Goal: Task Accomplishment & Management: Complete application form

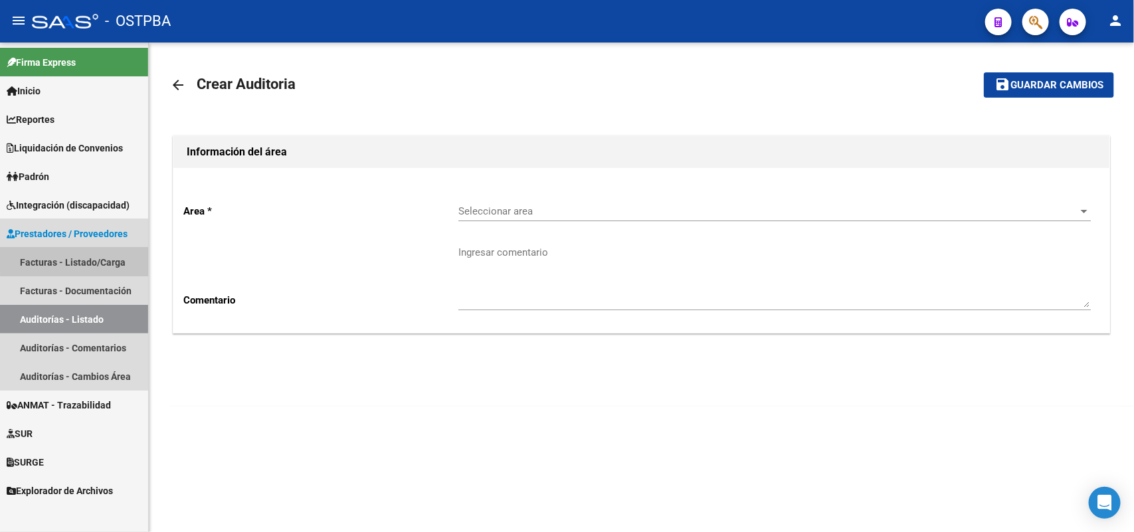
click at [108, 256] on link "Facturas - Listado/Carga" at bounding box center [74, 262] width 148 height 29
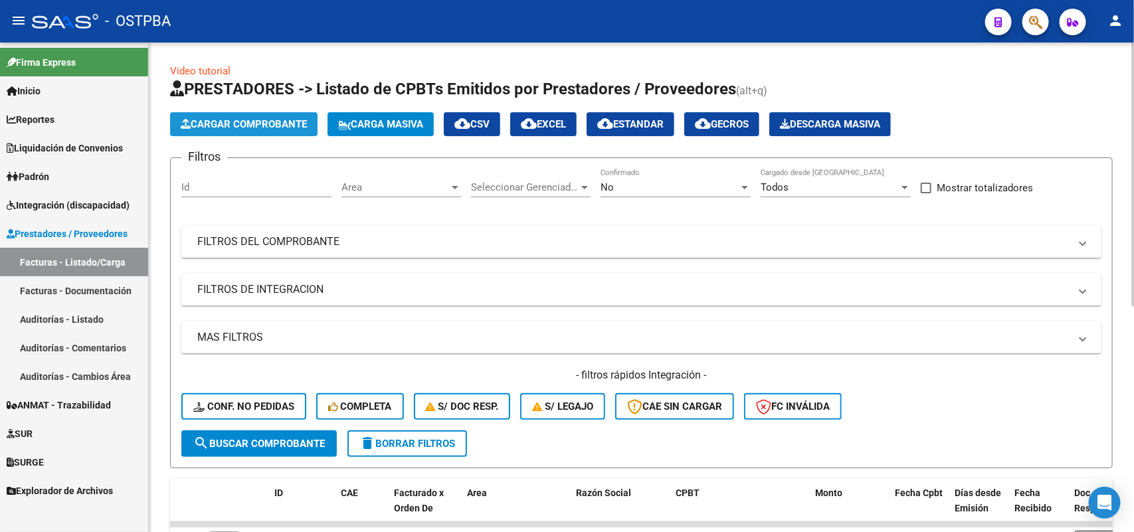
click at [271, 118] on span "Cargar Comprobante" at bounding box center [244, 124] width 126 height 12
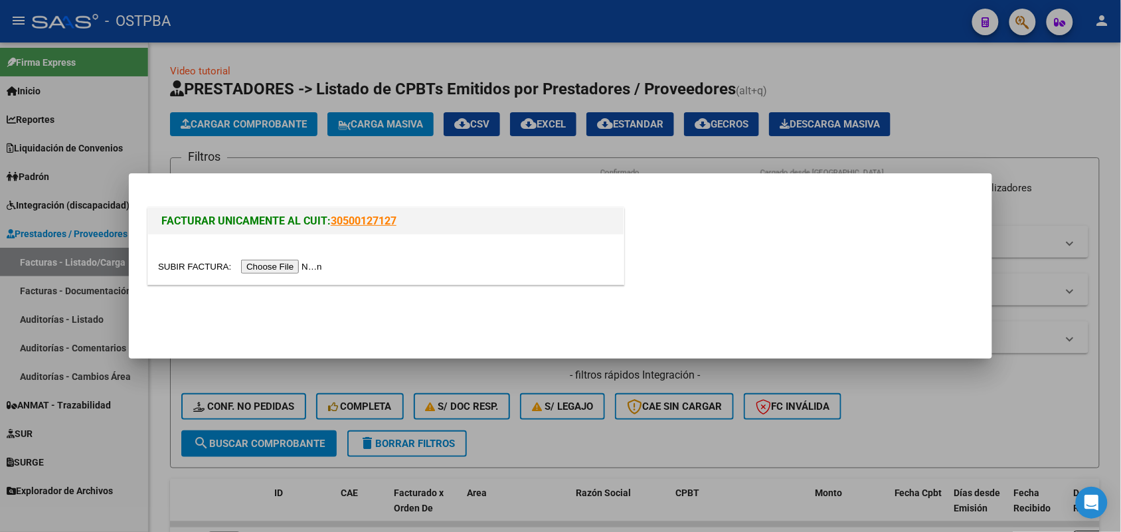
click at [305, 270] on input "file" at bounding box center [242, 267] width 168 height 14
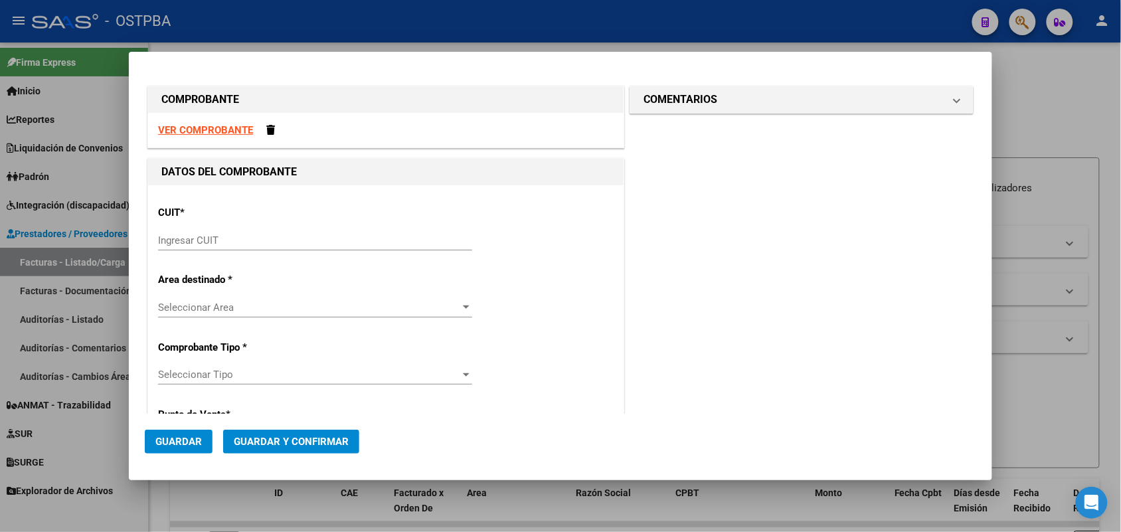
click at [176, 236] on input "Ingresar CUIT" at bounding box center [315, 240] width 314 height 12
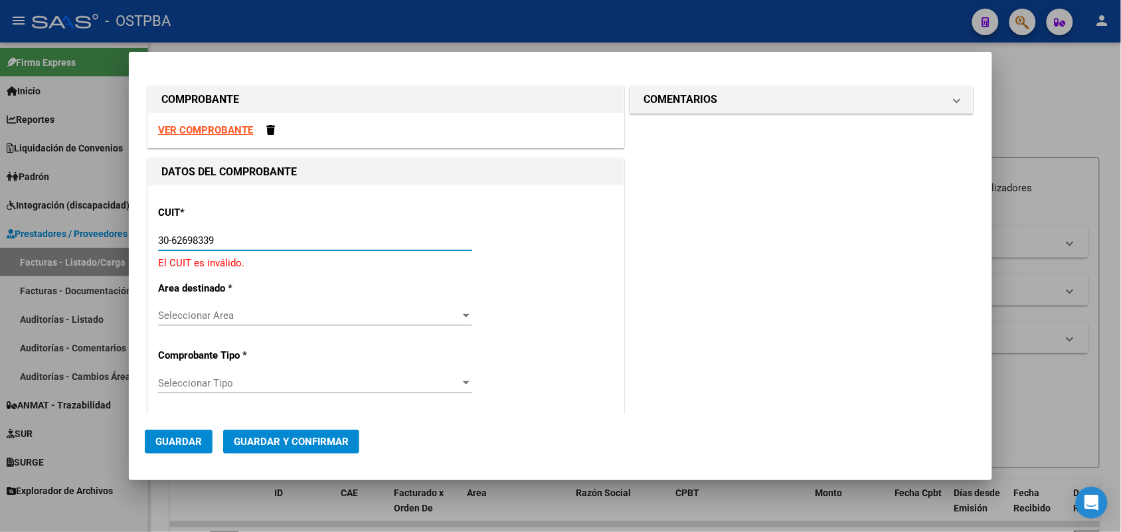
type input "30-62698339-8"
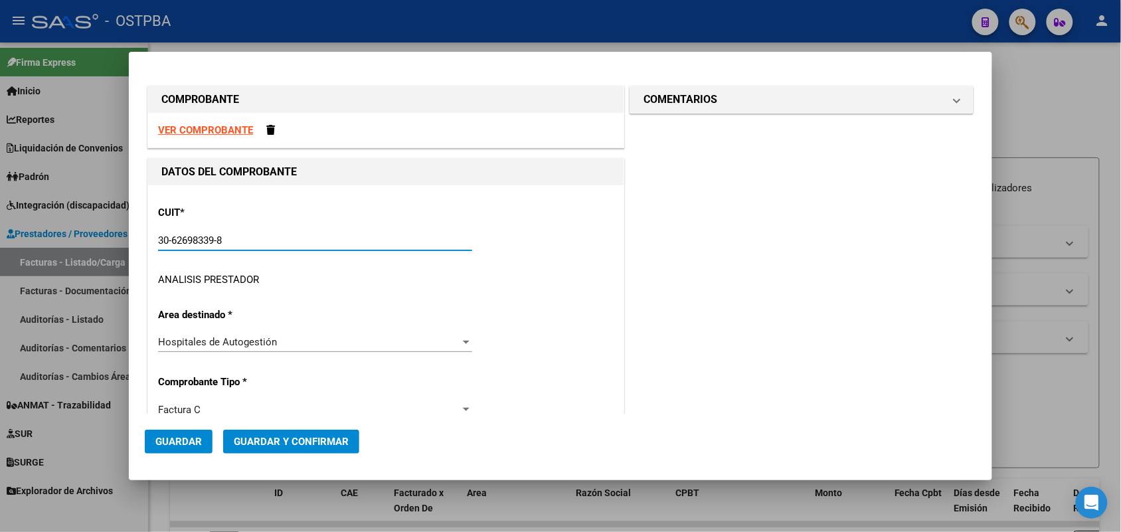
type input "134"
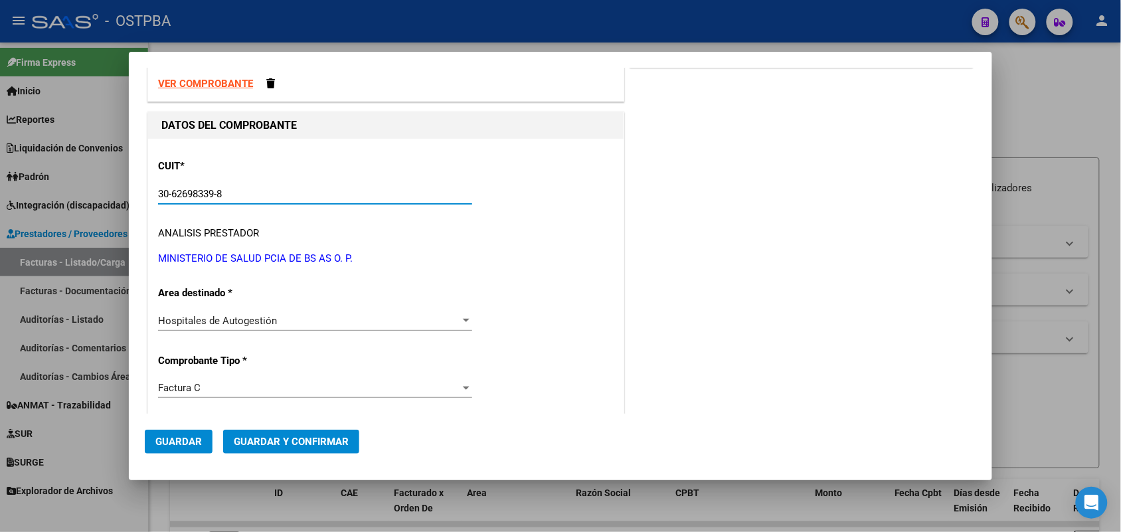
scroll to position [166, 0]
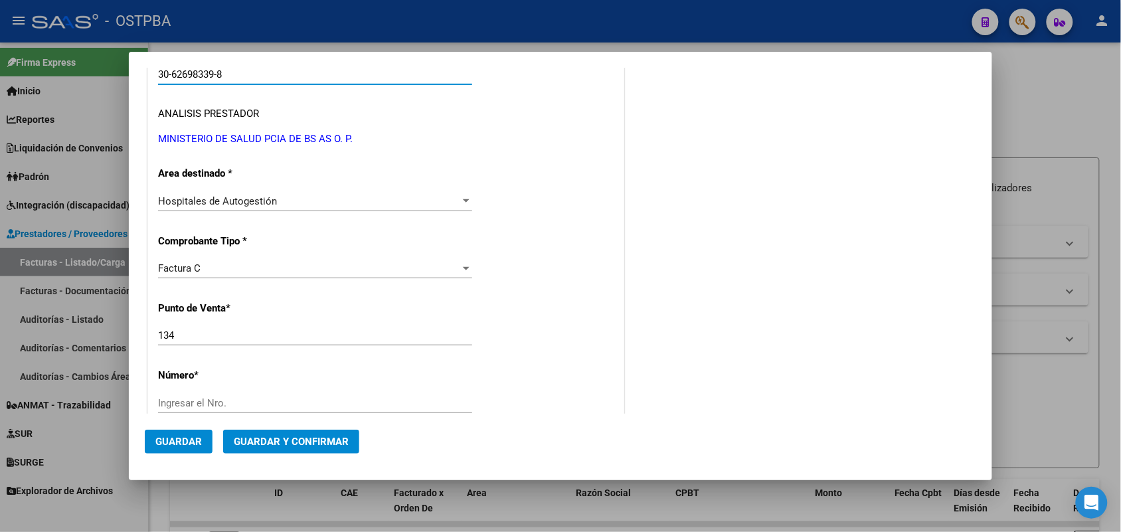
type input "30-62698339-8"
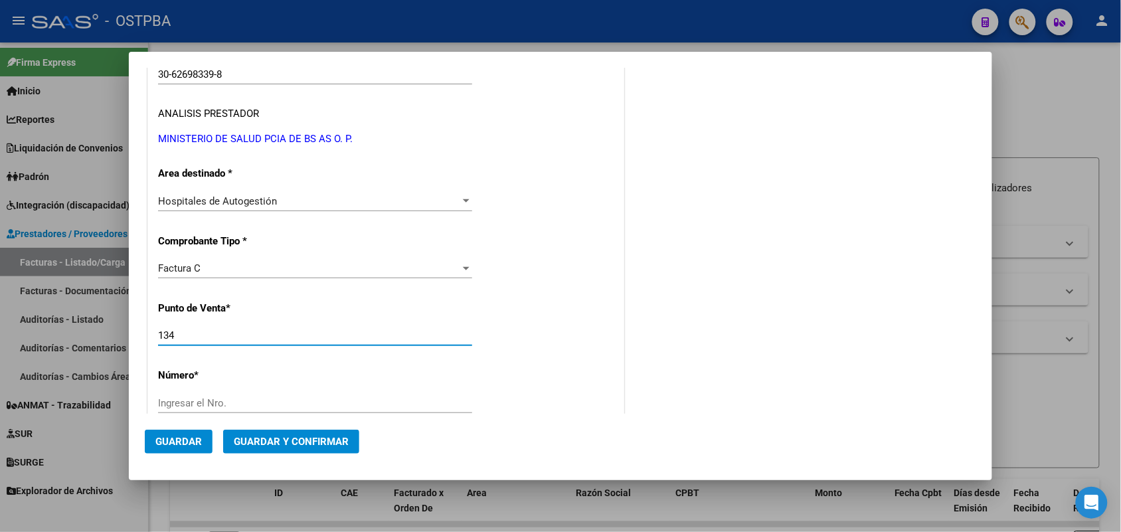
drag, startPoint x: 176, startPoint y: 333, endPoint x: 104, endPoint y: 341, distance: 72.2
click at [111, 340] on div "COMPROBANTE VER COMPROBANTE DATOS DEL COMPROBANTE CUIT * 30-62698339-8 Ingresar…" at bounding box center [560, 266] width 1121 height 532
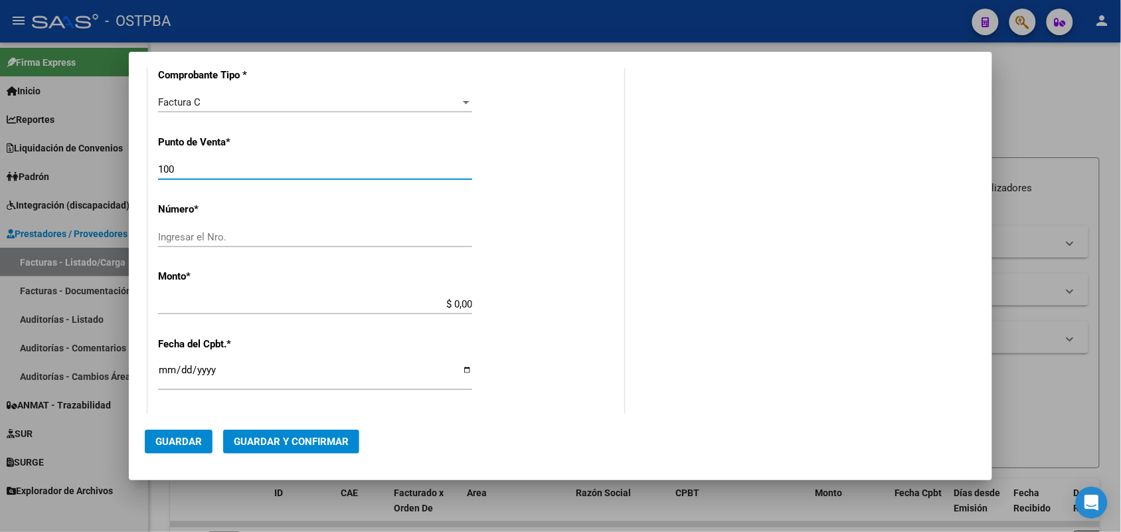
type input "100"
click at [200, 234] on input "Ingresar el Nro." at bounding box center [315, 237] width 314 height 12
type input "11616"
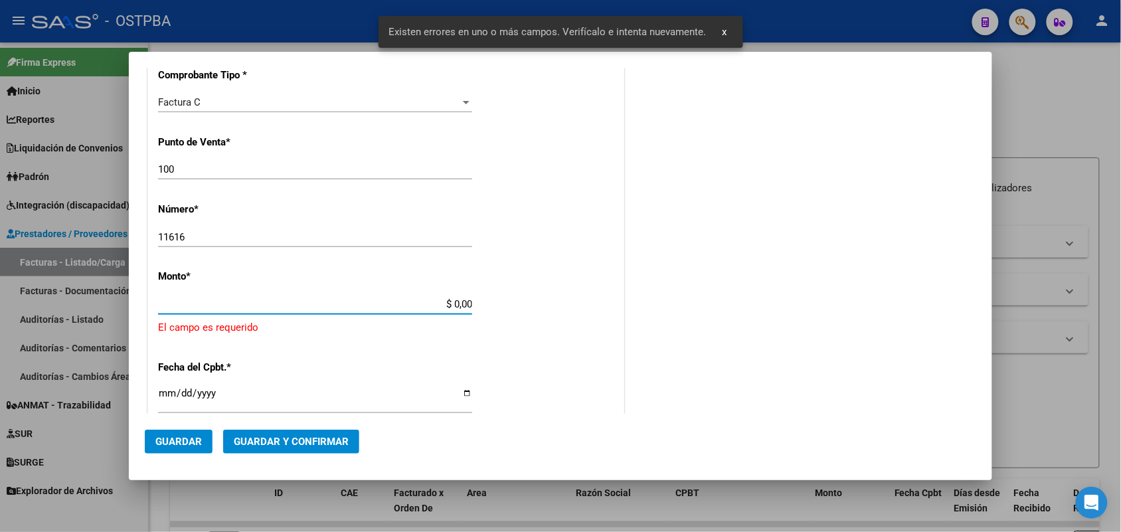
drag, startPoint x: 435, startPoint y: 306, endPoint x: 513, endPoint y: 298, distance: 78.2
click at [513, 298] on div "CUIT * 30-62698339-8 Ingresar CUIT ANALISIS PRESTADOR MINISTERIO DE SALUD PCIA …" at bounding box center [385, 339] width 475 height 973
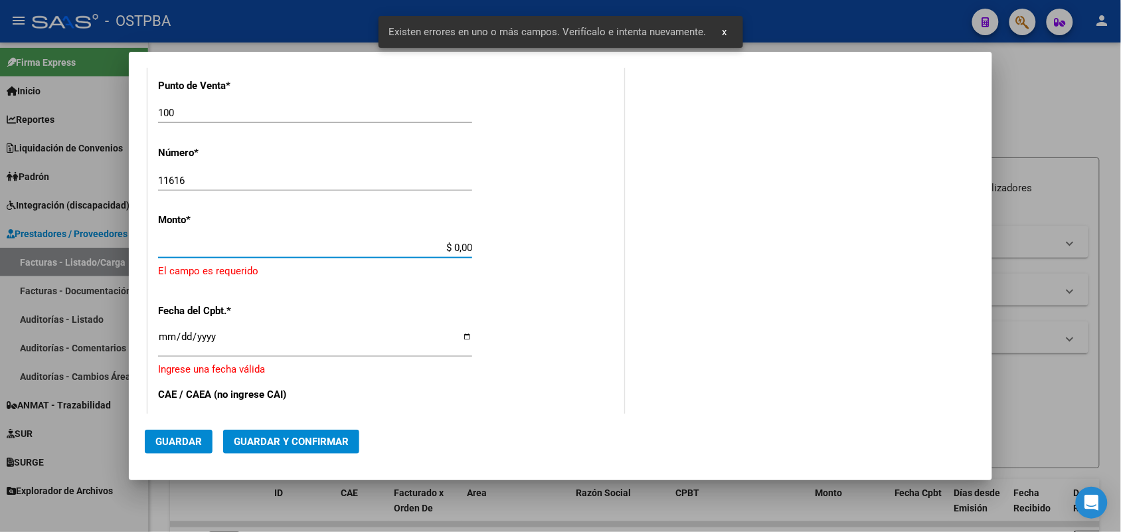
scroll to position [389, 0]
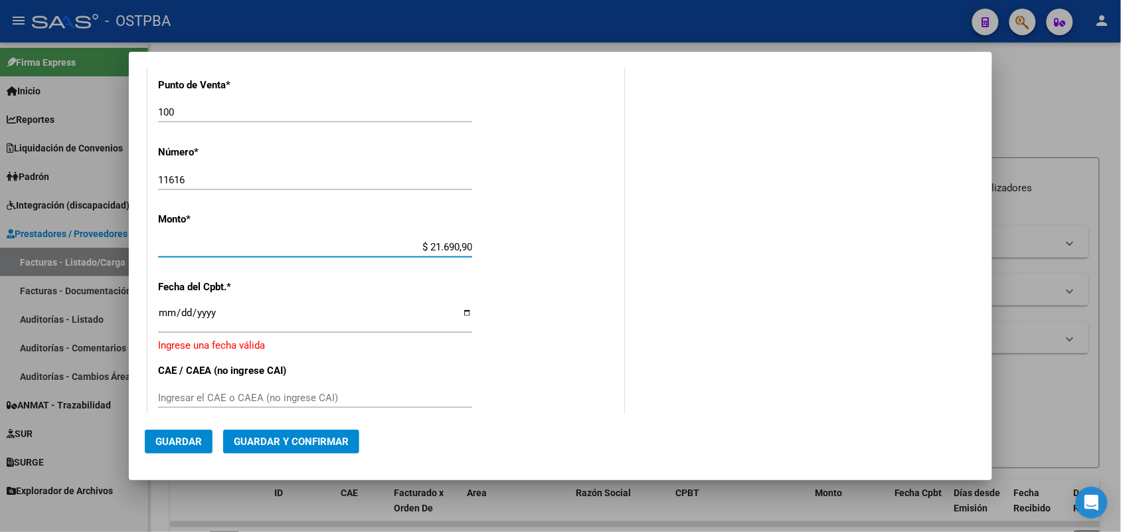
type input "$ 216.909,00"
click at [163, 315] on input "Ingresar la fecha" at bounding box center [315, 317] width 314 height 21
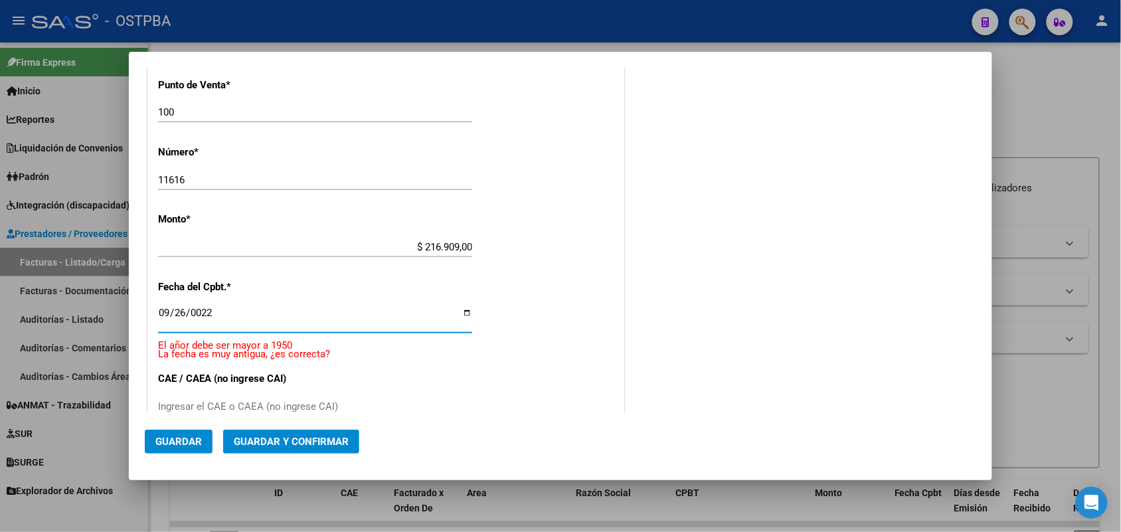
type input "0225-09-26"
type input "2025-09-26"
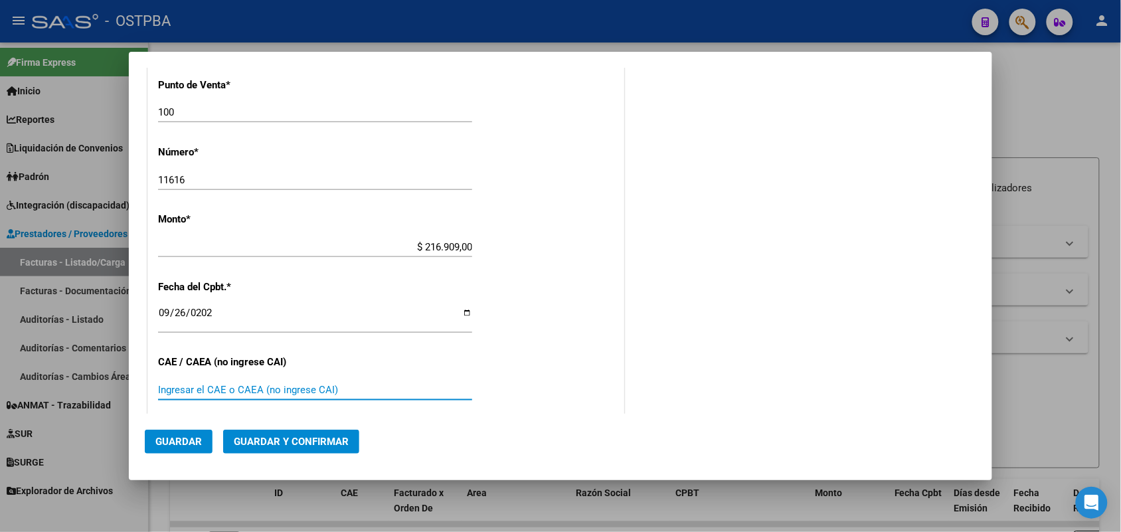
click at [166, 384] on input "Ingresar el CAE o CAEA (no ingrese CAI)" at bounding box center [315, 390] width 314 height 12
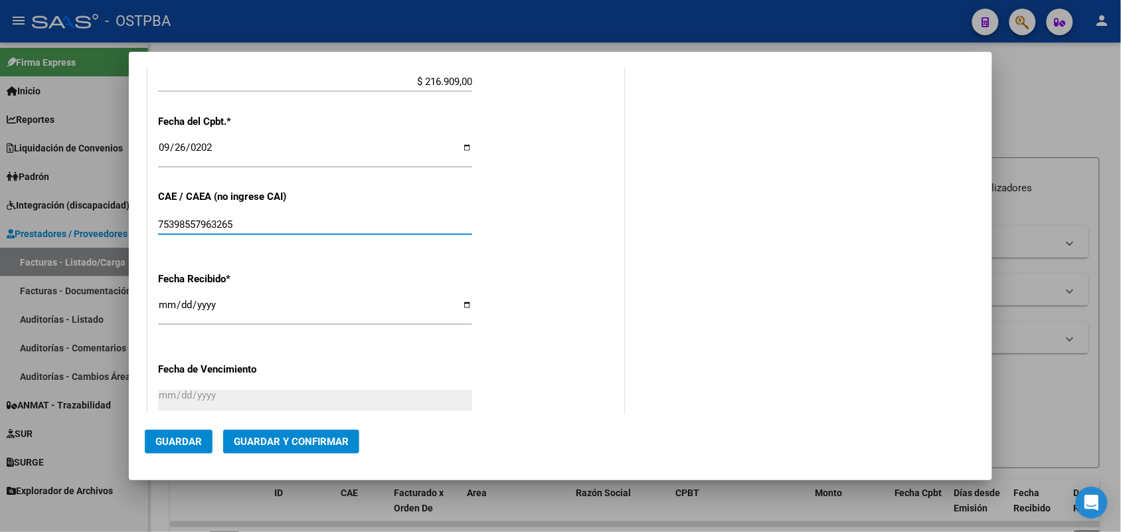
scroll to position [555, 0]
type input "75398557963265"
click at [170, 311] on input "[DATE]" at bounding box center [315, 309] width 314 height 21
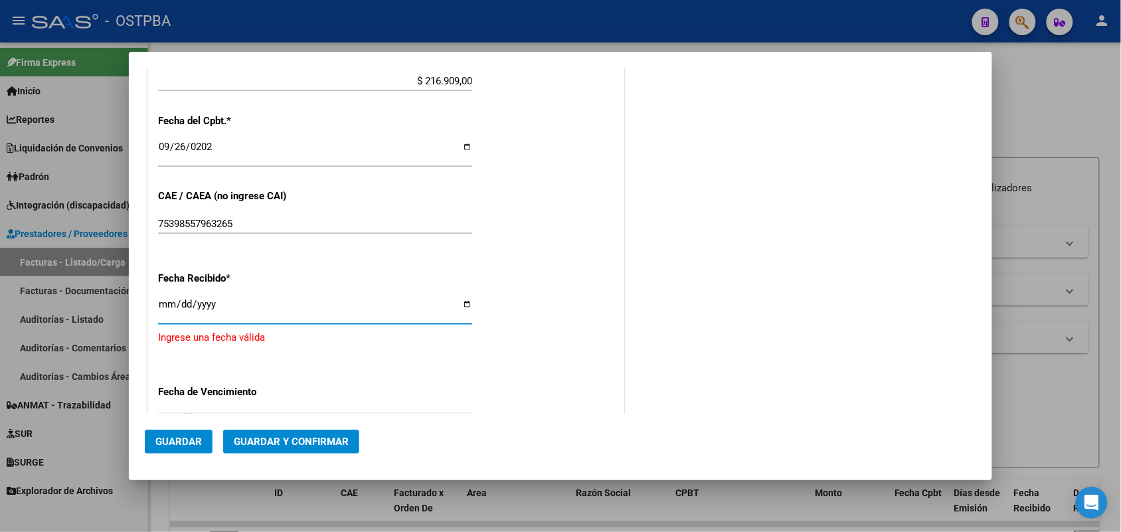
type input "[DATE]"
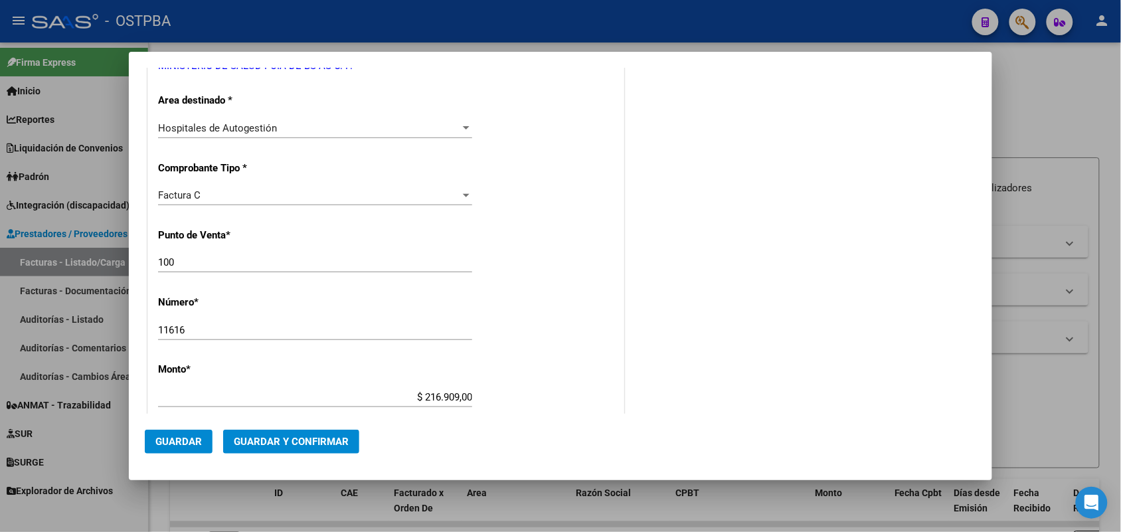
scroll to position [0, 0]
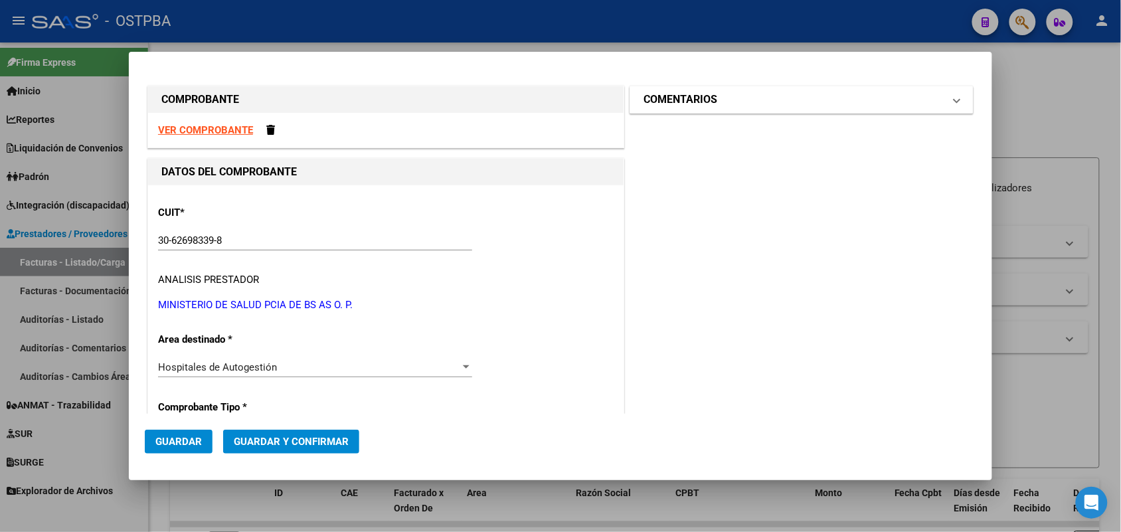
click at [954, 102] on span at bounding box center [956, 100] width 5 height 16
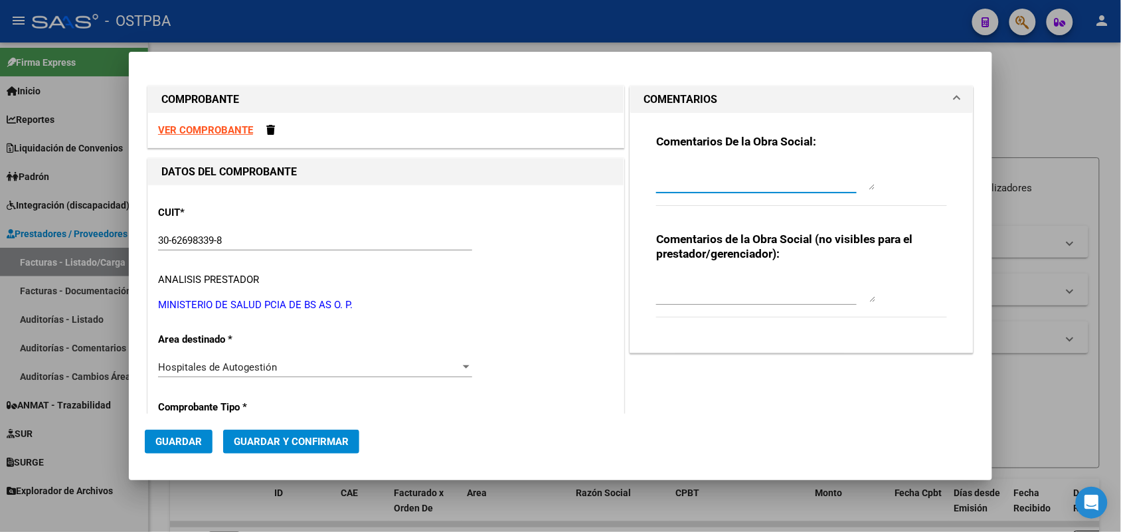
click at [678, 185] on textarea at bounding box center [765, 176] width 219 height 27
type textarea "HR 127103"
click at [194, 440] on span "Guardar" at bounding box center [178, 442] width 46 height 12
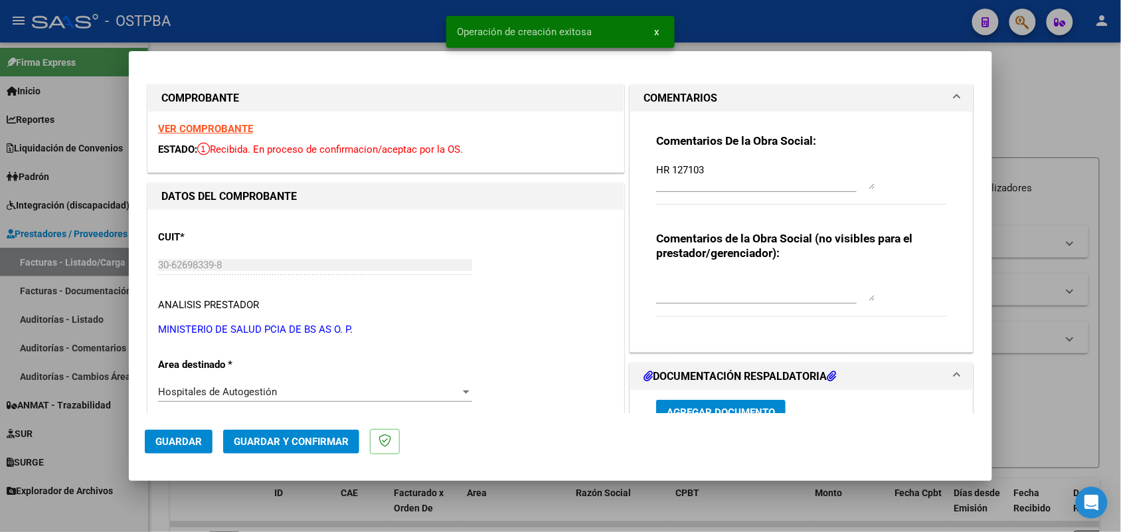
type input "2025-11-25"
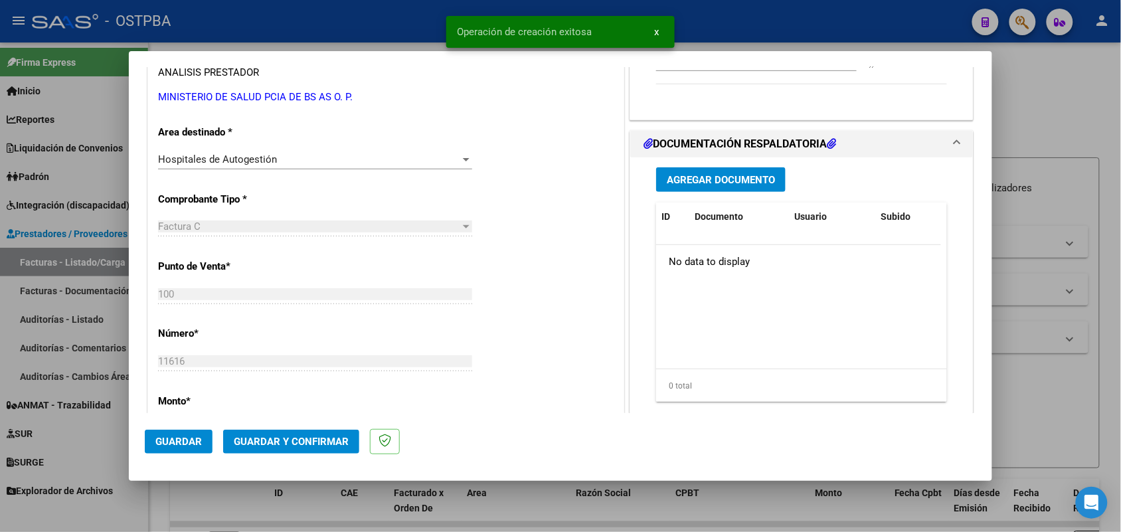
scroll to position [249, 0]
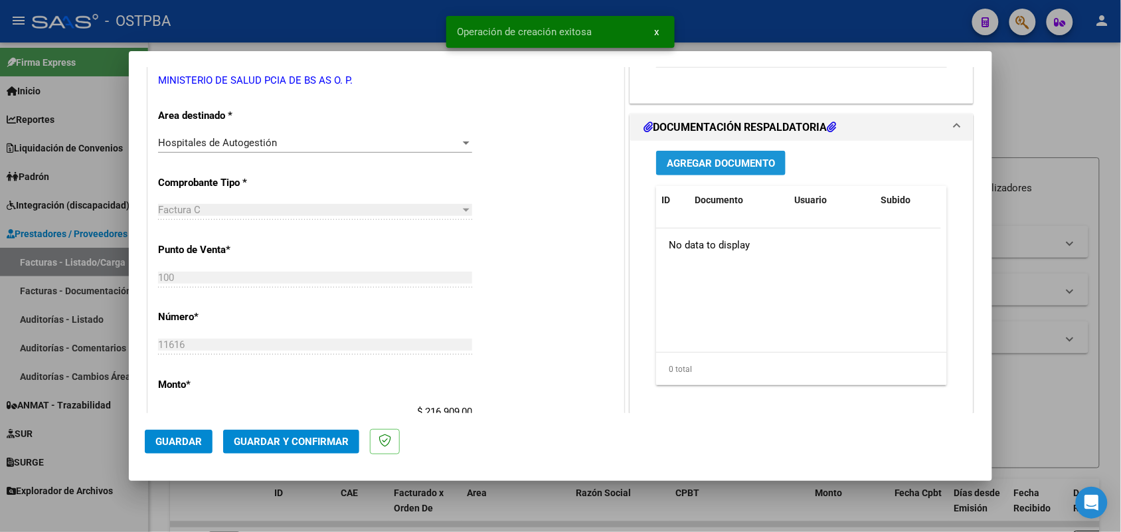
click at [697, 154] on button "Agregar Documento" at bounding box center [720, 163] width 129 height 25
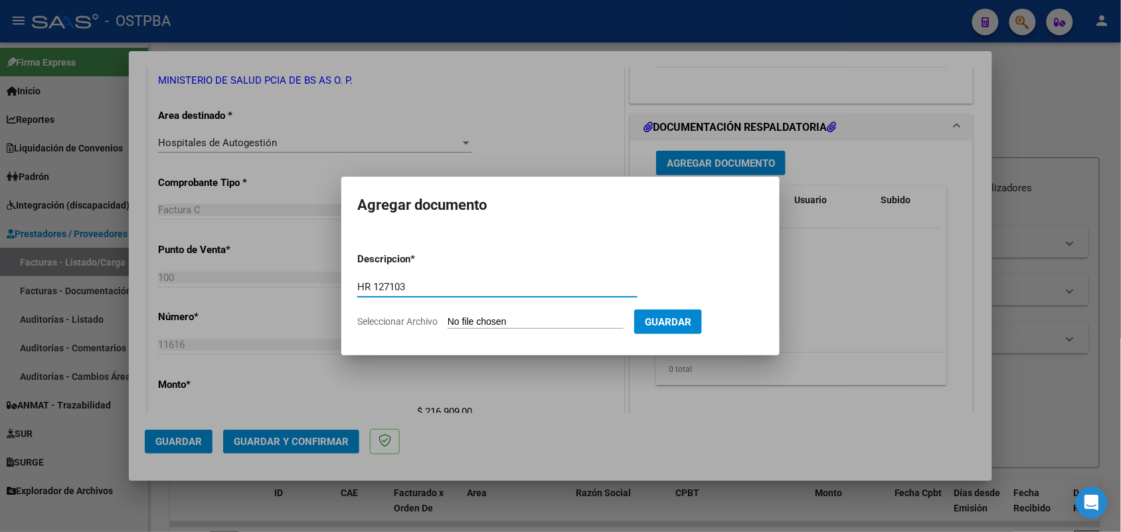
type input "HR 127103"
click at [465, 323] on input "Seleccionar Archivo" at bounding box center [536, 322] width 176 height 13
type input "C:\fakepath\HR 127103.pdf"
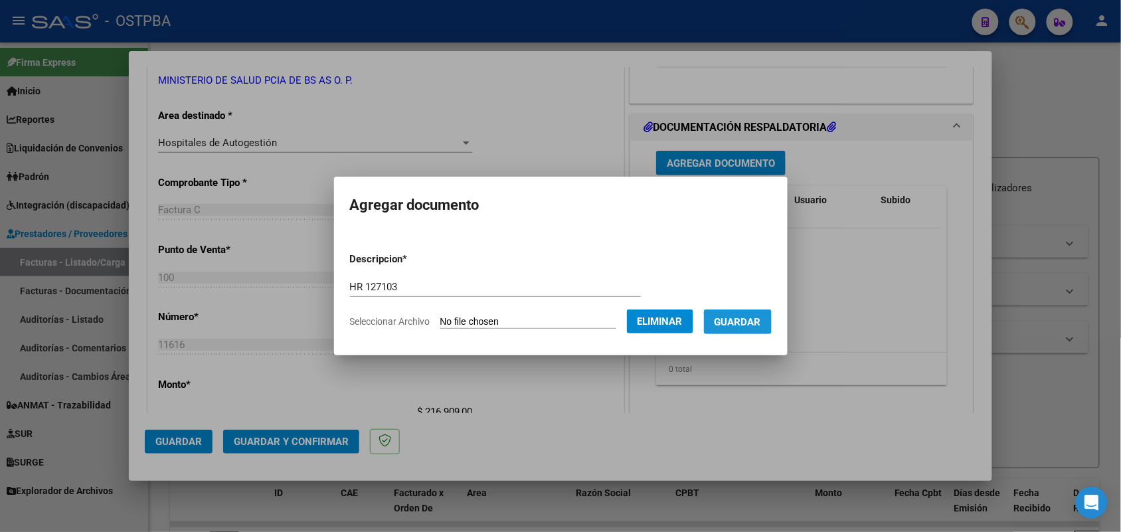
click at [752, 313] on button "Guardar" at bounding box center [738, 321] width 68 height 25
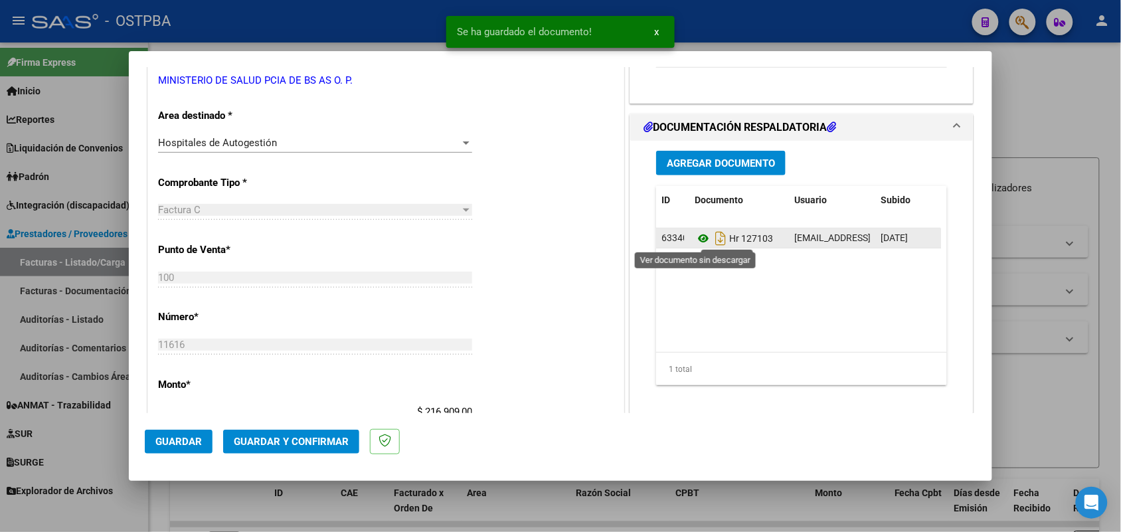
click at [695, 239] on icon at bounding box center [703, 238] width 17 height 16
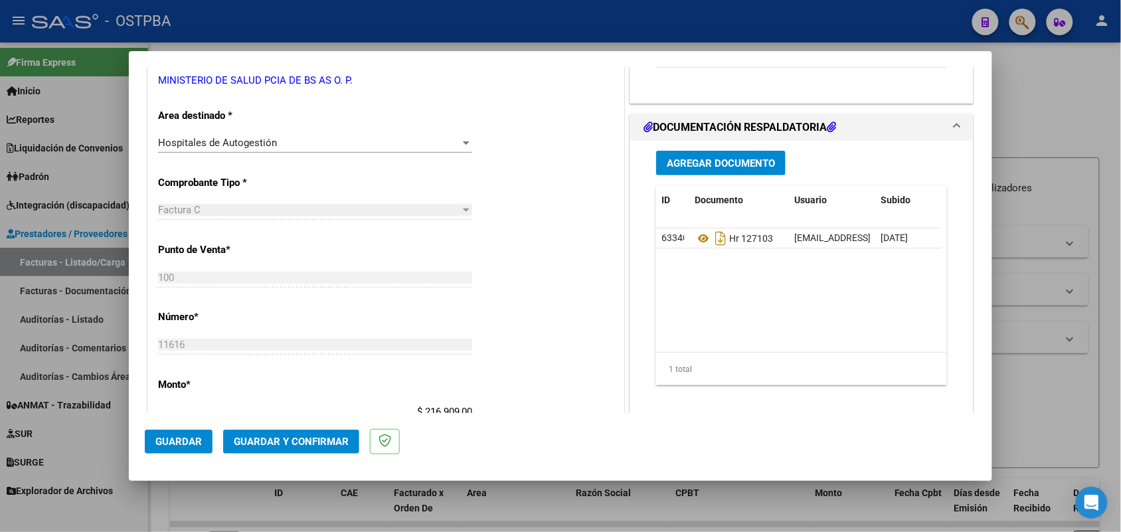
click at [675, 165] on span "Agregar Documento" at bounding box center [721, 163] width 108 height 12
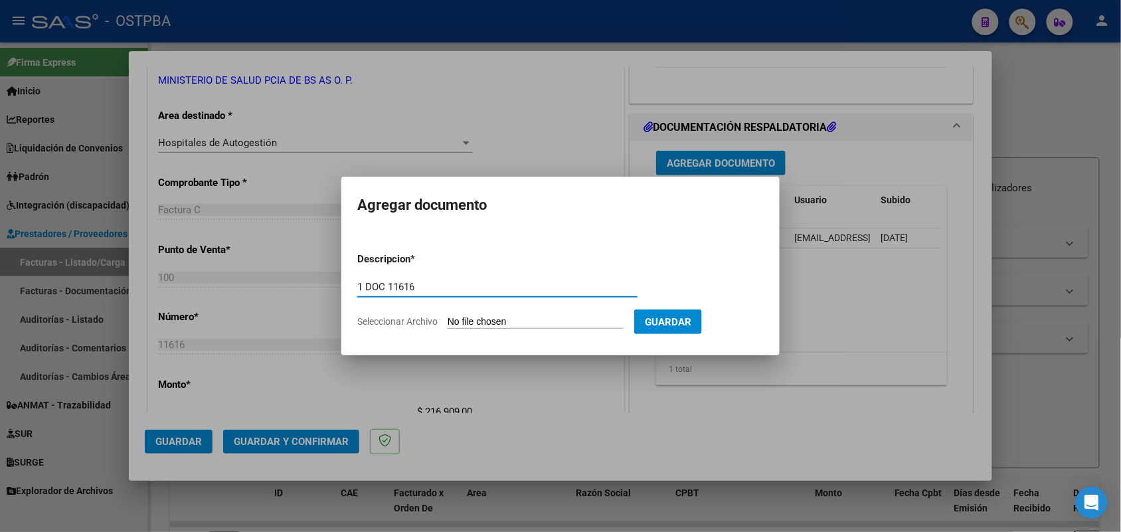
type input "1 DOC 11616"
click at [464, 323] on input "Seleccionar Archivo" at bounding box center [536, 322] width 176 height 13
type input "C:\fakepath\1 DOC 11616.pdf"
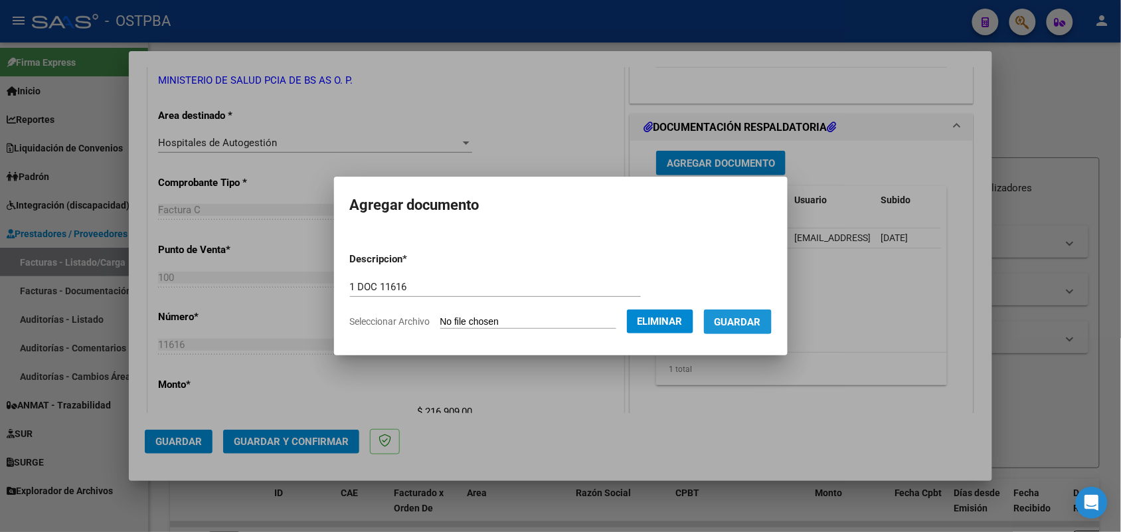
click at [742, 320] on span "Guardar" at bounding box center [738, 322] width 46 height 12
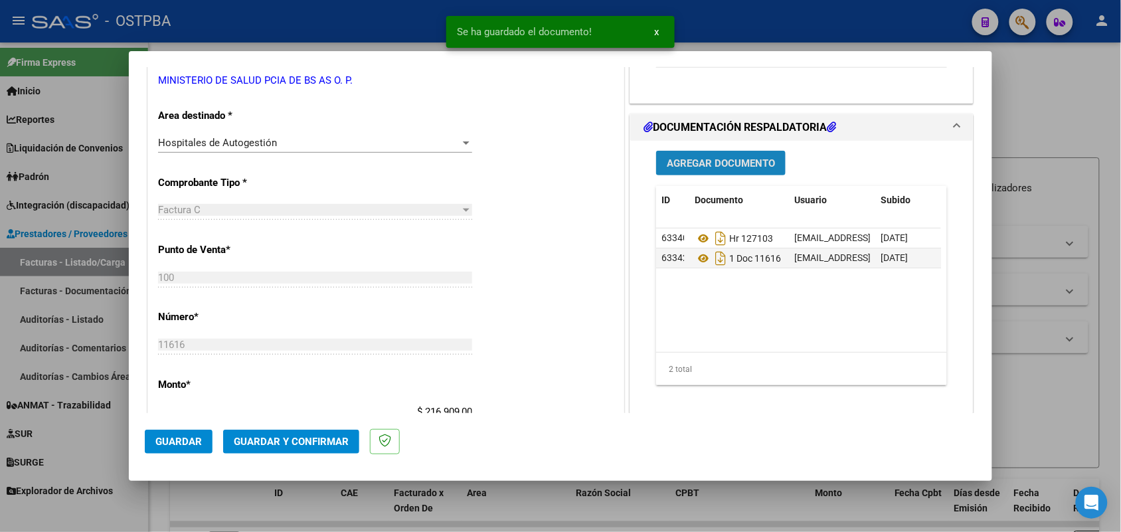
click at [719, 167] on span "Agregar Documento" at bounding box center [721, 163] width 108 height 12
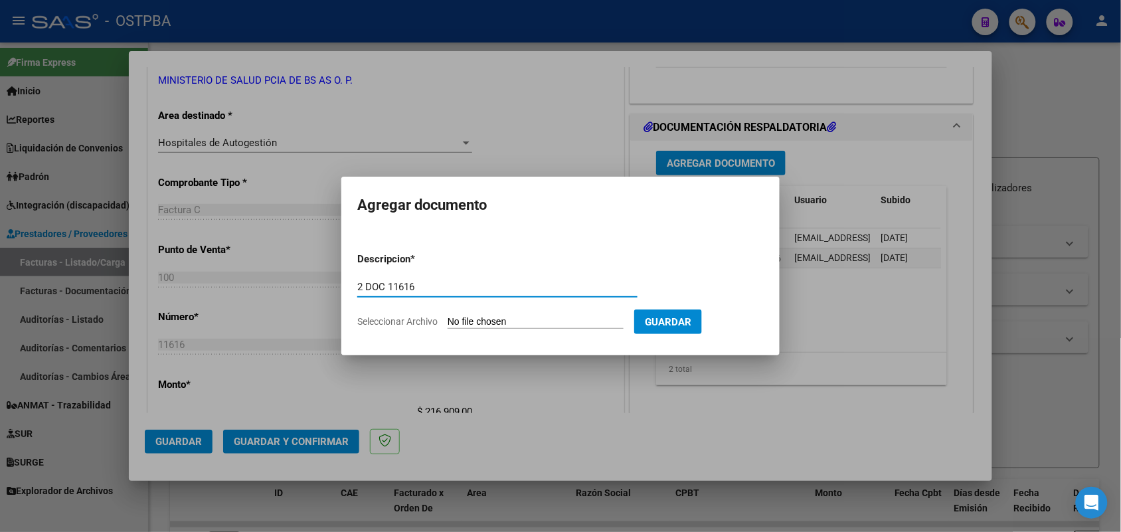
type input "2 DOC 11616"
click at [456, 316] on input "Seleccionar Archivo" at bounding box center [536, 322] width 176 height 13
type input "C:\fakepath\2 DOC 11616.pdf"
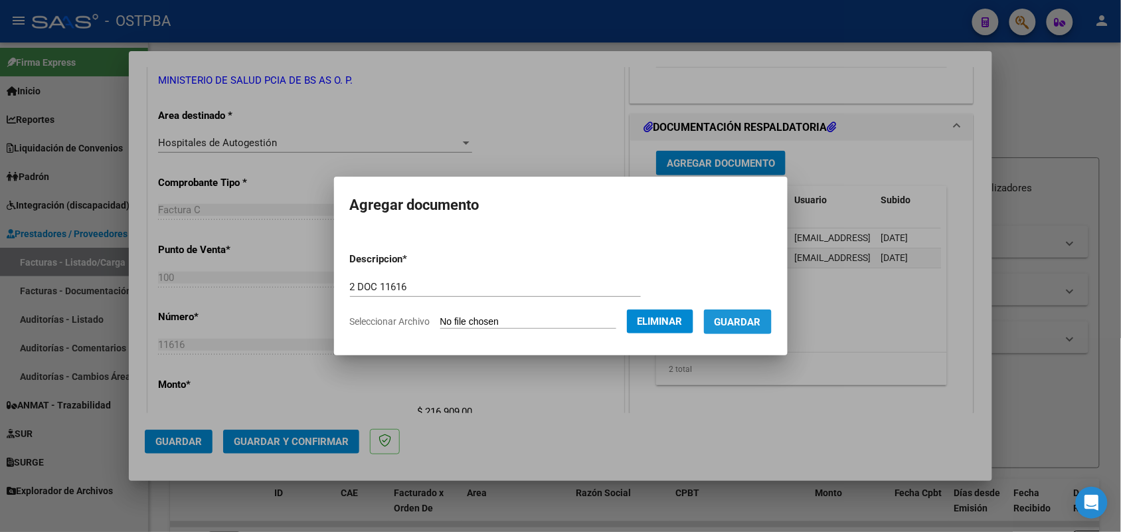
click at [759, 322] on span "Guardar" at bounding box center [738, 322] width 46 height 12
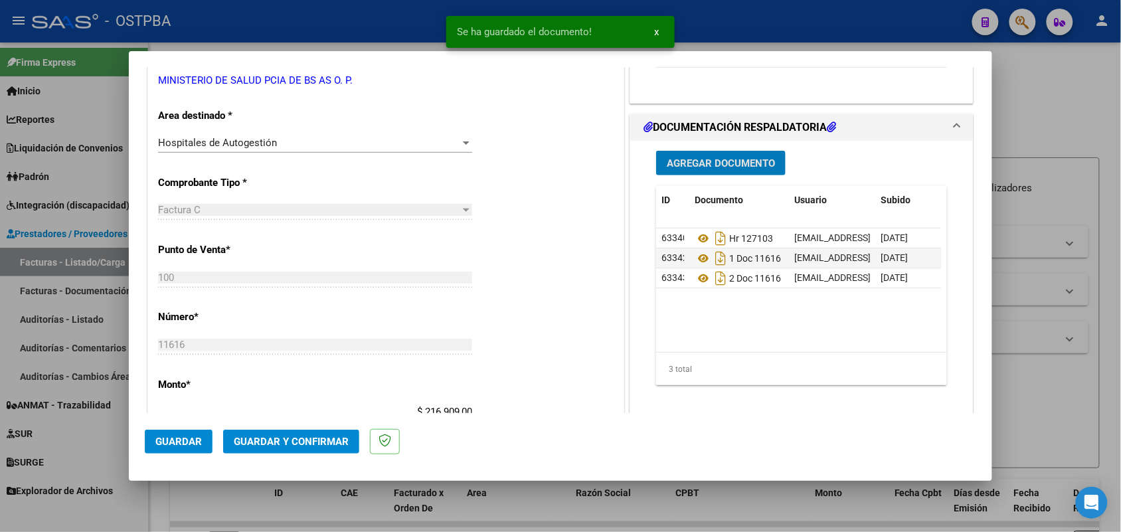
click at [734, 167] on span "Agregar Documento" at bounding box center [721, 163] width 108 height 12
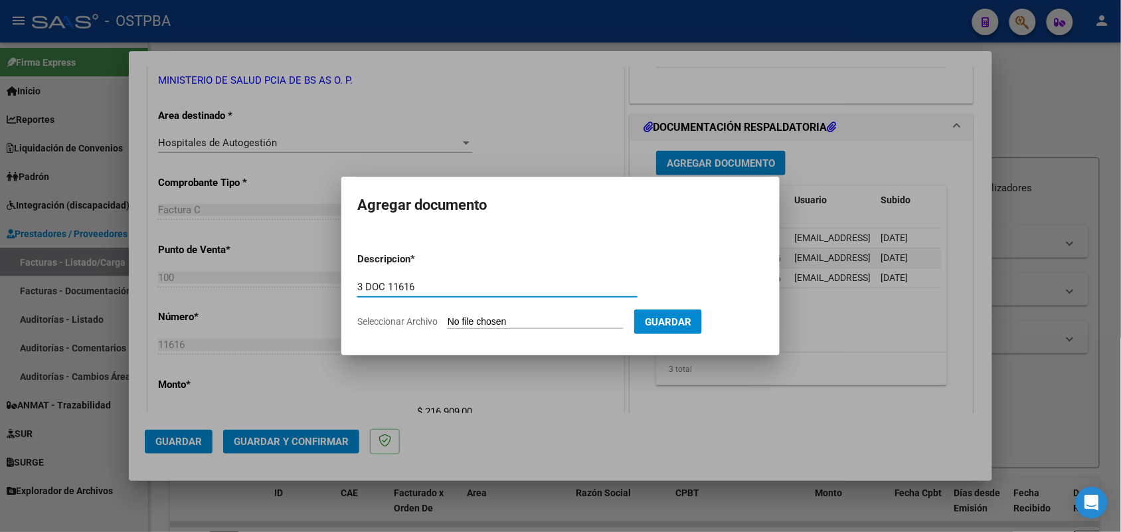
type input "3 DOC 11616"
click at [465, 327] on input "Seleccionar Archivo" at bounding box center [536, 322] width 176 height 13
type input "C:\fakepath\3 DOC 11616.pdf"
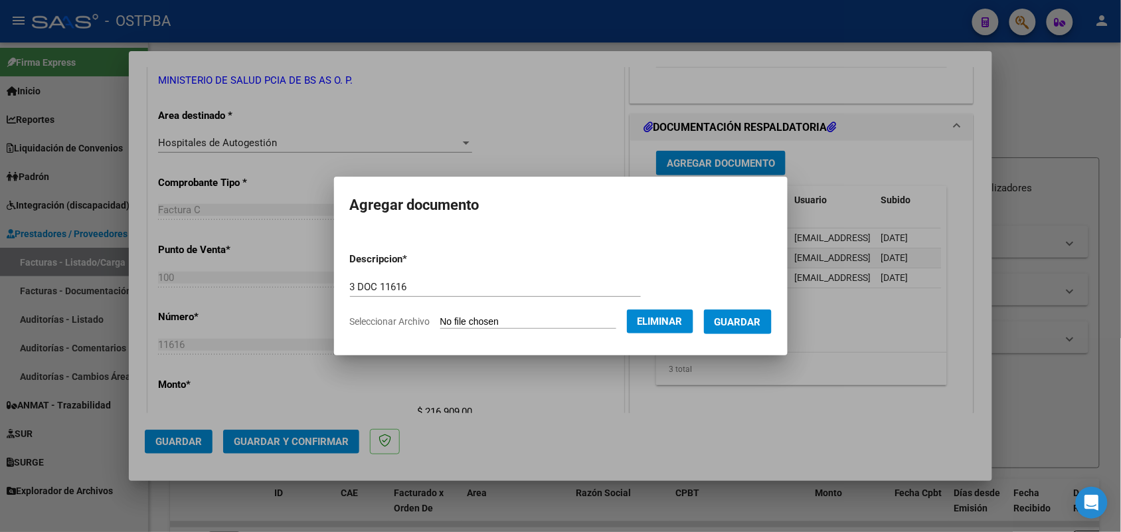
click at [761, 323] on span "Guardar" at bounding box center [738, 322] width 46 height 12
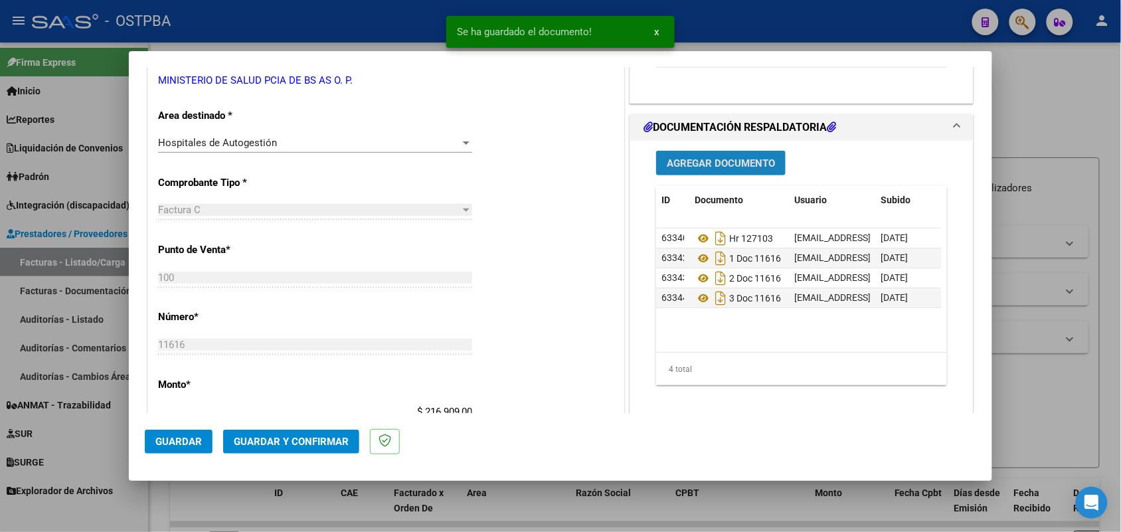
click at [705, 161] on span "Agregar Documento" at bounding box center [721, 163] width 108 height 12
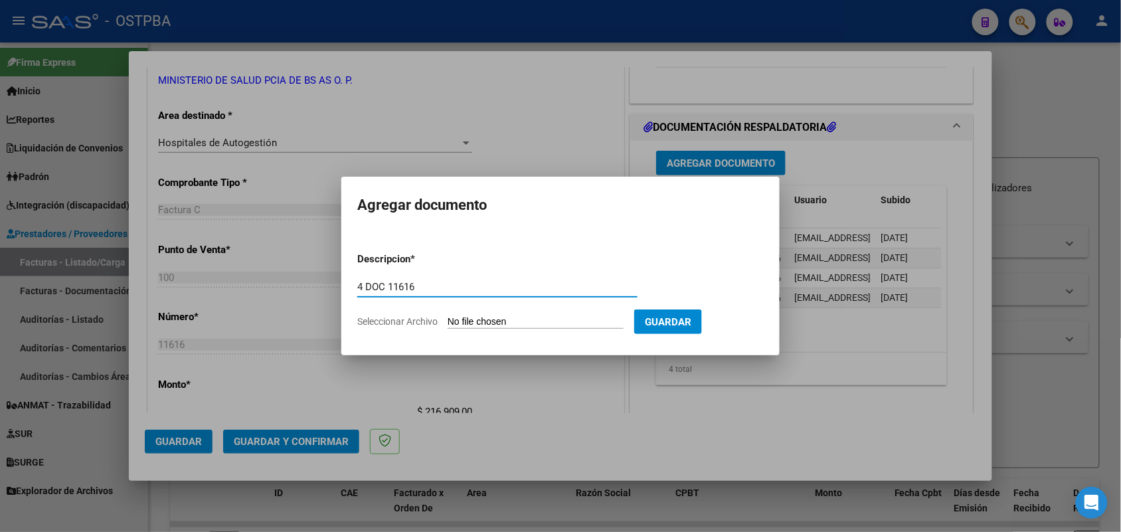
type input "4 DOC 11616"
click at [455, 321] on input "Seleccionar Archivo" at bounding box center [536, 322] width 176 height 13
type input "C:\fakepath\4 DOC 11616.pdf"
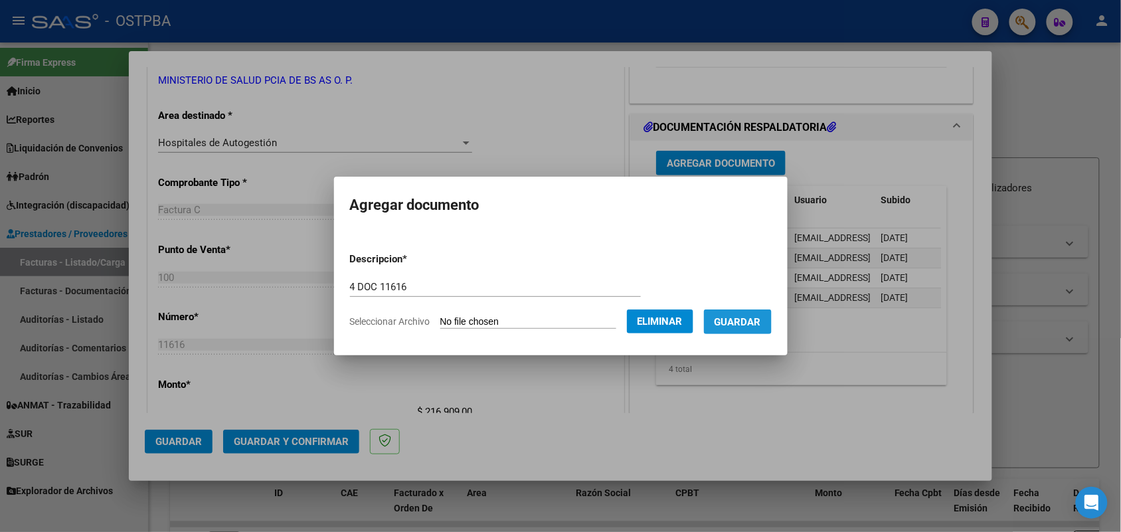
click at [757, 317] on span "Guardar" at bounding box center [738, 322] width 46 height 12
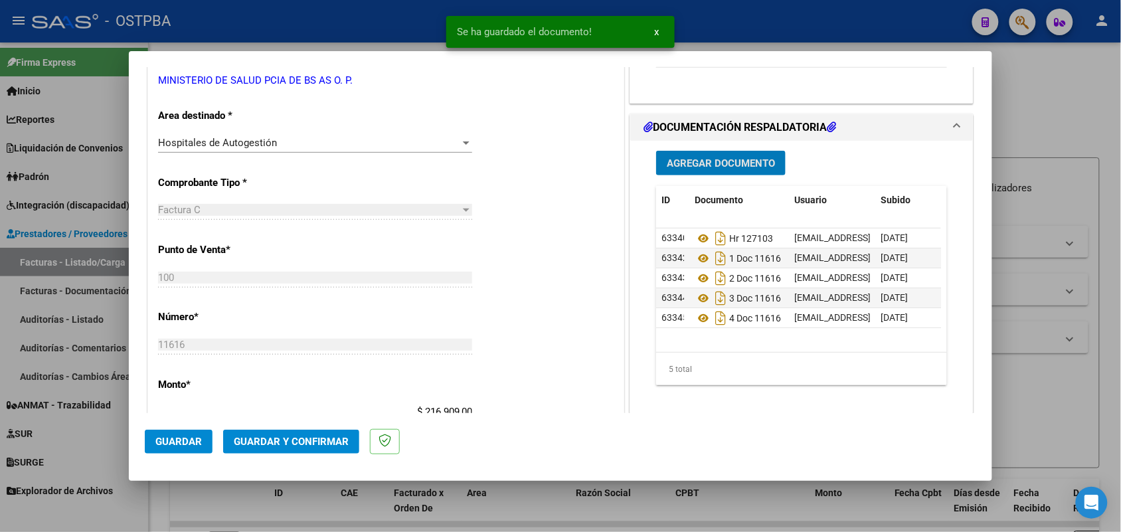
click at [705, 158] on span "Agregar Documento" at bounding box center [721, 163] width 108 height 12
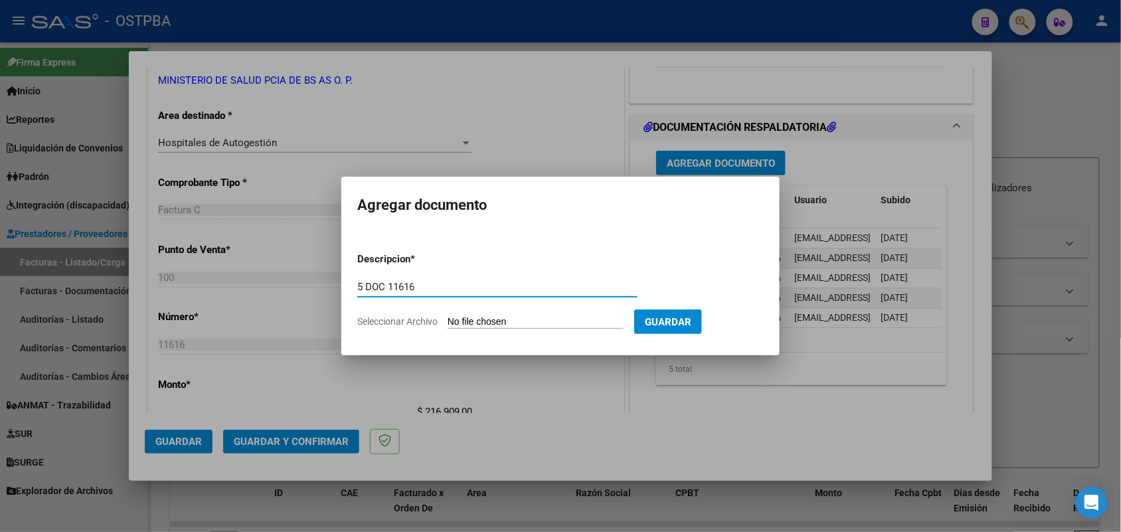
type input "5 DOC 11616"
click at [456, 319] on input "Seleccionar Archivo" at bounding box center [536, 322] width 176 height 13
type input "C:\fakepath\5 DOC 11616.pdf"
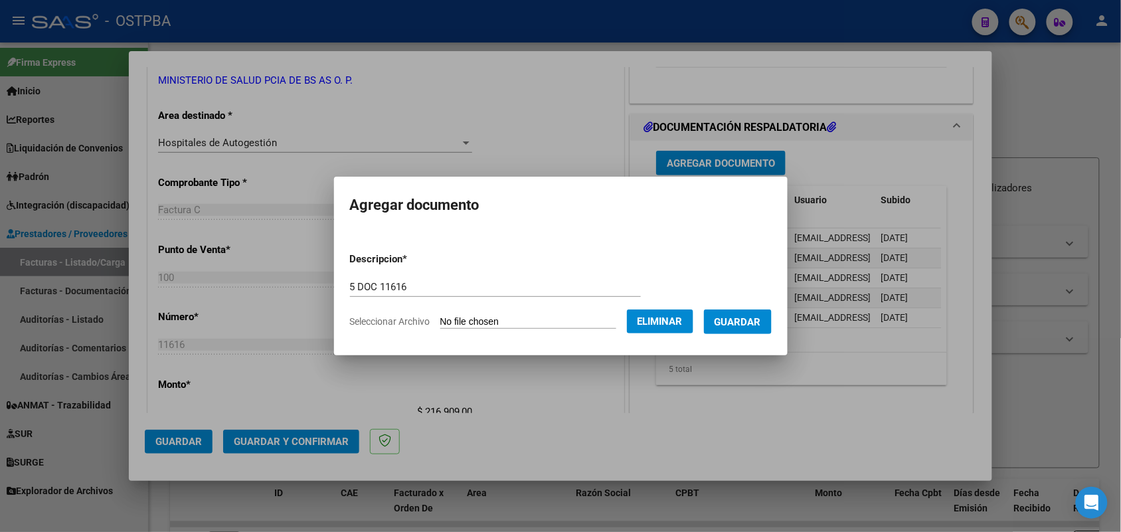
click at [761, 316] on span "Guardar" at bounding box center [738, 322] width 46 height 12
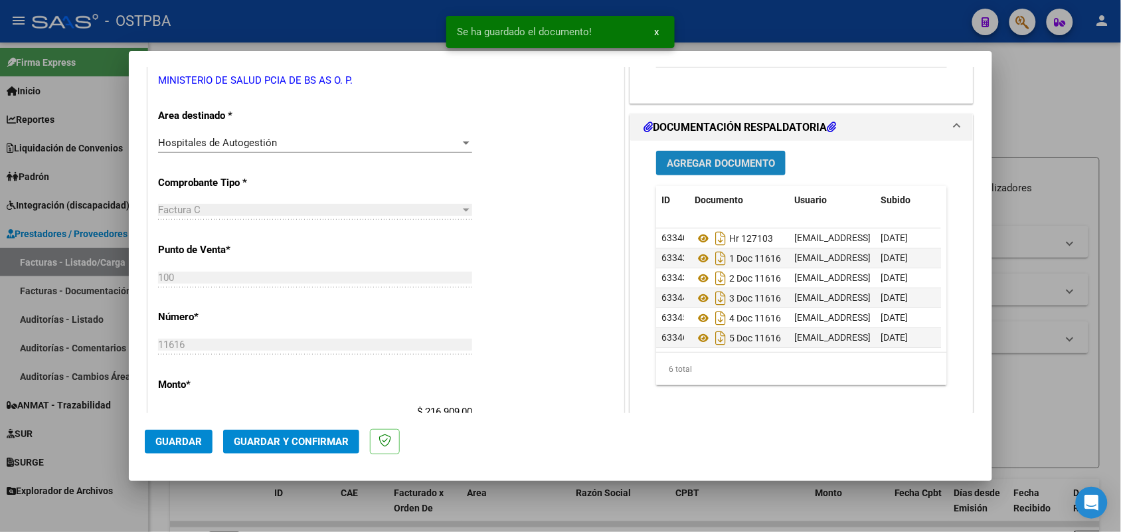
click at [699, 167] on span "Agregar Documento" at bounding box center [721, 163] width 108 height 12
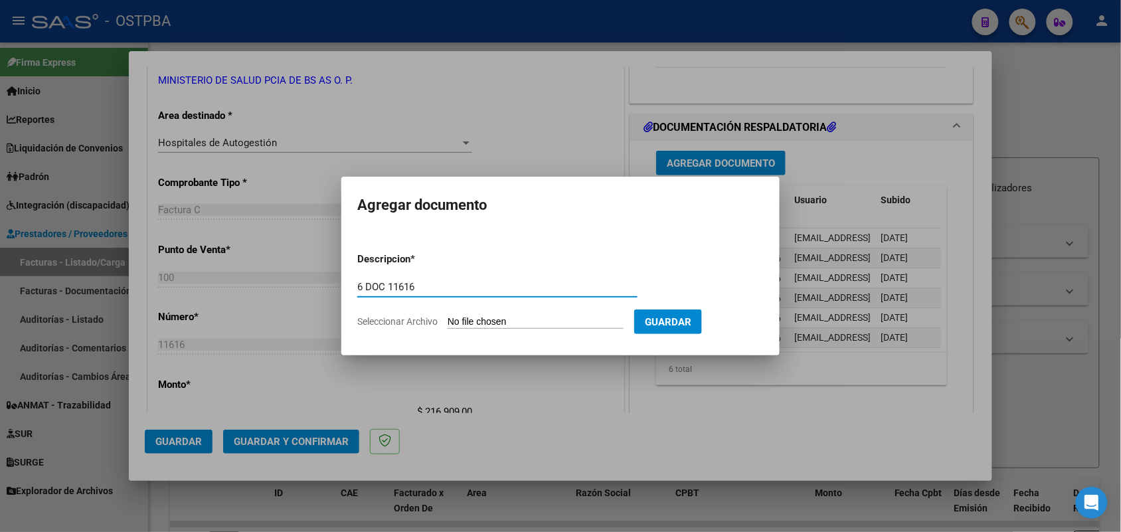
type input "6 DOC 11616"
click at [464, 321] on input "Seleccionar Archivo" at bounding box center [536, 322] width 176 height 13
type input "C:\fakepath\6 DOC 11616.pdf"
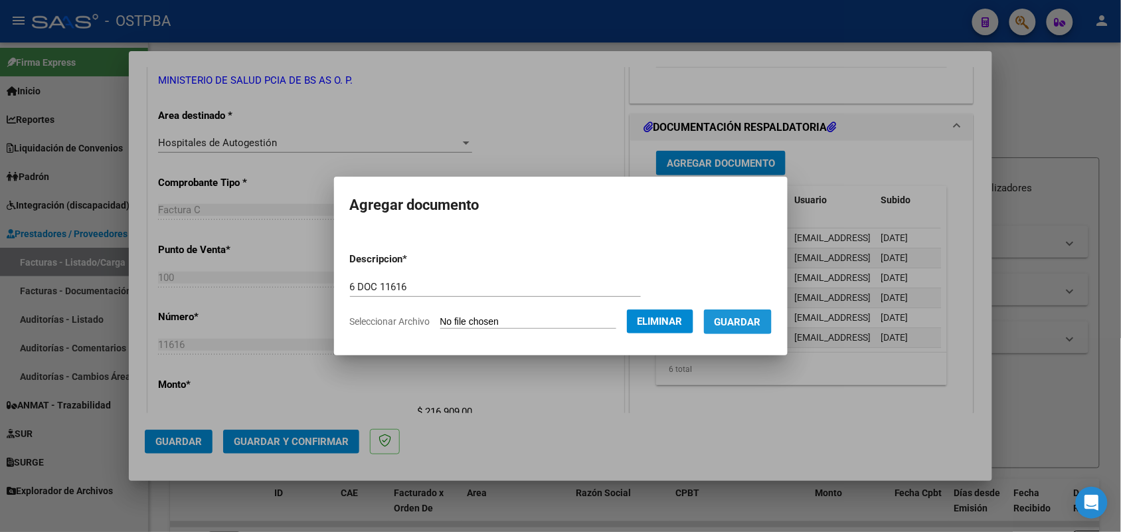
click at [748, 320] on span "Guardar" at bounding box center [738, 322] width 46 height 12
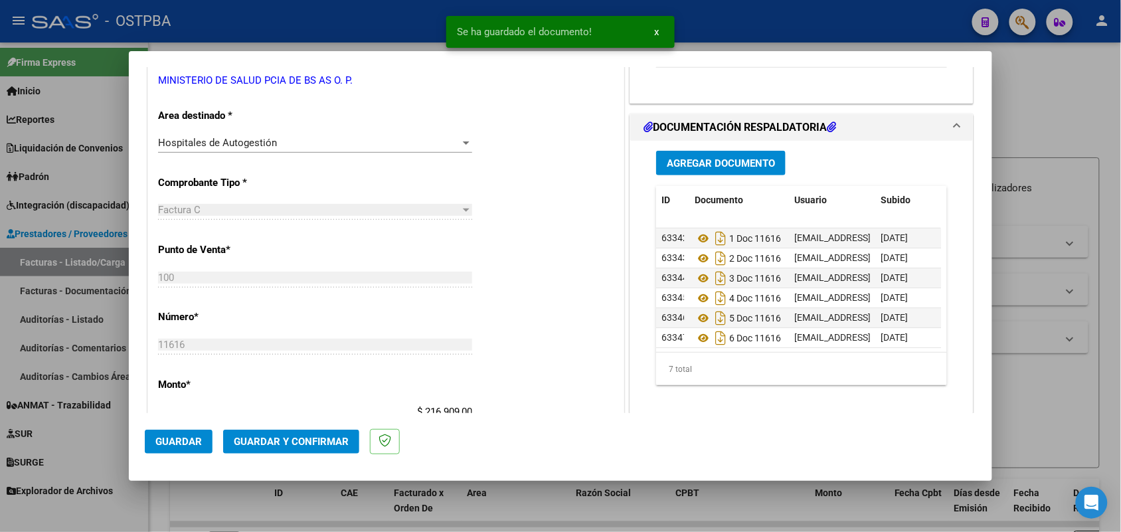
scroll to position [33, 0]
click at [299, 446] on span "Guardar y Confirmar" at bounding box center [291, 442] width 115 height 12
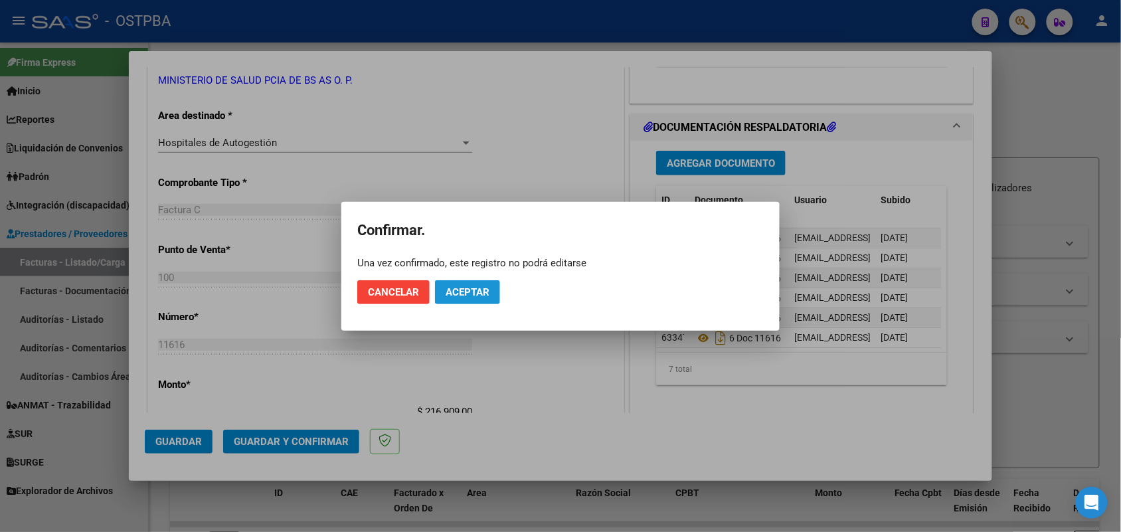
click at [459, 297] on span "Aceptar" at bounding box center [468, 292] width 44 height 12
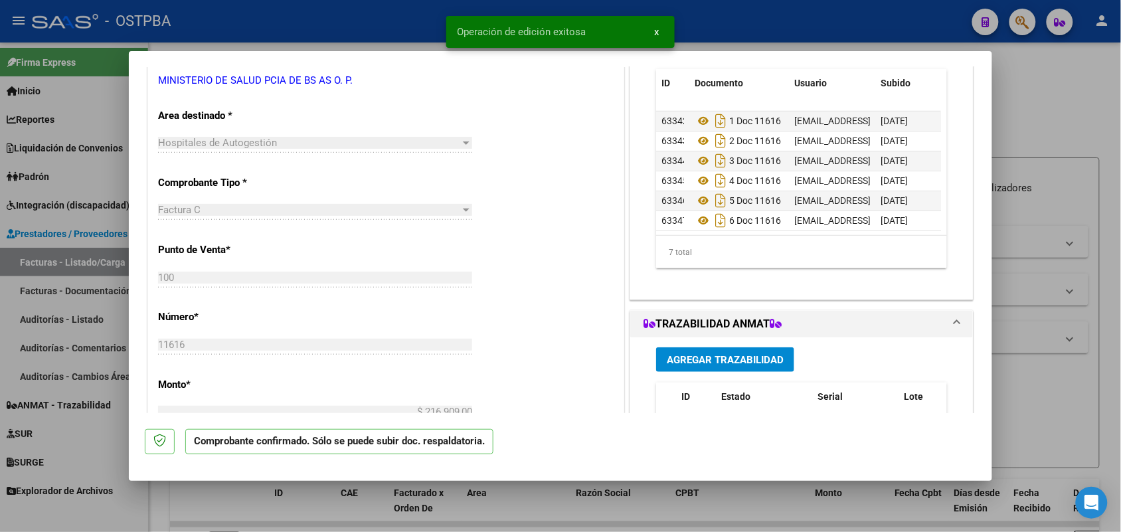
click at [82, 299] on div at bounding box center [560, 266] width 1121 height 532
type input "$ 0,00"
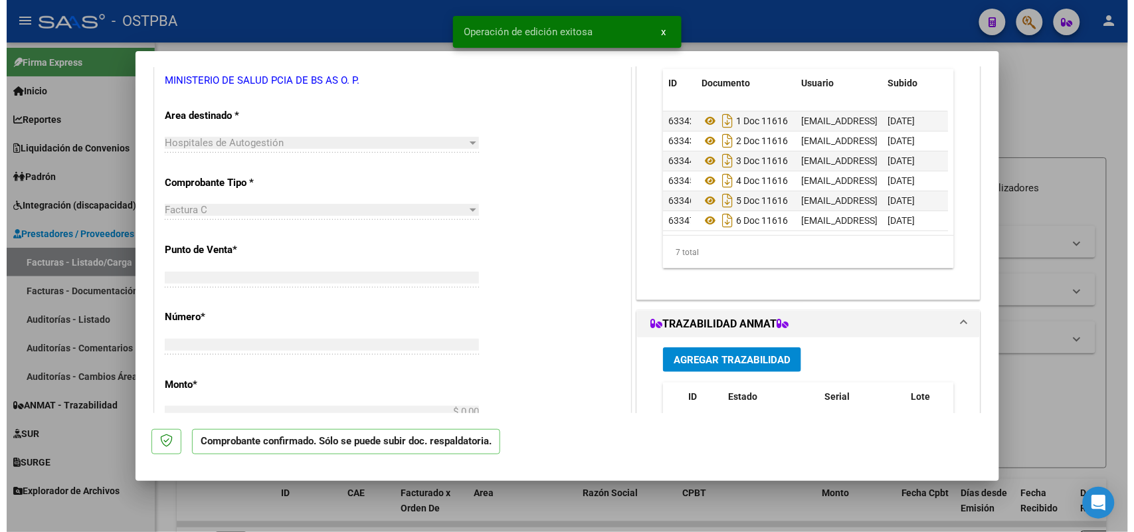
scroll to position [0, 0]
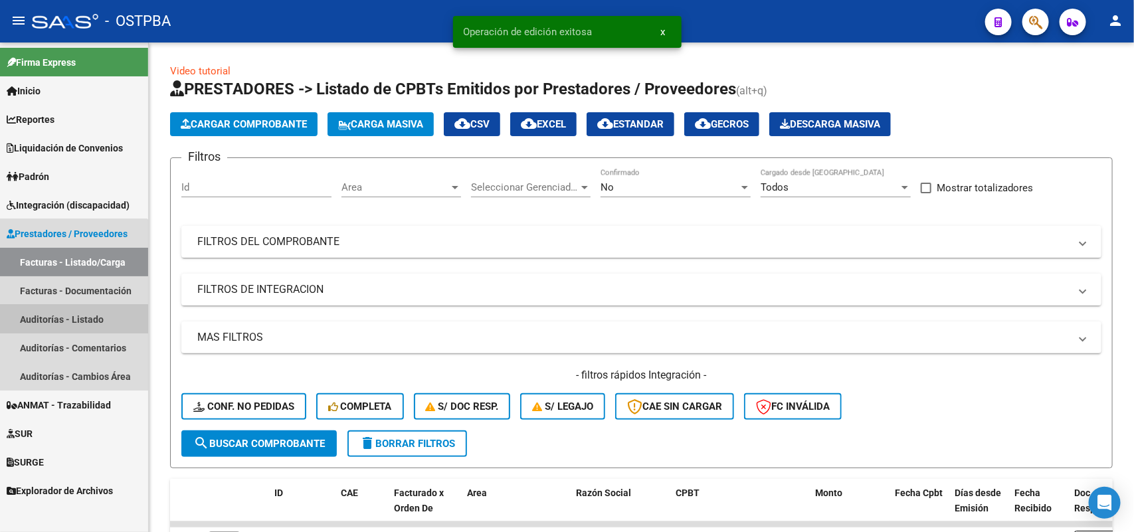
click at [71, 319] on link "Auditorías - Listado" at bounding box center [74, 319] width 148 height 29
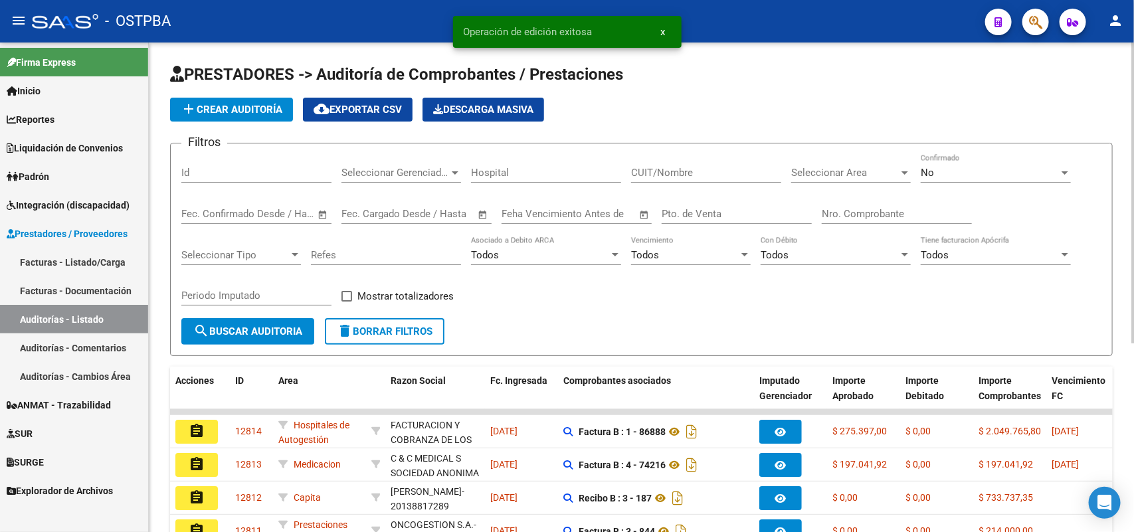
click at [264, 98] on button "add Crear Auditoría" at bounding box center [231, 110] width 123 height 24
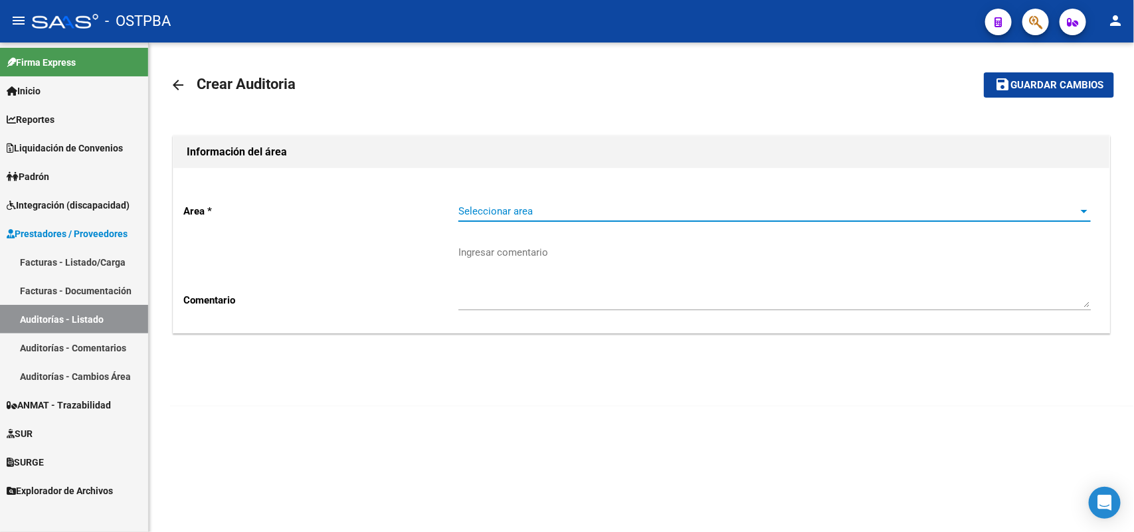
click at [543, 211] on span "Seleccionar area" at bounding box center [768, 211] width 620 height 12
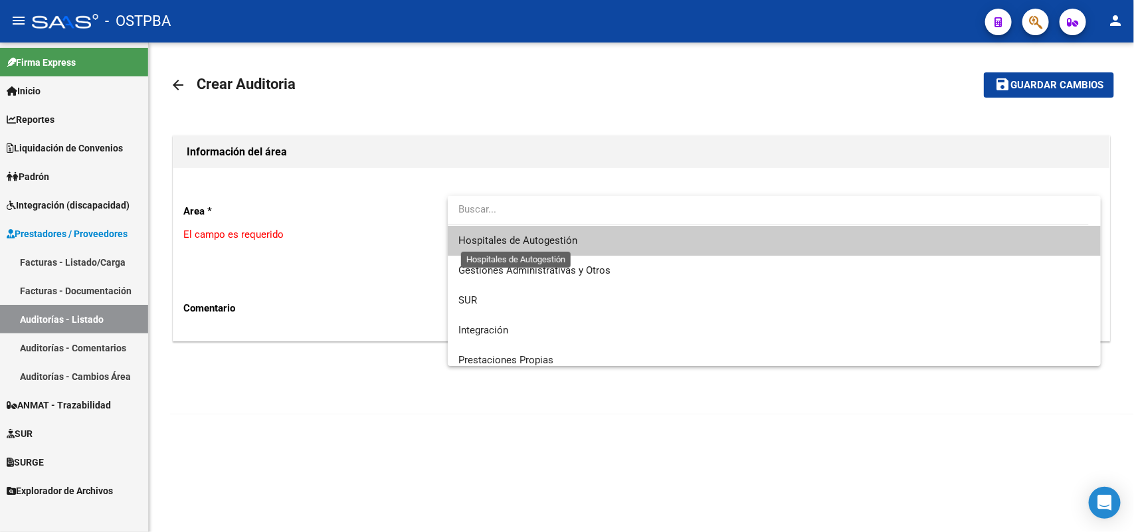
click at [529, 237] on span "Hospitales de Autogestión" at bounding box center [517, 240] width 119 height 12
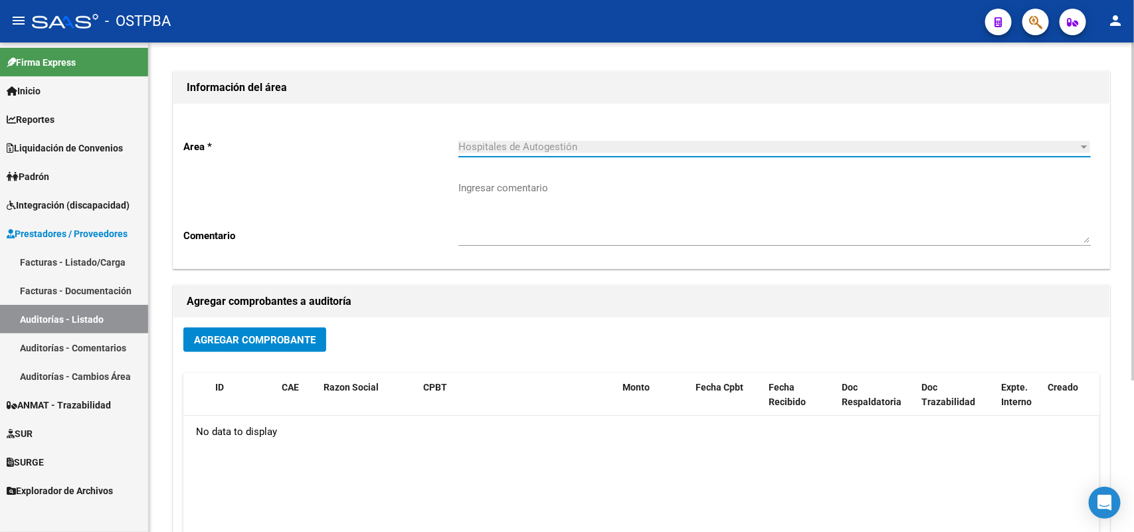
scroll to position [219, 0]
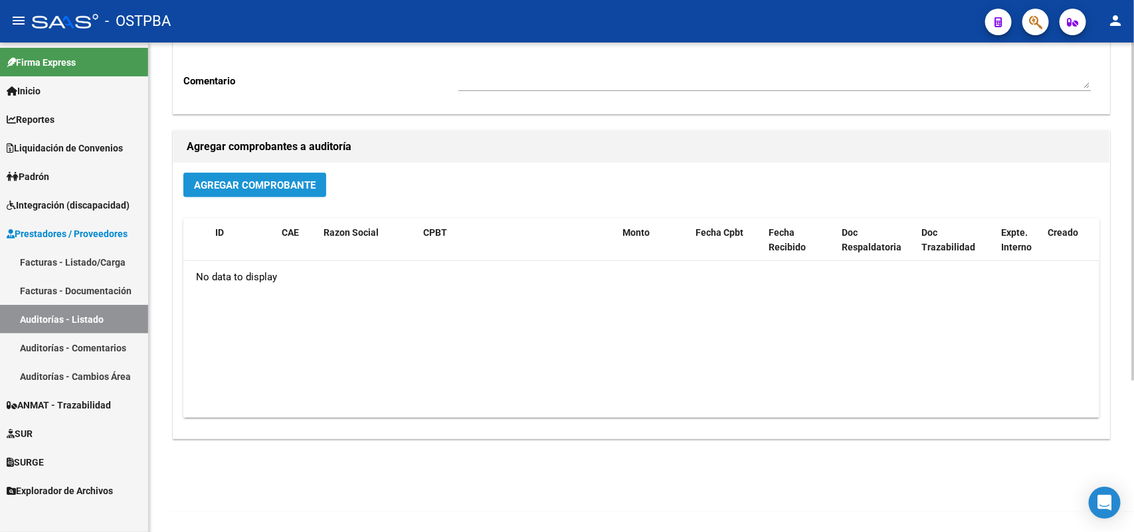
click at [270, 183] on span "Agregar Comprobante" at bounding box center [255, 185] width 122 height 12
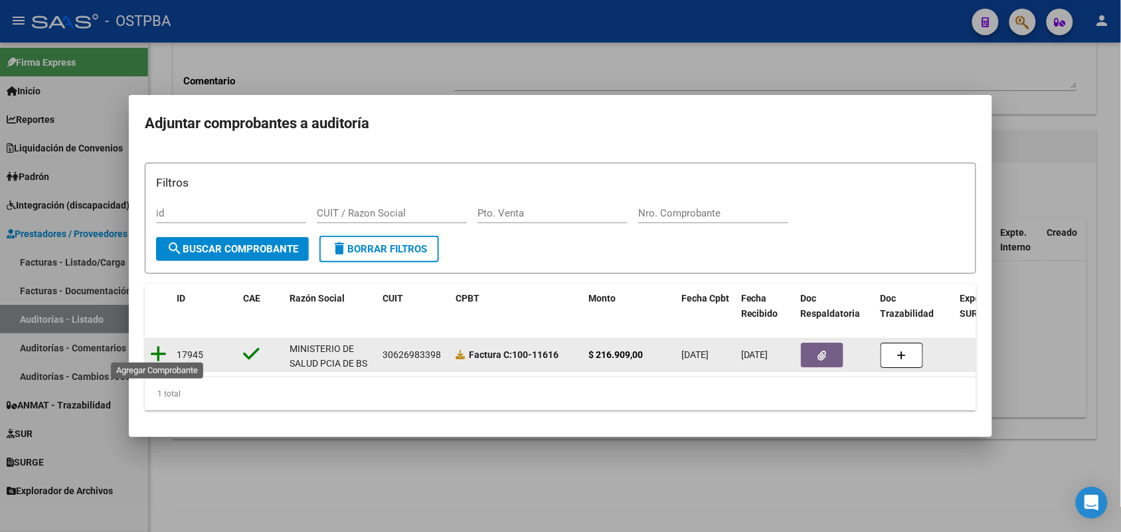
click at [161, 347] on icon at bounding box center [158, 354] width 17 height 19
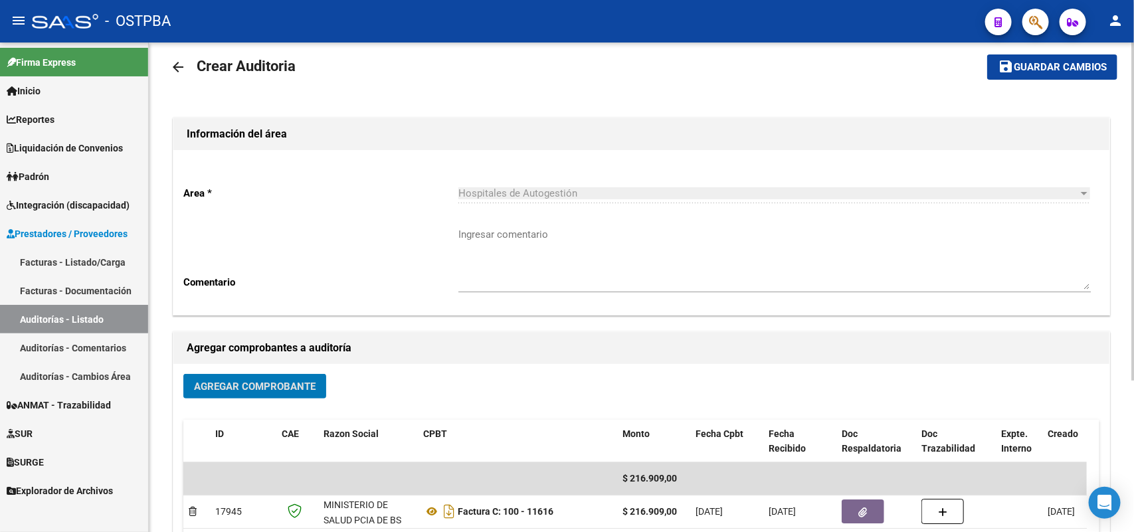
scroll to position [0, 0]
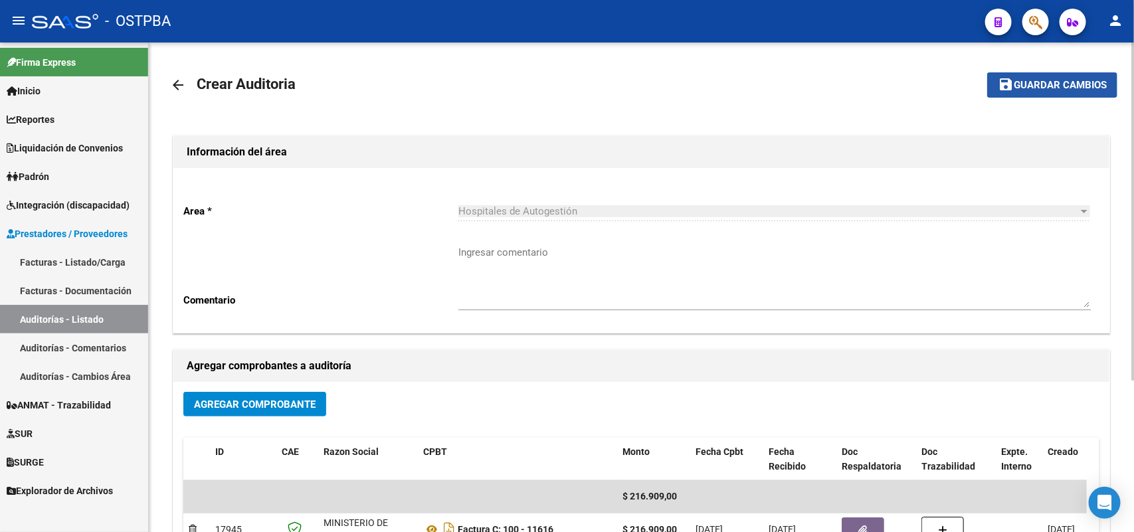
click at [1060, 82] on span "Guardar cambios" at bounding box center [1059, 86] width 93 height 12
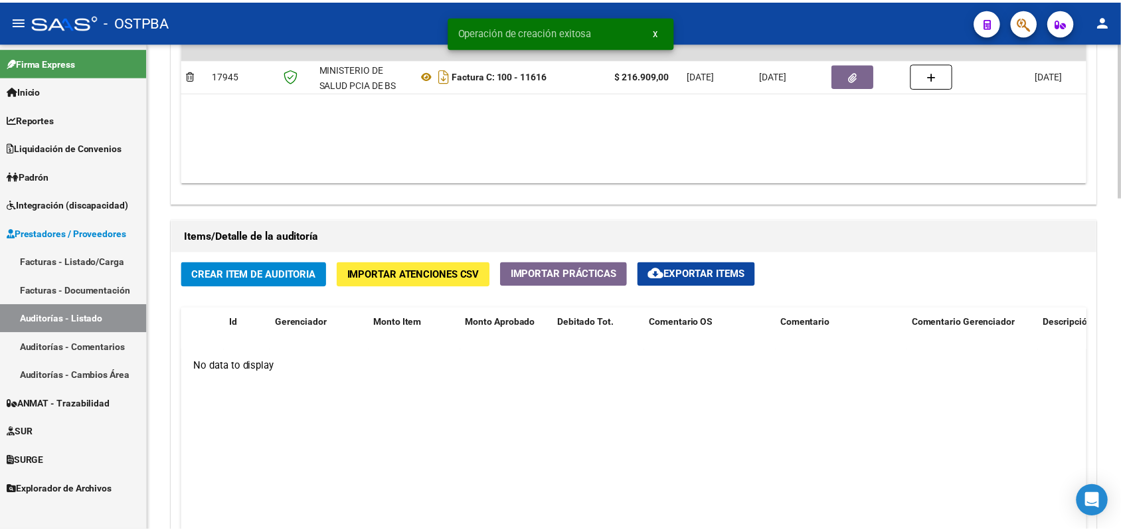
scroll to position [830, 0]
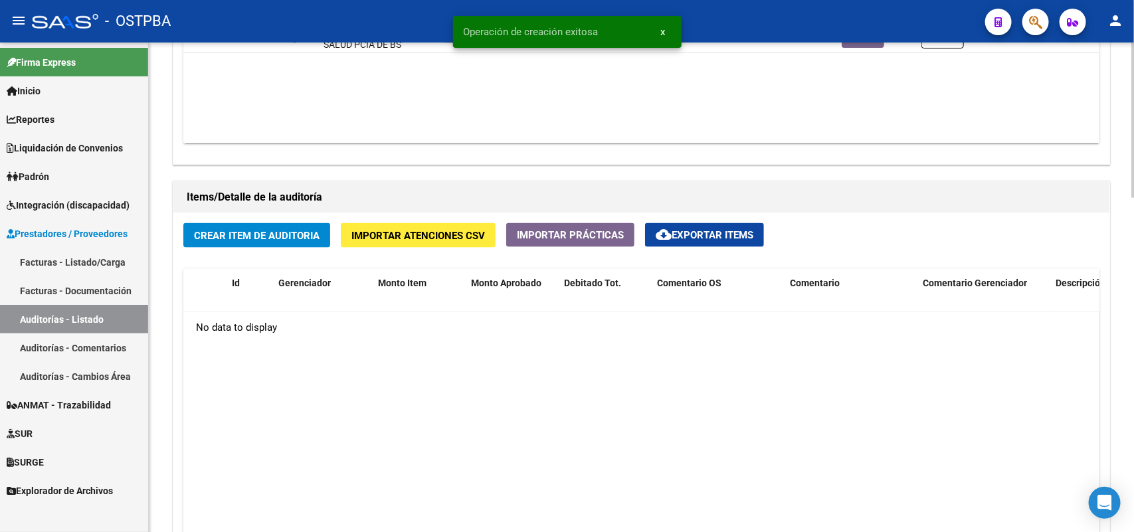
click at [269, 234] on span "Crear Item de Auditoria" at bounding box center [257, 236] width 126 height 12
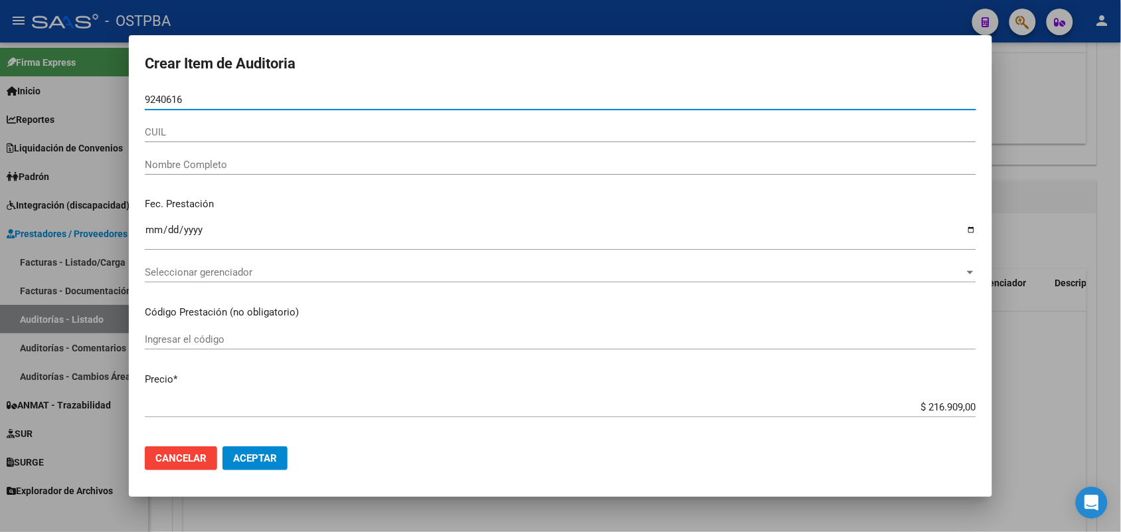
type input "92406167"
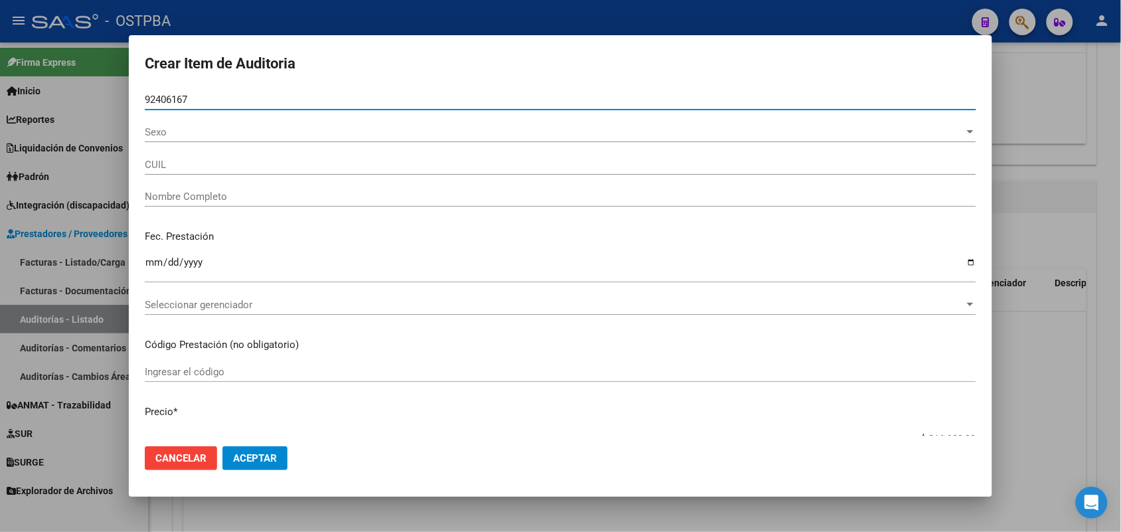
type input "20924061678"
type input "ACUÑA JUAN FERNANDO"
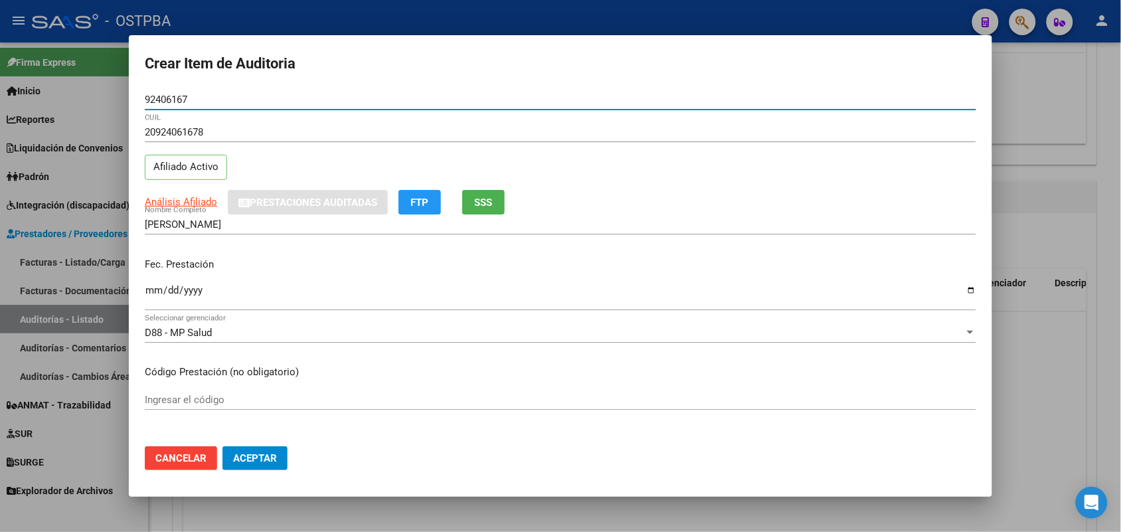
type input "92406167"
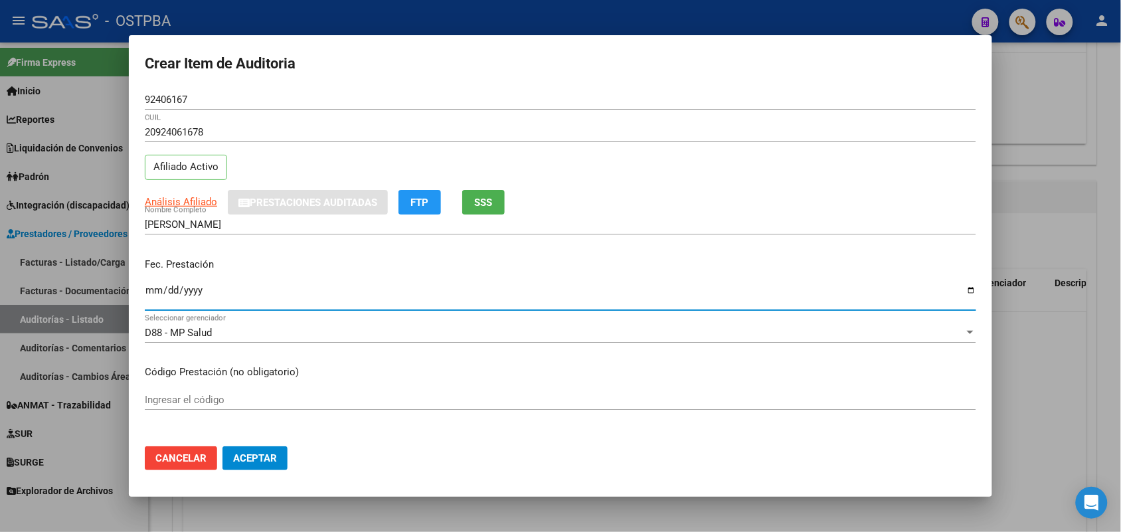
drag, startPoint x: 157, startPoint y: 301, endPoint x: 191, endPoint y: 296, distance: 34.2
click at [167, 301] on input "Ingresar la fecha" at bounding box center [560, 295] width 831 height 21
type input "2025-08-29"
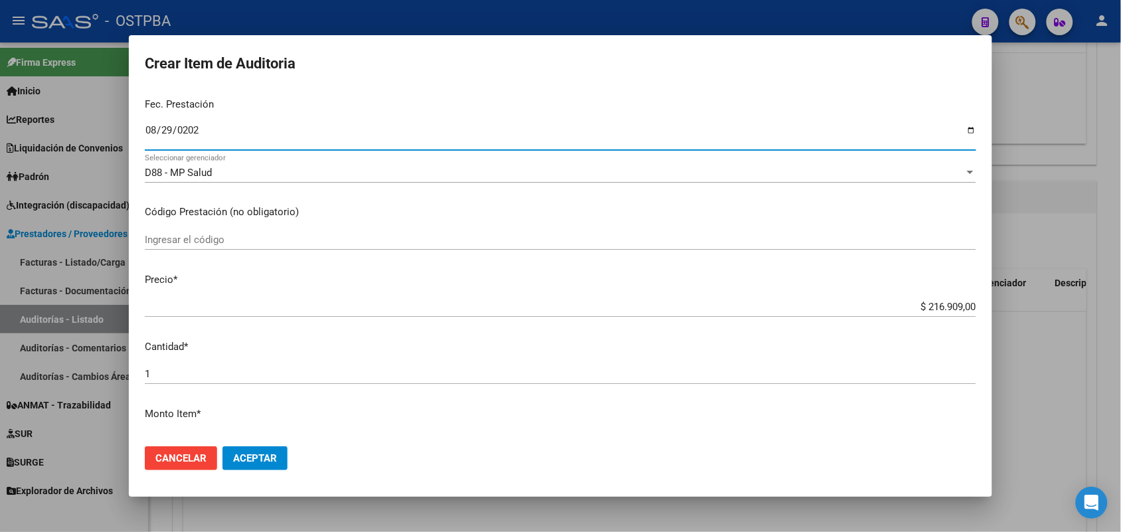
scroll to position [249, 0]
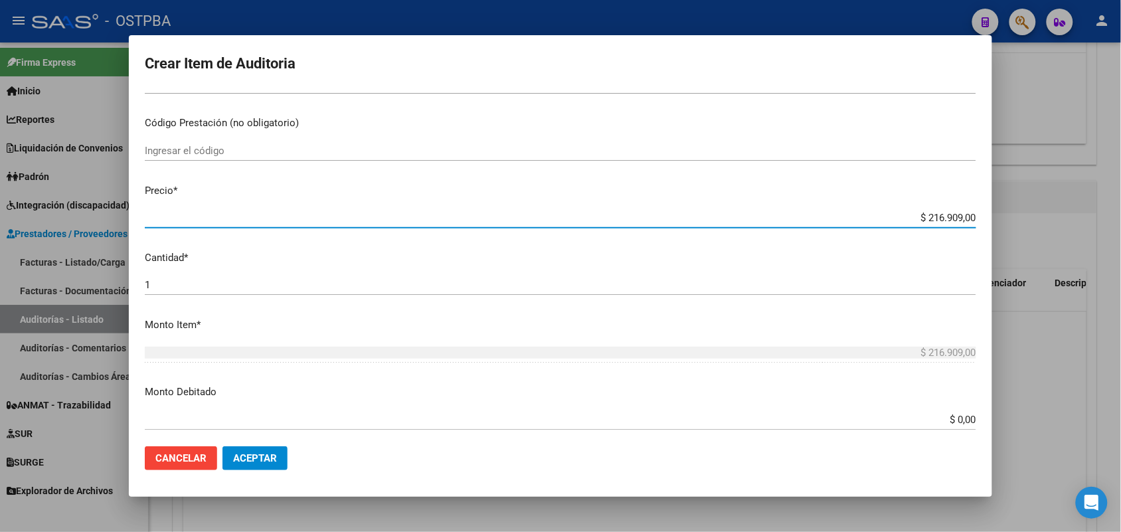
drag, startPoint x: 901, startPoint y: 219, endPoint x: 1028, endPoint y: 219, distance: 126.8
click at [1028, 219] on div "Crear Item de Auditoria 92406167 Nro Documento 20924061678 CUIL Afiliado Activo…" at bounding box center [560, 266] width 1121 height 532
type input "$ 0,01"
type input "$ 0,15"
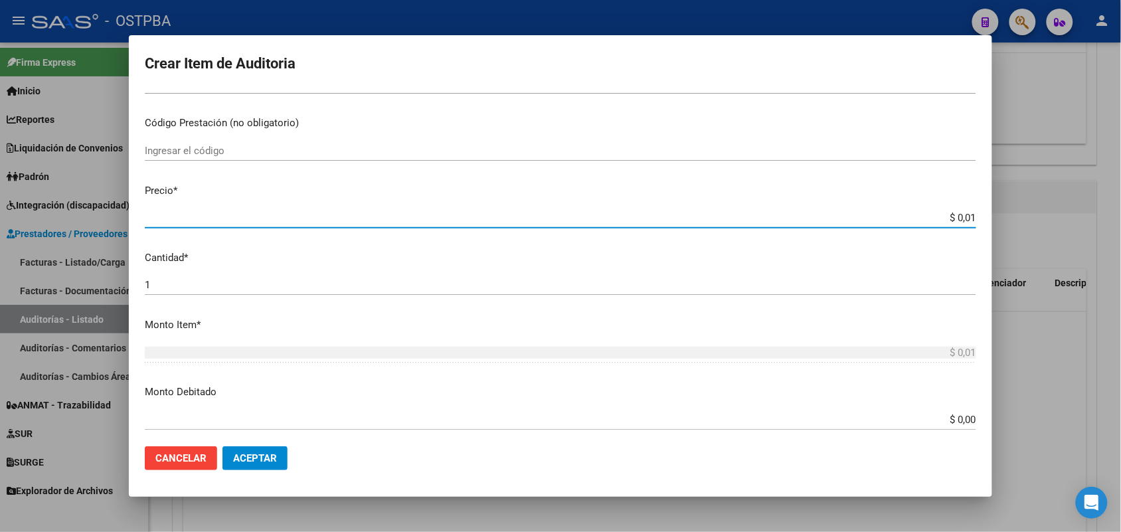
type input "$ 0,15"
type input "$ 1,50"
type input "$ 15,00"
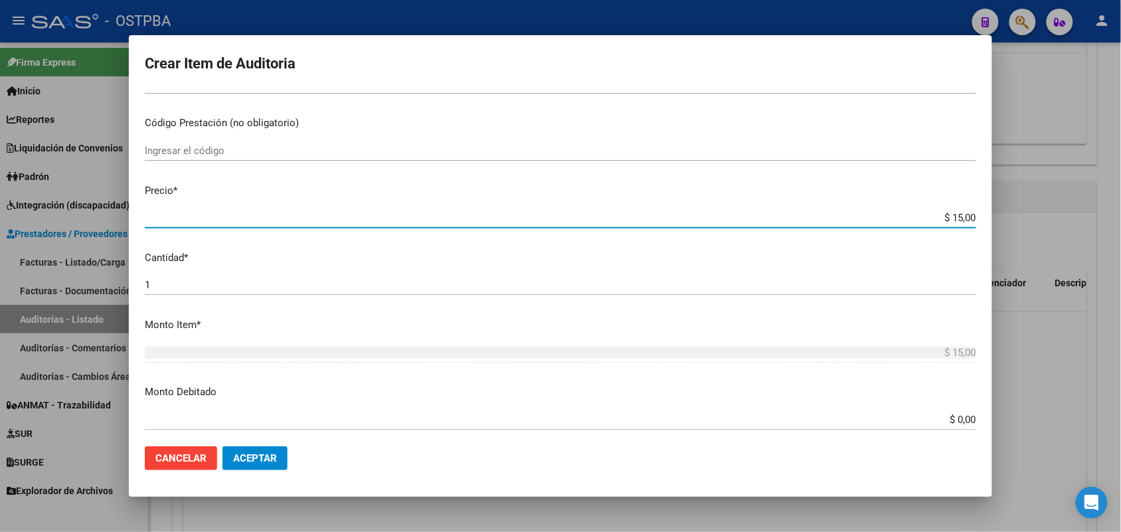
type input "$ 150,00"
type input "$ 1.500,00"
type input "$ 15.000,00"
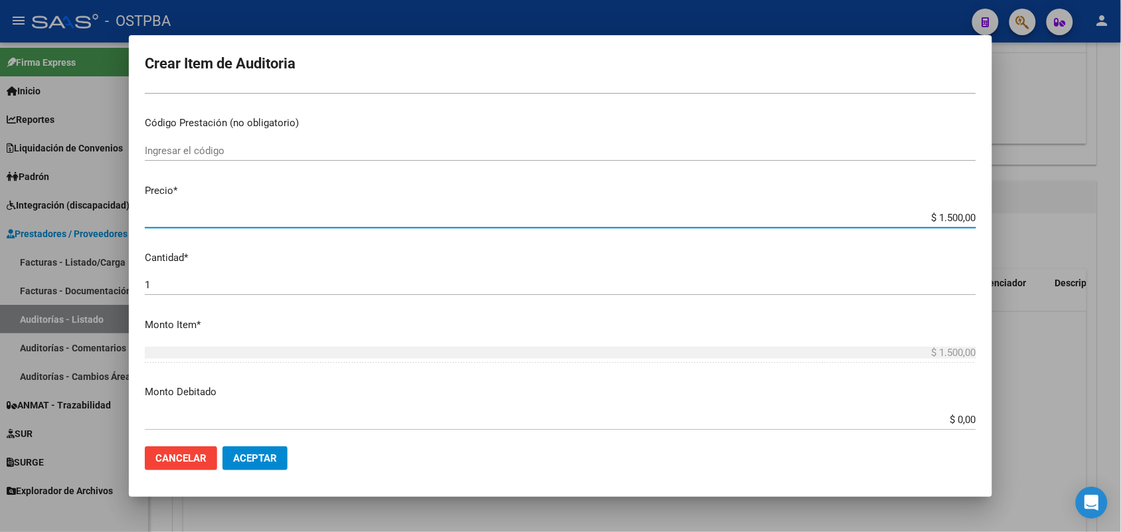
type input "$ 15.000,00"
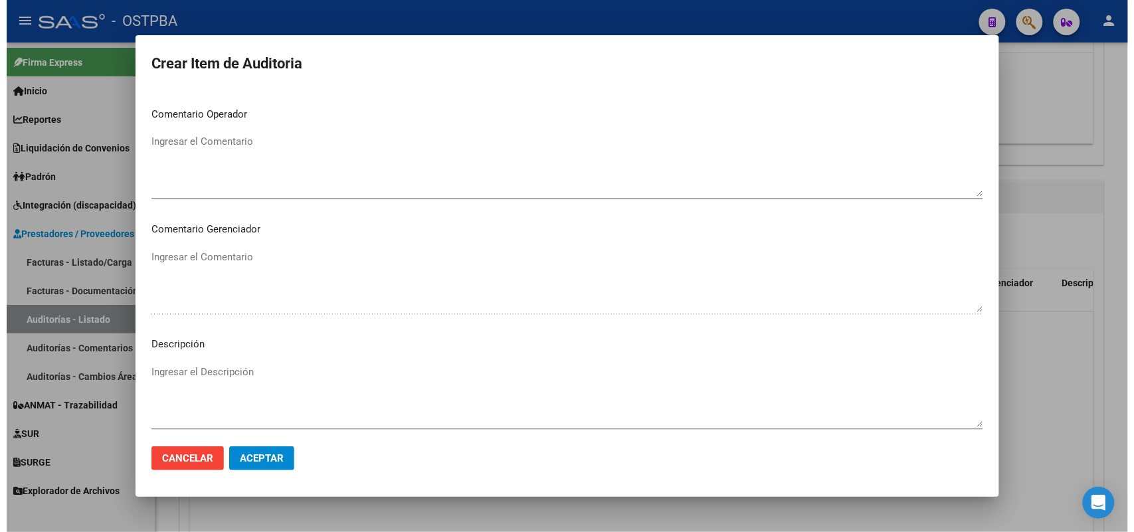
scroll to position [849, 0]
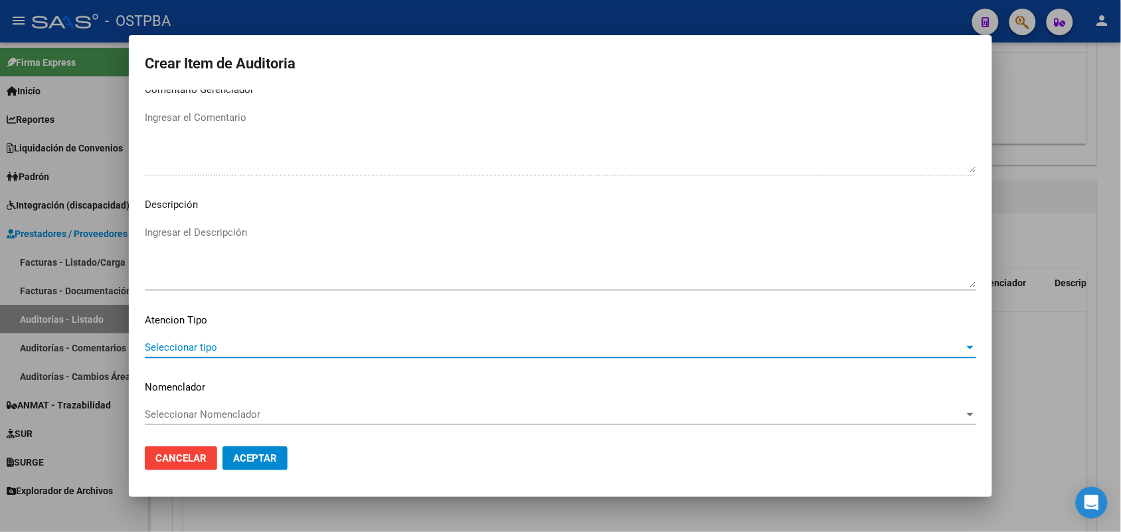
click at [210, 347] on span "Seleccionar tipo" at bounding box center [554, 347] width 819 height 12
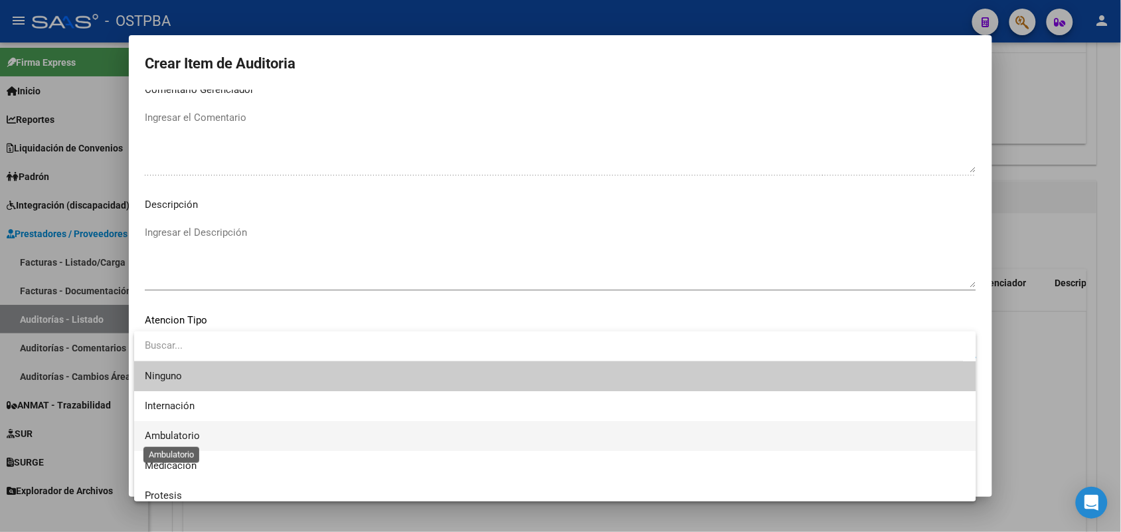
click at [185, 432] on span "Ambulatorio" at bounding box center [172, 436] width 55 height 12
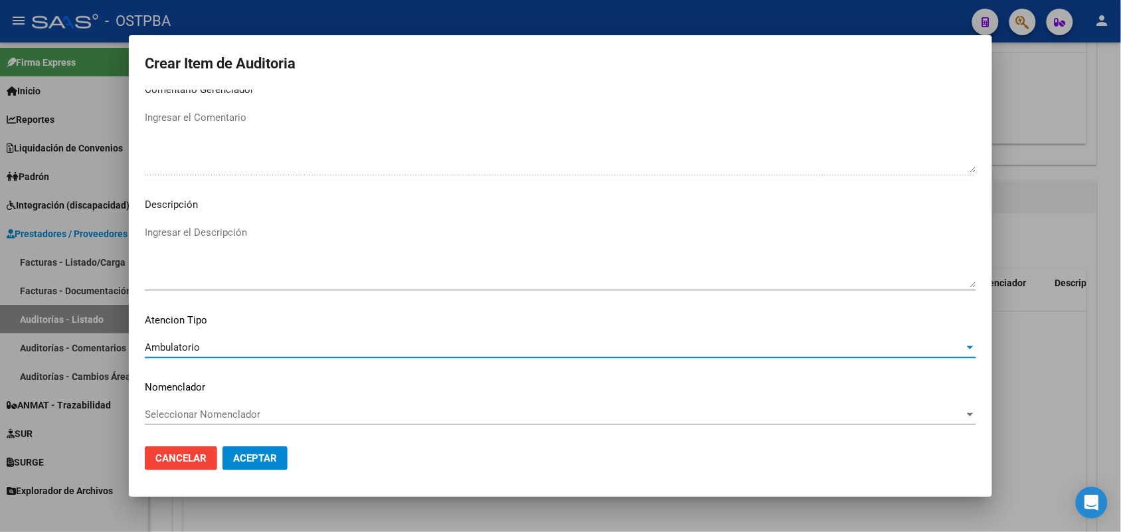
click at [254, 456] on span "Aceptar" at bounding box center [255, 458] width 44 height 12
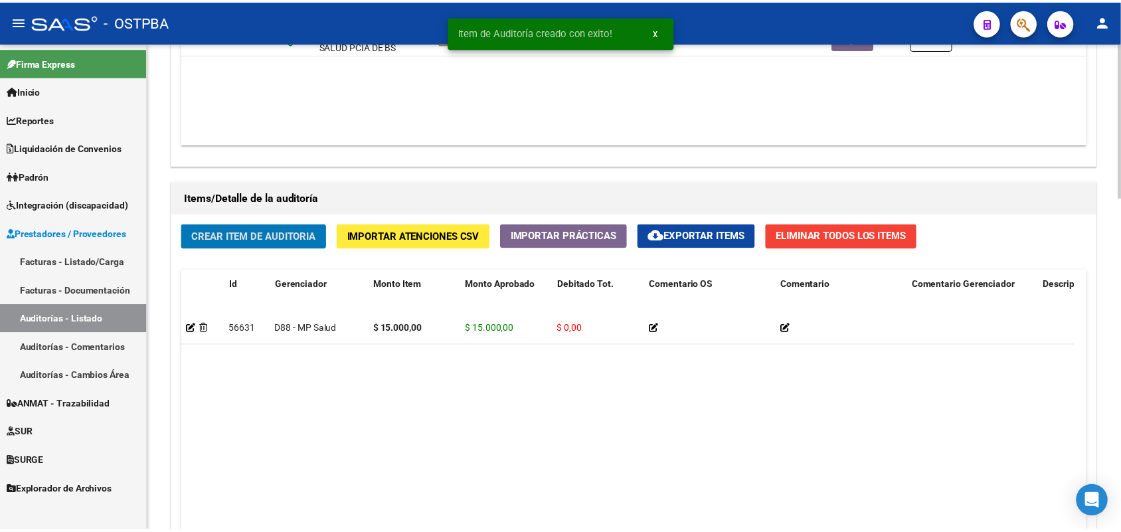
scroll to position [831, 0]
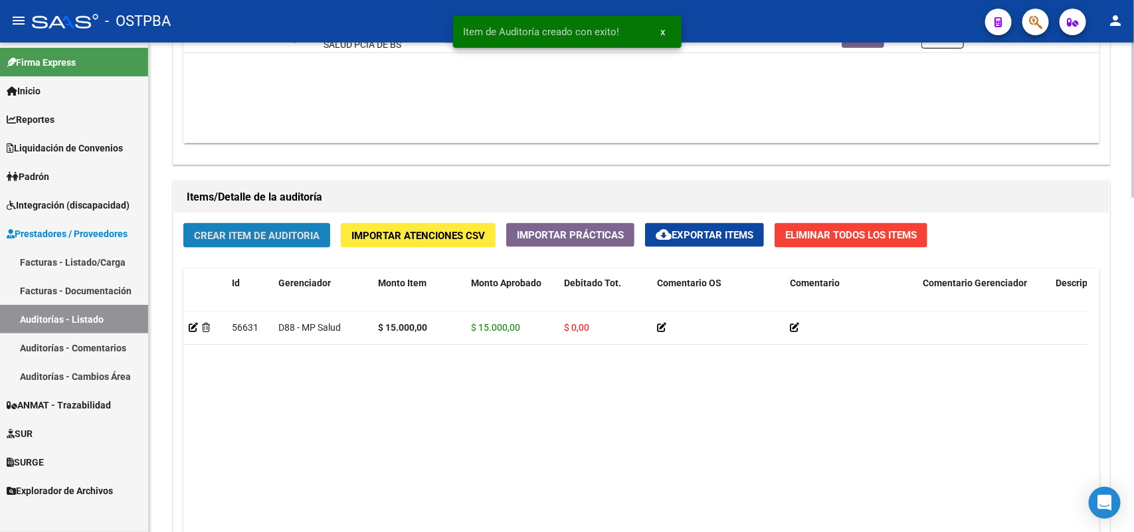
click at [283, 223] on button "Crear Item de Auditoria" at bounding box center [256, 235] width 147 height 25
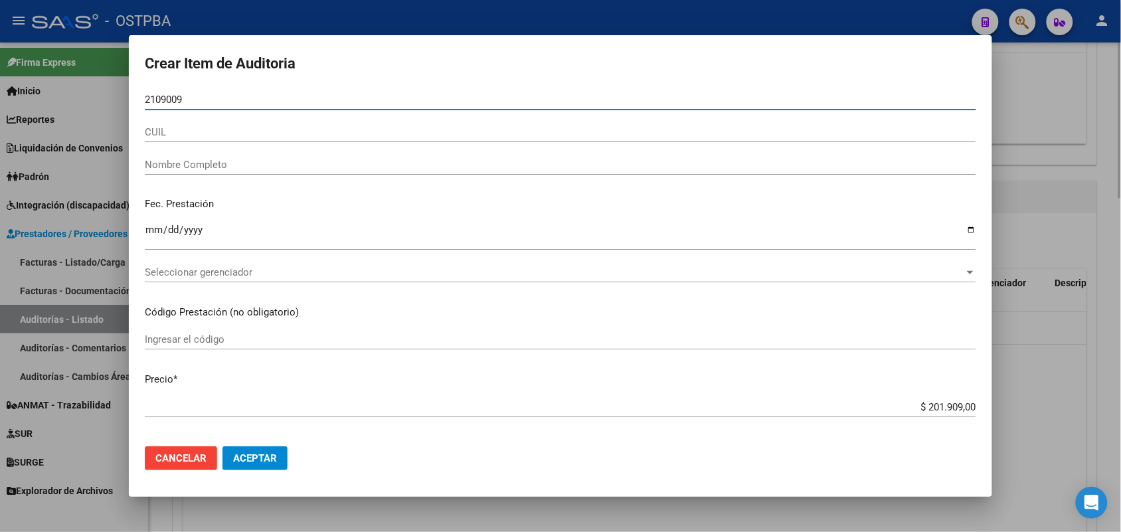
type input "21090097"
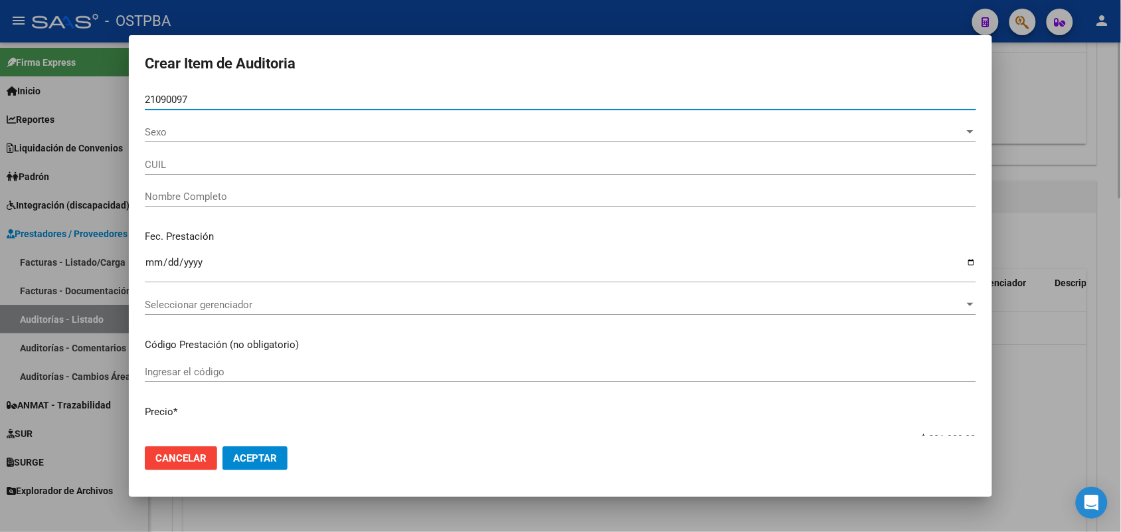
type input "20210900978"
type input "ALVIDEZ LEONARDO -"
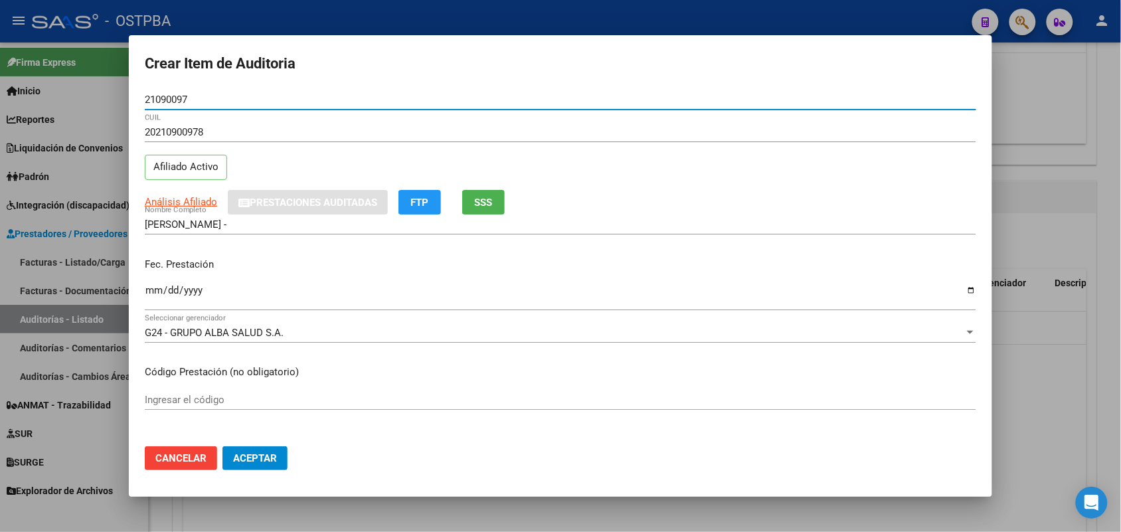
type input "21090097"
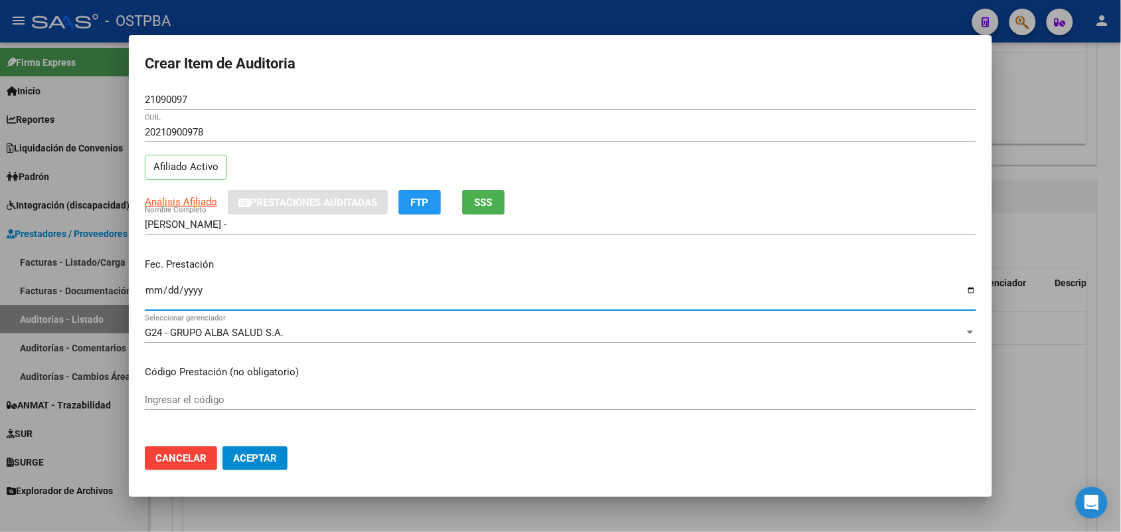
click at [150, 292] on input "Ingresar la fecha" at bounding box center [560, 295] width 831 height 21
type input "2025-08-25"
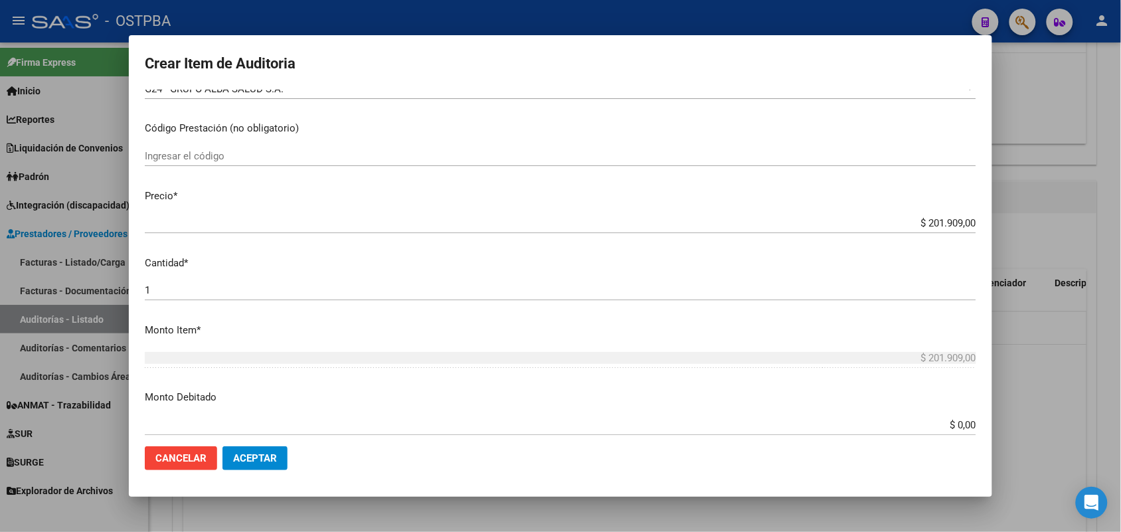
scroll to position [249, 0]
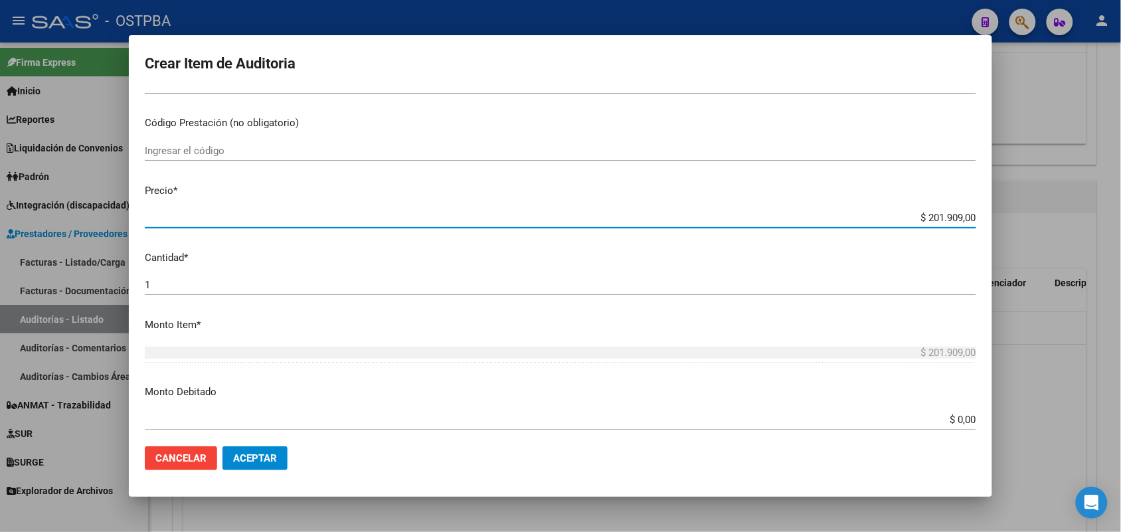
drag, startPoint x: 900, startPoint y: 217, endPoint x: 1001, endPoint y: 216, distance: 100.9
click at [1001, 216] on div "Crear Item de Auditoria 21090097 Nro Documento 20210900978 CUIL Afiliado Activo…" at bounding box center [560, 266] width 1121 height 532
type input "$ 0,07"
type input "$ 0,72"
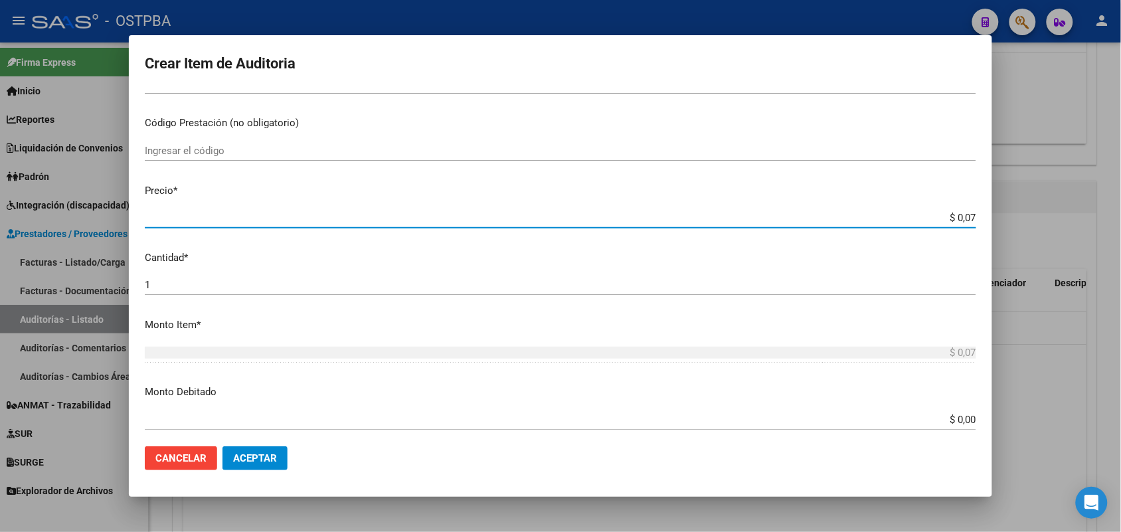
type input "$ 0,72"
type input "$ 7,24"
type input "$ 72,44"
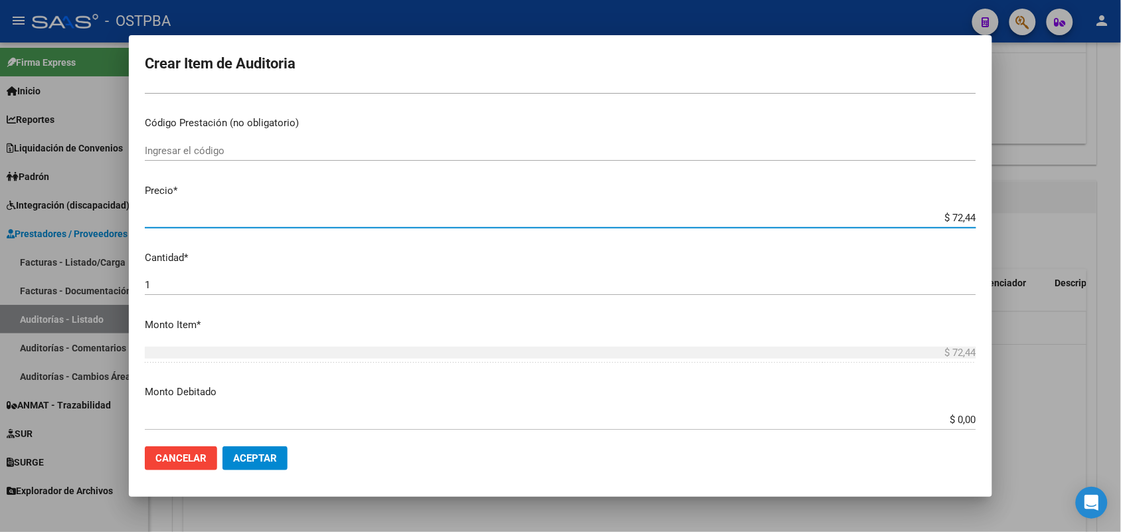
type input "$ 724,40"
type input "$ 7.244,00"
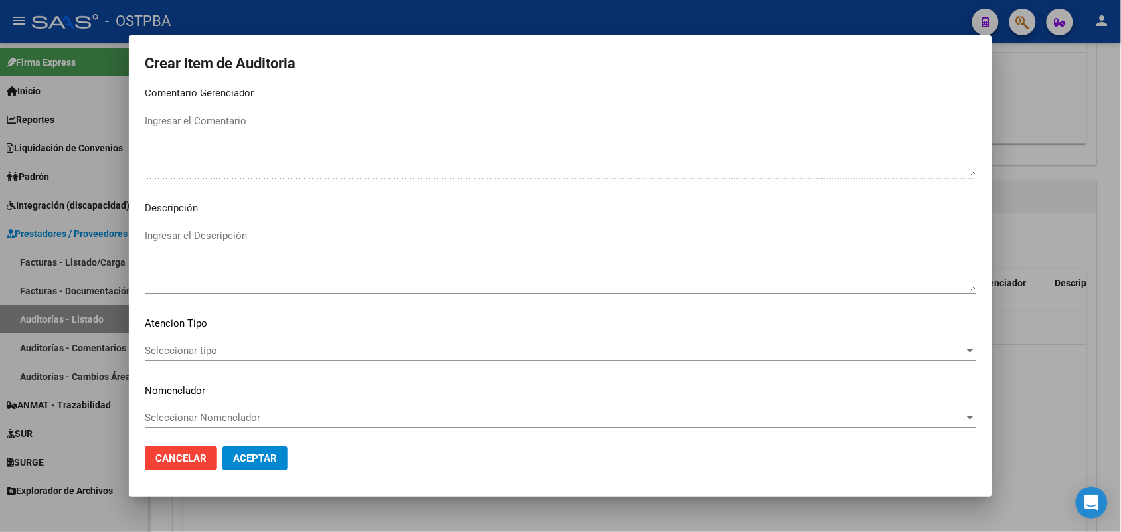
scroll to position [849, 0]
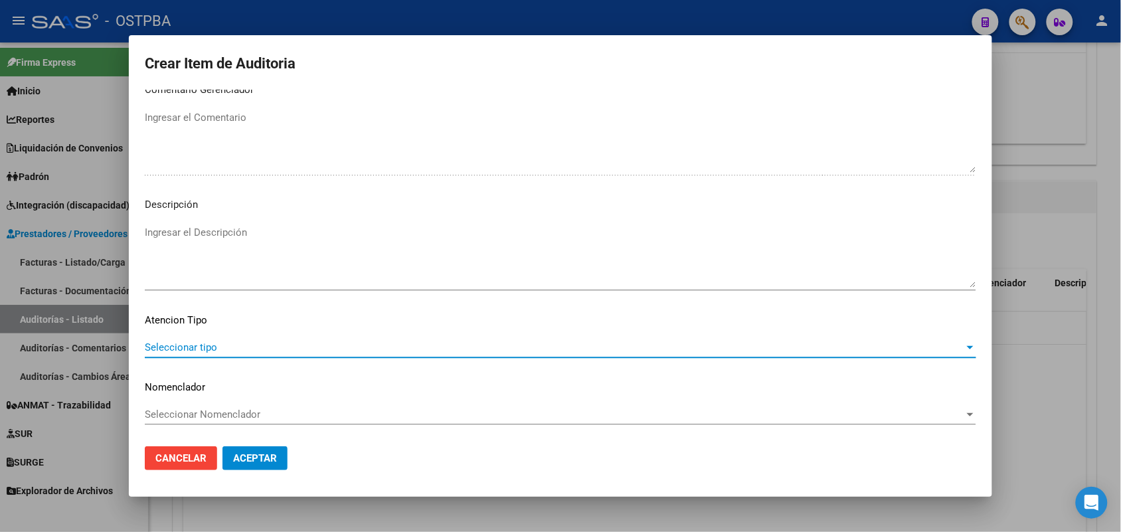
click at [199, 343] on span "Seleccionar tipo" at bounding box center [554, 347] width 819 height 12
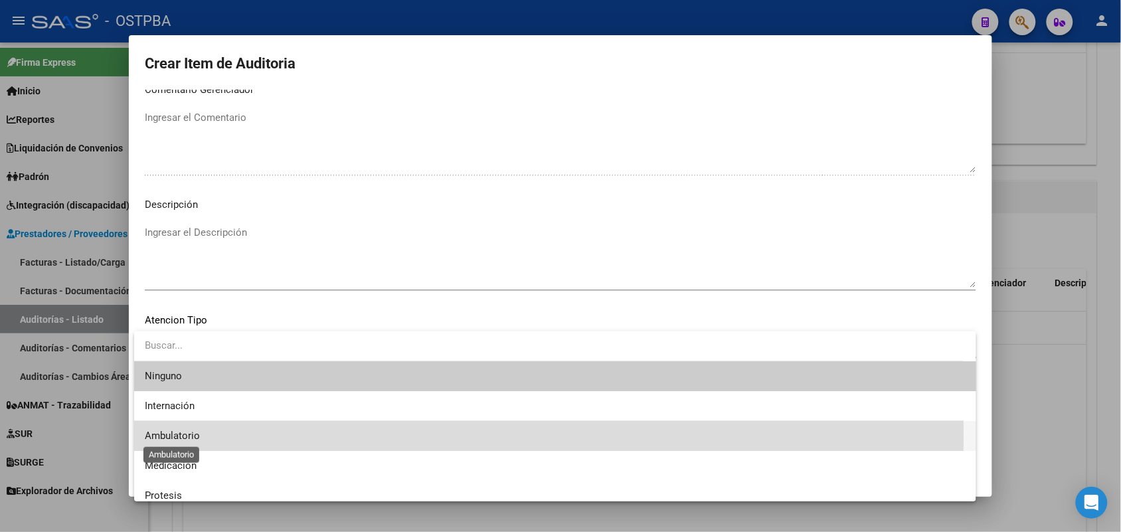
click at [183, 437] on span "Ambulatorio" at bounding box center [172, 436] width 55 height 12
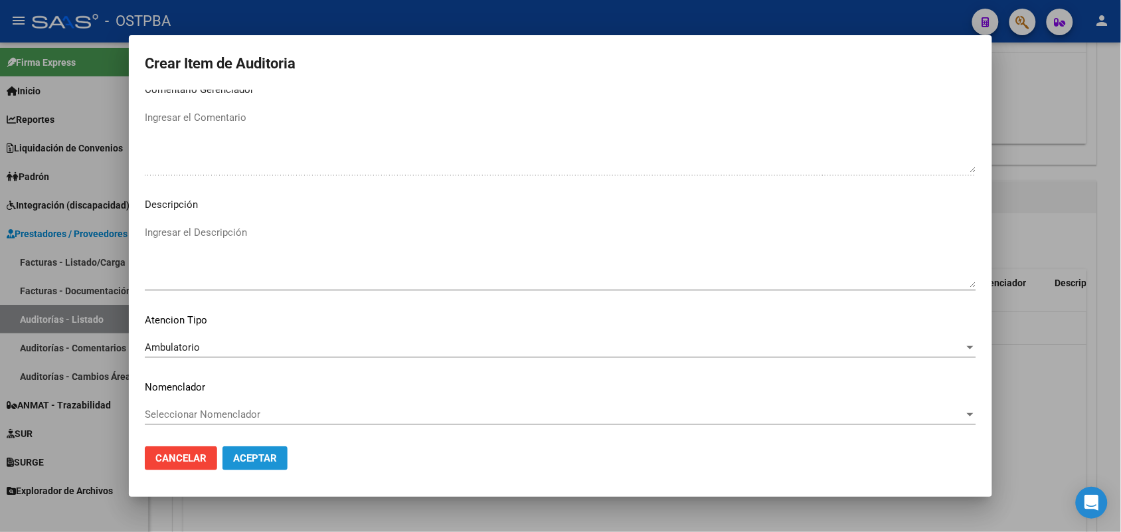
click at [261, 458] on span "Aceptar" at bounding box center [255, 458] width 44 height 12
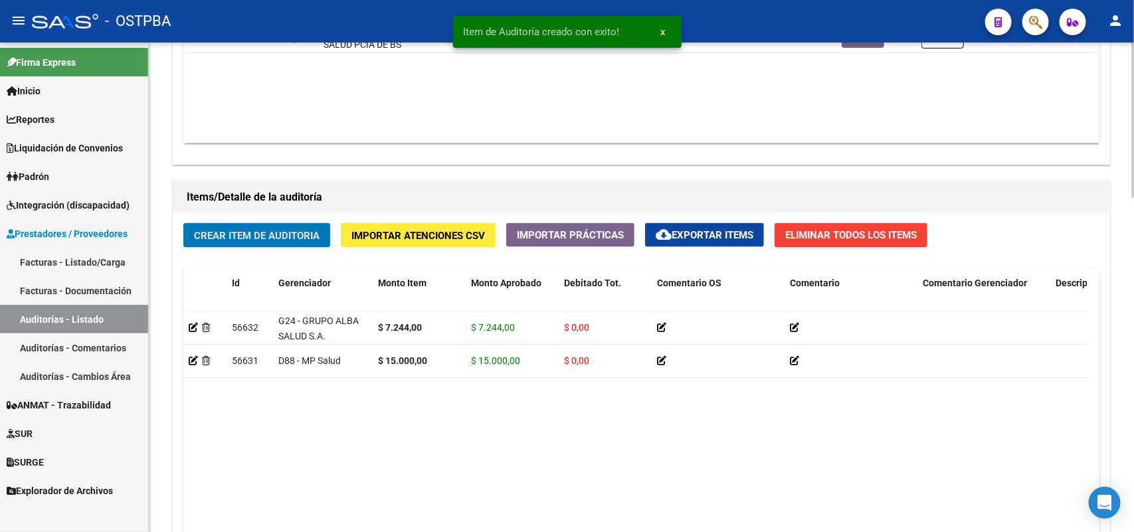
click at [284, 234] on span "Crear Item de Auditoria" at bounding box center [257, 236] width 126 height 12
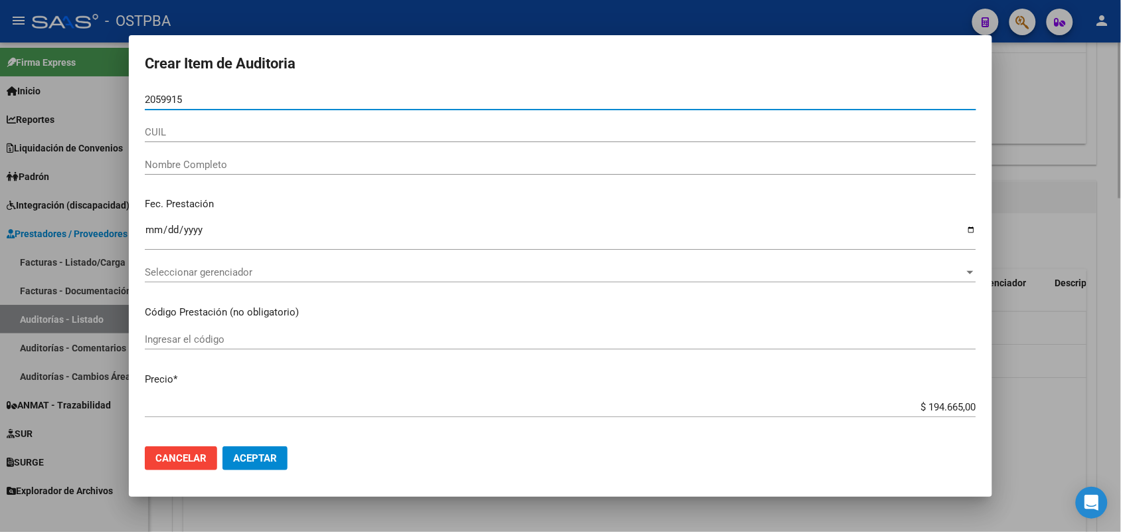
type input "20599159"
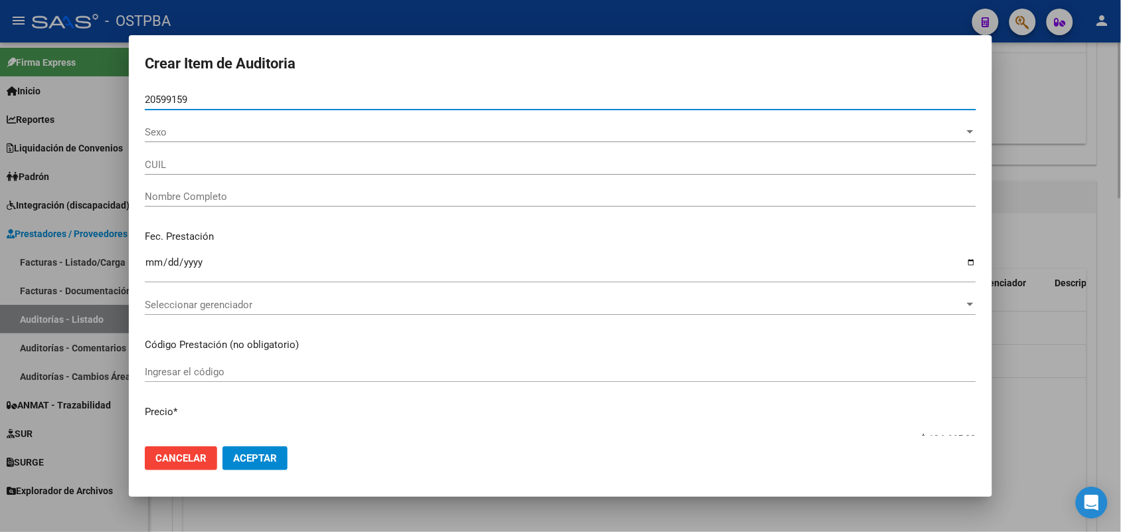
type input "27205991595"
type input "AREVALO LILIANA"
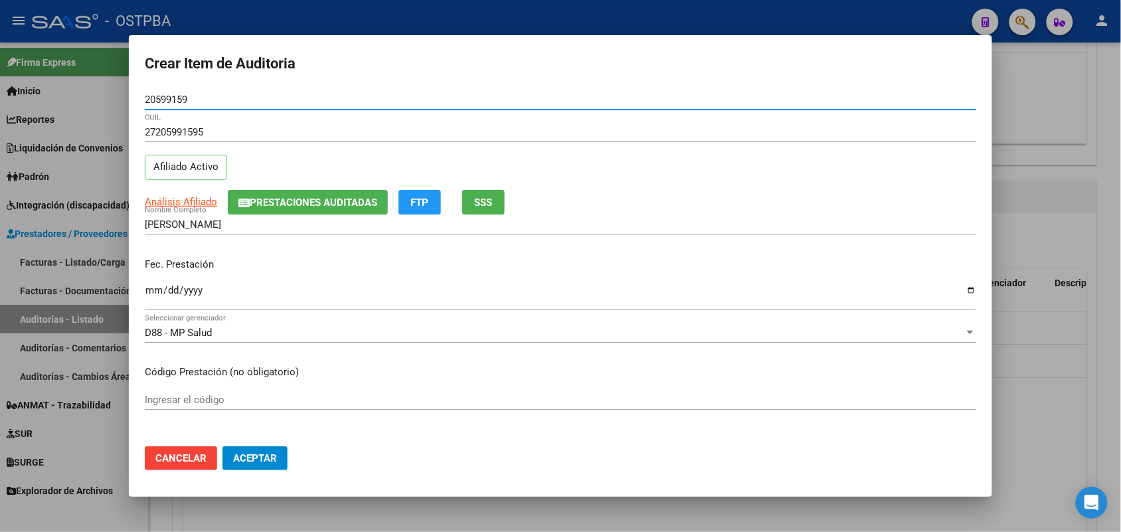
type input "20599159"
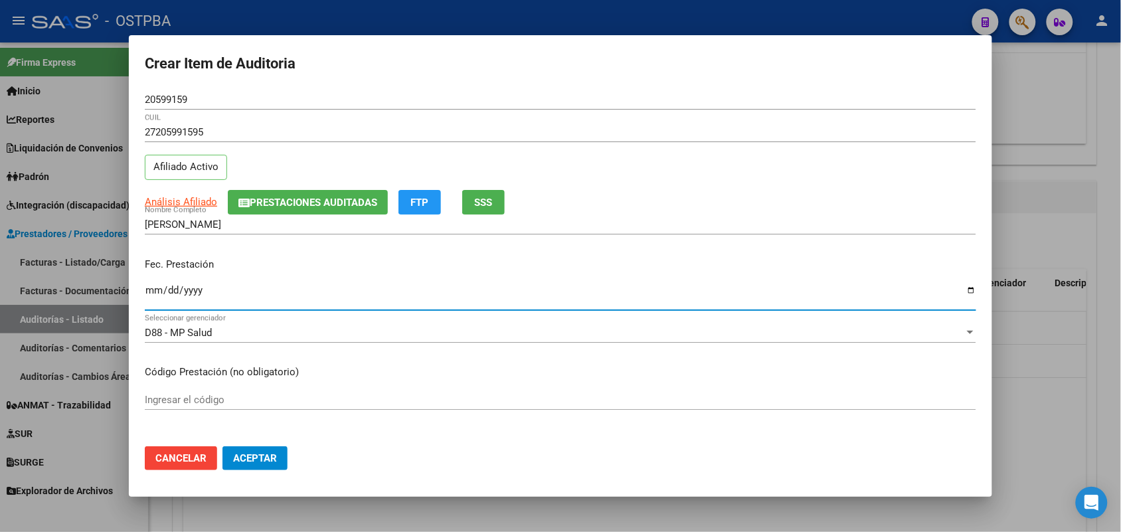
click at [158, 290] on input "Ingresar la fecha" at bounding box center [560, 295] width 831 height 21
type input "2025-08-27"
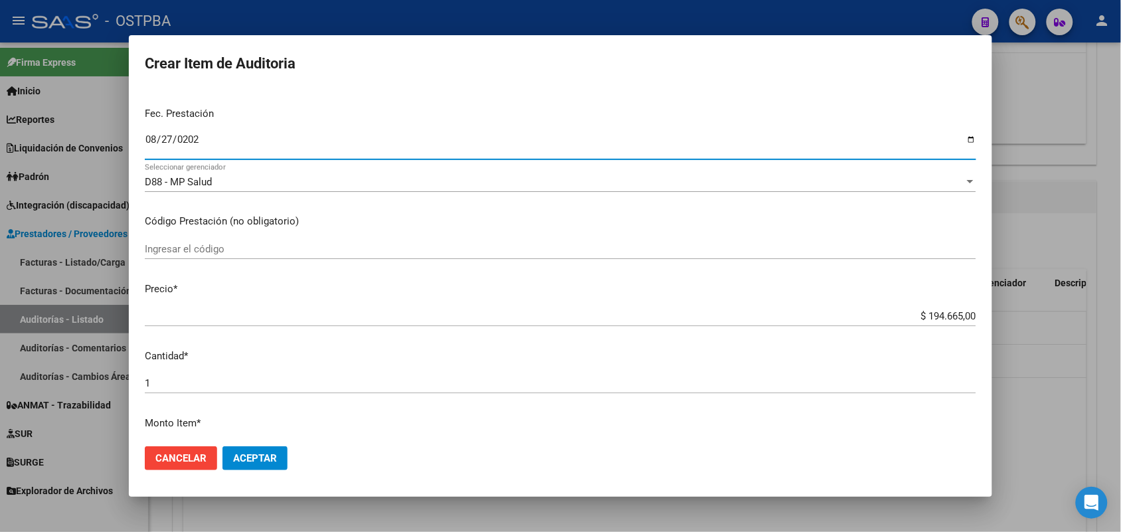
scroll to position [166, 0]
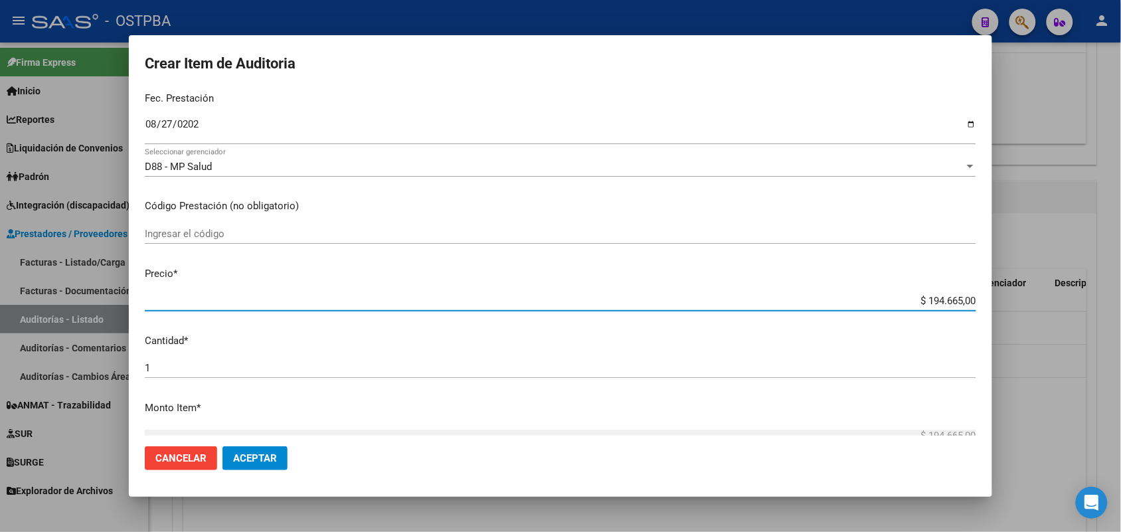
drag, startPoint x: 900, startPoint y: 300, endPoint x: 999, endPoint y: 288, distance: 100.4
click at [999, 288] on div "Crear Item de Auditoria 20599159 Nro Documento 27205991595 CUIL Afiliado Activo…" at bounding box center [560, 266] width 1121 height 532
type input "$ 0,07"
type input "$ 0,72"
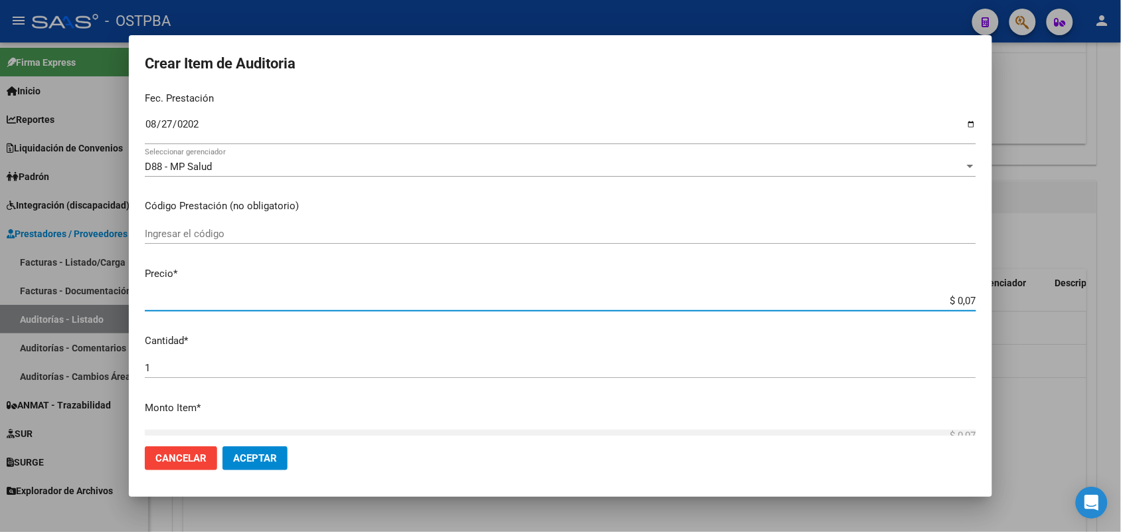
type input "$ 0,72"
type input "$ 7,24"
type input "$ 72,44"
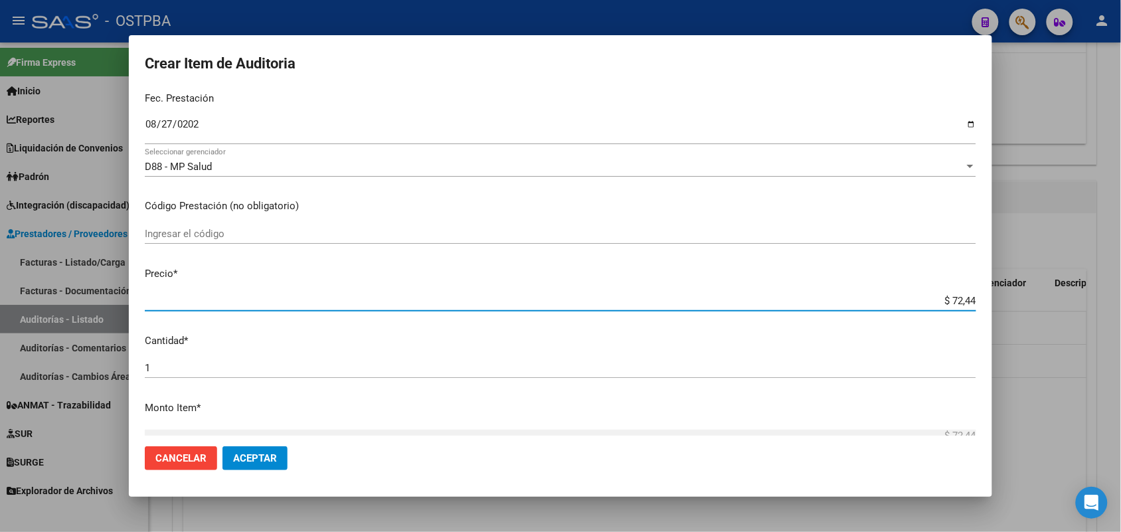
type input "$ 724,40"
type input "$ 7.244,00"
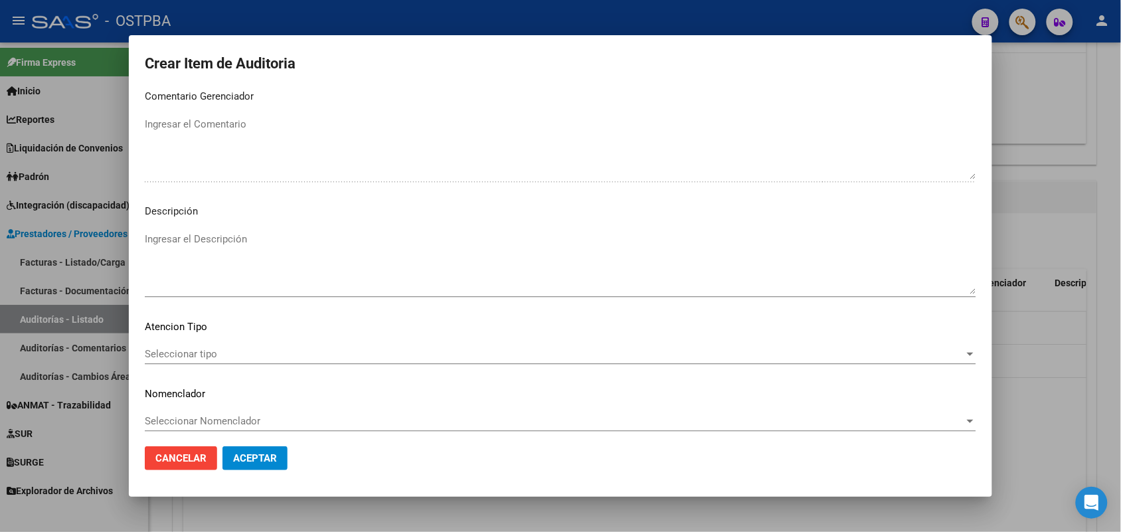
scroll to position [849, 0]
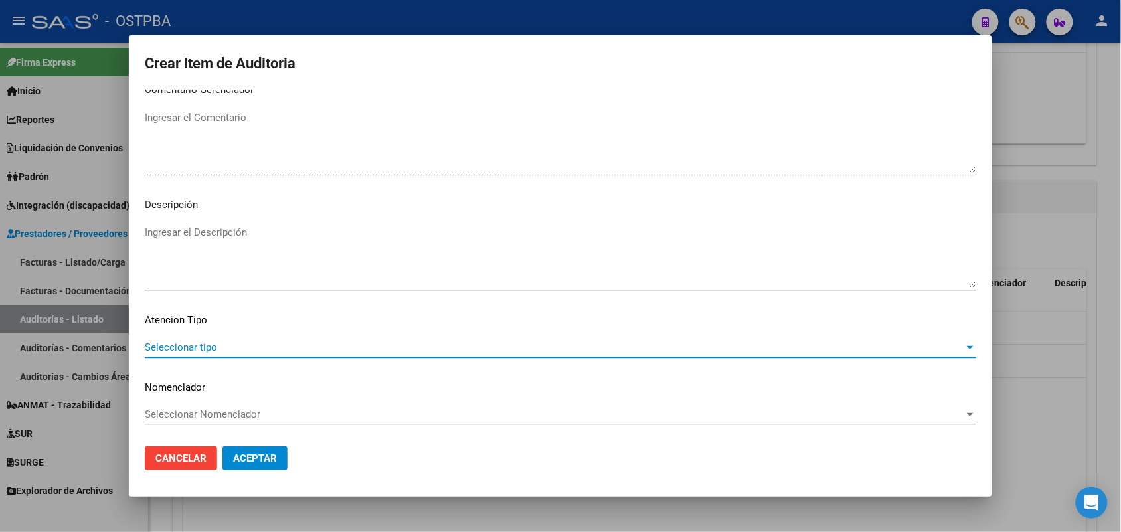
click at [203, 351] on span "Seleccionar tipo" at bounding box center [554, 347] width 819 height 12
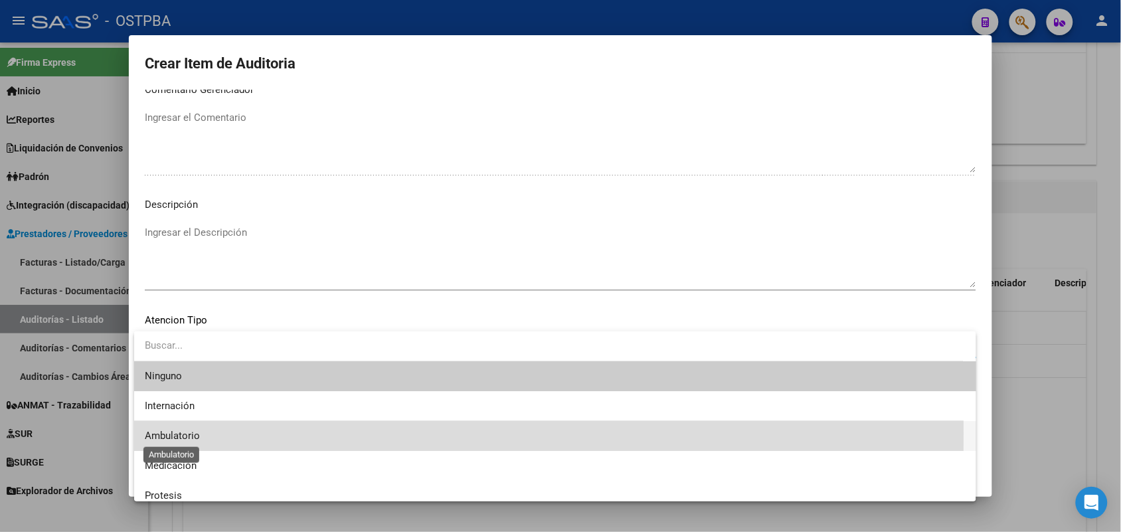
click at [186, 433] on span "Ambulatorio" at bounding box center [172, 436] width 55 height 12
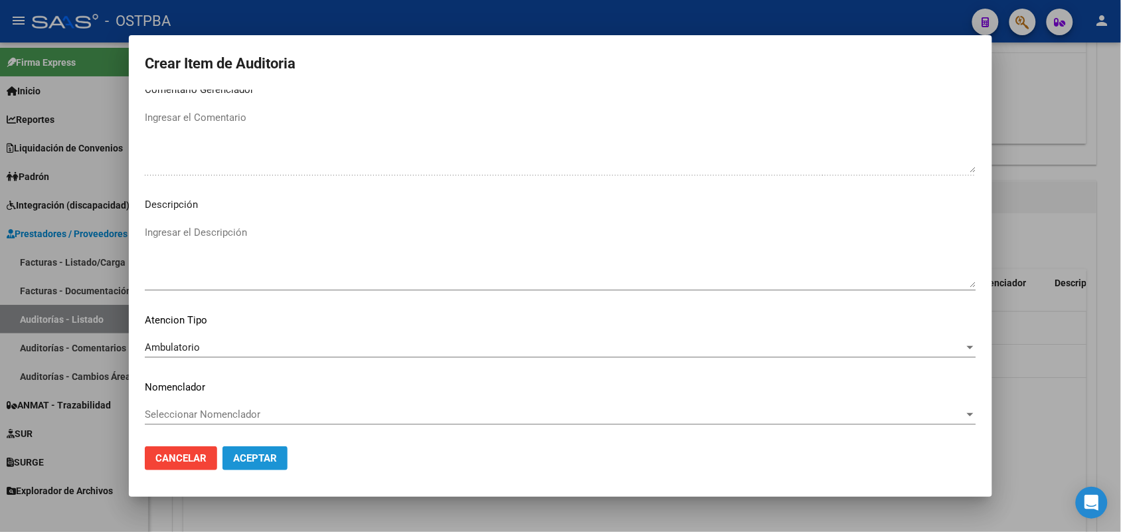
click at [256, 460] on span "Aceptar" at bounding box center [255, 458] width 44 height 12
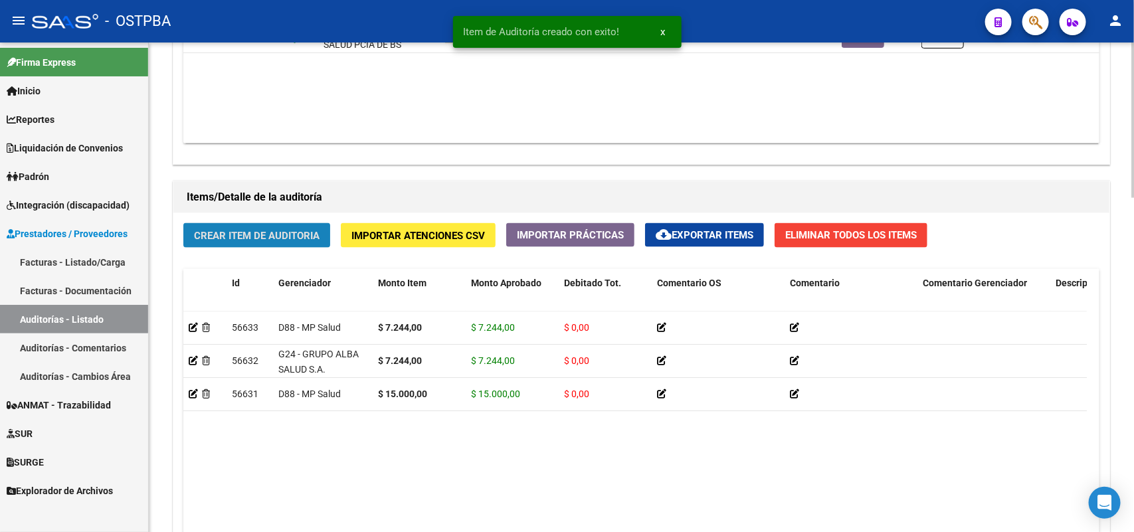
click at [300, 233] on span "Crear Item de Auditoria" at bounding box center [257, 236] width 126 height 12
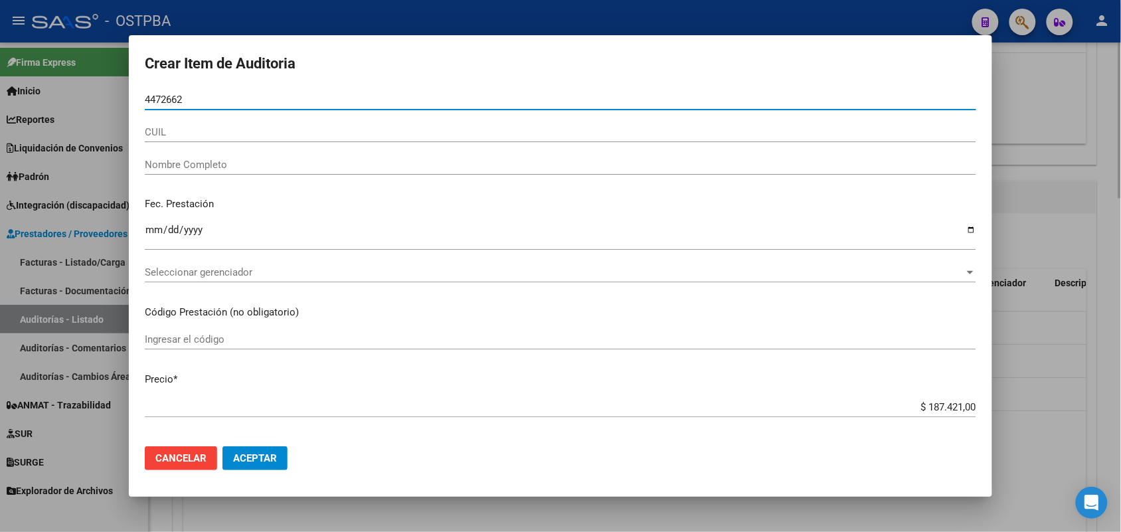
type input "44726625"
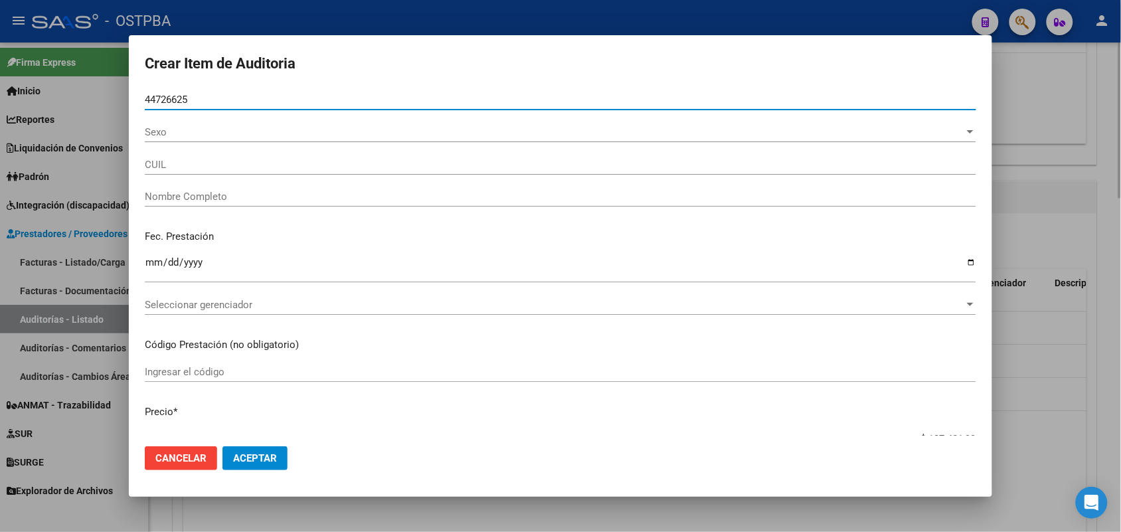
type input "27447266259"
type input "BOTELLI VALERIA PRISCILA -"
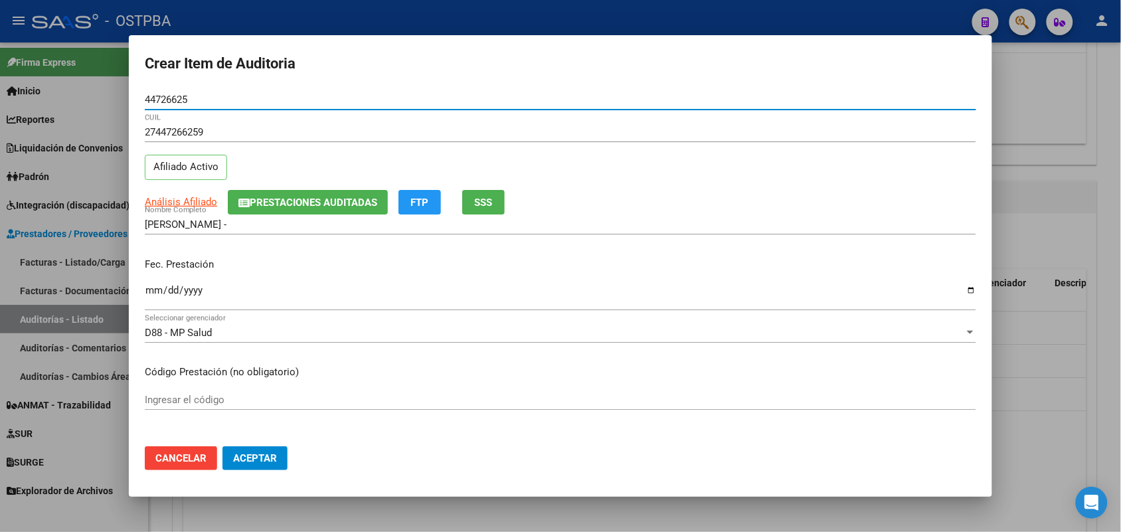
type input "44726625"
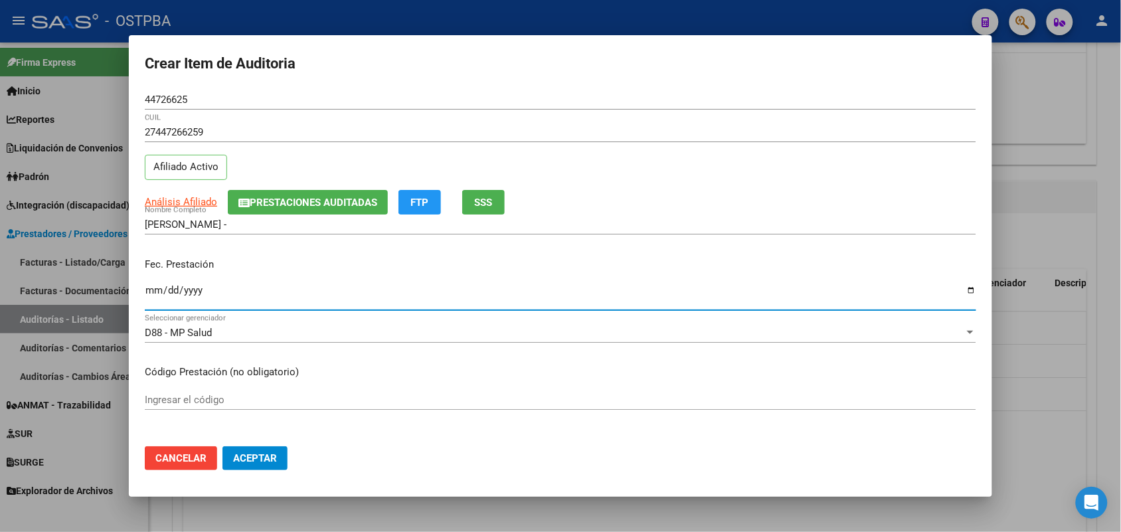
click at [154, 300] on input "Ingresar la fecha" at bounding box center [560, 295] width 831 height 21
type input "2025-08-22"
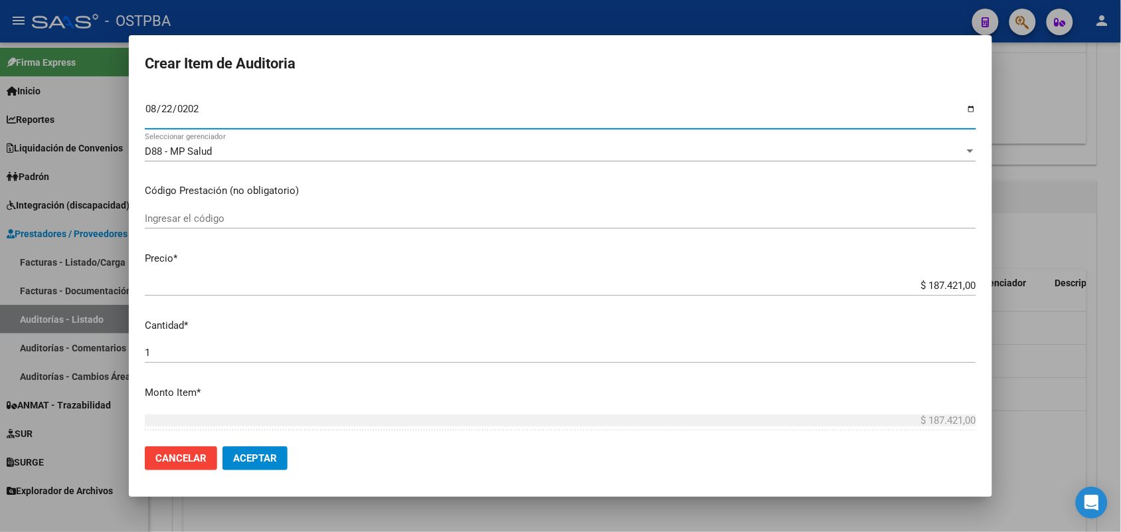
scroll to position [249, 0]
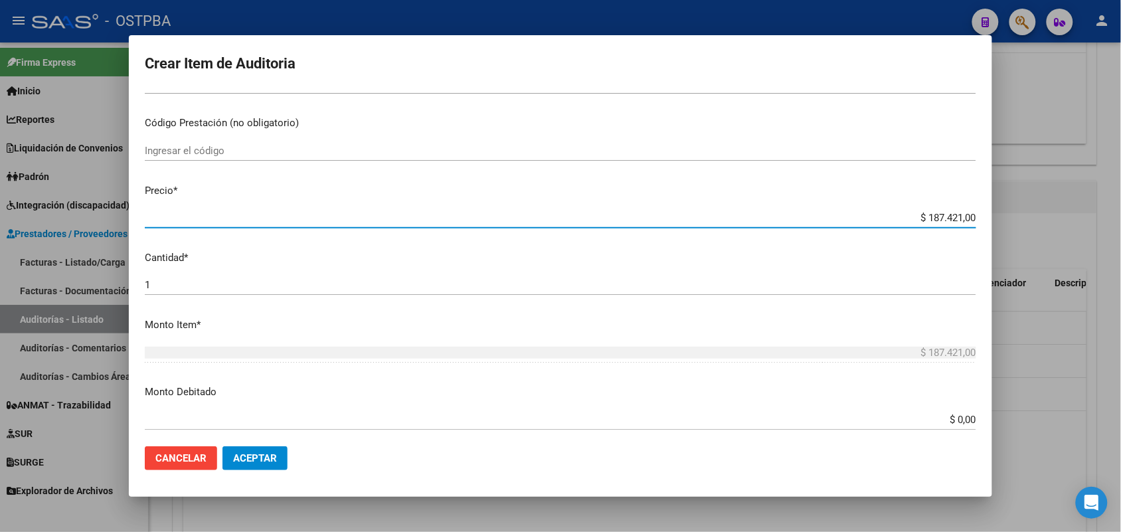
drag, startPoint x: 888, startPoint y: 217, endPoint x: 993, endPoint y: 205, distance: 105.7
click at [993, 205] on div "Crear Item de Auditoria 44726625 Nro Documento 27447266259 CUIL Afiliado Activo…" at bounding box center [560, 266] width 1121 height 532
type input "$ 0,07"
type input "$ 0,72"
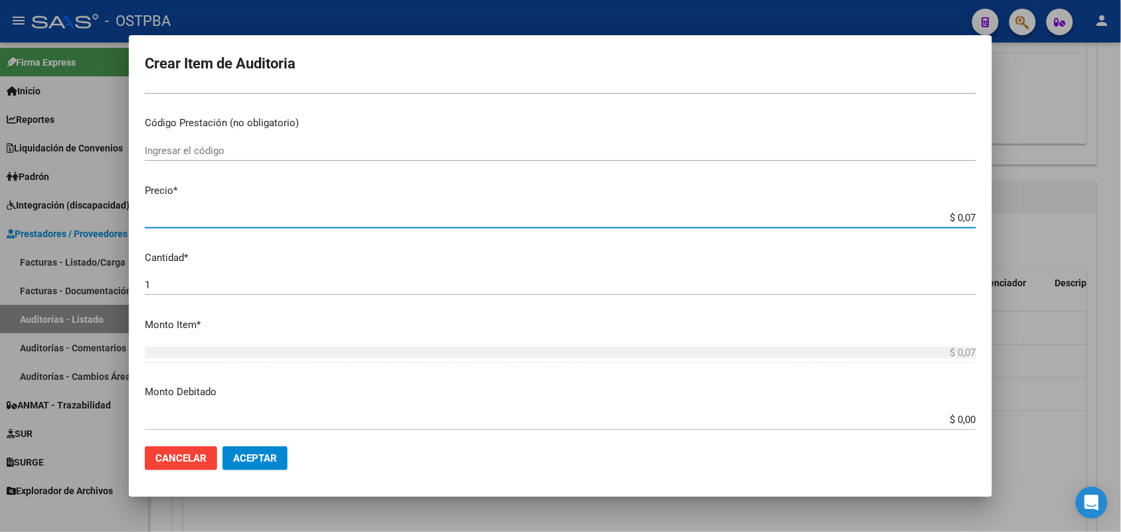
type input "$ 0,72"
type input "$ 7,24"
type input "$ 72,44"
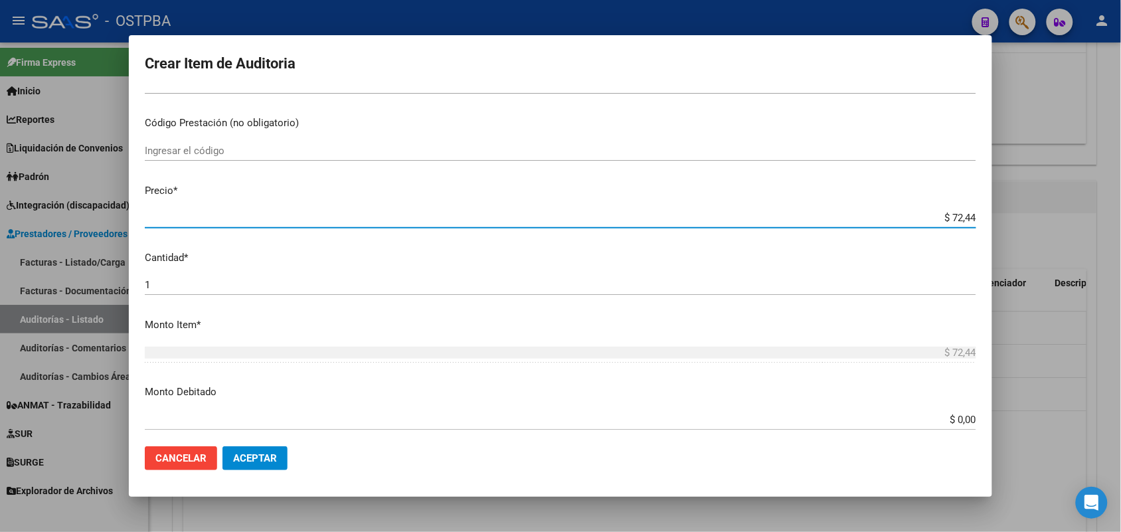
type input "$ 724,40"
type input "$ 7.244,00"
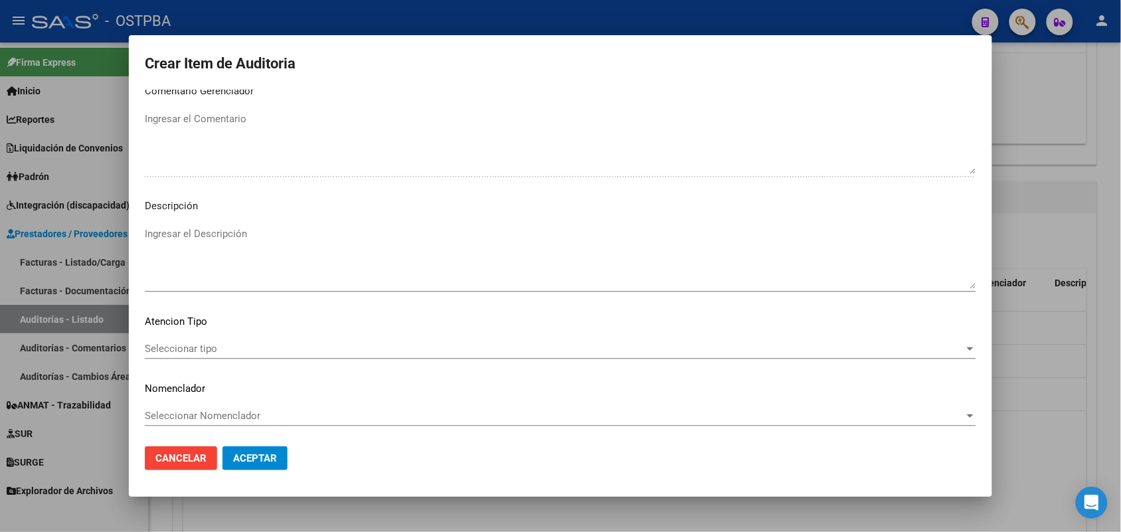
scroll to position [849, 0]
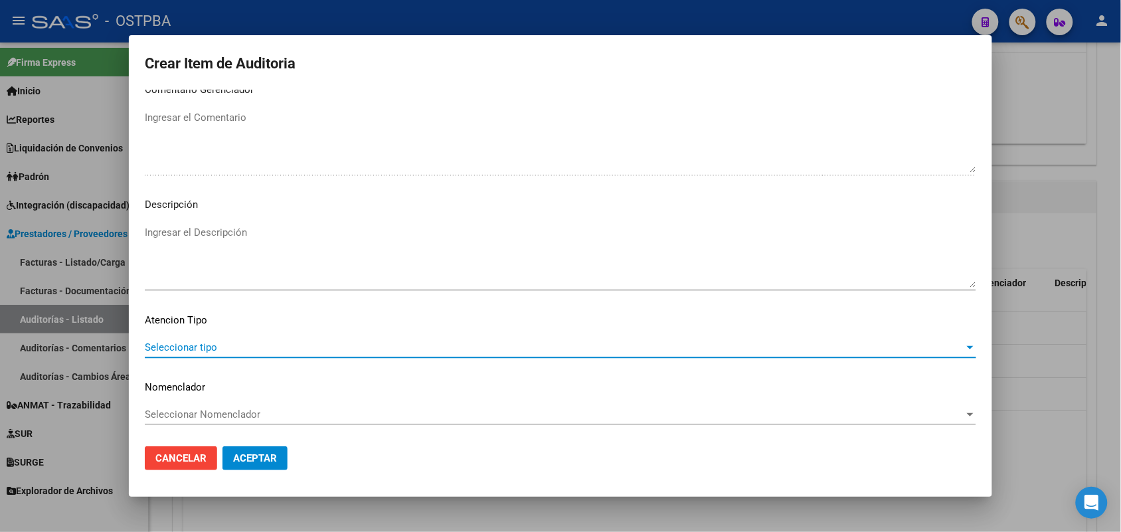
click at [199, 347] on span "Seleccionar tipo" at bounding box center [554, 347] width 819 height 12
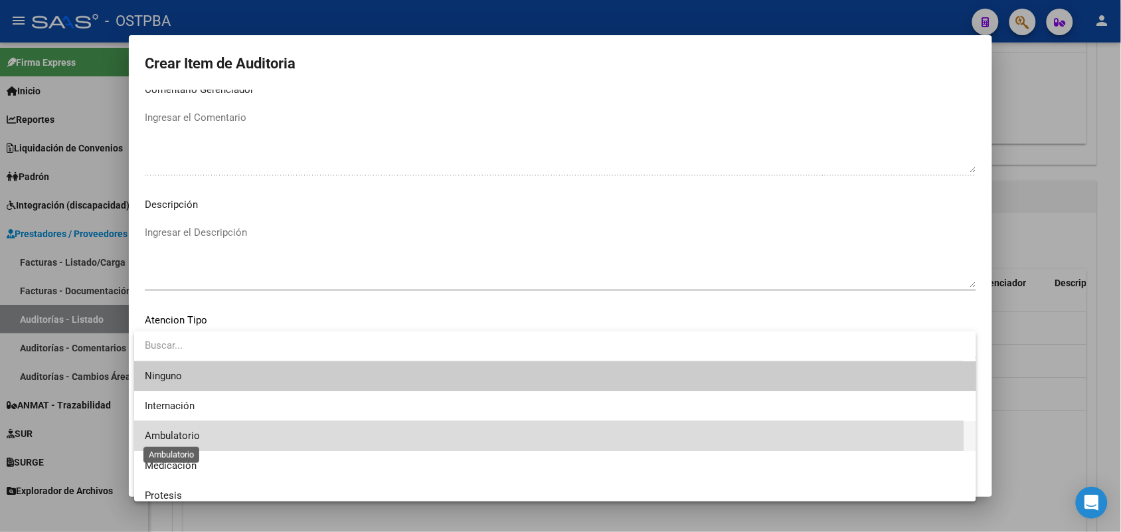
click at [191, 436] on span "Ambulatorio" at bounding box center [172, 436] width 55 height 12
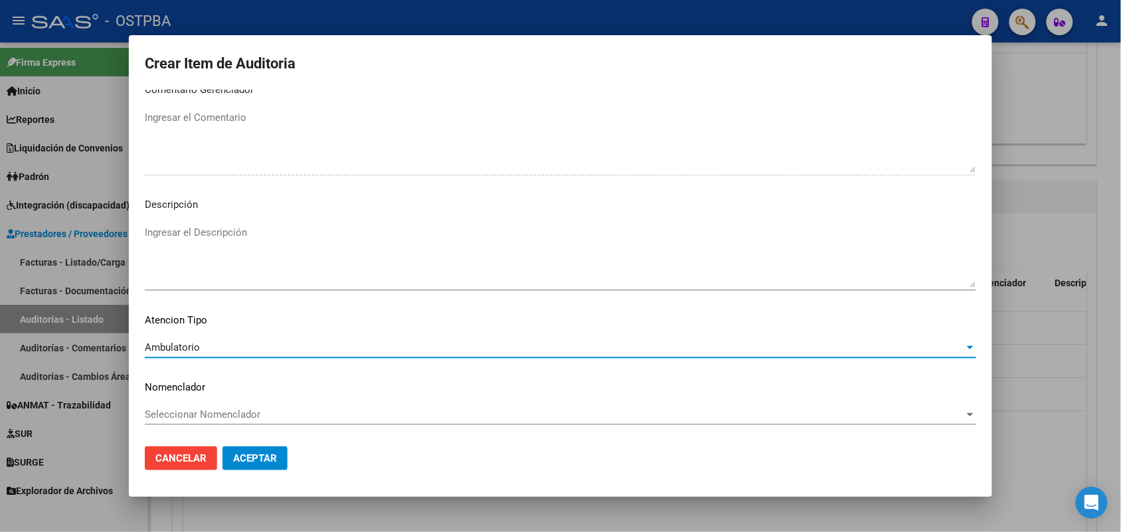
click at [270, 452] on span "Aceptar" at bounding box center [255, 458] width 44 height 12
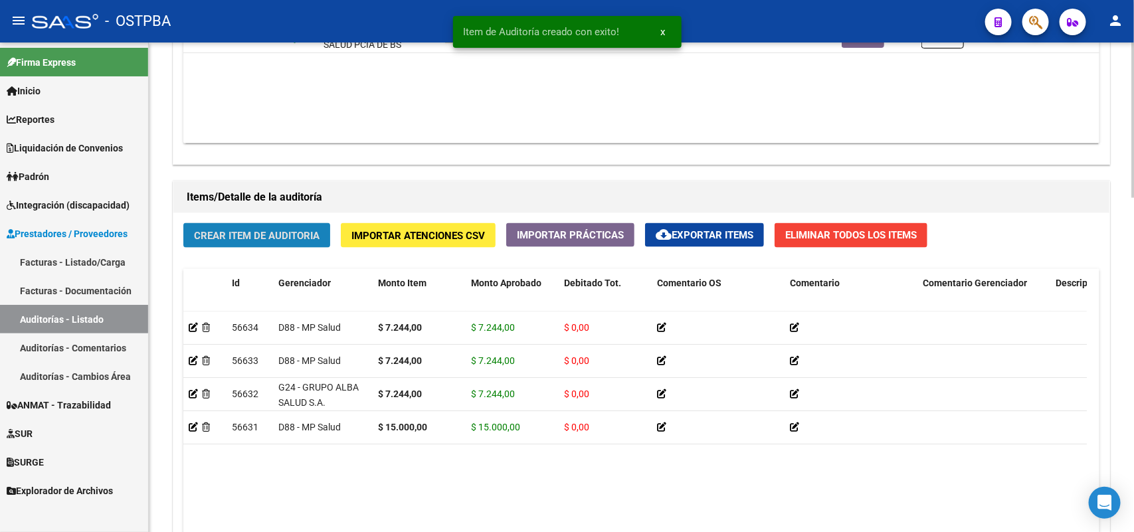
click at [299, 240] on button "Crear Item de Auditoria" at bounding box center [256, 235] width 147 height 25
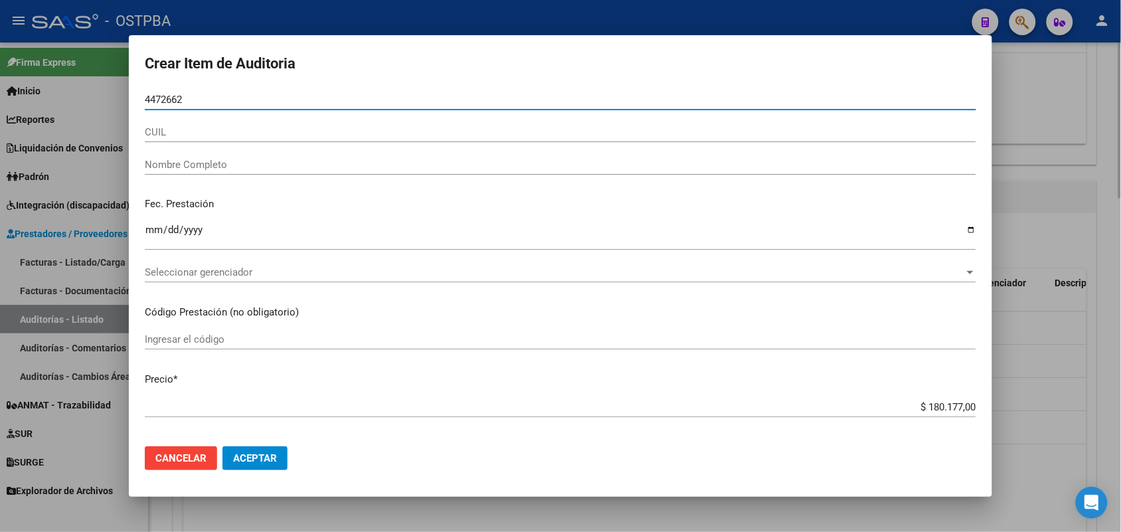
type input "44726625"
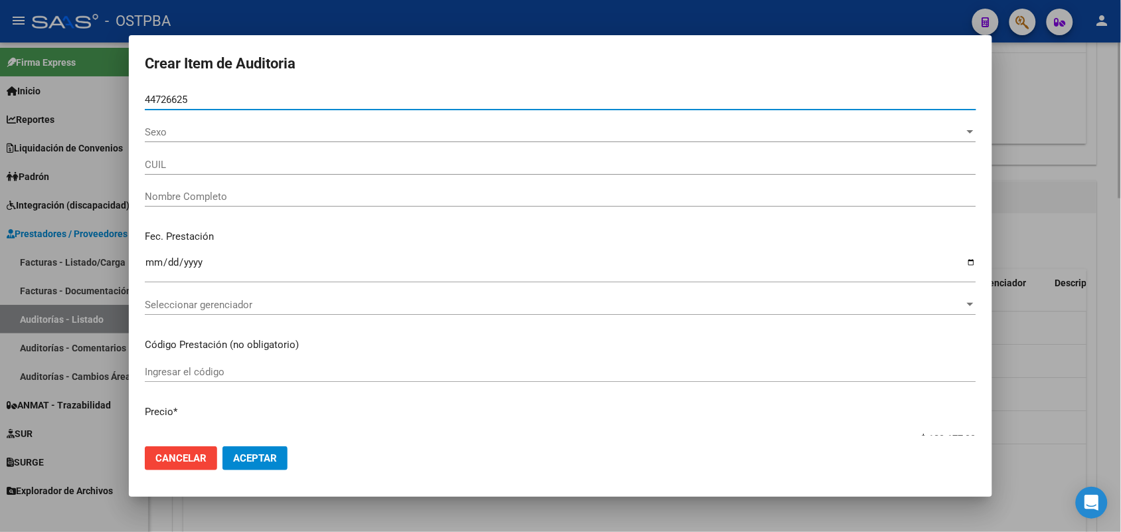
type input "27447266259"
type input "BOTELLI VALERIA PRISCILA -"
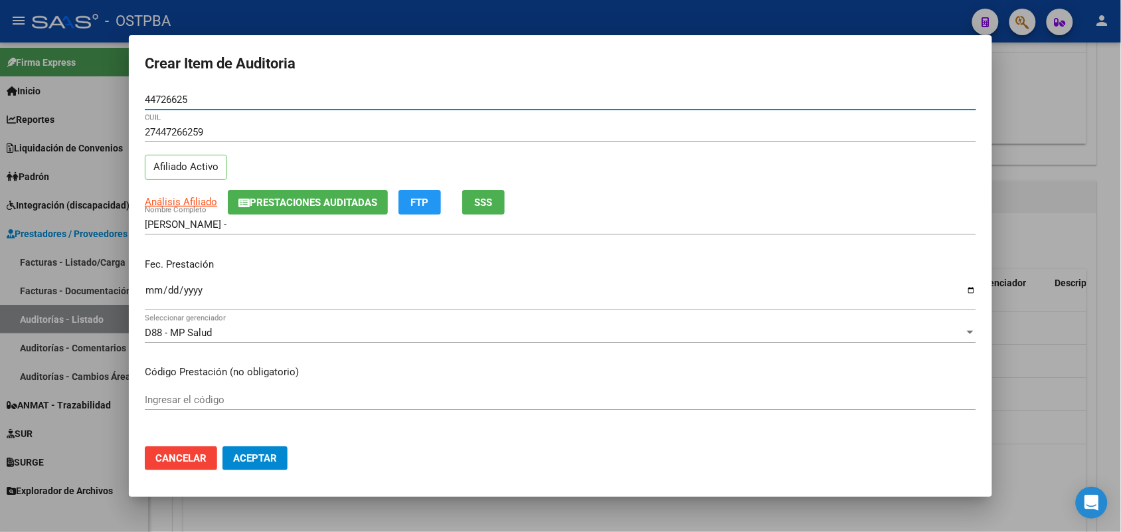
type input "44726625"
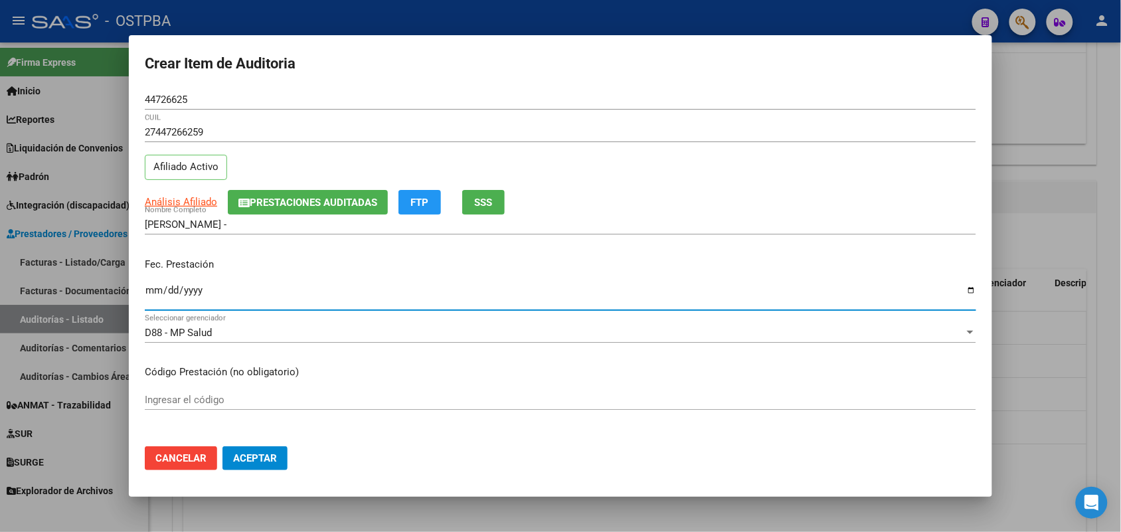
click at [153, 296] on input "Ingresar la fecha" at bounding box center [560, 295] width 831 height 21
type input "2025-08-29"
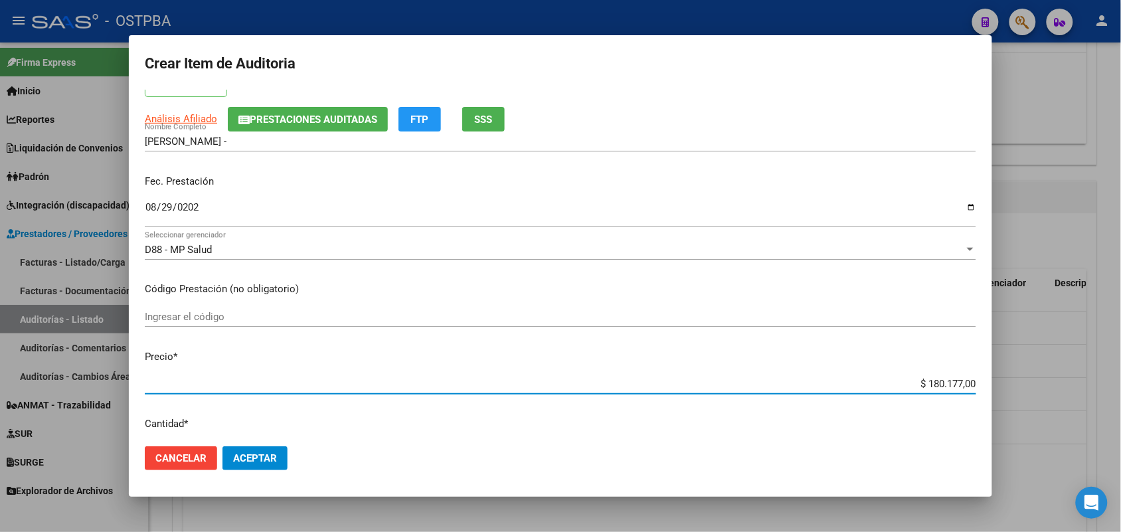
drag, startPoint x: 888, startPoint y: 383, endPoint x: 1009, endPoint y: 383, distance: 121.5
click at [1009, 383] on div "Crear Item de Auditoria 44726625 Nro Documento 27447266259 CUIL Afiliado Activo…" at bounding box center [560, 266] width 1121 height 532
type input "$ 0,01"
type input "$ 0,10"
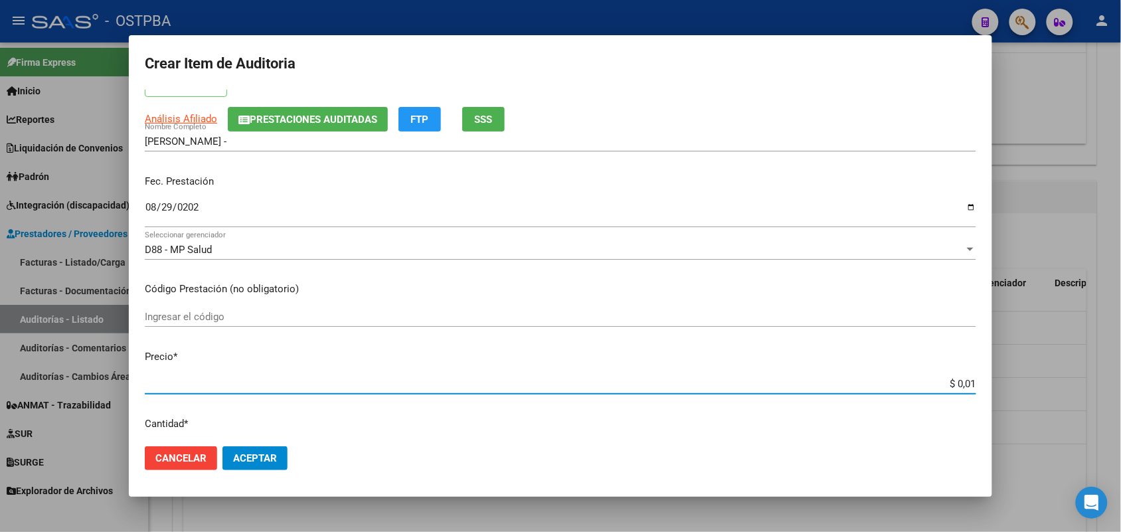
type input "$ 0,10"
type input "$ 1,05"
type input "$ 10,50"
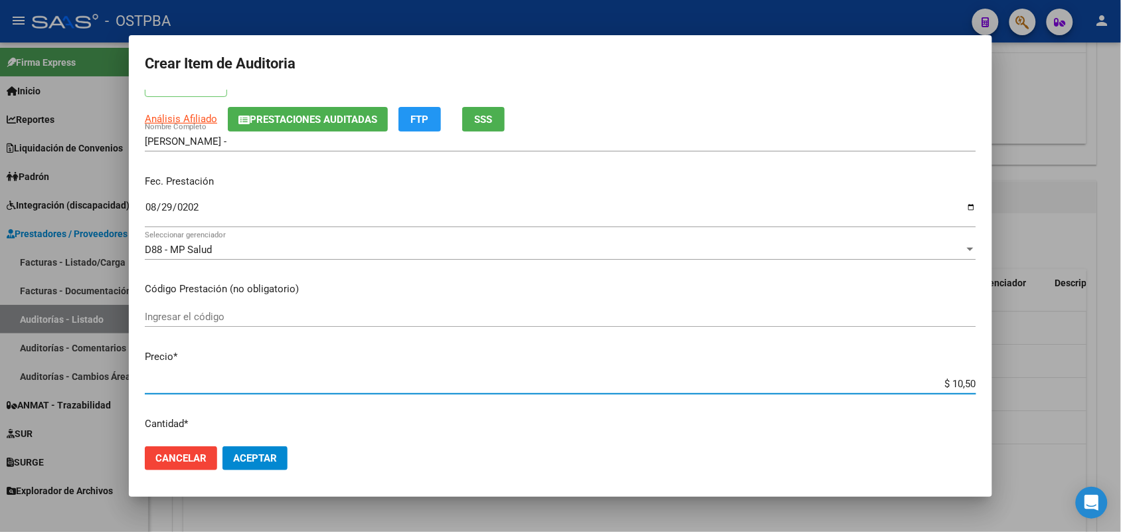
type input "$ 105,00"
type input "$ 1.050,00"
type input "$ 10.500,00"
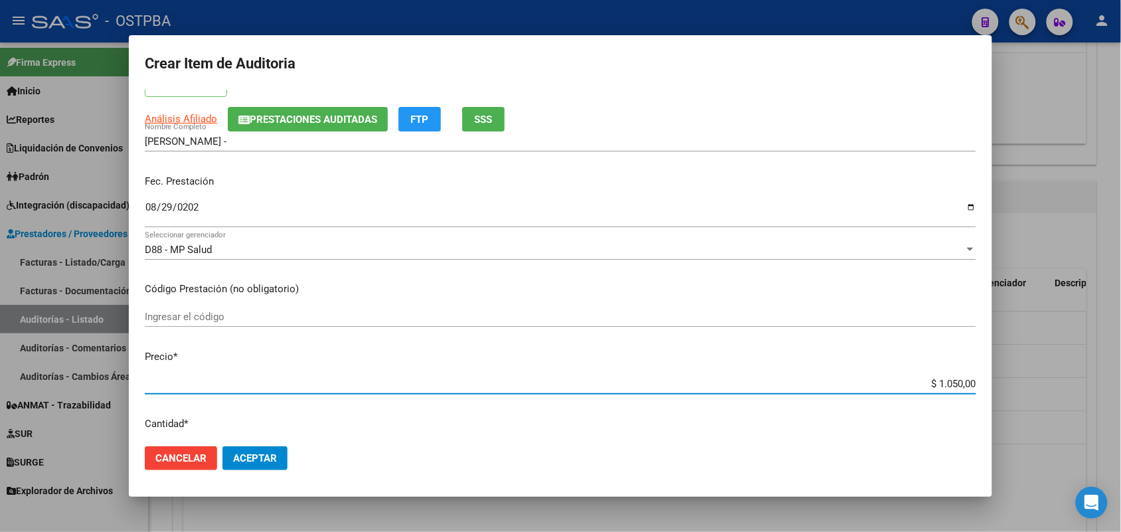
type input "$ 10.500,00"
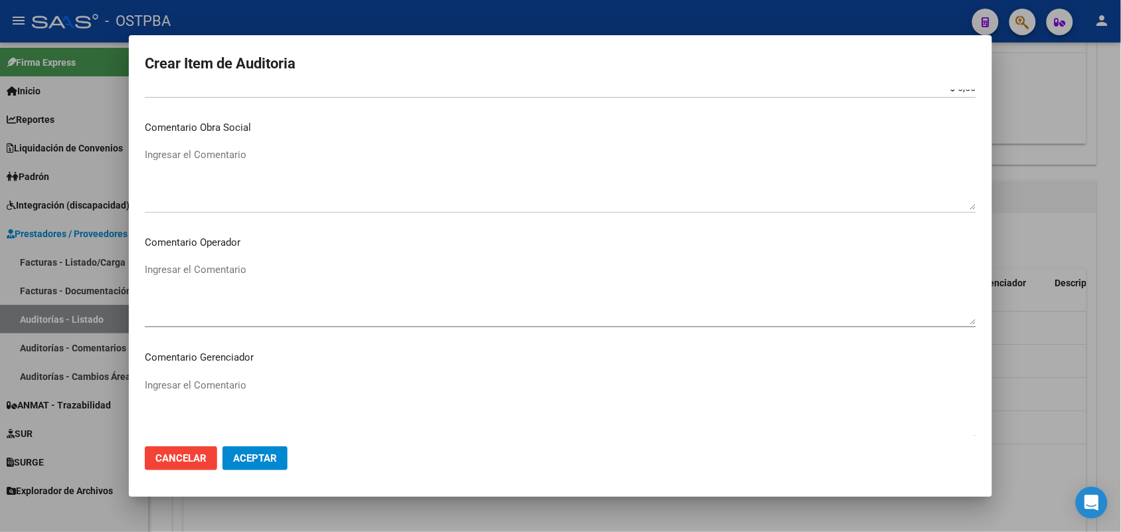
scroll to position [849, 0]
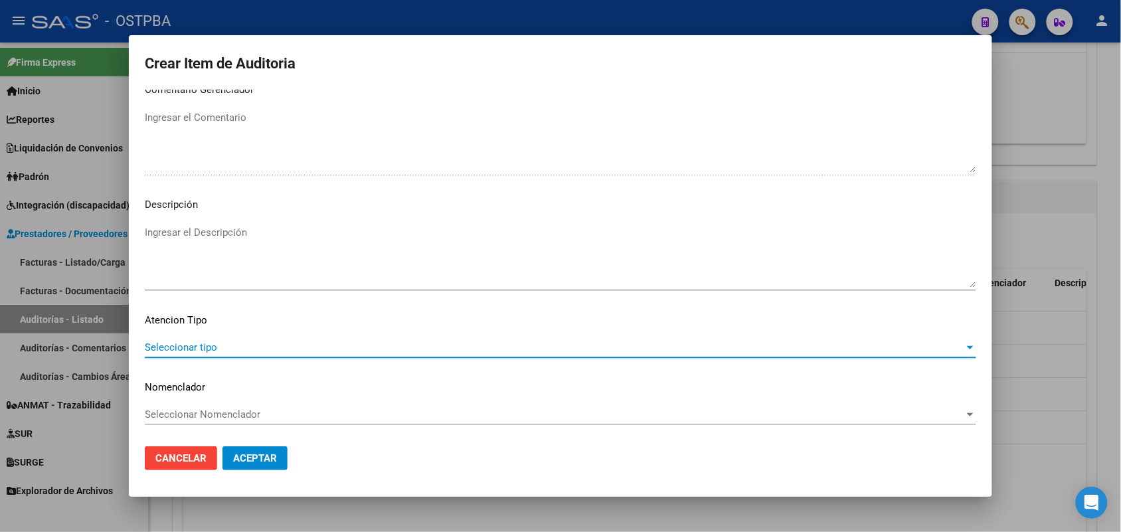
click at [203, 342] on span "Seleccionar tipo" at bounding box center [554, 347] width 819 height 12
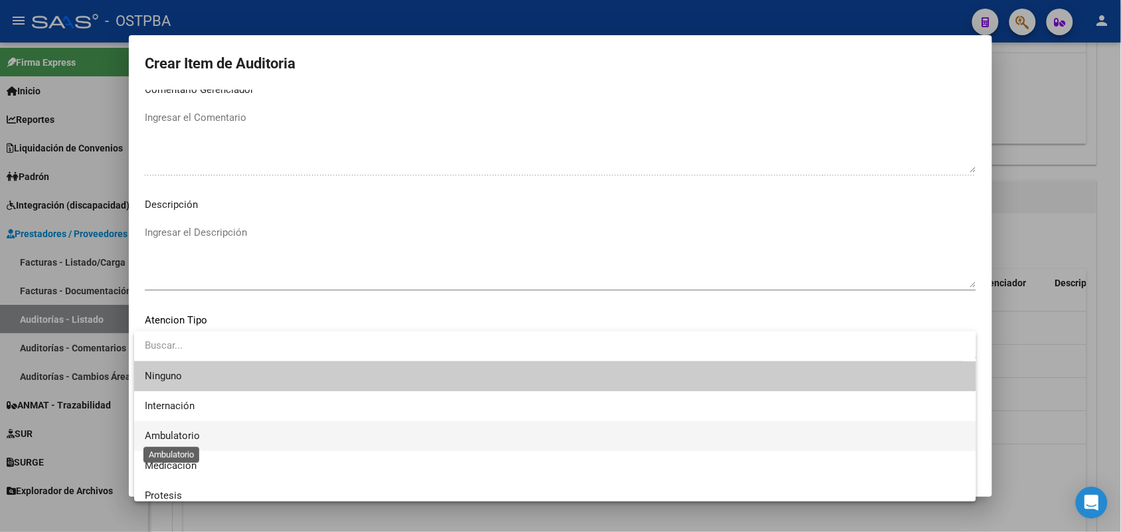
click at [193, 433] on span "Ambulatorio" at bounding box center [172, 436] width 55 height 12
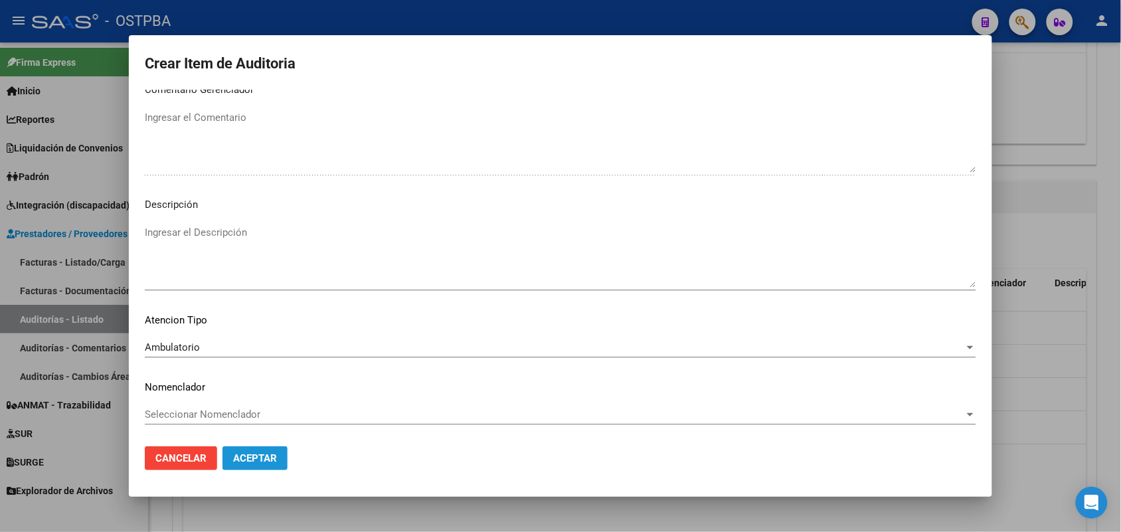
click at [254, 454] on span "Aceptar" at bounding box center [255, 458] width 44 height 12
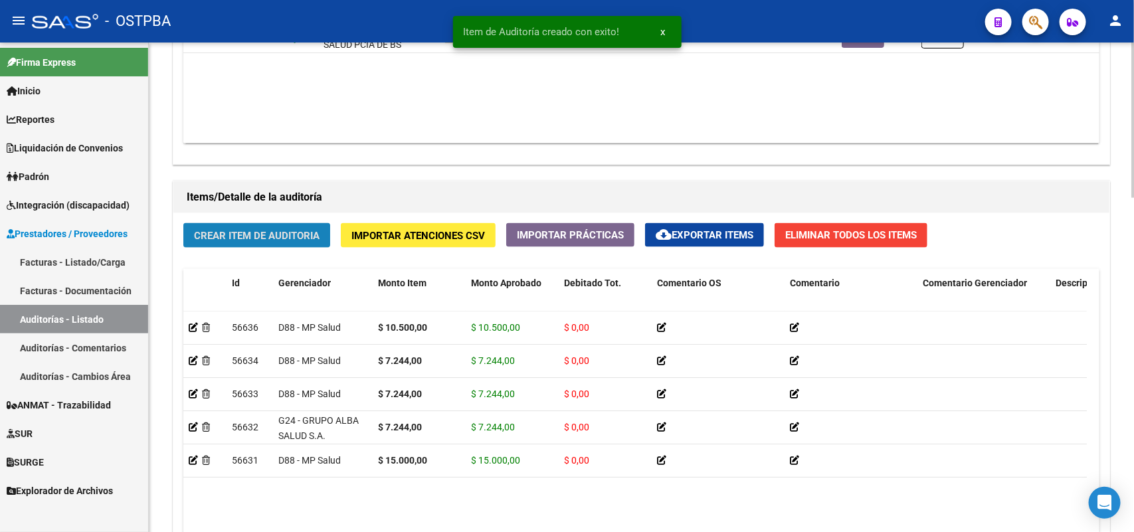
click at [296, 234] on span "Crear Item de Auditoria" at bounding box center [257, 236] width 126 height 12
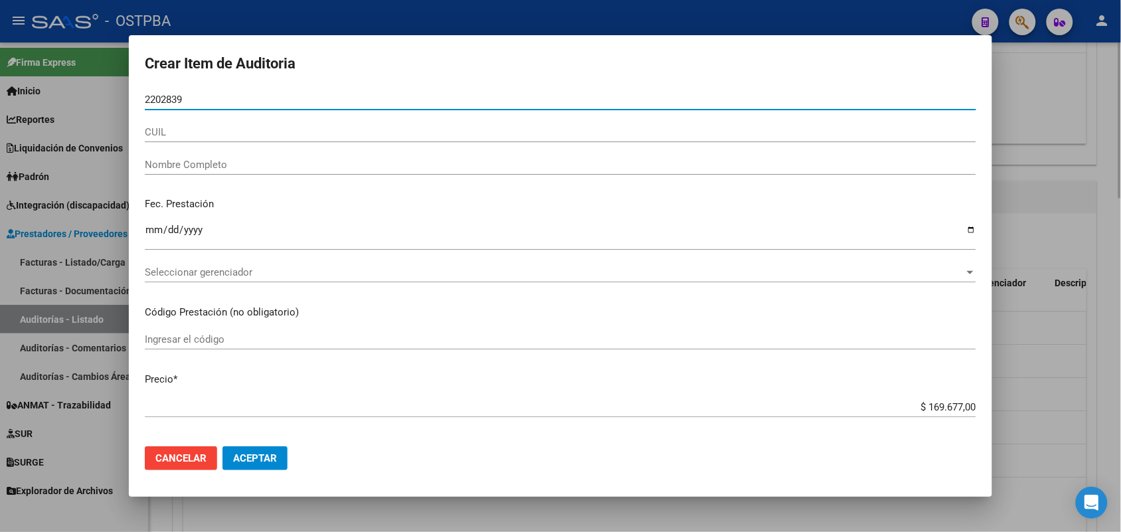
type input "22028395"
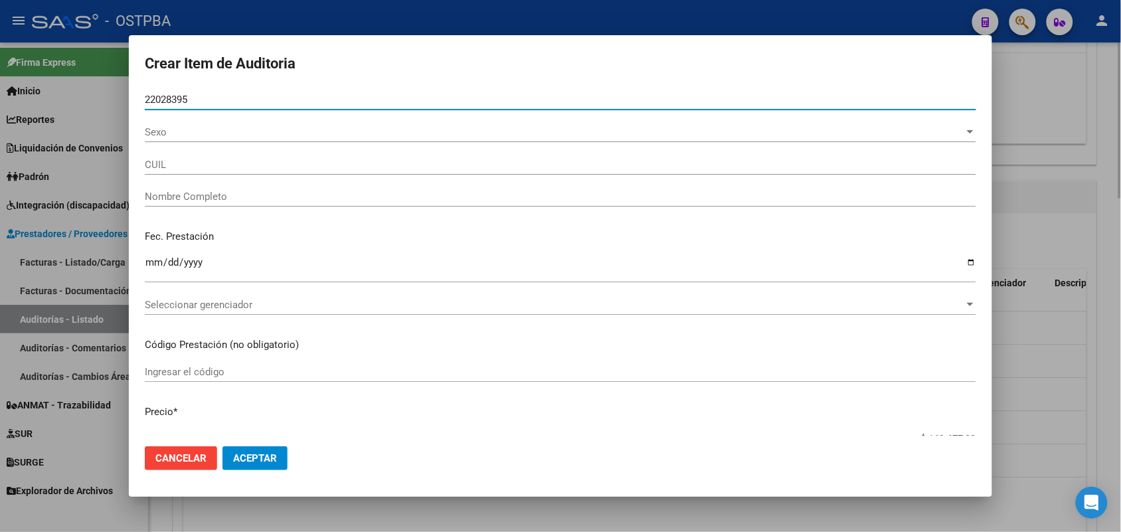
type input "27220283955"
type input "BRITTE TERESA"
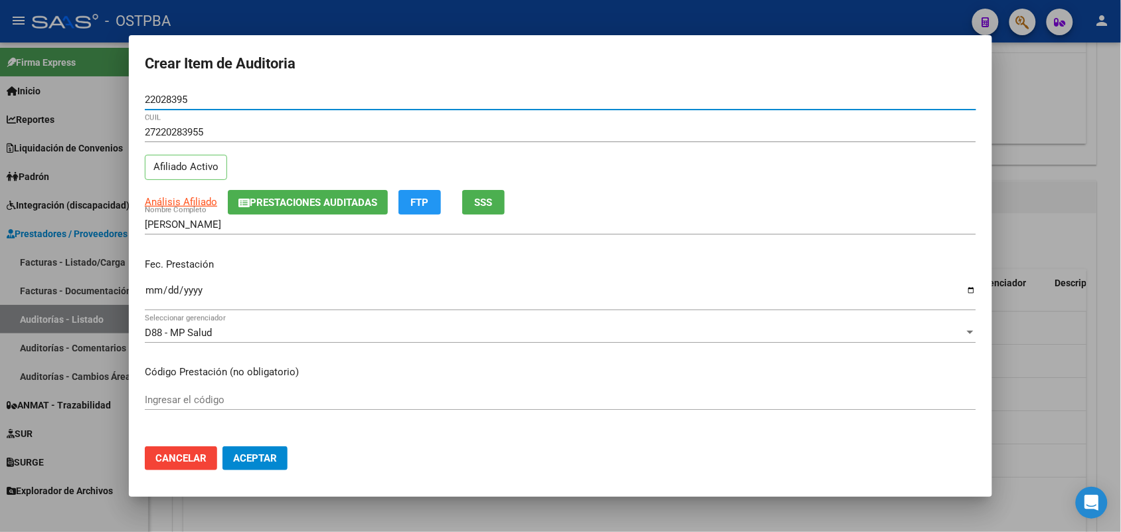
type input "22028395"
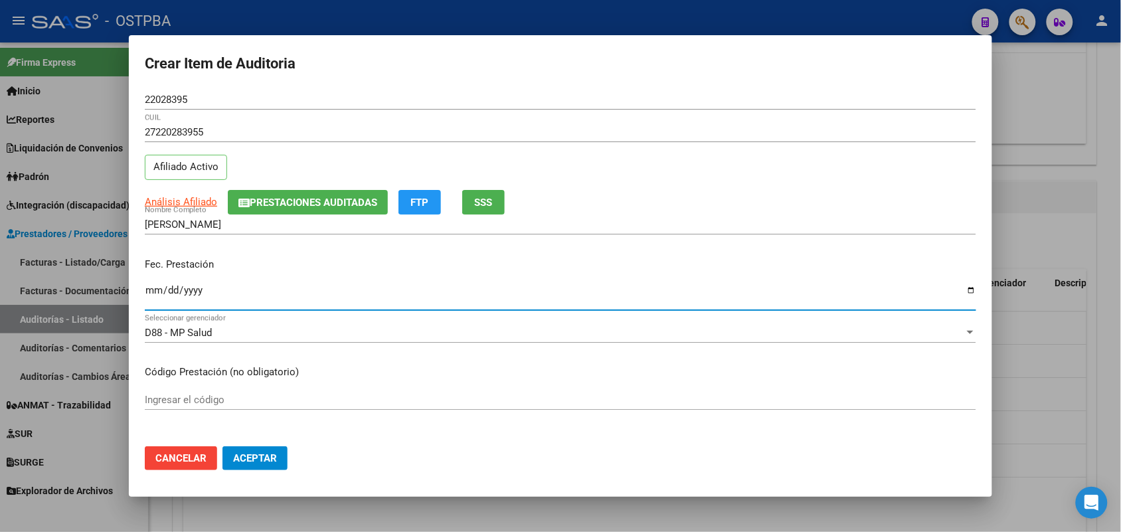
click at [153, 294] on input "Ingresar la fecha" at bounding box center [560, 295] width 831 height 21
type input "2025-08-21"
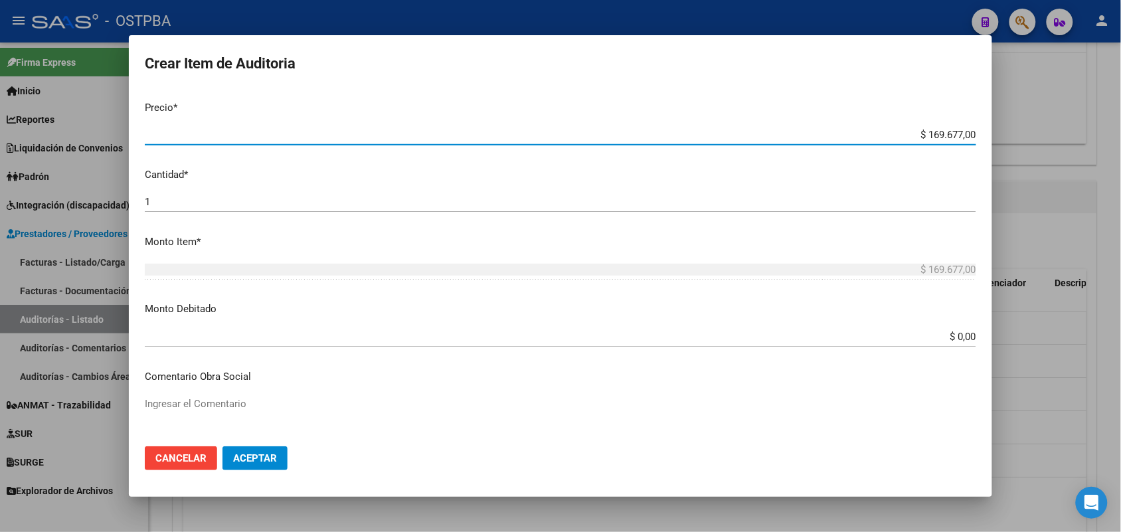
drag, startPoint x: 901, startPoint y: 137, endPoint x: 978, endPoint y: 131, distance: 77.2
click at [978, 131] on mat-dialog-content "22028395 Nro Documento 27220283955 CUIL Afiliado Activo Análisis Afiliado Prest…" at bounding box center [560, 263] width 863 height 346
type input "$ 0,01"
type input "$ 0,11"
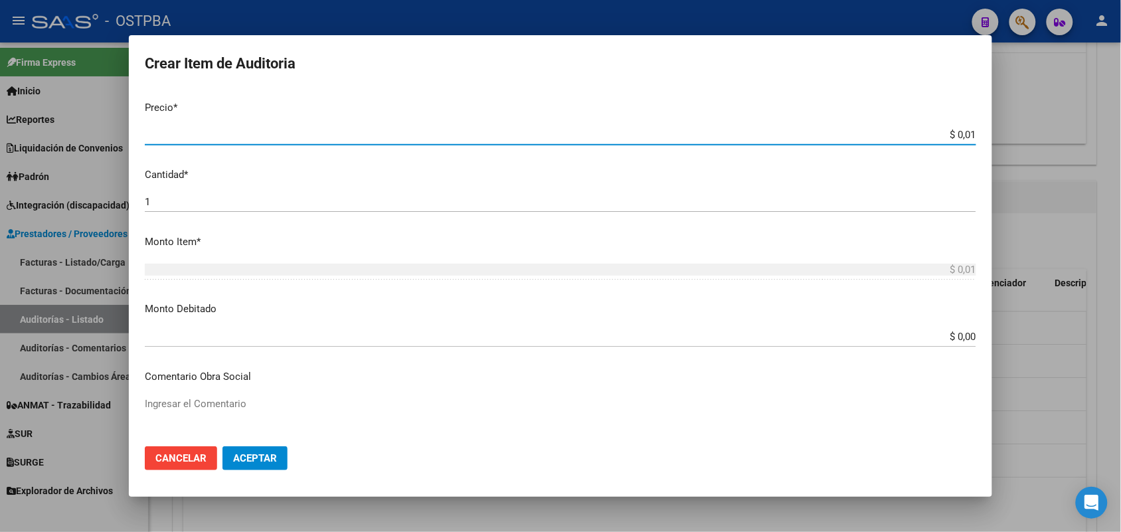
type input "$ 0,11"
type input "$ 1,18"
type input "$ 11,88"
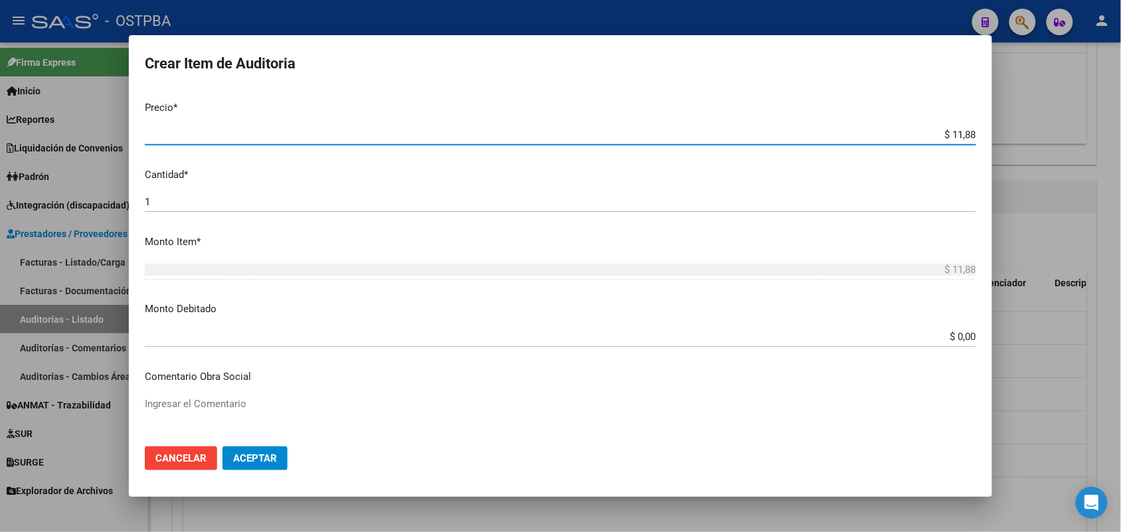
type input "$ 118,89"
type input "$ 1.188,90"
type input "$ 11.889,00"
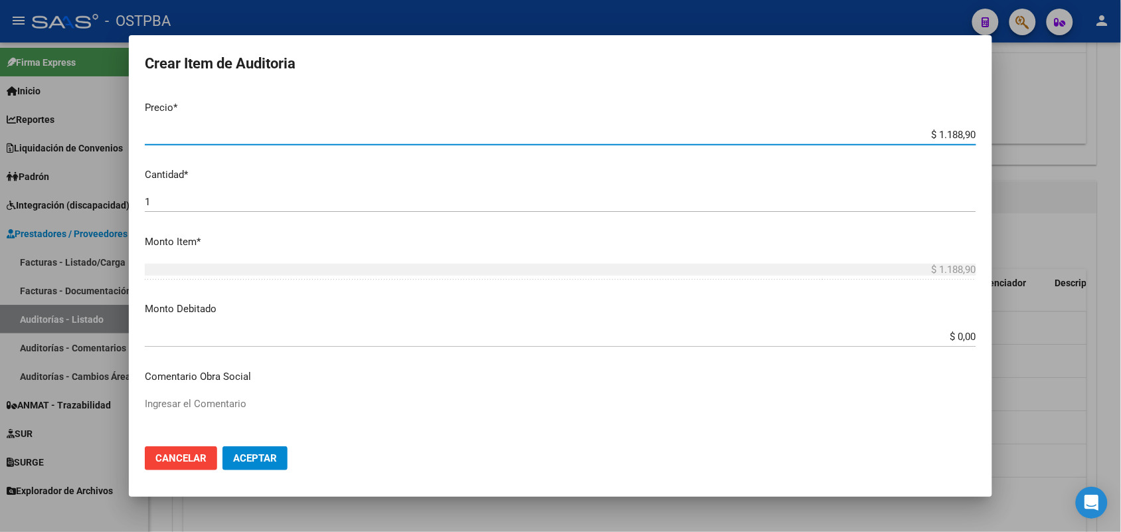
type input "$ 11.889,00"
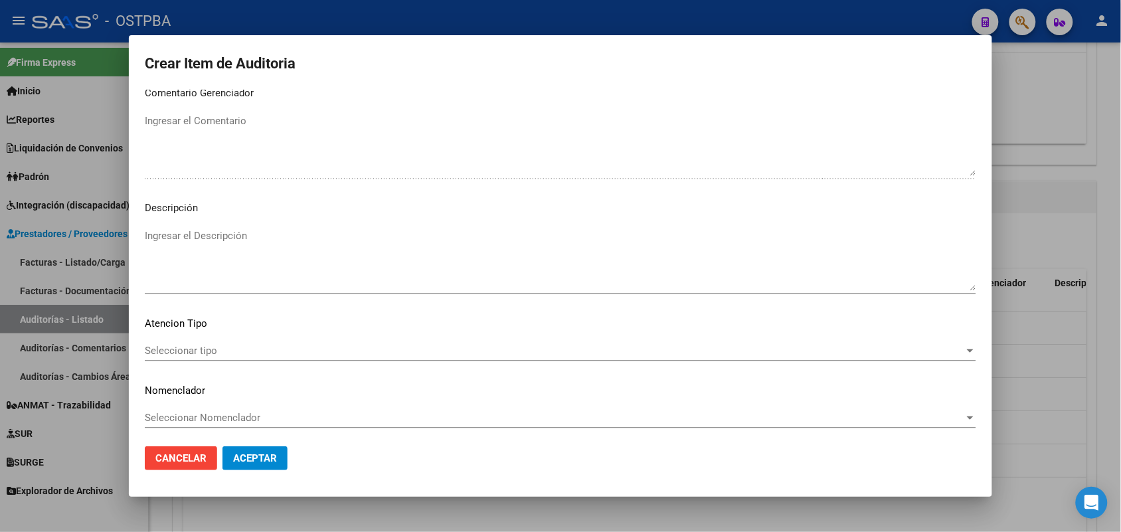
scroll to position [849, 0]
click at [187, 343] on span "Seleccionar tipo" at bounding box center [554, 347] width 819 height 12
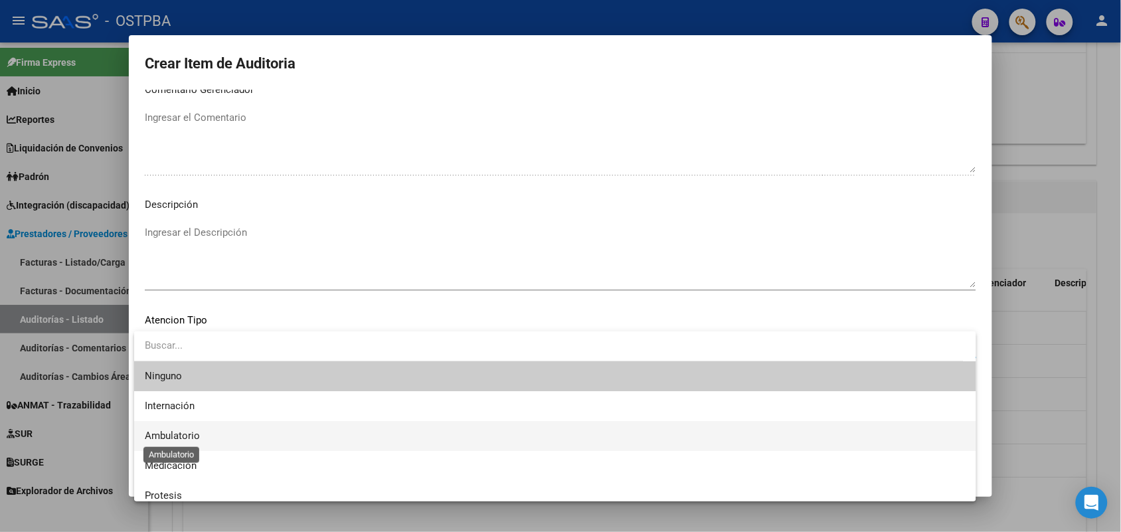
click at [197, 434] on span "Ambulatorio" at bounding box center [172, 436] width 55 height 12
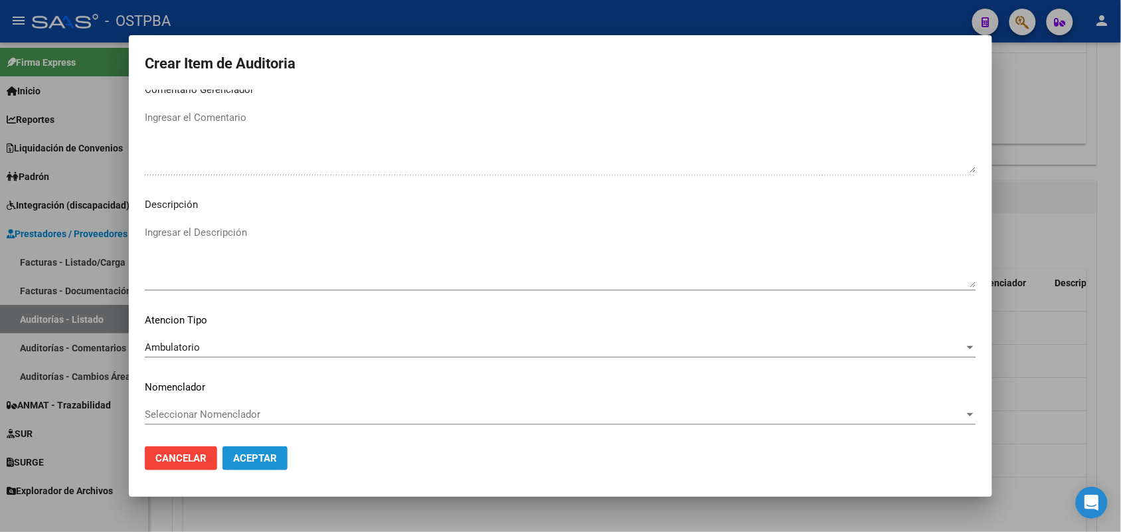
click at [259, 455] on span "Aceptar" at bounding box center [255, 458] width 44 height 12
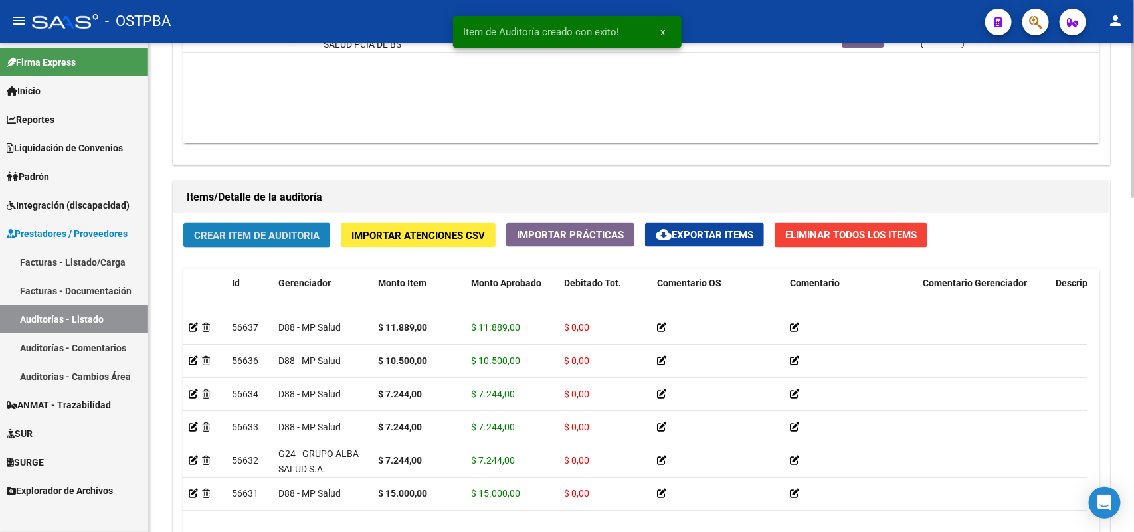
click at [290, 236] on span "Crear Item de Auditoria" at bounding box center [257, 236] width 126 height 12
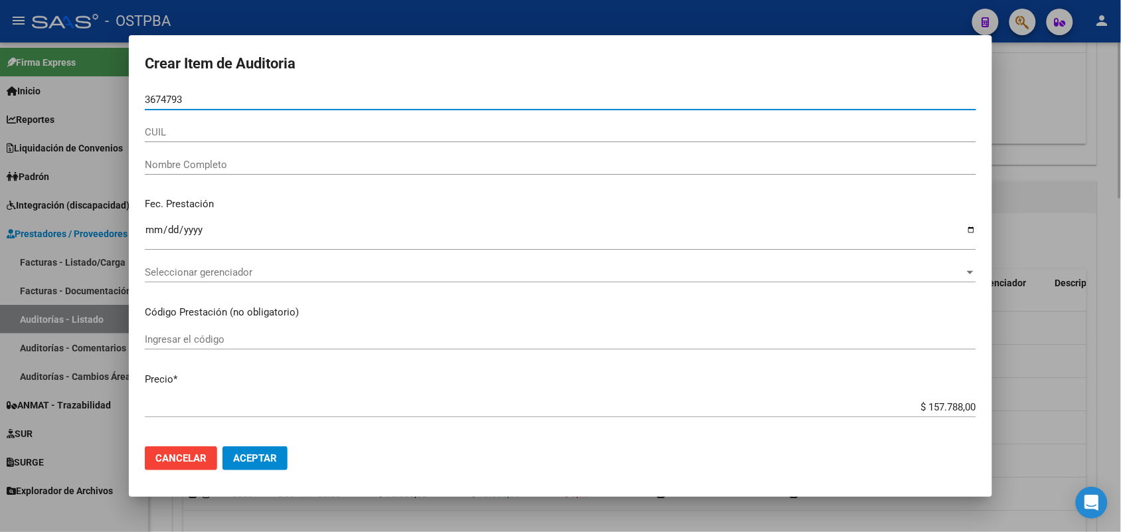
type input "36747930"
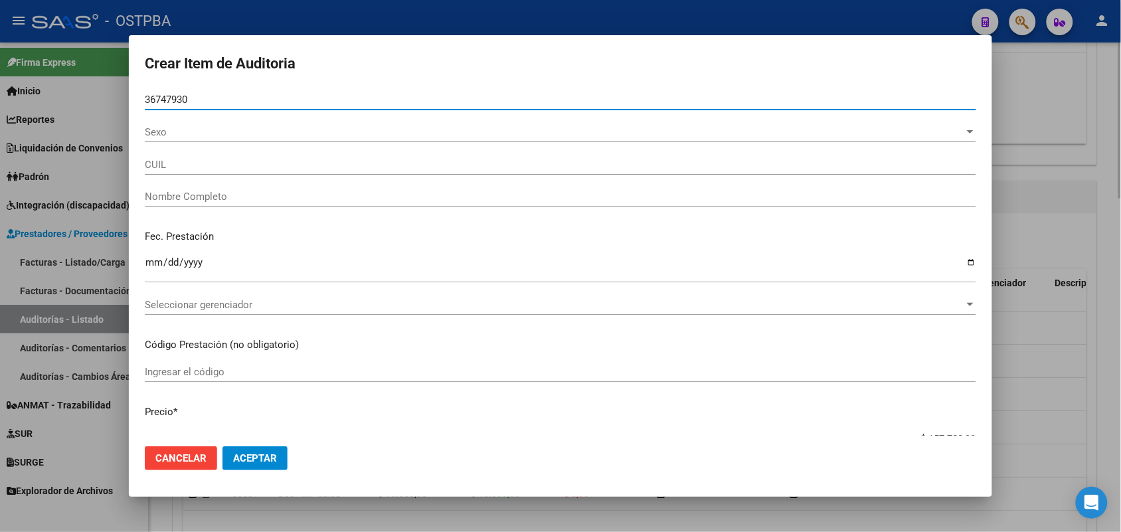
type input "20367479303"
type input "CACERES GERARDO DAVID"
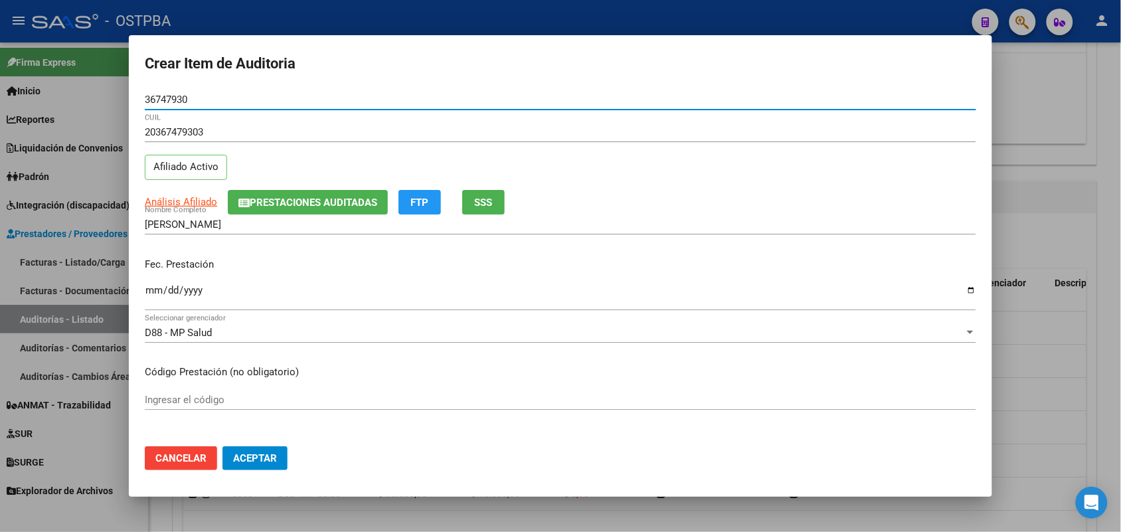
type input "36747930"
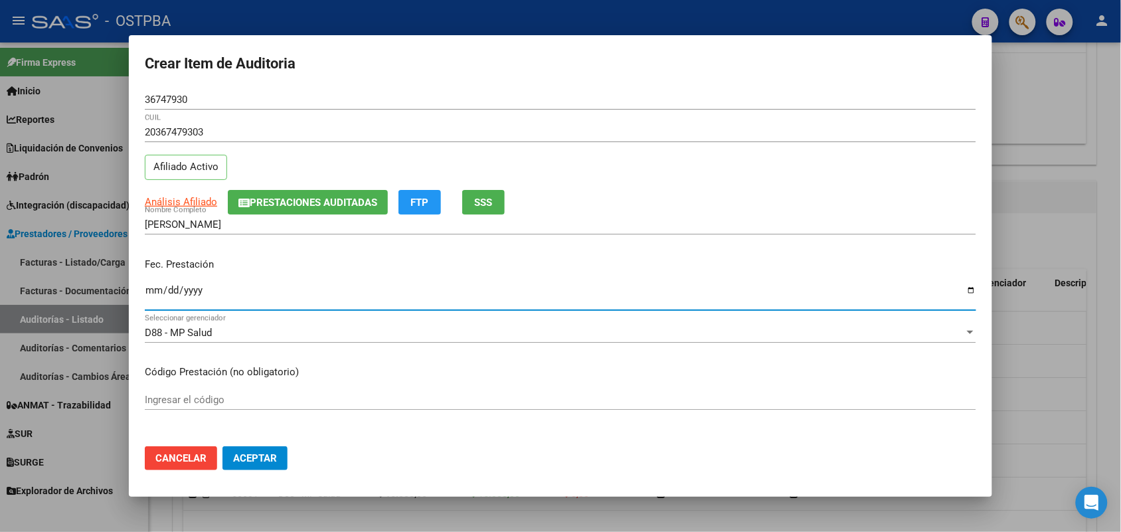
click at [157, 300] on input "Ingresar la fecha" at bounding box center [560, 295] width 831 height 21
type input "2025-09-08"
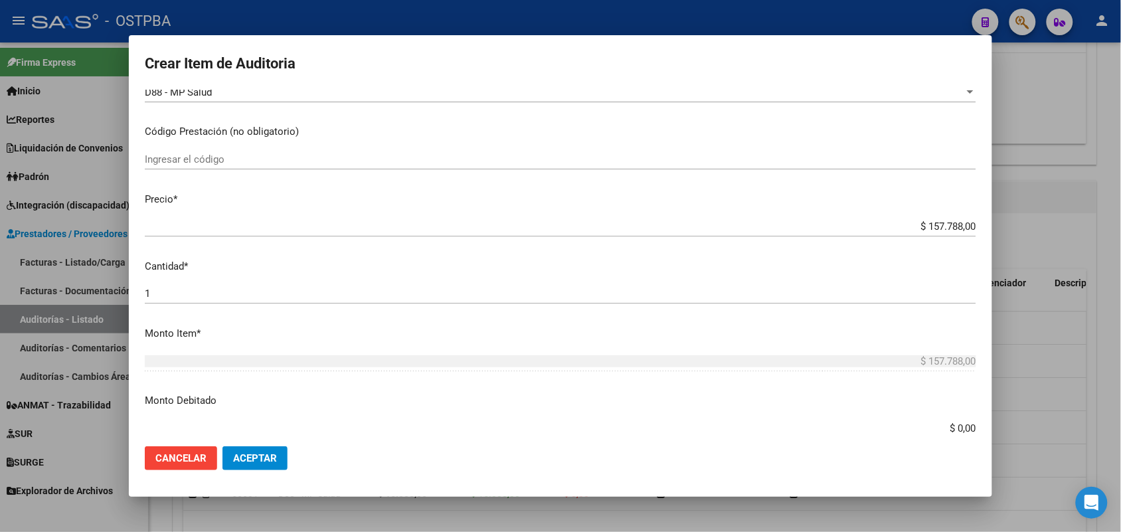
scroll to position [249, 0]
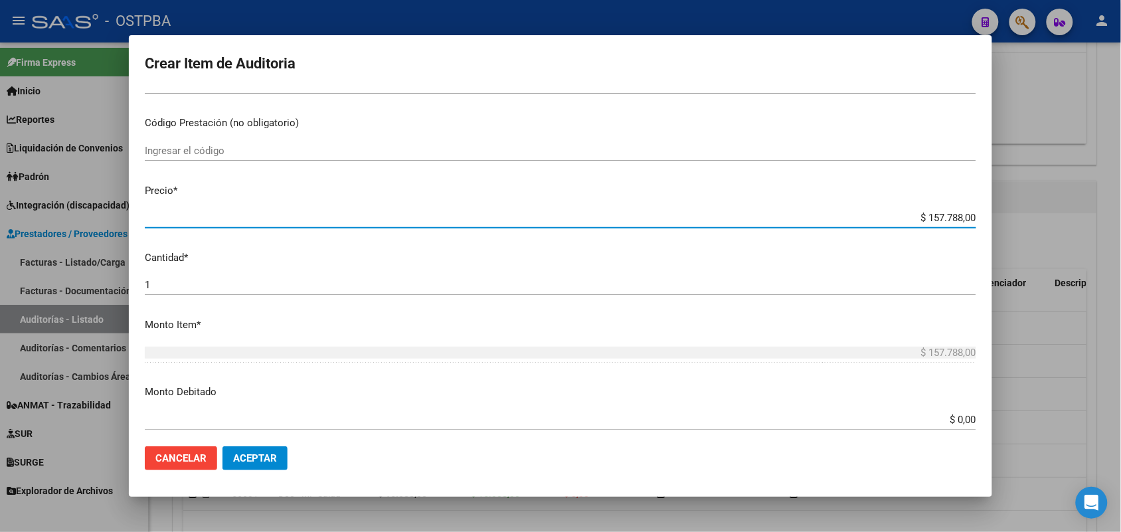
drag, startPoint x: 896, startPoint y: 220, endPoint x: 1007, endPoint y: 203, distance: 111.5
click at [1007, 203] on div "Crear Item de Auditoria 36747930 Nro Documento 20367479303 CUIL Afiliado Activo…" at bounding box center [560, 266] width 1121 height 532
type input "$ 0,01"
type input "$ 0,10"
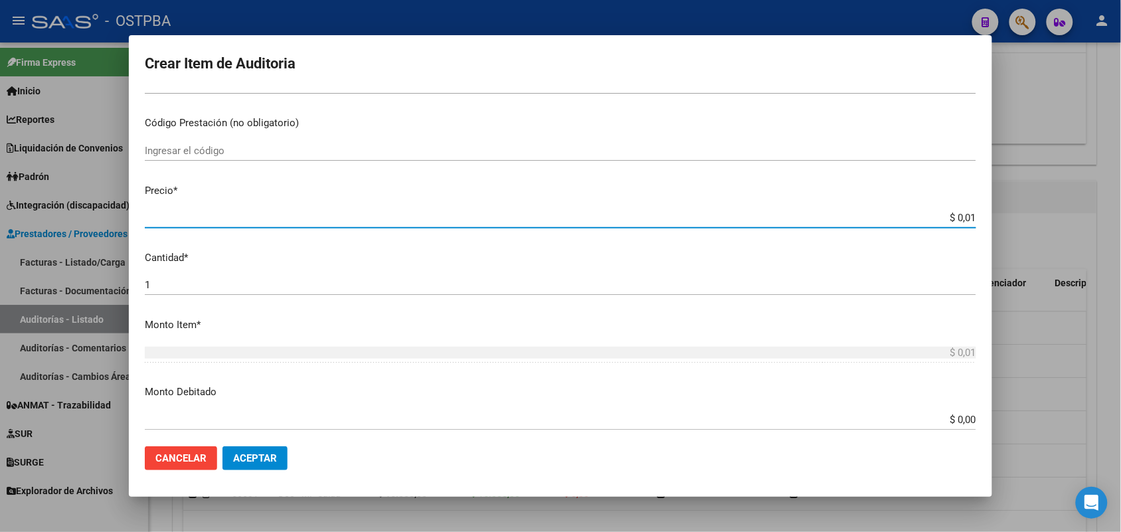
type input "$ 0,10"
type input "$ 1,05"
type input "$ 10,50"
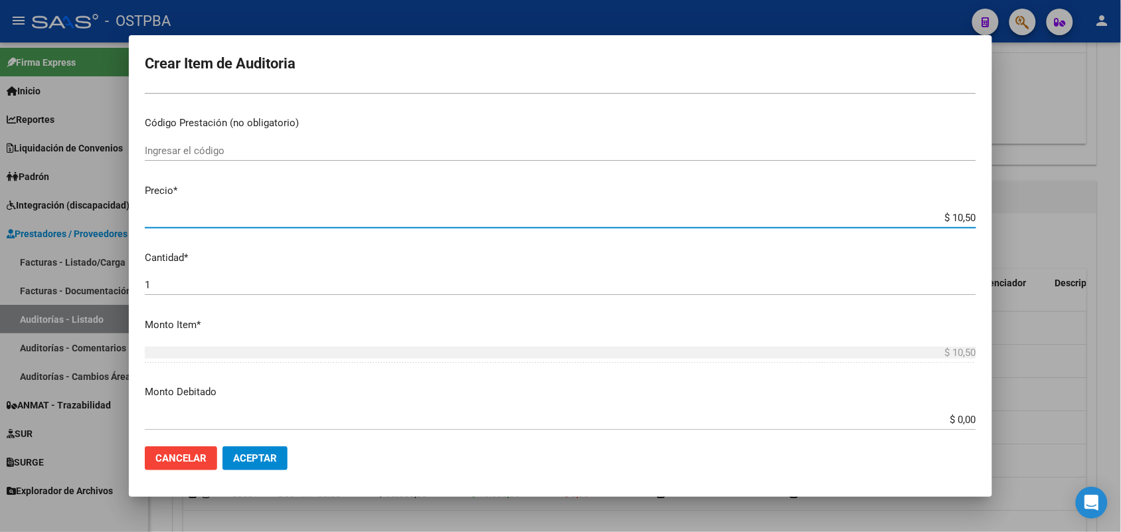
type input "$ 105,00"
type input "$ 1.050,00"
type input "$ 10.500,00"
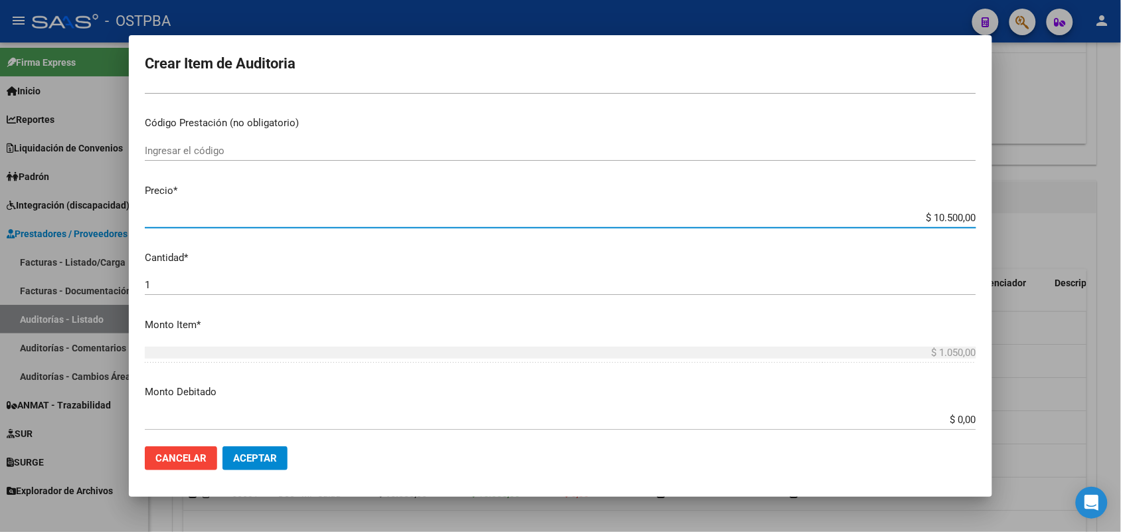
type input "$ 10.500,00"
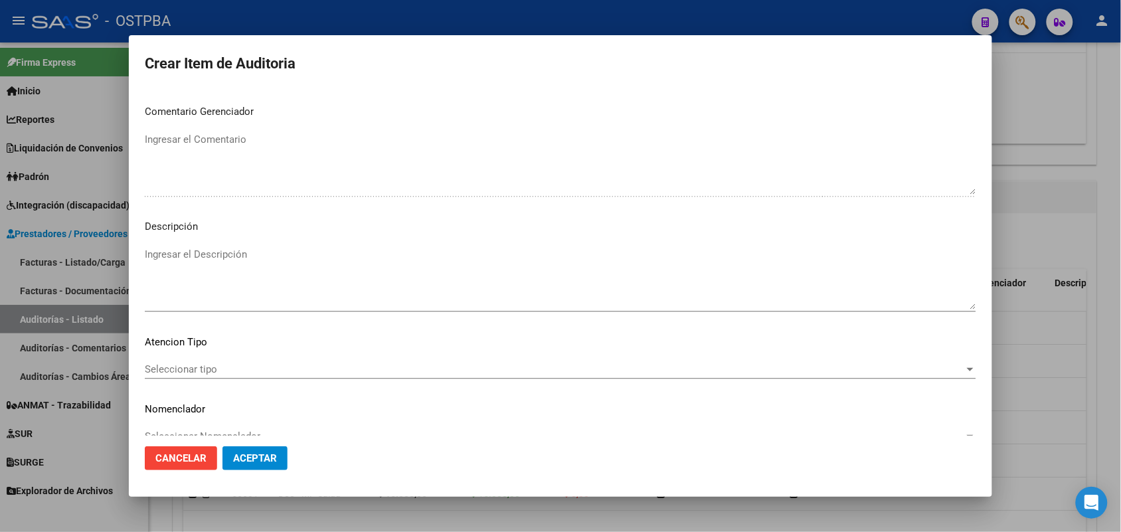
scroll to position [849, 0]
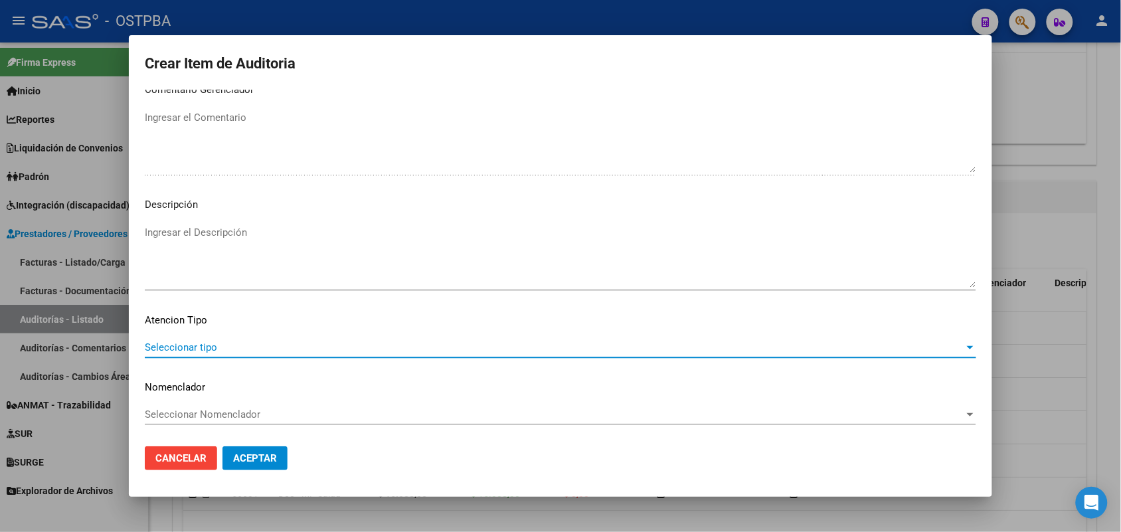
click at [197, 346] on span "Seleccionar tipo" at bounding box center [554, 347] width 819 height 12
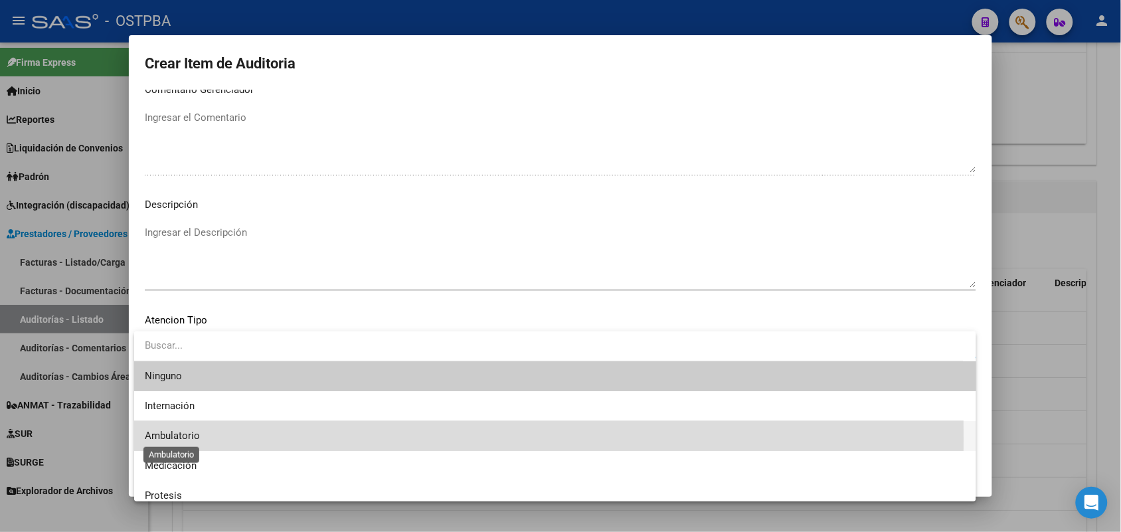
click at [191, 439] on span "Ambulatorio" at bounding box center [172, 436] width 55 height 12
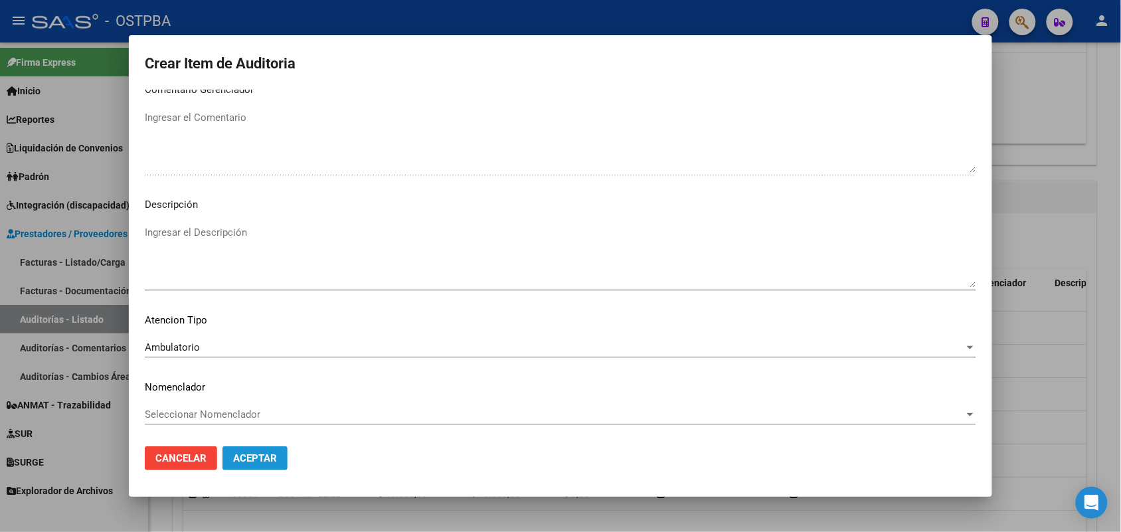
click at [241, 454] on span "Aceptar" at bounding box center [255, 458] width 44 height 12
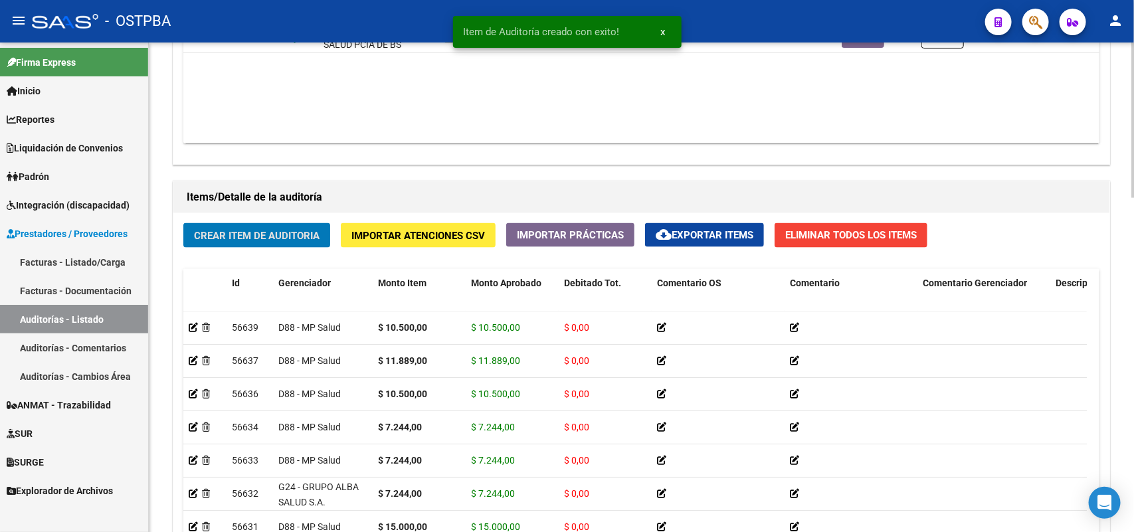
click at [284, 230] on span "Crear Item de Auditoria" at bounding box center [257, 236] width 126 height 12
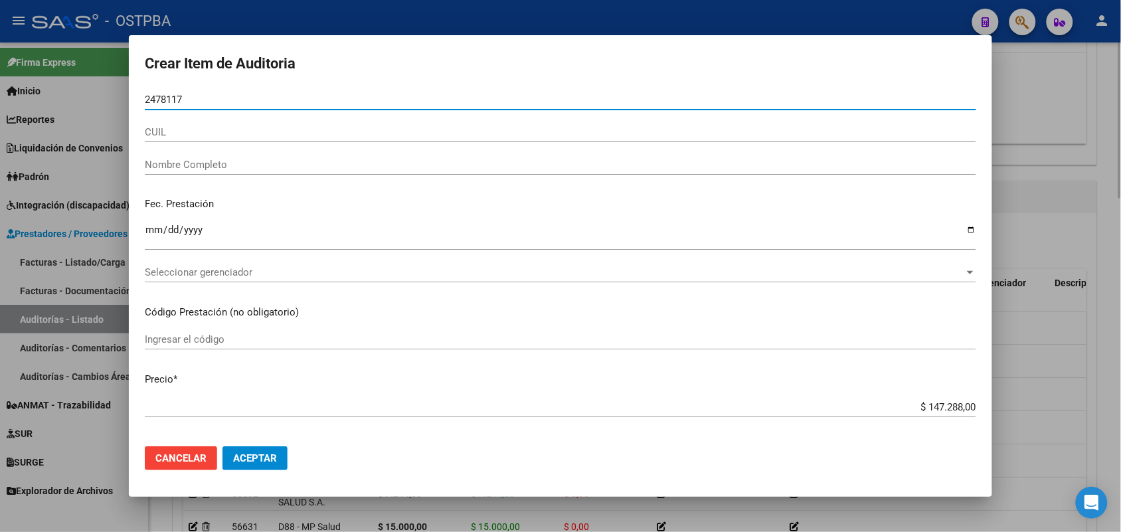
type input "24781179"
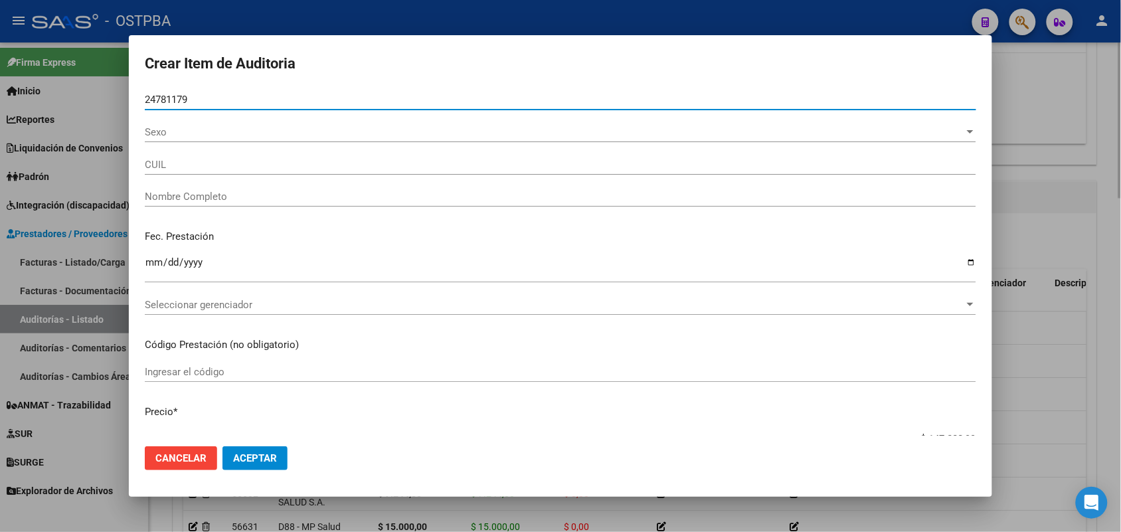
type input "27247811791"
type input "CENTURION HILDA ELADIA"
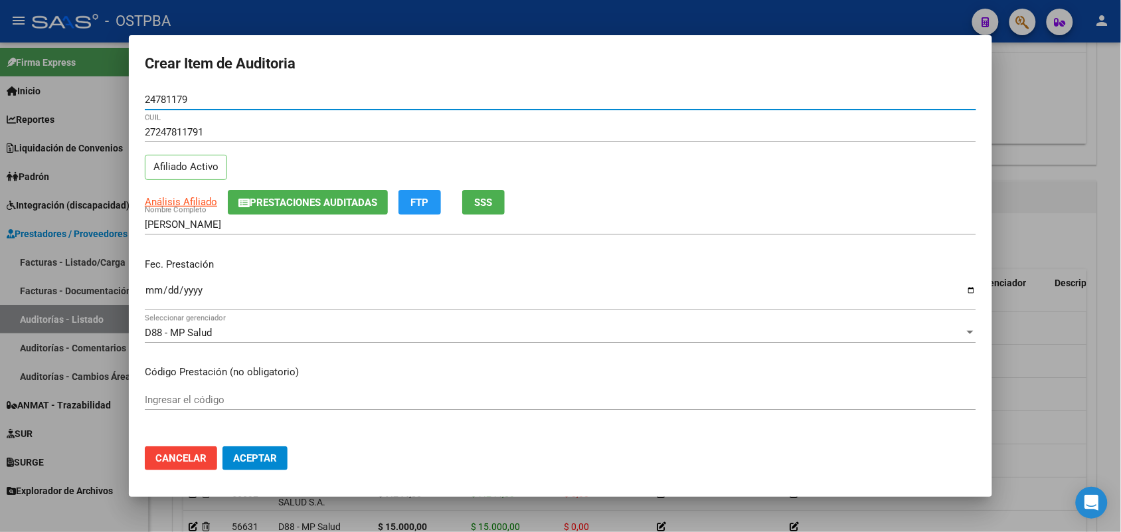
type input "24781179"
click at [159, 301] on input "Ingresar la fecha" at bounding box center [560, 295] width 831 height 21
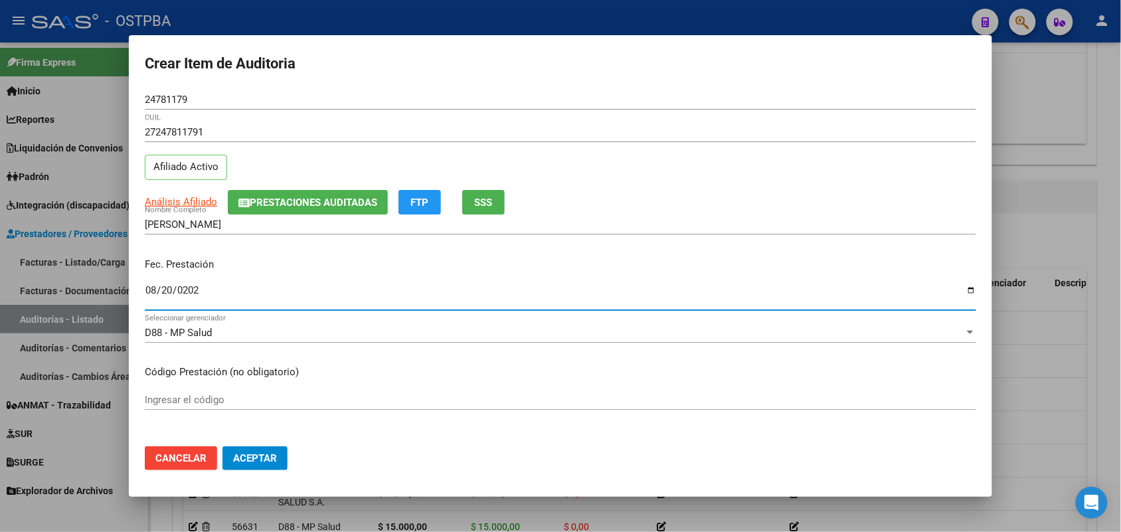
type input "2025-08-20"
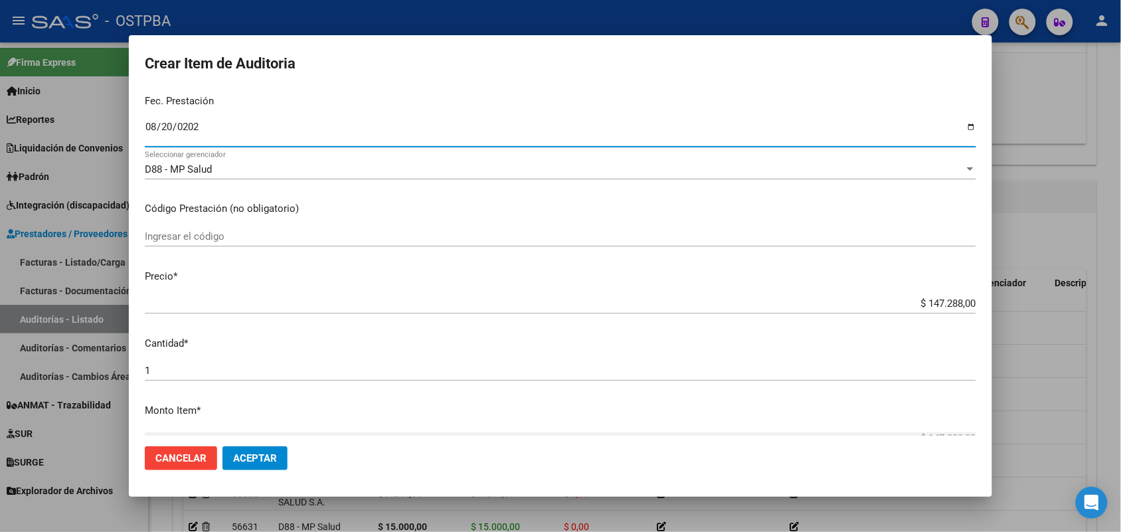
scroll to position [166, 0]
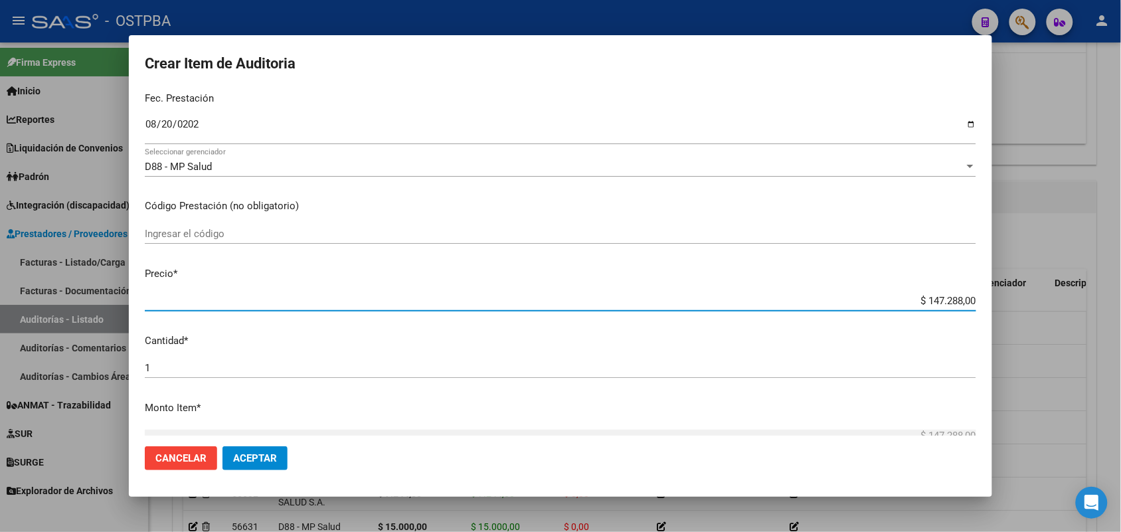
drag, startPoint x: 890, startPoint y: 302, endPoint x: 1023, endPoint y: 284, distance: 134.7
click at [1023, 284] on div "Crear Item de Auditoria 24781179 Nro Documento 27247811791 CUIL Afiliado Activo…" at bounding box center [560, 266] width 1121 height 532
type input "$ 0,01"
type input "$ 0,11"
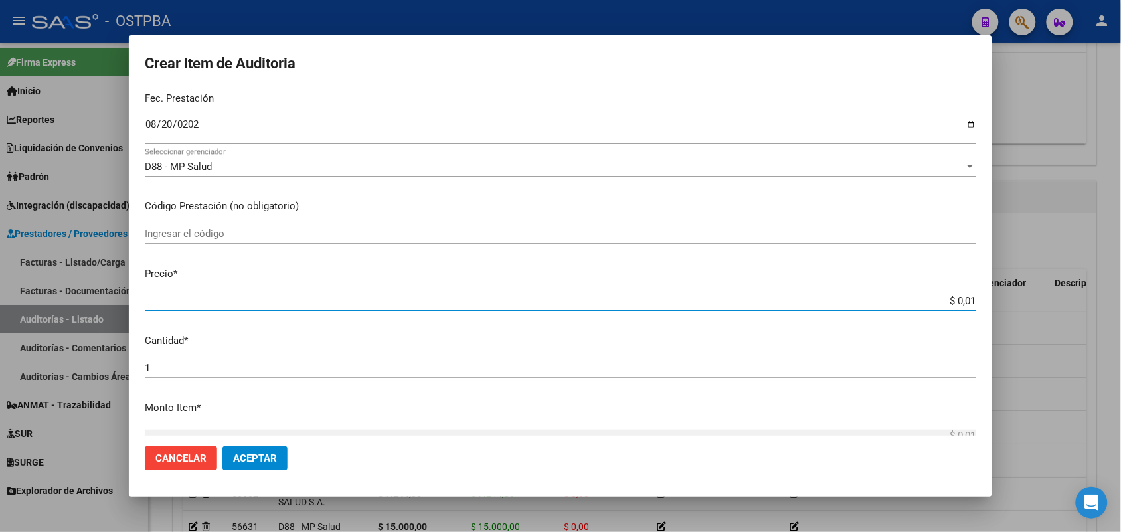
type input "$ 0,11"
type input "$ 1,18"
type input "$ 11,88"
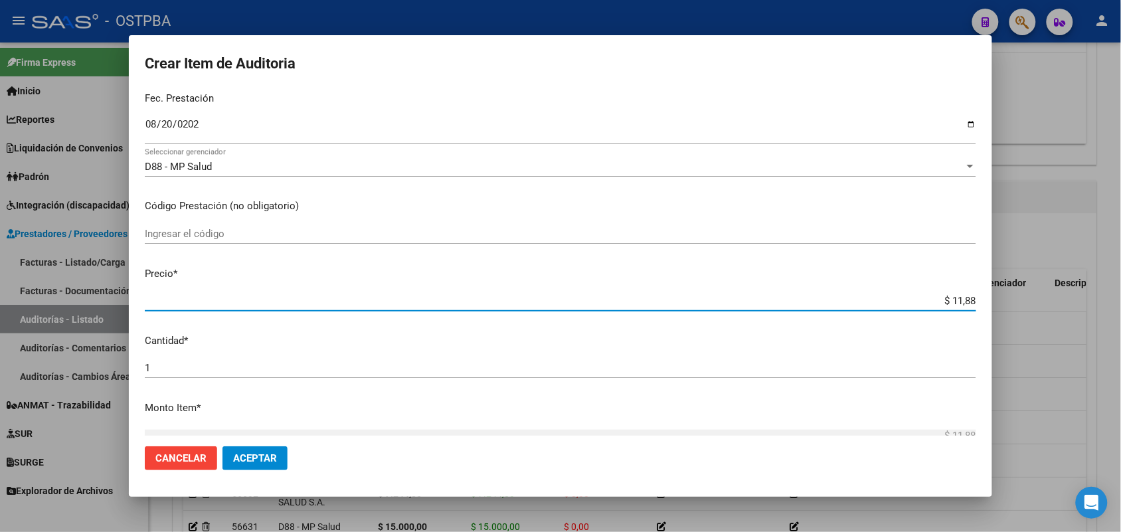
type input "$ 118,89"
type input "$ 1.188,90"
type input "$ 11.889,00"
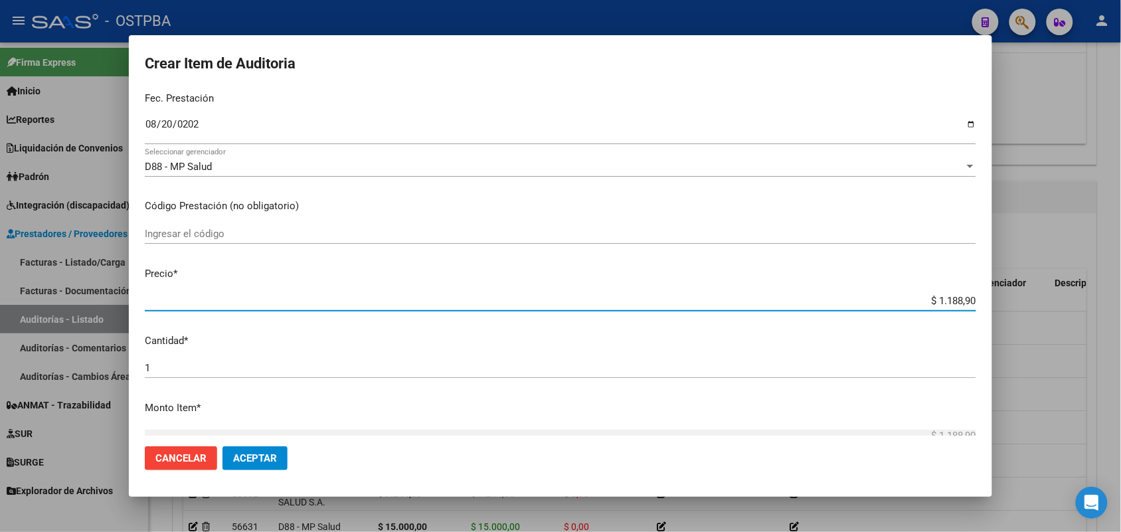
type input "$ 11.889,00"
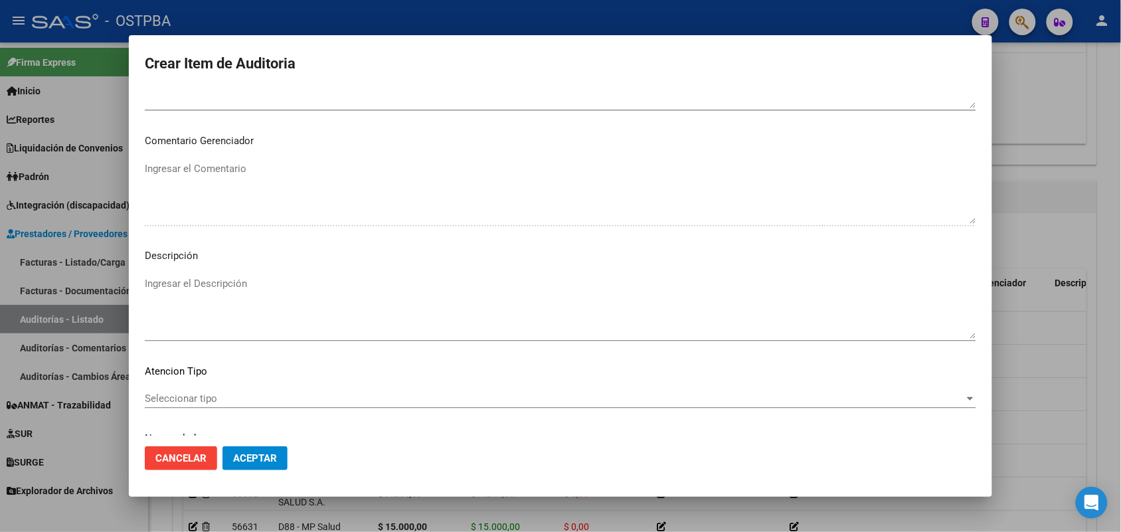
scroll to position [849, 0]
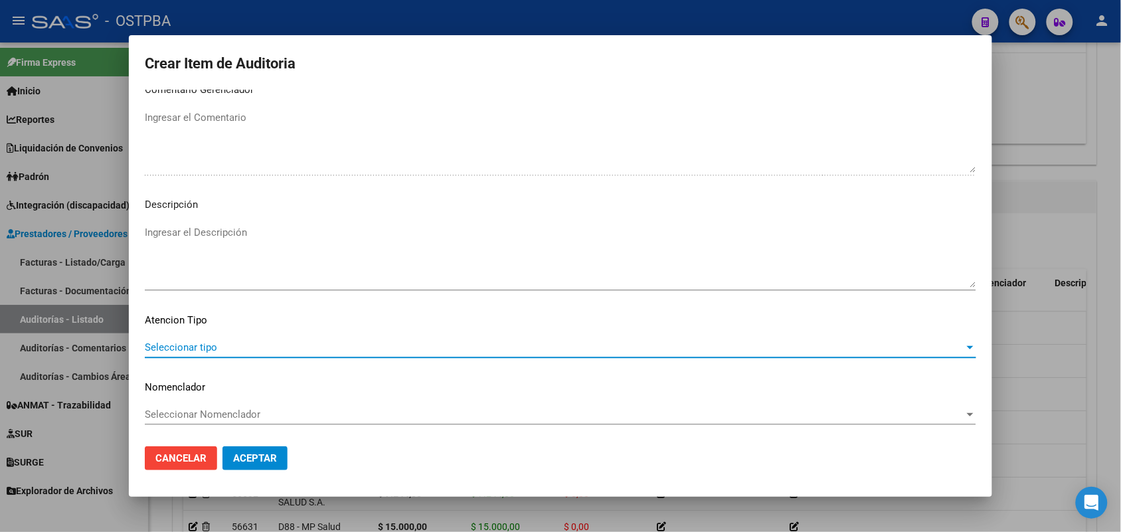
click at [199, 345] on span "Seleccionar tipo" at bounding box center [554, 347] width 819 height 12
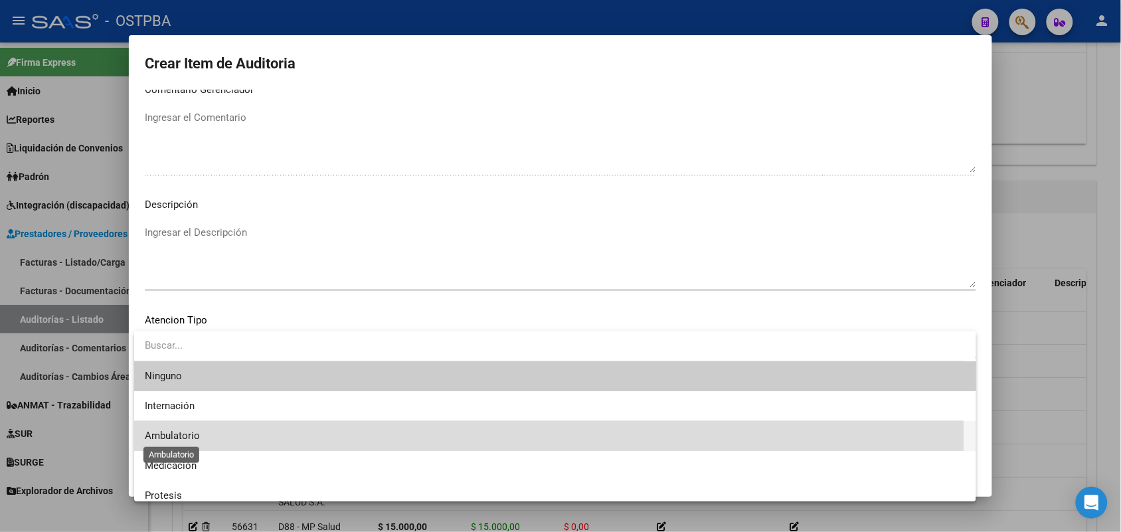
click at [197, 436] on span "Ambulatorio" at bounding box center [172, 436] width 55 height 12
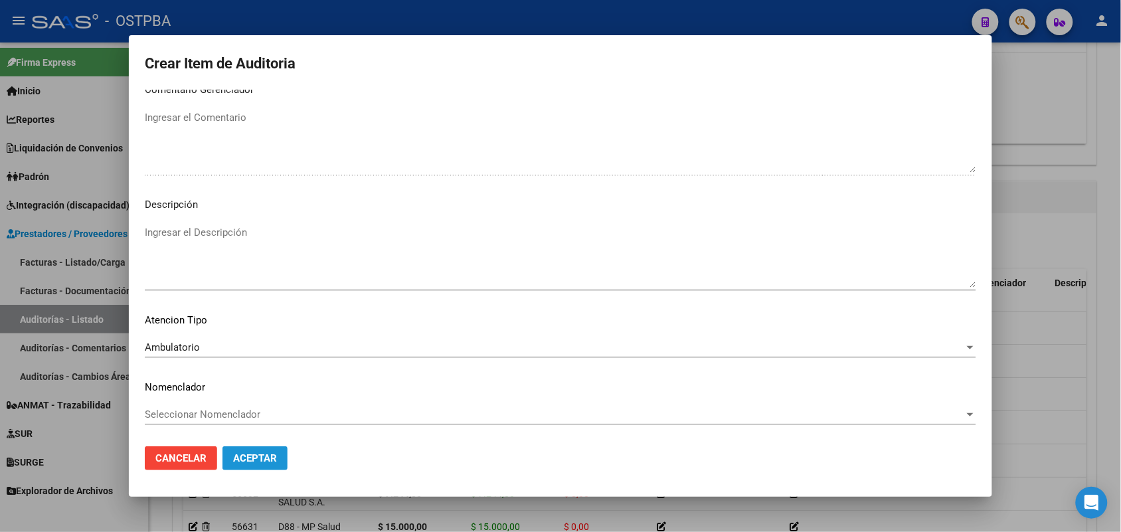
click at [251, 455] on span "Aceptar" at bounding box center [255, 458] width 44 height 12
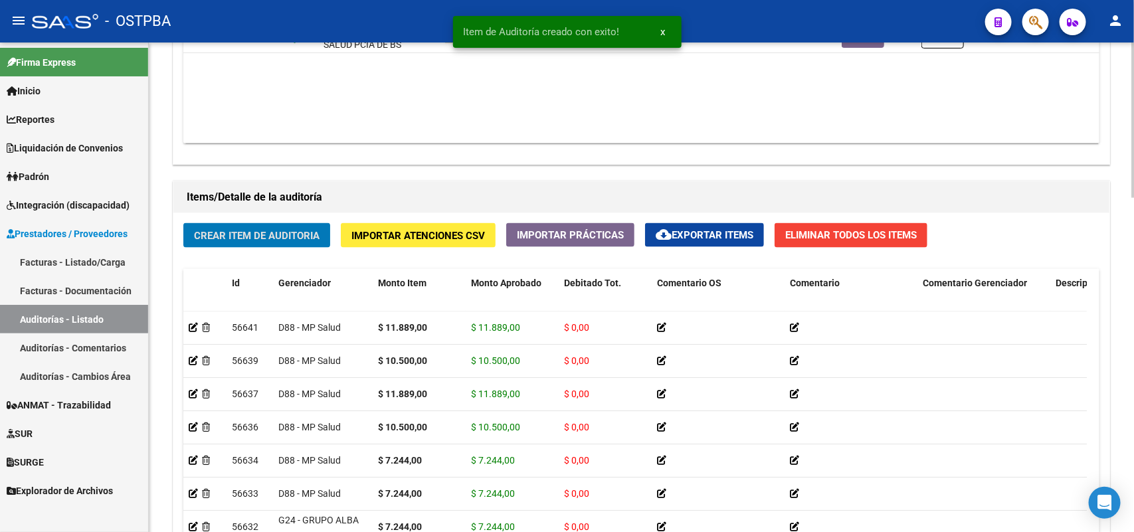
click at [266, 244] on button "Crear Item de Auditoria" at bounding box center [256, 235] width 147 height 25
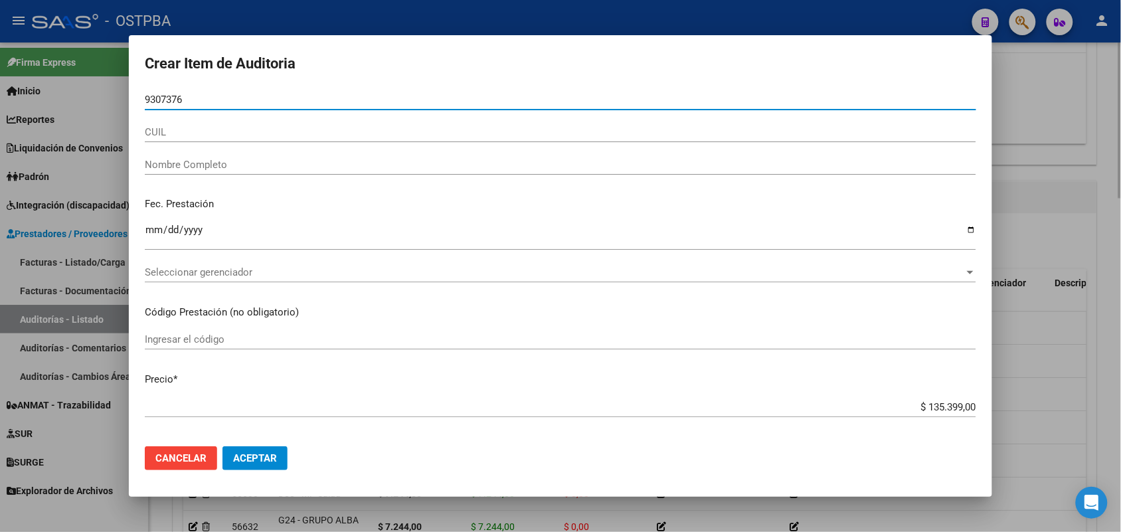
type input "93073768"
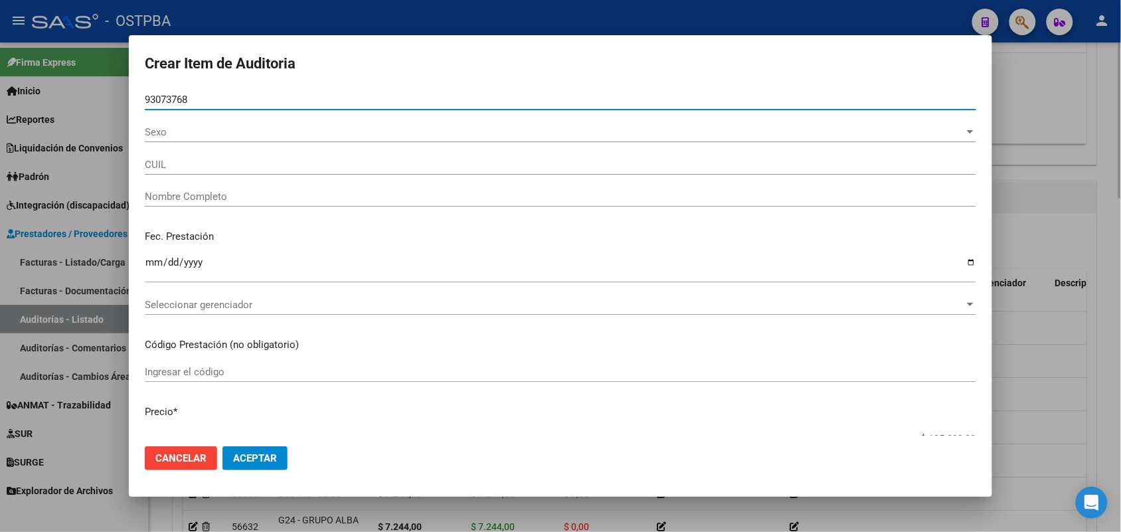
type input "27930737688"
type input "CORDOBA MARECO VALENTINA"
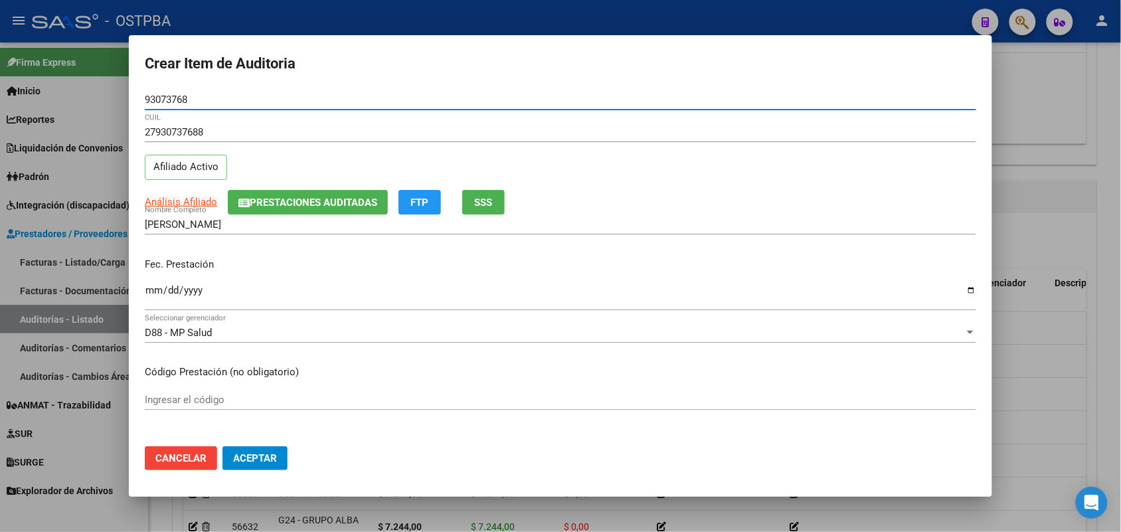
type input "93073768"
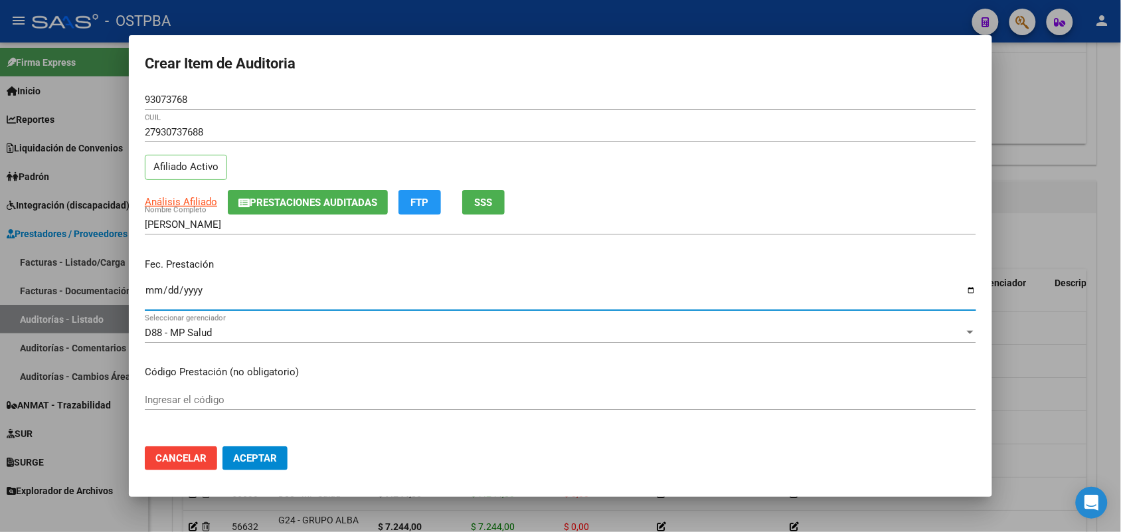
click at [145, 294] on input "Ingresar la fecha" at bounding box center [560, 295] width 831 height 21
type input "[DATE]"
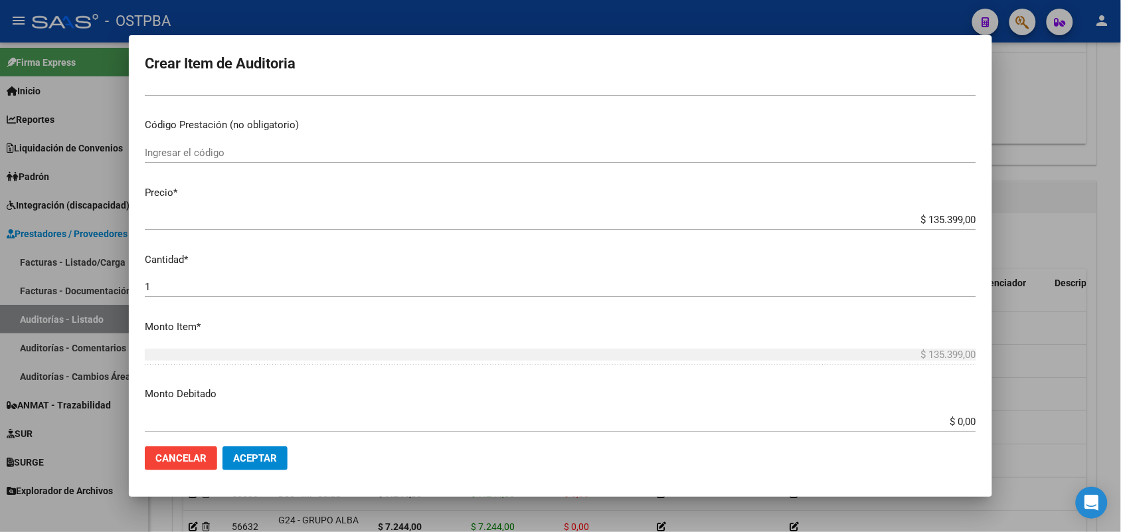
scroll to position [249, 0]
click at [888, 211] on div "$ 135.399,00 Ingresar el precio" at bounding box center [560, 218] width 831 height 20
drag, startPoint x: 888, startPoint y: 211, endPoint x: 1017, endPoint y: 210, distance: 129.5
click at [1017, 210] on div "Crear Item de Auditoria 93073768 Nro Documento 27930737688 CUIL Afiliado Activo…" at bounding box center [560, 266] width 1121 height 532
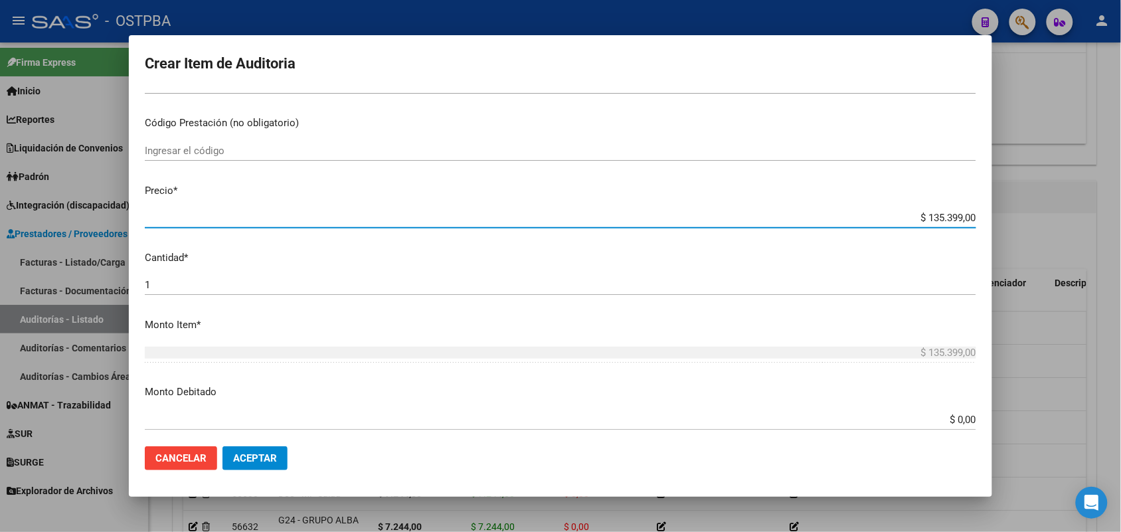
drag, startPoint x: 907, startPoint y: 214, endPoint x: 1037, endPoint y: 210, distance: 130.2
click at [1037, 210] on div "Crear Item de Auditoria 93073768 Nro Documento 27930737688 CUIL Afiliado Activo…" at bounding box center [560, 266] width 1121 height 532
type input "$ 0,01"
type input "$ 0,10"
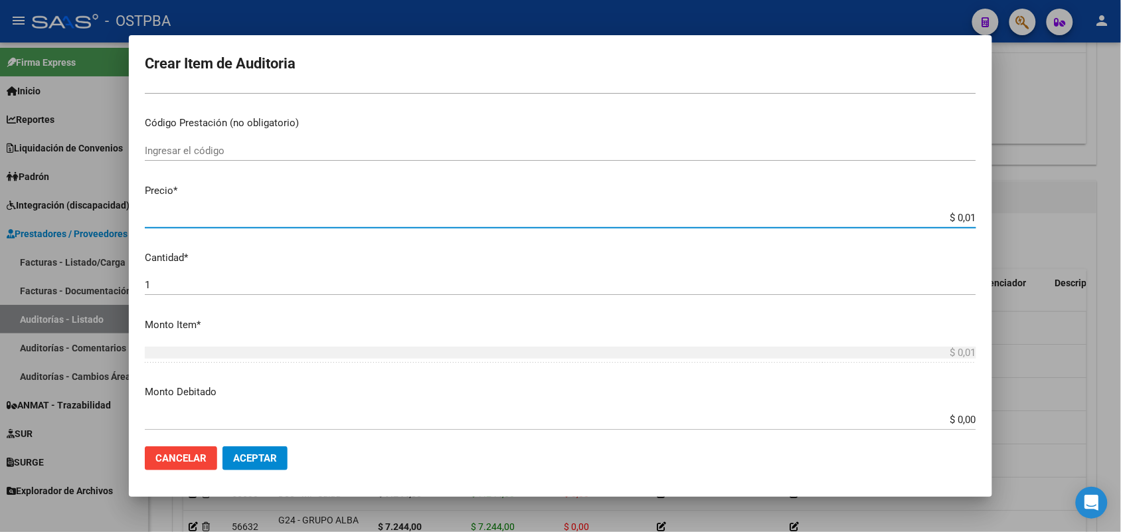
type input "$ 0,10"
type input "$ 1,05"
type input "$ 10,50"
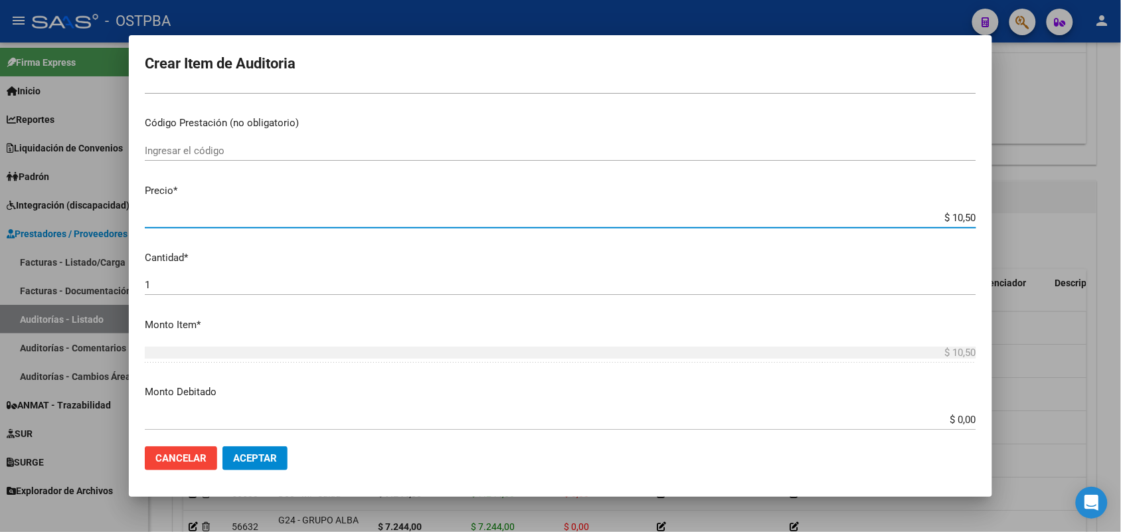
type input "$ 105,00"
type input "$ 1.050,00"
type input "$ 10.500,00"
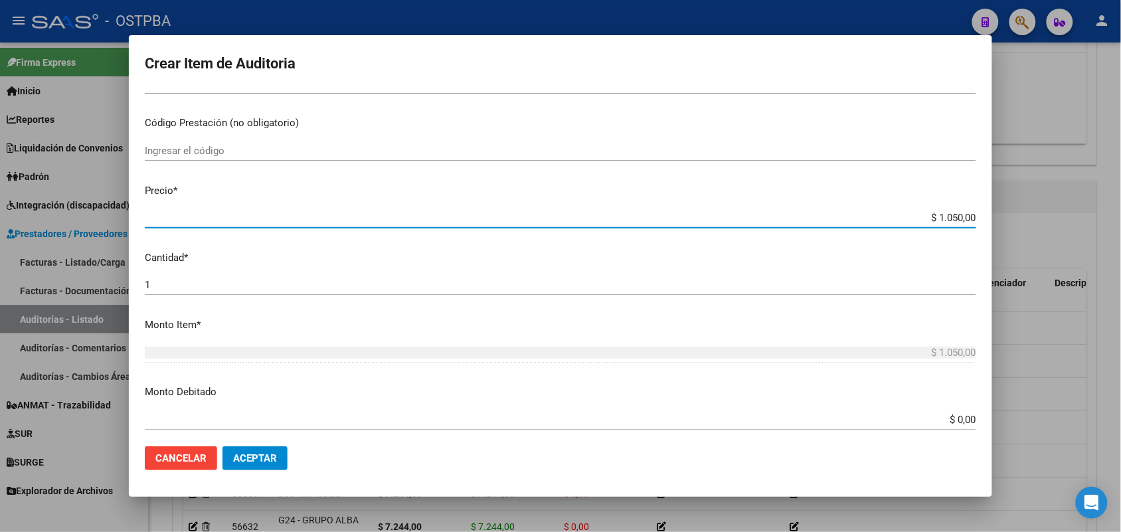
type input "$ 10.500,00"
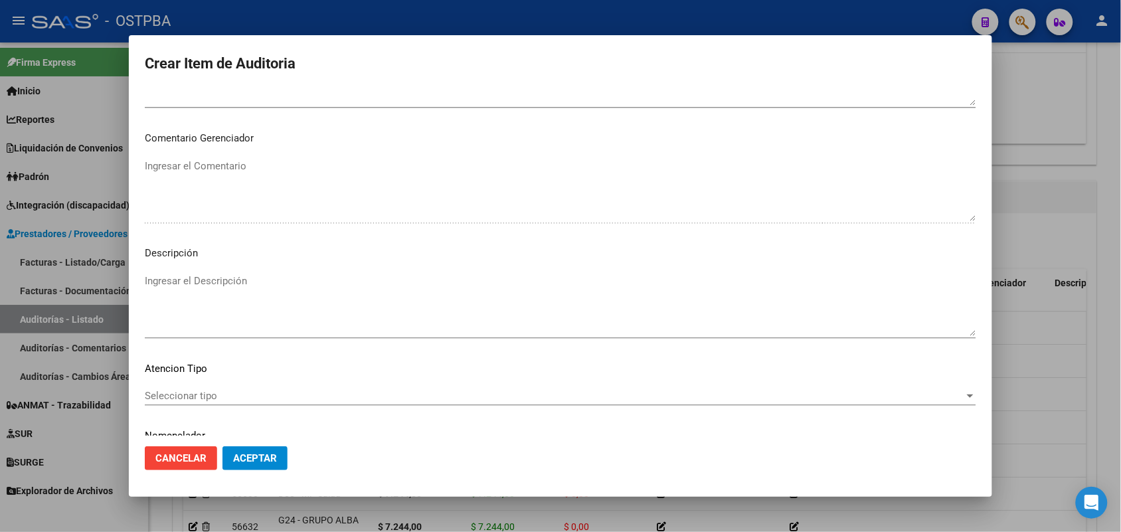
scroll to position [849, 0]
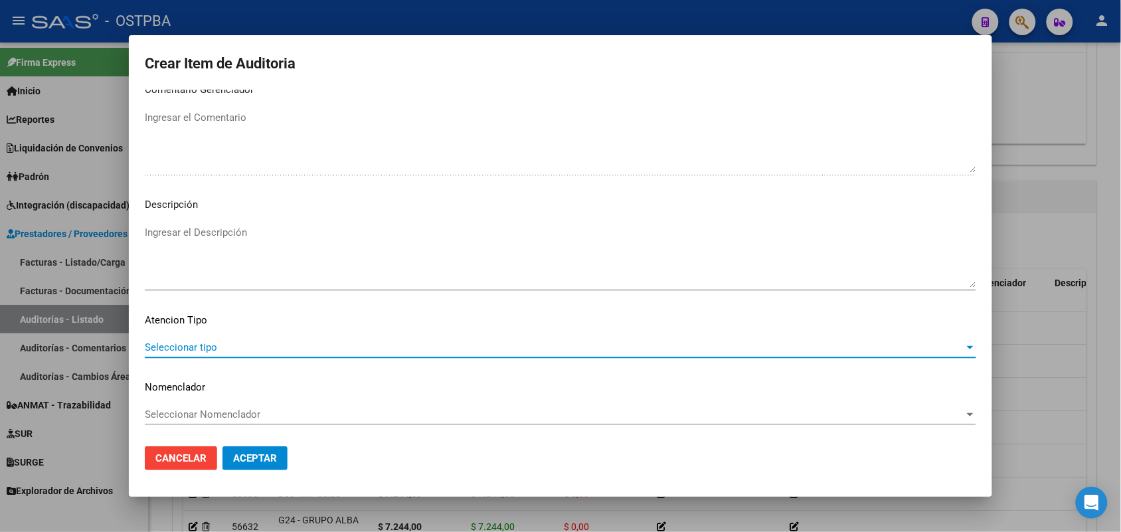
click at [198, 346] on span "Seleccionar tipo" at bounding box center [554, 347] width 819 height 12
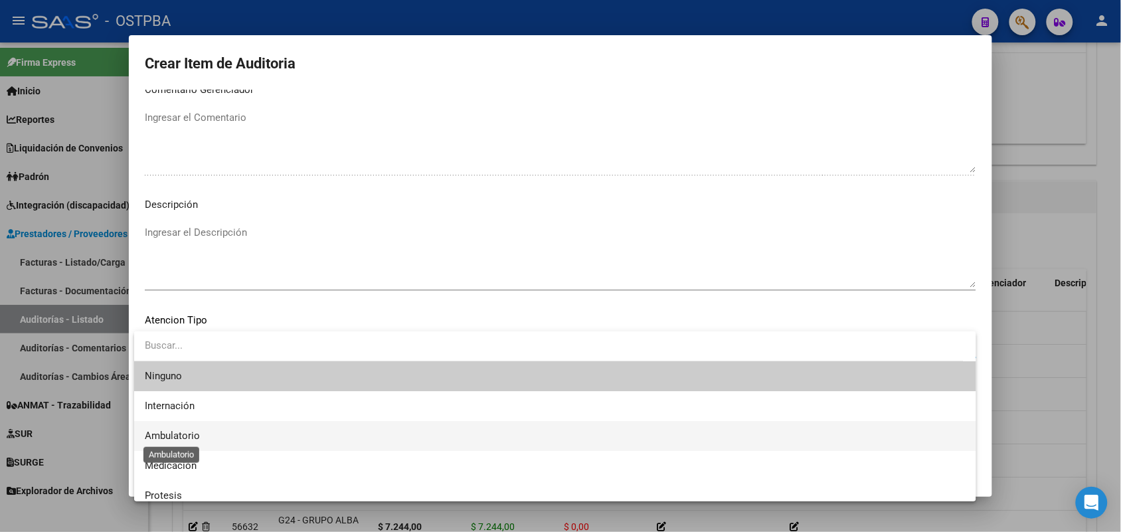
click at [189, 432] on span "Ambulatorio" at bounding box center [172, 436] width 55 height 12
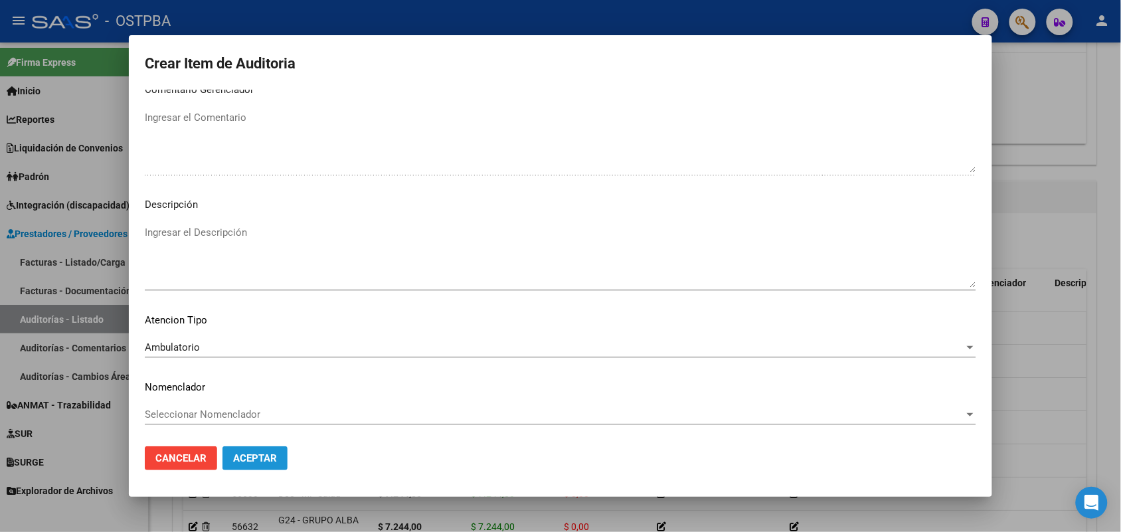
click at [254, 459] on span "Aceptar" at bounding box center [255, 458] width 44 height 12
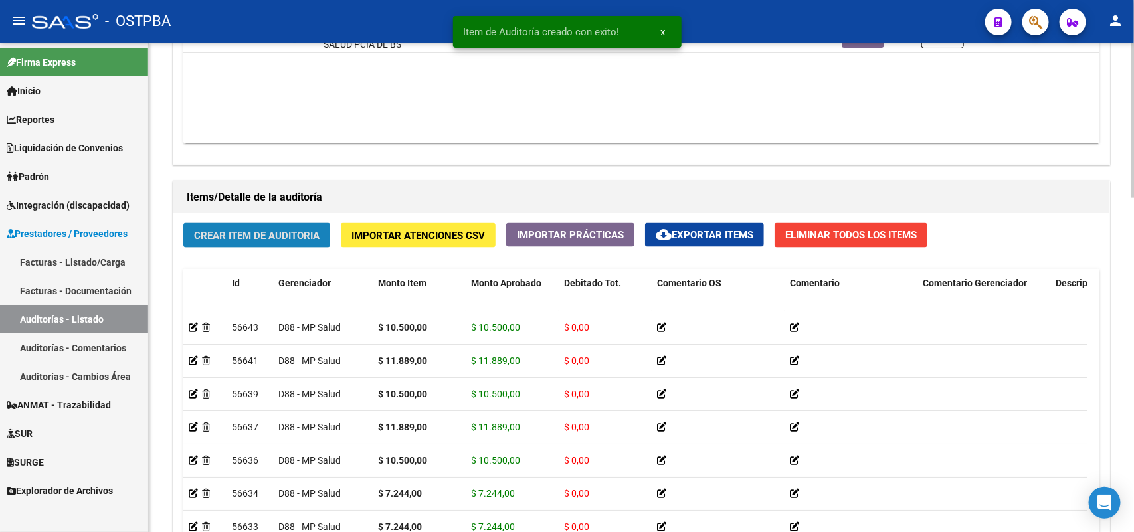
click at [264, 231] on span "Crear Item de Auditoria" at bounding box center [257, 236] width 126 height 12
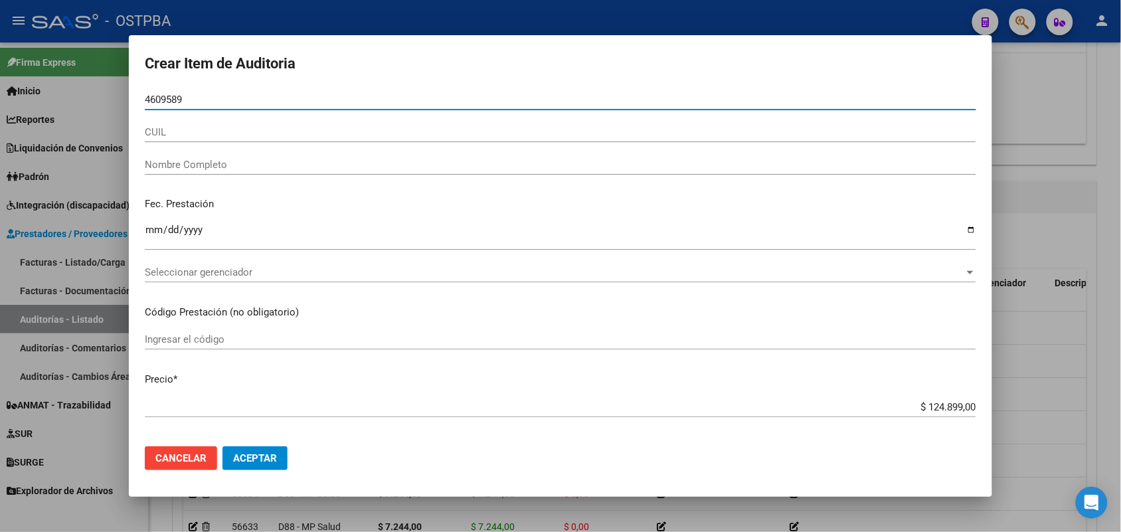
type input "46095899"
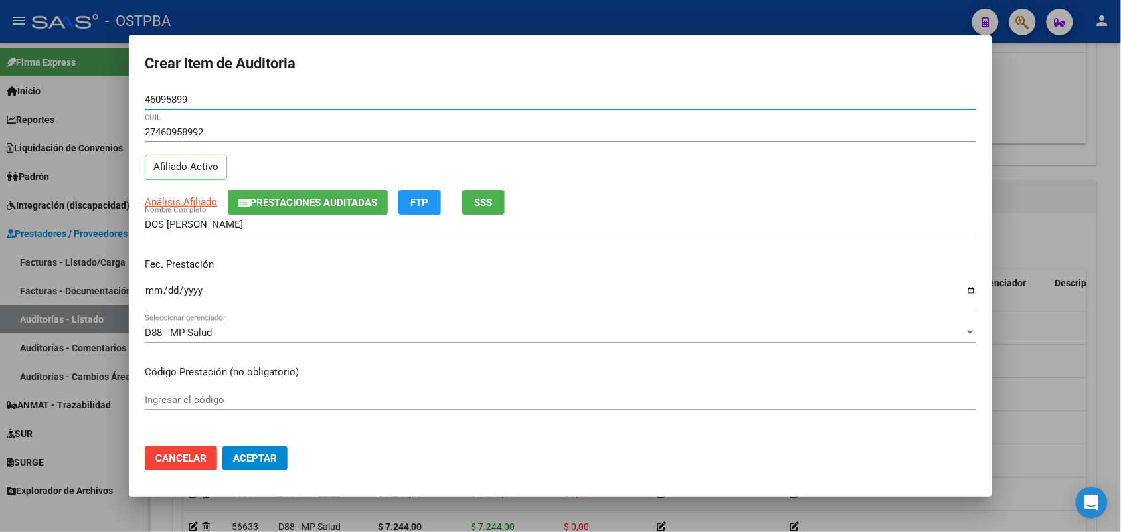
click at [157, 291] on input "Ingresar la fecha" at bounding box center [560, 295] width 831 height 21
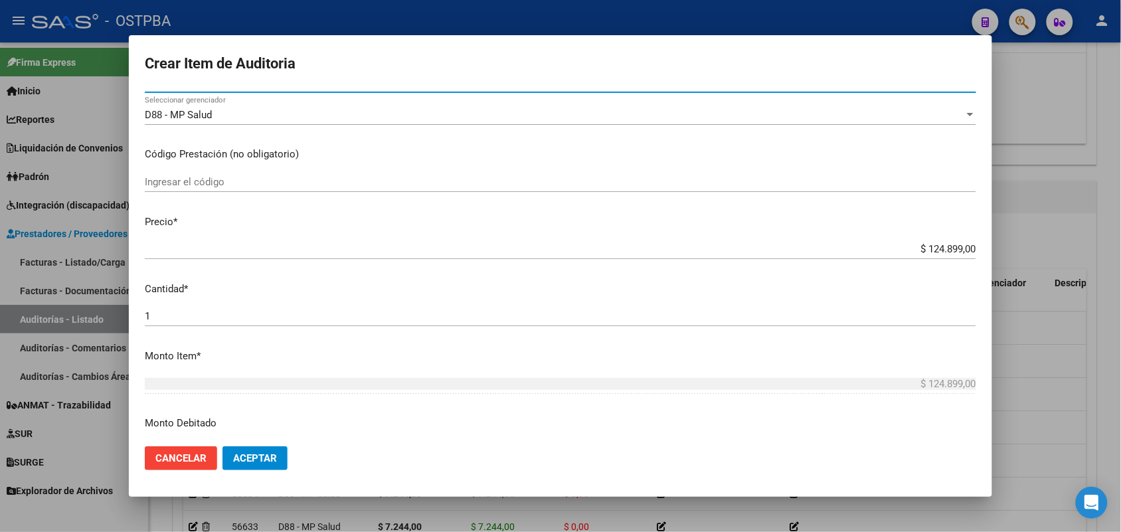
scroll to position [249, 0]
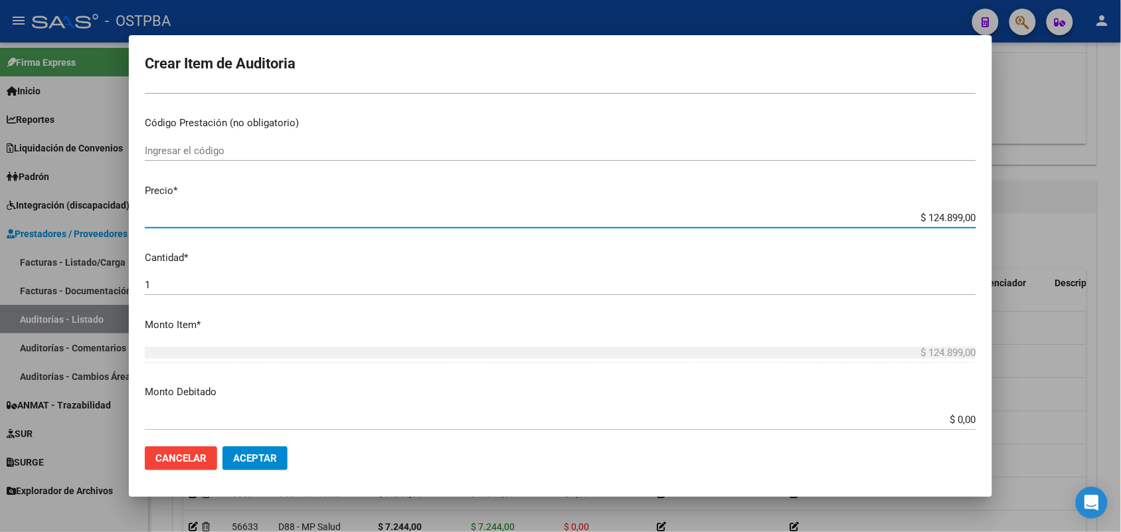
drag, startPoint x: 894, startPoint y: 221, endPoint x: 1028, endPoint y: 216, distance: 133.6
click at [1028, 216] on div "Crear Item de Auditoria 46095899 Nro Documento 27460958992 CUIL Afiliado Activo…" at bounding box center [560, 266] width 1121 height 532
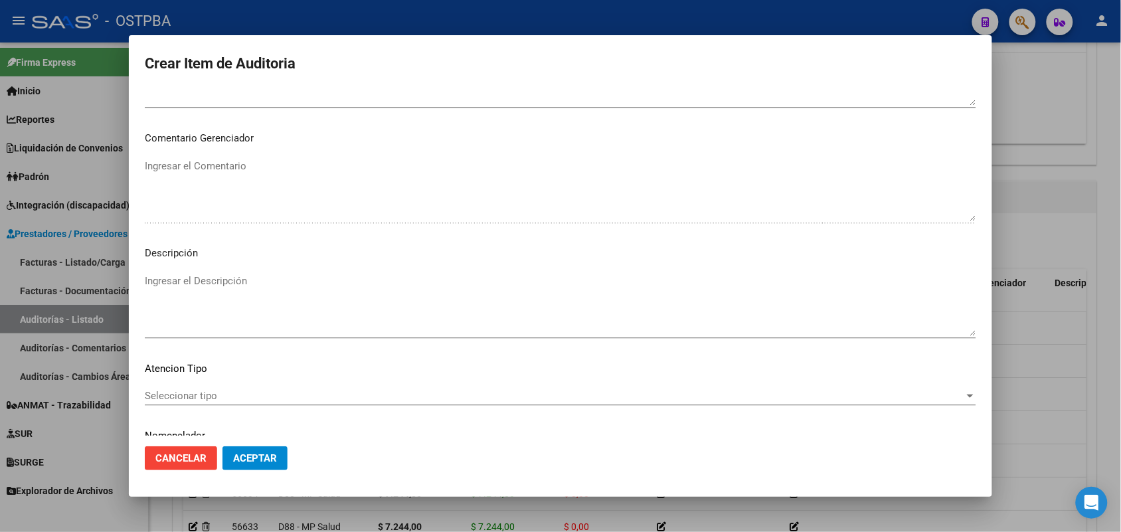
scroll to position [849, 0]
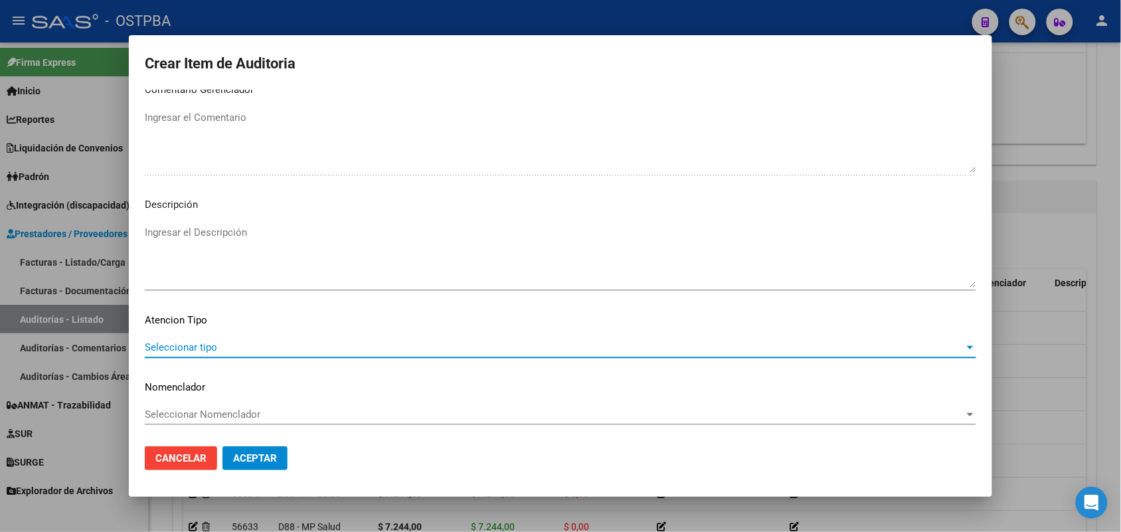
click at [200, 345] on span "Seleccionar tipo" at bounding box center [554, 347] width 819 height 12
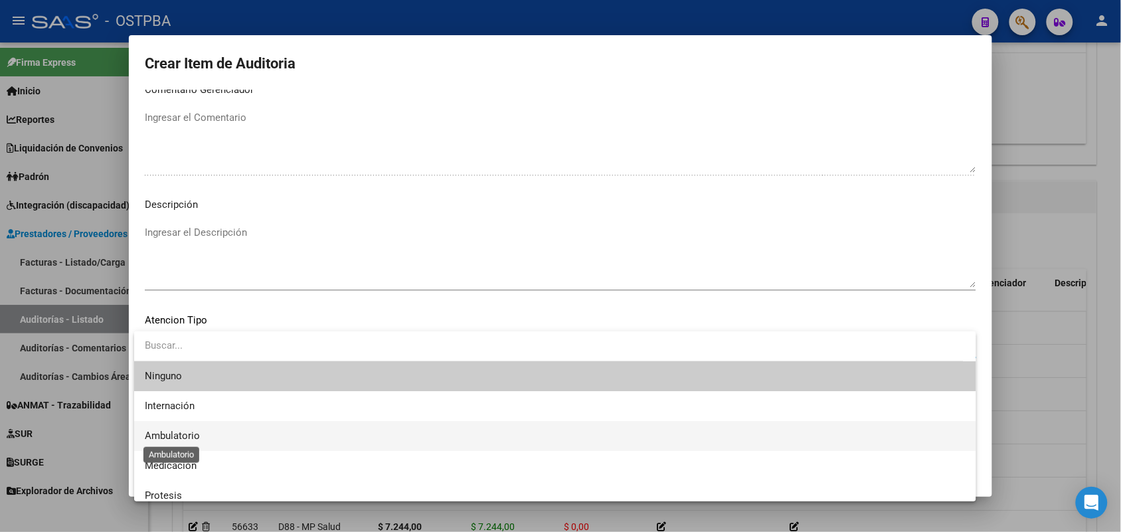
click at [187, 436] on span "Ambulatorio" at bounding box center [172, 436] width 55 height 12
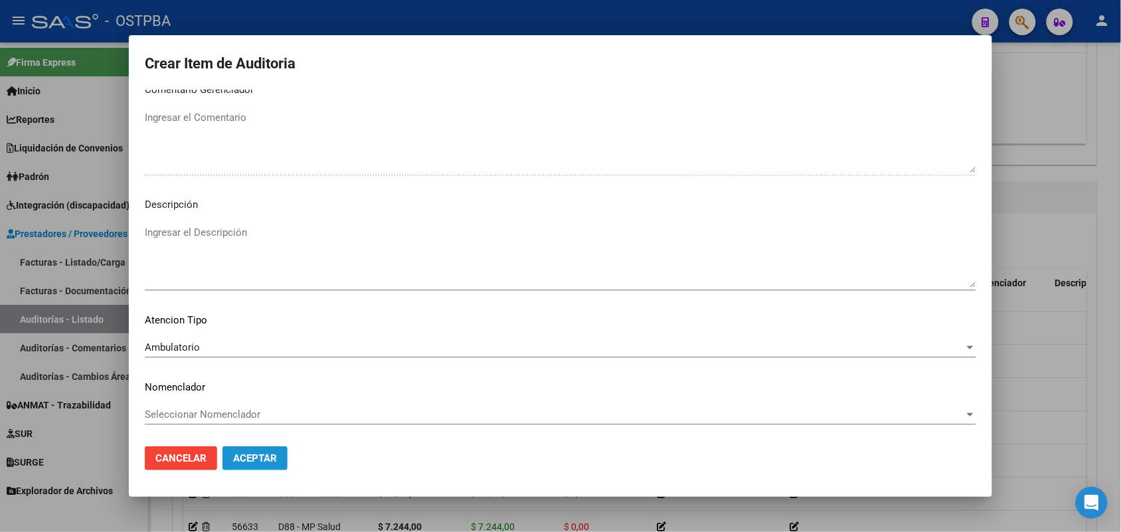
click at [240, 462] on span "Aceptar" at bounding box center [255, 458] width 44 height 12
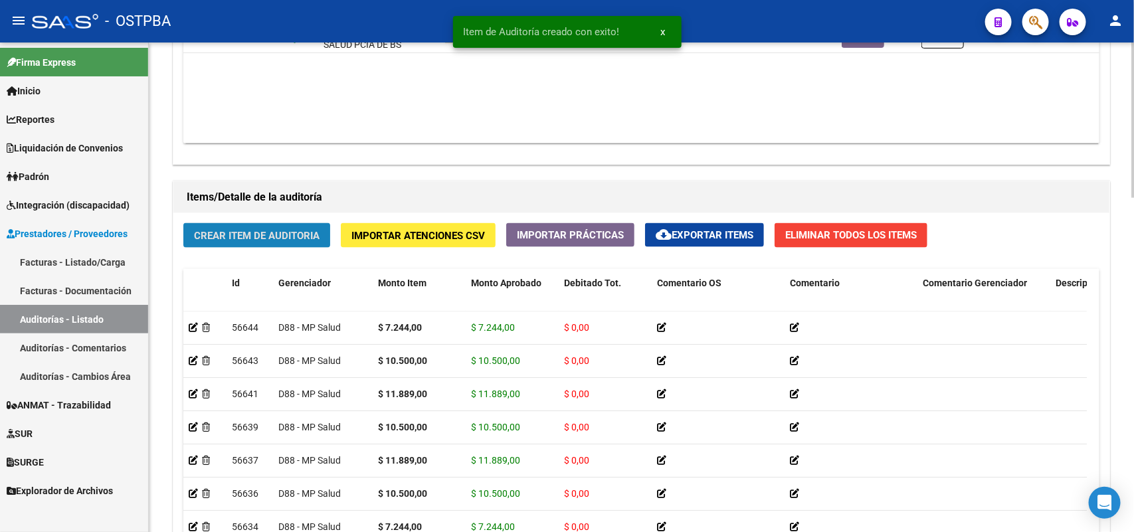
click at [257, 234] on span "Crear Item de Auditoria" at bounding box center [257, 236] width 126 height 12
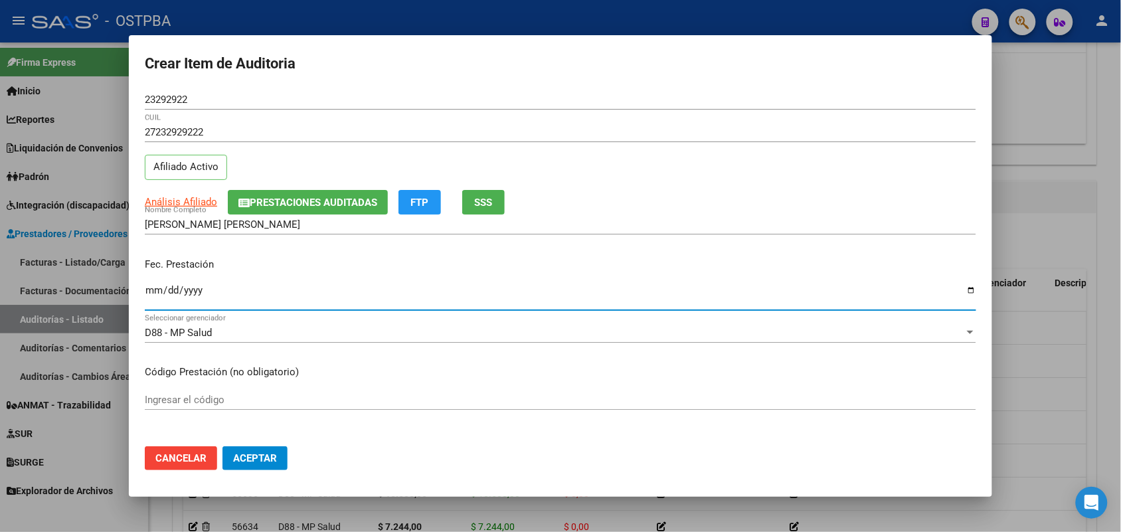
click at [149, 296] on input "Ingresar la fecha" at bounding box center [560, 295] width 831 height 21
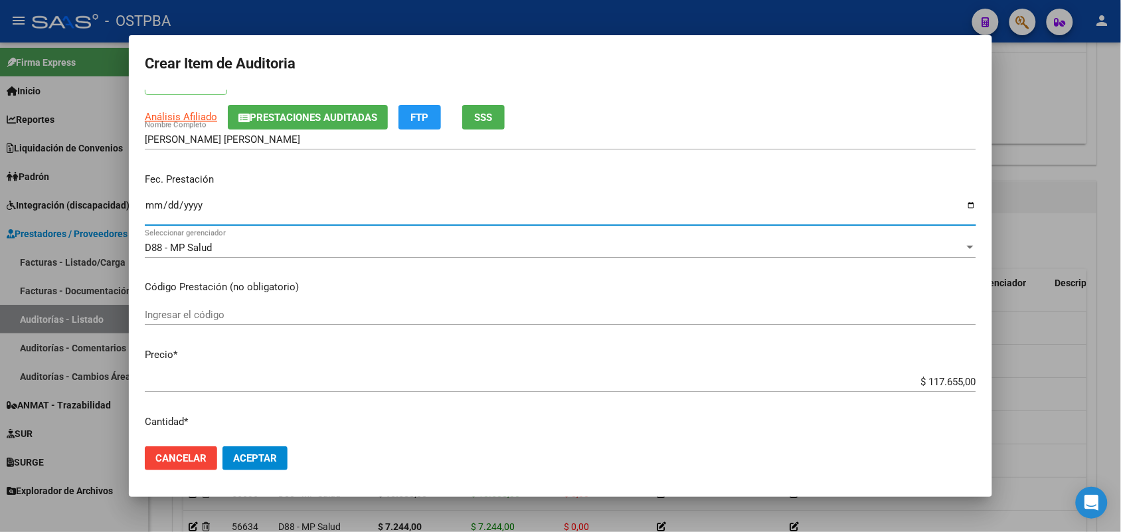
scroll to position [166, 0]
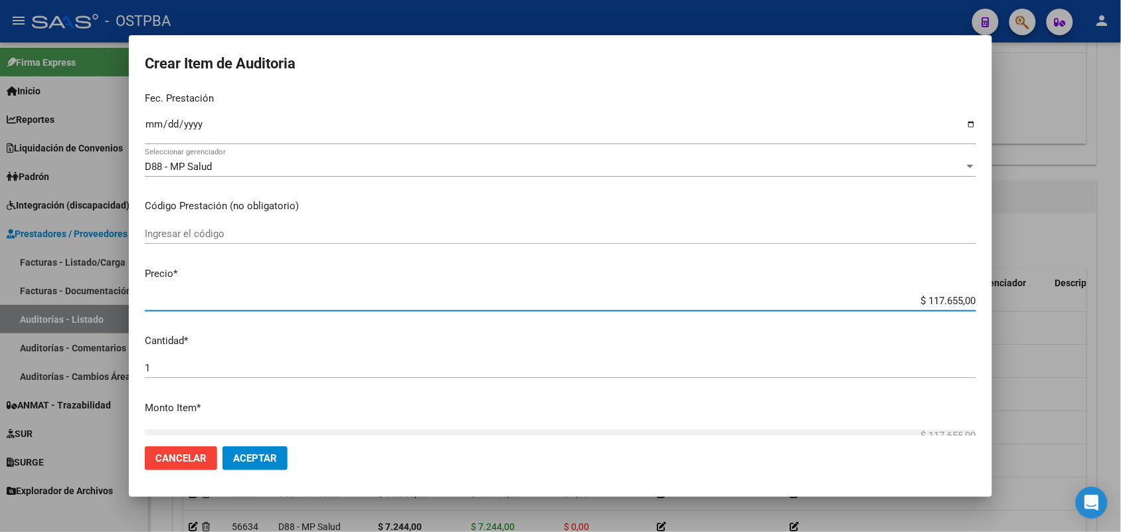
drag, startPoint x: 890, startPoint y: 294, endPoint x: 1072, endPoint y: 306, distance: 183.0
click at [1072, 306] on div "Crear Item de Auditoria 23292922 Nro Documento 27232929222 CUIL Afiliado Activo…" at bounding box center [560, 266] width 1121 height 532
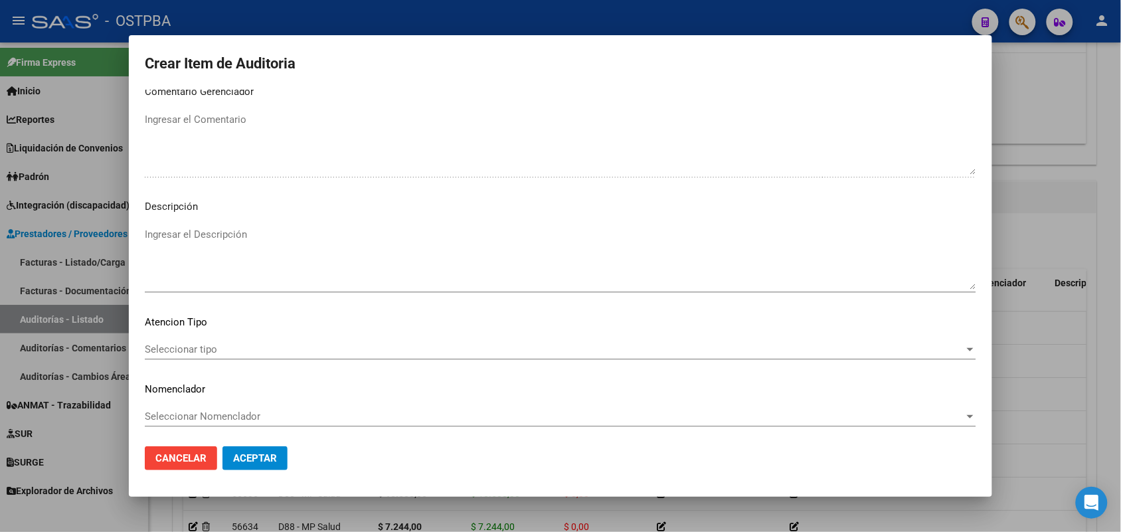
scroll to position [849, 0]
click at [186, 345] on span "Seleccionar tipo" at bounding box center [554, 347] width 819 height 12
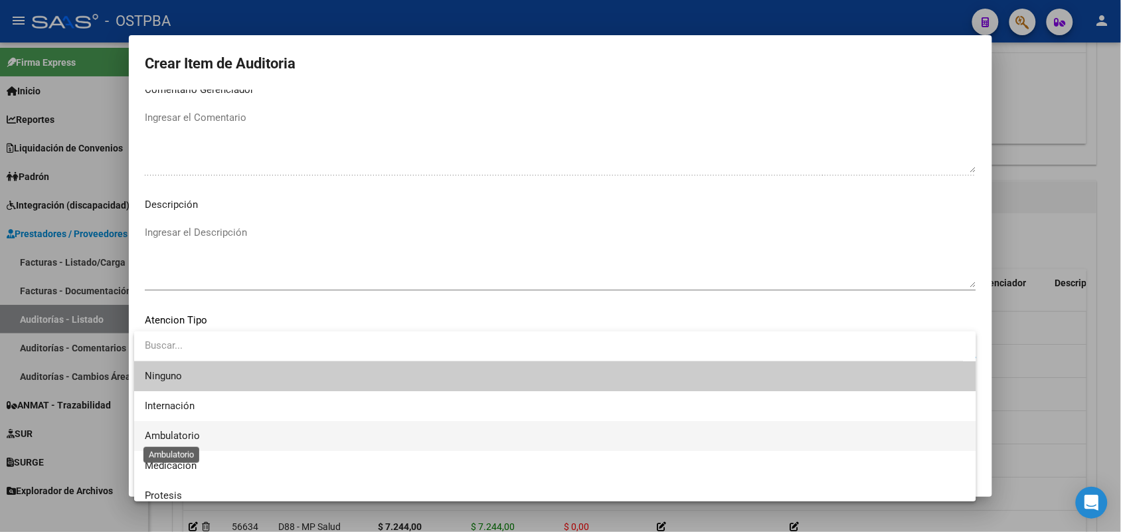
click at [185, 436] on span "Ambulatorio" at bounding box center [172, 436] width 55 height 12
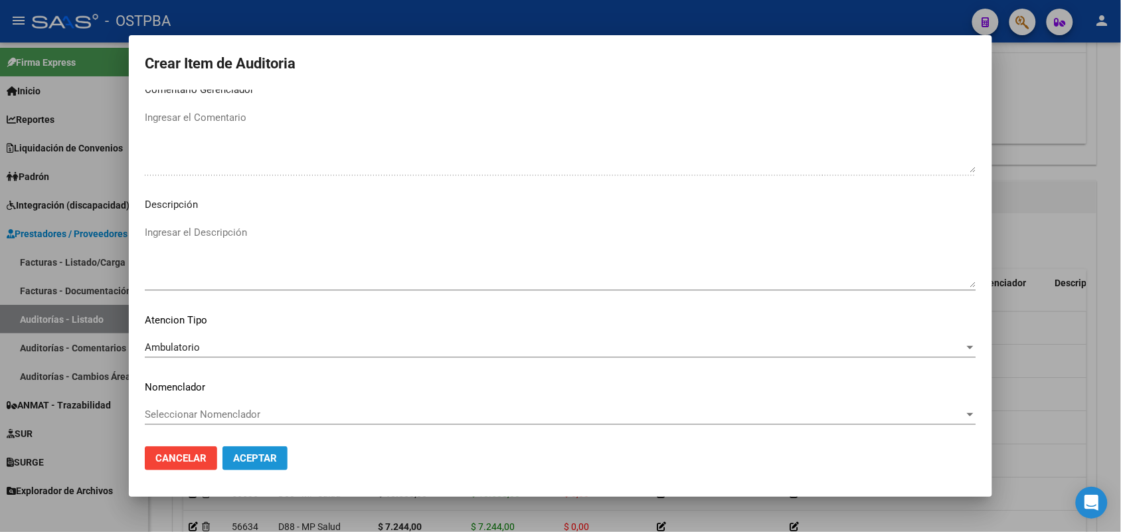
click at [251, 458] on span "Aceptar" at bounding box center [255, 458] width 44 height 12
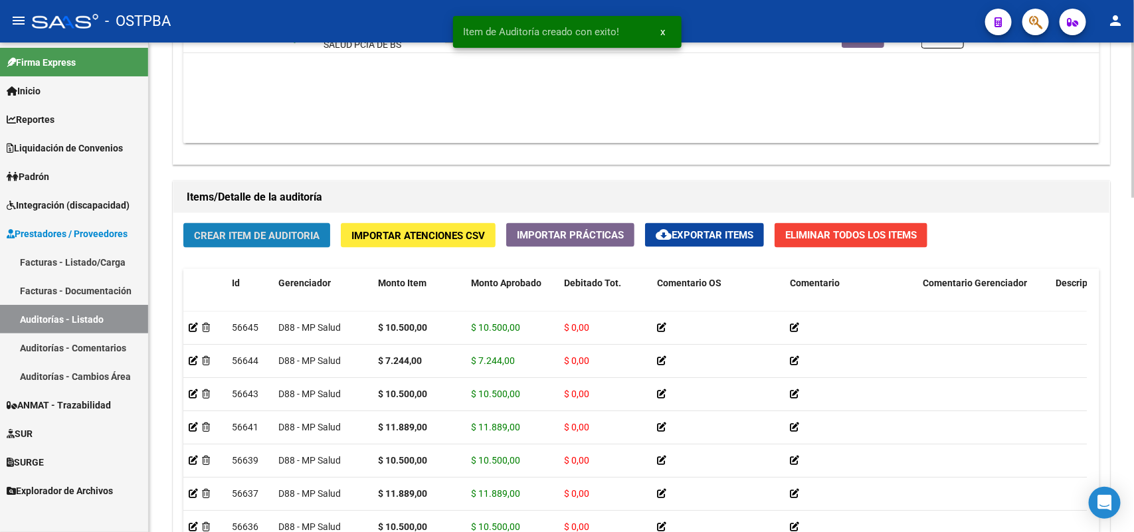
click at [277, 242] on button "Crear Item de Auditoria" at bounding box center [256, 235] width 147 height 25
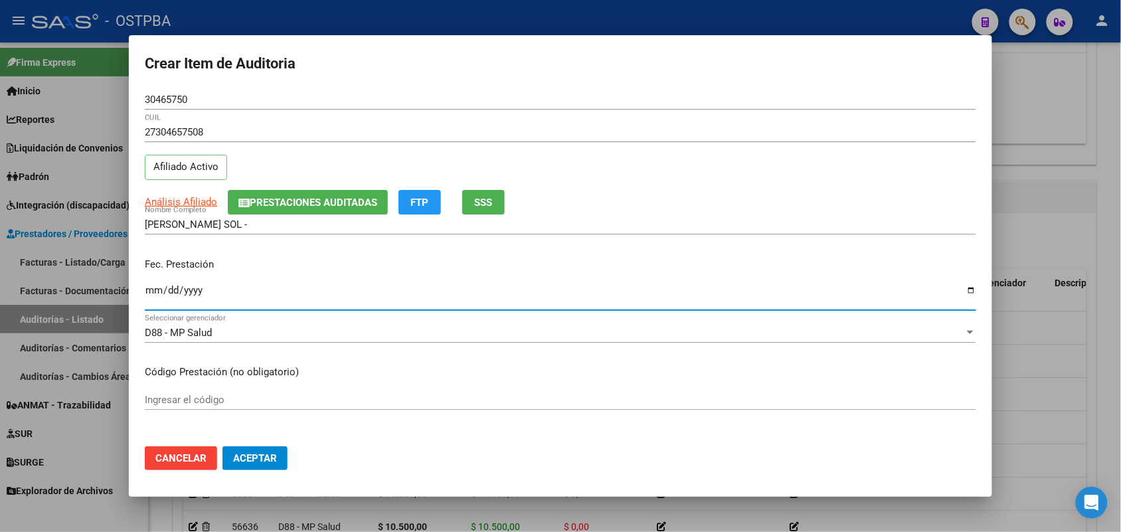
click at [157, 299] on input "Ingresar la fecha" at bounding box center [560, 295] width 831 height 21
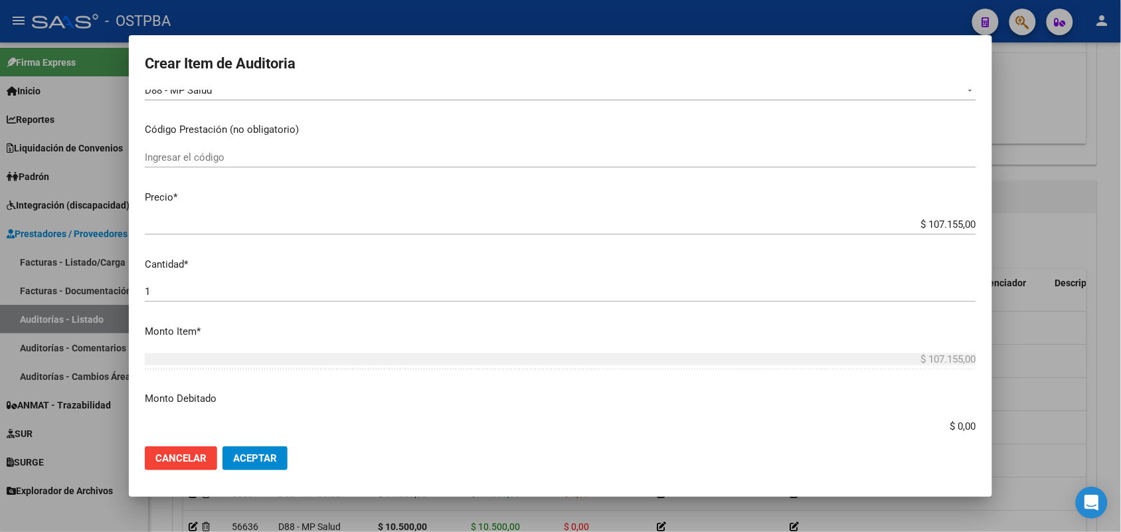
scroll to position [249, 0]
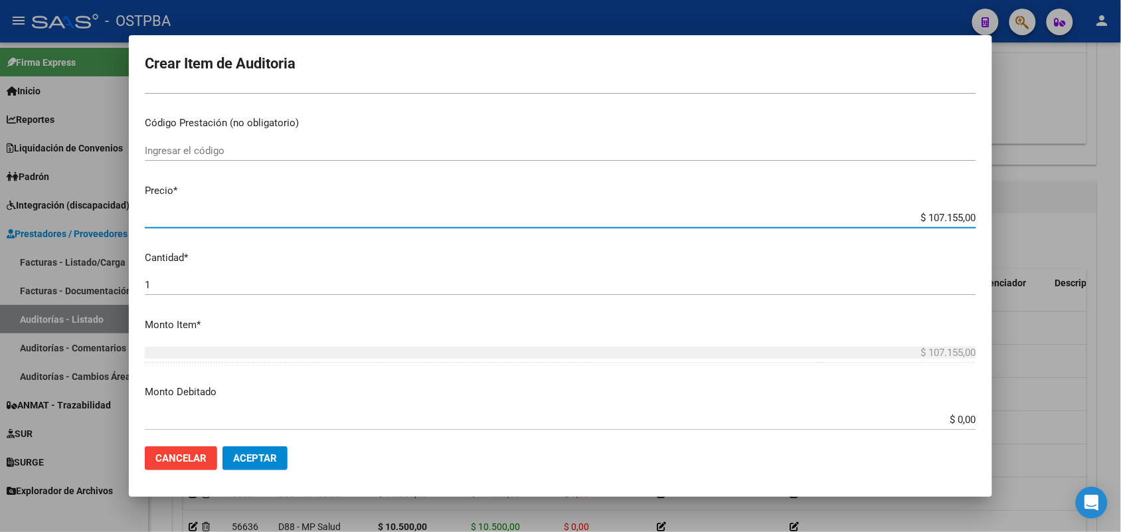
drag, startPoint x: 968, startPoint y: 214, endPoint x: 1029, endPoint y: 207, distance: 62.1
click at [1029, 207] on div "Crear Item de Auditoria 30465750 Nro Documento 27304657508 CUIL Afiliado Activo…" at bounding box center [560, 266] width 1121 height 532
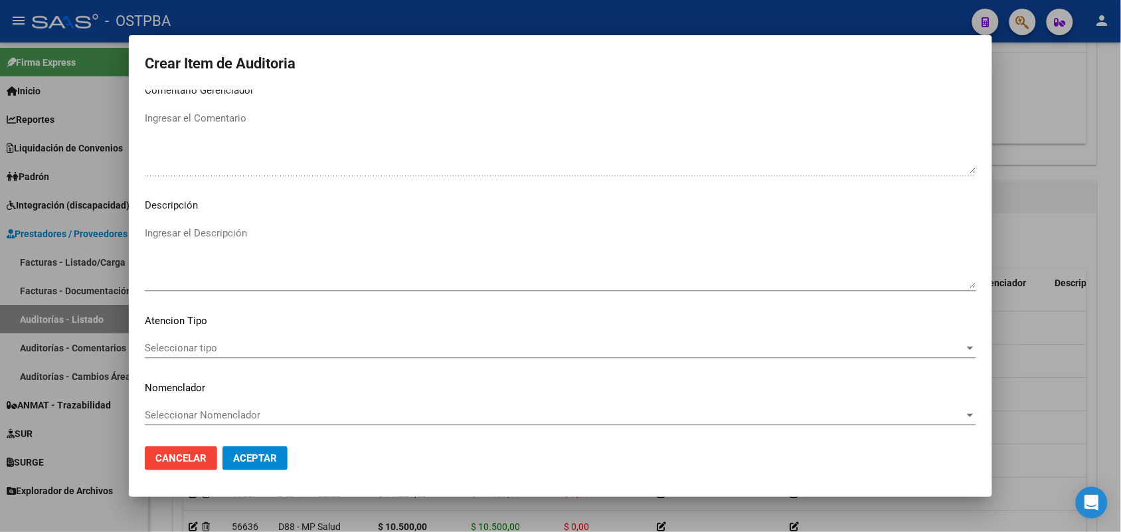
scroll to position [849, 0]
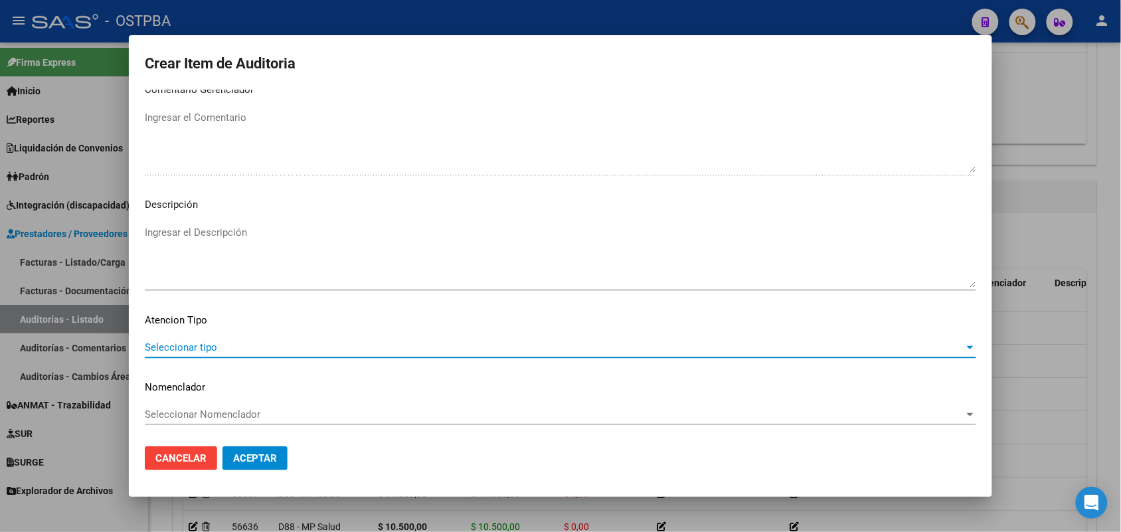
click at [214, 347] on span "Seleccionar tipo" at bounding box center [554, 347] width 819 height 12
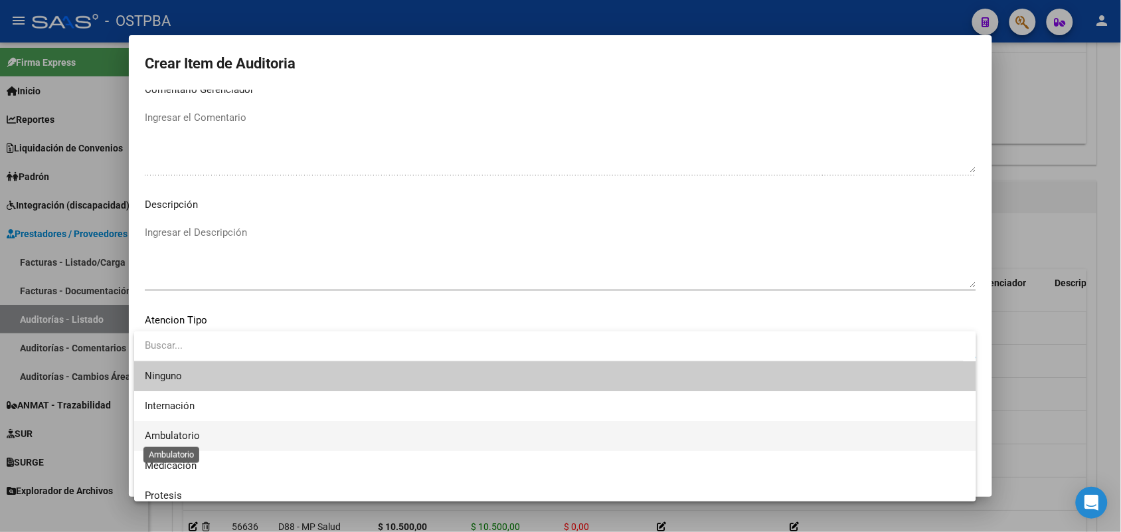
click at [197, 437] on span "Ambulatorio" at bounding box center [172, 436] width 55 height 12
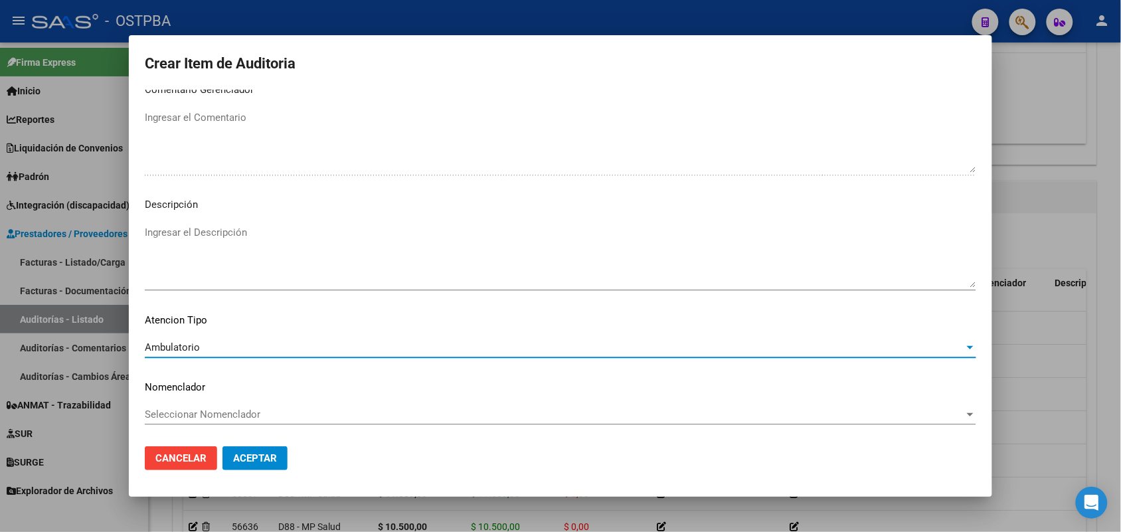
click at [237, 458] on span "Aceptar" at bounding box center [255, 458] width 44 height 12
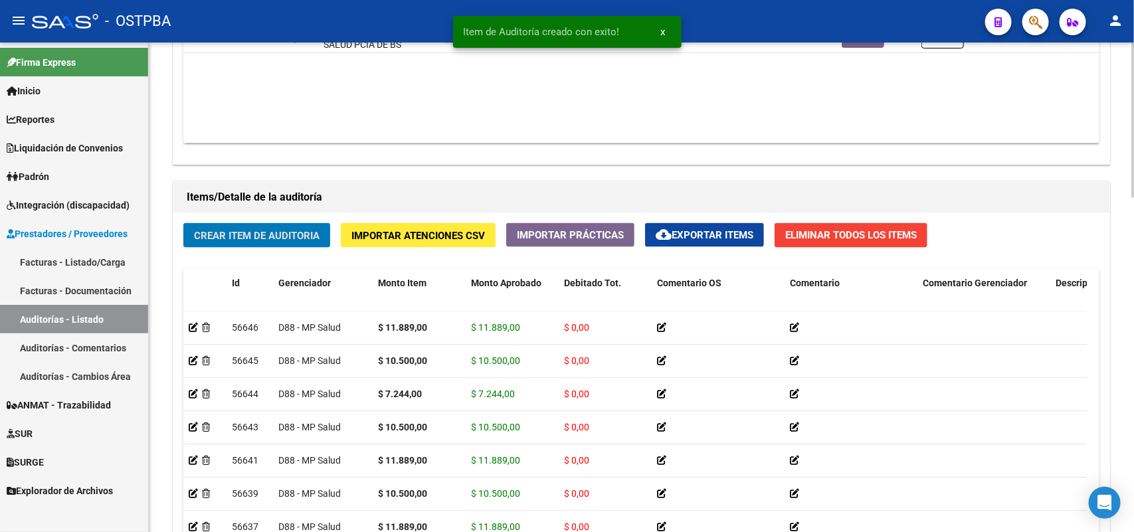
click at [270, 233] on span "Crear Item de Auditoria" at bounding box center [257, 236] width 126 height 12
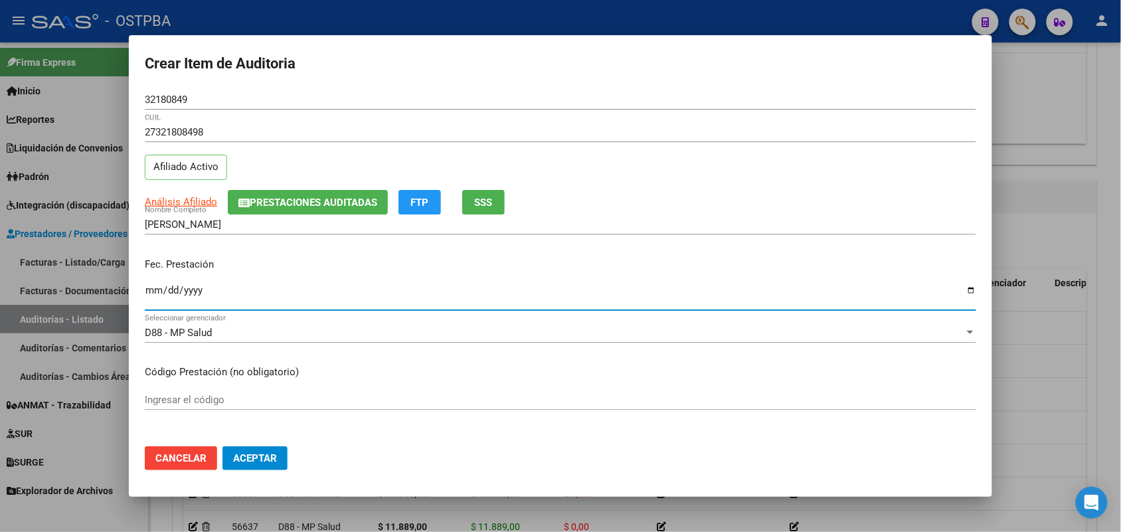
click at [148, 290] on input "Ingresar la fecha" at bounding box center [560, 295] width 831 height 21
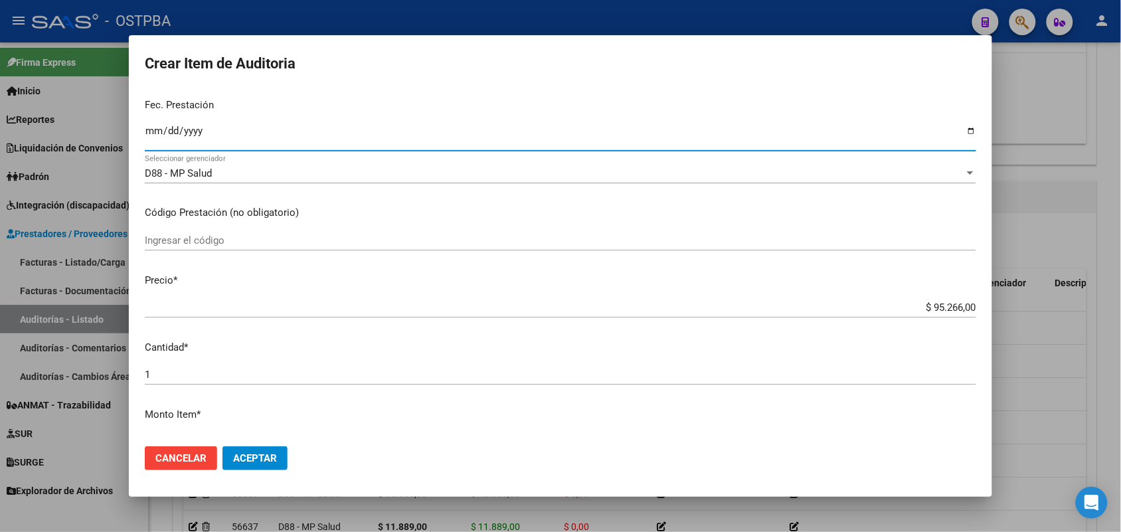
scroll to position [166, 0]
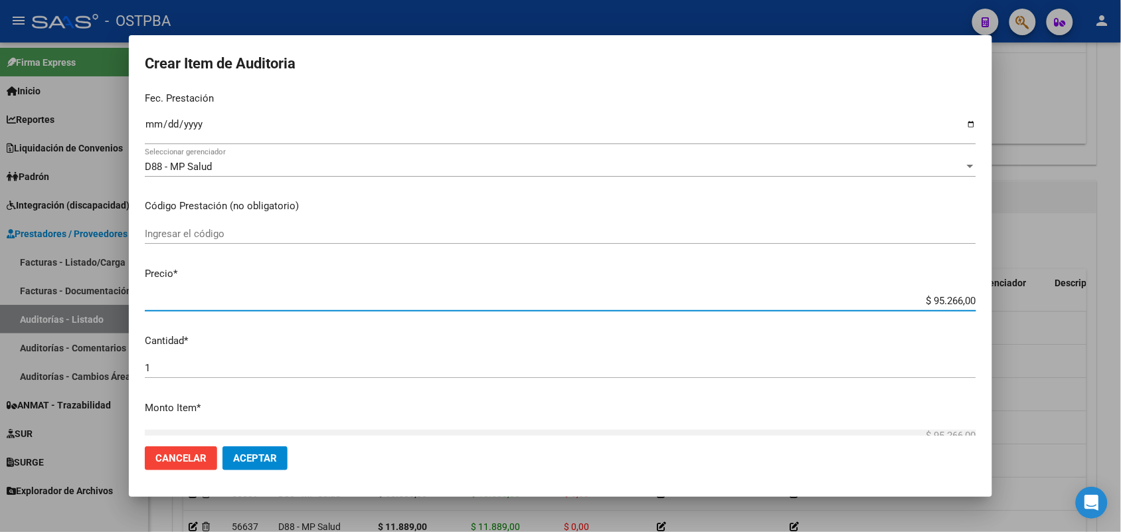
drag, startPoint x: 902, startPoint y: 302, endPoint x: 1016, endPoint y: 297, distance: 114.3
click at [1016, 297] on div "Crear Item de Auditoria 32180849 Nro Documento 27321808498 CUIL Afiliado Activo…" at bounding box center [560, 266] width 1121 height 532
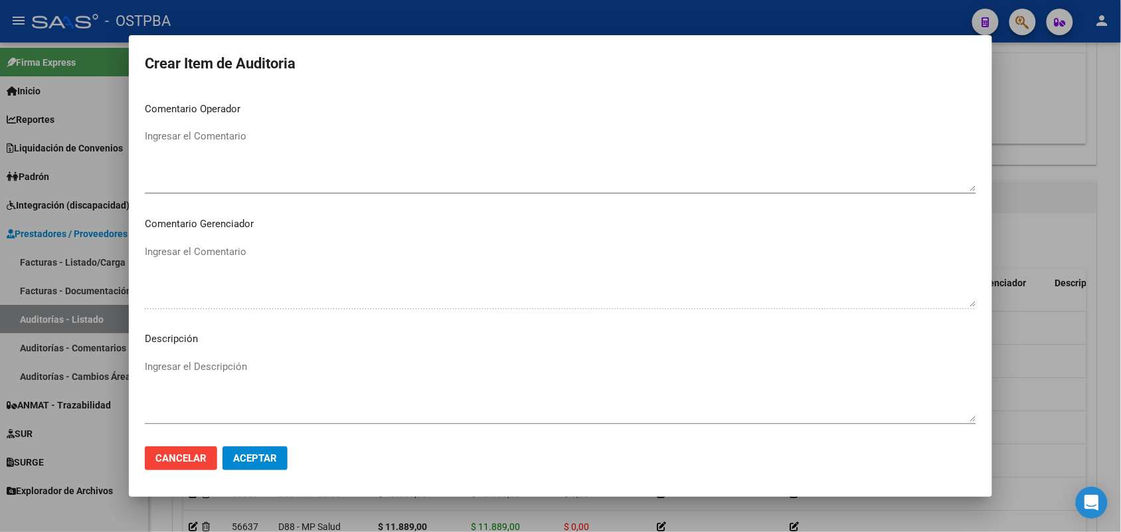
scroll to position [830, 0]
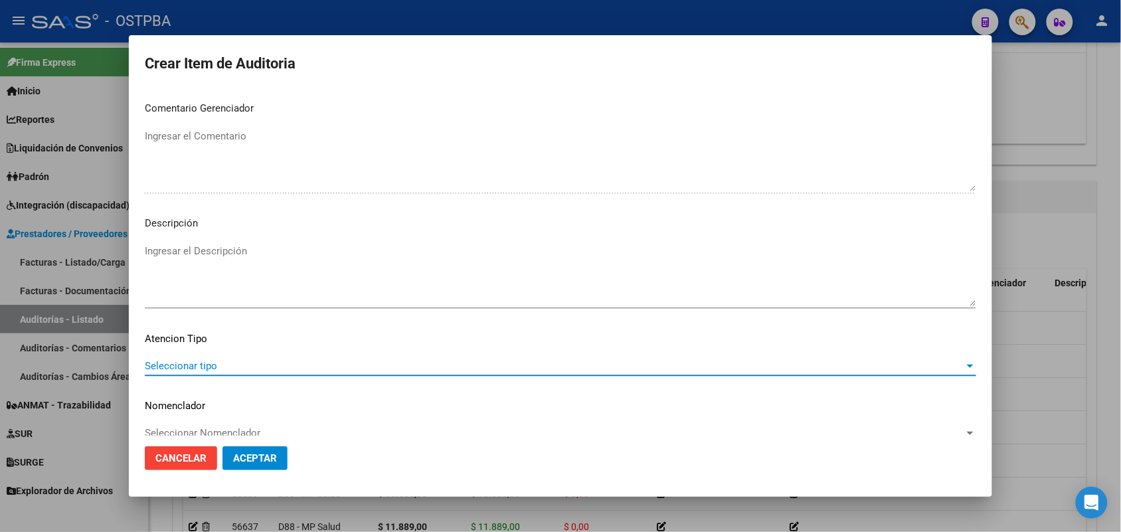
click at [194, 366] on span "Seleccionar tipo" at bounding box center [554, 366] width 819 height 12
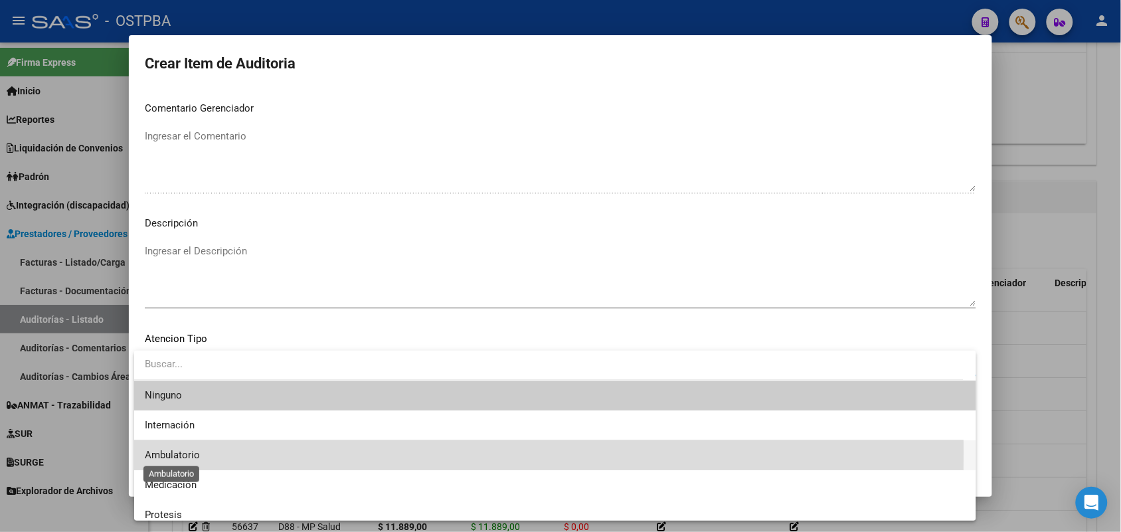
click at [198, 452] on span "Ambulatorio" at bounding box center [172, 455] width 55 height 12
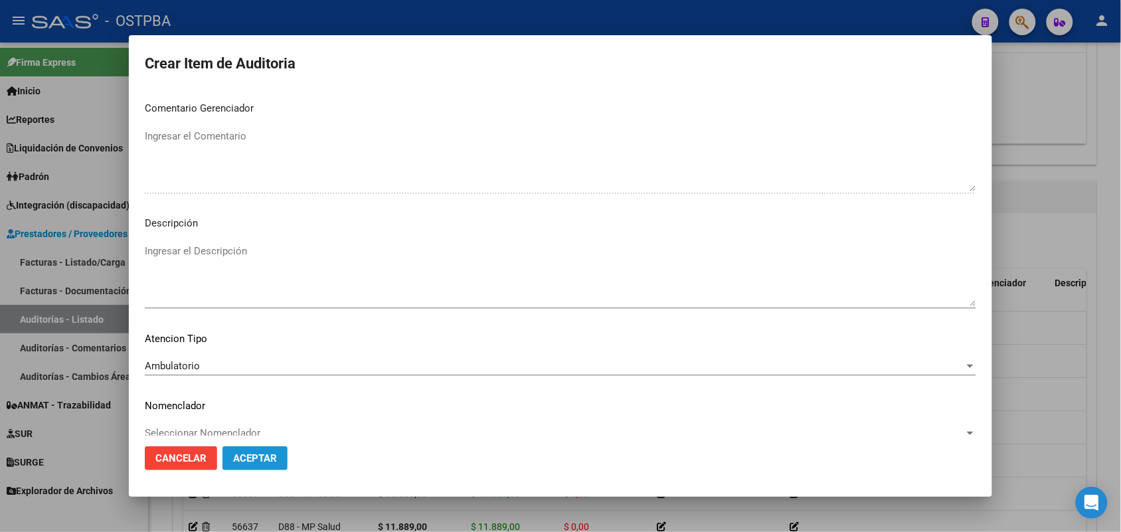
click at [259, 457] on span "Aceptar" at bounding box center [255, 458] width 44 height 12
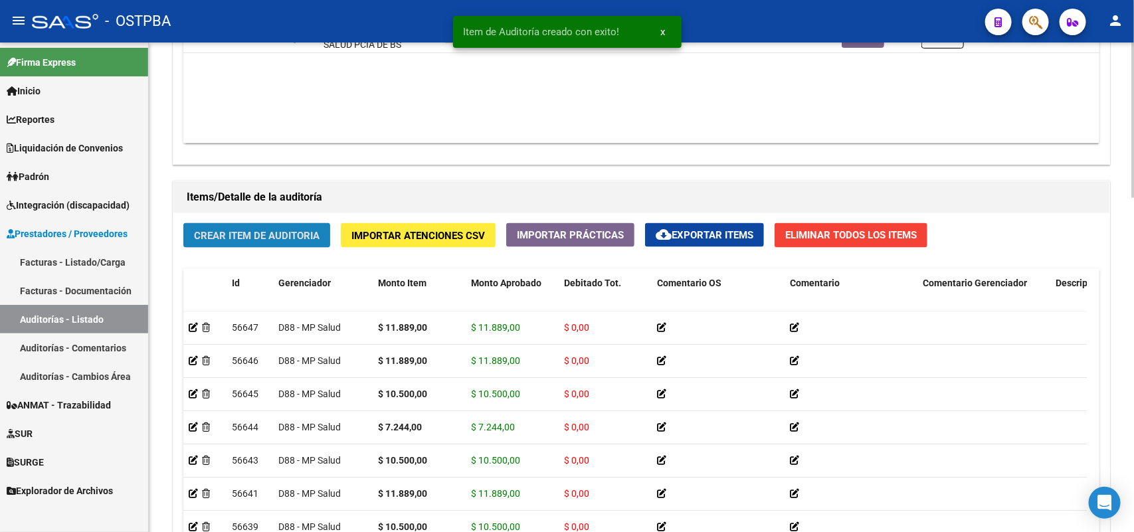
click at [307, 230] on span "Crear Item de Auditoria" at bounding box center [257, 236] width 126 height 12
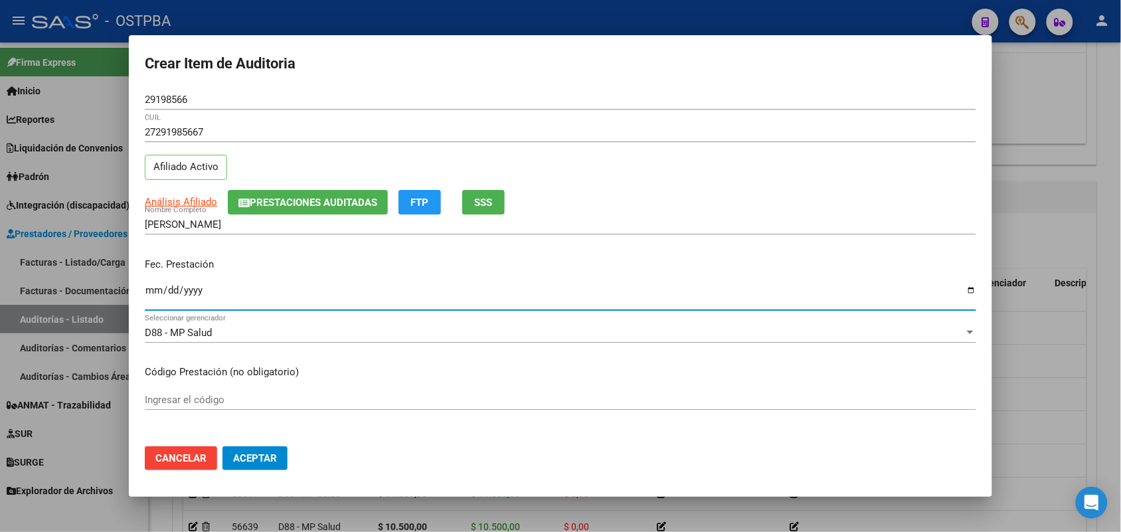
click at [147, 289] on input "Ingresar la fecha" at bounding box center [560, 295] width 831 height 21
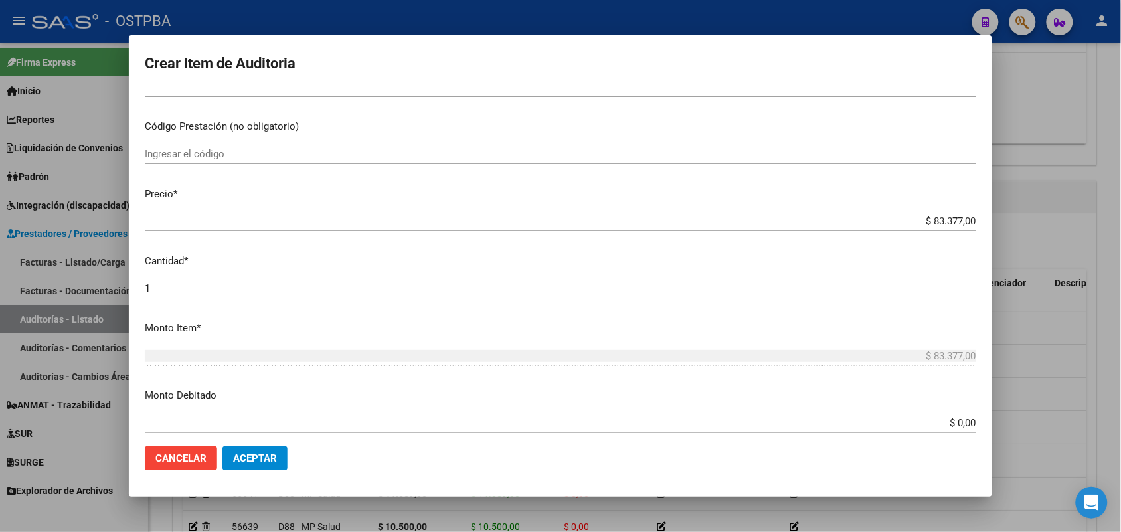
scroll to position [249, 0]
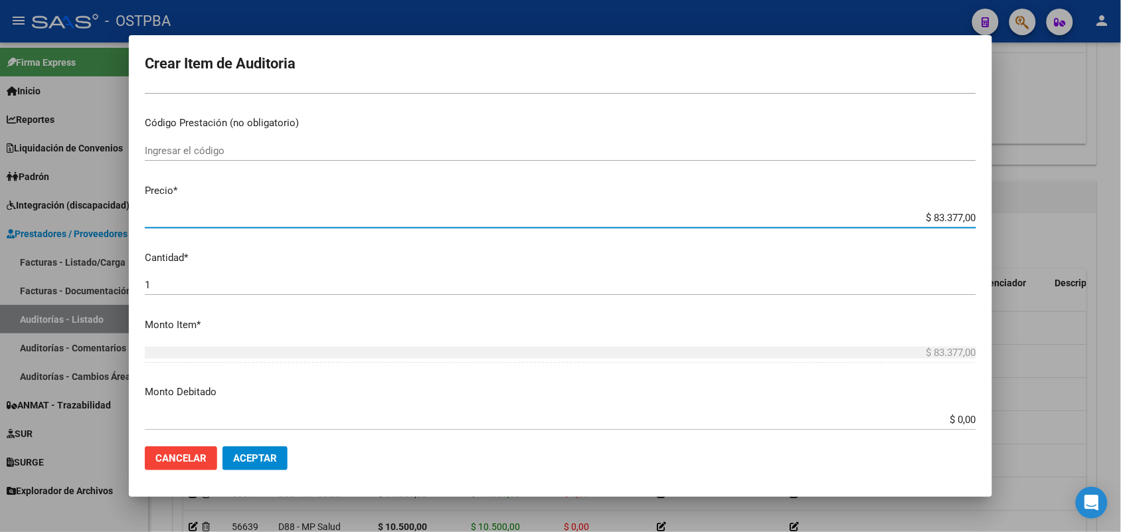
drag, startPoint x: 905, startPoint y: 216, endPoint x: 1086, endPoint y: 213, distance: 180.6
click at [1086, 213] on div "Crear Item de Auditoria 29198566 Nro Documento 27291985667 CUIL Afiliado Activo…" at bounding box center [560, 266] width 1121 height 532
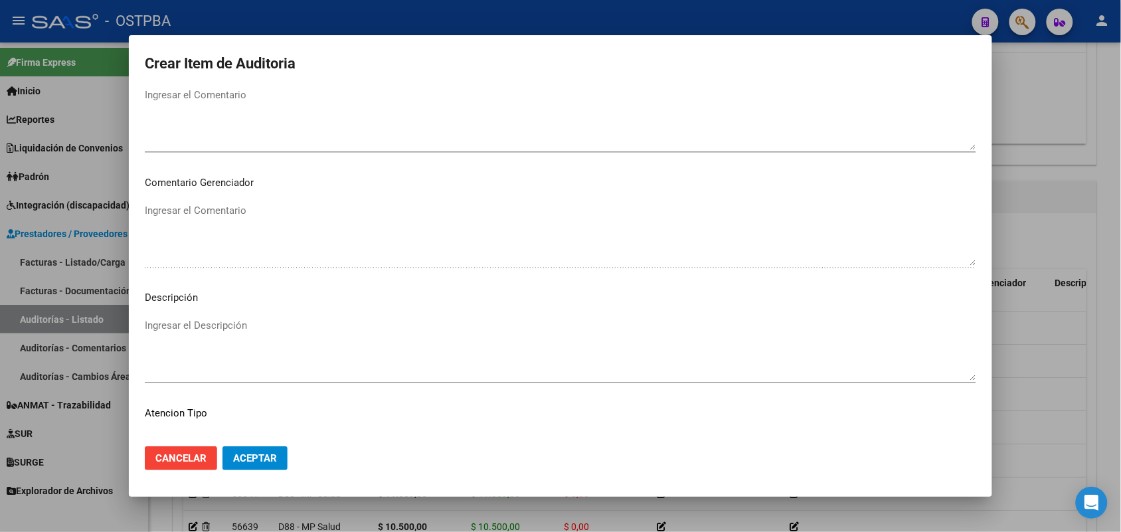
scroll to position [830, 0]
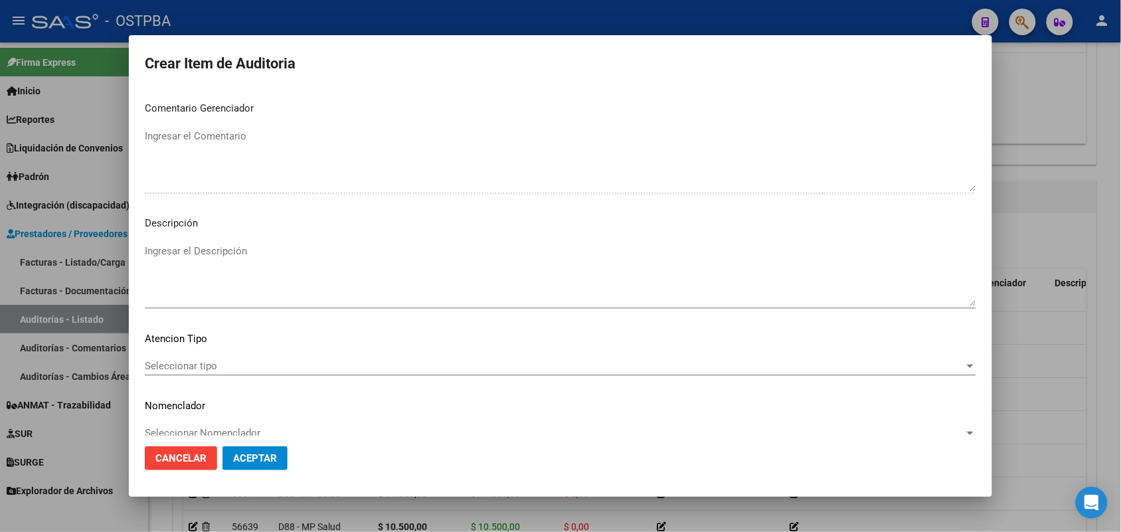
click at [195, 369] on span "Seleccionar tipo" at bounding box center [554, 366] width 819 height 12
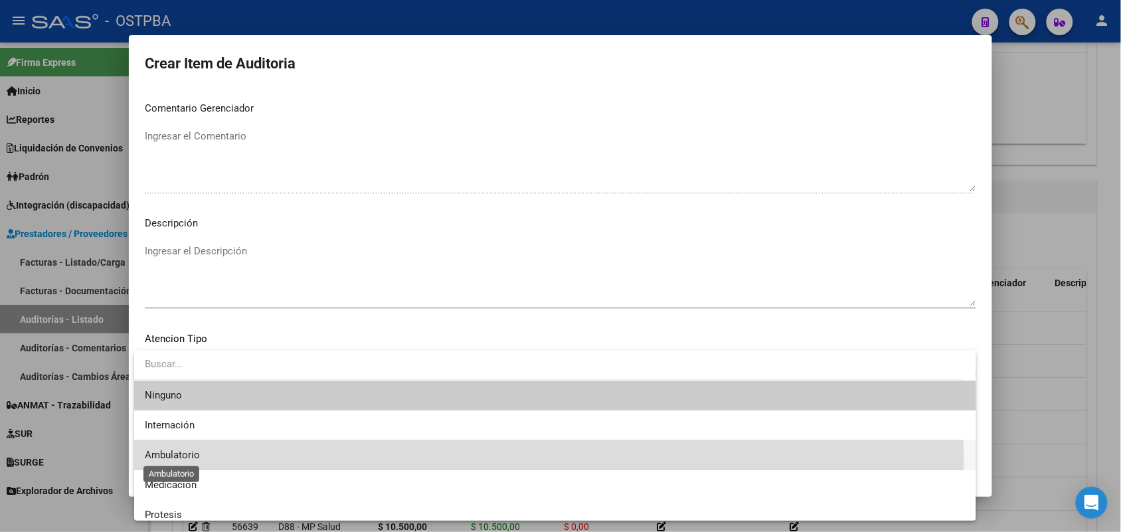
click at [183, 458] on span "Ambulatorio" at bounding box center [172, 455] width 55 height 12
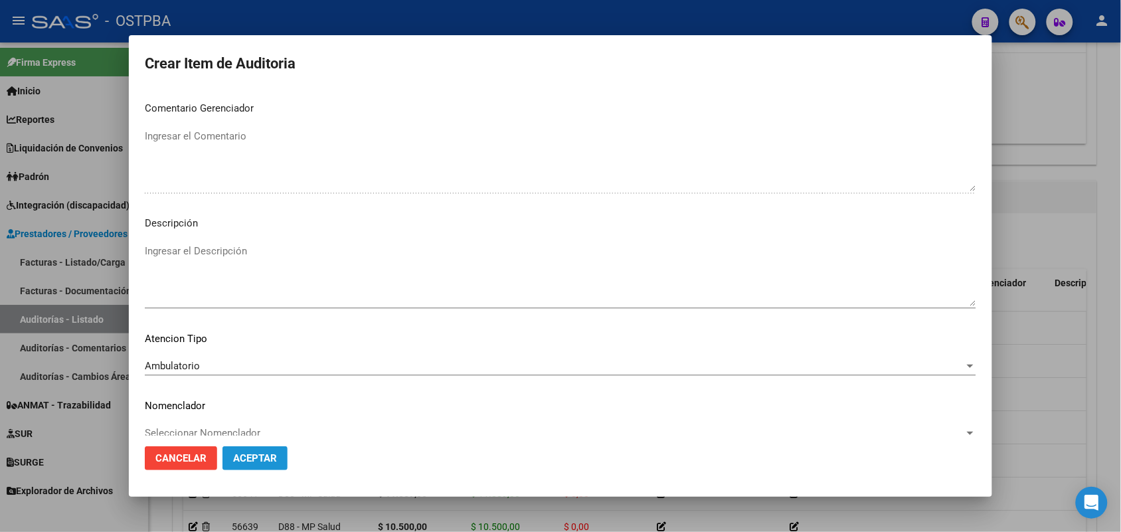
click at [244, 465] on button "Aceptar" at bounding box center [254, 458] width 65 height 24
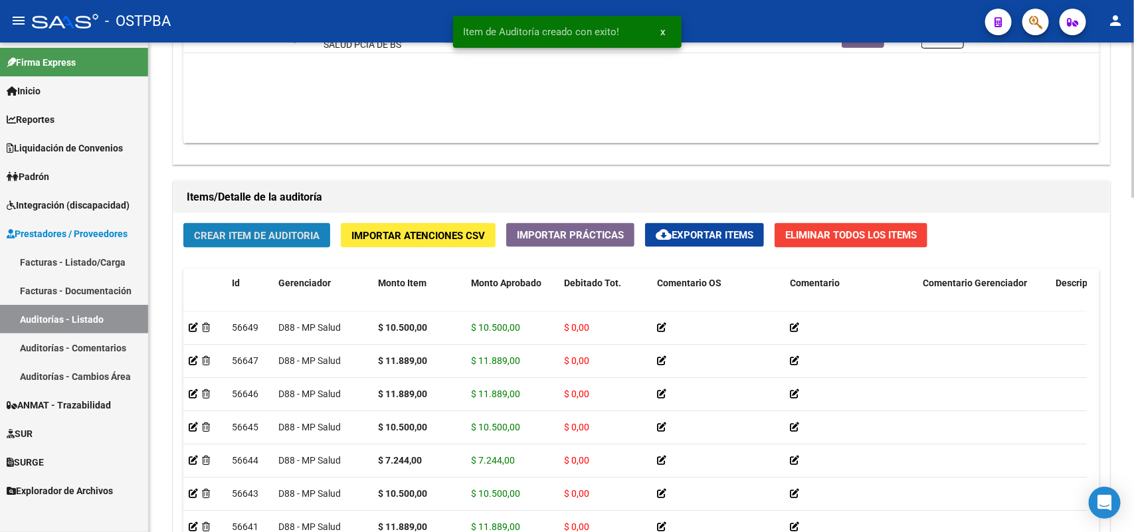
click at [279, 234] on span "Crear Item de Auditoria" at bounding box center [257, 236] width 126 height 12
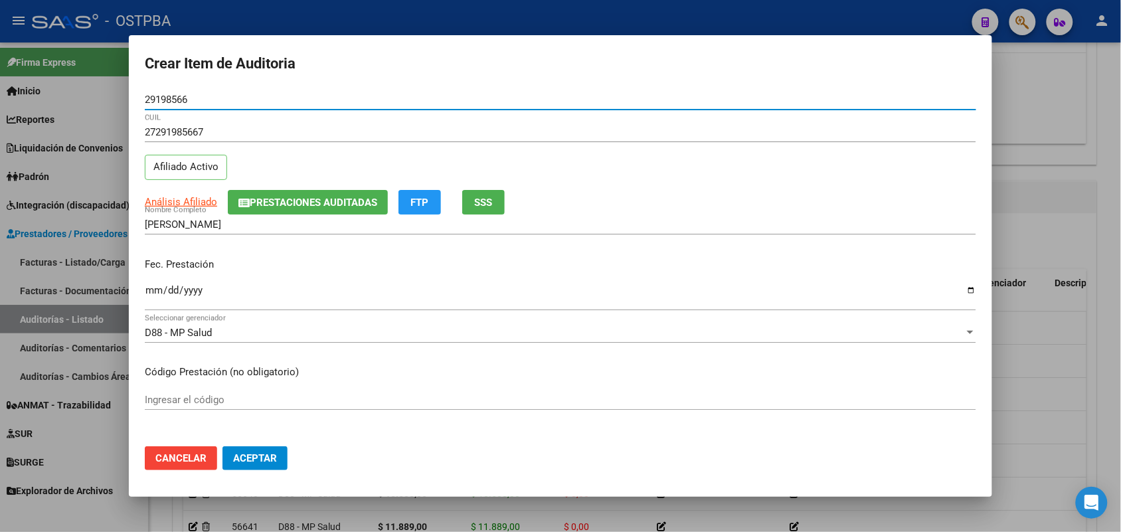
click at [153, 300] on input "Ingresar la fecha" at bounding box center [560, 295] width 831 height 21
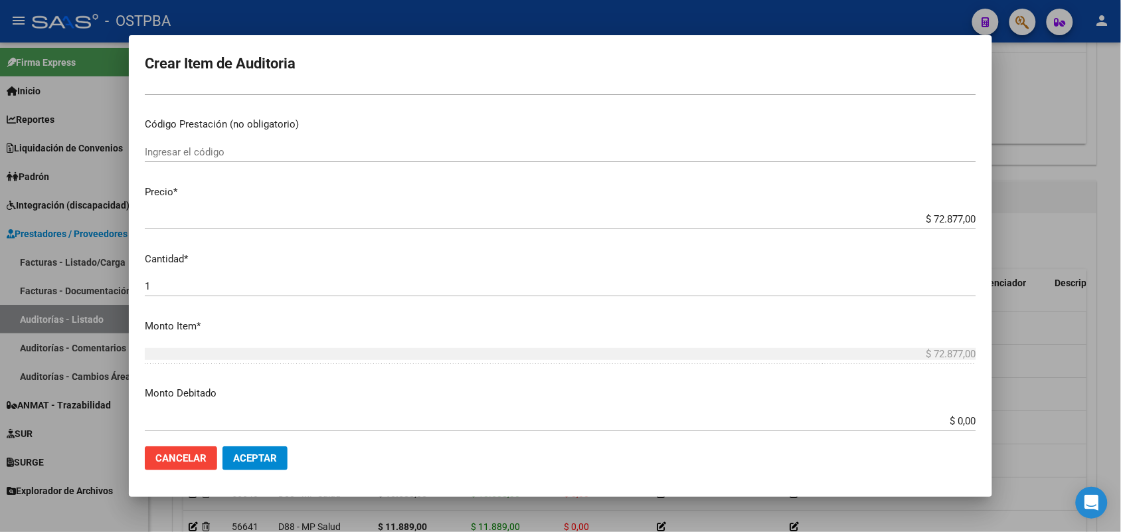
scroll to position [249, 0]
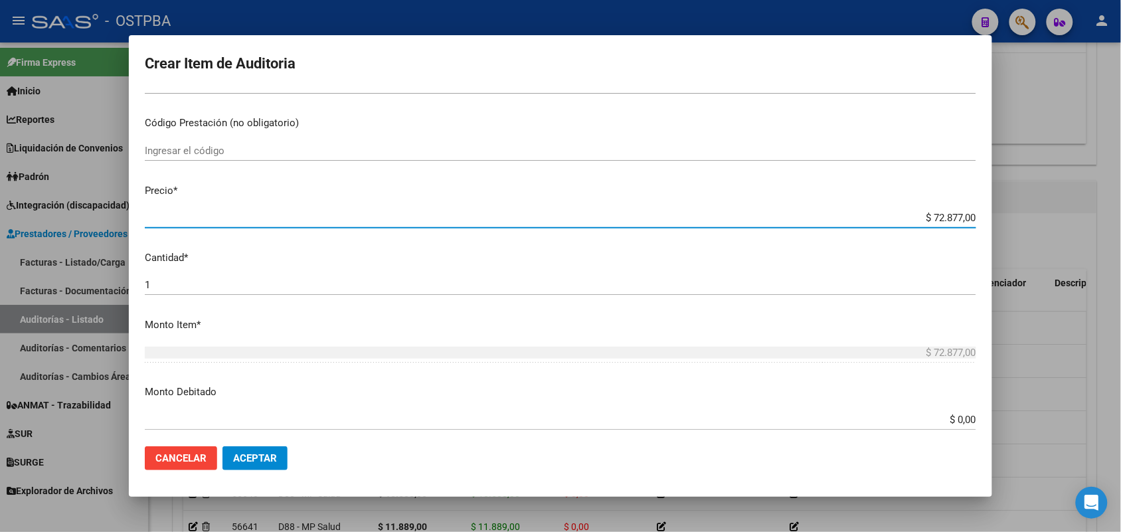
drag, startPoint x: 906, startPoint y: 217, endPoint x: 995, endPoint y: 214, distance: 88.4
click at [995, 214] on div "Crear Item de Auditoria 29198566 Nro Documento 27291985667 CUIL Afiliado Activo…" at bounding box center [560, 266] width 1121 height 532
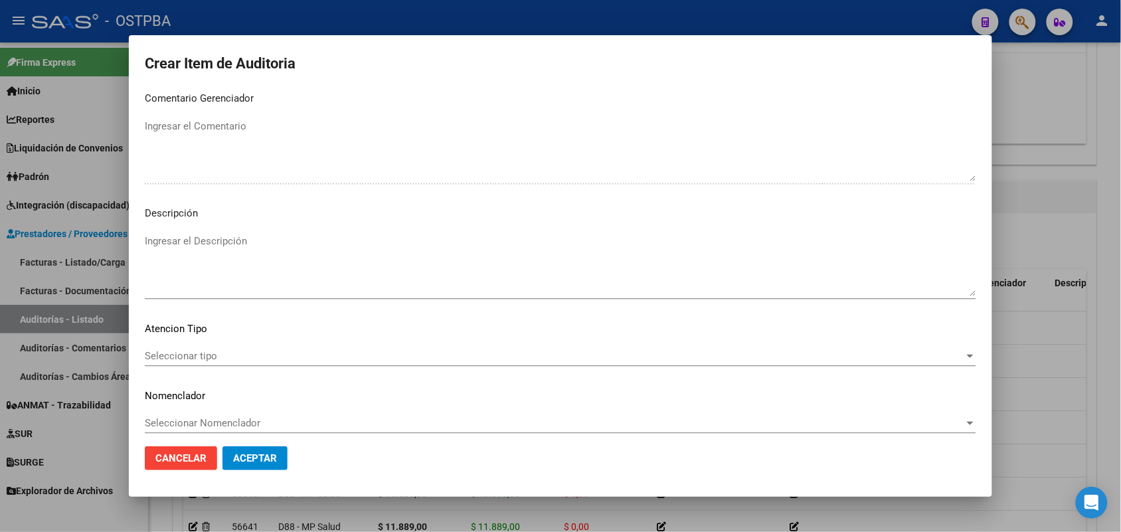
scroll to position [849, 0]
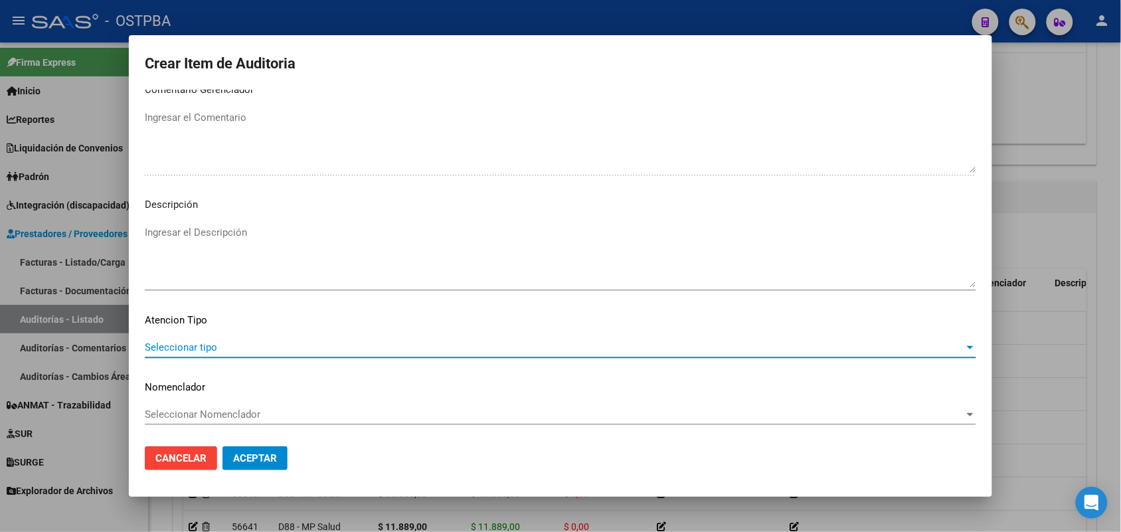
click at [189, 347] on span "Seleccionar tipo" at bounding box center [554, 347] width 819 height 12
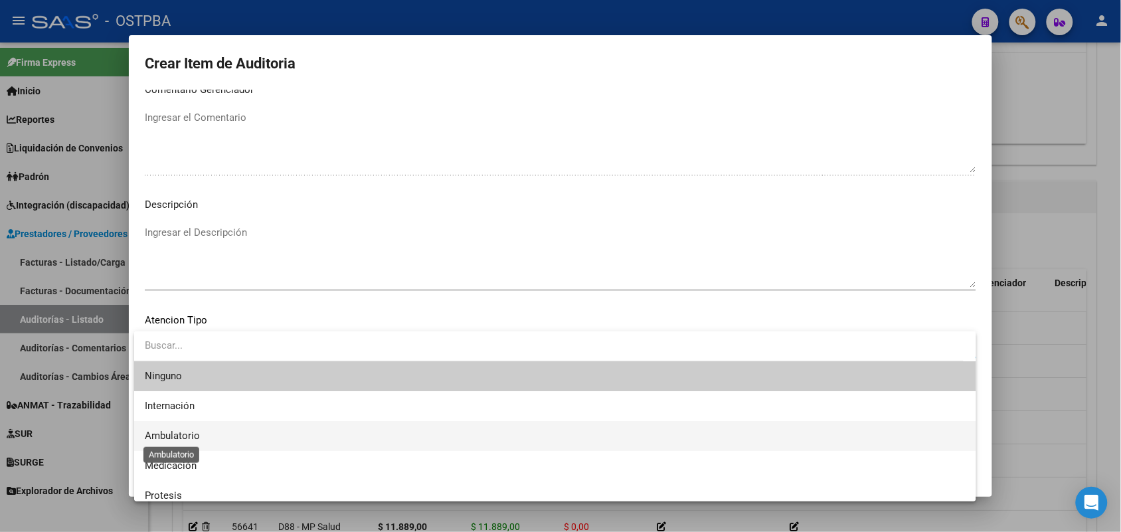
click at [175, 434] on span "Ambulatorio" at bounding box center [172, 436] width 55 height 12
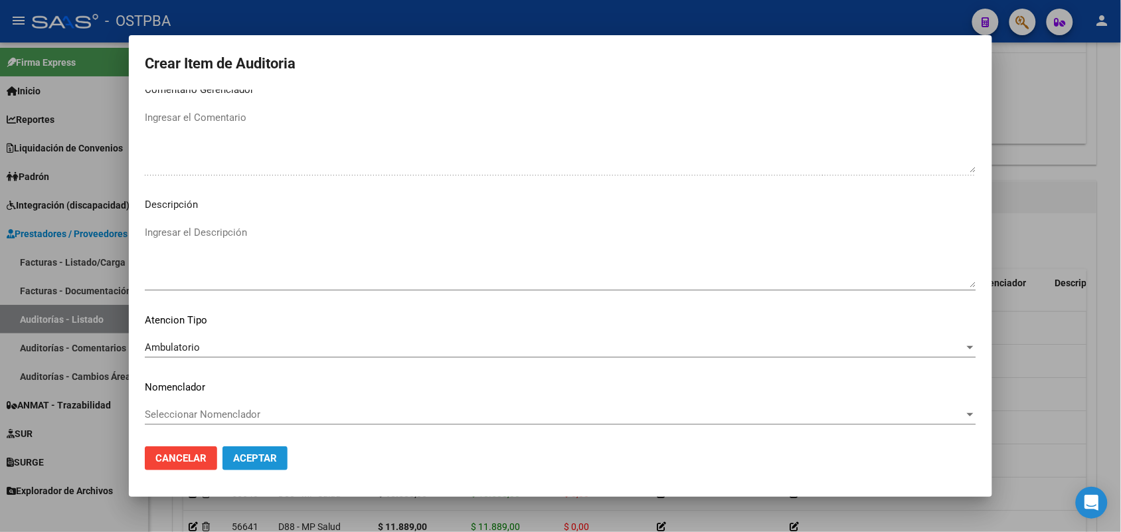
click at [254, 457] on span "Aceptar" at bounding box center [255, 458] width 44 height 12
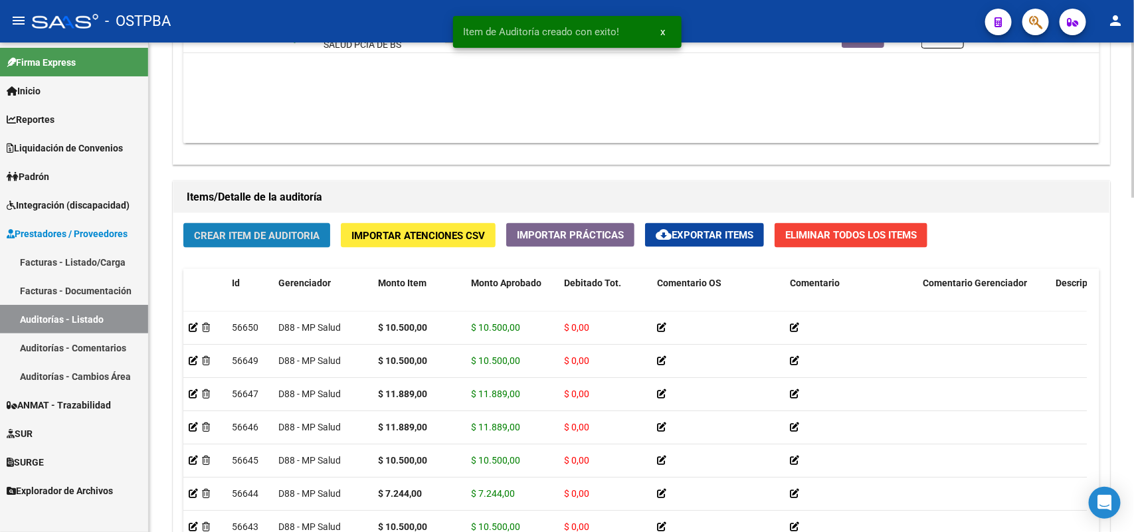
click at [264, 230] on span "Crear Item de Auditoria" at bounding box center [257, 236] width 126 height 12
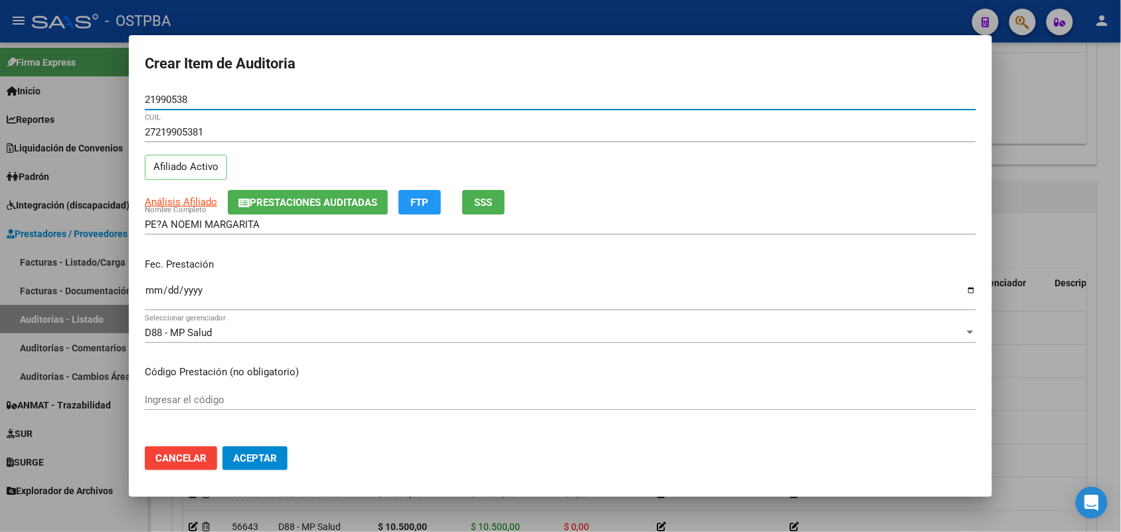
click at [151, 290] on input "Ingresar la fecha" at bounding box center [560, 295] width 831 height 21
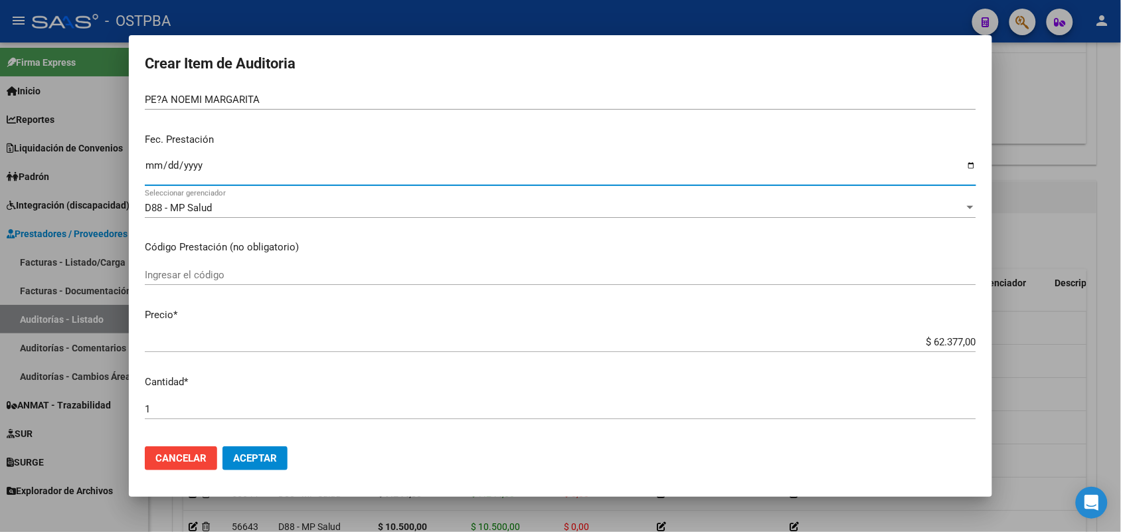
scroll to position [166, 0]
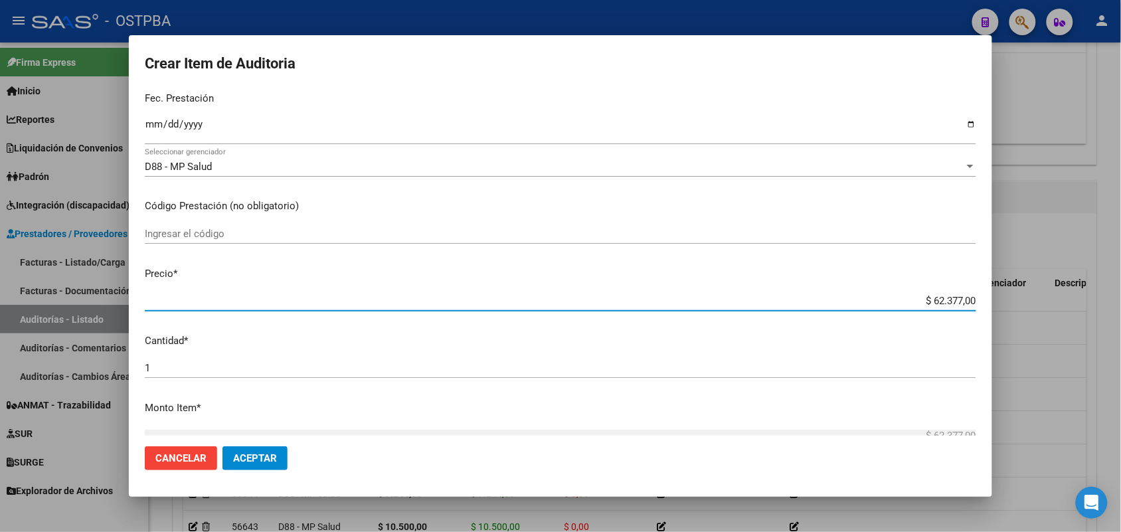
drag, startPoint x: 902, startPoint y: 301, endPoint x: 1035, endPoint y: 306, distance: 132.9
click at [1035, 306] on div "Crear Item de Auditoria 21990538 Nro Documento 27219905381 CUIL Afiliado Activo…" at bounding box center [560, 266] width 1121 height 532
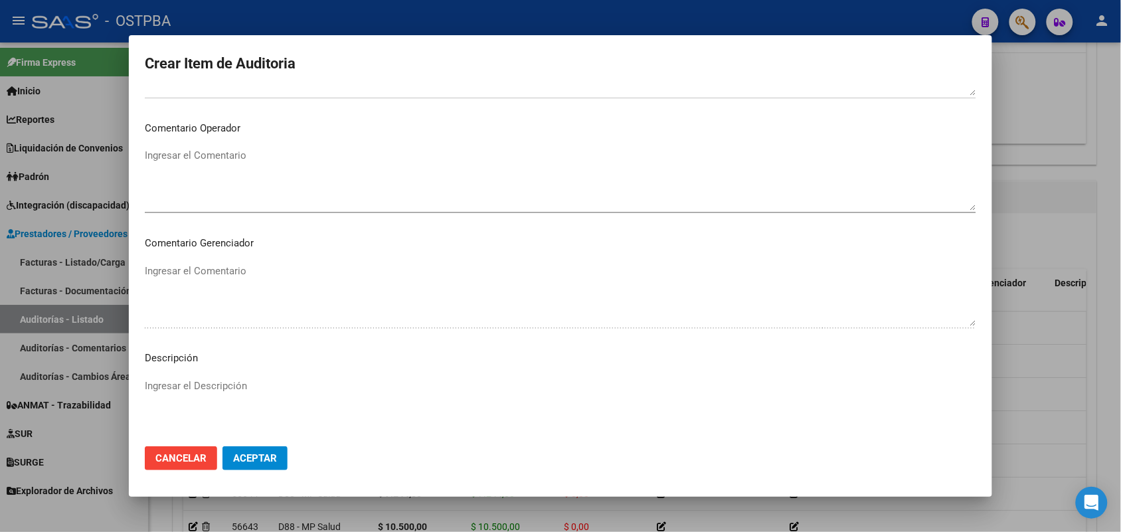
scroll to position [830, 0]
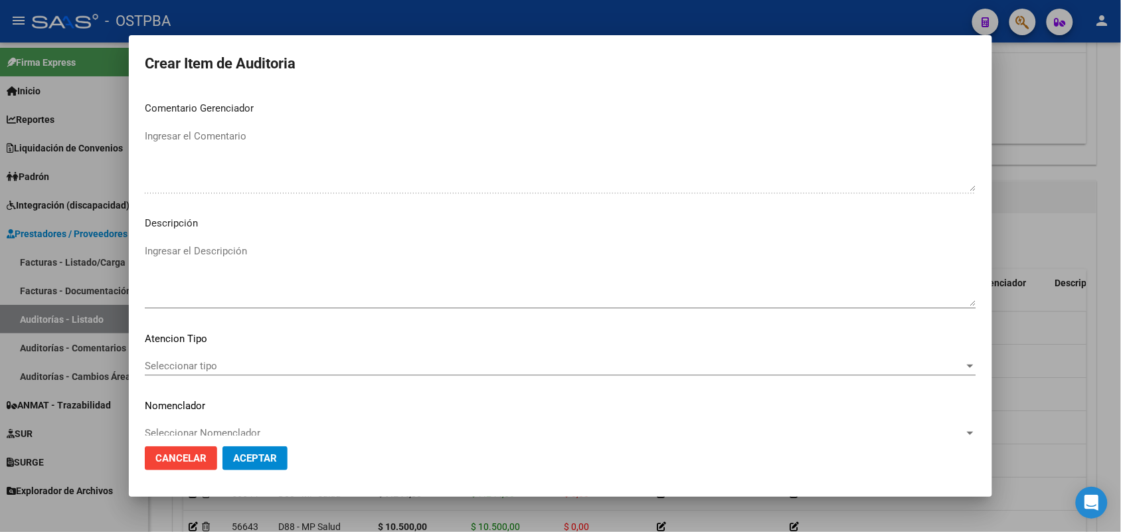
click at [189, 367] on span "Seleccionar tipo" at bounding box center [554, 366] width 819 height 12
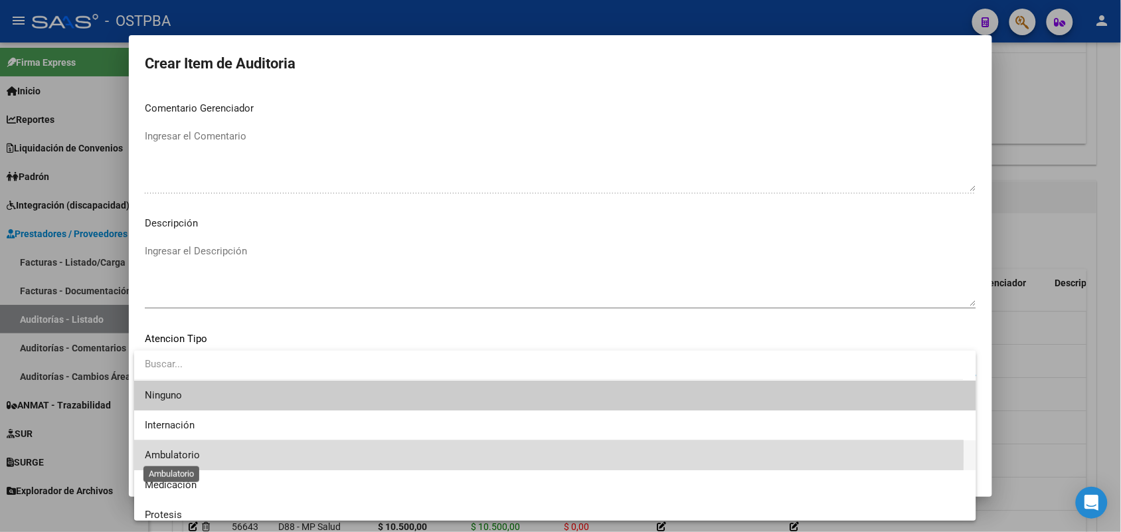
click at [179, 450] on span "Ambulatorio" at bounding box center [172, 455] width 55 height 12
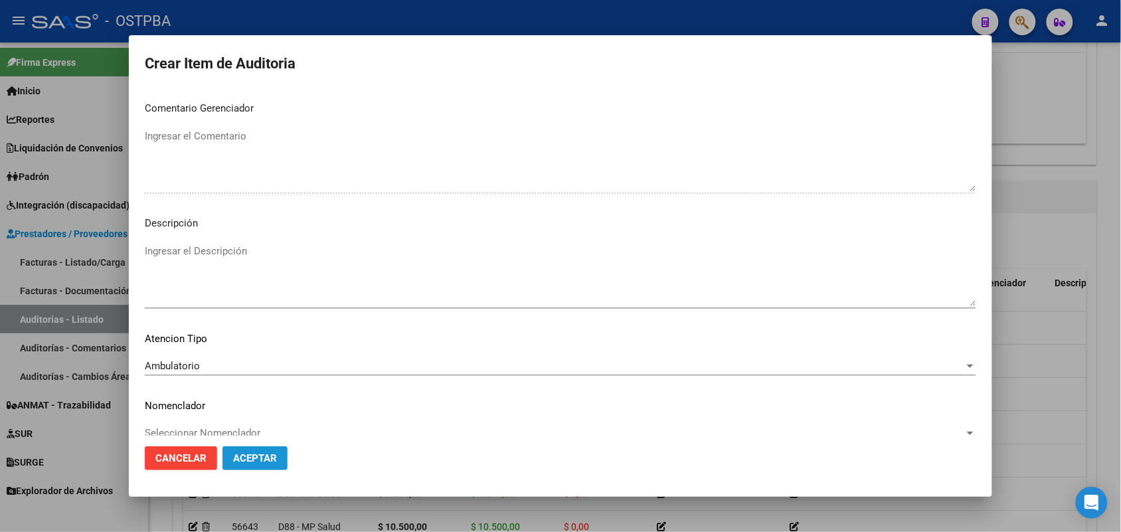
click at [247, 452] on span "Aceptar" at bounding box center [255, 458] width 44 height 12
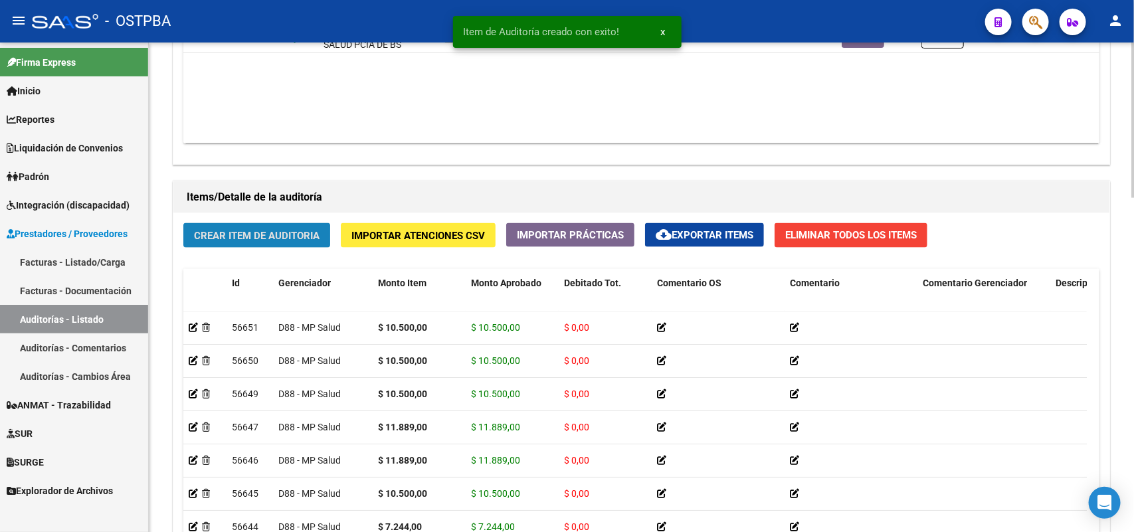
click at [259, 230] on span "Crear Item de Auditoria" at bounding box center [257, 236] width 126 height 12
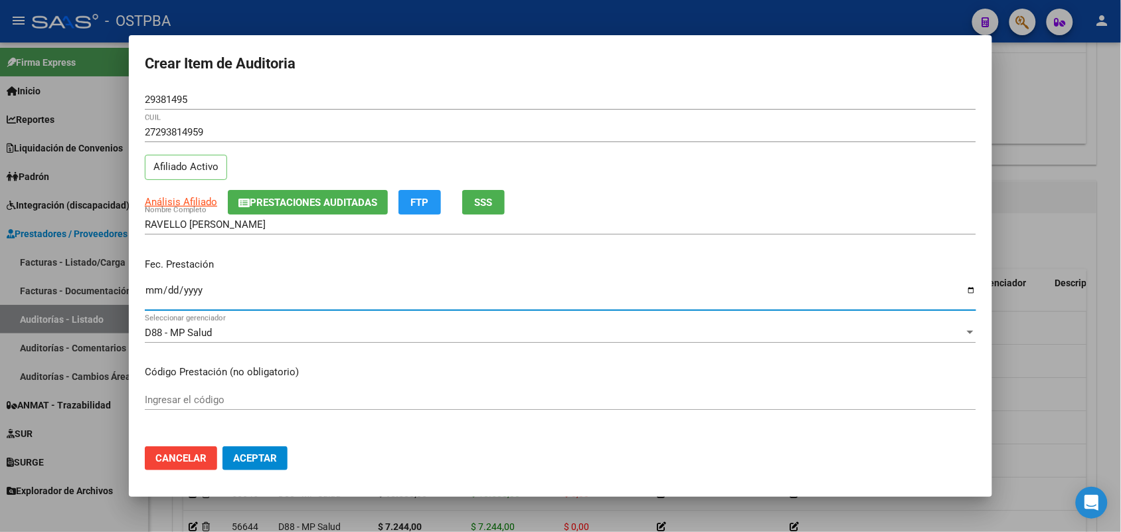
click at [150, 296] on input "Ingresar la fecha" at bounding box center [560, 295] width 831 height 21
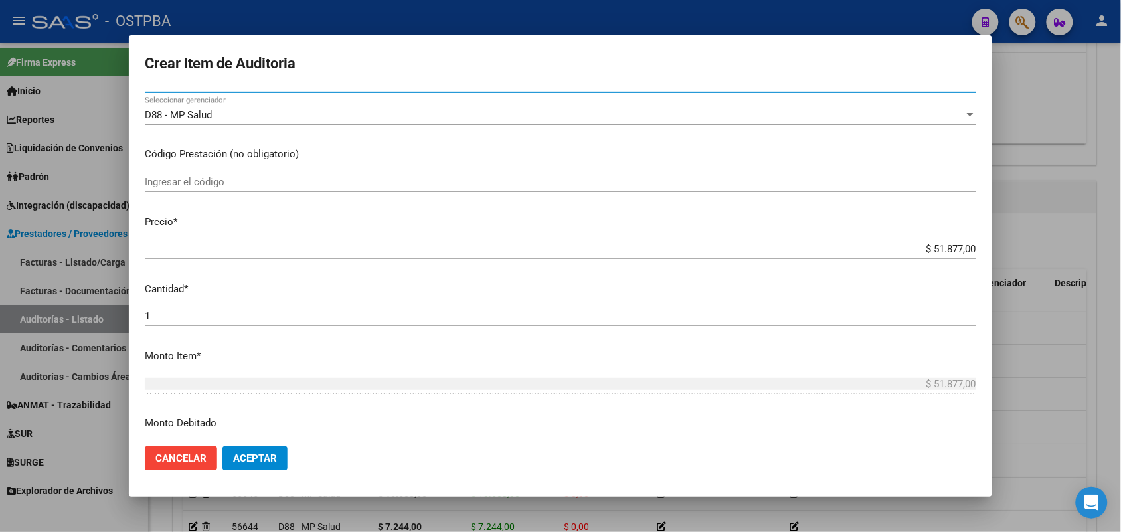
scroll to position [249, 0]
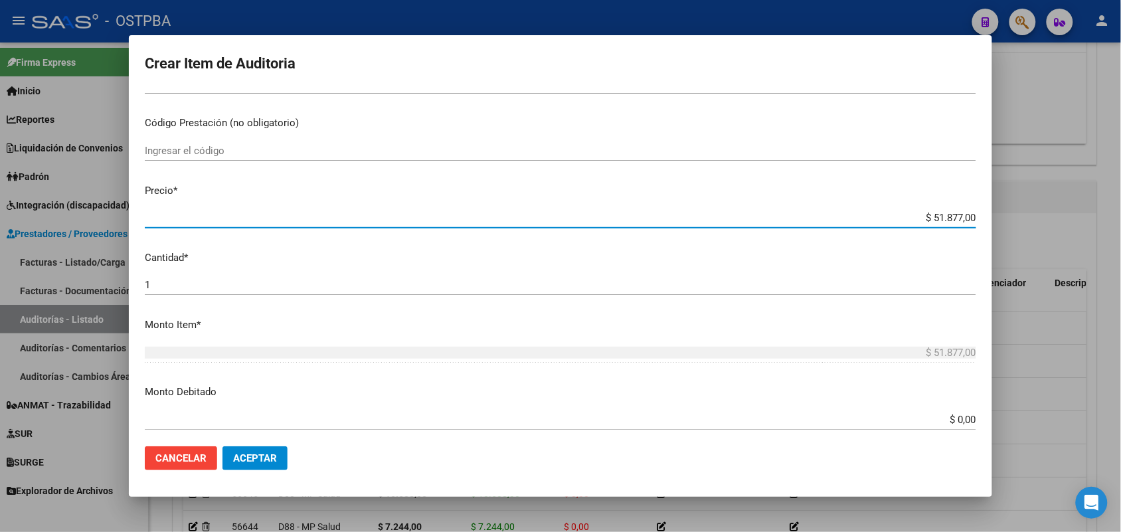
drag, startPoint x: 913, startPoint y: 216, endPoint x: 1013, endPoint y: 214, distance: 99.6
click at [1013, 214] on div "Crear Item de Auditoria 29381495 Nro Documento 27293814959 CUIL Afiliado Activo…" at bounding box center [560, 266] width 1121 height 532
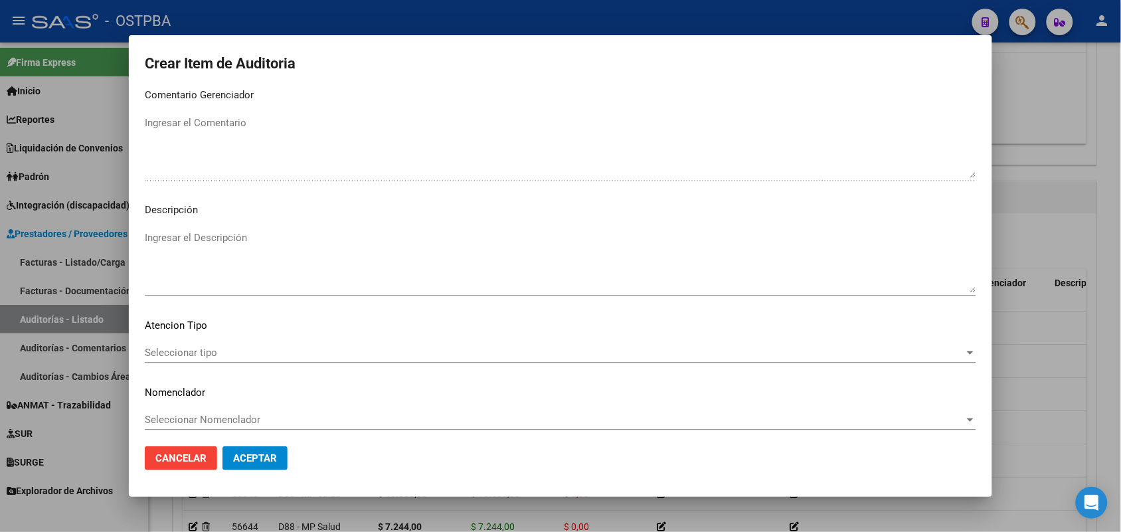
scroll to position [849, 0]
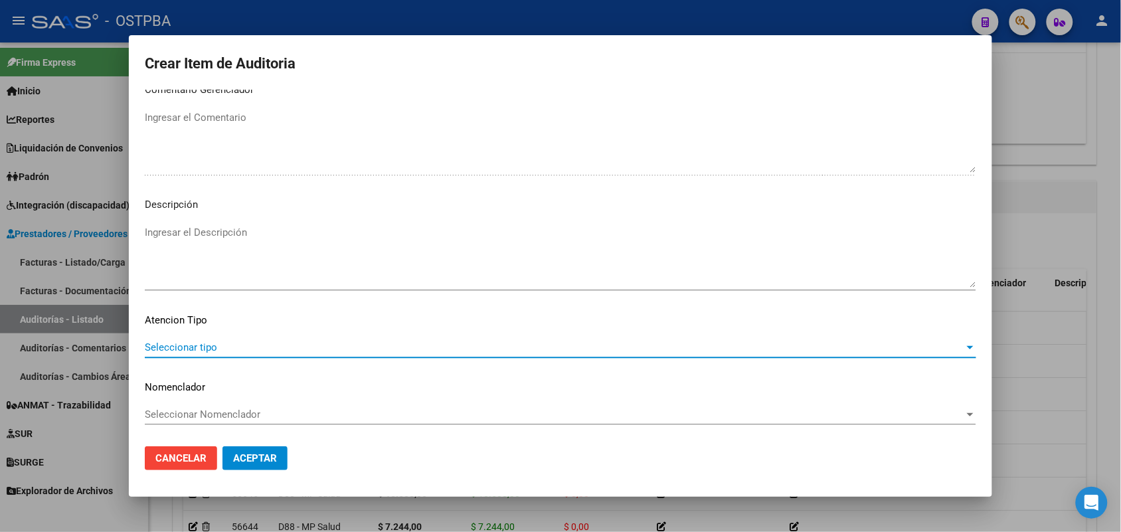
click at [206, 344] on span "Seleccionar tipo" at bounding box center [554, 347] width 819 height 12
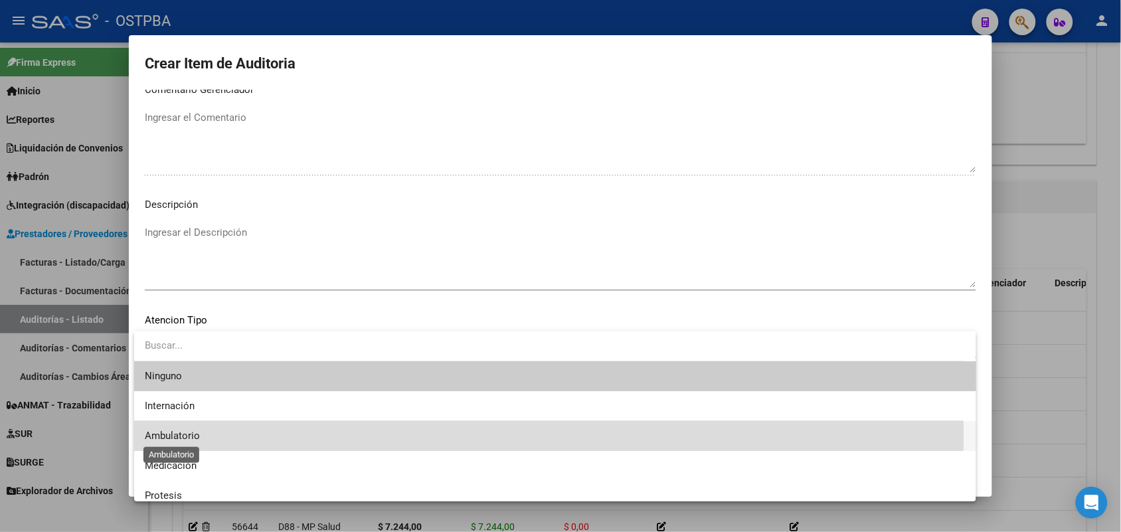
click at [187, 436] on span "Ambulatorio" at bounding box center [172, 436] width 55 height 12
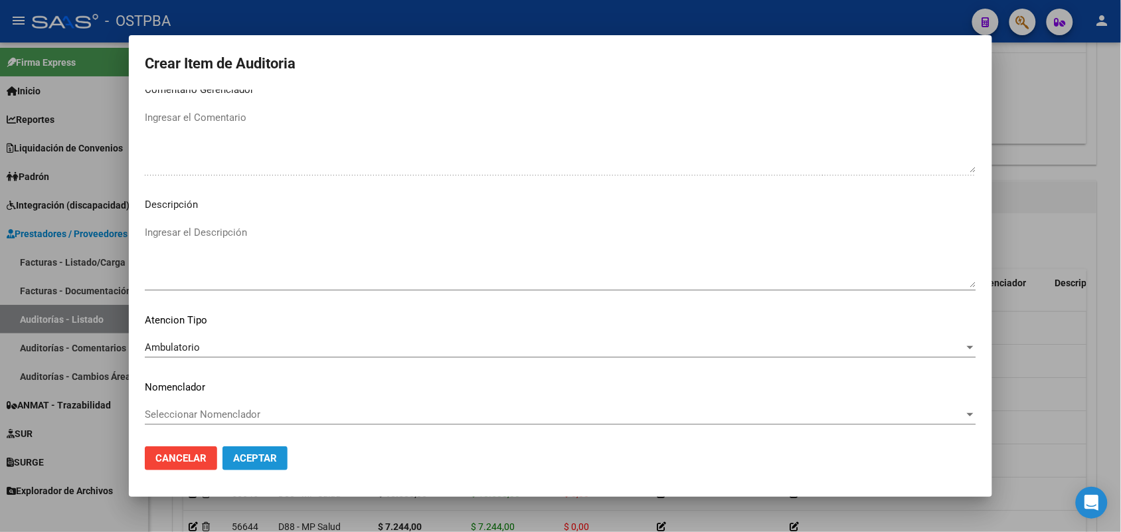
drag, startPoint x: 247, startPoint y: 452, endPoint x: 256, endPoint y: 415, distance: 38.2
click at [248, 452] on span "Aceptar" at bounding box center [255, 458] width 44 height 12
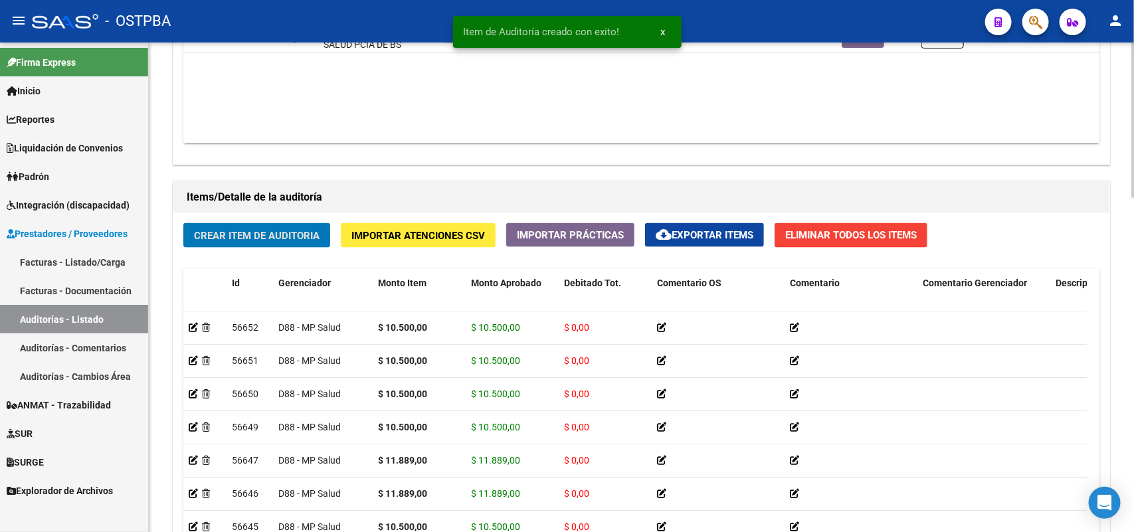
click at [283, 236] on span "Crear Item de Auditoria" at bounding box center [257, 236] width 126 height 12
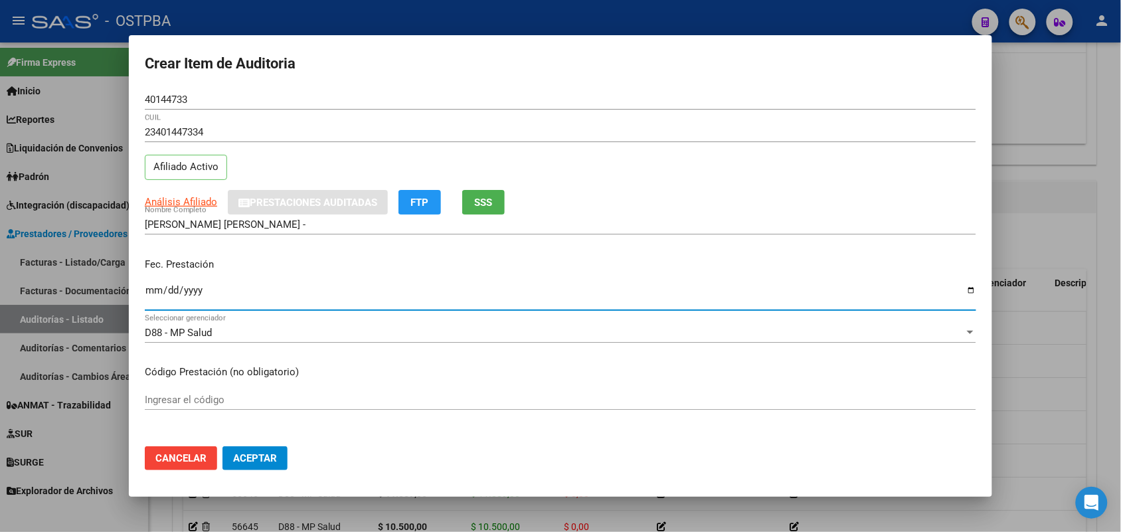
click at [150, 293] on input "Ingresar la fecha" at bounding box center [560, 295] width 831 height 21
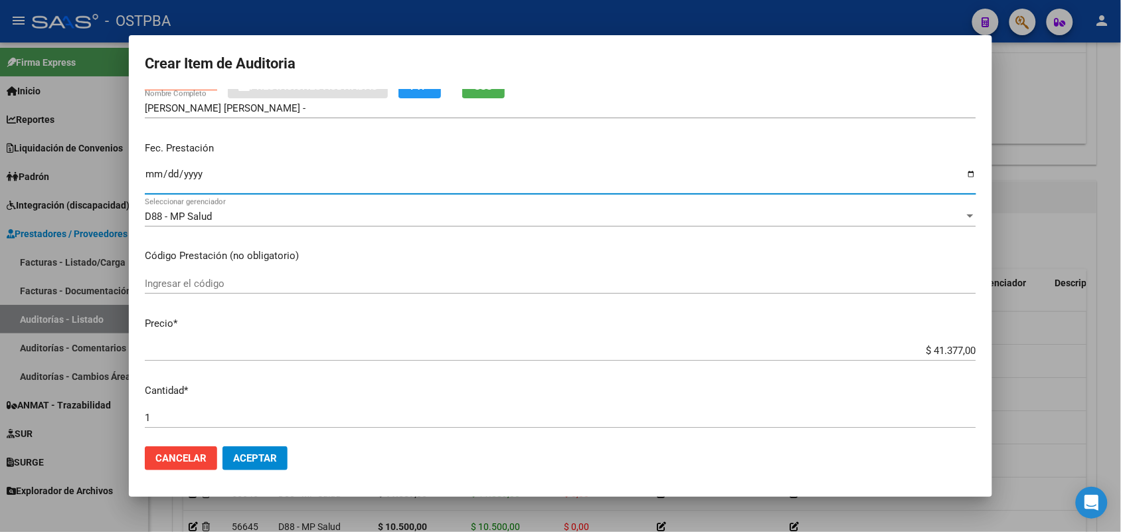
scroll to position [166, 0]
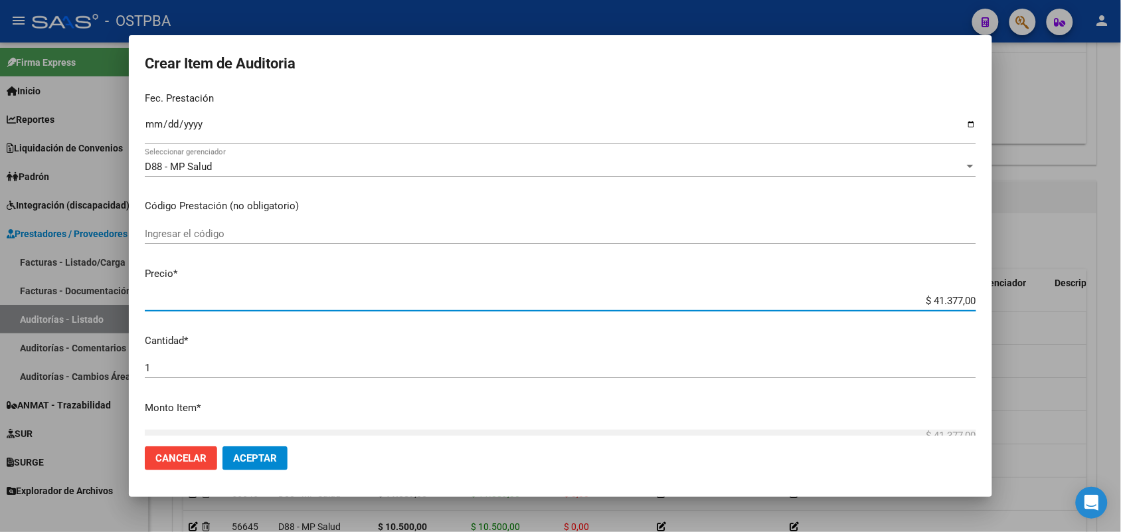
drag, startPoint x: 904, startPoint y: 300, endPoint x: 993, endPoint y: 302, distance: 88.3
click at [993, 302] on div "Crear Item de Auditoria 40144733 Nro Documento 23401447334 CUIL Afiliado Activo…" at bounding box center [560, 266] width 1121 height 532
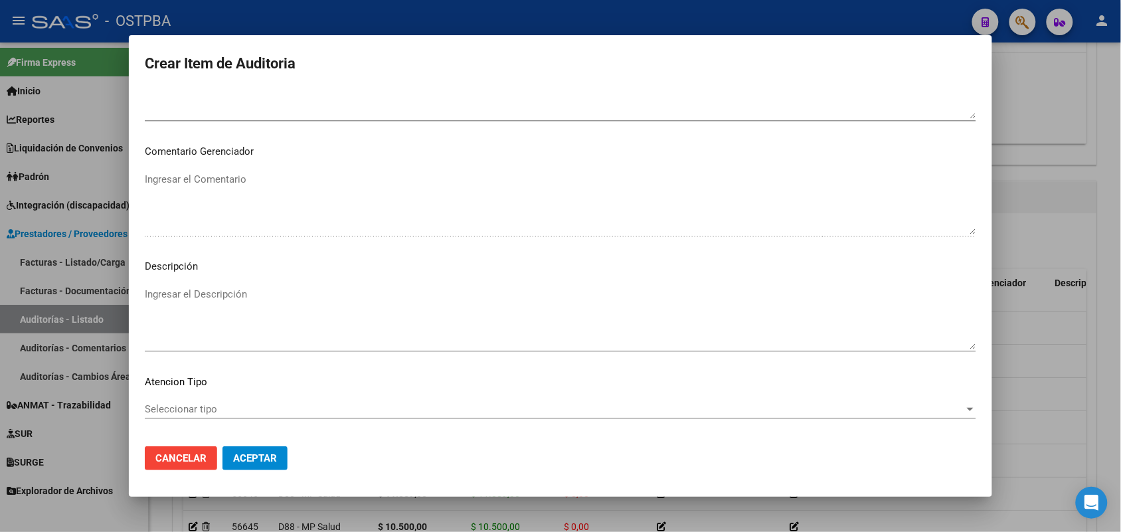
scroll to position [849, 0]
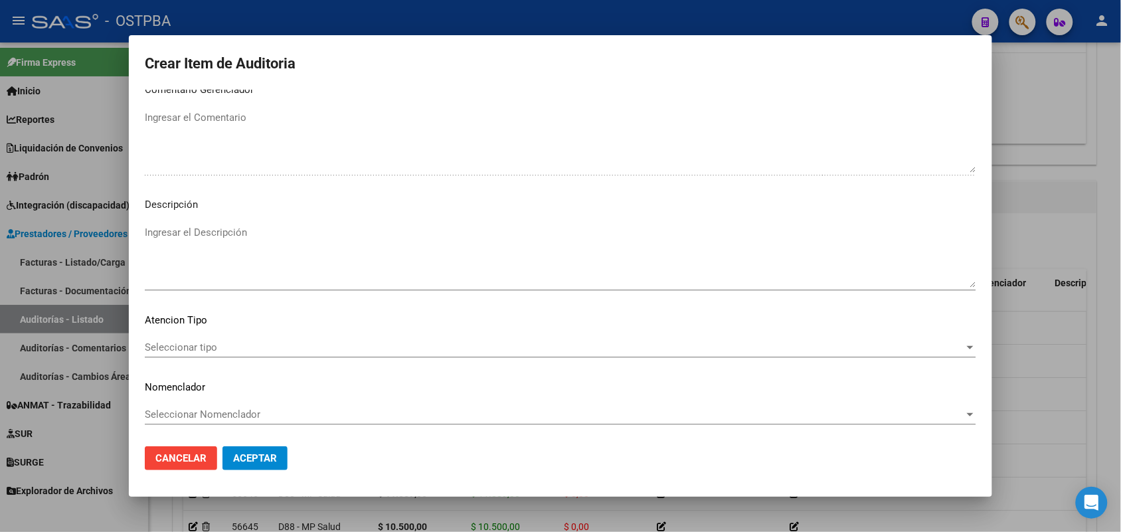
click at [201, 343] on span "Seleccionar tipo" at bounding box center [554, 347] width 819 height 12
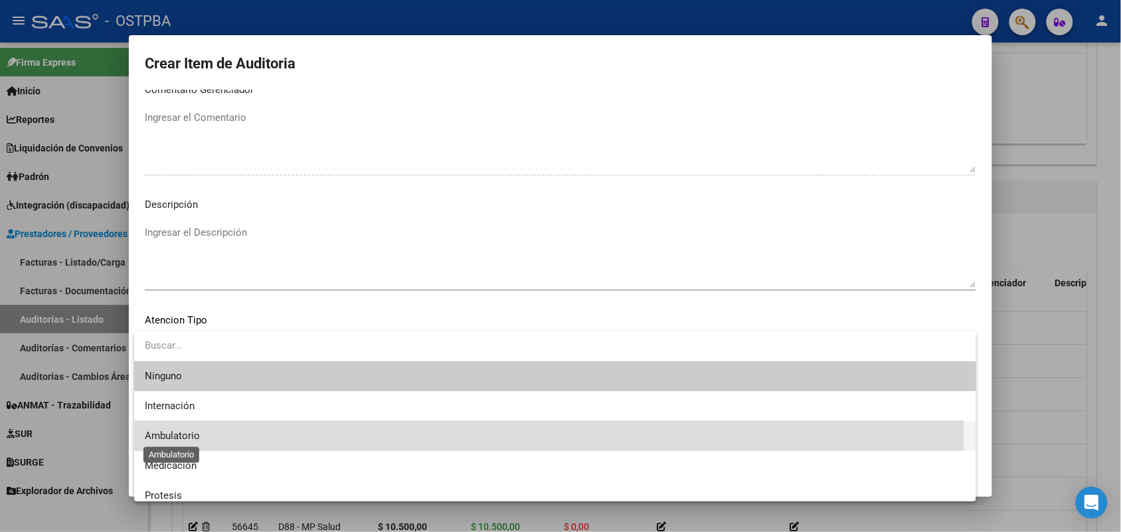
click at [183, 434] on span "Ambulatorio" at bounding box center [172, 436] width 55 height 12
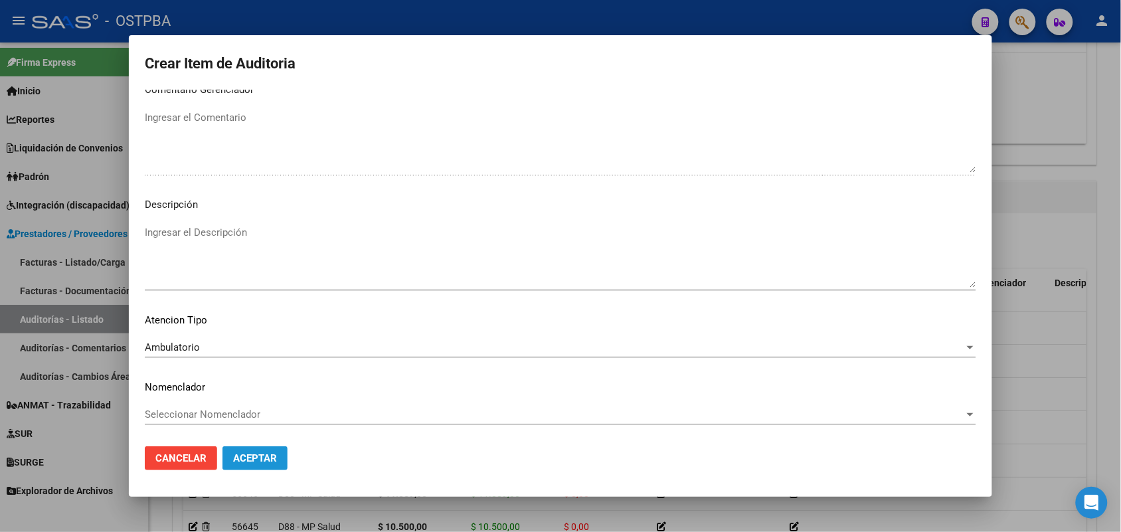
click at [256, 463] on span "Aceptar" at bounding box center [255, 458] width 44 height 12
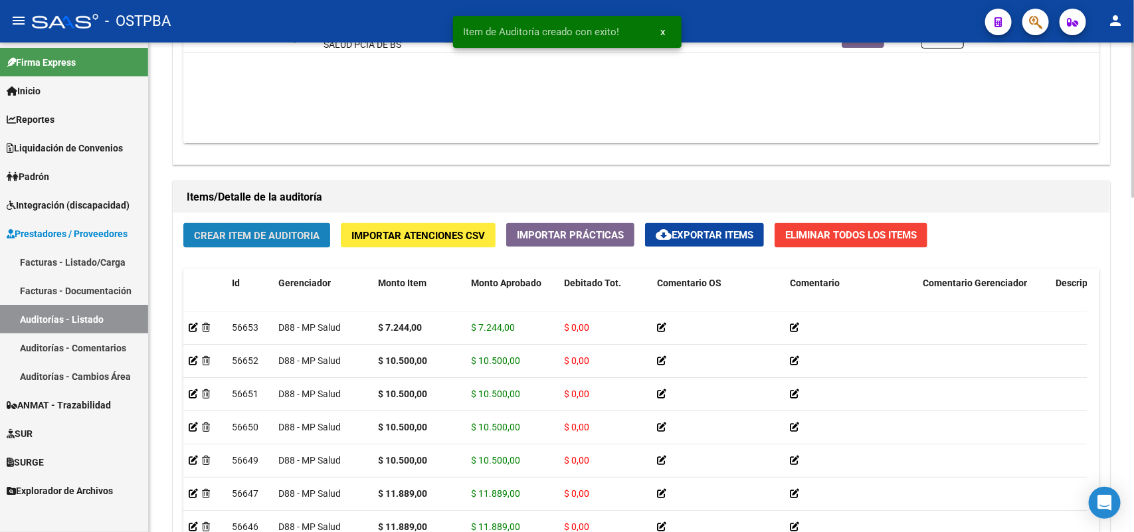
click at [309, 234] on span "Crear Item de Auditoria" at bounding box center [257, 236] width 126 height 12
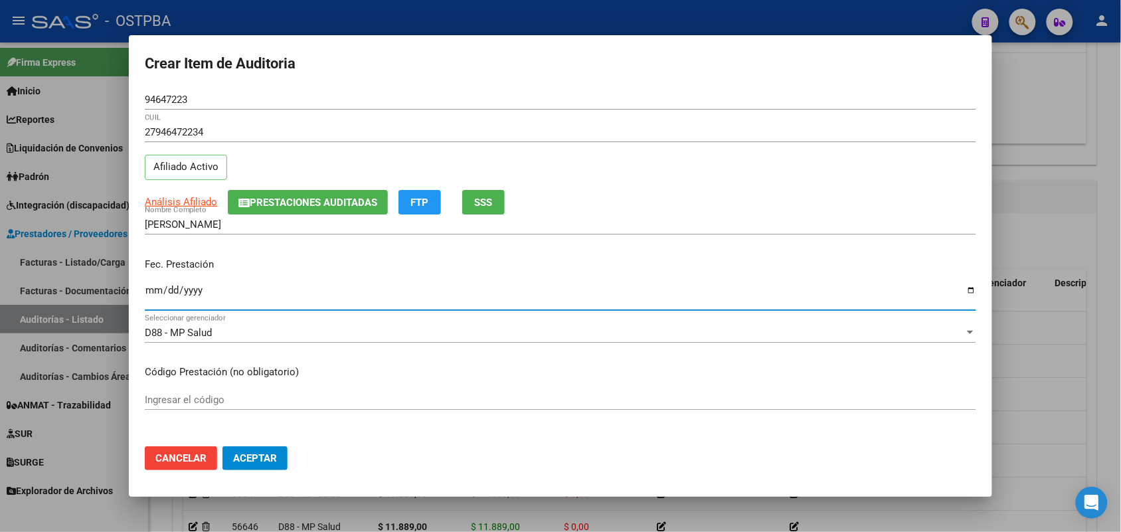
click at [153, 294] on input "Ingresar la fecha" at bounding box center [560, 295] width 831 height 21
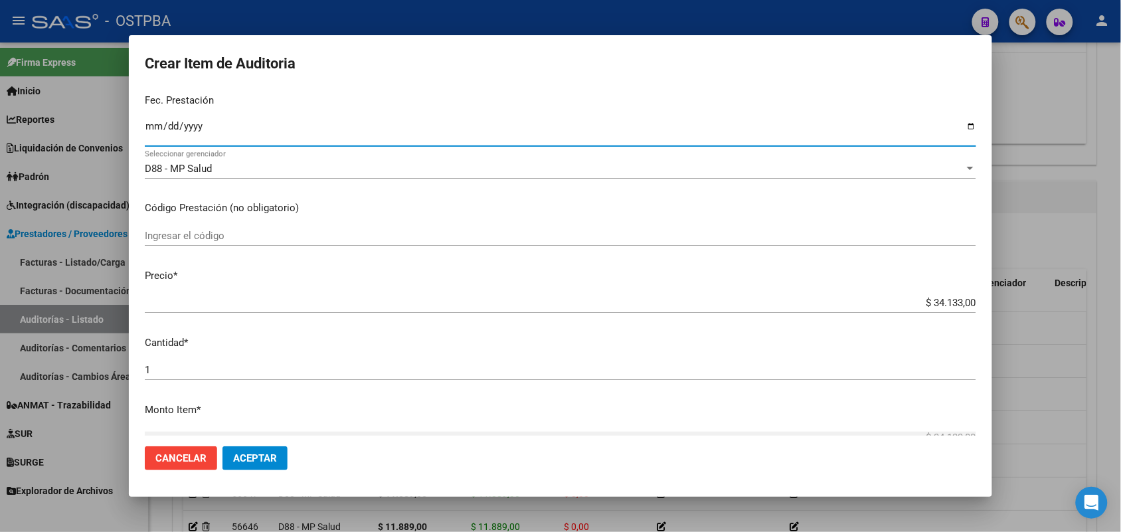
scroll to position [166, 0]
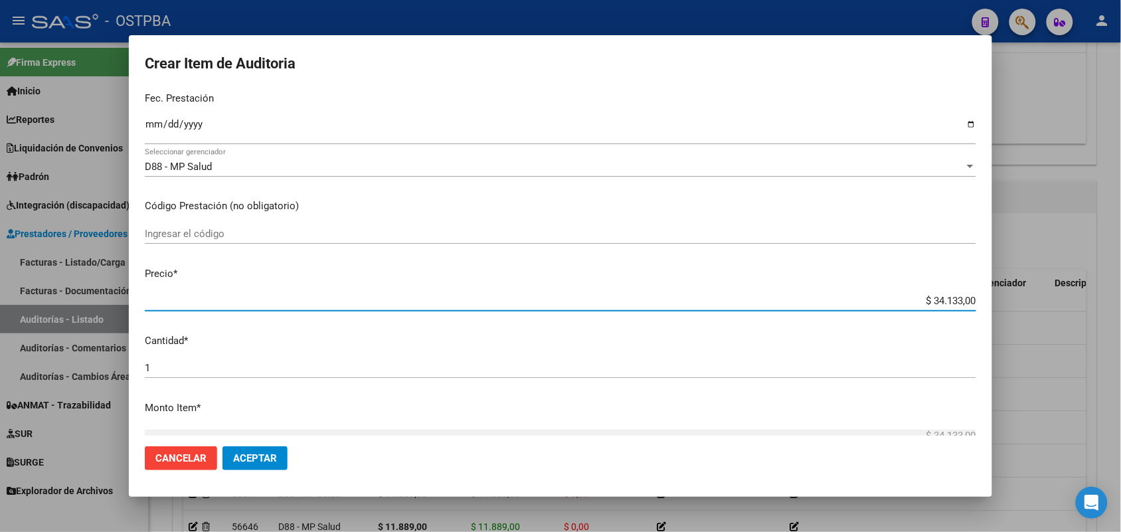
drag, startPoint x: 889, startPoint y: 299, endPoint x: 1001, endPoint y: 298, distance: 112.2
click at [1001, 298] on div "Crear Item de Auditoria 94647223 Nro Documento 27946472234 CUIL Afiliado Activo…" at bounding box center [560, 266] width 1121 height 532
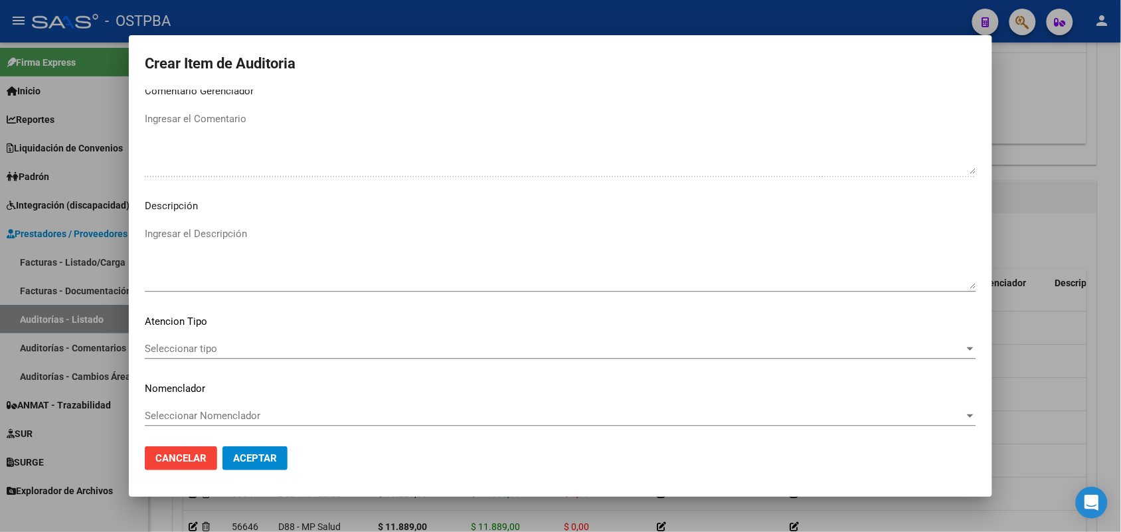
scroll to position [849, 0]
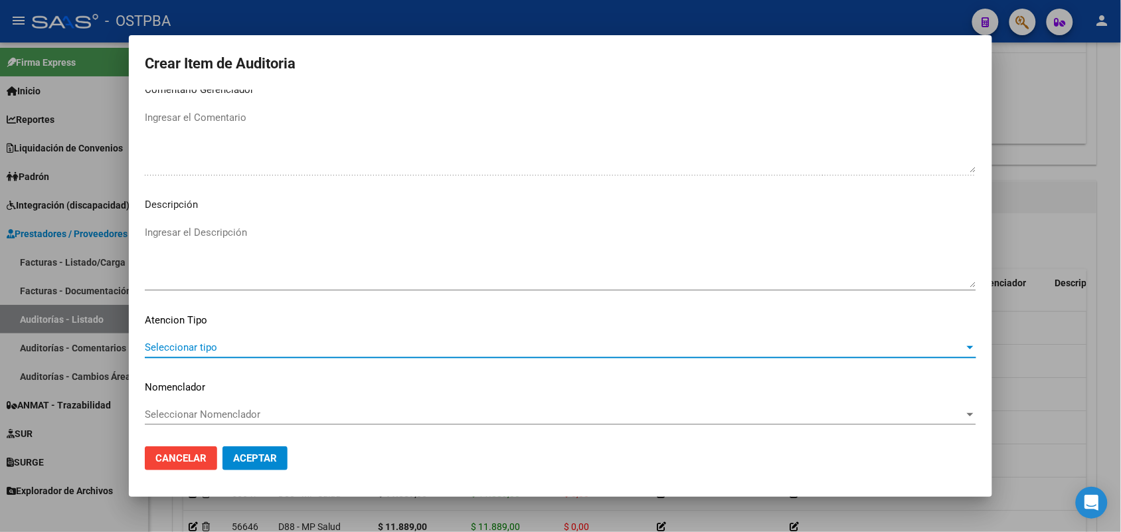
click at [204, 347] on span "Seleccionar tipo" at bounding box center [554, 347] width 819 height 12
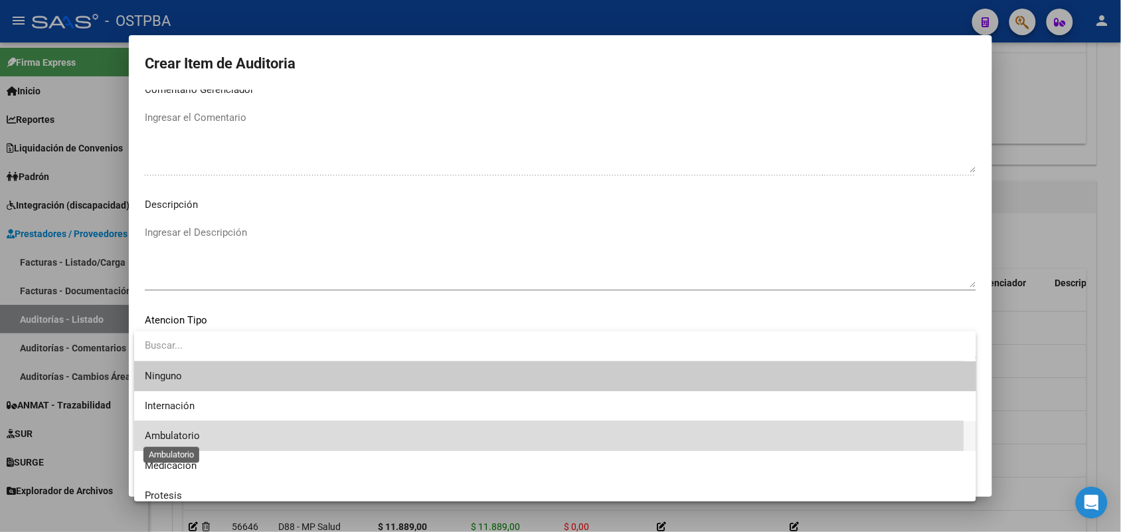
click at [189, 437] on span "Ambulatorio" at bounding box center [172, 436] width 55 height 12
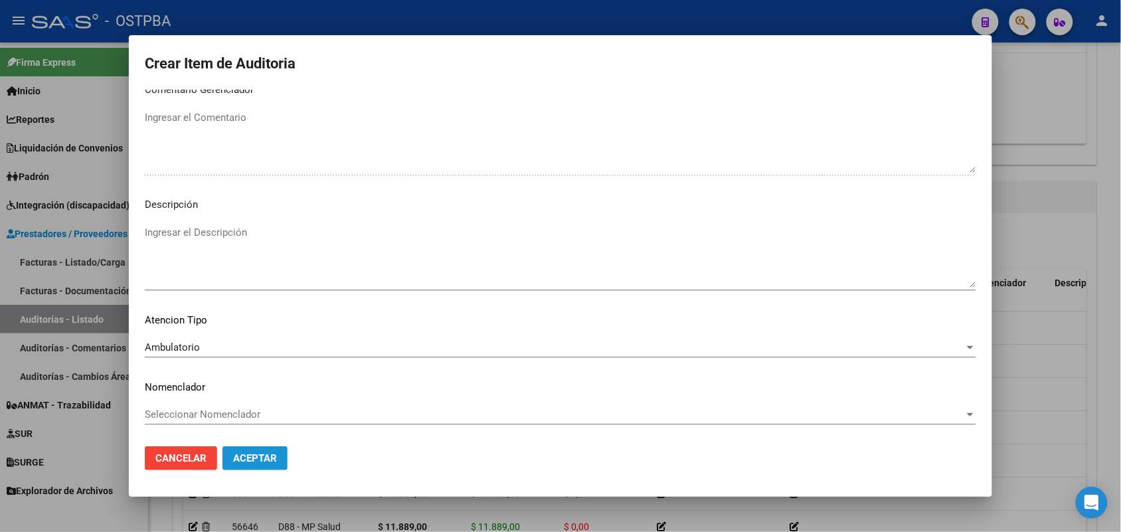
click at [251, 463] on span "Aceptar" at bounding box center [255, 458] width 44 height 12
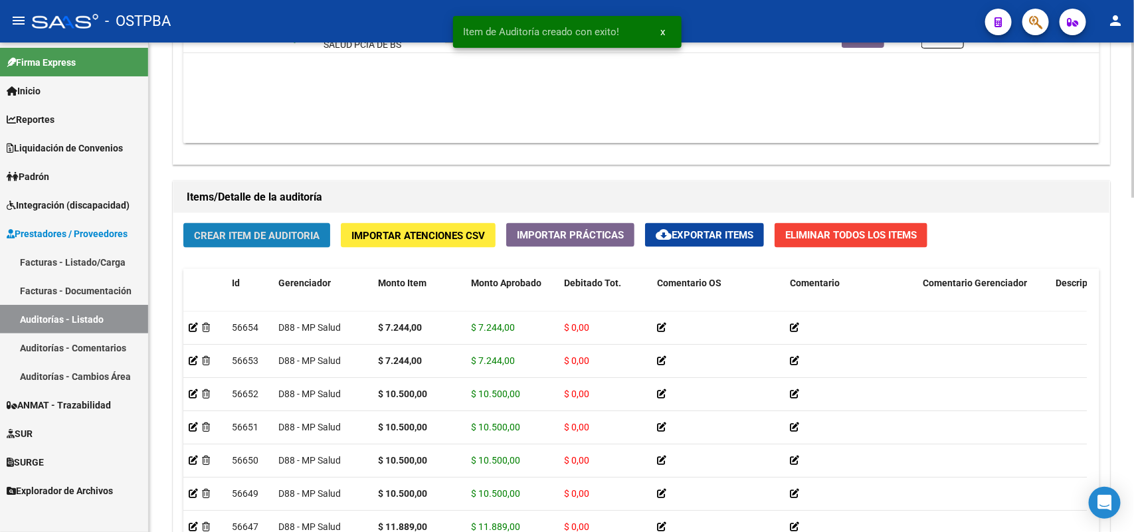
click at [314, 233] on span "Crear Item de Auditoria" at bounding box center [257, 236] width 126 height 12
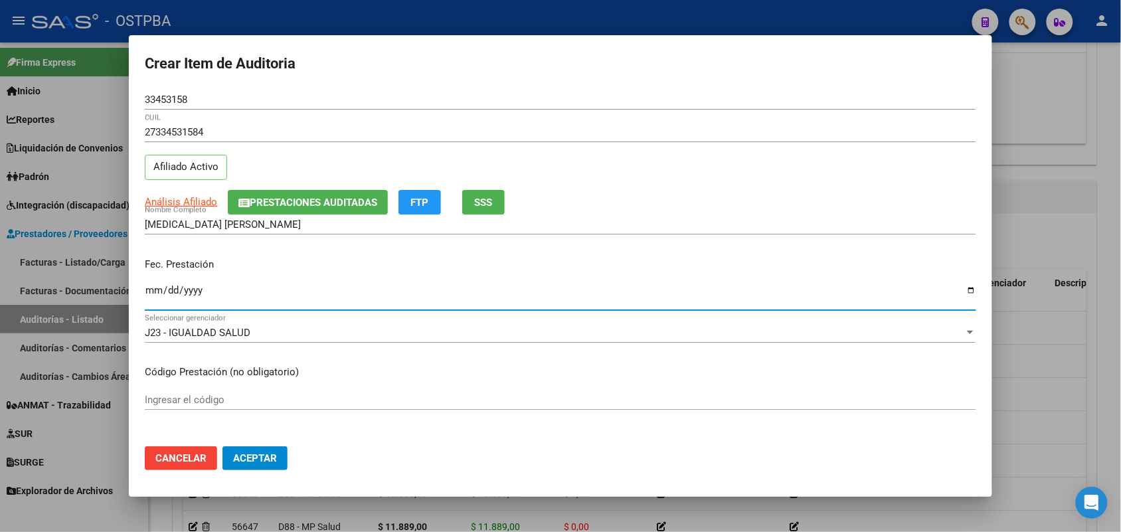
click at [156, 291] on input "Ingresar la fecha" at bounding box center [560, 295] width 831 height 21
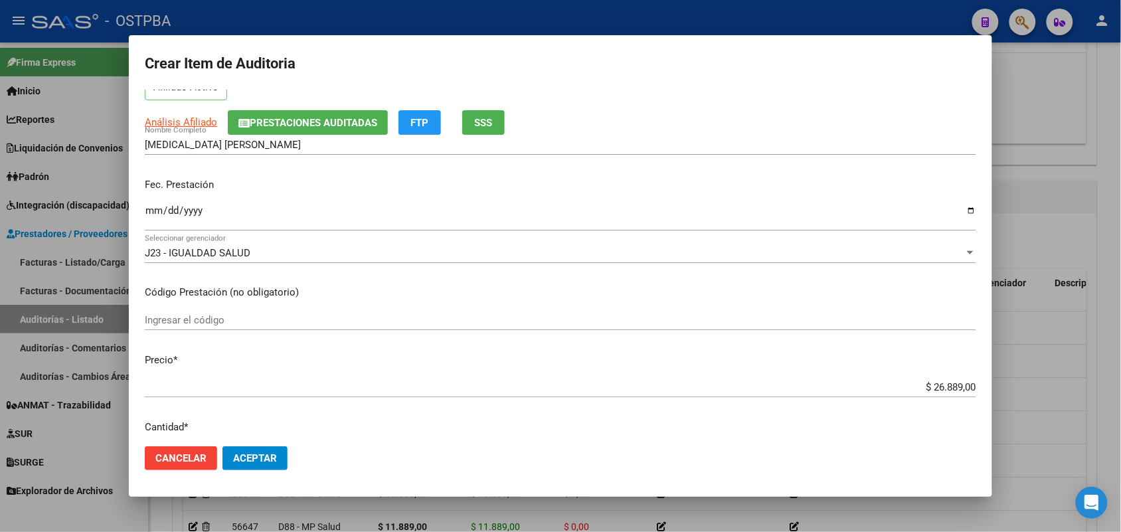
scroll to position [166, 0]
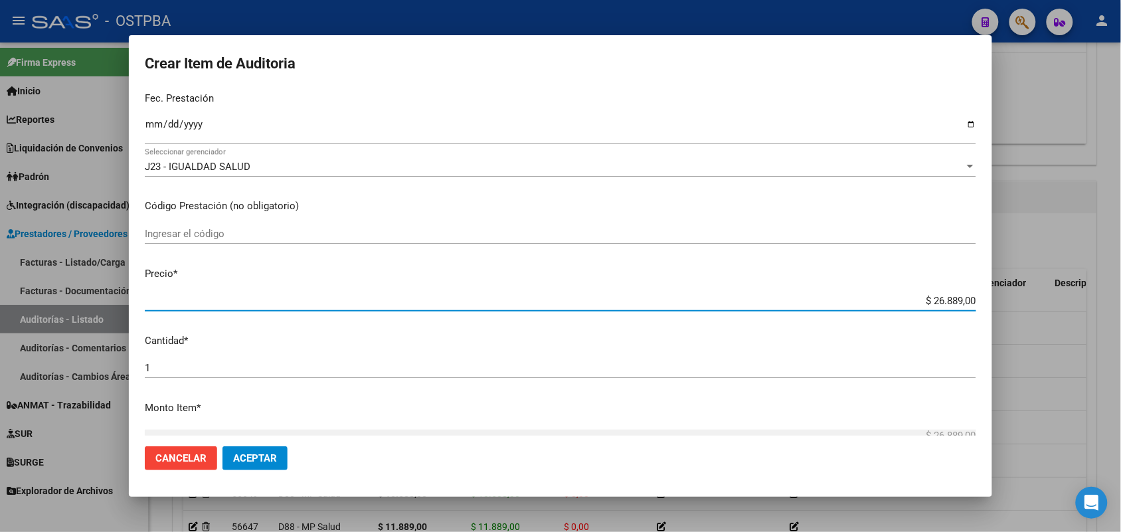
drag, startPoint x: 900, startPoint y: 299, endPoint x: 1047, endPoint y: 290, distance: 147.0
click at [1046, 290] on div "Crear Item de Auditoria 33453158 Nro Documento 27334531584 CUIL Afiliado Activo…" at bounding box center [560, 266] width 1121 height 532
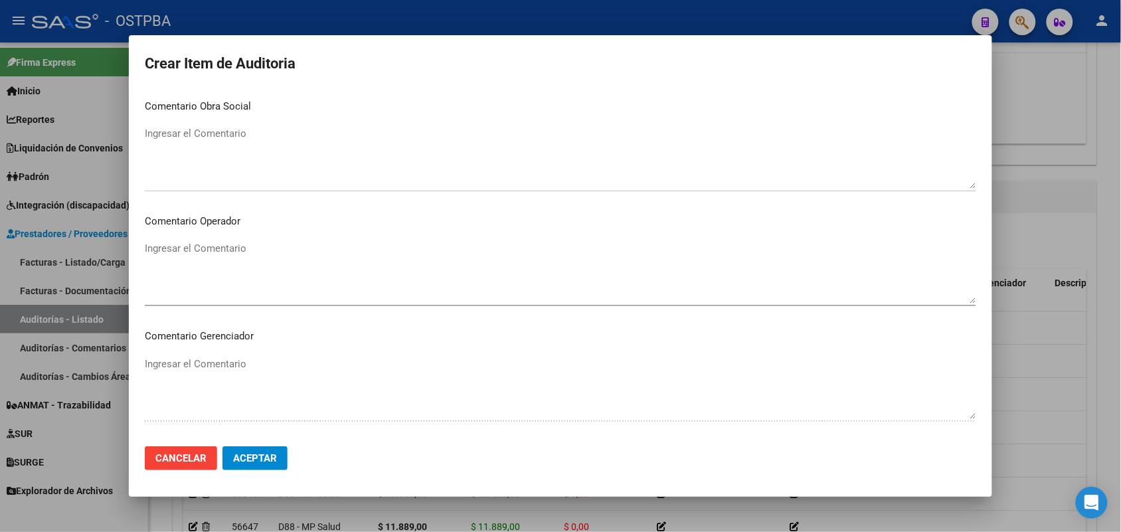
scroll to position [849, 0]
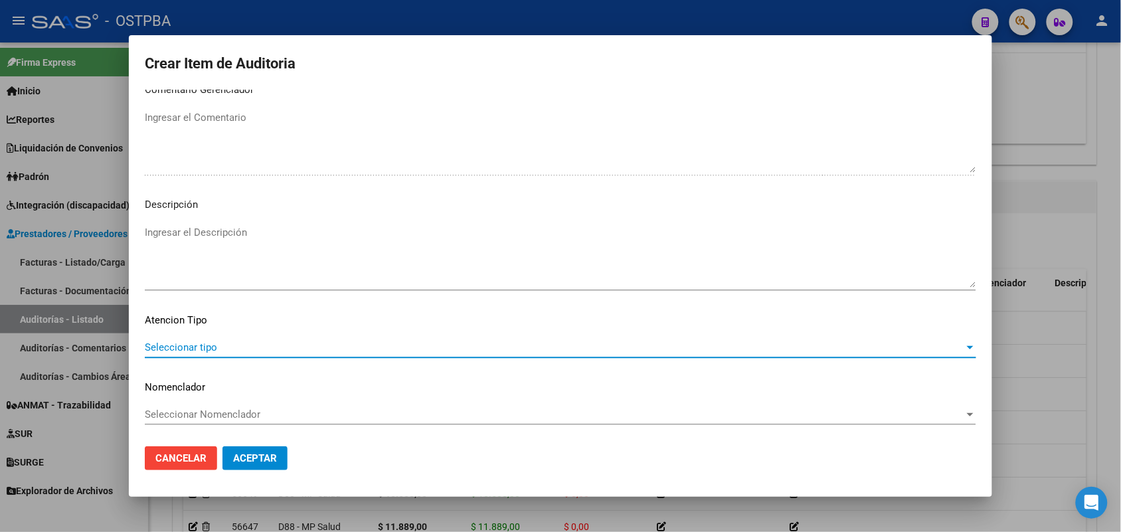
click at [207, 347] on span "Seleccionar tipo" at bounding box center [554, 347] width 819 height 12
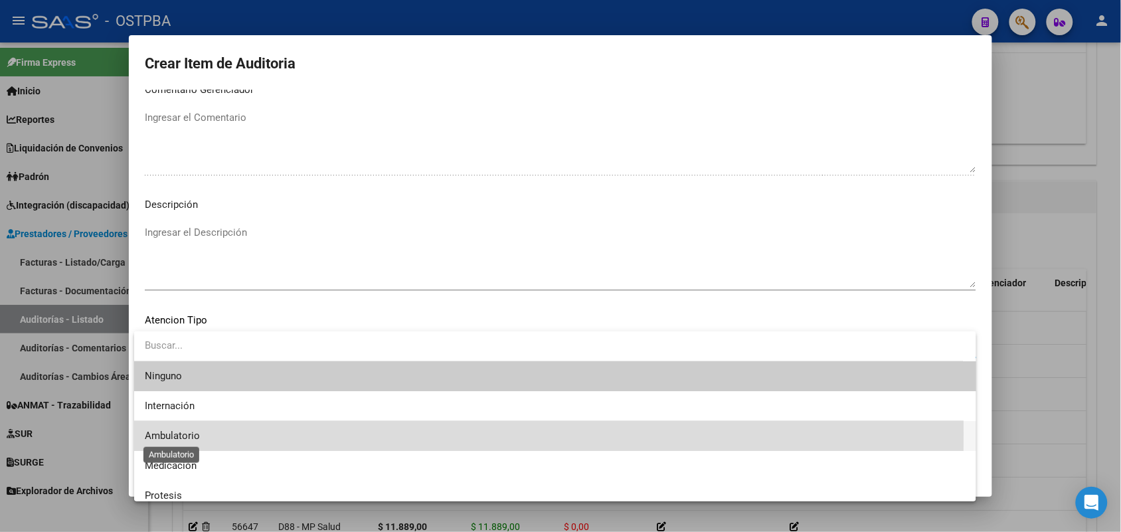
click at [191, 434] on span "Ambulatorio" at bounding box center [172, 436] width 55 height 12
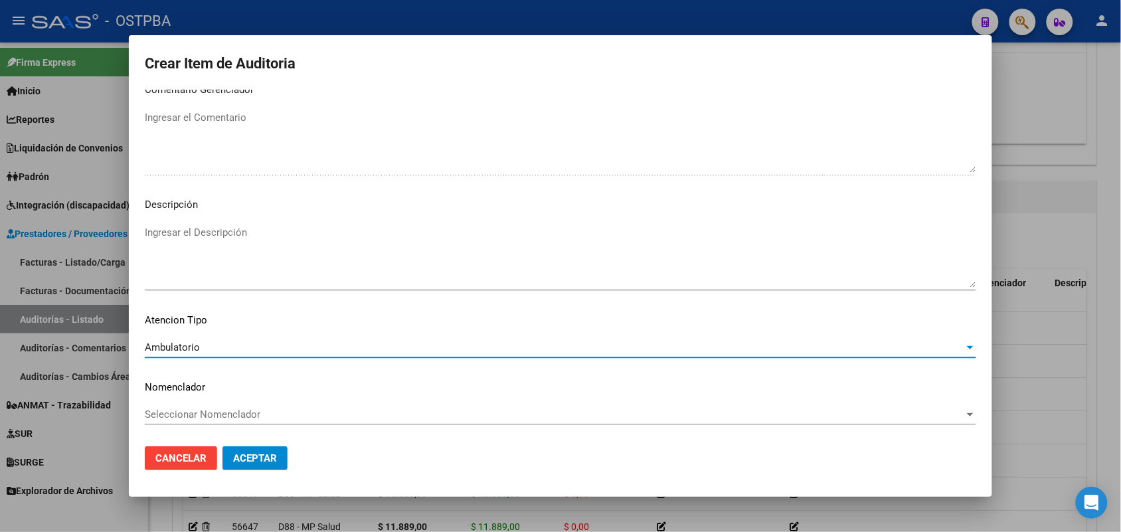
click at [257, 454] on span "Aceptar" at bounding box center [255, 458] width 44 height 12
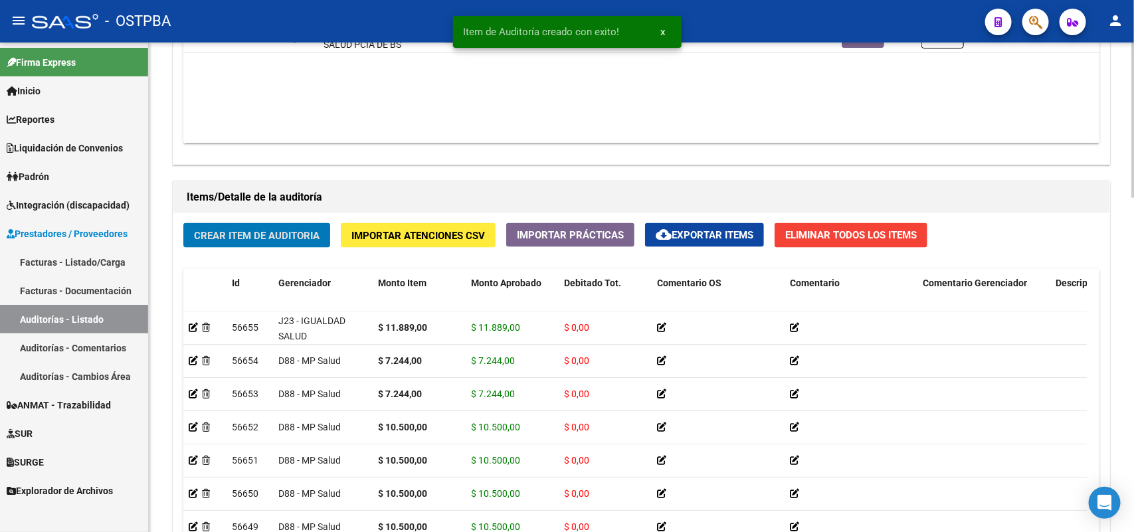
click at [315, 230] on span "Crear Item de Auditoria" at bounding box center [257, 236] width 126 height 12
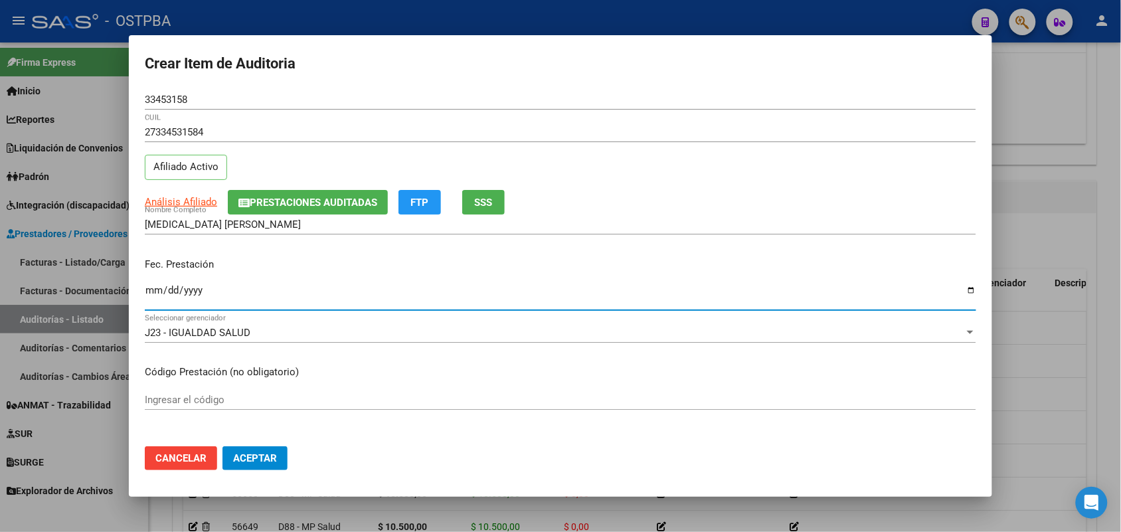
click at [153, 296] on input "Ingresar la fecha" at bounding box center [560, 295] width 831 height 21
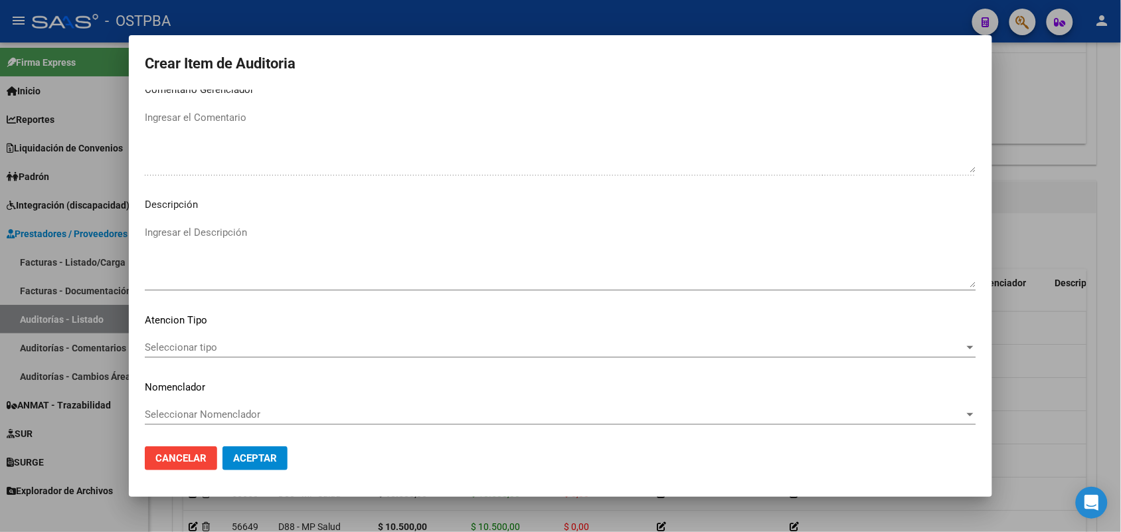
click at [211, 346] on span "Seleccionar tipo" at bounding box center [554, 347] width 819 height 12
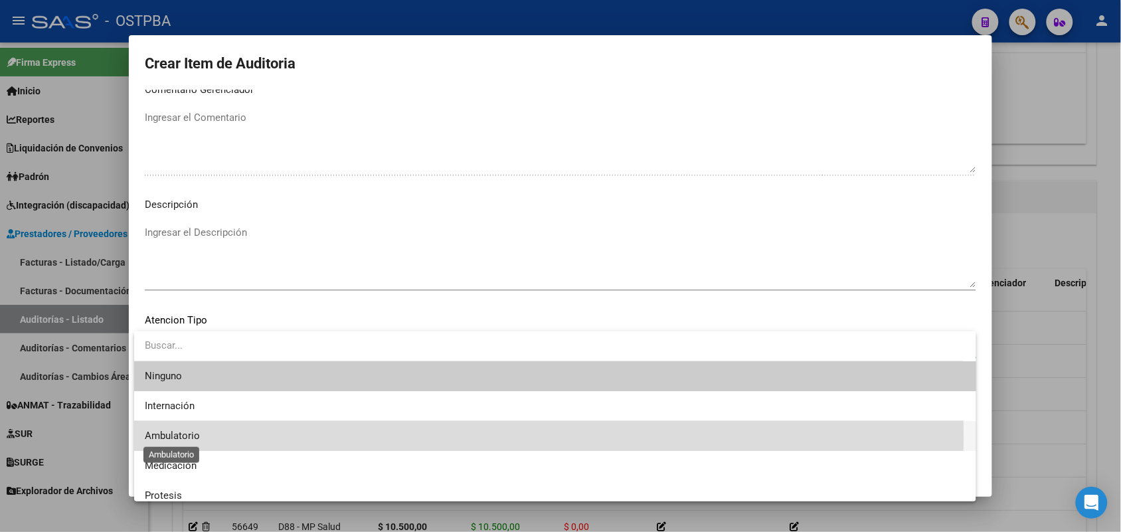
click at [187, 436] on span "Ambulatorio" at bounding box center [172, 436] width 55 height 12
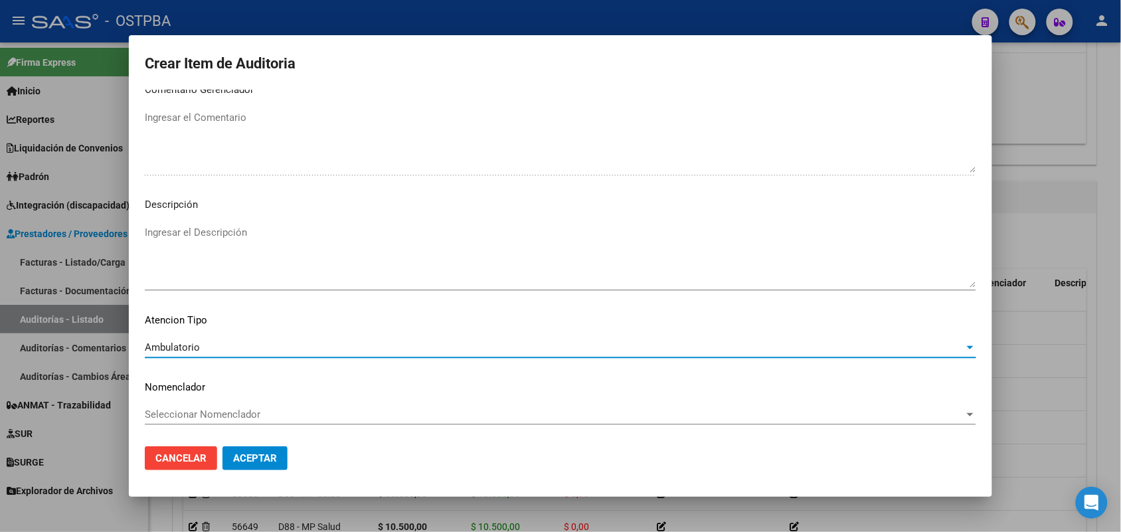
click at [248, 453] on span "Aceptar" at bounding box center [255, 458] width 44 height 12
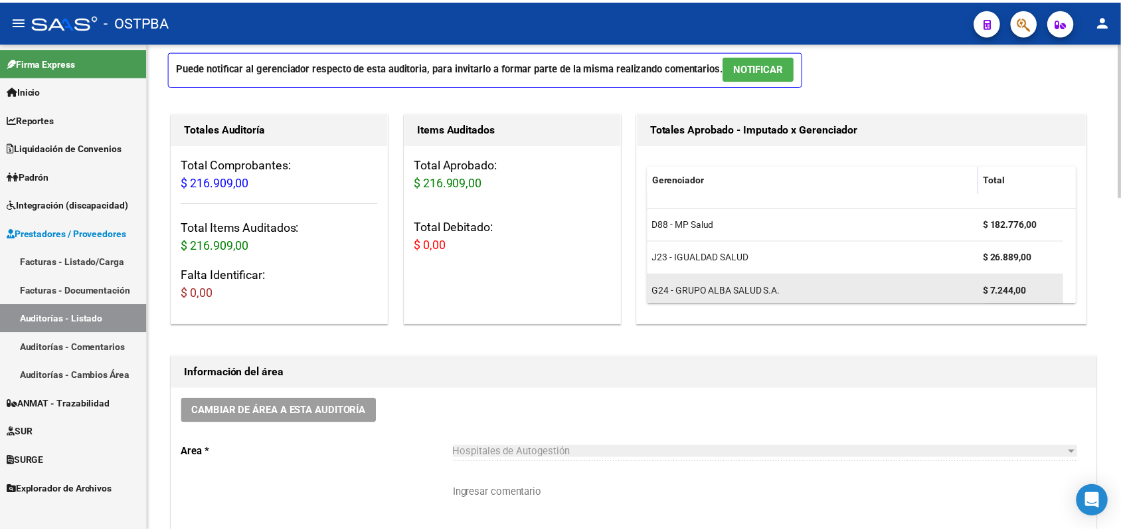
scroll to position [0, 0]
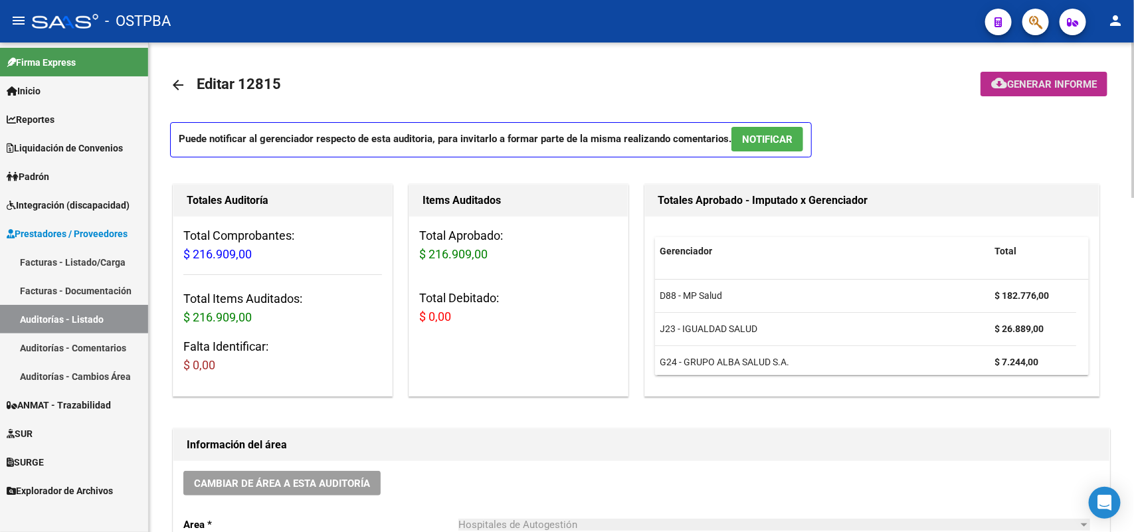
click at [1040, 81] on span "Generar informe" at bounding box center [1052, 84] width 90 height 12
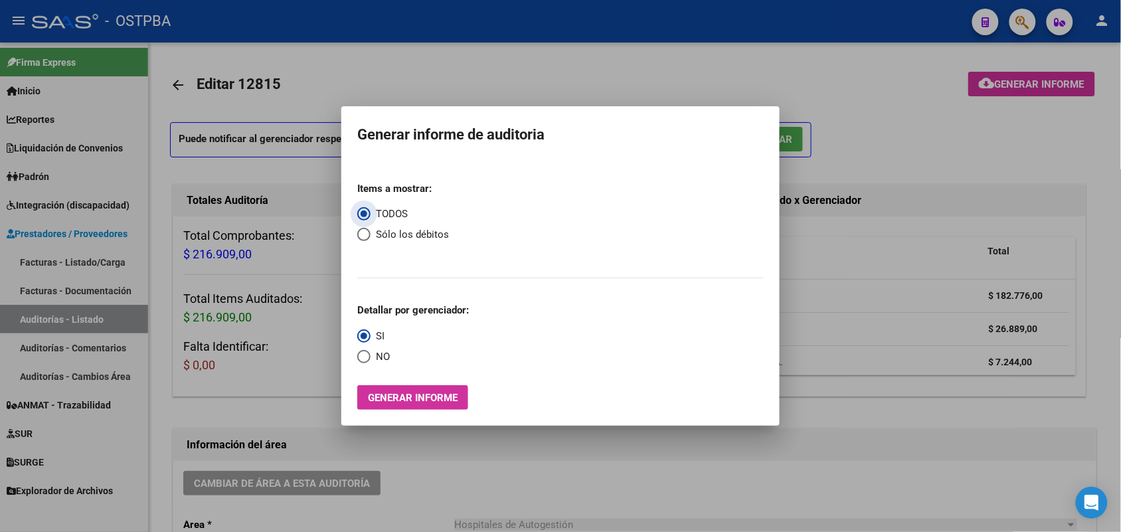
click at [440, 402] on span "Generar informe" at bounding box center [413, 398] width 90 height 12
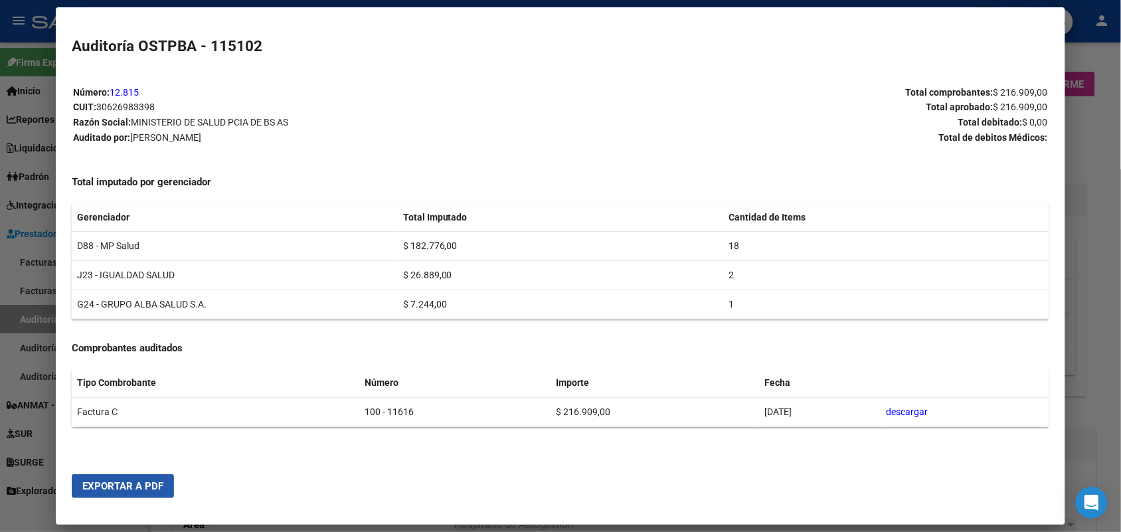
click at [104, 483] on span "Exportar a PDF" at bounding box center [122, 486] width 81 height 12
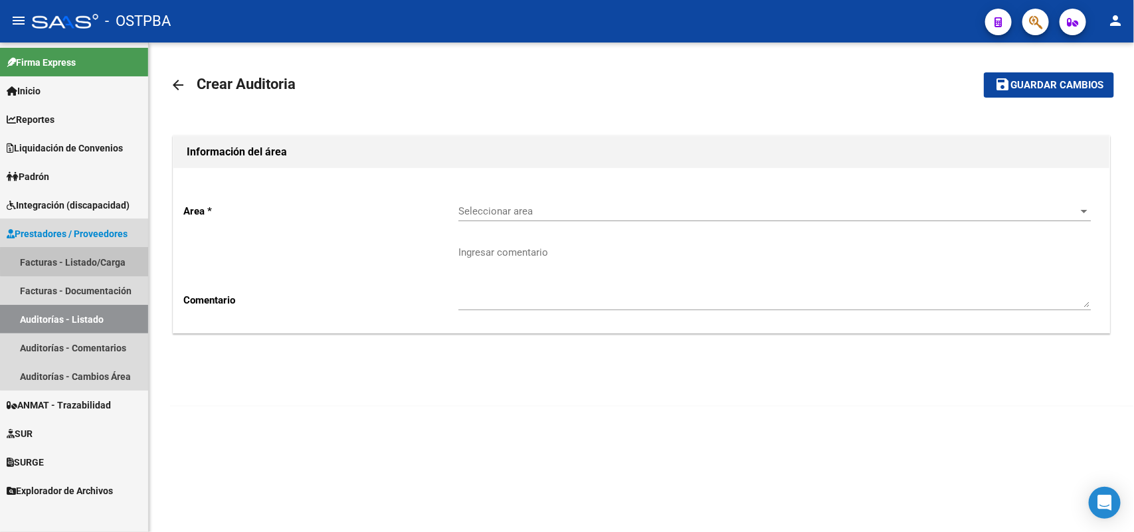
click at [88, 261] on link "Facturas - Listado/Carga" at bounding box center [74, 262] width 148 height 29
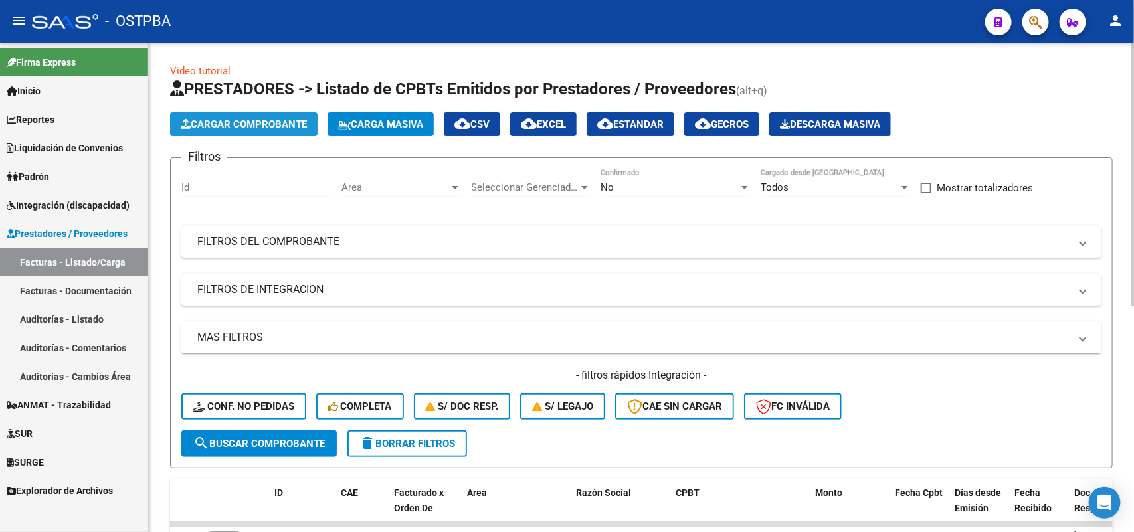
click at [260, 125] on span "Cargar Comprobante" at bounding box center [244, 124] width 126 height 12
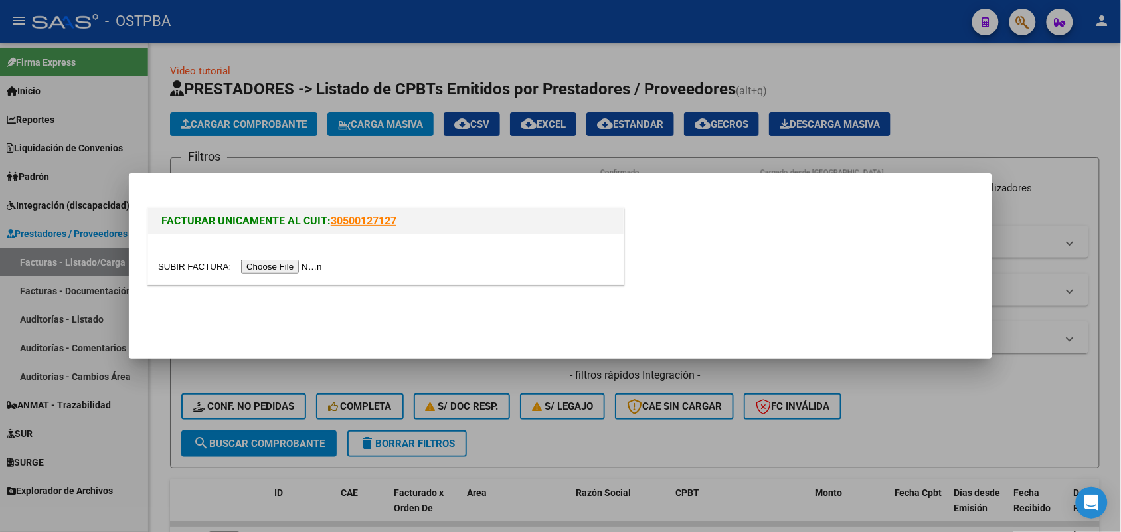
click at [264, 264] on input "file" at bounding box center [242, 267] width 168 height 14
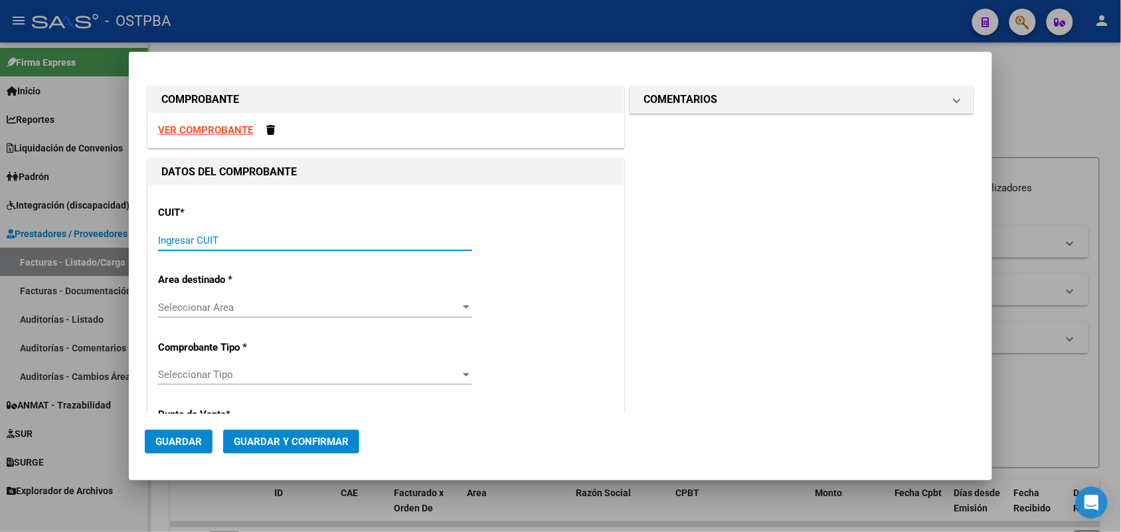
drag, startPoint x: 181, startPoint y: 234, endPoint x: 286, endPoint y: 197, distance: 111.3
click at [185, 234] on input "Ingresar CUIT" at bounding box center [315, 240] width 314 height 12
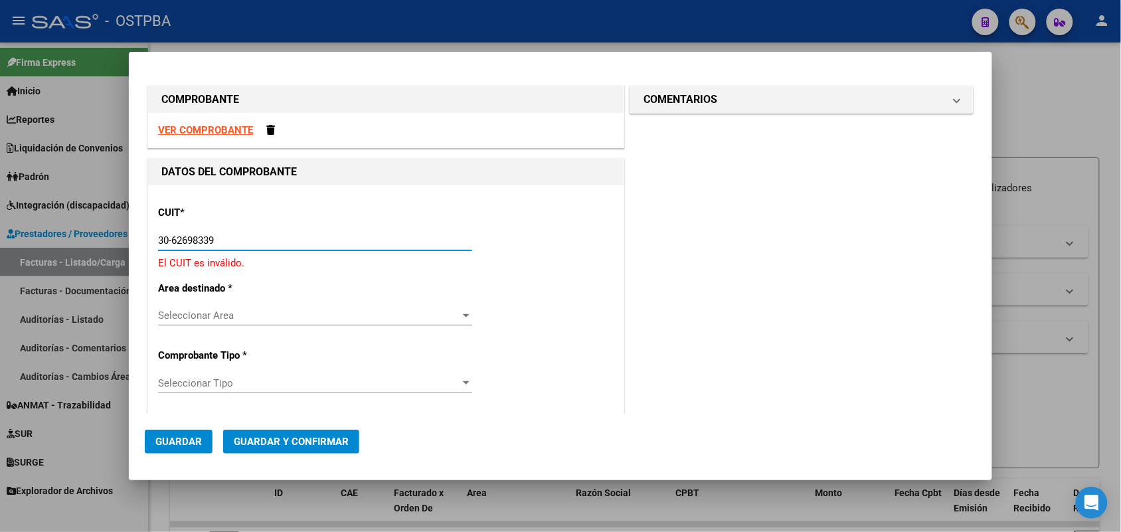
type input "30-62698339-8"
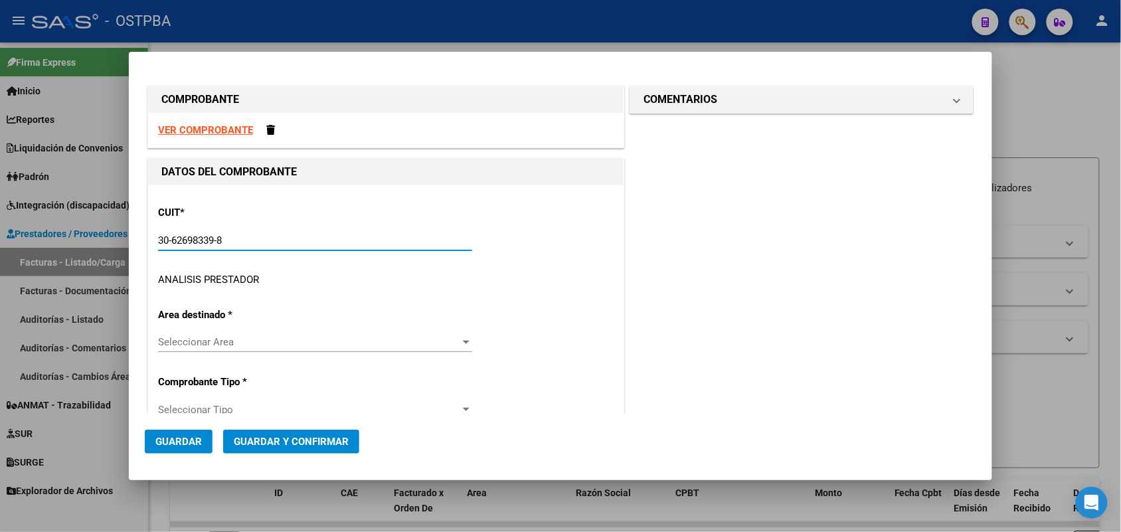
type input "100"
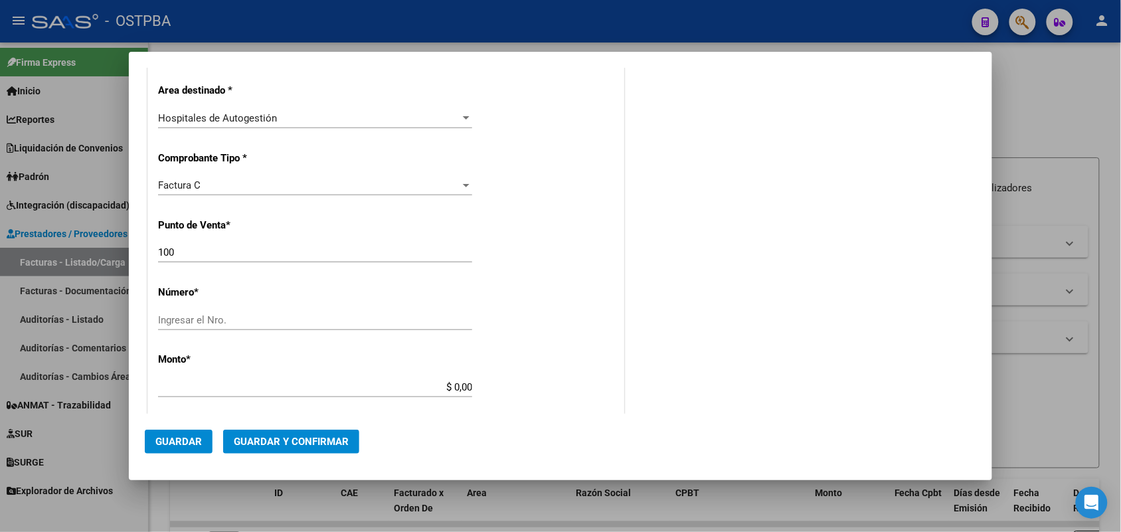
scroll to position [332, 0]
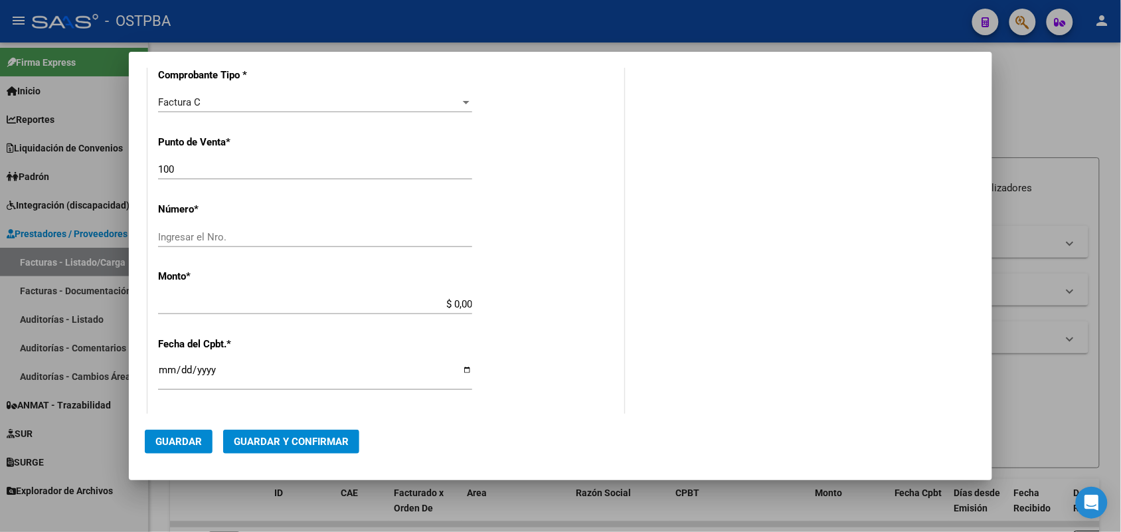
type input "30-62698339-8"
click at [177, 237] on input "Ingresar el Nro." at bounding box center [315, 237] width 314 height 12
type input "11696"
drag, startPoint x: 436, startPoint y: 304, endPoint x: 547, endPoint y: 299, distance: 110.4
click at [547, 299] on div "CUIT * 30-62698339-8 Ingresar CUIT ANALISIS PRESTADOR MINISTERIO DE SALUD PCIA …" at bounding box center [385, 324] width 475 height 942
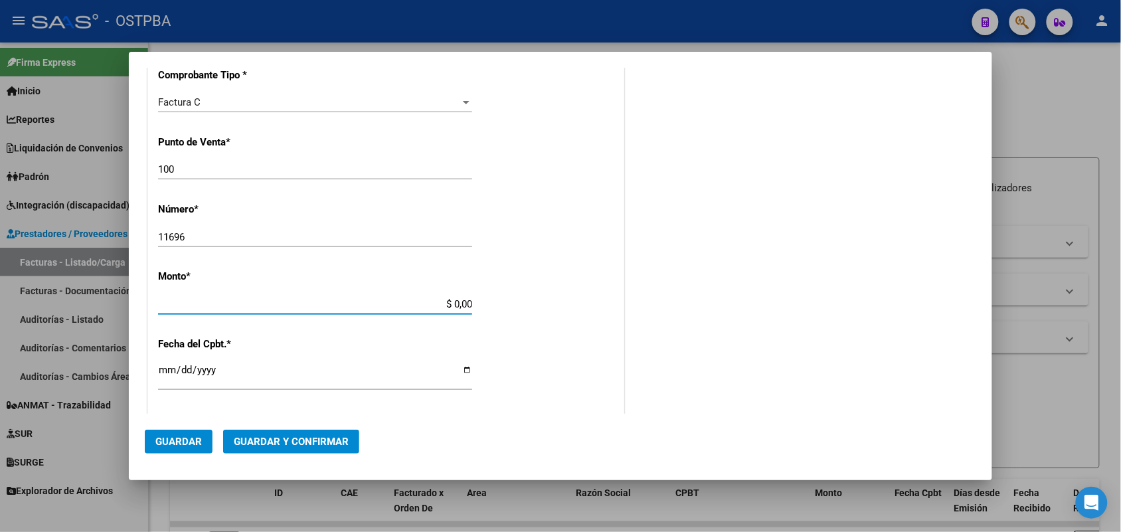
scroll to position [389, 0]
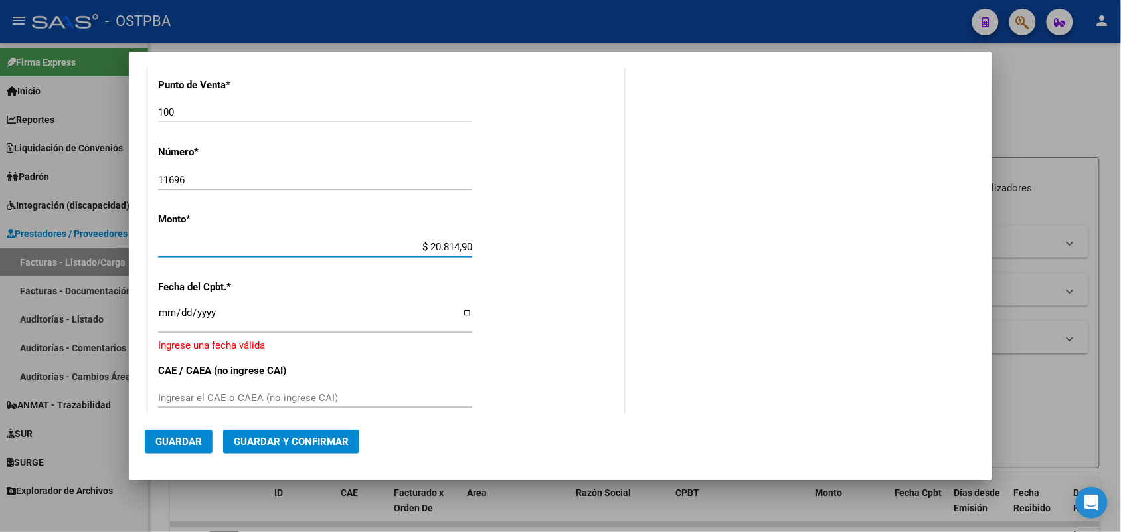
type input "$ 208.149,00"
click at [165, 313] on input "Ingresar la fecha" at bounding box center [315, 317] width 314 height 21
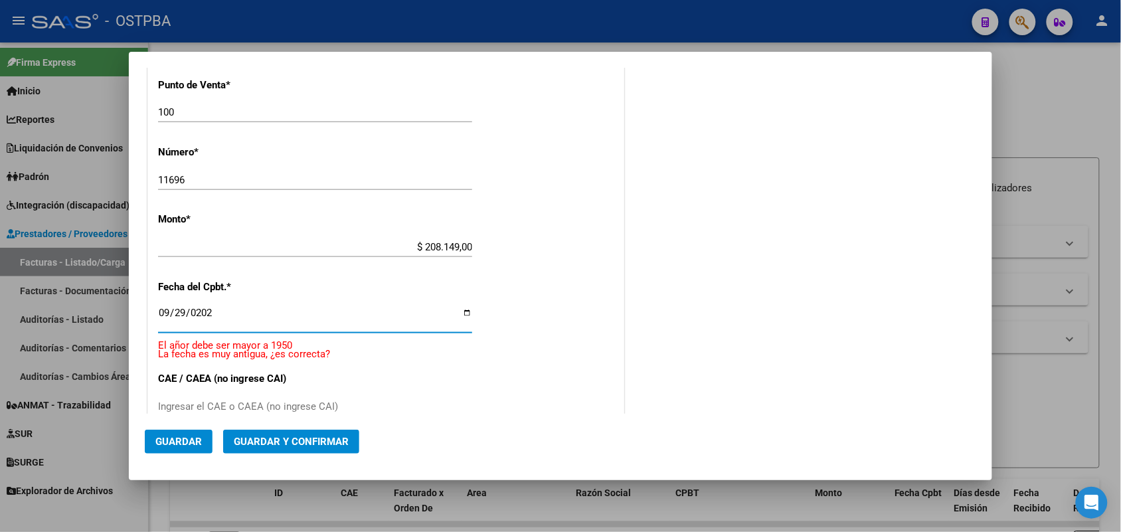
type input "2025-09-29"
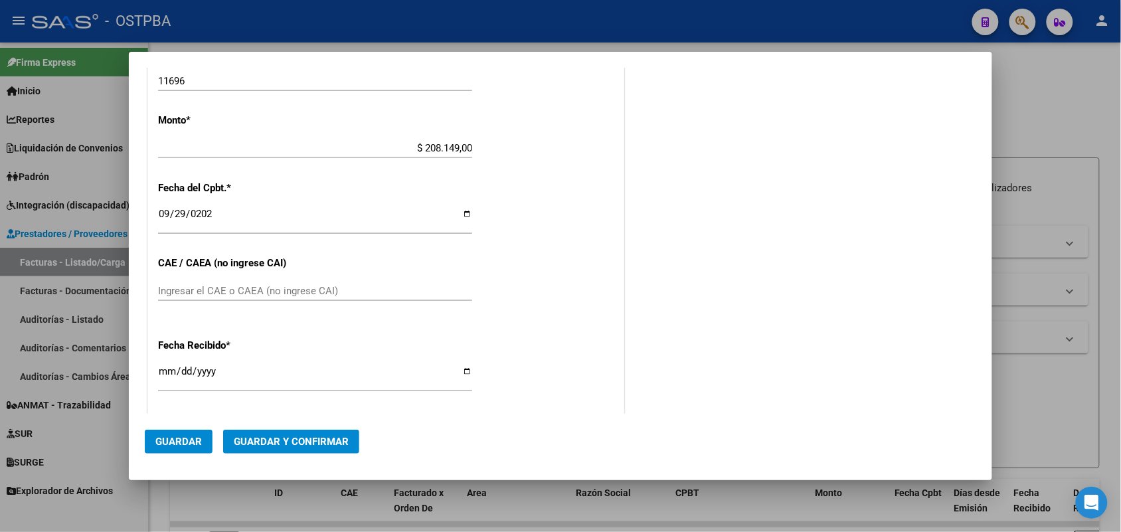
scroll to position [555, 0]
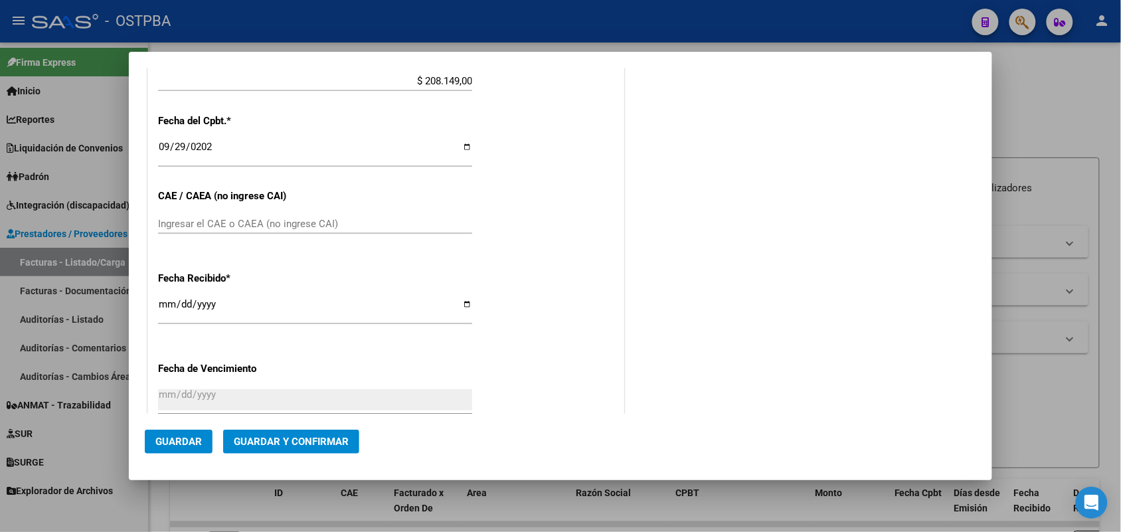
click at [164, 216] on div "Ingresar el CAE o CAEA (no ingrese CAI)" at bounding box center [315, 224] width 314 height 20
type input "75398851779198"
click at [158, 307] on input "[DATE]" at bounding box center [315, 309] width 314 height 21
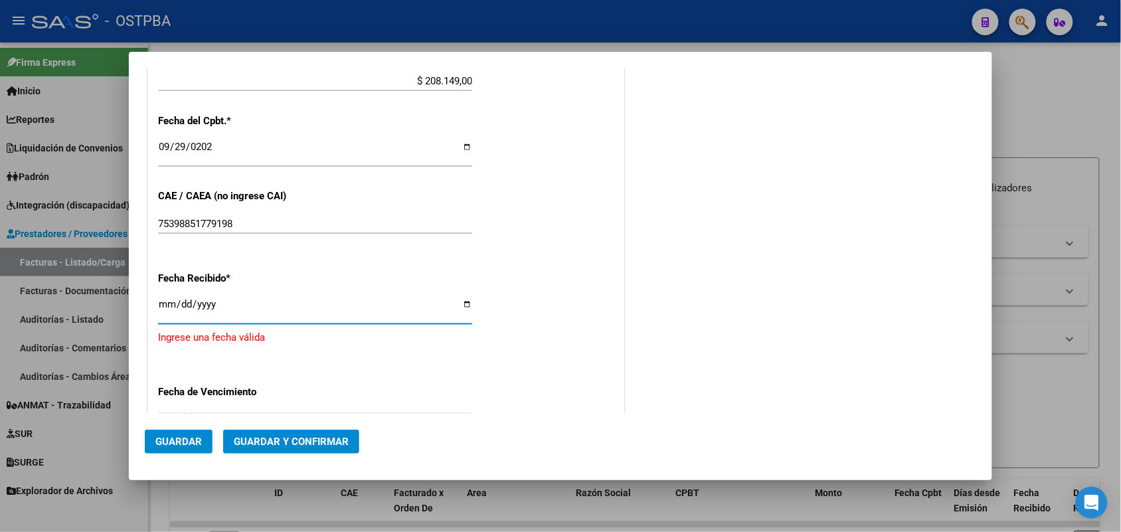
type input "[DATE]"
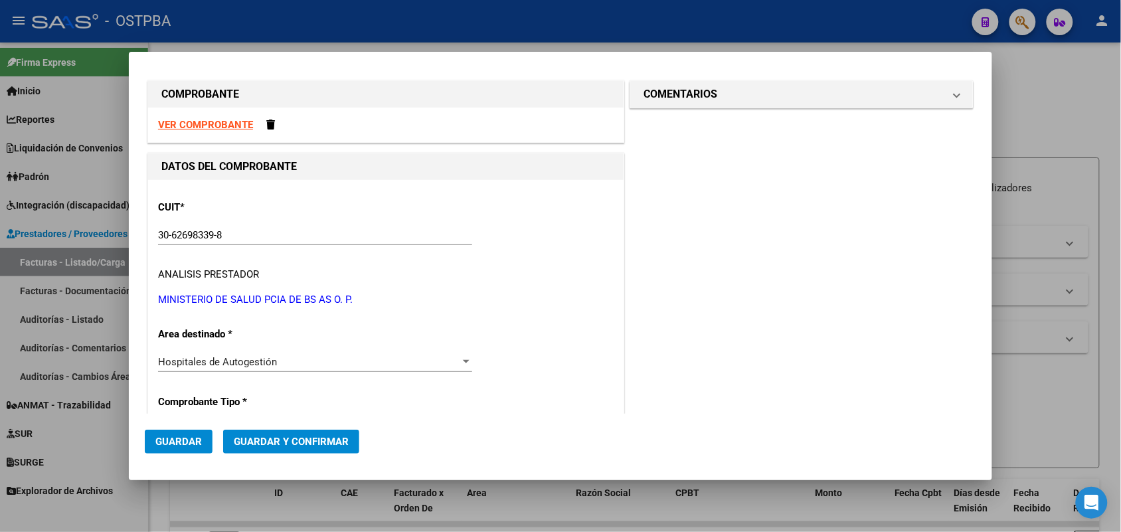
scroll to position [0, 0]
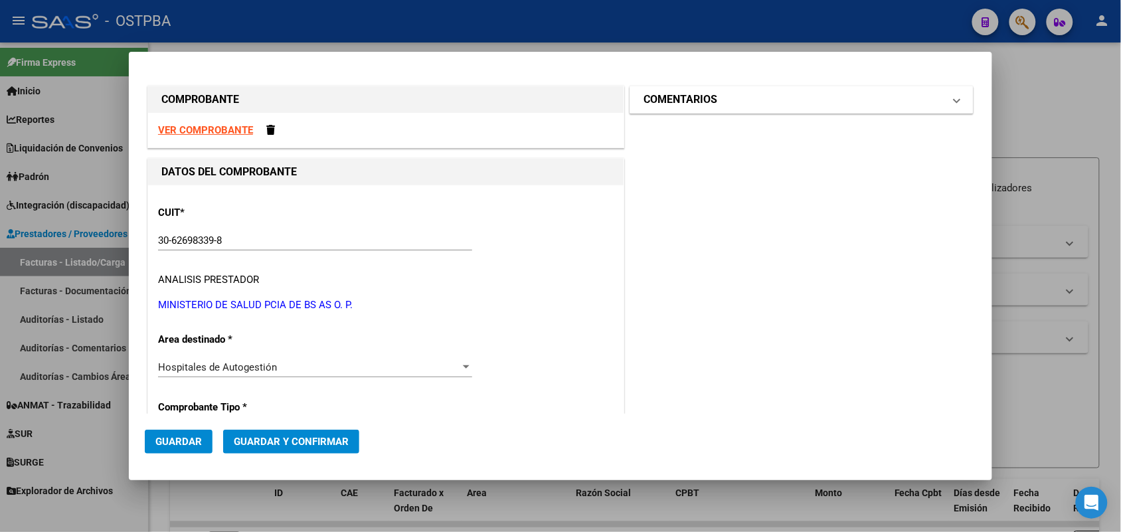
click at [954, 97] on span at bounding box center [956, 100] width 5 height 16
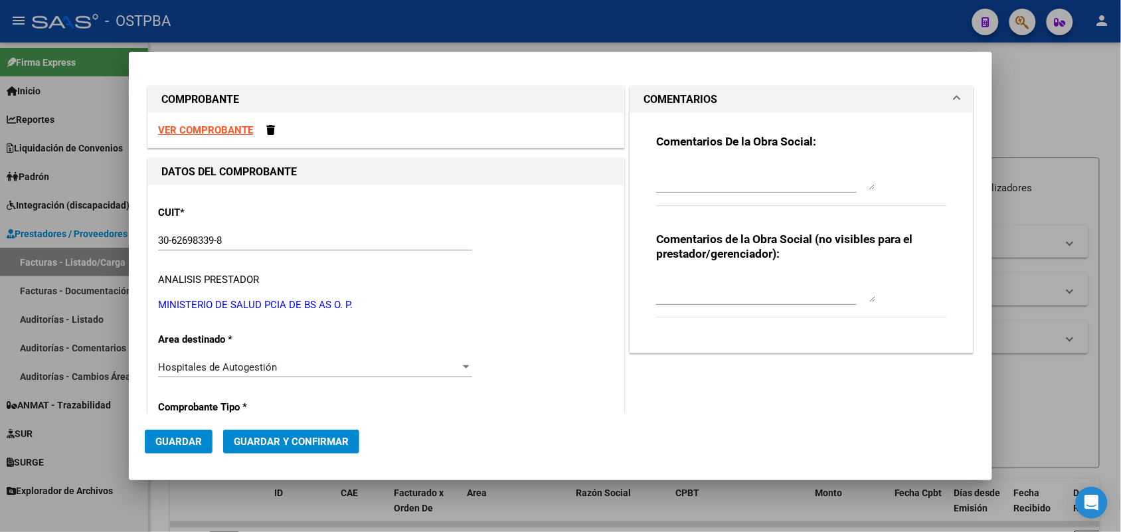
drag, startPoint x: 672, startPoint y: 187, endPoint x: 697, endPoint y: 184, distance: 25.5
click at [675, 187] on textarea at bounding box center [765, 176] width 219 height 27
type textarea "HR 127104"
click at [189, 442] on span "Guardar" at bounding box center [178, 442] width 46 height 12
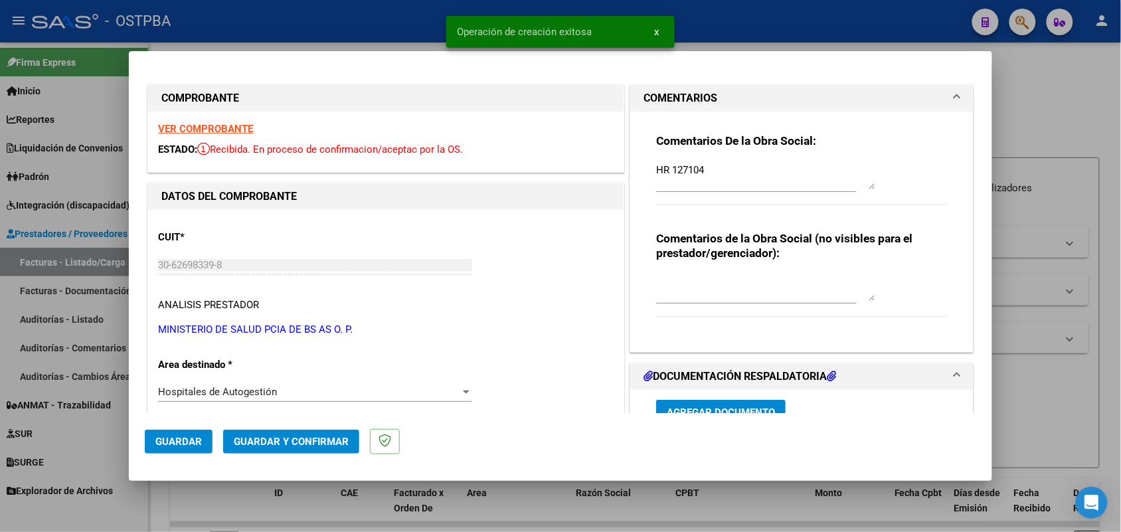
type input "2025-11-28"
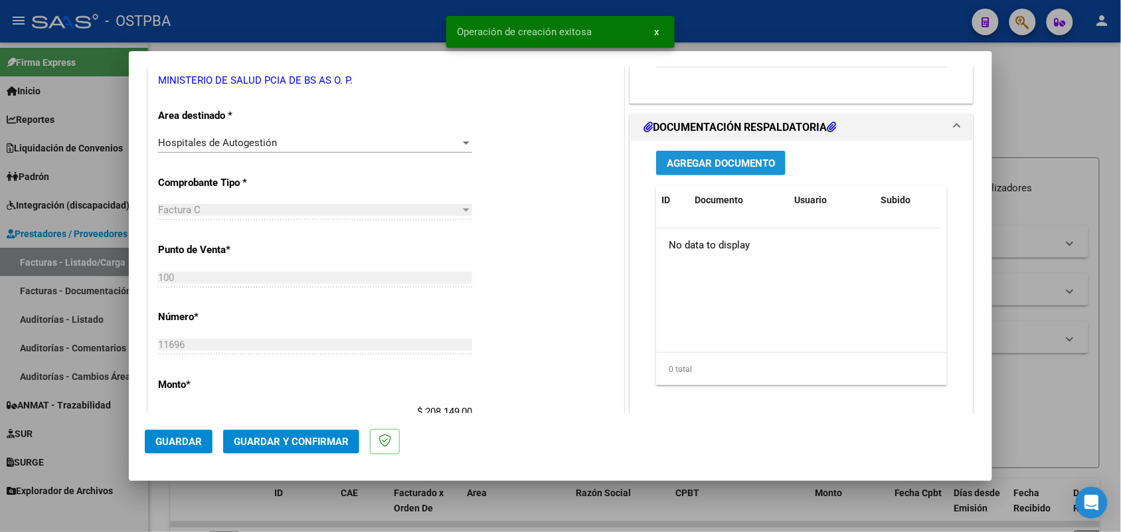
click at [715, 157] on span "Agregar Documento" at bounding box center [721, 163] width 108 height 12
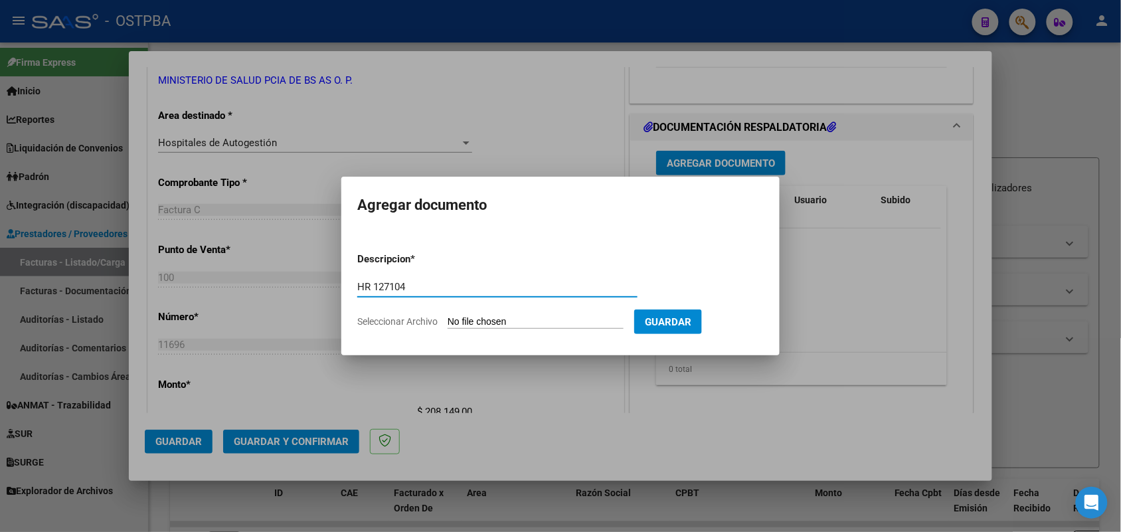
type input "HR 127104"
click at [457, 323] on input "Seleccionar Archivo" at bounding box center [536, 322] width 176 height 13
type input "C:\fakepath\HR127104.pdf"
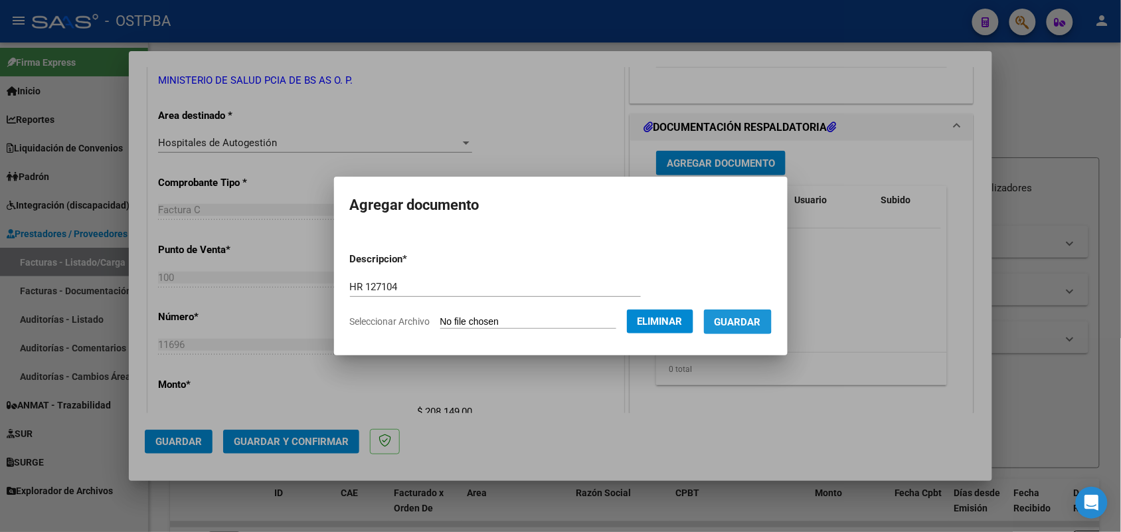
click at [738, 320] on span "Guardar" at bounding box center [738, 322] width 46 height 12
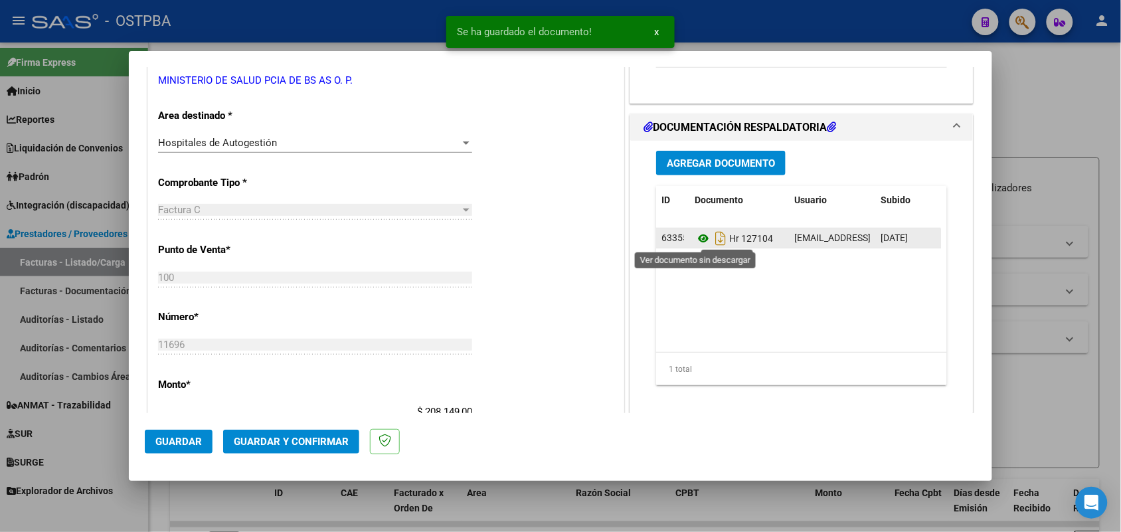
click at [699, 240] on icon at bounding box center [703, 238] width 17 height 16
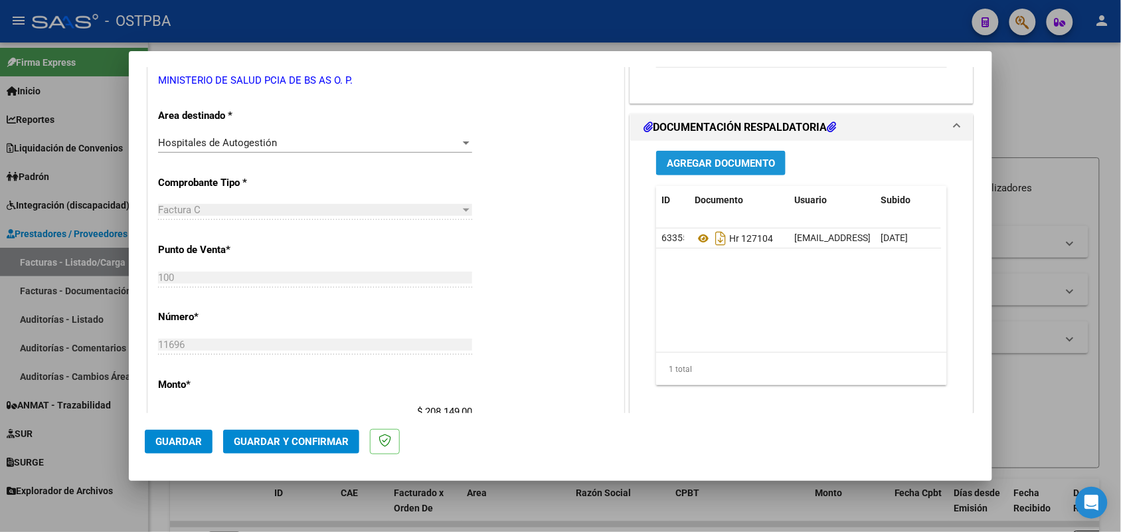
click at [718, 163] on span "Agregar Documento" at bounding box center [721, 163] width 108 height 12
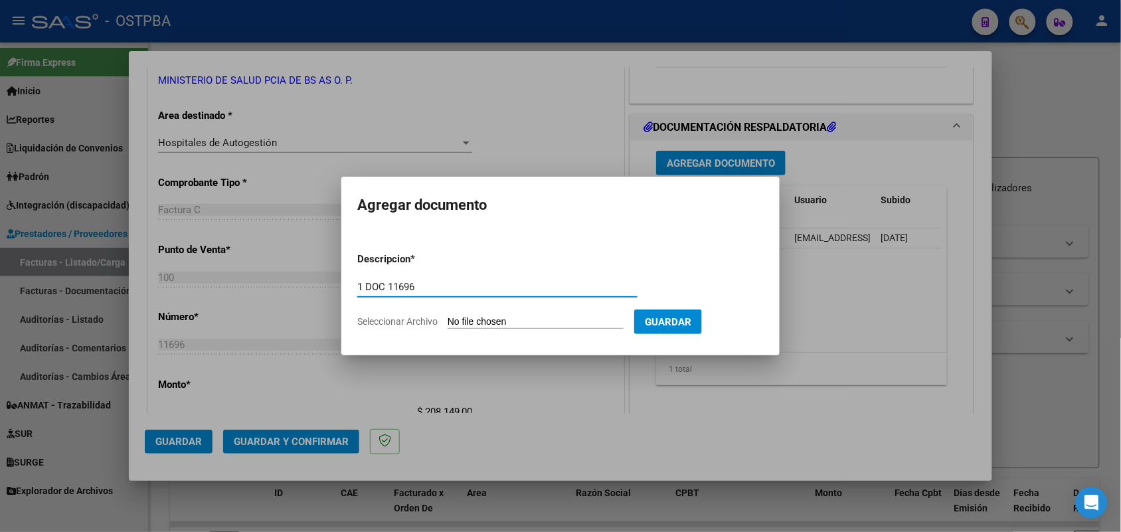
type input "1 DOC 11696"
click at [452, 321] on input "Seleccionar Archivo" at bounding box center [536, 322] width 176 height 13
type input "C:\fakepath\1 DOC 11696.pdf"
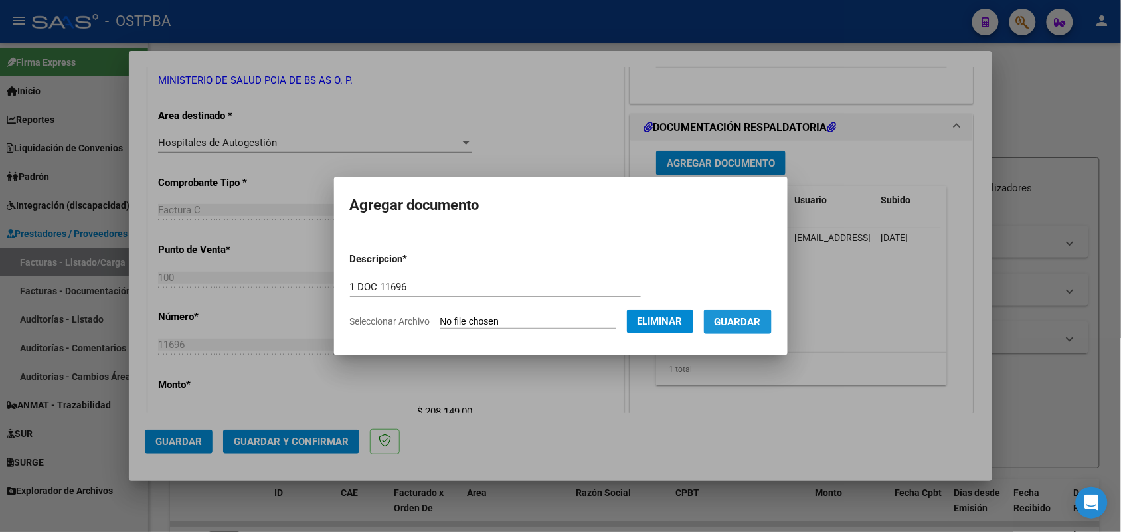
click at [761, 316] on span "Guardar" at bounding box center [738, 322] width 46 height 12
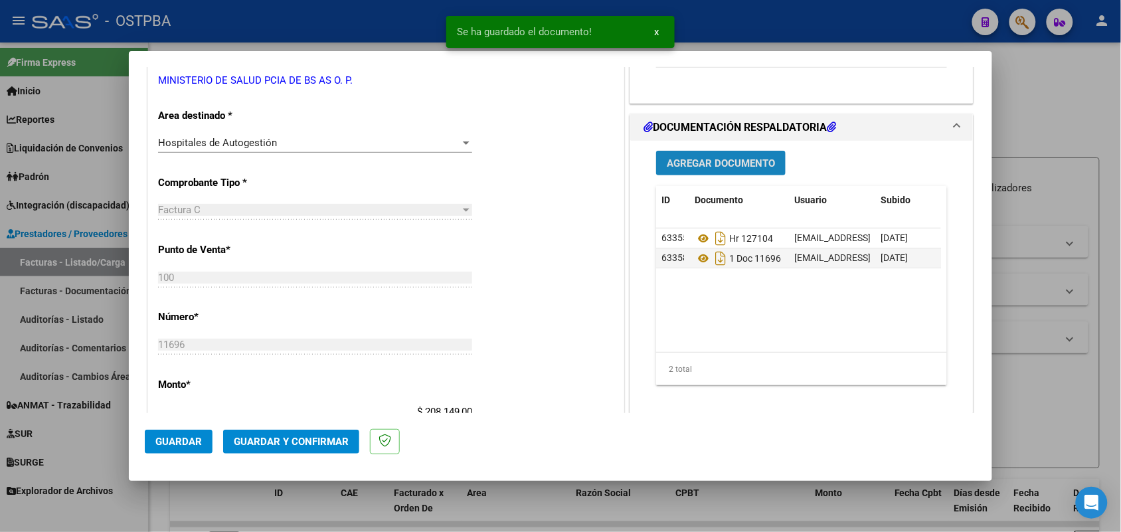
click at [756, 156] on button "Agregar Documento" at bounding box center [720, 163] width 129 height 25
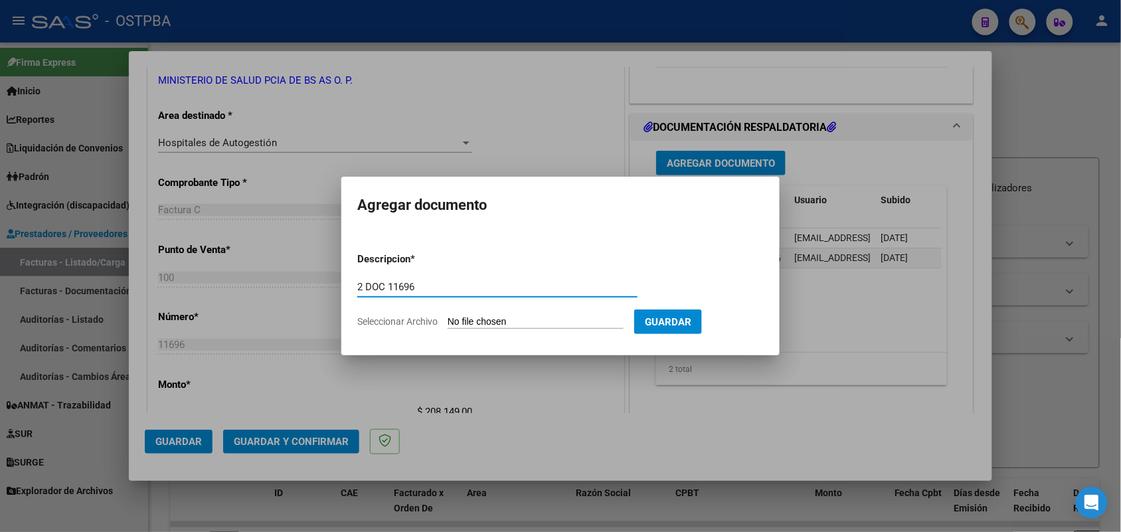
type input "2 DOC 11696"
click at [455, 322] on input "Seleccionar Archivo" at bounding box center [536, 322] width 176 height 13
type input "C:\fakepath\2 DOC 11696.pdf"
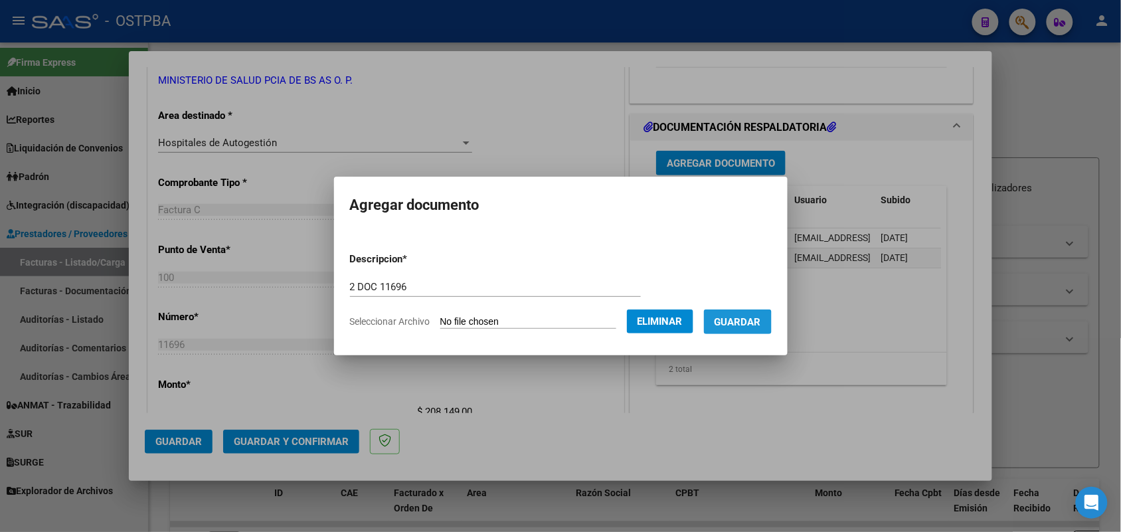
click at [742, 324] on span "Guardar" at bounding box center [738, 322] width 46 height 12
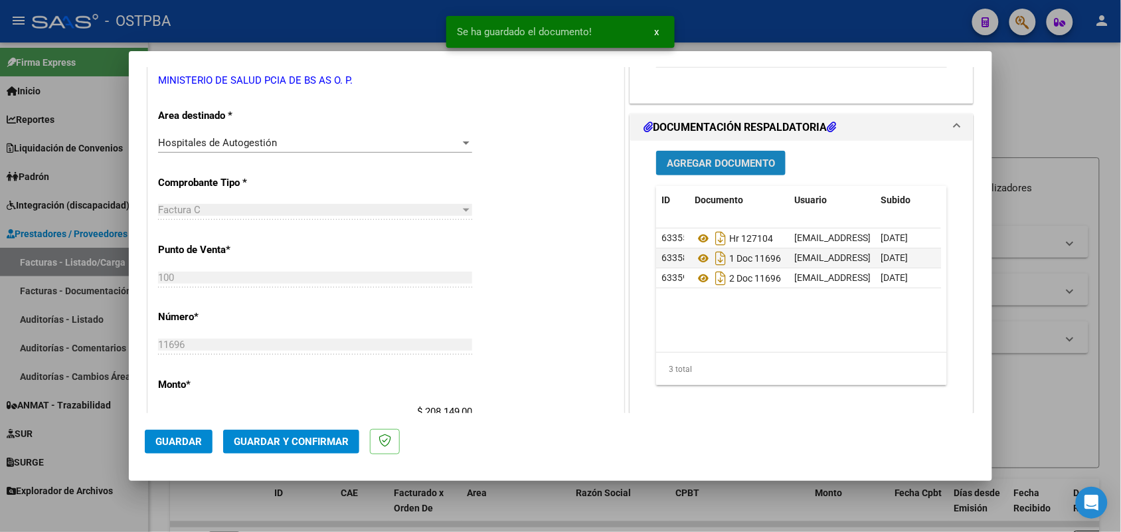
click at [712, 160] on span "Agregar Documento" at bounding box center [721, 163] width 108 height 12
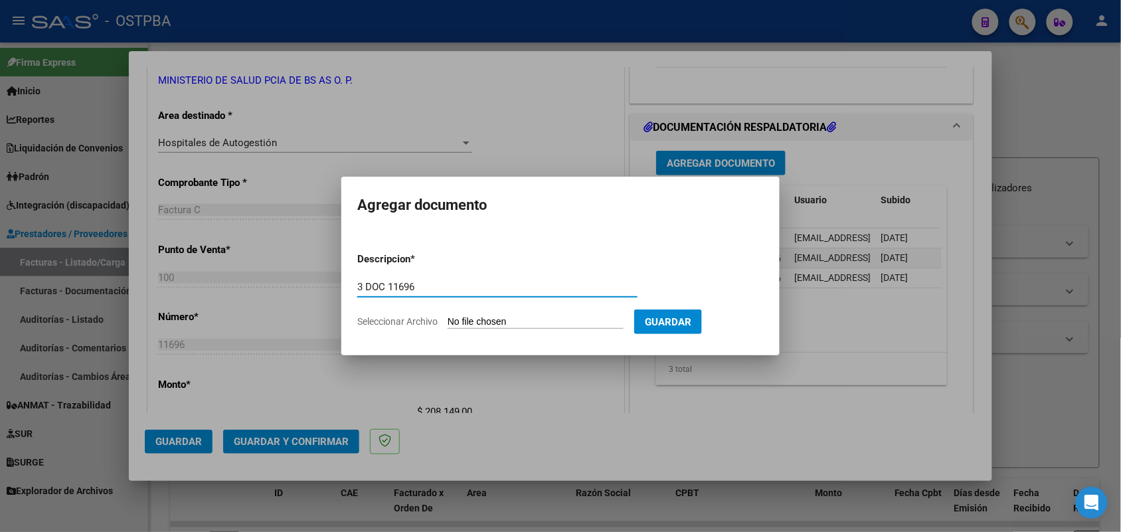
type input "3 DOC 11696"
click at [455, 320] on input "Seleccionar Archivo" at bounding box center [536, 322] width 176 height 13
type input "C:\fakepath\3 DOC 11696.pdf"
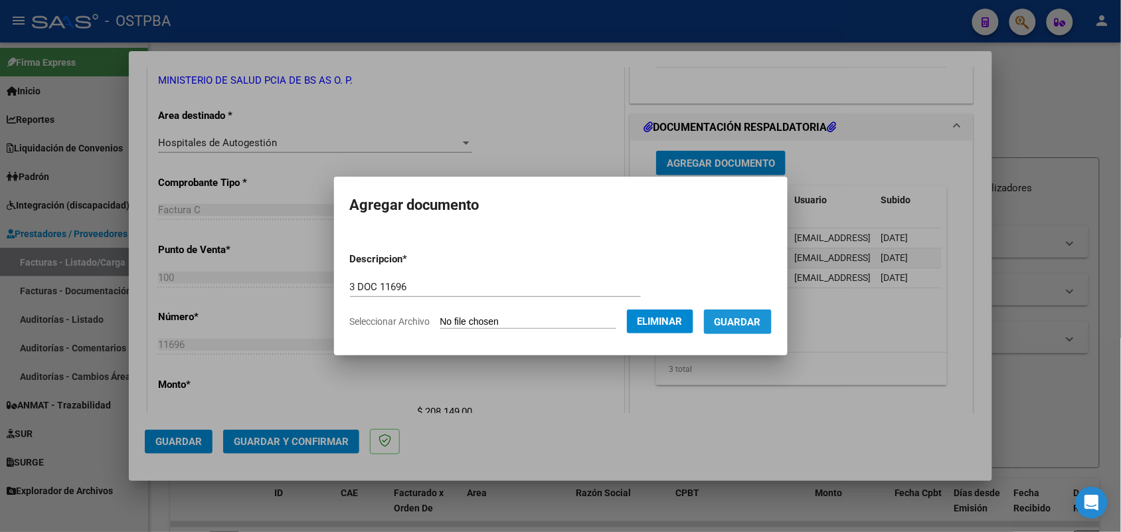
click at [744, 316] on span "Guardar" at bounding box center [738, 322] width 46 height 12
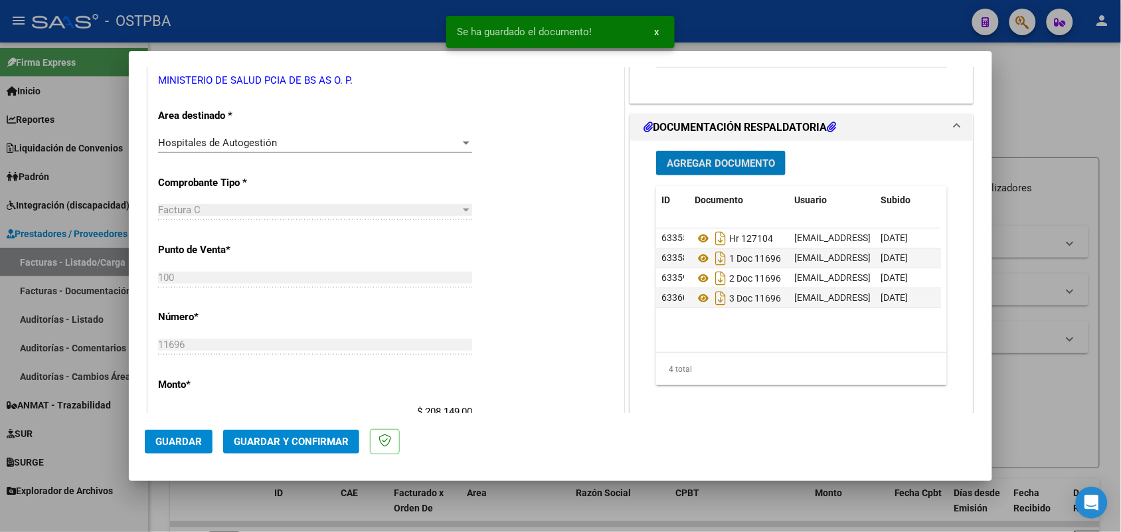
click at [715, 158] on span "Agregar Documento" at bounding box center [721, 163] width 108 height 12
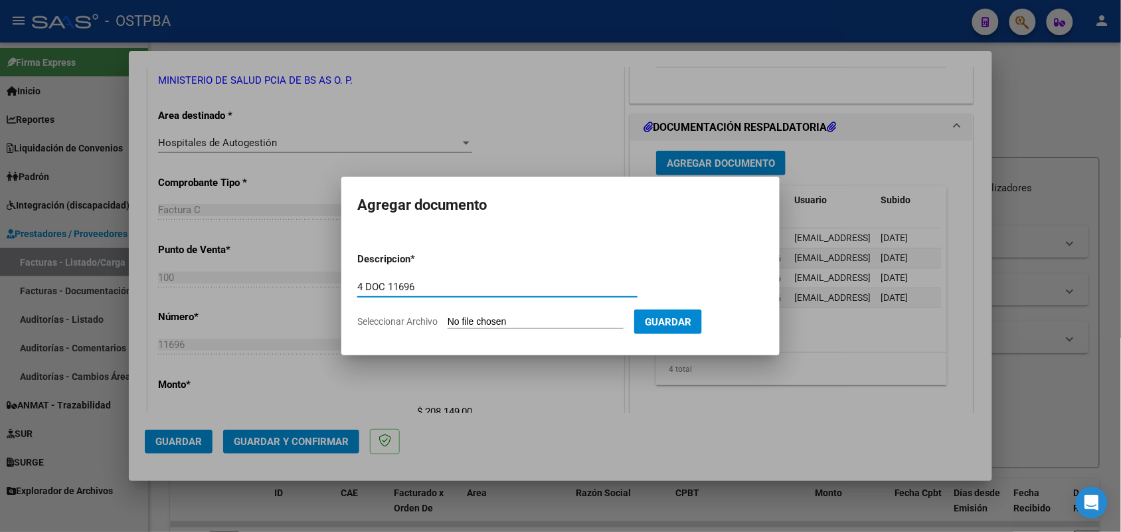
type input "4 DOC 11696"
click at [460, 320] on input "Seleccionar Archivo" at bounding box center [536, 322] width 176 height 13
type input "C:\fakepath\4 DOC 11696.pdf"
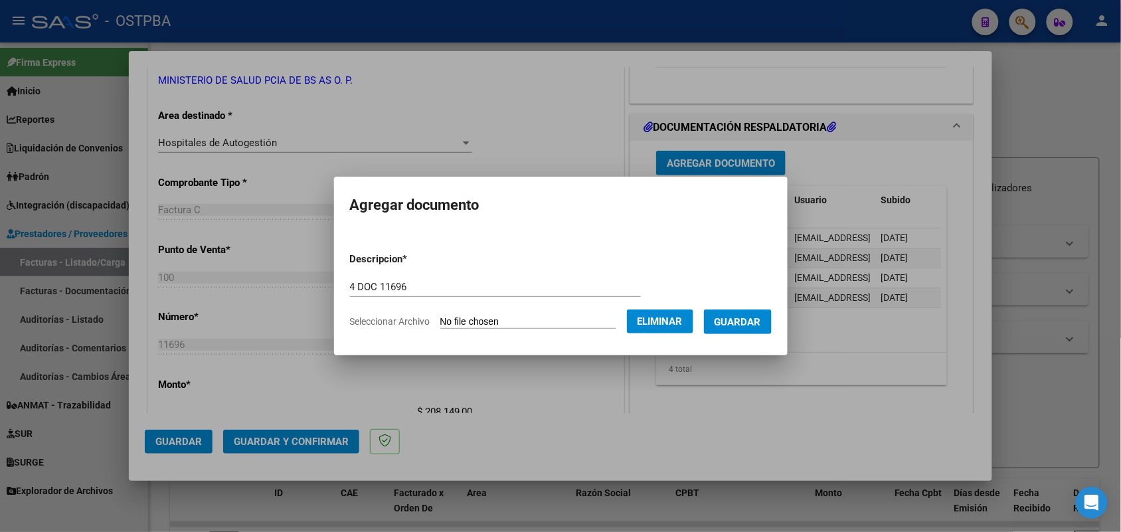
click at [740, 320] on span "Guardar" at bounding box center [738, 322] width 46 height 12
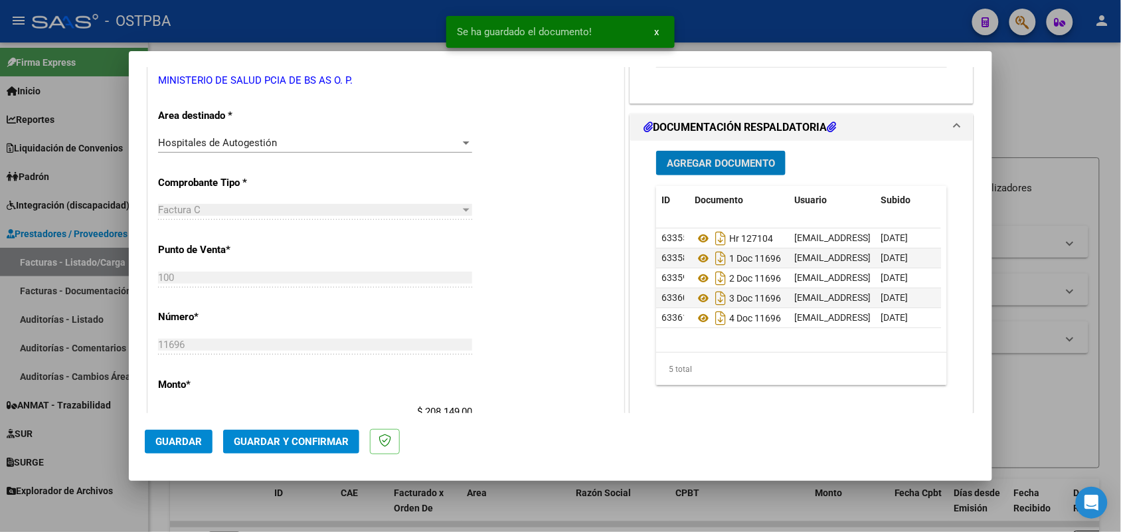
click at [317, 443] on span "Guardar y Confirmar" at bounding box center [291, 442] width 115 height 12
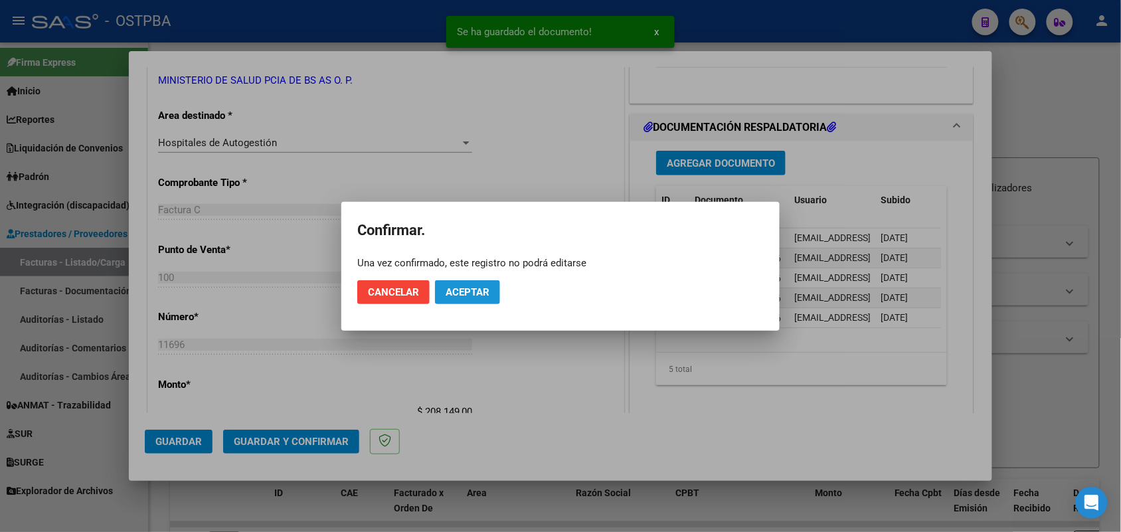
click at [471, 284] on button "Aceptar" at bounding box center [467, 292] width 65 height 24
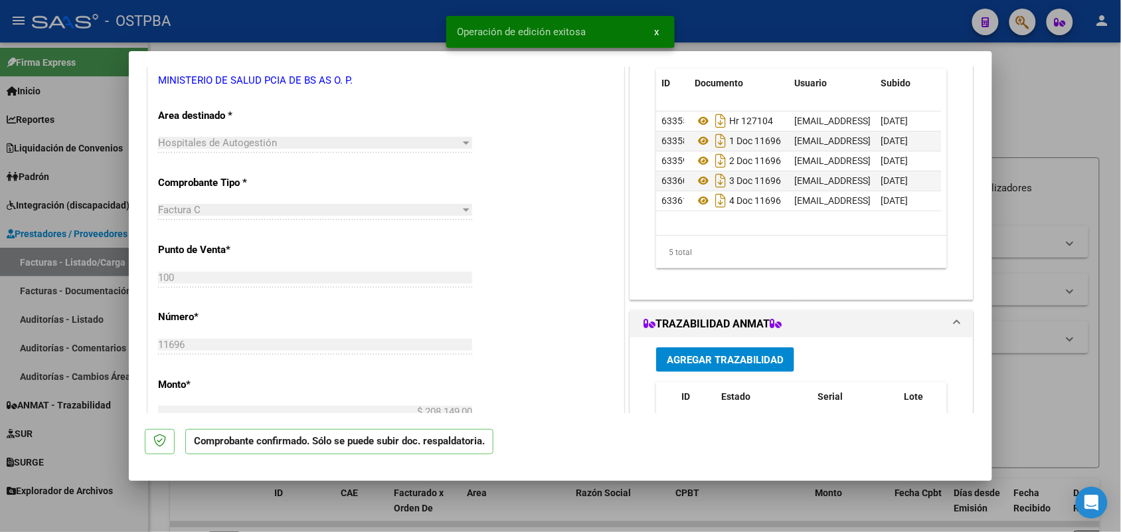
click at [80, 345] on div at bounding box center [560, 266] width 1121 height 532
type input "$ 0,00"
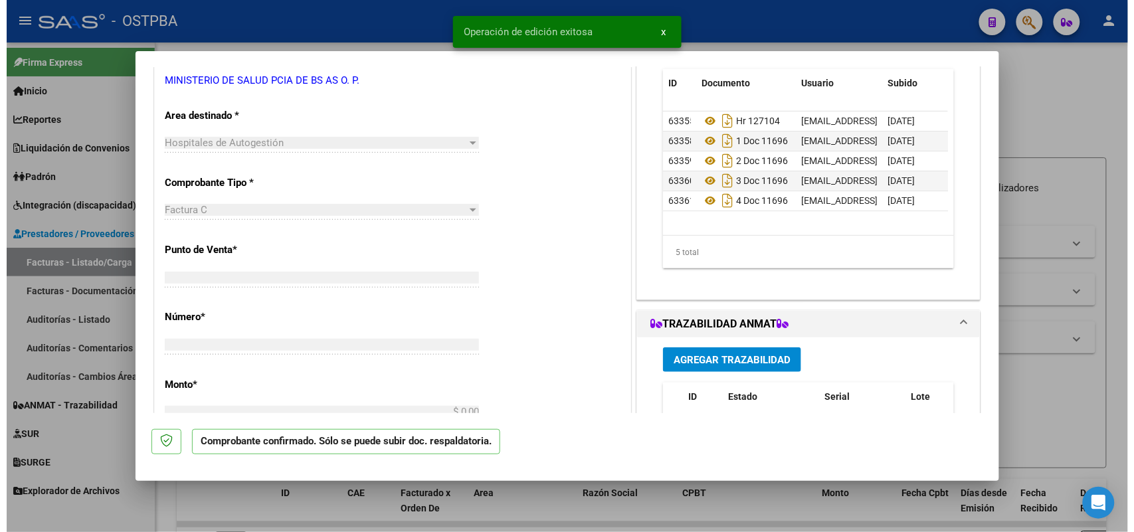
scroll to position [240, 0]
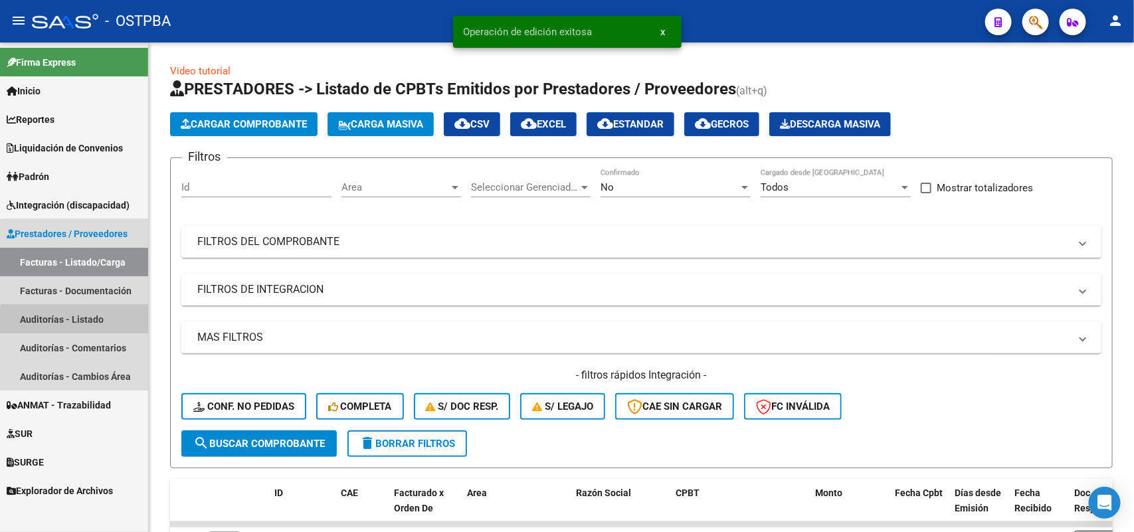
click at [76, 321] on link "Auditorías - Listado" at bounding box center [74, 319] width 148 height 29
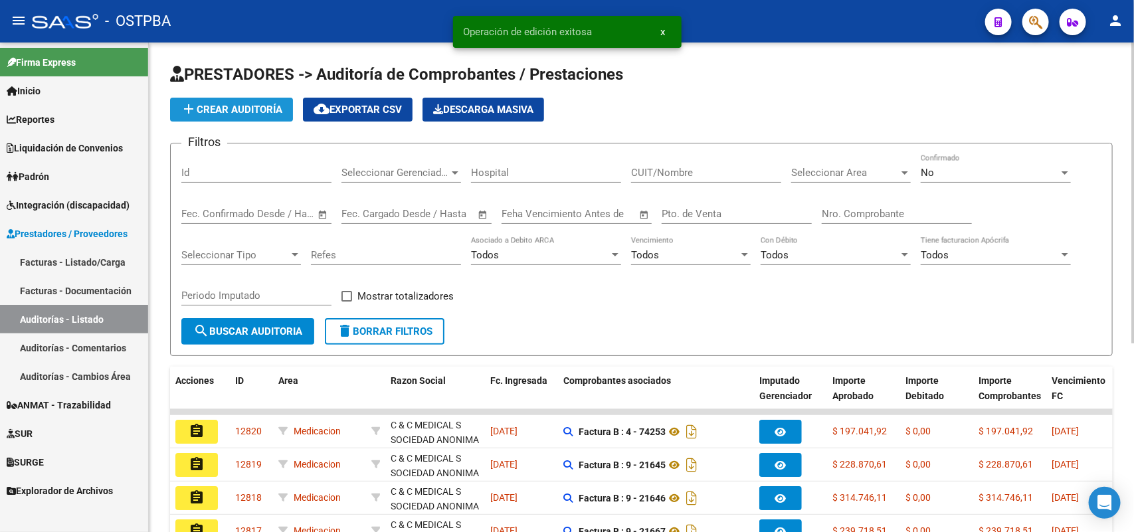
click at [231, 108] on span "add Crear Auditoría" at bounding box center [232, 110] width 102 height 12
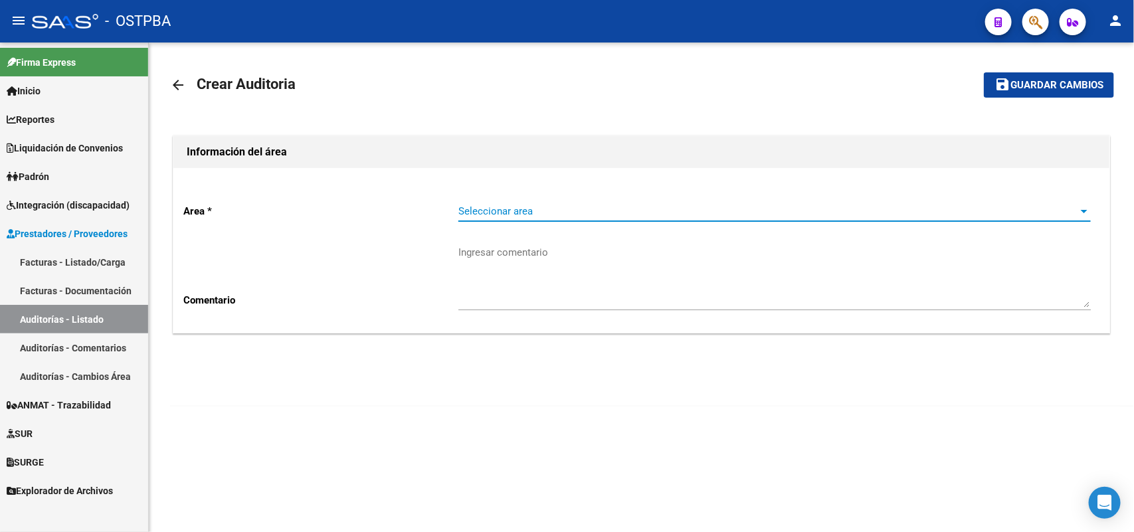
click at [490, 206] on span "Seleccionar area" at bounding box center [768, 211] width 620 height 12
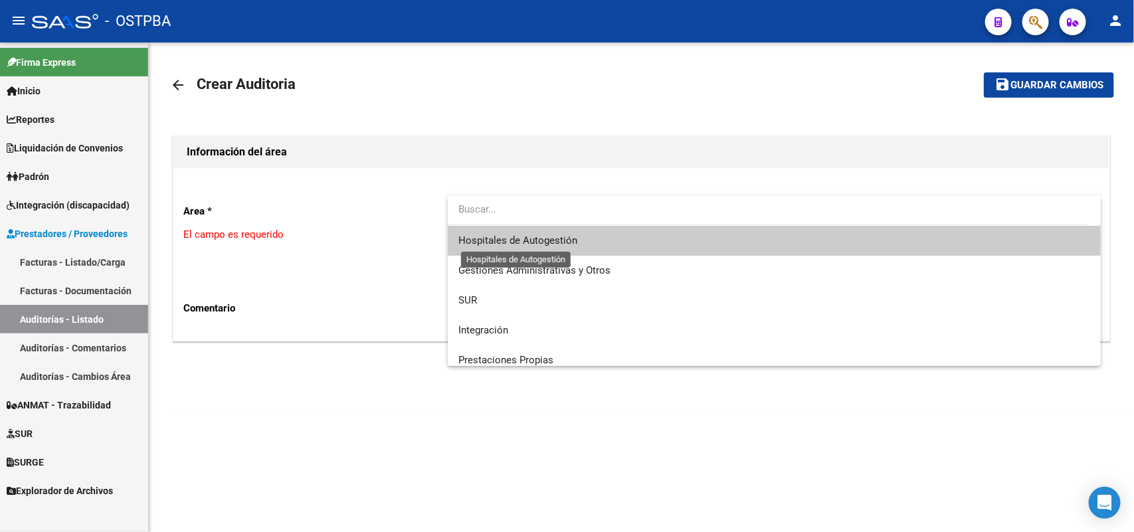
click at [522, 240] on span "Hospitales de Autogestión" at bounding box center [517, 240] width 119 height 12
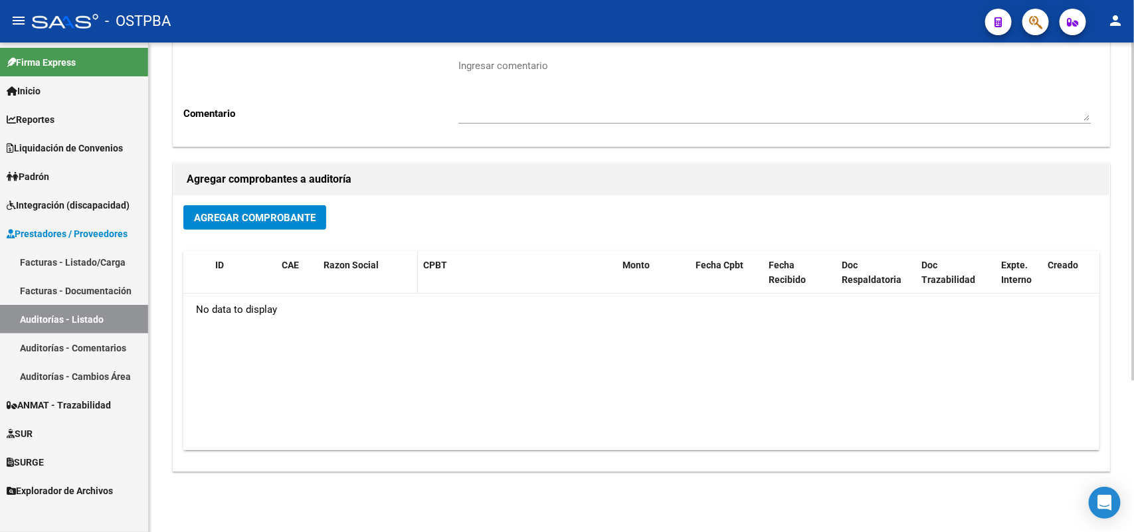
scroll to position [219, 0]
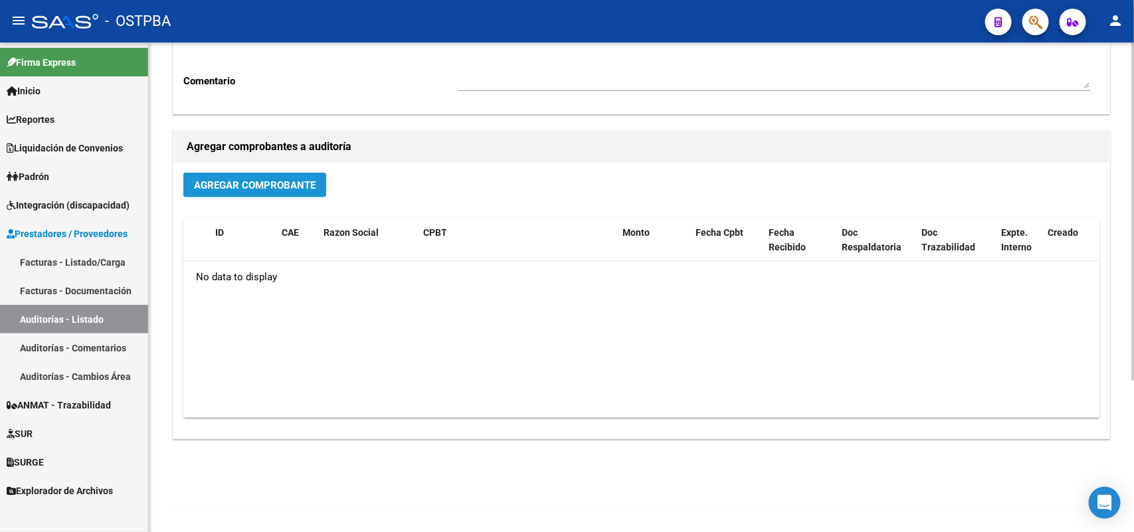
click at [277, 179] on span "Agregar Comprobante" at bounding box center [255, 185] width 122 height 12
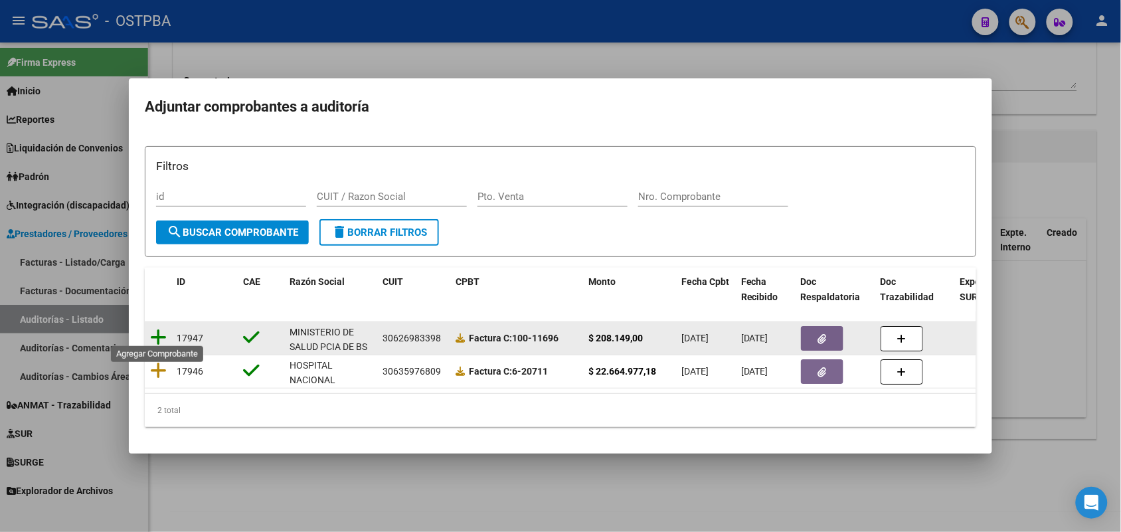
click at [161, 328] on icon at bounding box center [158, 337] width 17 height 19
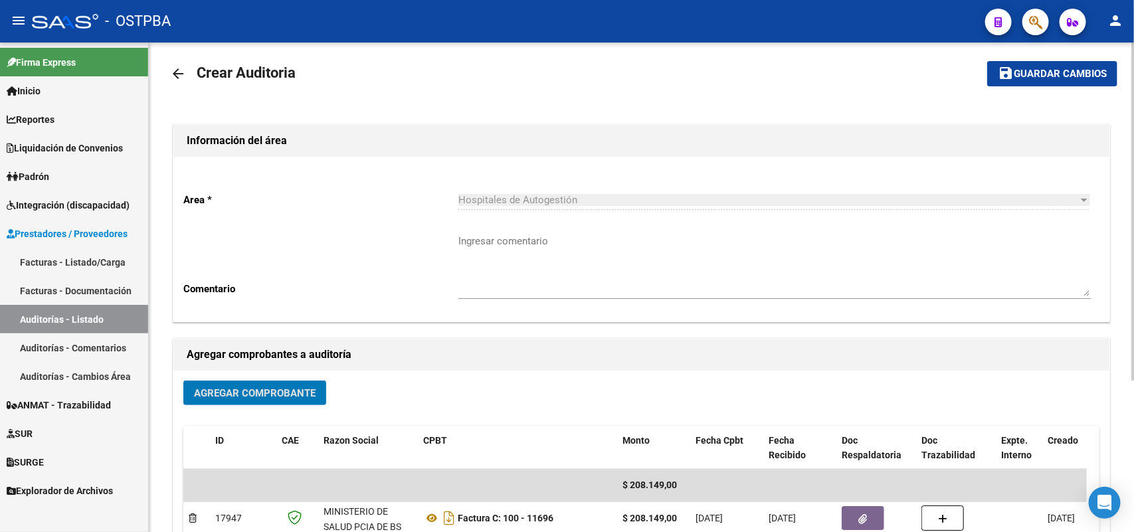
scroll to position [0, 0]
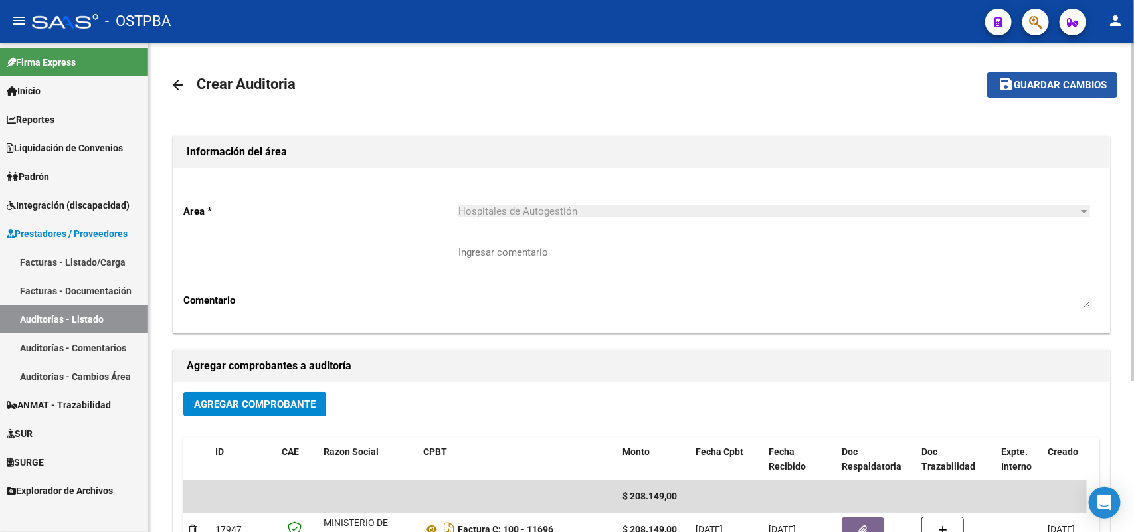
click at [1033, 80] on span "Guardar cambios" at bounding box center [1059, 86] width 93 height 12
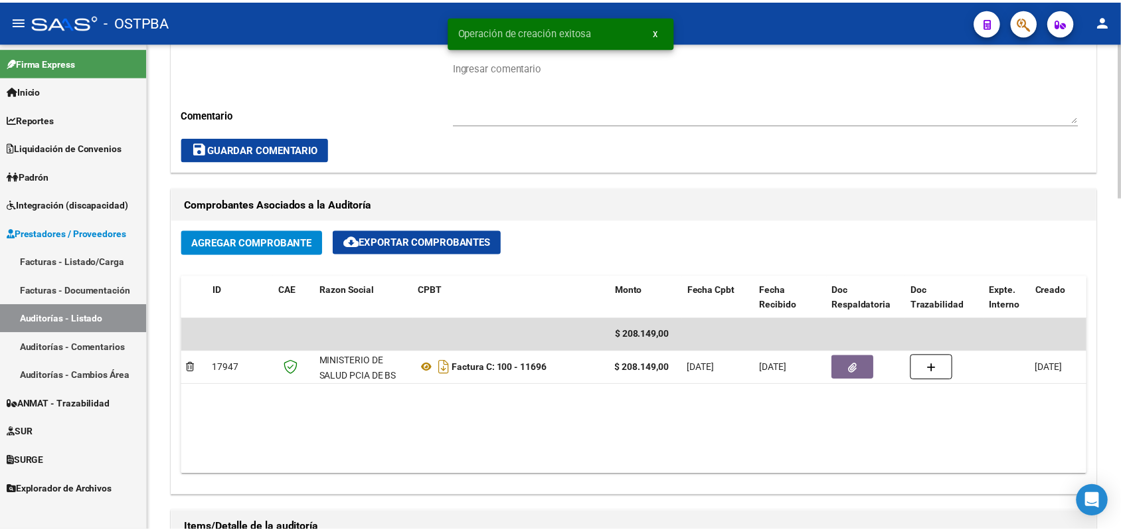
scroll to position [830, 0]
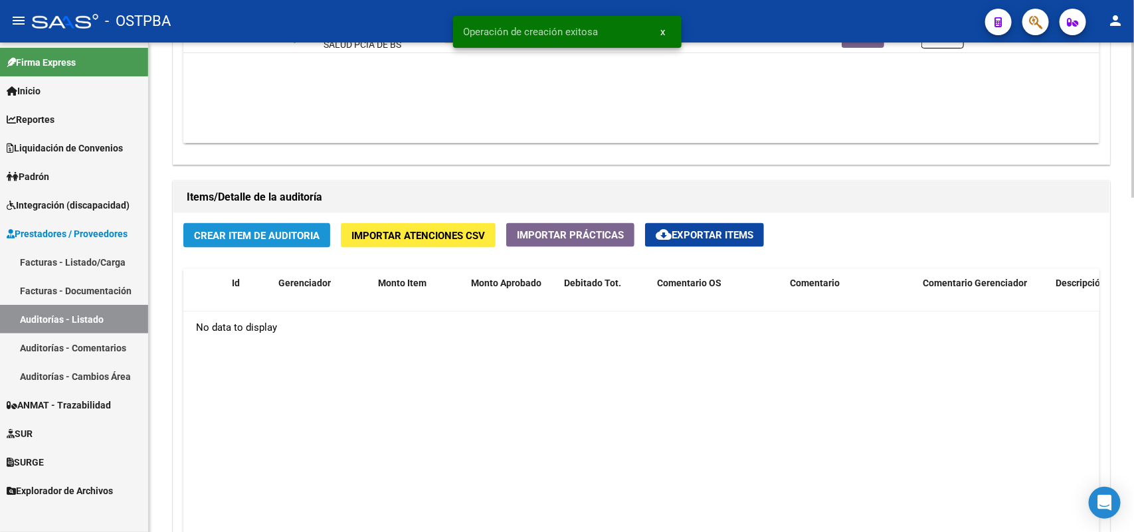
click at [234, 237] on span "Crear Item de Auditoria" at bounding box center [257, 236] width 126 height 12
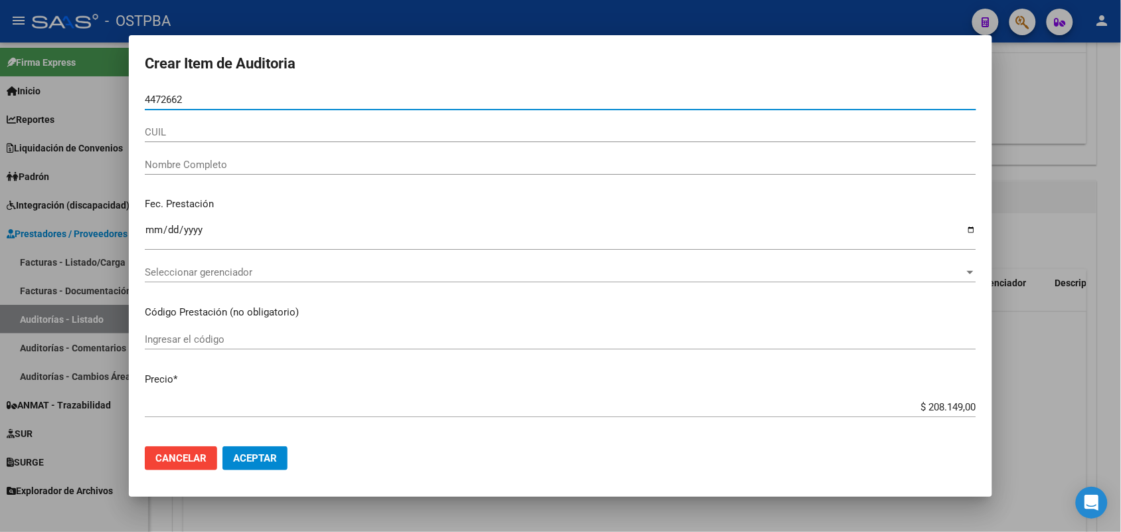
type input "44726625"
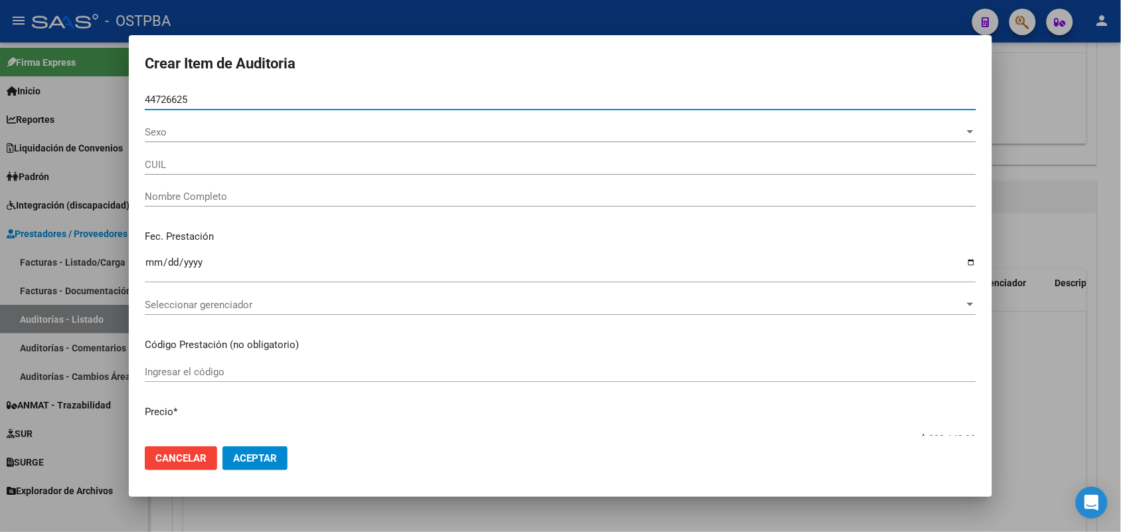
type input "27447266259"
type input "BOTELLI VALERIA PRISCILA -"
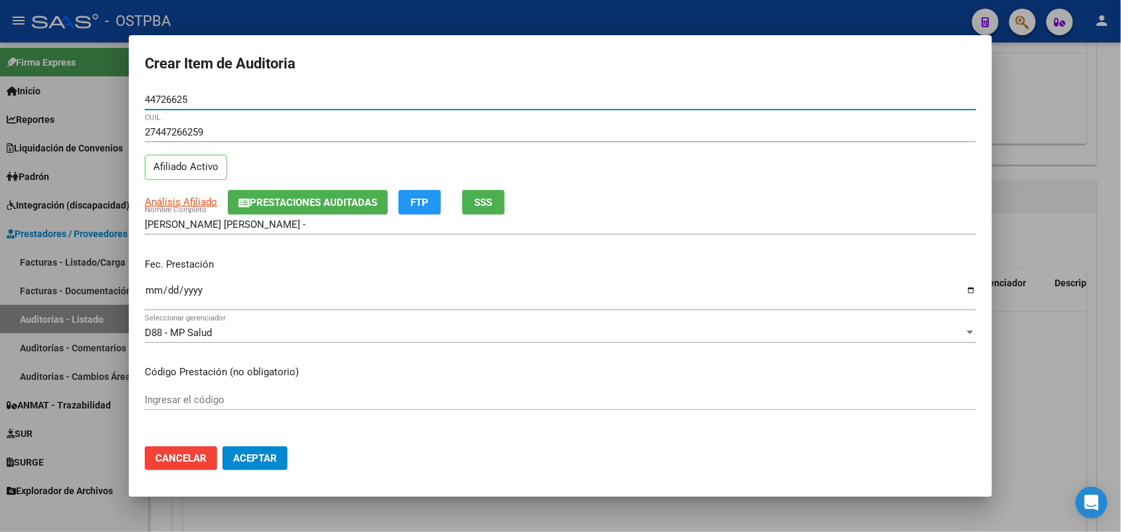
type input "44726625"
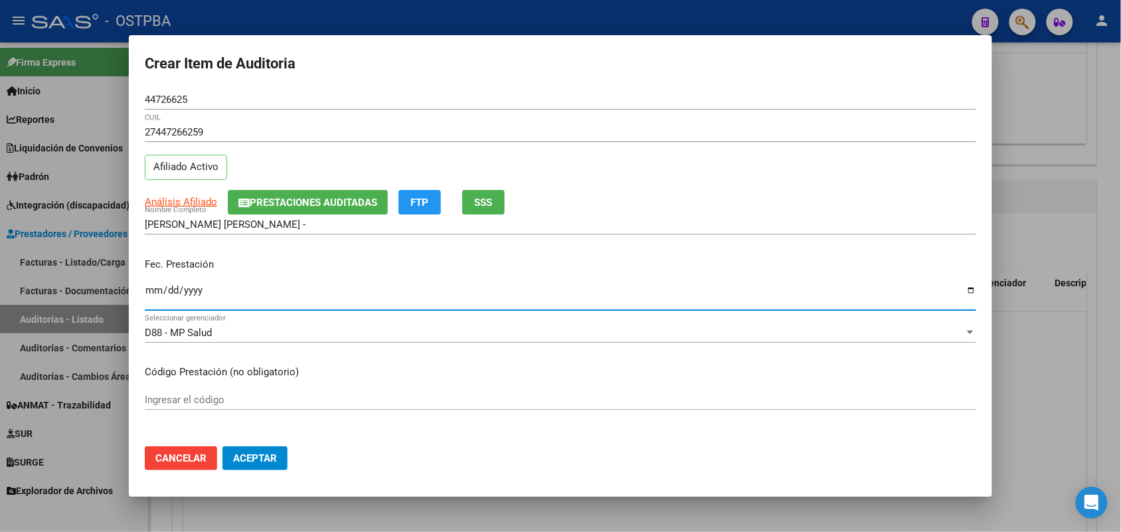
click at [153, 294] on input "Ingresar la fecha" at bounding box center [560, 295] width 831 height 21
type input "2025-07-18"
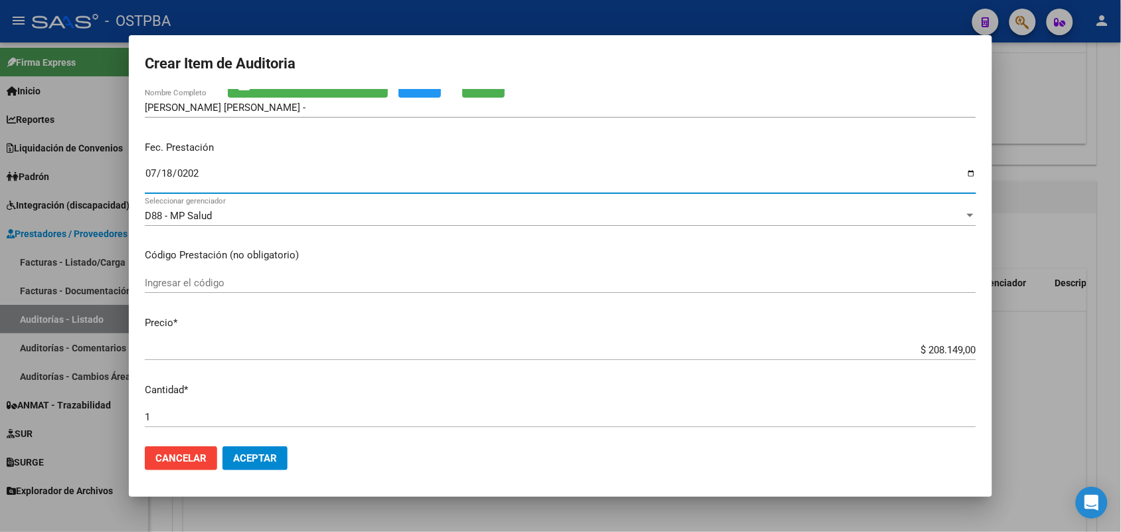
scroll to position [249, 0]
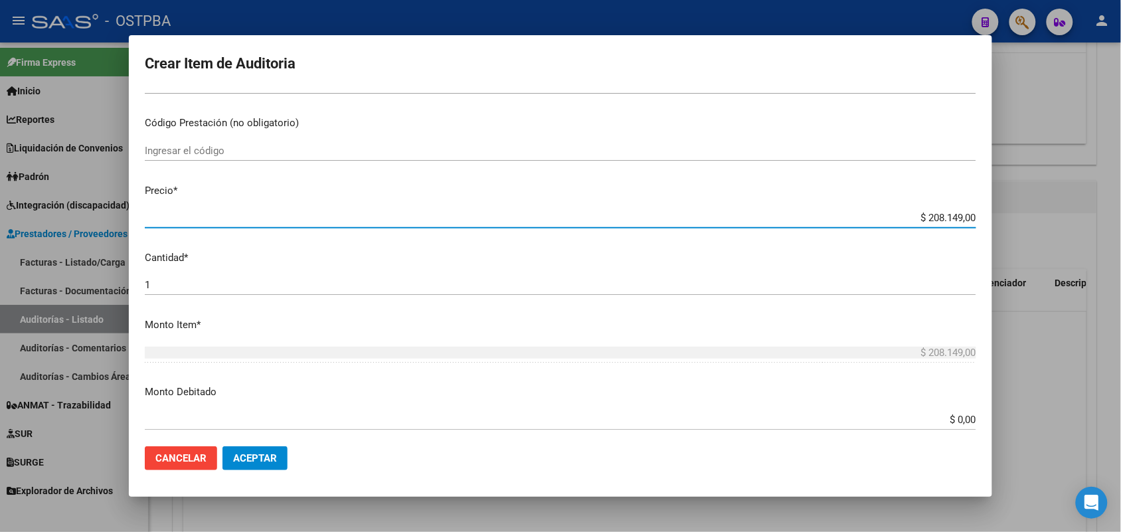
drag, startPoint x: 898, startPoint y: 217, endPoint x: 1015, endPoint y: 210, distance: 116.4
click at [1015, 210] on div "Crear Item de Auditoria 44726625 Nro Documento 27447266259 CUIL Afiliado Activo…" at bounding box center [560, 266] width 1121 height 532
type input "$ 0,02"
type input "$ 0,25"
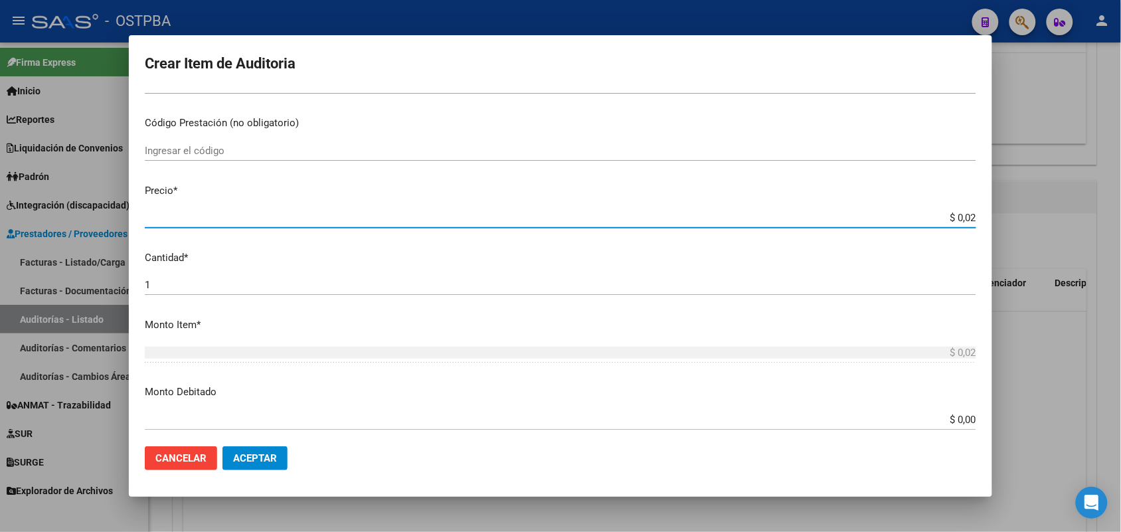
type input "$ 0,25"
type input "$ 2,53"
type input "$ 25,37"
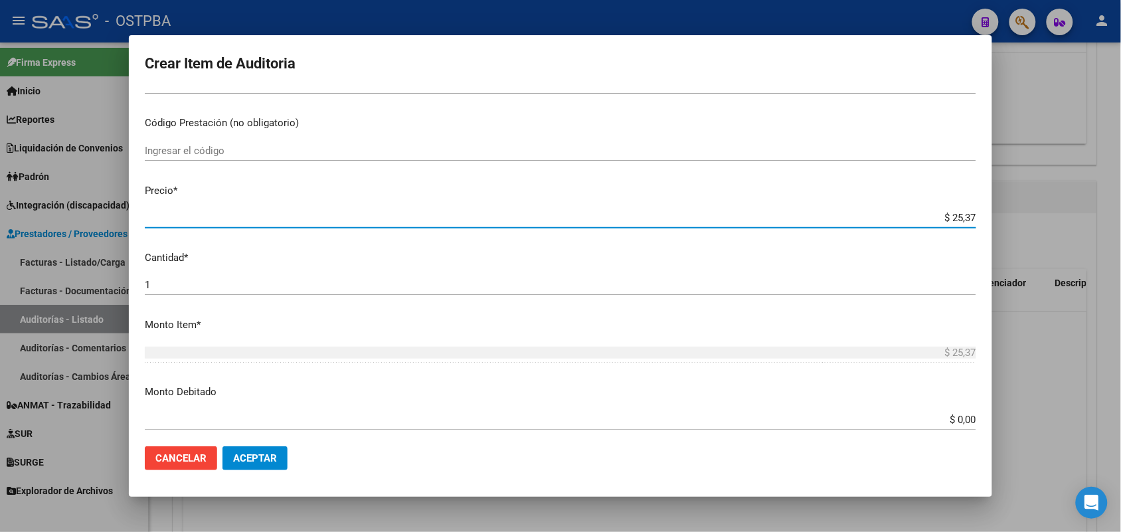
type input "$ 253,74"
type input "$ 2.537,40"
type input "$ 25.374,00"
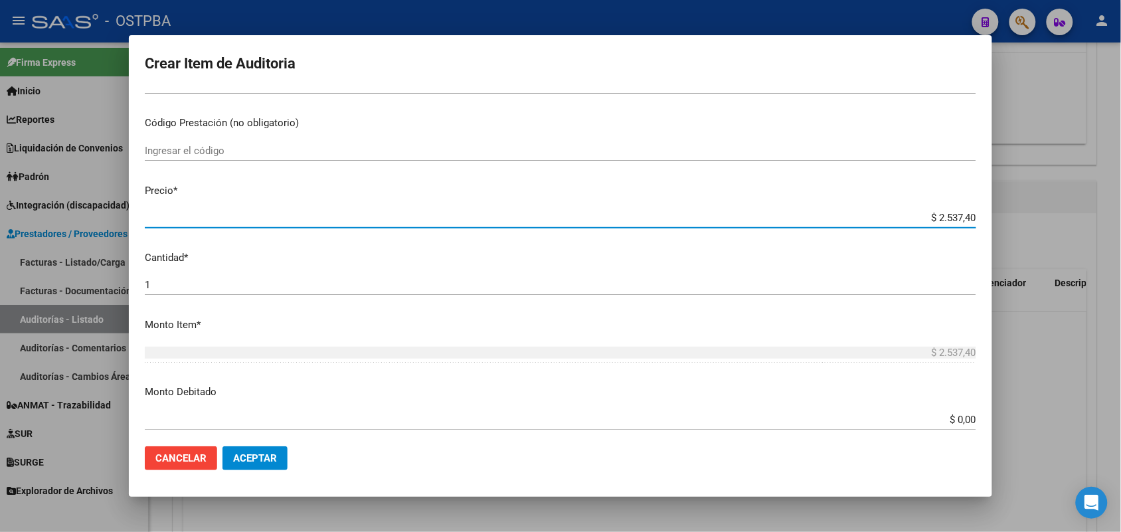
type input "$ 25.374,00"
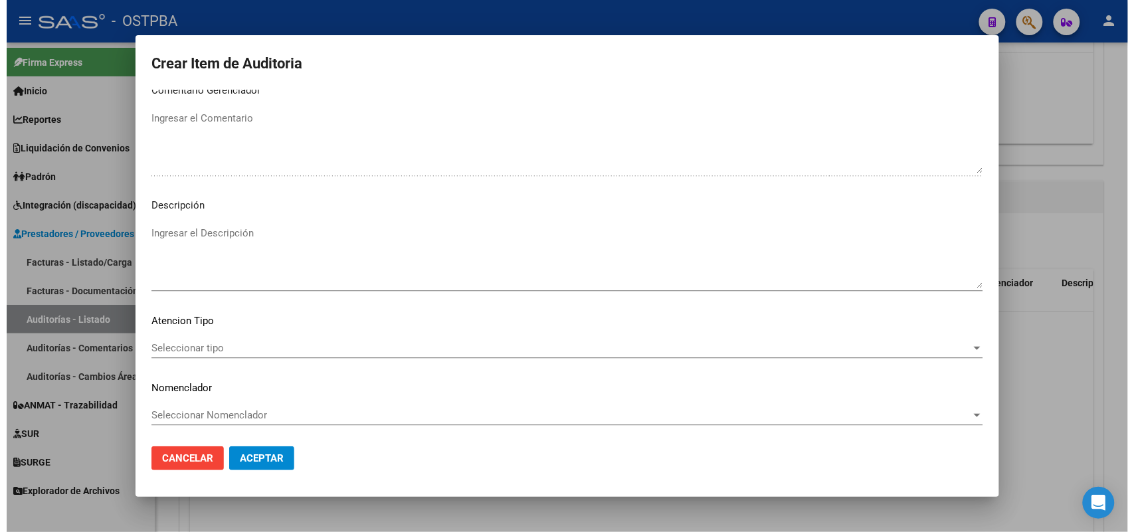
scroll to position [849, 0]
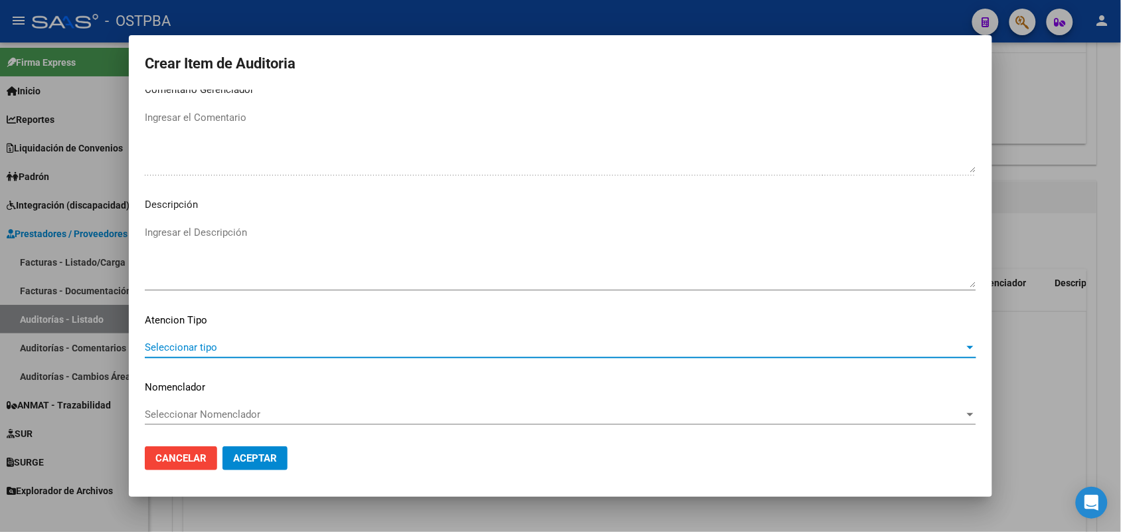
click at [176, 346] on span "Seleccionar tipo" at bounding box center [554, 347] width 819 height 12
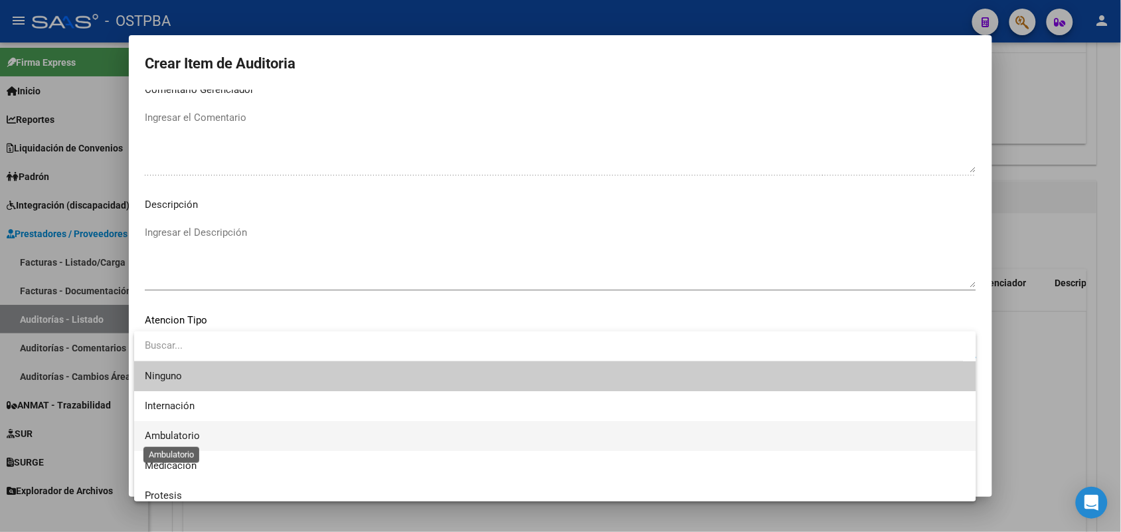
click at [177, 437] on span "Ambulatorio" at bounding box center [172, 436] width 55 height 12
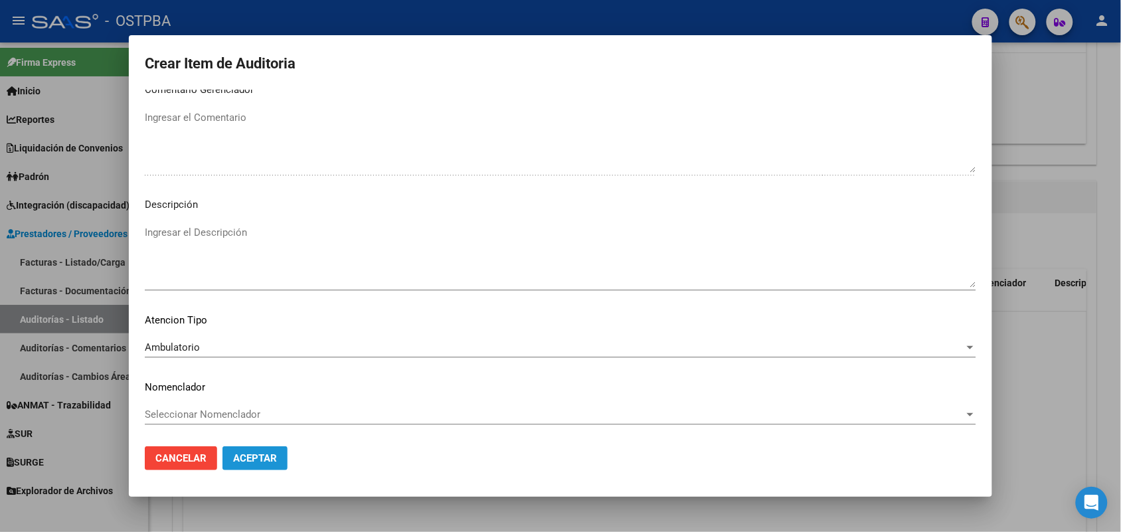
click at [266, 466] on button "Aceptar" at bounding box center [254, 458] width 65 height 24
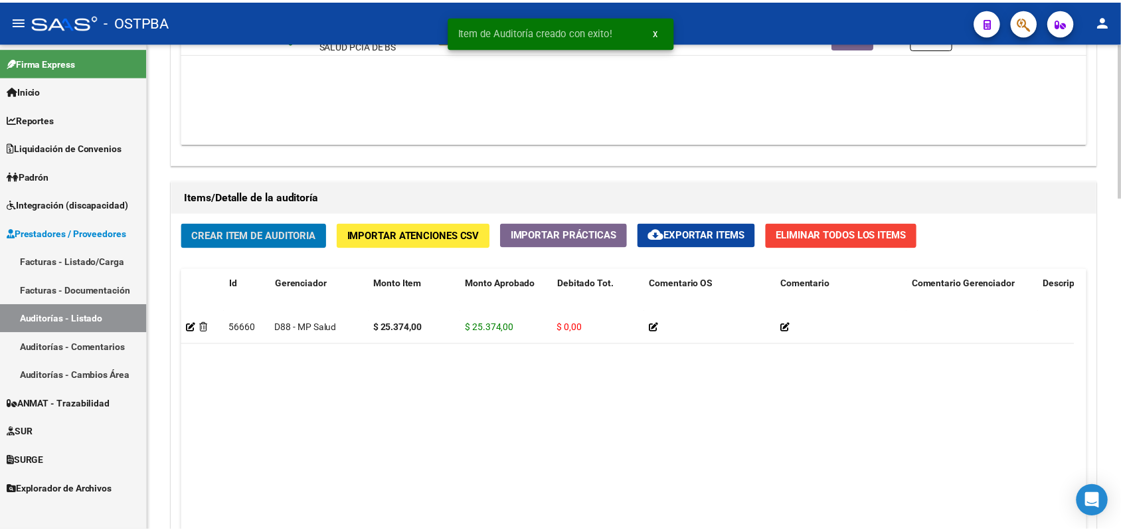
scroll to position [831, 0]
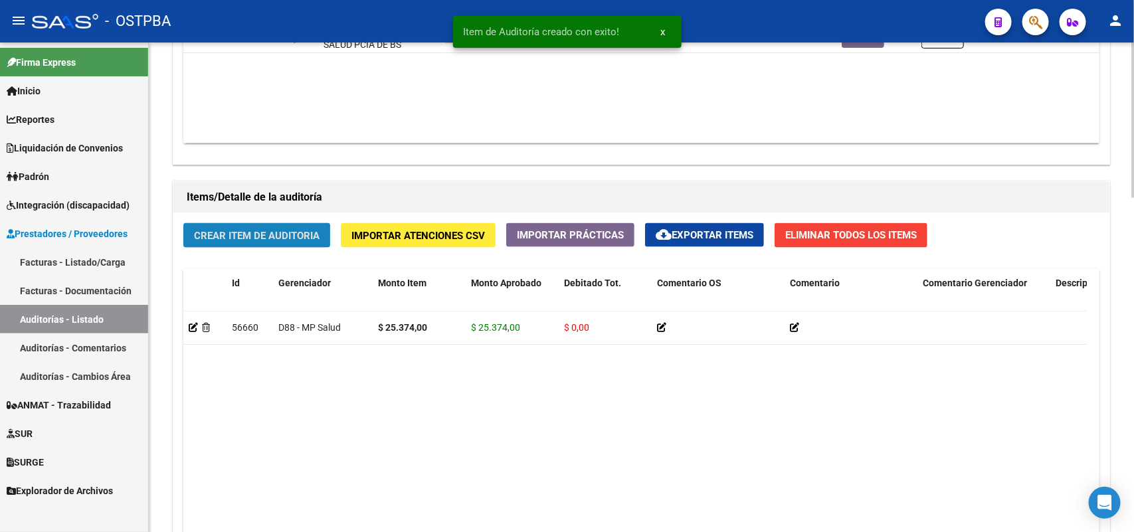
click at [256, 230] on span "Crear Item de Auditoria" at bounding box center [257, 236] width 126 height 12
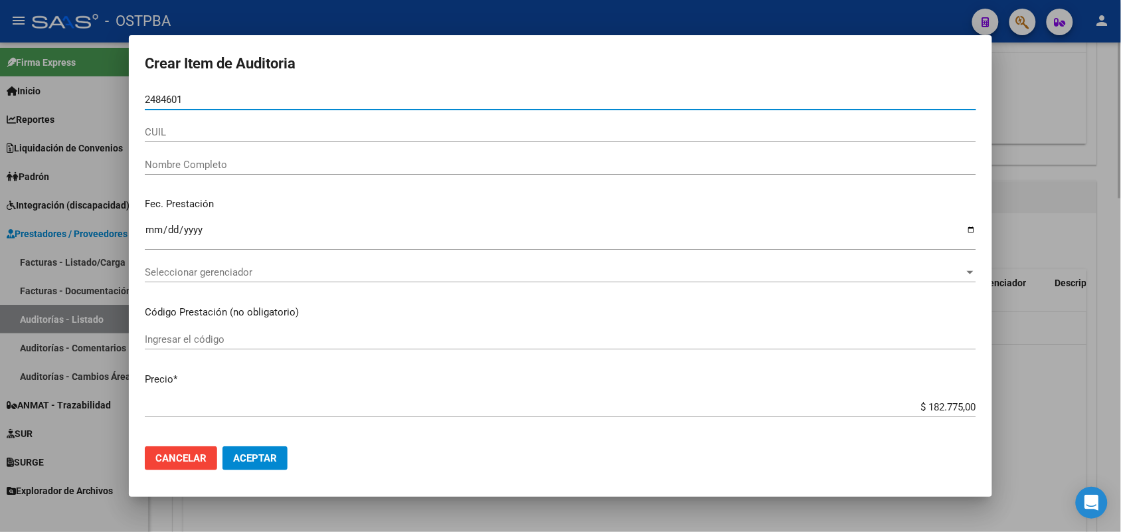
type input "24846015"
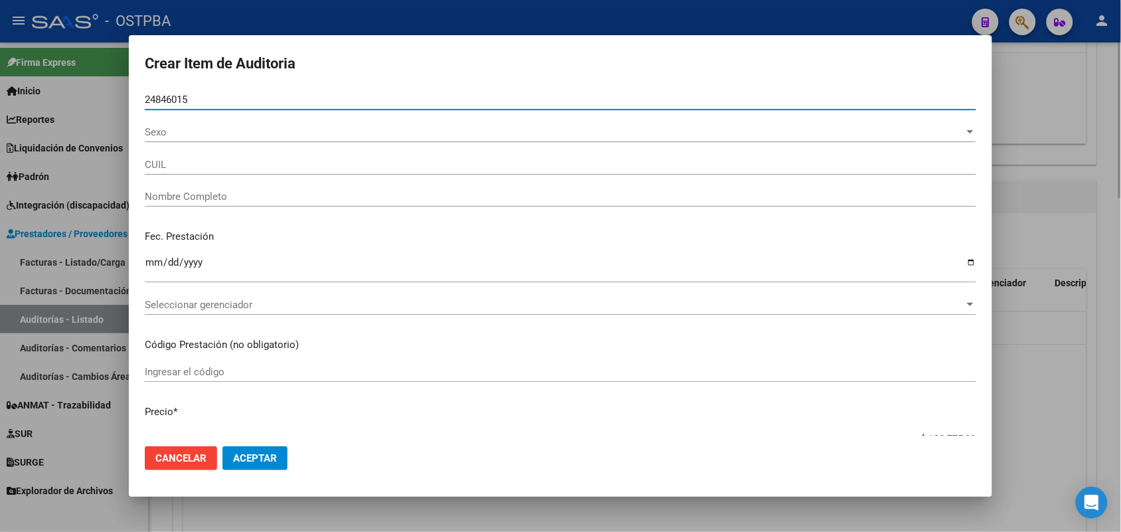
type input "27248460151"
type input "MARTINEZ NATALIA ROXANA -"
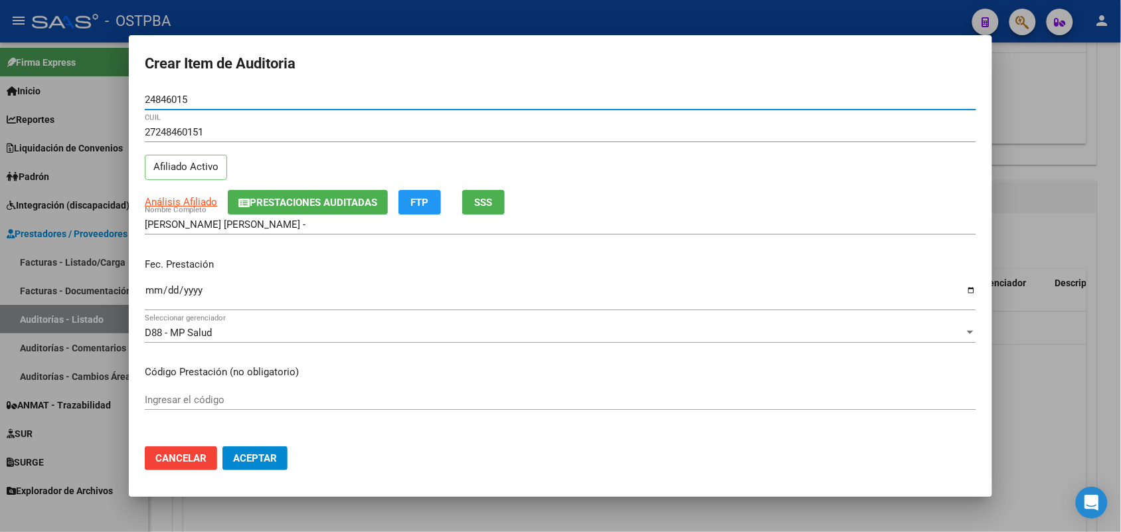
type input "24846015"
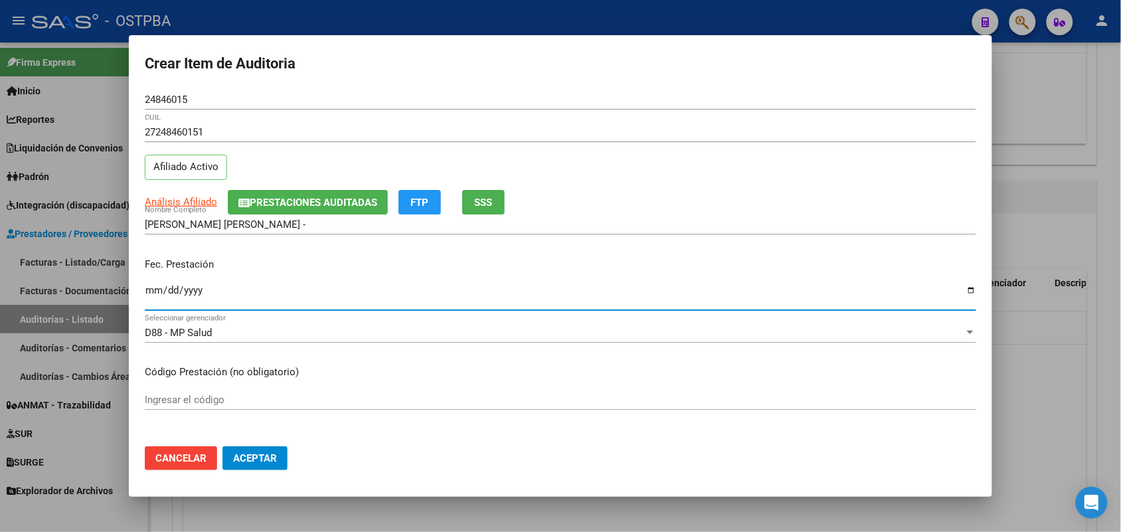
drag, startPoint x: 153, startPoint y: 298, endPoint x: 513, endPoint y: 323, distance: 360.9
click at [157, 298] on input "Ingresar la fecha" at bounding box center [560, 295] width 831 height 21
type input "2025-07-11"
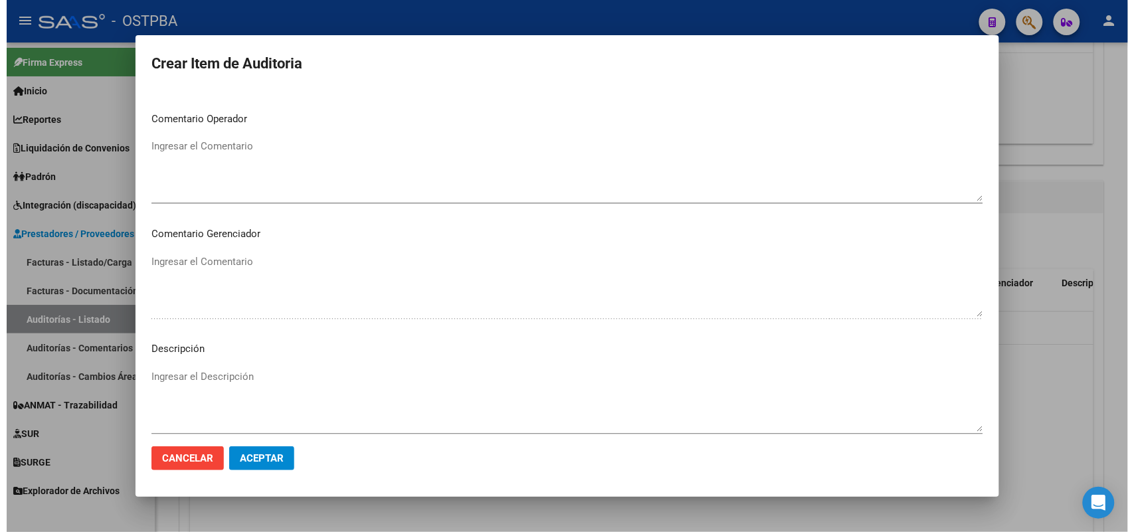
scroll to position [849, 0]
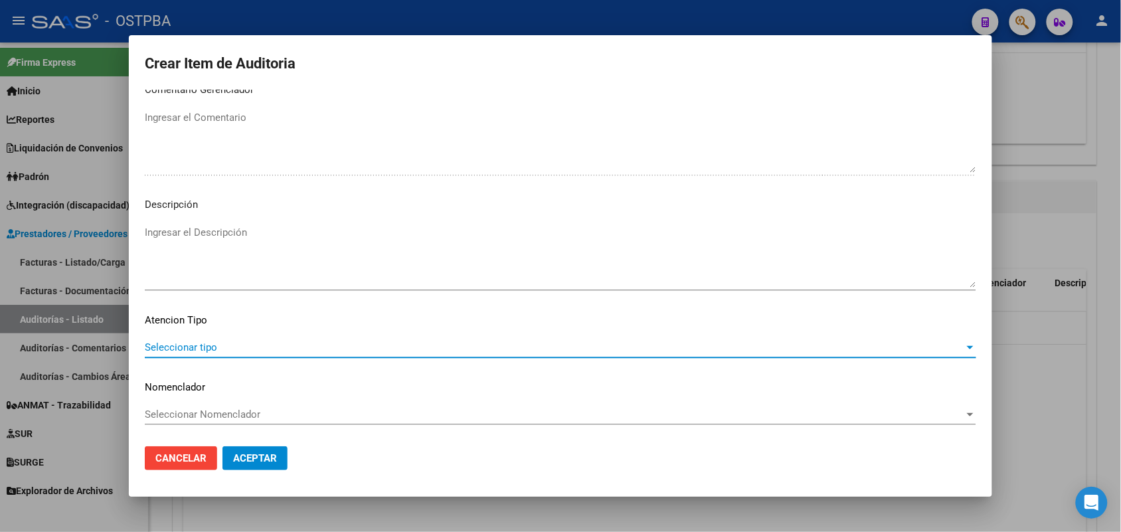
click at [196, 347] on span "Seleccionar tipo" at bounding box center [554, 347] width 819 height 12
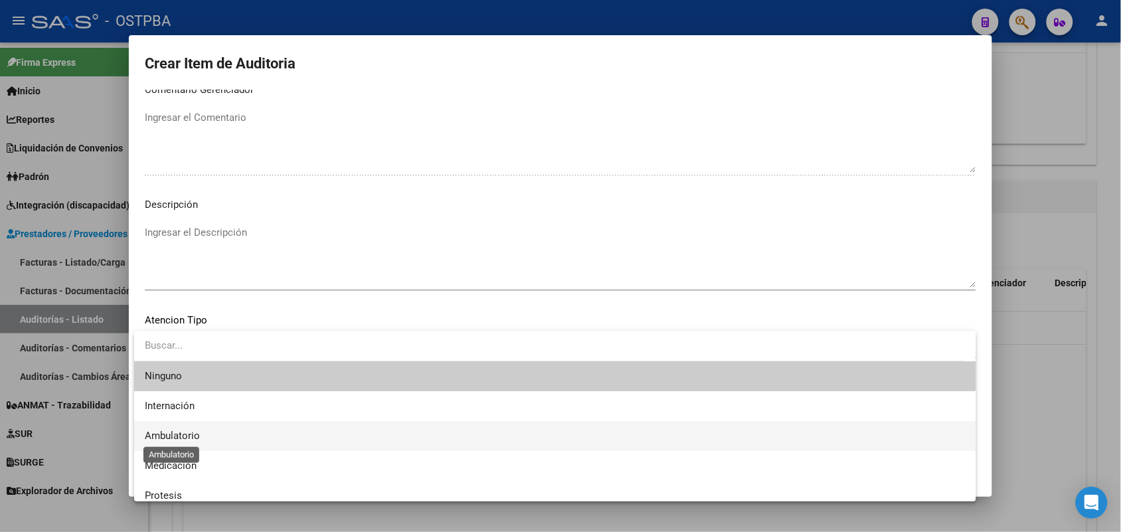
drag, startPoint x: 187, startPoint y: 438, endPoint x: 199, endPoint y: 438, distance: 12.0
click at [188, 438] on span "Ambulatorio" at bounding box center [172, 436] width 55 height 12
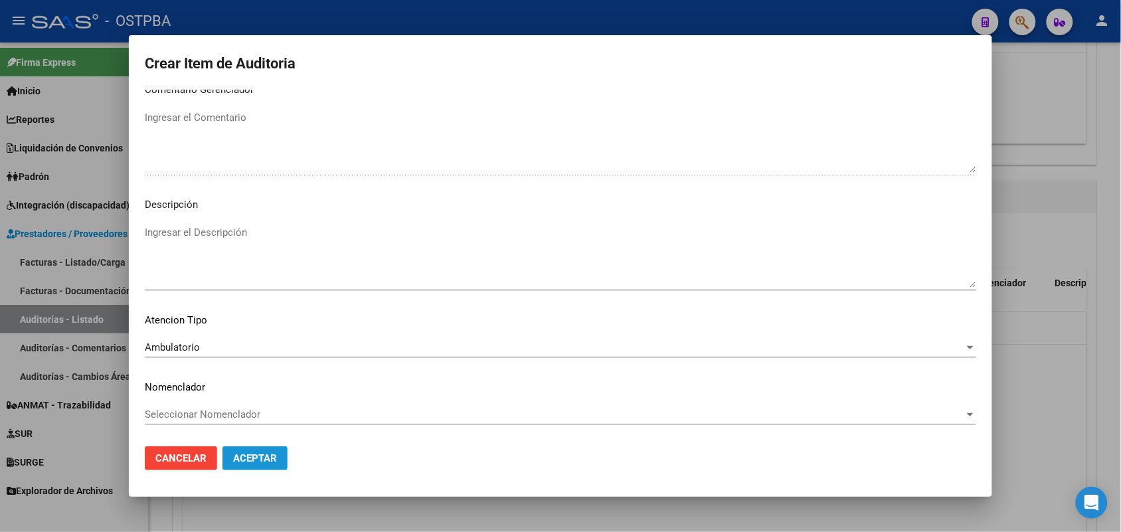
click at [259, 452] on span "Aceptar" at bounding box center [255, 458] width 44 height 12
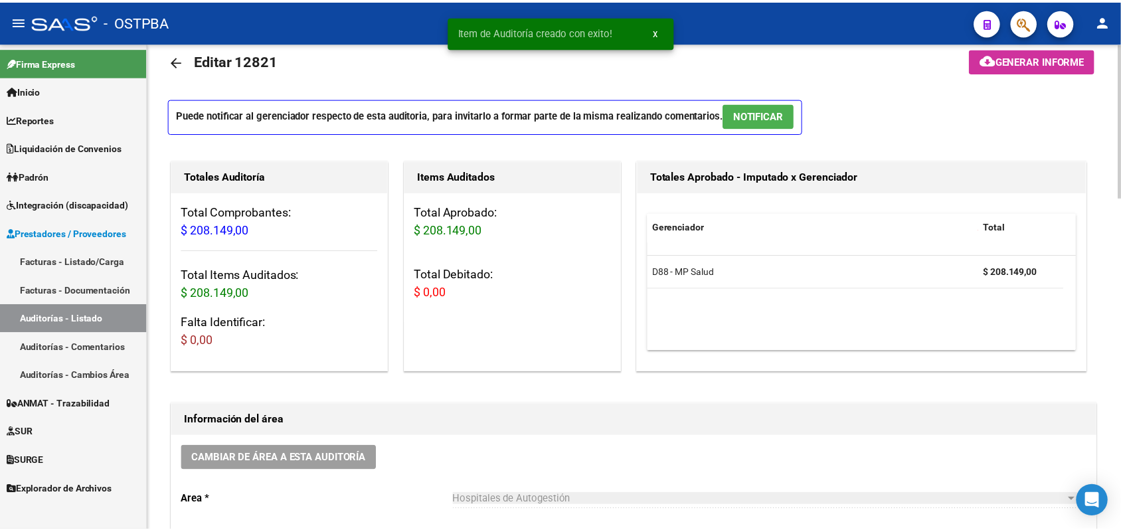
scroll to position [0, 0]
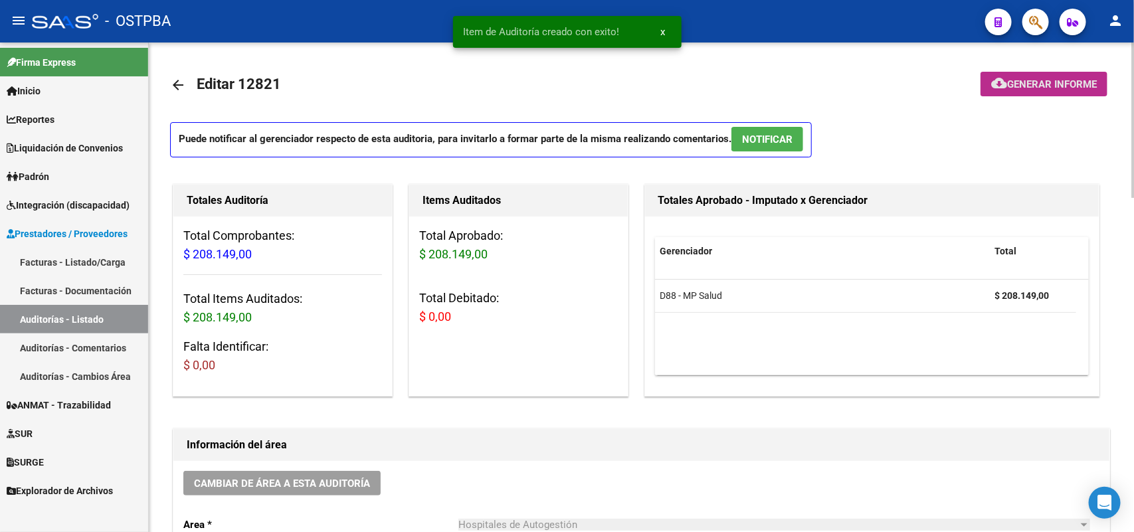
click at [1044, 78] on span "Generar informe" at bounding box center [1052, 84] width 90 height 12
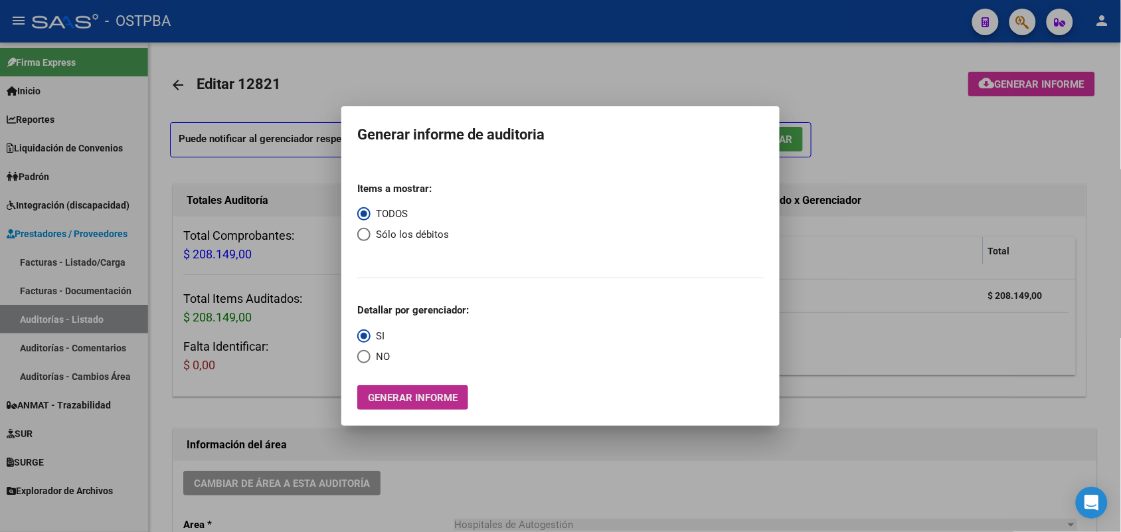
click at [436, 398] on span "Generar informe" at bounding box center [413, 398] width 90 height 12
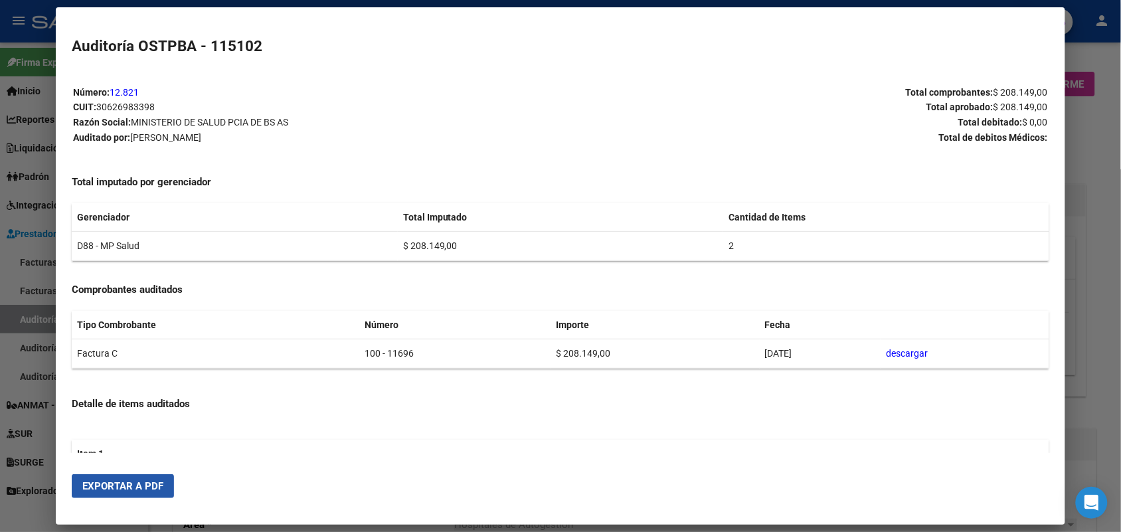
click at [127, 490] on span "Exportar a PDF" at bounding box center [122, 486] width 81 height 12
click at [1099, 304] on div at bounding box center [560, 266] width 1121 height 532
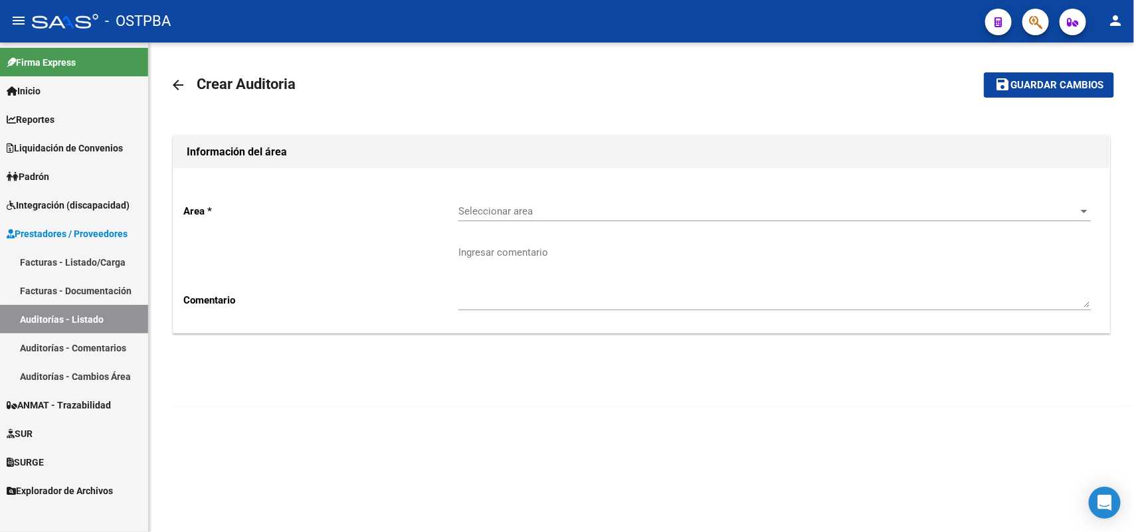
click at [94, 260] on link "Facturas - Listado/Carga" at bounding box center [74, 262] width 148 height 29
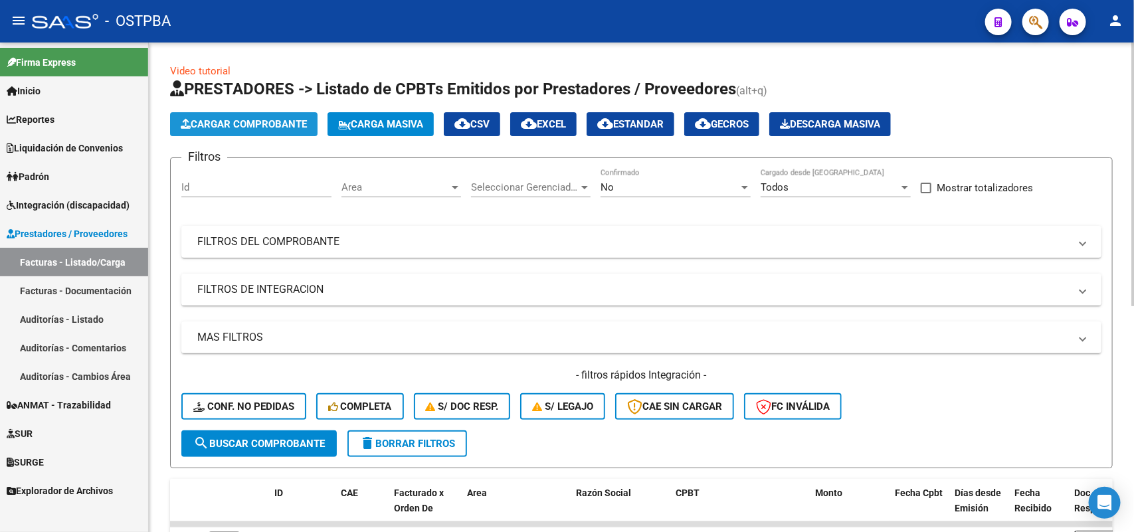
click at [279, 120] on span "Cargar Comprobante" at bounding box center [244, 124] width 126 height 12
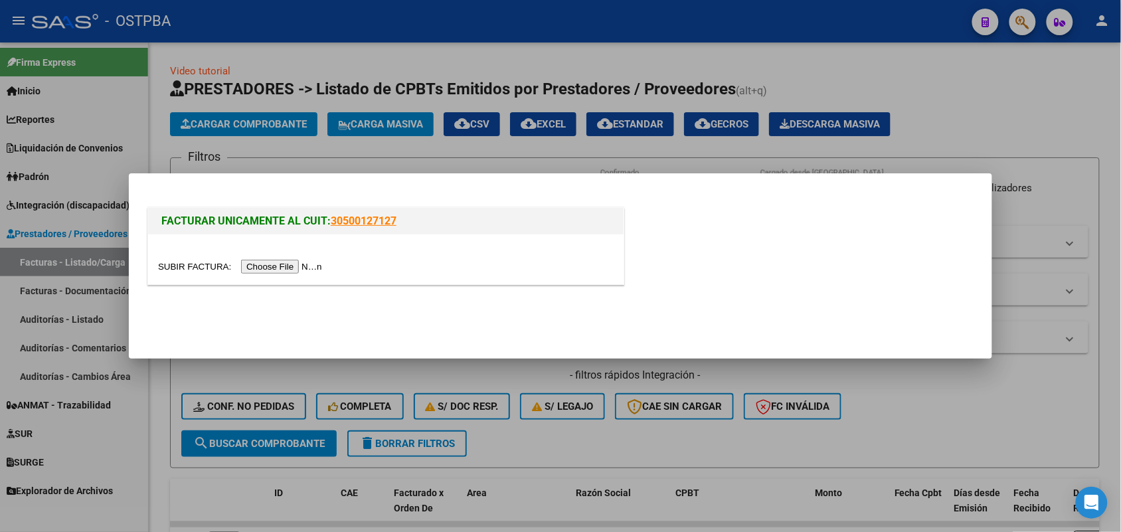
click at [264, 264] on input "file" at bounding box center [242, 267] width 168 height 14
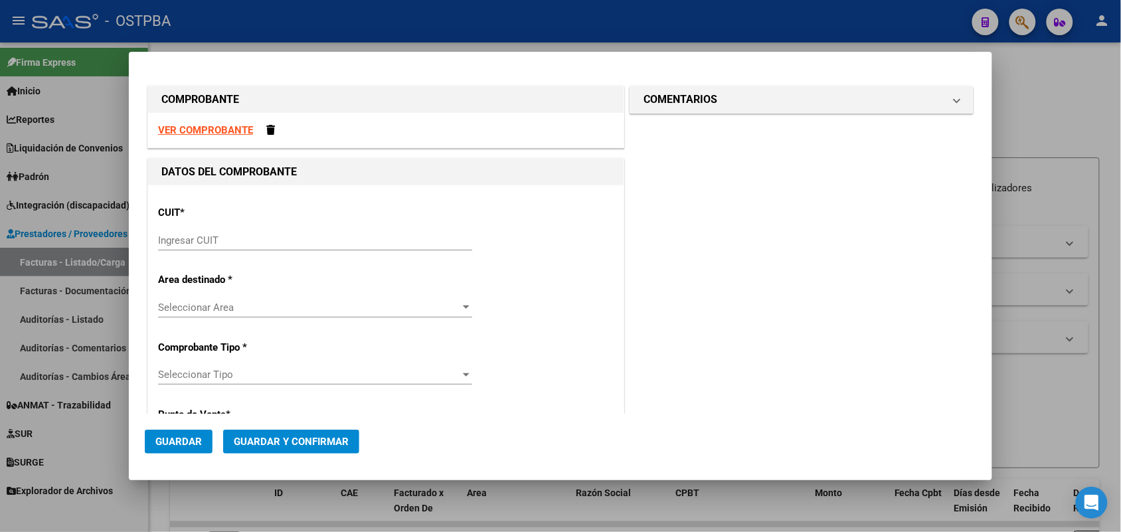
drag, startPoint x: 188, startPoint y: 233, endPoint x: 241, endPoint y: 233, distance: 53.1
click at [188, 232] on div "Ingresar CUIT" at bounding box center [315, 240] width 314 height 20
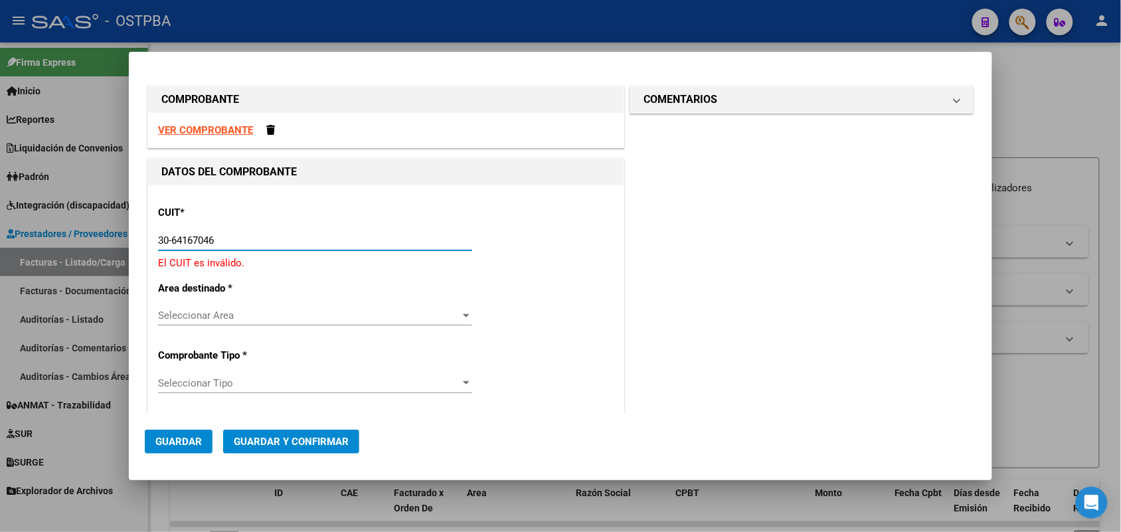
type input "30-64167046-0"
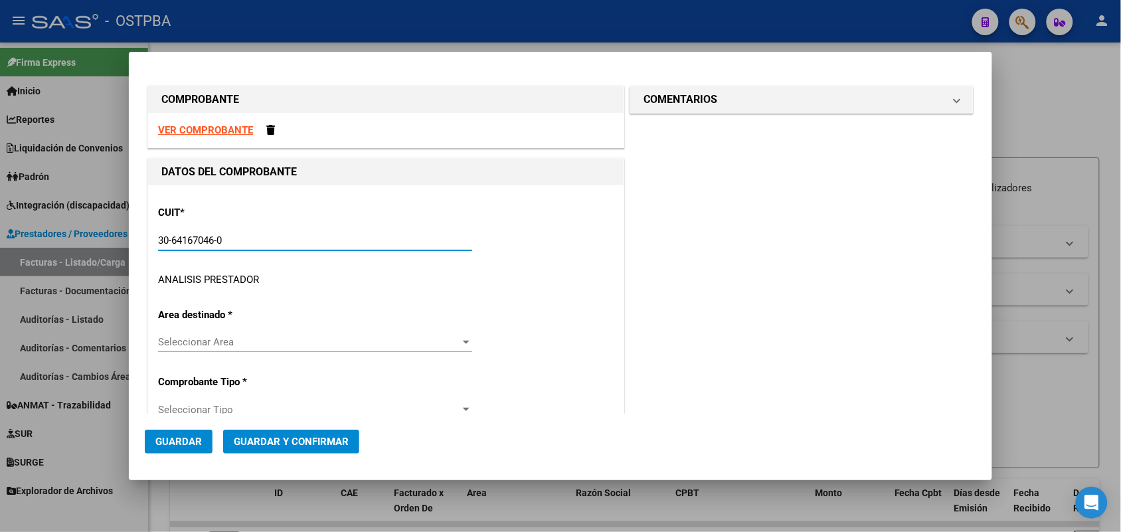
type input "3"
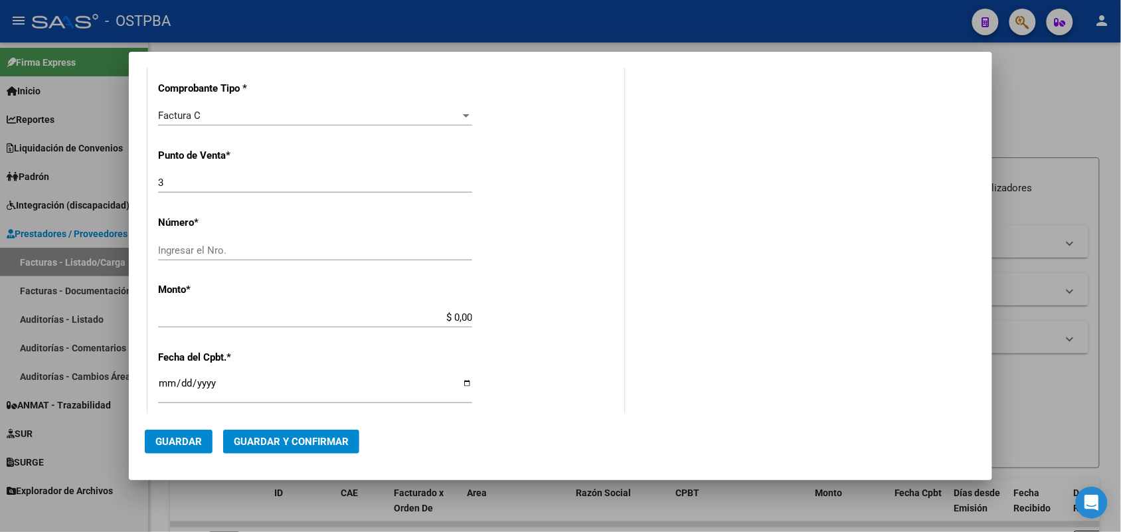
scroll to position [332, 0]
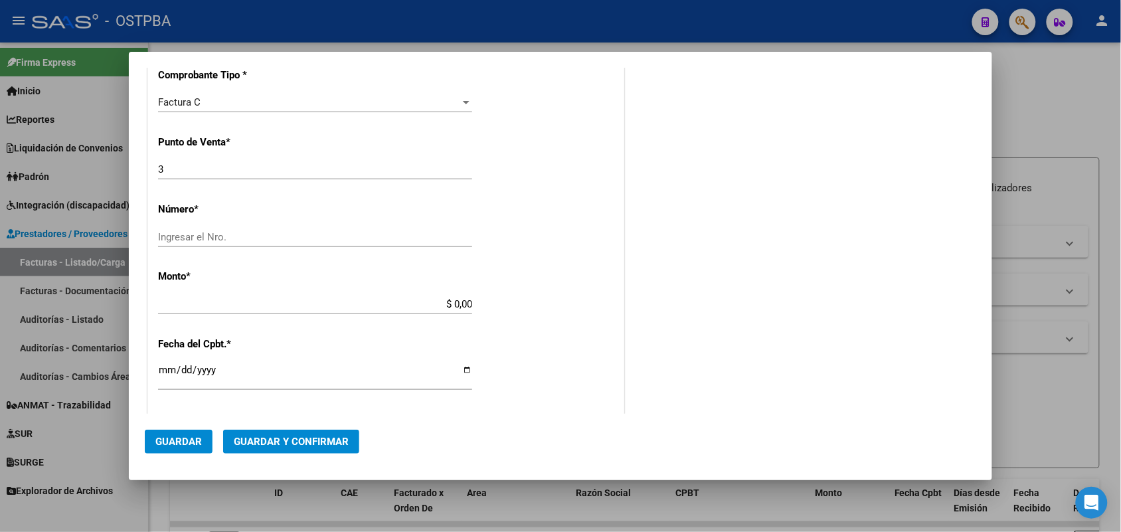
type input "30-64167046-0"
drag, startPoint x: 168, startPoint y: 168, endPoint x: 141, endPoint y: 176, distance: 28.4
click at [141, 176] on mat-dialog-content "COMPROBANTE VER COMPROBANTE DATOS DEL COMPROBANTE CUIT * 30-64167046-0 Ingresar…" at bounding box center [560, 241] width 863 height 346
type input "1"
click at [173, 231] on input "Ingresar el Nro." at bounding box center [315, 237] width 314 height 12
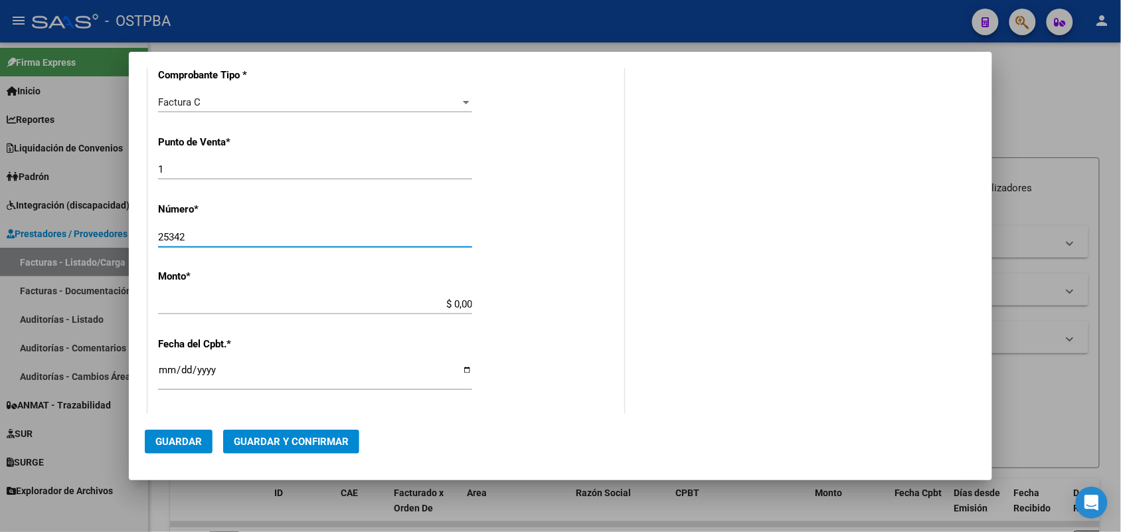
type input "25342"
drag, startPoint x: 432, startPoint y: 303, endPoint x: 501, endPoint y: 304, distance: 69.7
click at [501, 303] on div "CUIT * 30-64167046-0 Ingresar CUIT ANALISIS PRESTADOR MUNICIPALIDAD DE LA [PERS…" at bounding box center [385, 324] width 475 height 942
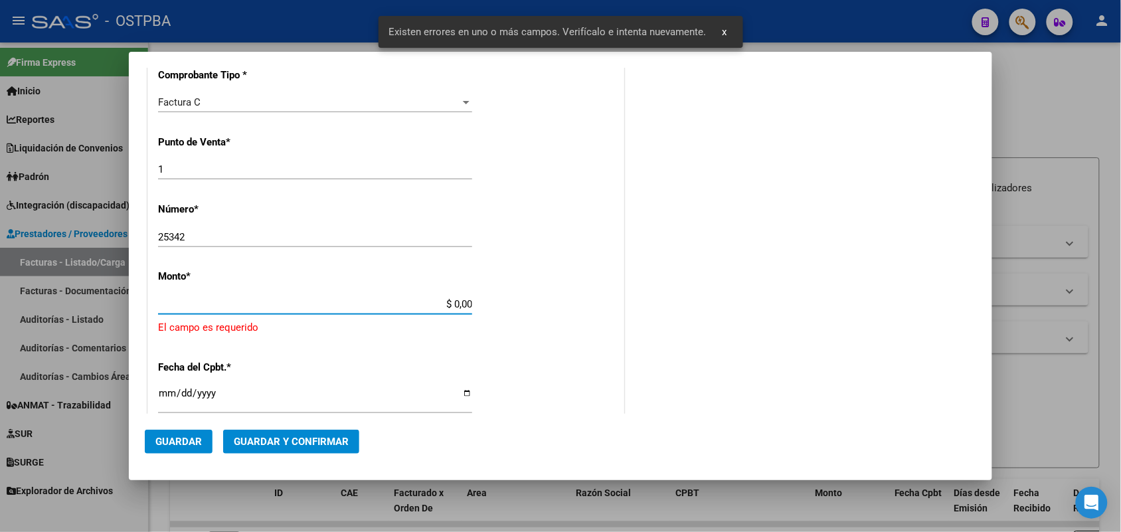
scroll to position [389, 0]
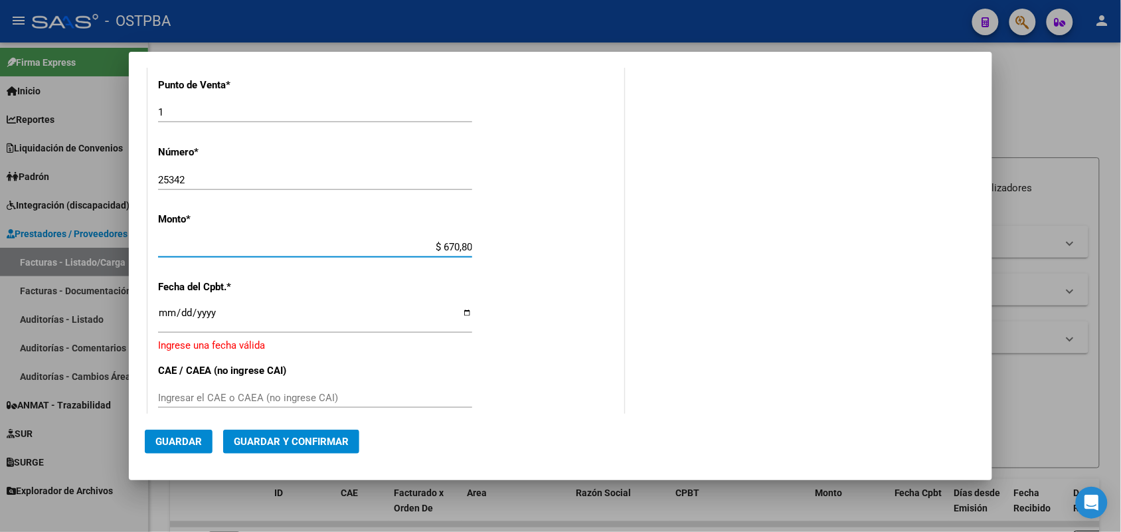
type input "$ 6.708,00"
click at [168, 315] on input "Ingresar la fecha" at bounding box center [315, 317] width 314 height 21
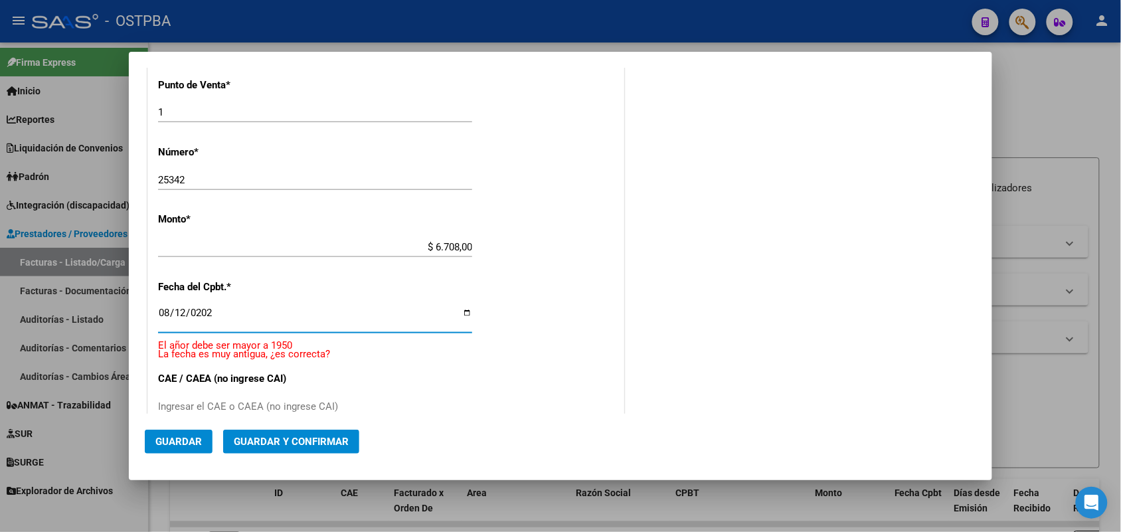
type input "[DATE]"
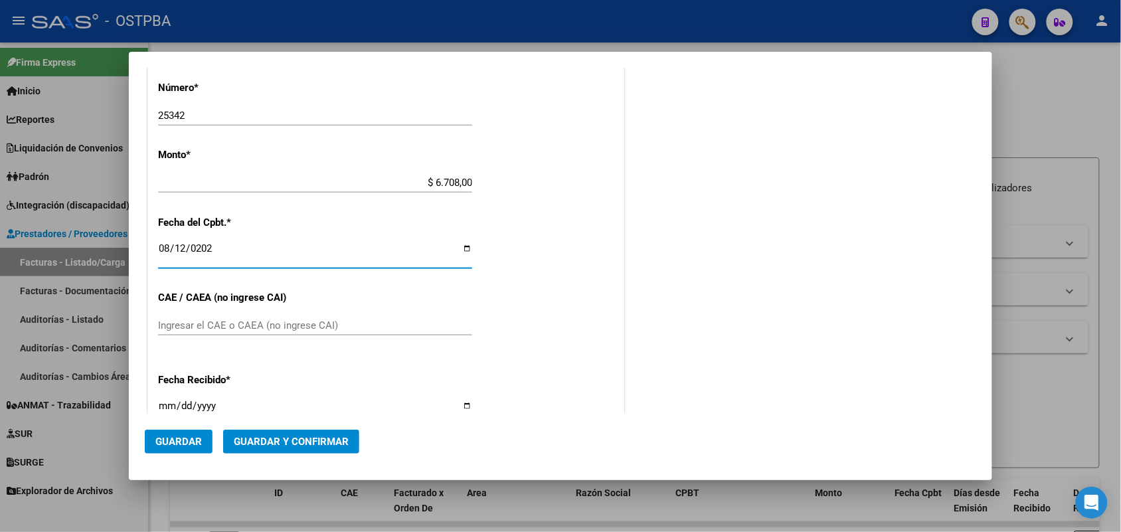
scroll to position [472, 0]
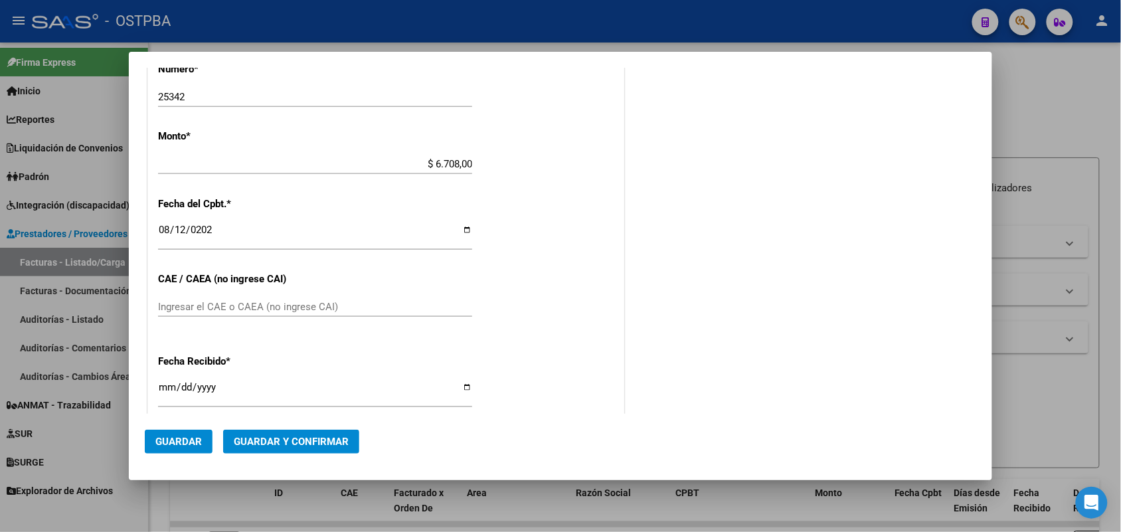
click at [179, 299] on div "Ingresar el CAE o CAEA (no ingrese CAI)" at bounding box center [315, 307] width 314 height 20
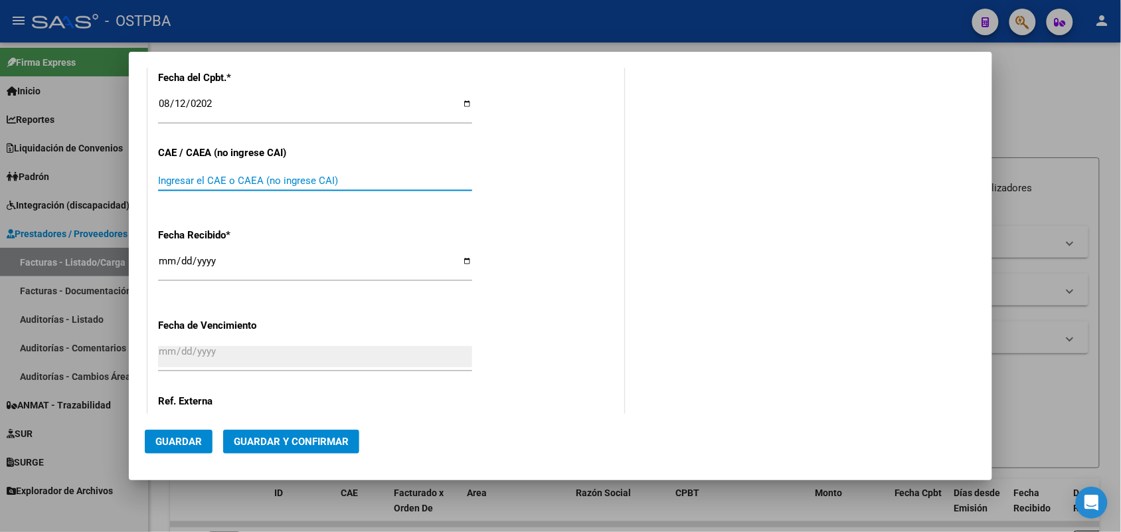
scroll to position [716, 0]
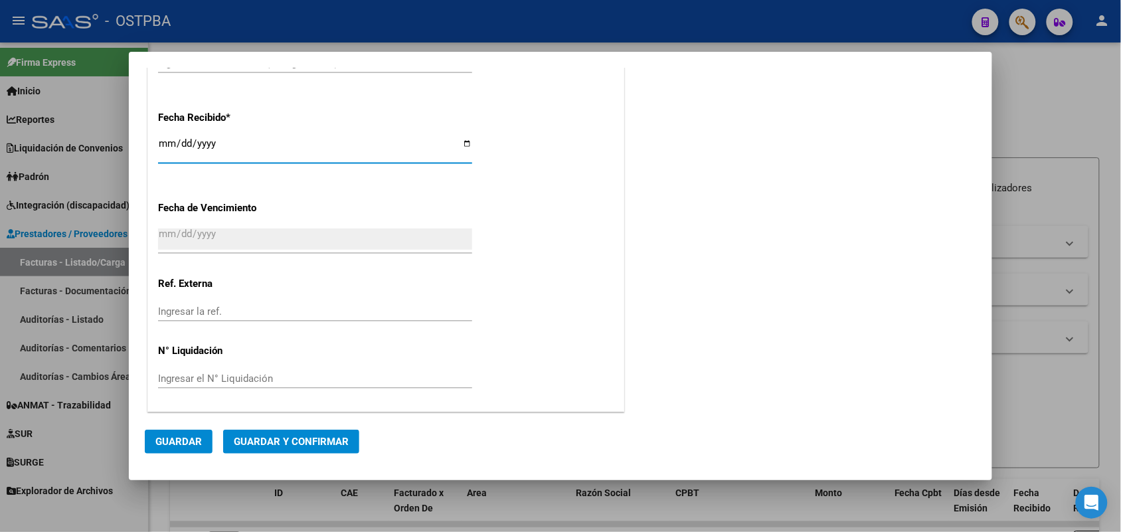
click at [159, 146] on input "[DATE]" at bounding box center [315, 148] width 314 height 21
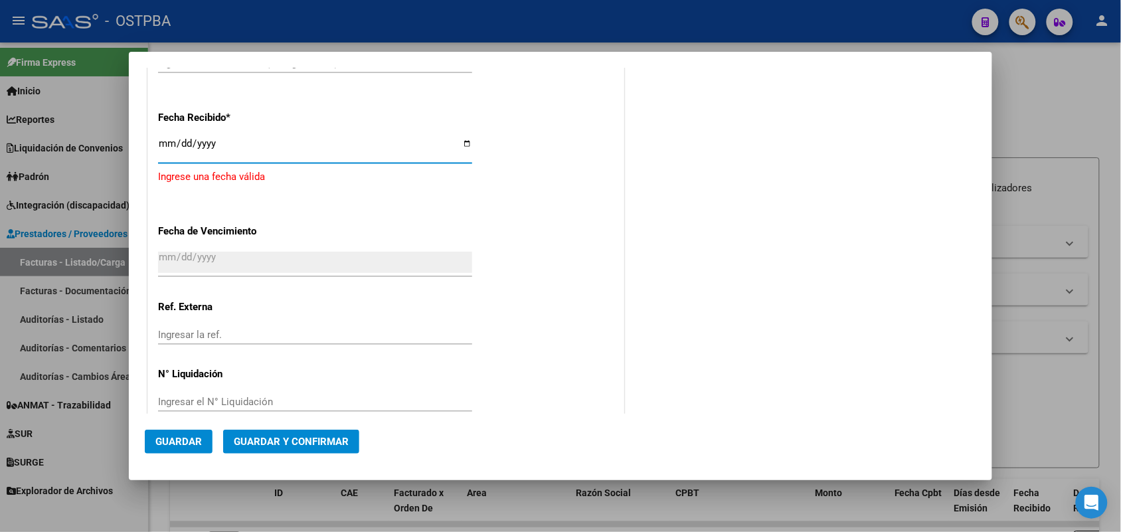
type input "[DATE]"
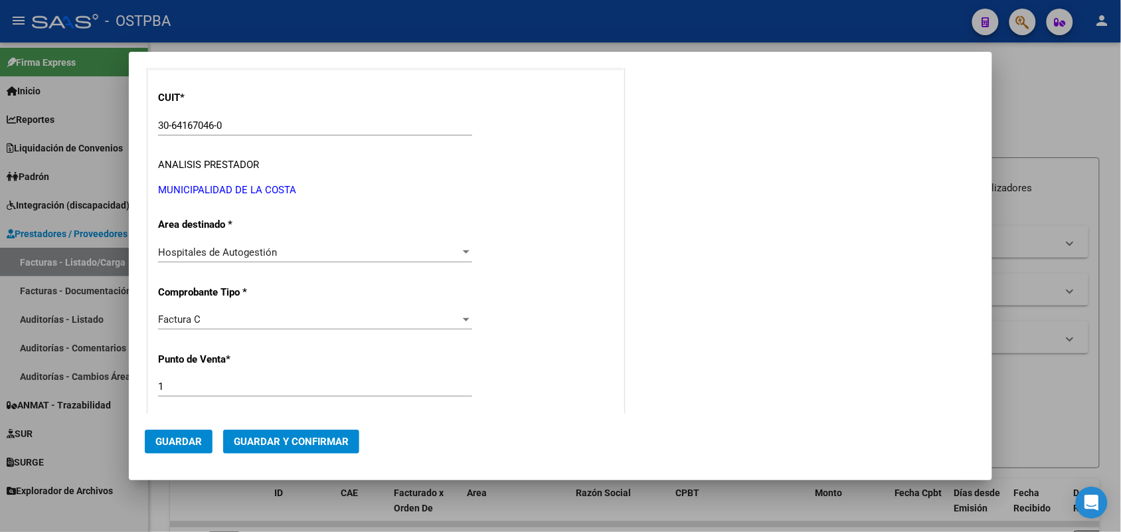
scroll to position [0, 0]
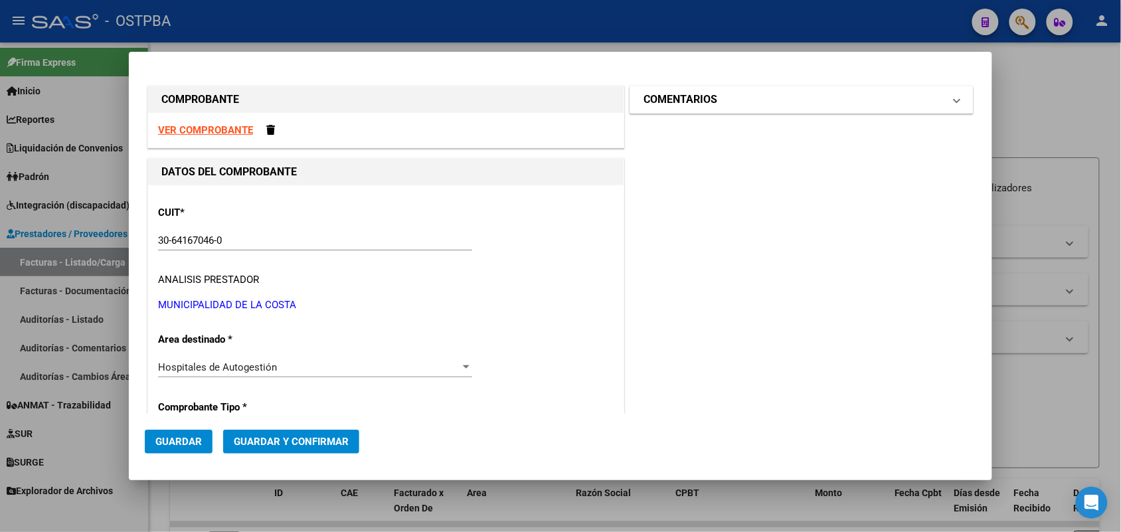
click at [954, 97] on span at bounding box center [956, 100] width 5 height 16
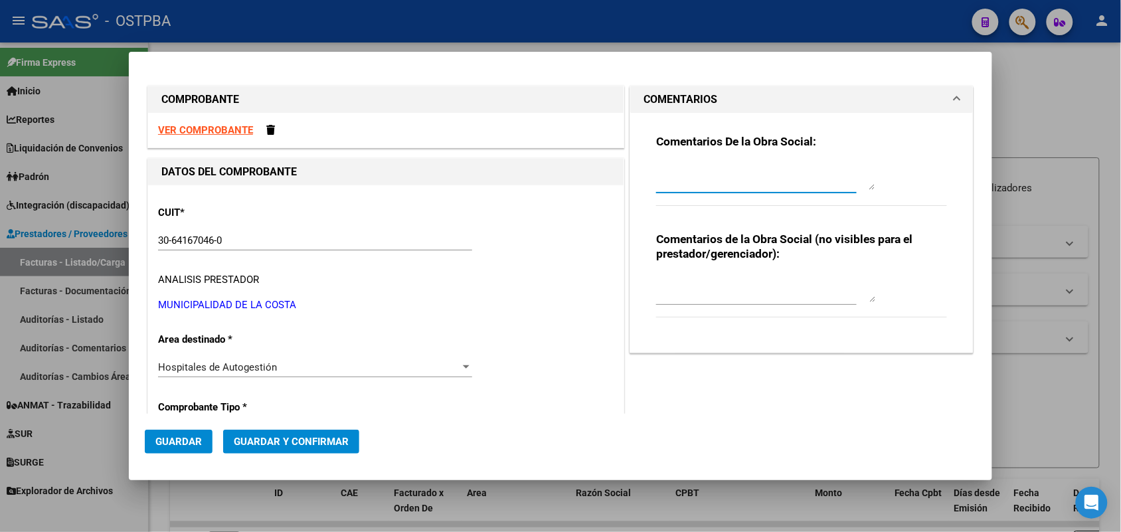
click at [687, 185] on textarea at bounding box center [765, 176] width 219 height 27
type textarea "HR 127101"
click at [186, 442] on span "Guardar" at bounding box center [178, 442] width 46 height 12
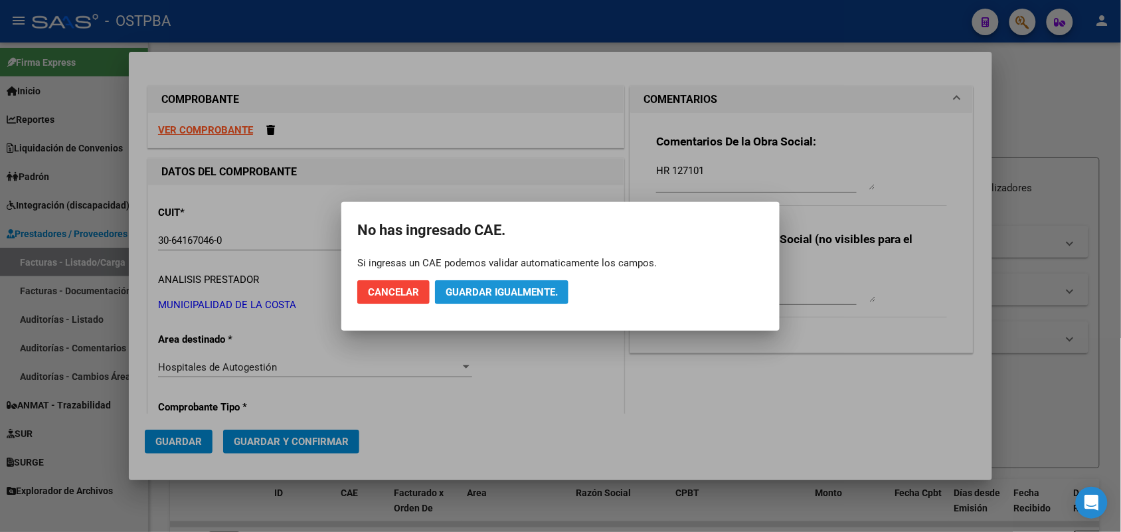
click at [508, 287] on span "Guardar igualmente." at bounding box center [502, 292] width 112 height 12
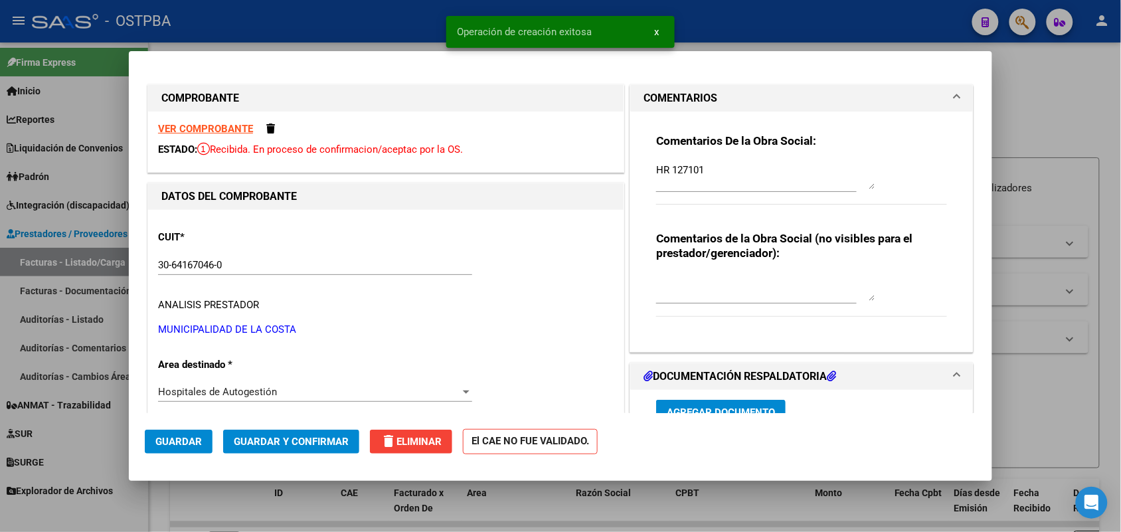
type input "[DATE]"
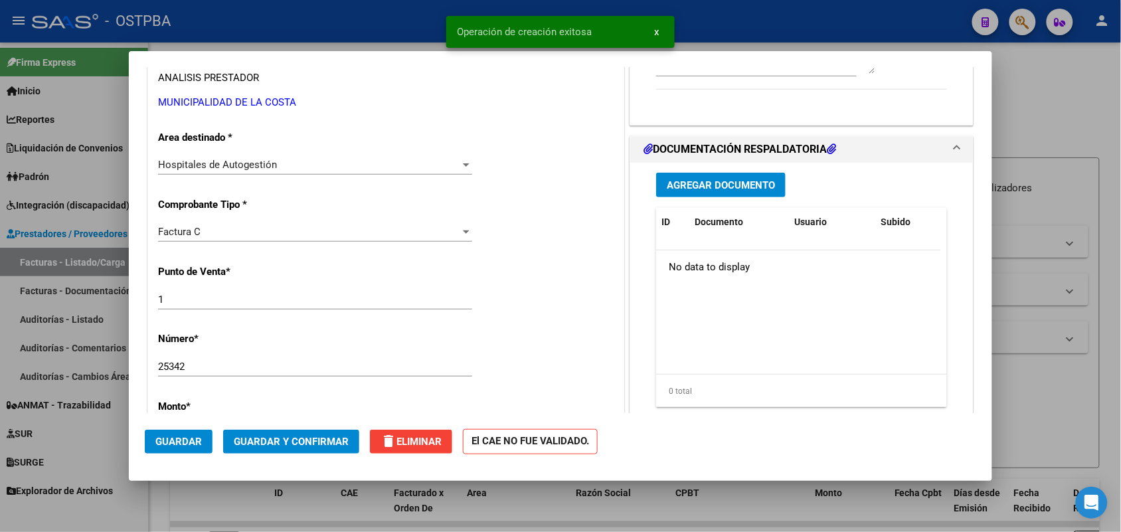
scroll to position [249, 0]
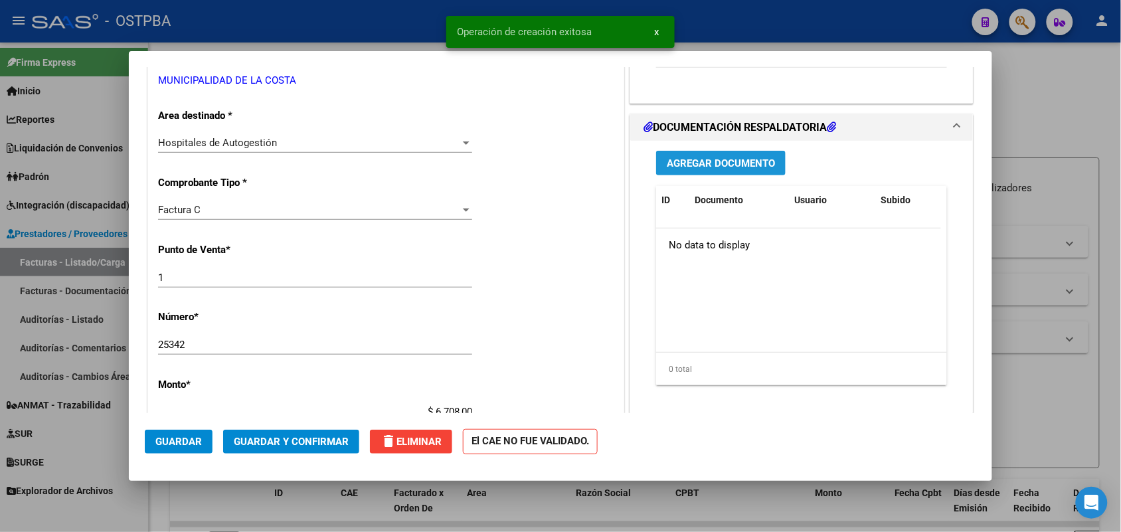
click at [719, 163] on span "Agregar Documento" at bounding box center [721, 163] width 108 height 12
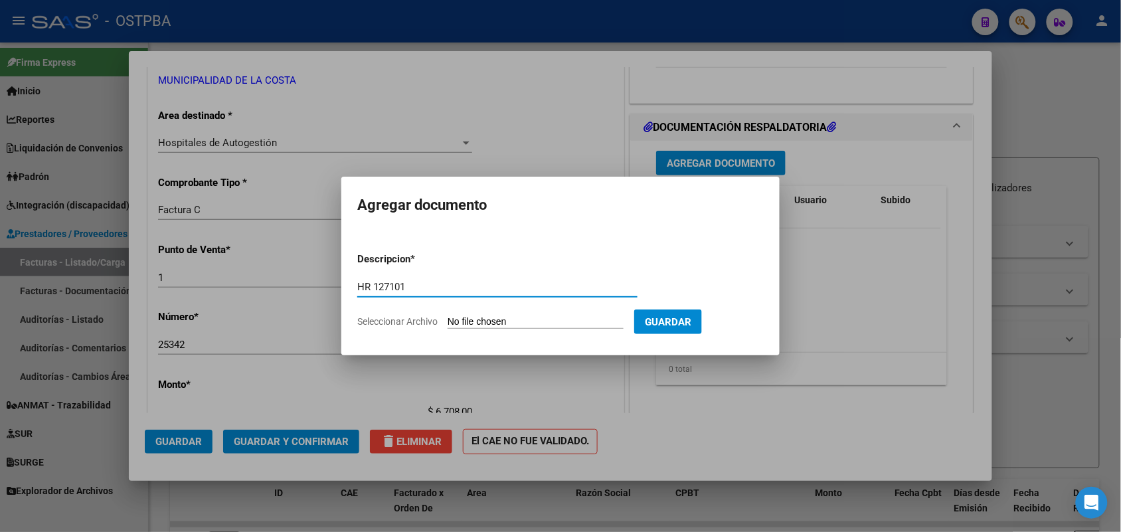
type input "HR 127101"
click at [463, 317] on input "Seleccionar Archivo" at bounding box center [536, 322] width 176 height 13
type input "C:\fakepath\HR 127101.pdf"
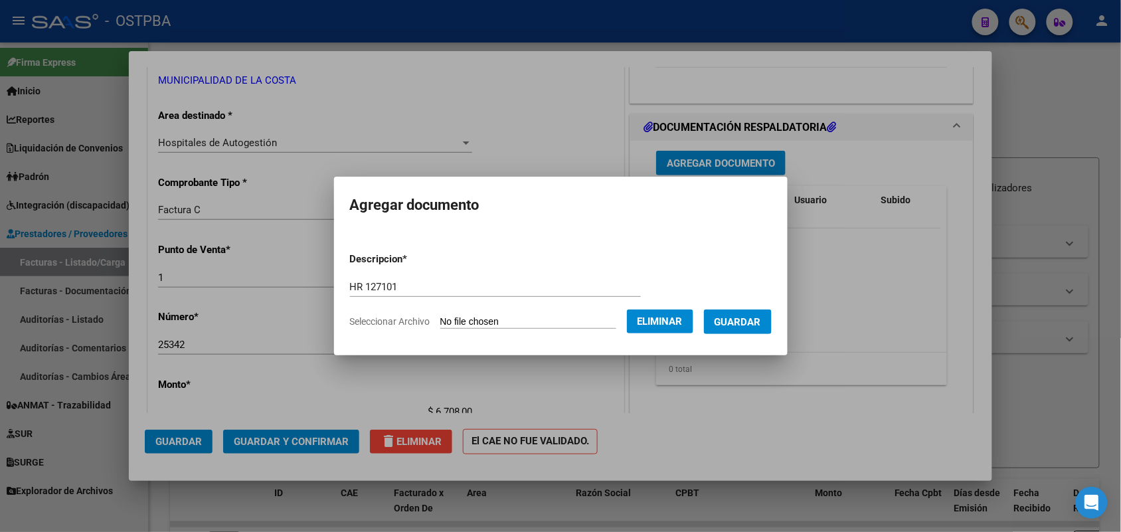
click at [746, 324] on span "Guardar" at bounding box center [738, 322] width 46 height 12
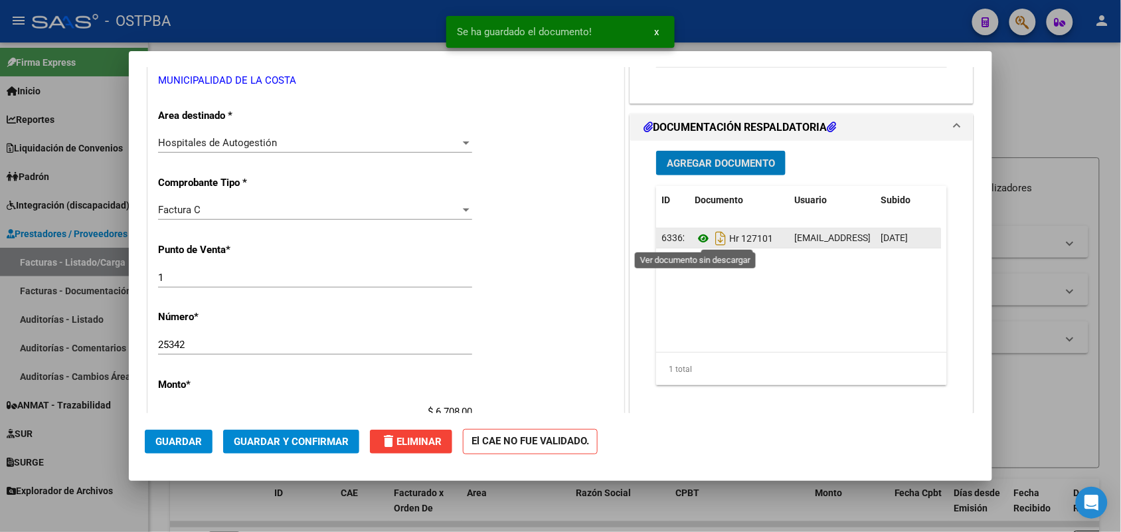
click at [695, 237] on icon at bounding box center [703, 238] width 17 height 16
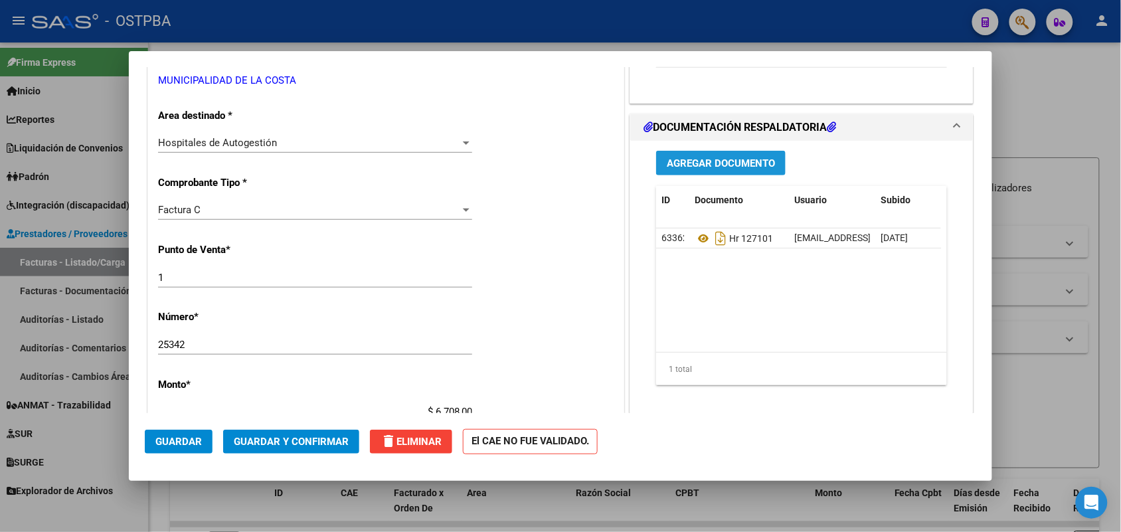
click at [723, 157] on span "Agregar Documento" at bounding box center [721, 163] width 108 height 12
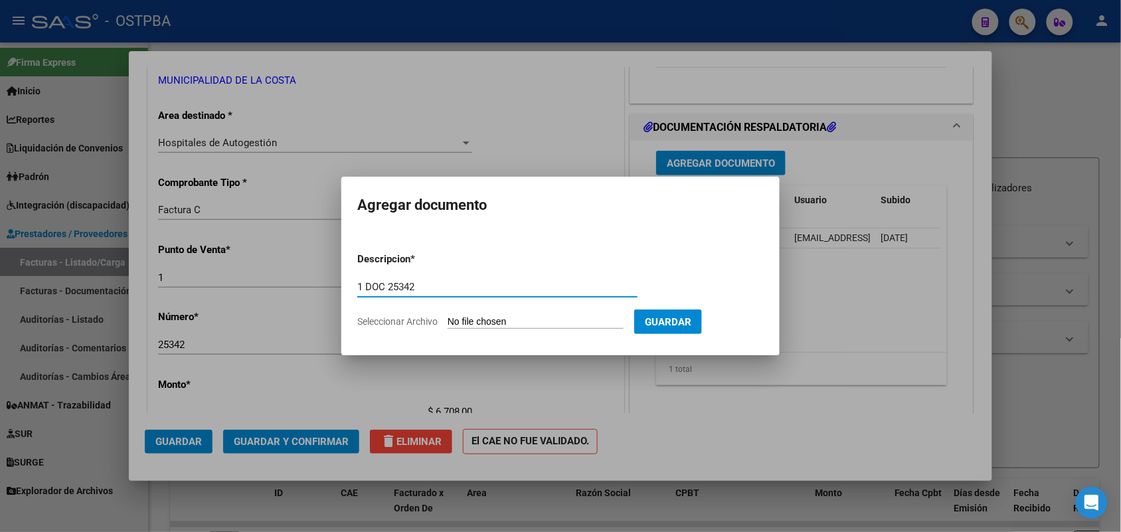
type input "1 DOC 25342"
click at [467, 322] on input "Seleccionar Archivo" at bounding box center [536, 322] width 176 height 13
drag, startPoint x: 419, startPoint y: 289, endPoint x: 363, endPoint y: 291, distance: 56.5
click at [363, 291] on input "1 DOC 25342" at bounding box center [497, 287] width 280 height 12
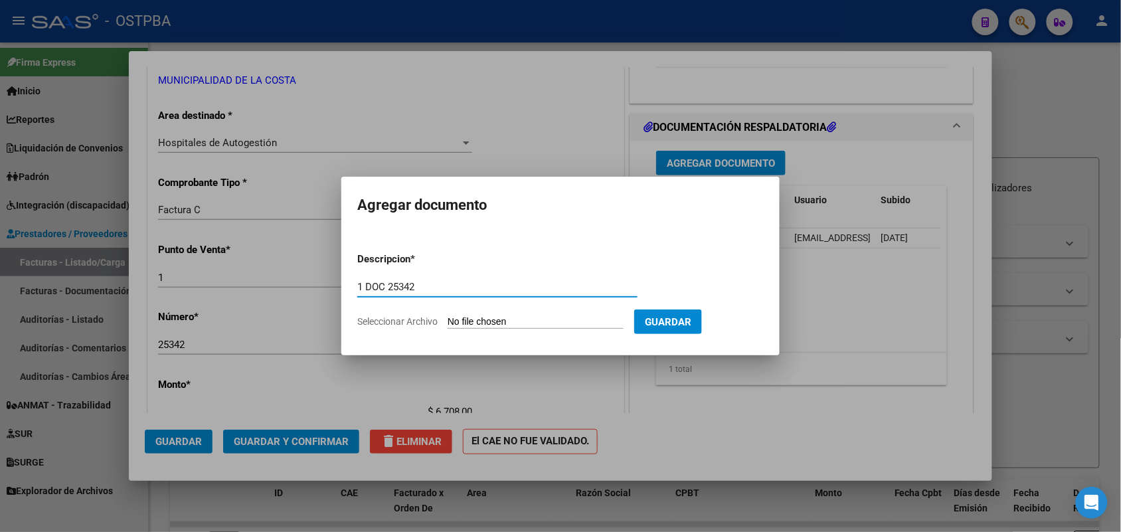
drag, startPoint x: 417, startPoint y: 286, endPoint x: 321, endPoint y: 307, distance: 98.6
click at [321, 307] on div "COMPROBANTE VER COMPROBANTE ESTADO: Recibida. En proceso de confirmacion/acepta…" at bounding box center [560, 266] width 1121 height 532
type input "DOC 25342"
click at [463, 323] on input "Seleccionar Archivo" at bounding box center [536, 322] width 176 height 13
type input "C:\fakepath\DOC 25342.pdf"
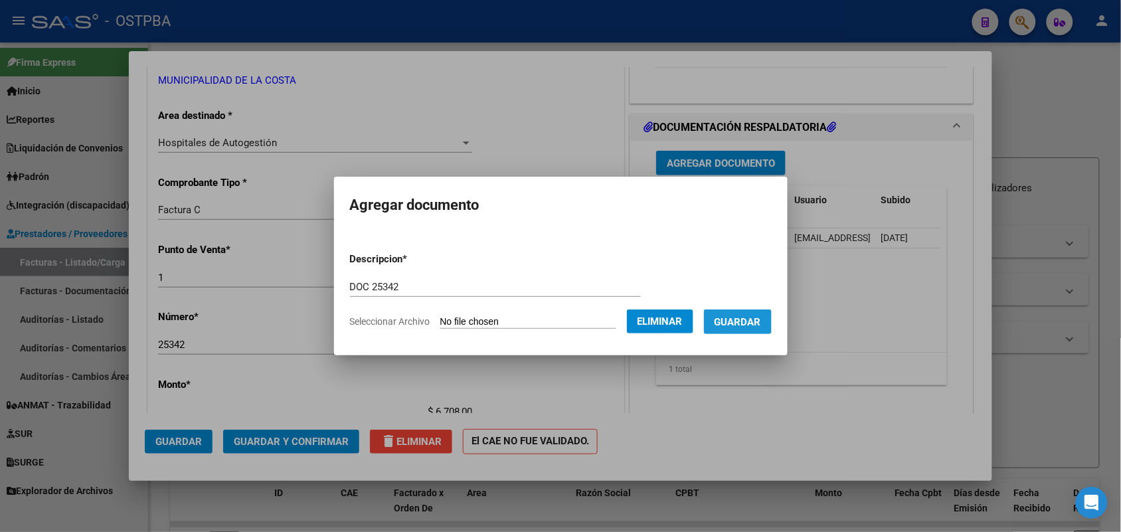
click at [745, 316] on span "Guardar" at bounding box center [738, 322] width 46 height 12
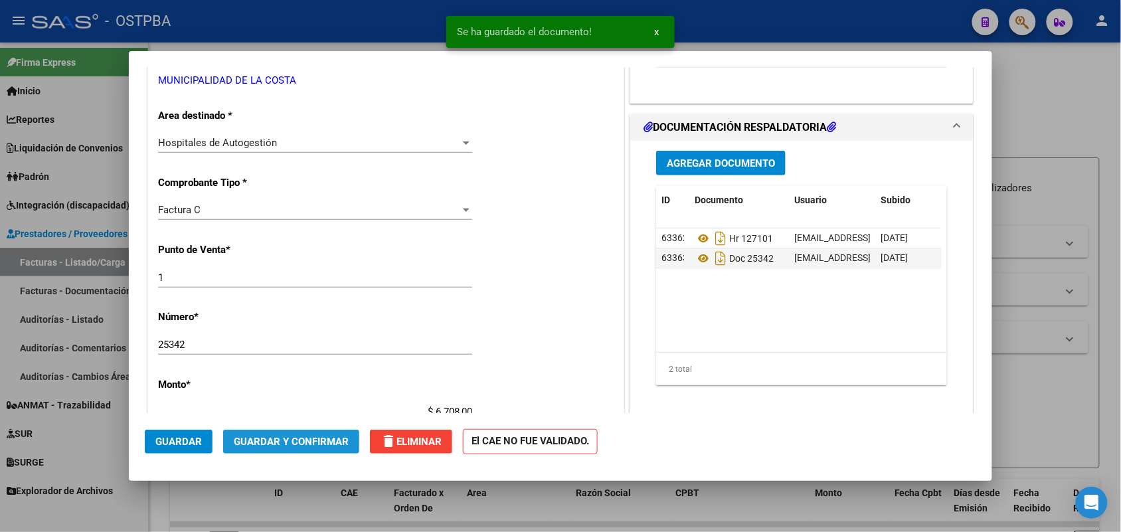
click at [304, 437] on span "Guardar y Confirmar" at bounding box center [291, 442] width 115 height 12
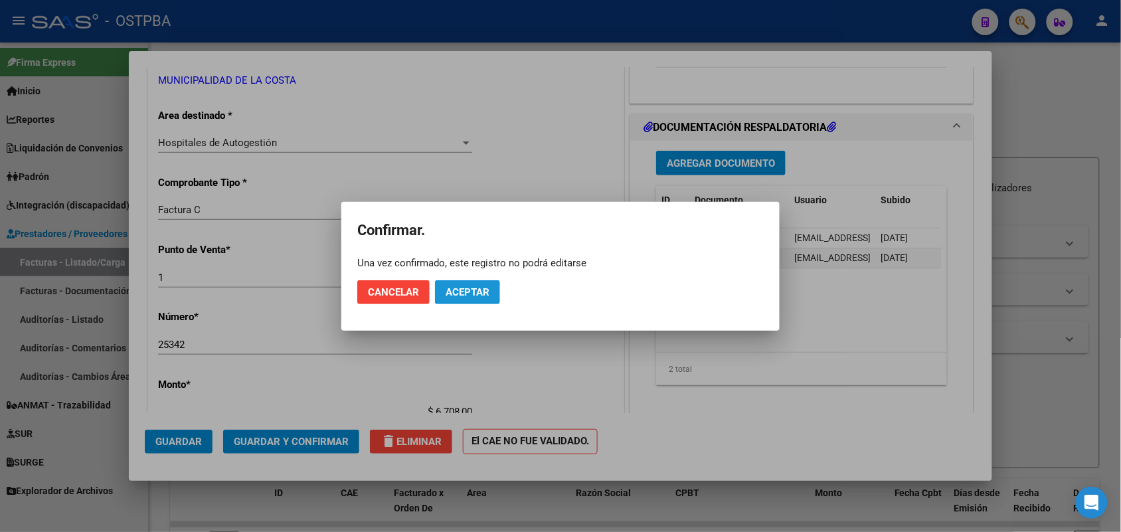
click at [472, 294] on span "Aceptar" at bounding box center [468, 292] width 44 height 12
click at [519, 286] on span "Guardar igualmente." at bounding box center [502, 292] width 112 height 12
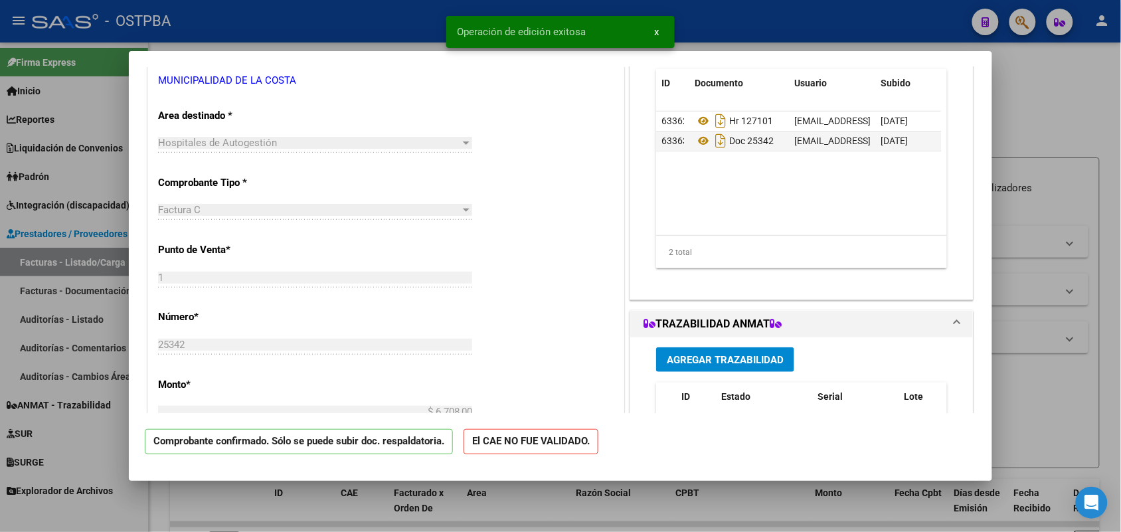
click at [84, 300] on div at bounding box center [560, 266] width 1121 height 532
type input "$ 0,00"
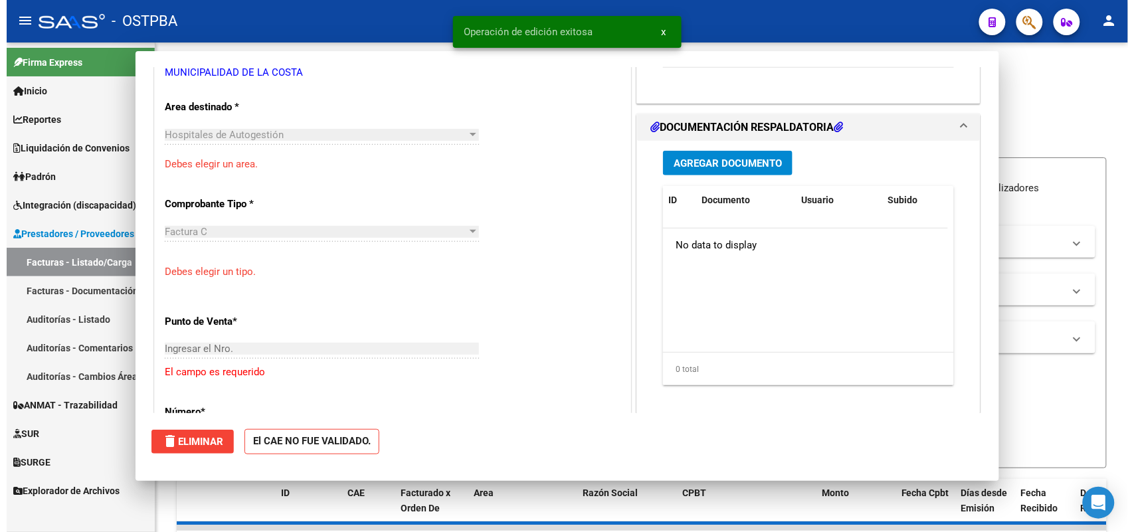
scroll to position [240, 0]
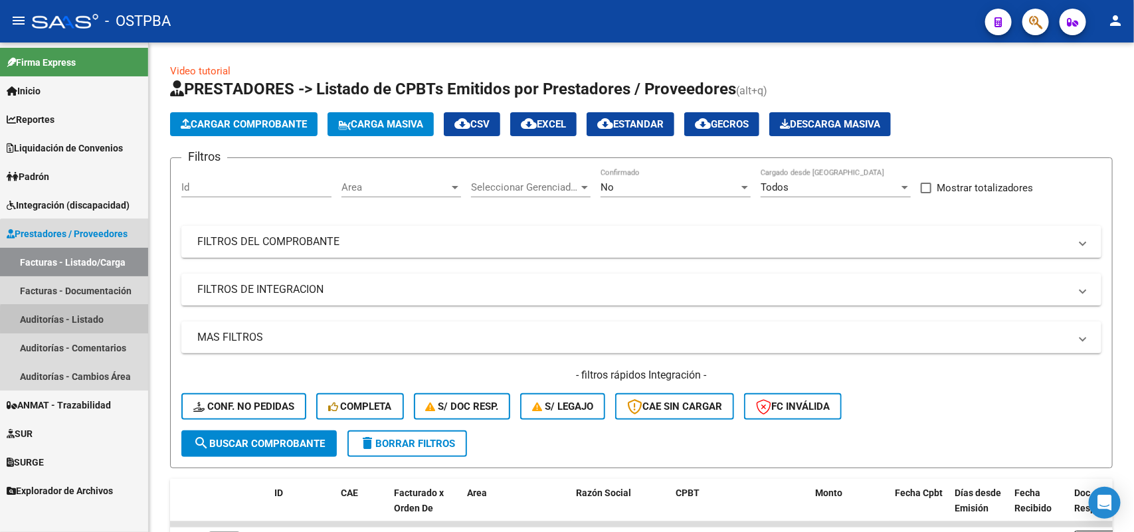
click at [82, 321] on link "Auditorías - Listado" at bounding box center [74, 319] width 148 height 29
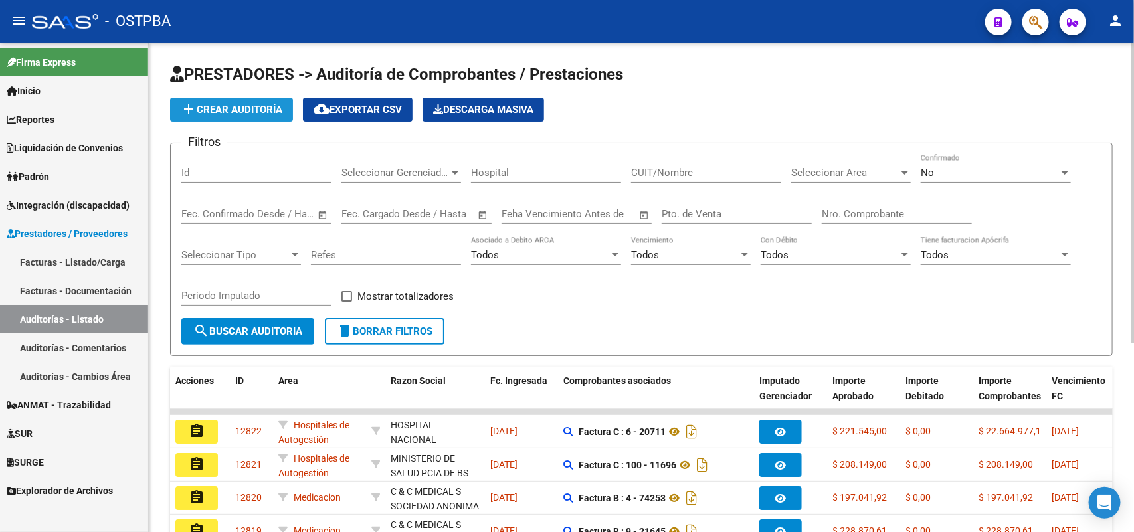
click at [274, 110] on span "add Crear Auditoría" at bounding box center [232, 110] width 102 height 12
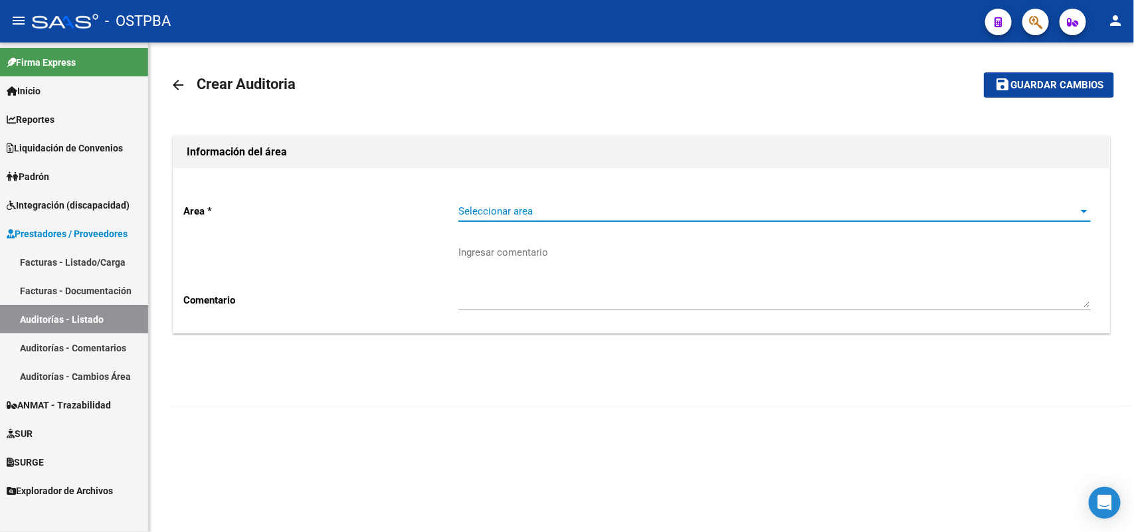
click at [485, 213] on span "Seleccionar area" at bounding box center [768, 211] width 620 height 12
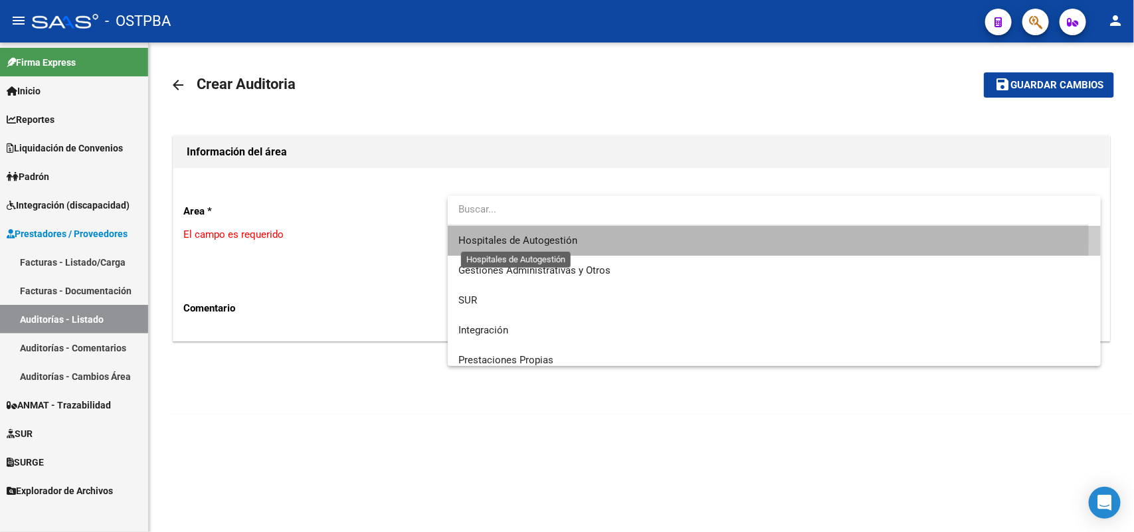
click at [489, 238] on span "Hospitales de Autogestión" at bounding box center [517, 240] width 119 height 12
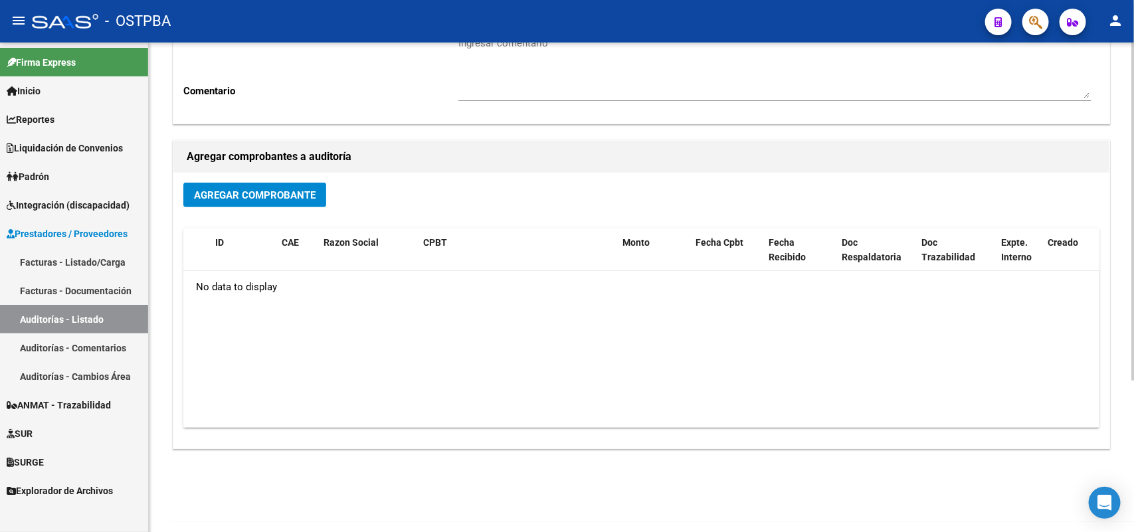
scroll to position [219, 0]
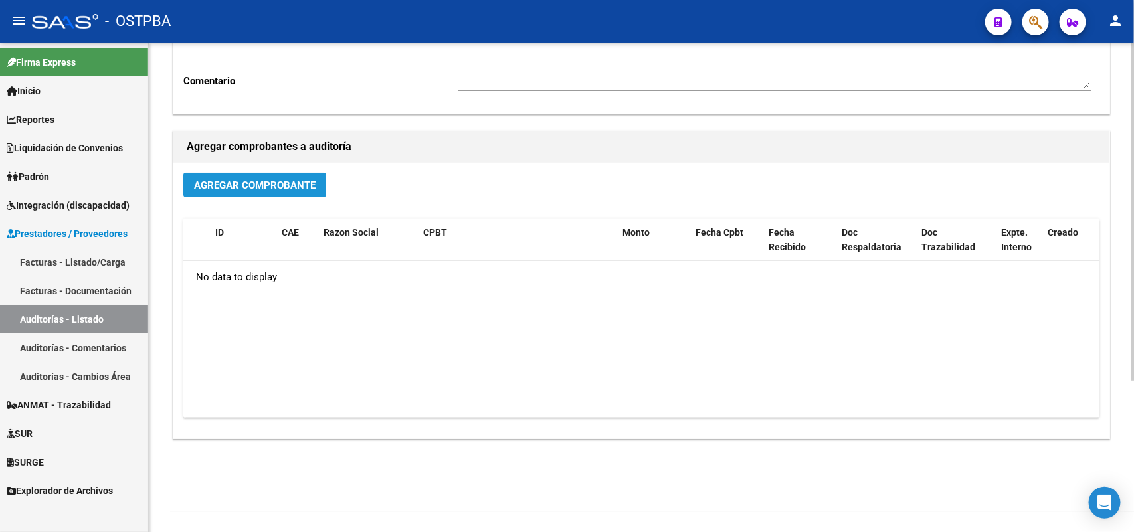
click at [250, 187] on span "Agregar Comprobante" at bounding box center [255, 185] width 122 height 12
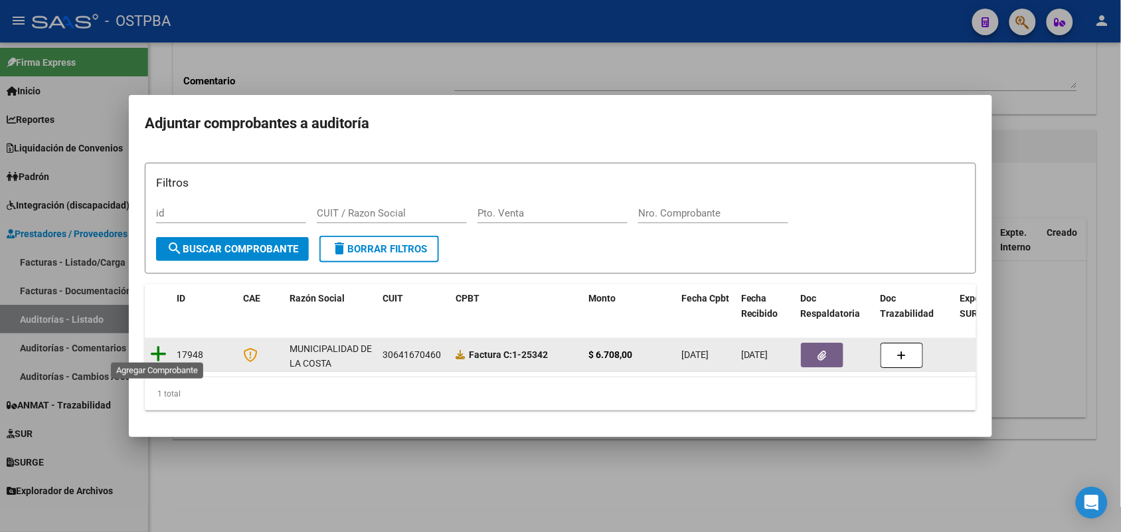
click at [160, 345] on icon at bounding box center [158, 354] width 17 height 19
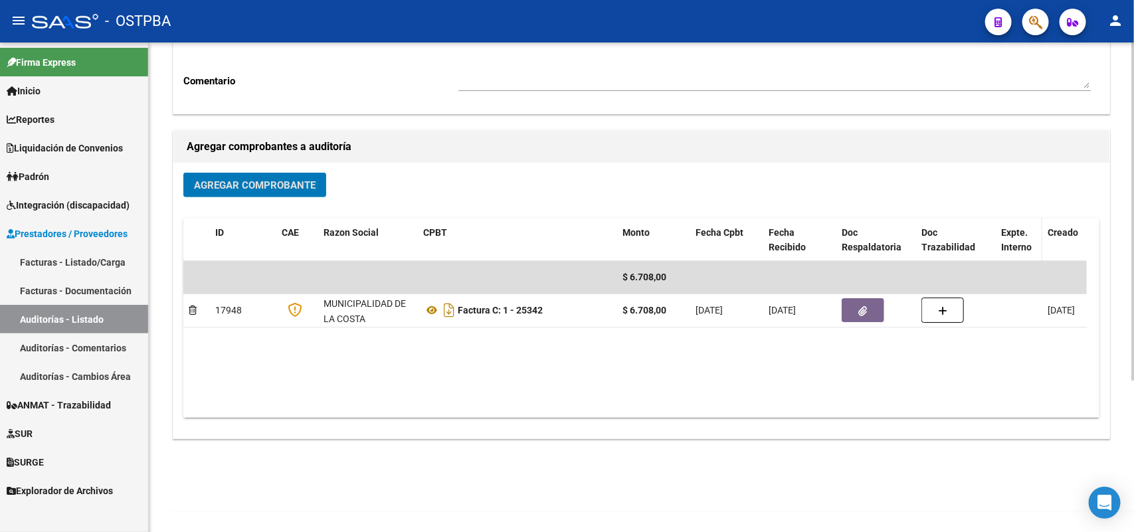
scroll to position [0, 0]
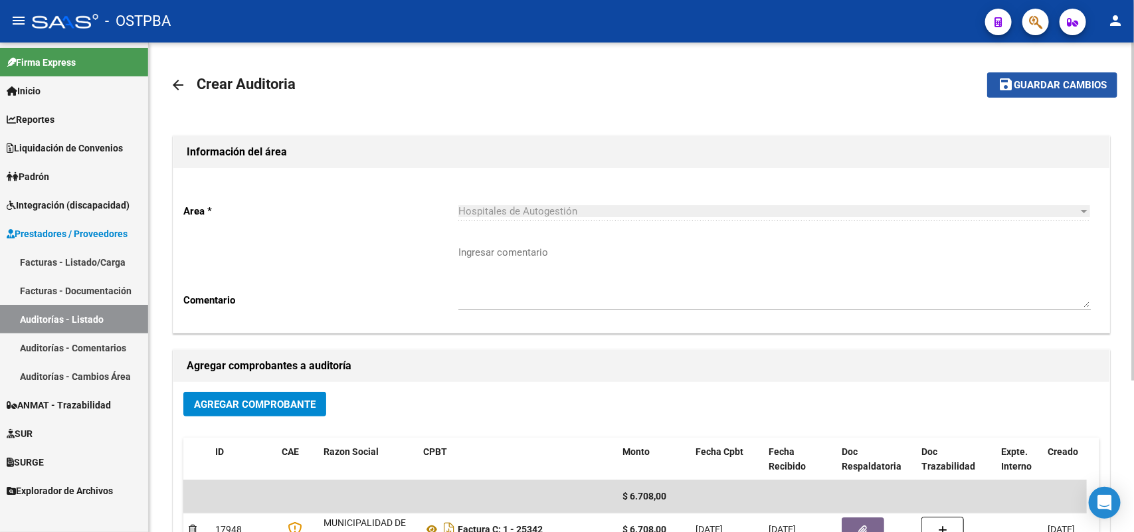
click at [1070, 80] on span "Guardar cambios" at bounding box center [1059, 86] width 93 height 12
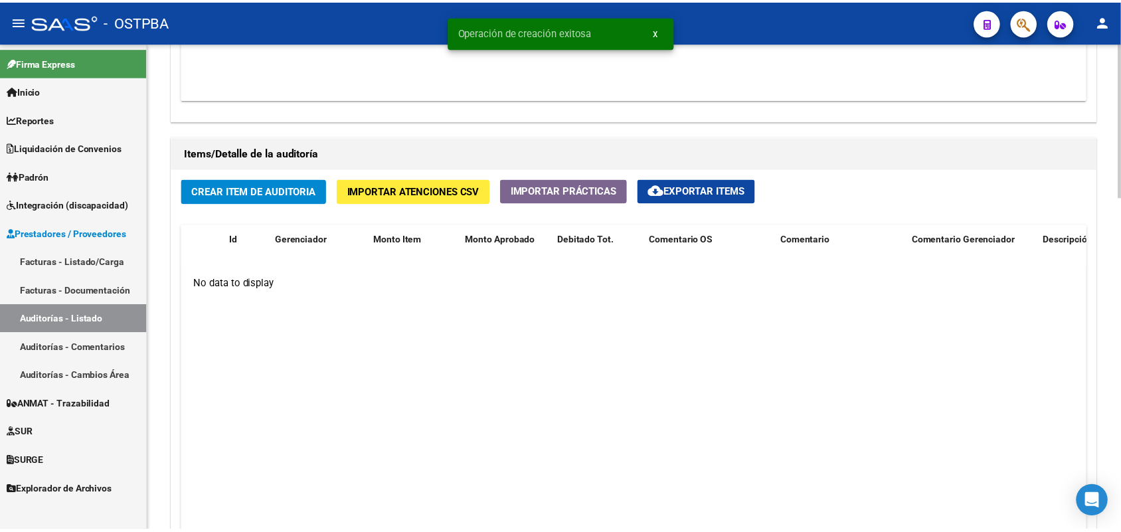
scroll to position [913, 0]
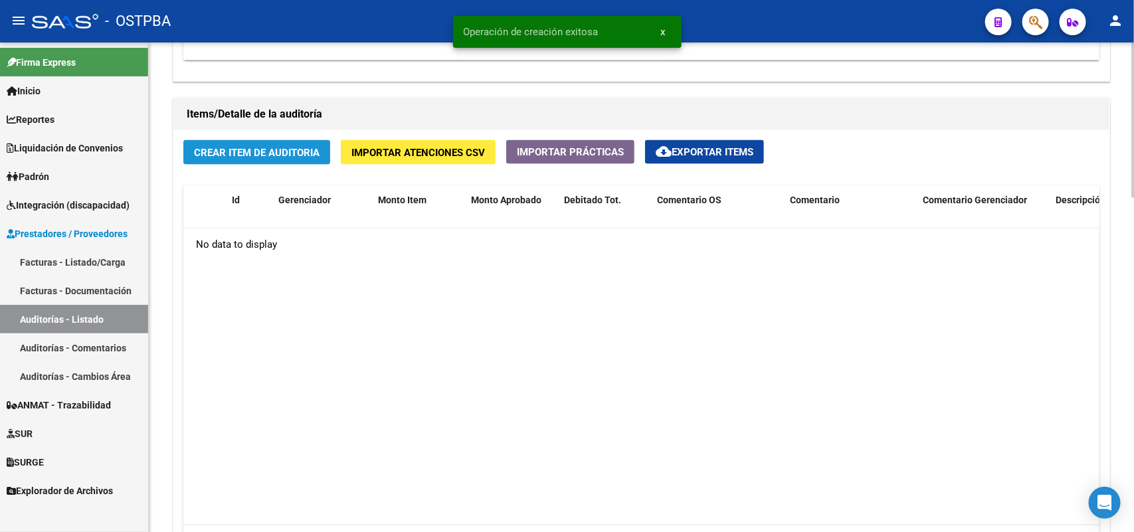
click at [274, 147] on span "Crear Item de Auditoria" at bounding box center [257, 153] width 126 height 12
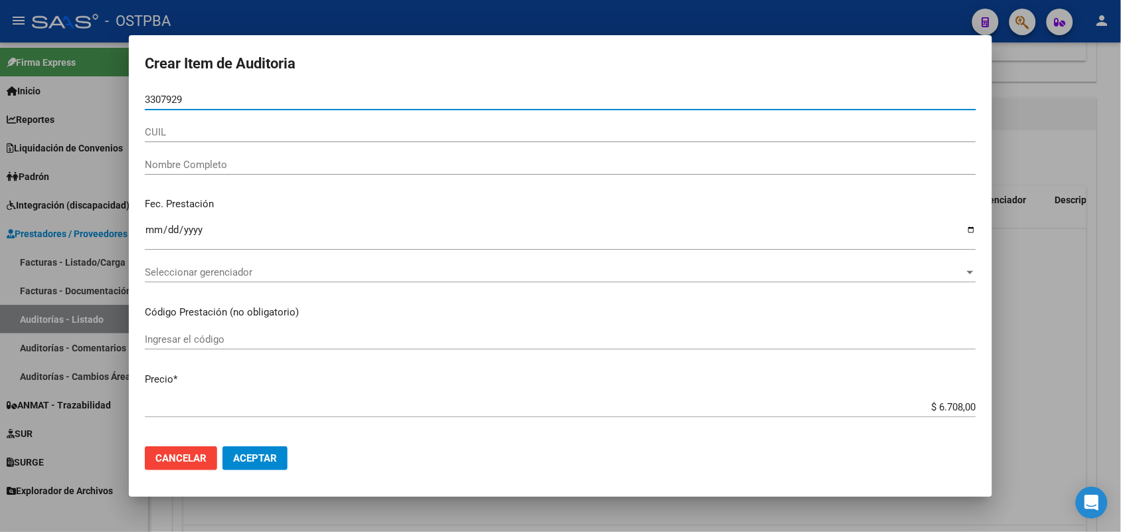
type input "33079290"
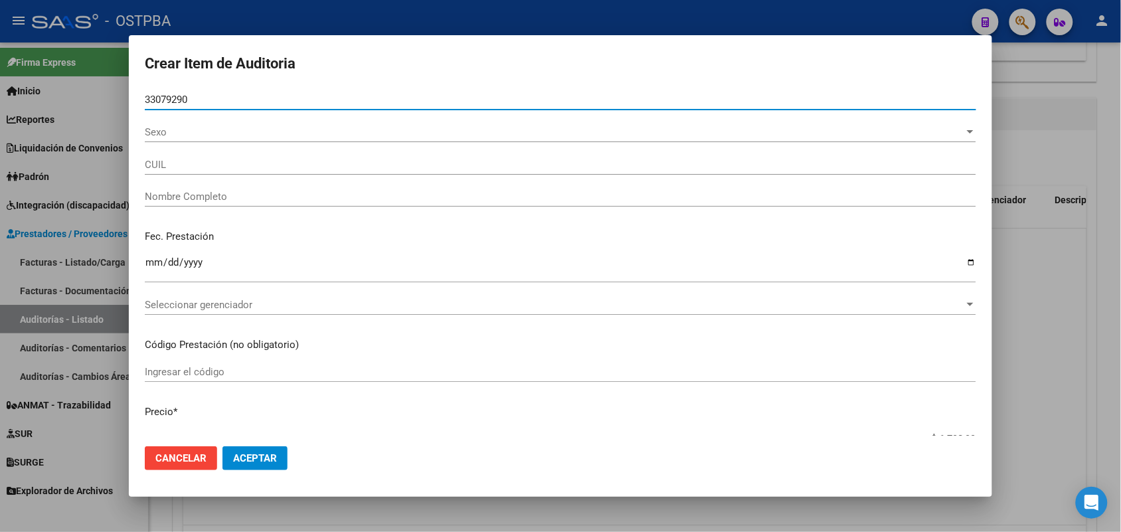
type input "27330792901"
type input "[PERSON_NAME]"
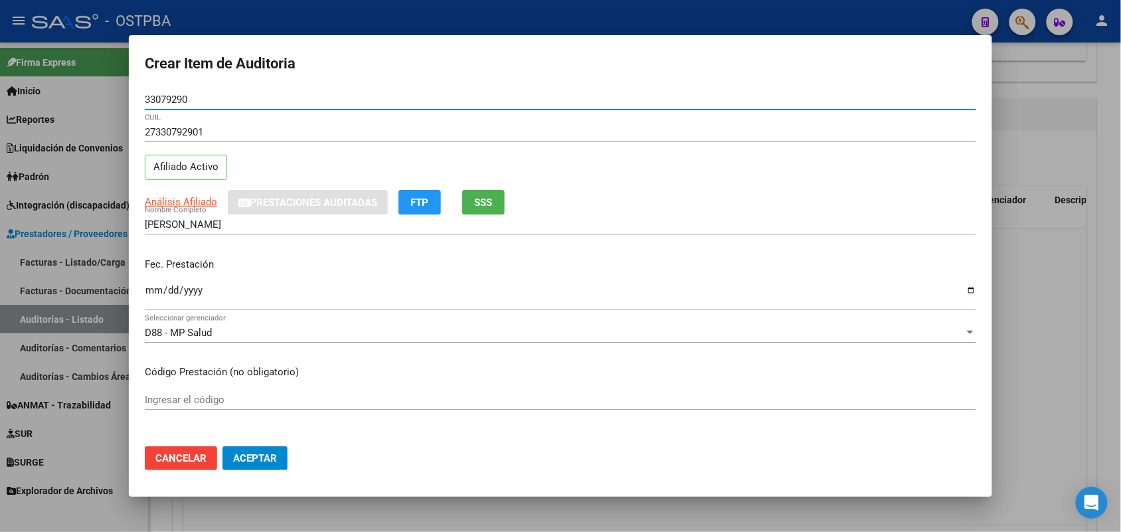
type input "33079290"
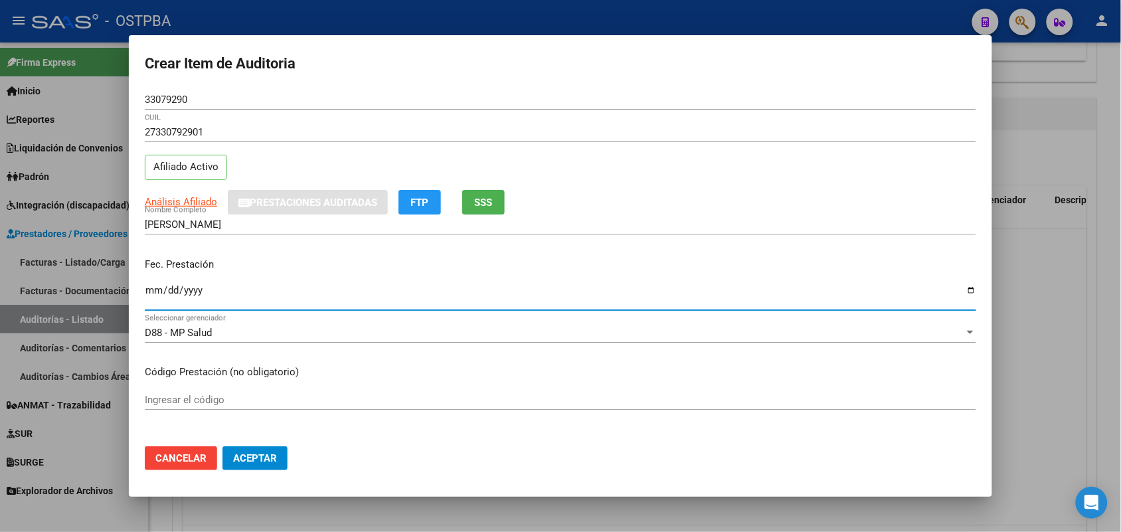
click at [146, 294] on input "Ingresar la fecha" at bounding box center [560, 295] width 831 height 21
type input "[DATE]"
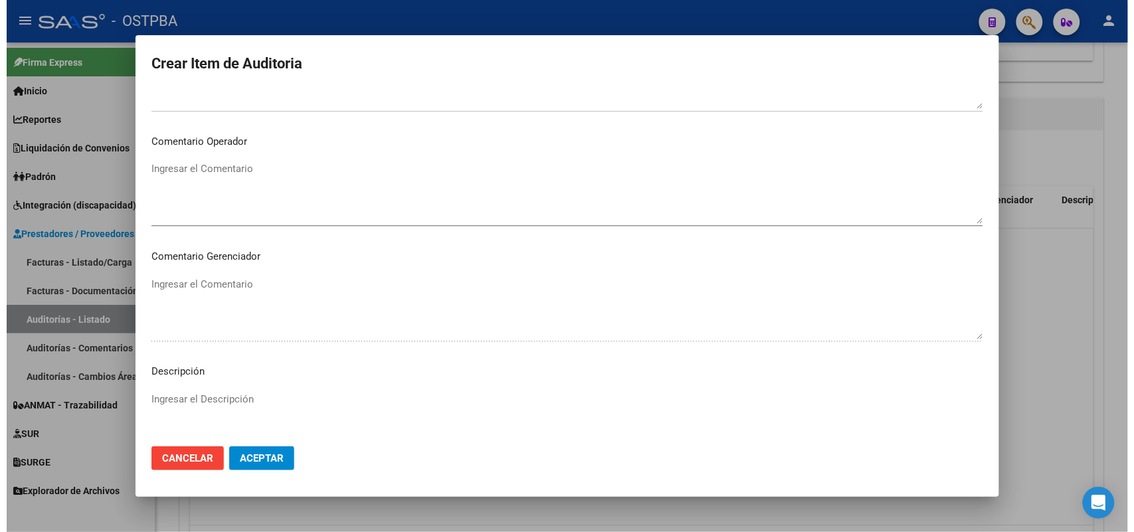
scroll to position [849, 0]
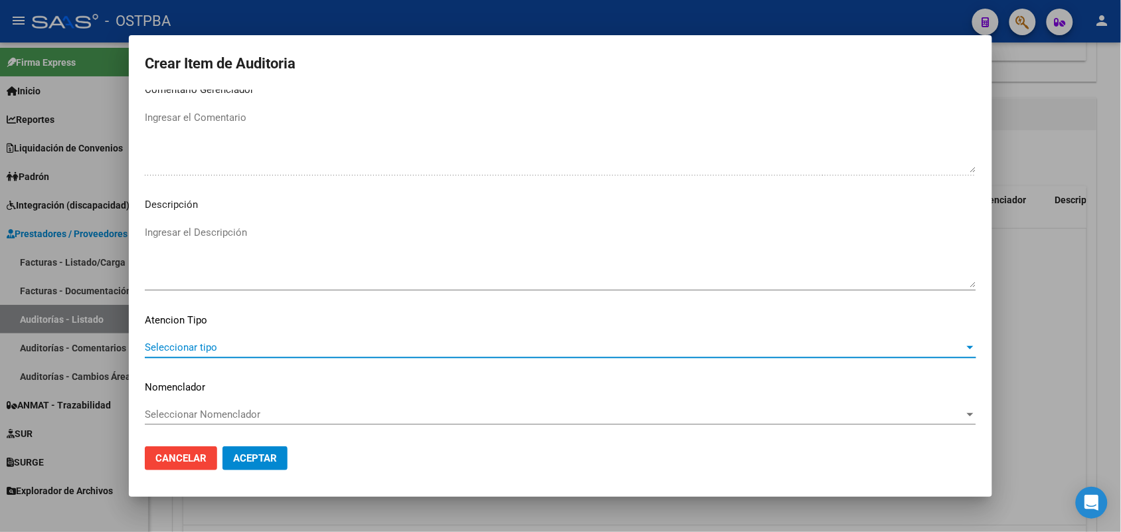
click at [197, 344] on span "Seleccionar tipo" at bounding box center [554, 347] width 819 height 12
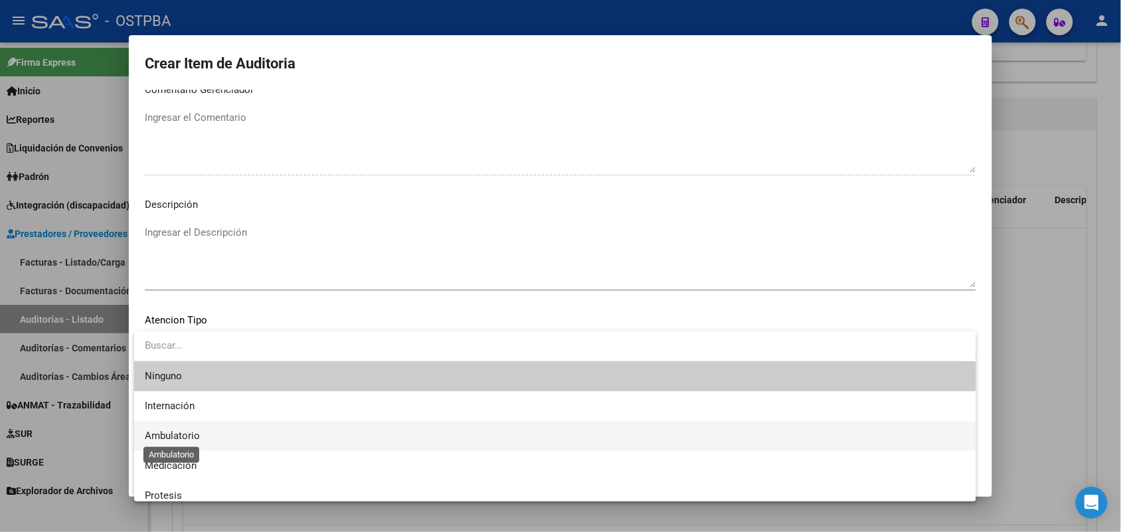
click at [197, 437] on span "Ambulatorio" at bounding box center [172, 436] width 55 height 12
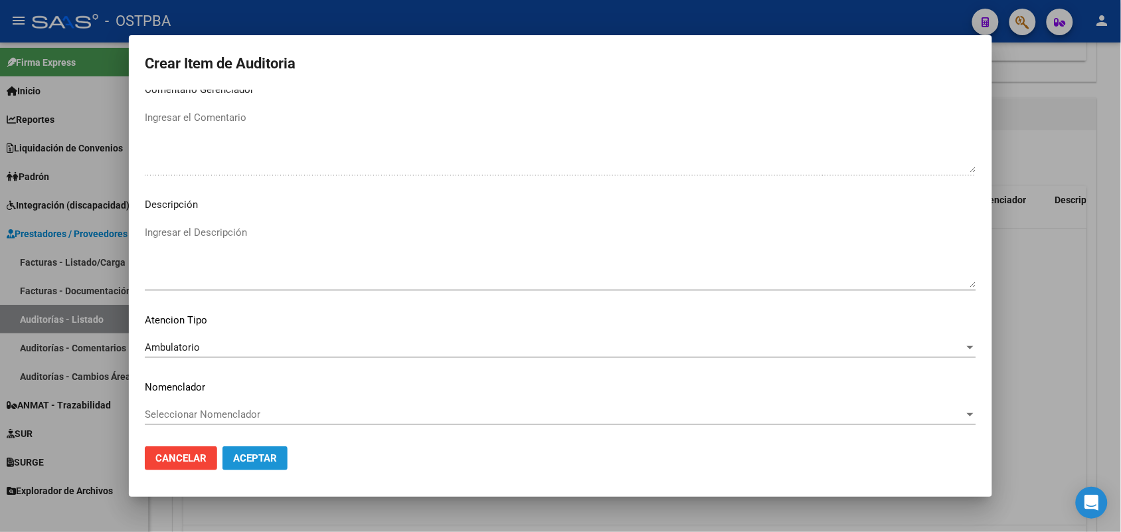
click at [252, 455] on span "Aceptar" at bounding box center [255, 458] width 44 height 12
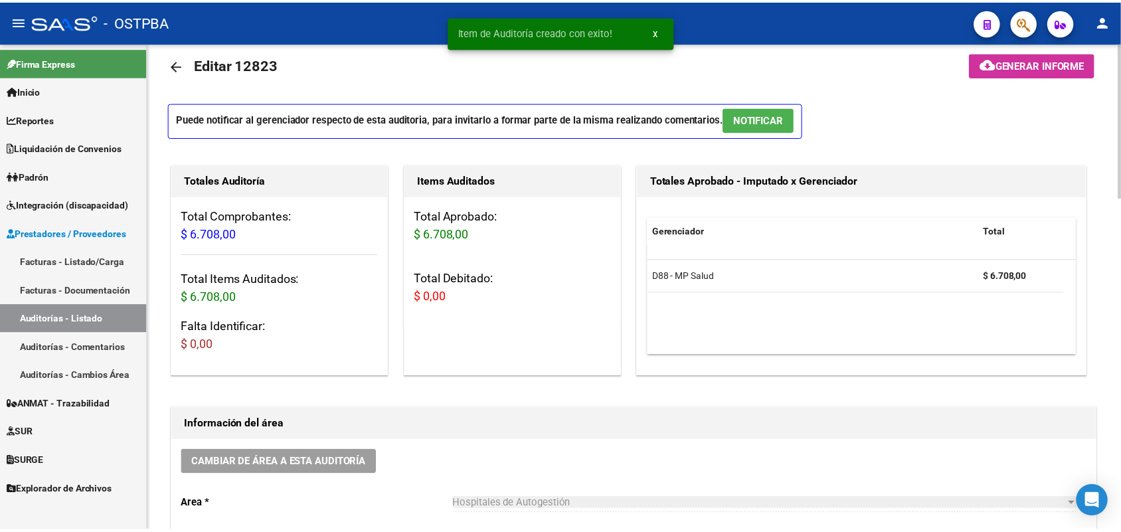
scroll to position [0, 0]
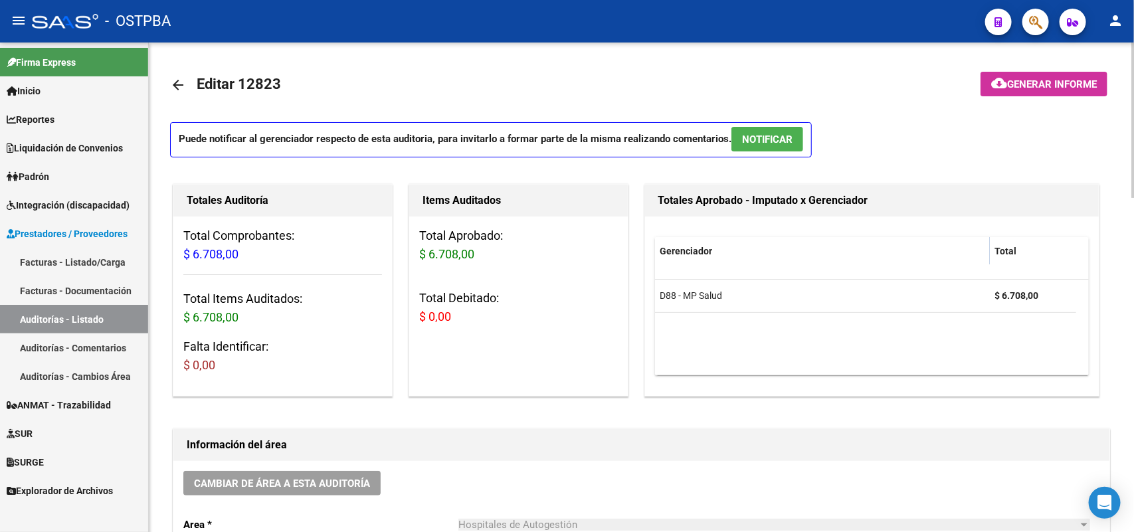
click at [1054, 80] on span "Generar informe" at bounding box center [1052, 84] width 90 height 12
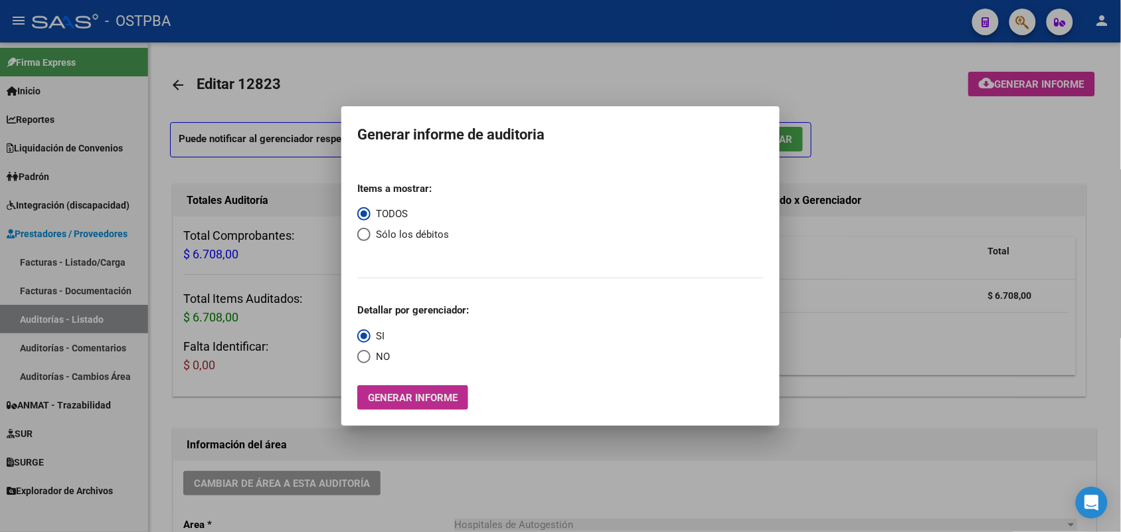
click at [443, 395] on span "Generar informe" at bounding box center [413, 398] width 90 height 12
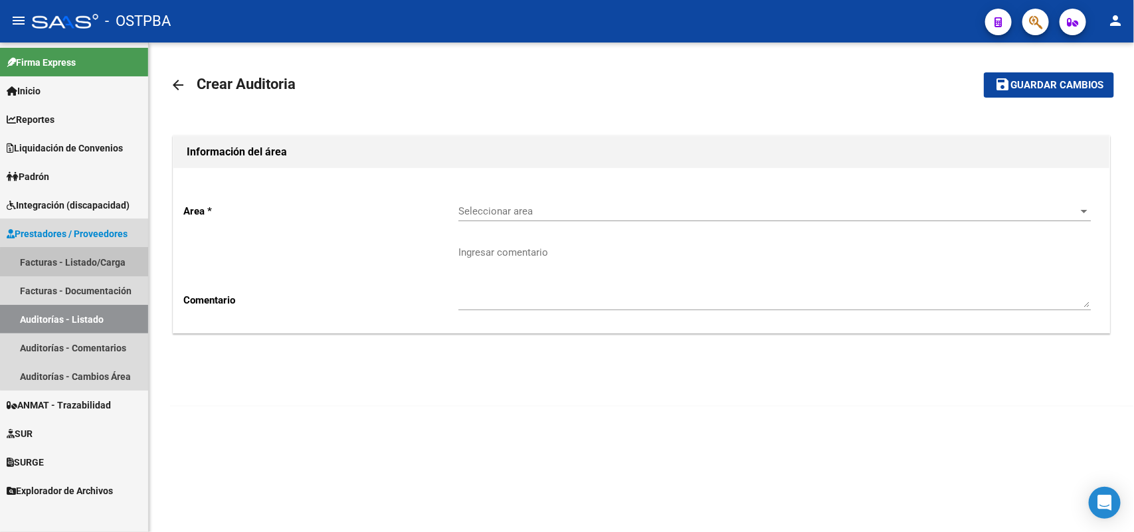
click at [80, 264] on link "Facturas - Listado/Carga" at bounding box center [74, 262] width 148 height 29
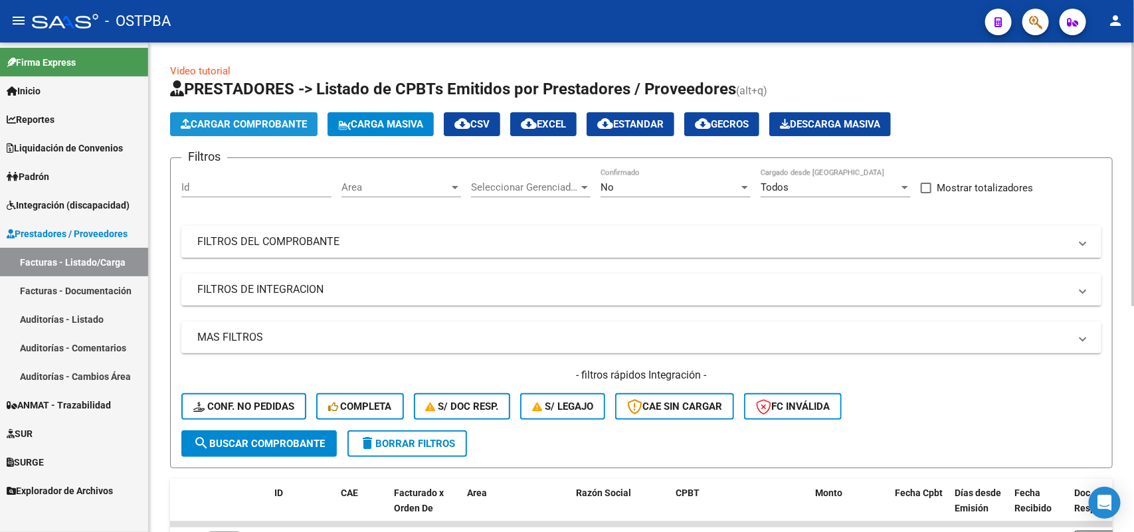
click at [250, 123] on span "Cargar Comprobante" at bounding box center [244, 124] width 126 height 12
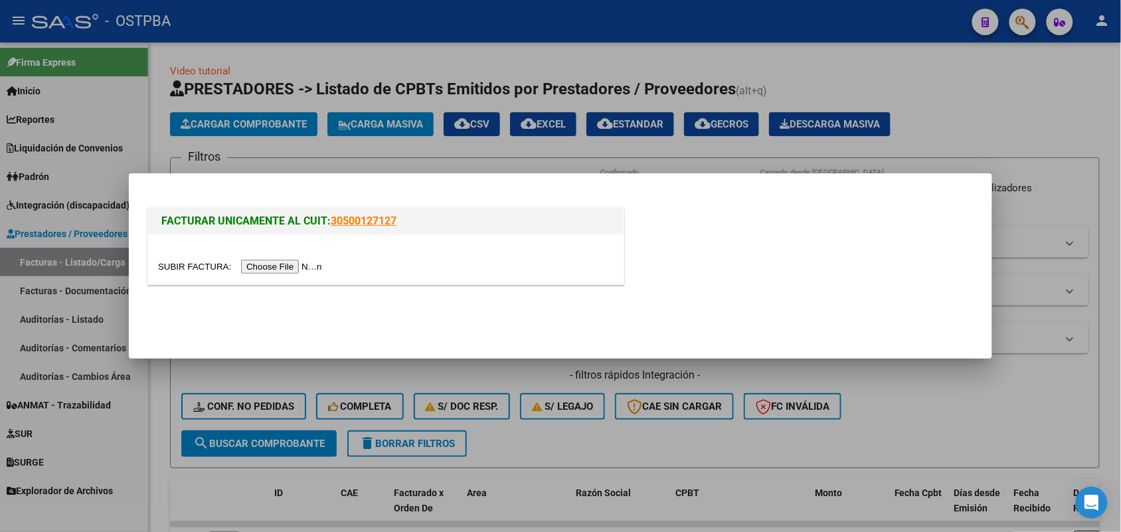
click at [309, 269] on input "file" at bounding box center [242, 267] width 168 height 14
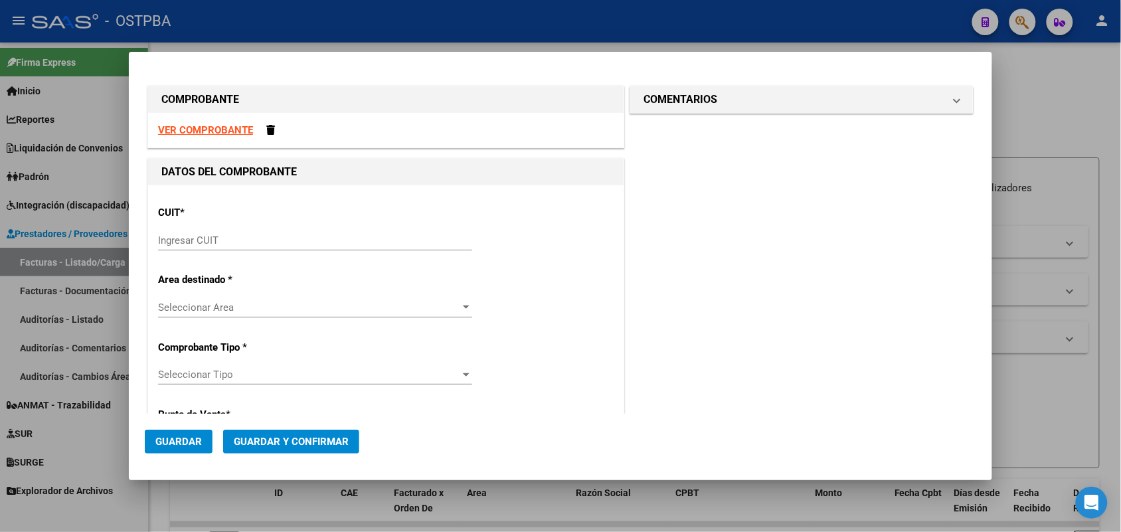
click at [204, 241] on input "Ingresar CUIT" at bounding box center [315, 240] width 314 height 12
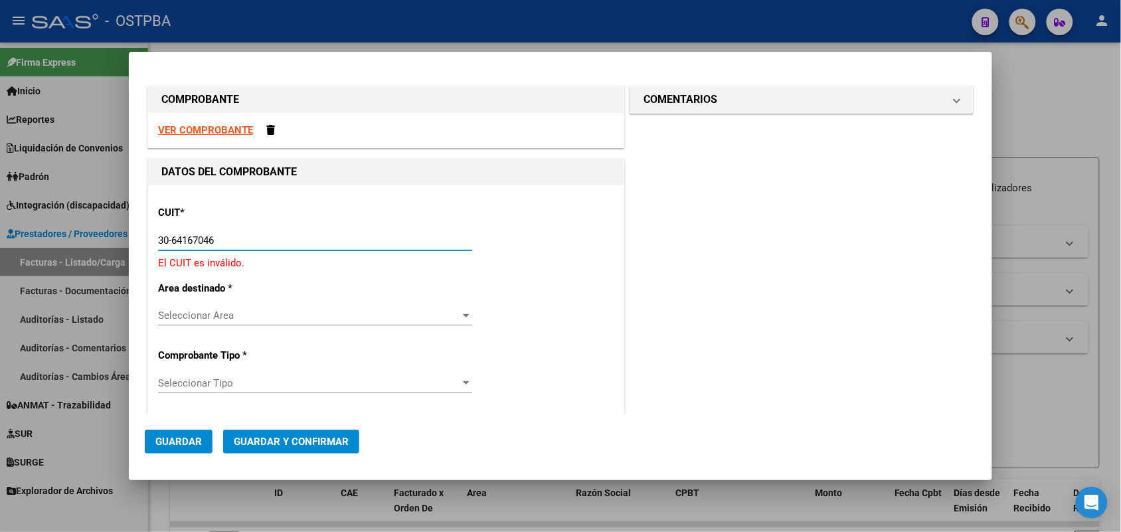
type input "30-64167046-0"
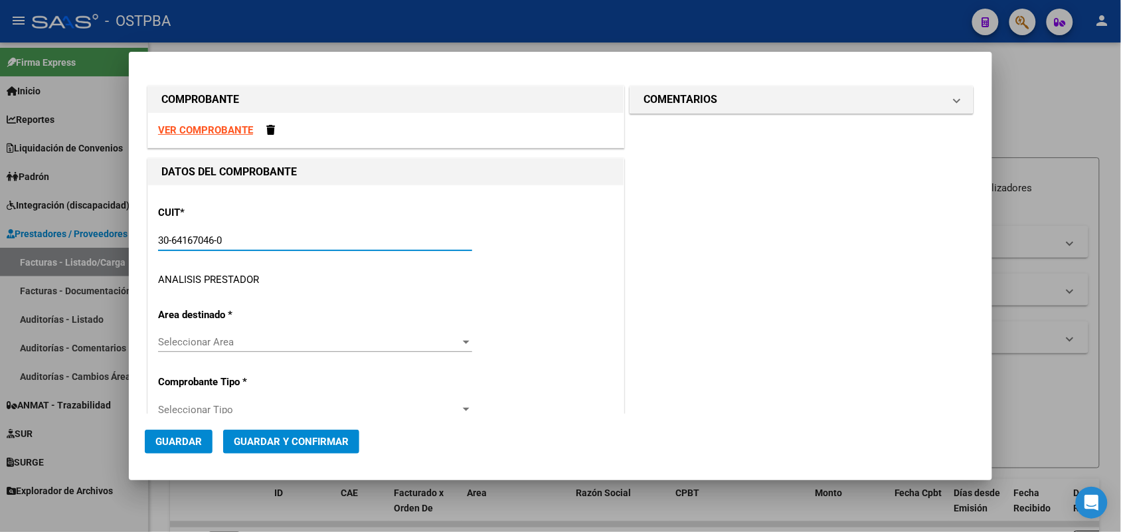
type input "2"
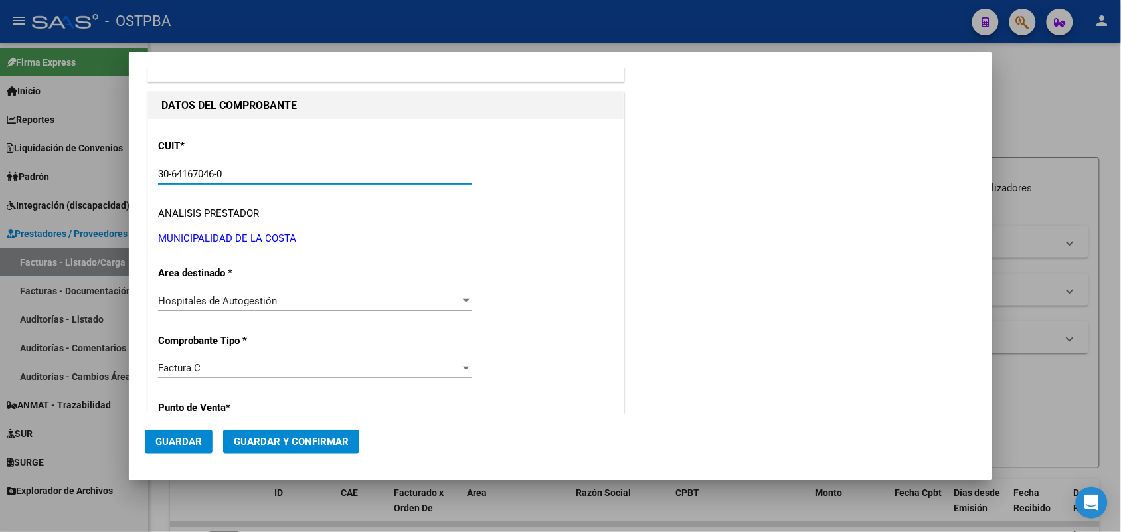
scroll to position [249, 0]
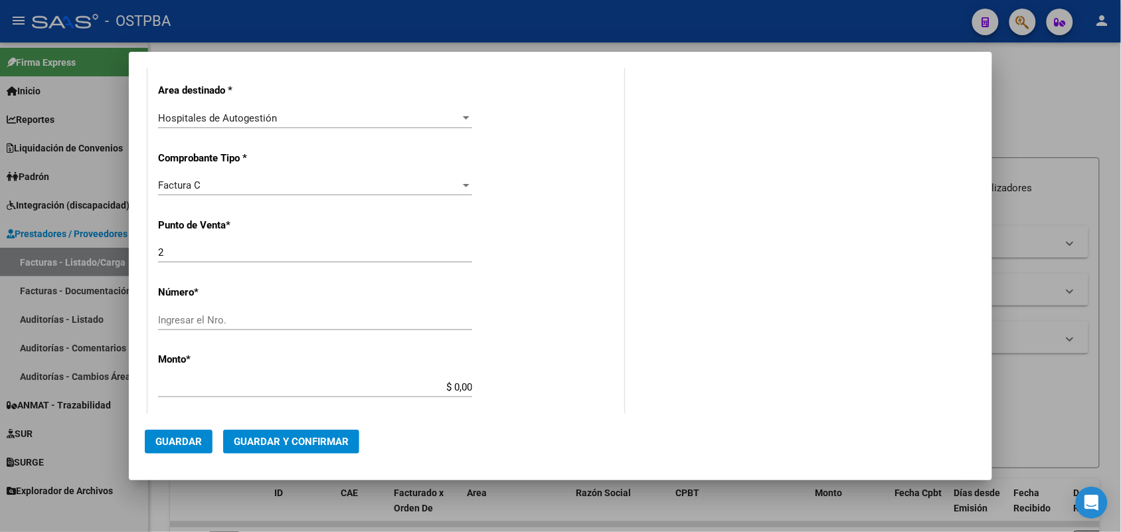
type input "30-64167046-0"
drag, startPoint x: 167, startPoint y: 257, endPoint x: 107, endPoint y: 244, distance: 61.7
click at [107, 244] on div "COMPROBANTE VER COMPROBANTE DATOS DEL COMPROBANTE CUIT * 30-64167046-0 Ingresar…" at bounding box center [560, 266] width 1121 height 532
type input "1"
drag, startPoint x: 169, startPoint y: 321, endPoint x: 347, endPoint y: 319, distance: 178.0
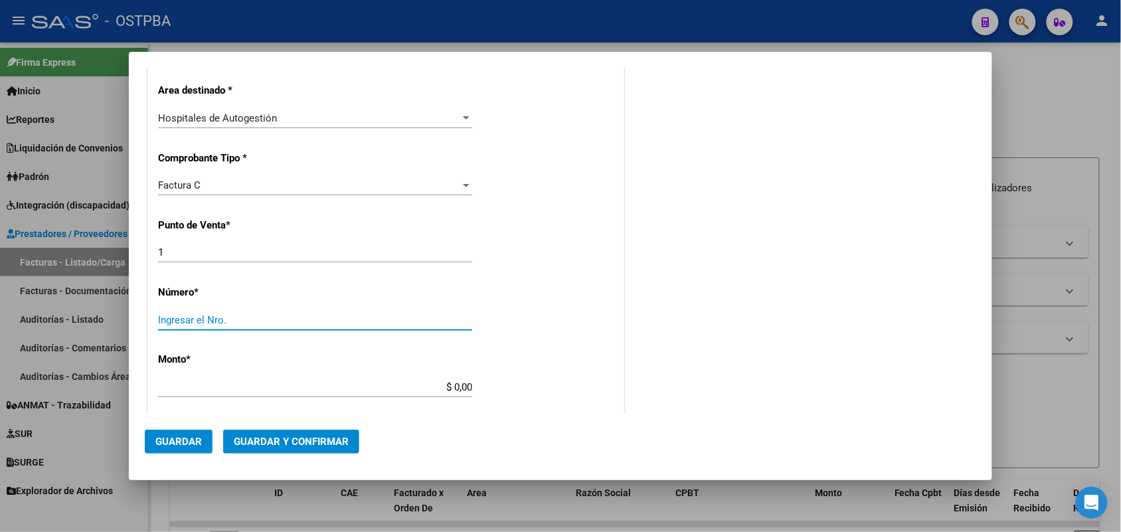
click at [176, 321] on input "Ingresar el Nro." at bounding box center [315, 320] width 314 height 12
type input "25170"
drag, startPoint x: 433, startPoint y: 390, endPoint x: 549, endPoint y: 390, distance: 115.5
click at [549, 390] on div "CUIT * 30-64167046-0 Ingresar CUIT ANALISIS PRESTADOR MUNICIPALIDAD DE LA COSTA…" at bounding box center [385, 407] width 475 height 942
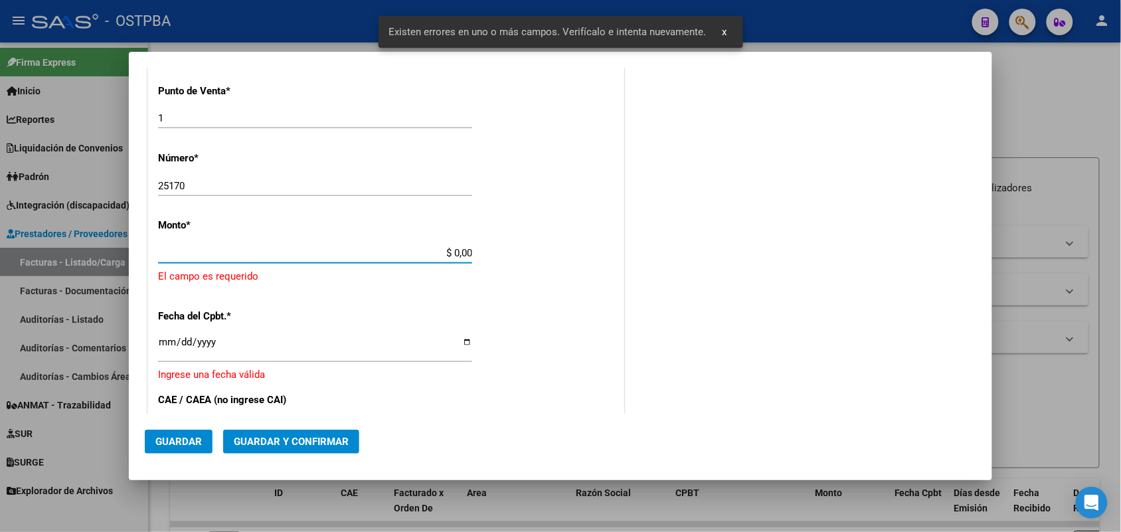
scroll to position [389, 0]
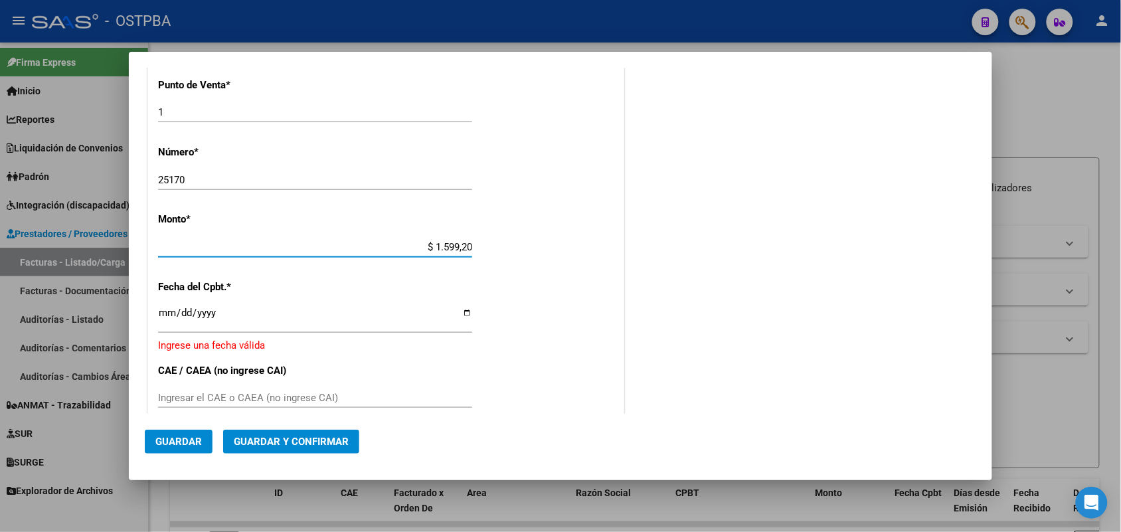
type input "$ 15.992,00"
click at [166, 323] on input "Ingresar la fecha" at bounding box center [315, 317] width 314 height 21
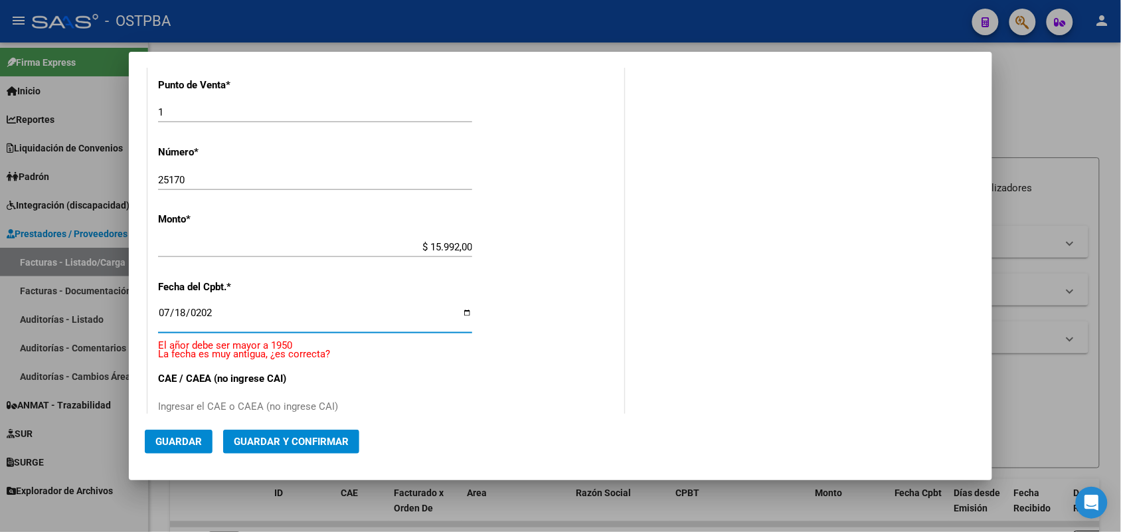
type input "2025-07-18"
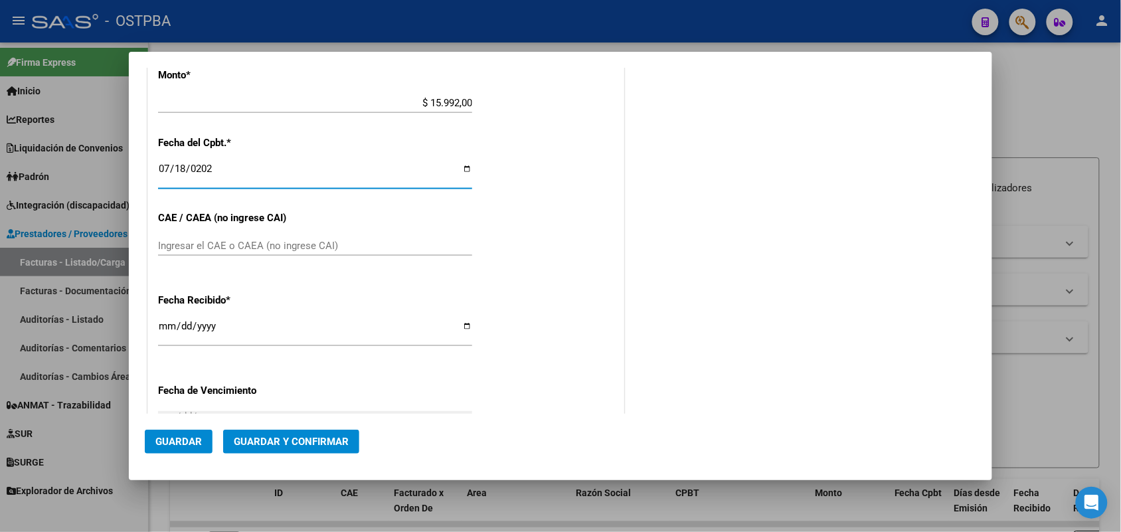
scroll to position [638, 0]
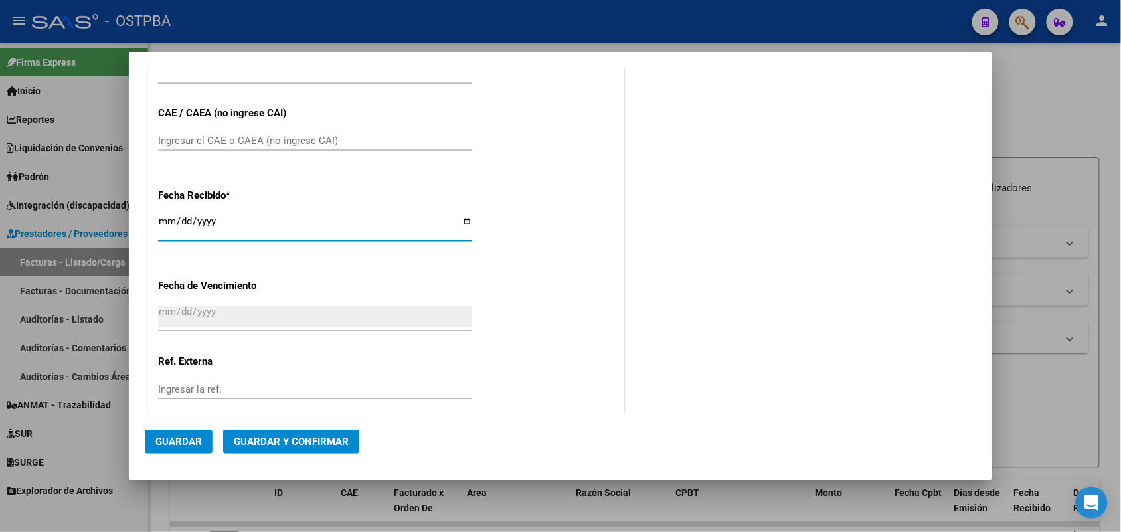
click at [165, 223] on input "[DATE]" at bounding box center [315, 226] width 314 height 21
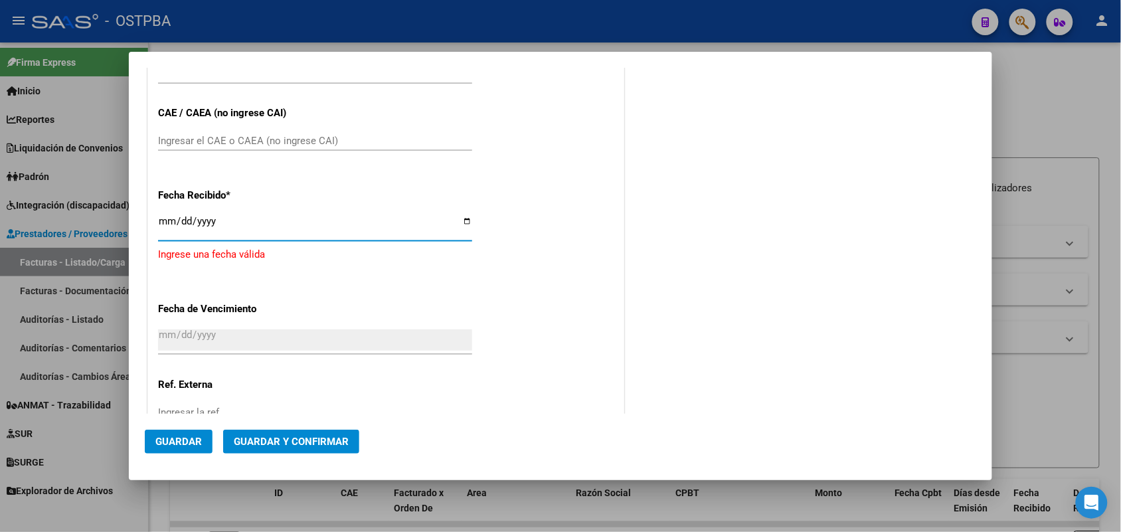
type input "[DATE]"
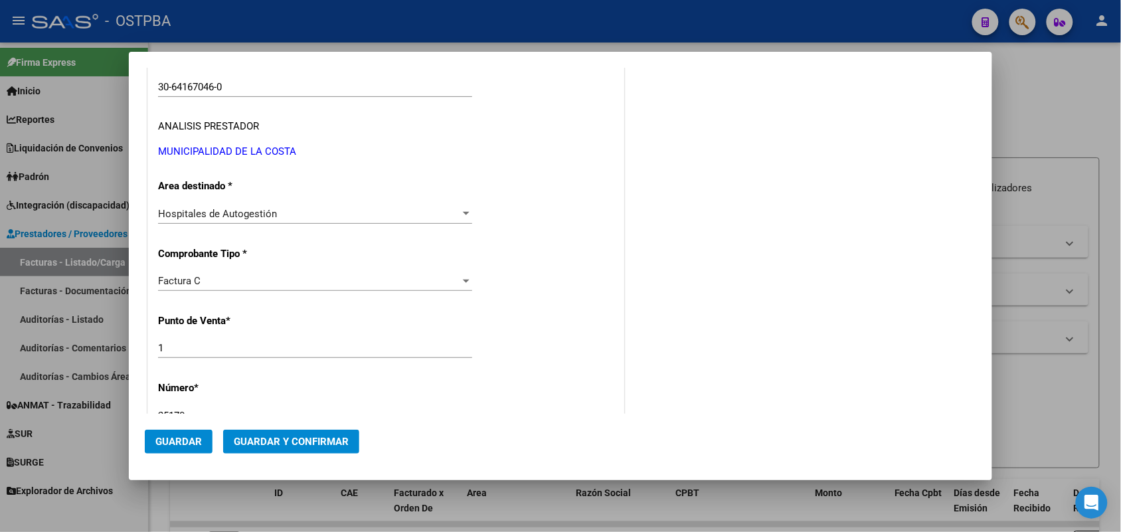
scroll to position [0, 0]
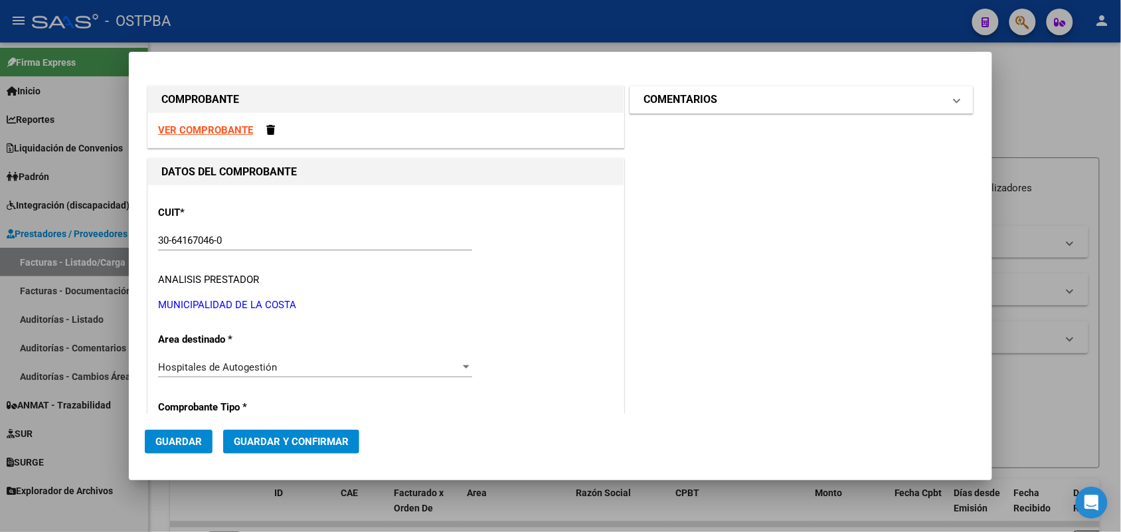
click at [954, 97] on span at bounding box center [956, 100] width 5 height 16
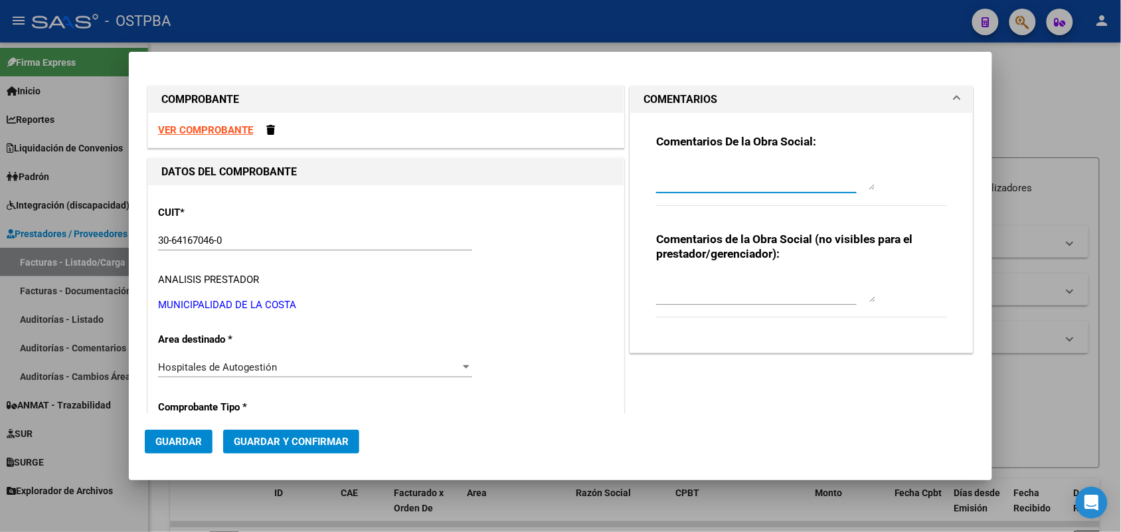
click at [656, 178] on textarea at bounding box center [765, 176] width 219 height 27
type textarea "HR 127102"
click at [183, 440] on span "Guardar" at bounding box center [178, 442] width 46 height 12
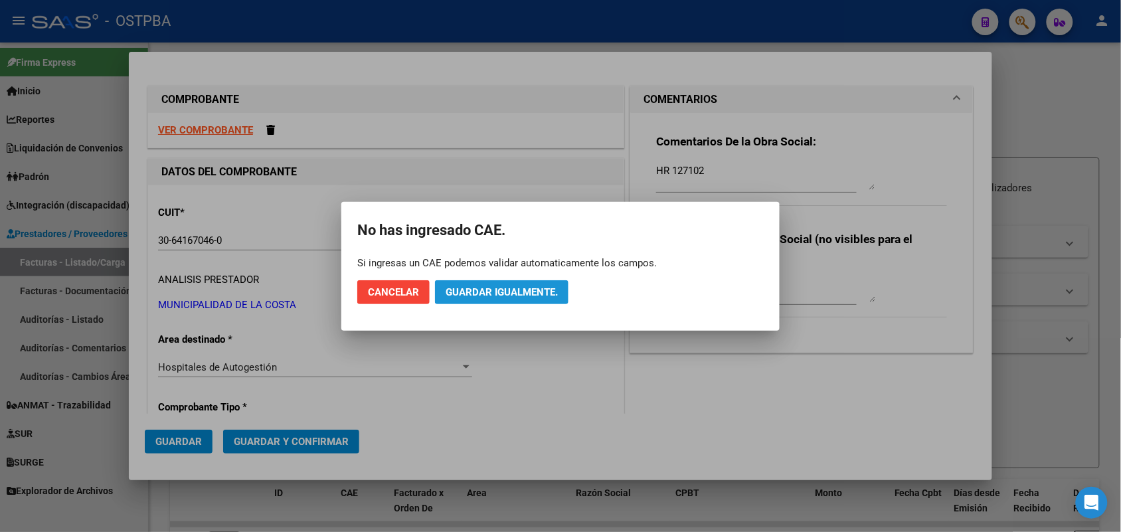
click at [525, 294] on span "Guardar igualmente." at bounding box center [502, 292] width 112 height 12
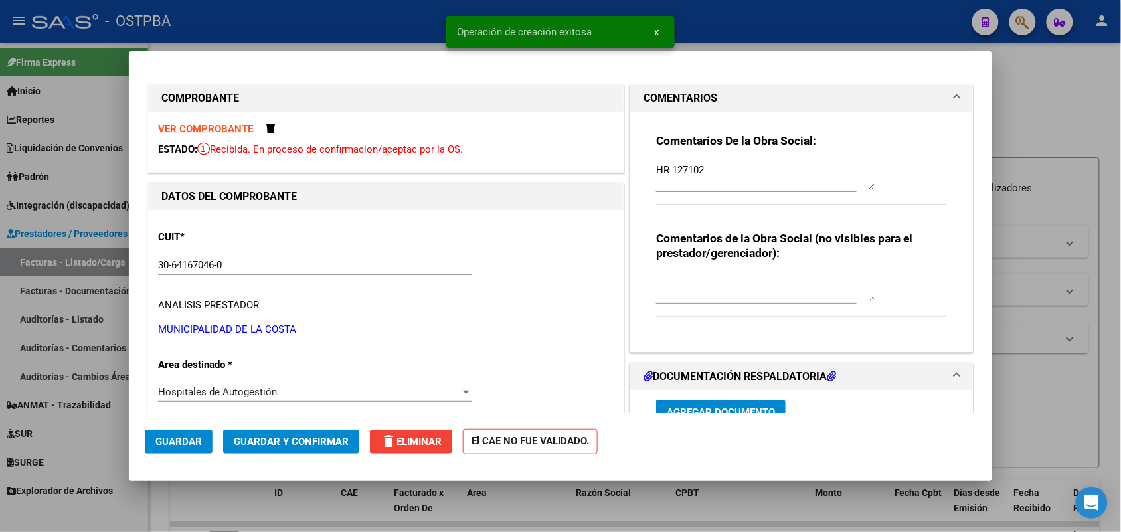
type input "2025-08-17"
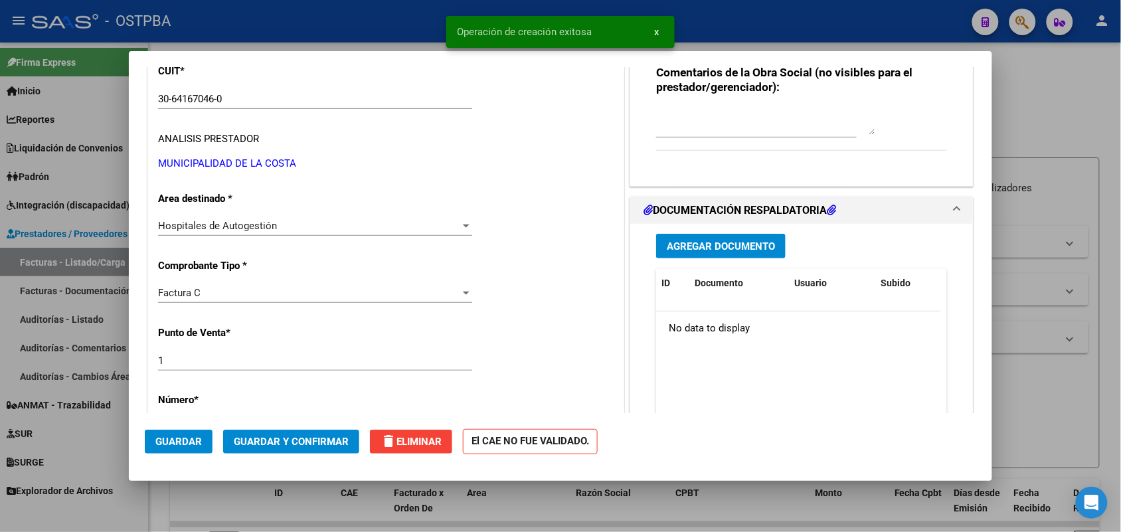
click at [728, 240] on span "Agregar Documento" at bounding box center [721, 246] width 108 height 12
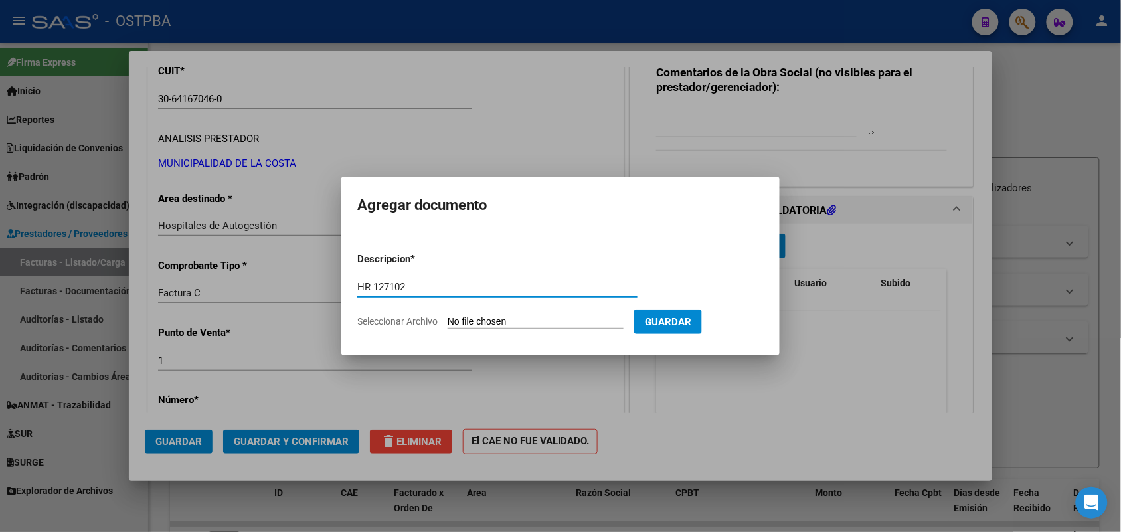
type input "HR 127102"
click at [458, 322] on input "Seleccionar Archivo" at bounding box center [536, 322] width 176 height 13
type input "C:\fakepath\HR 127102.pdf"
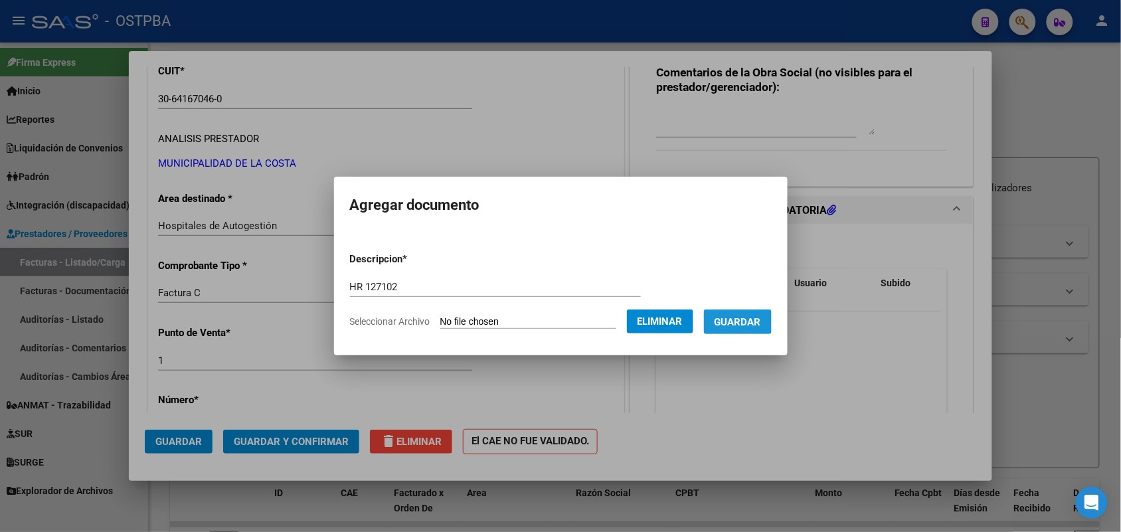
click at [750, 319] on span "Guardar" at bounding box center [738, 322] width 46 height 12
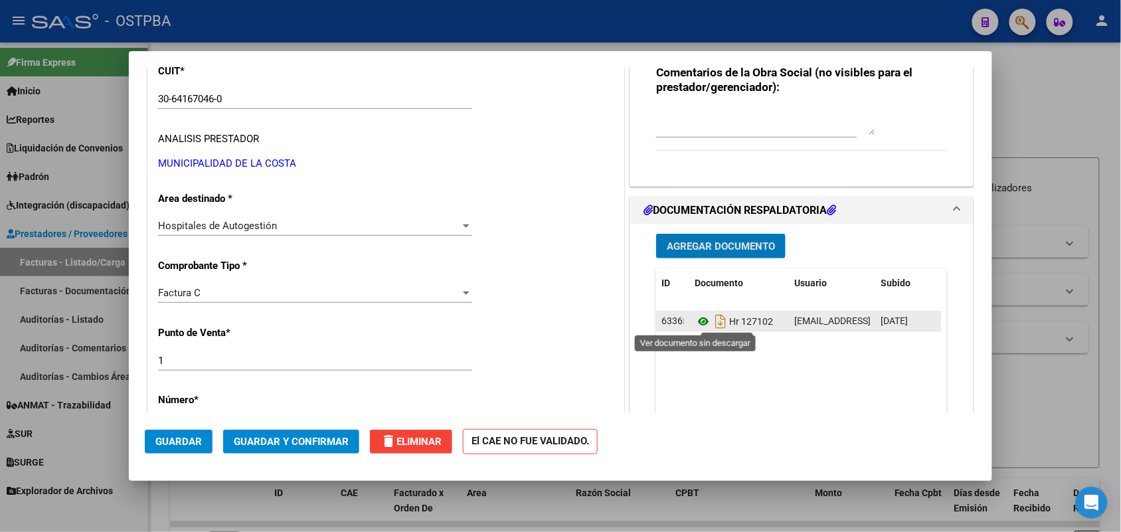
click at [699, 317] on icon at bounding box center [703, 321] width 17 height 16
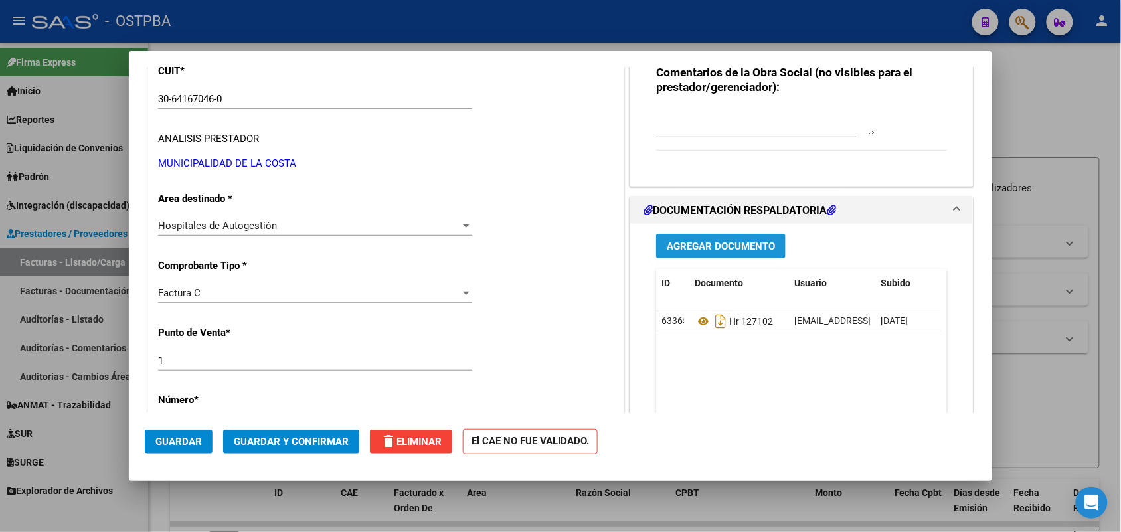
click at [712, 244] on span "Agregar Documento" at bounding box center [721, 246] width 108 height 12
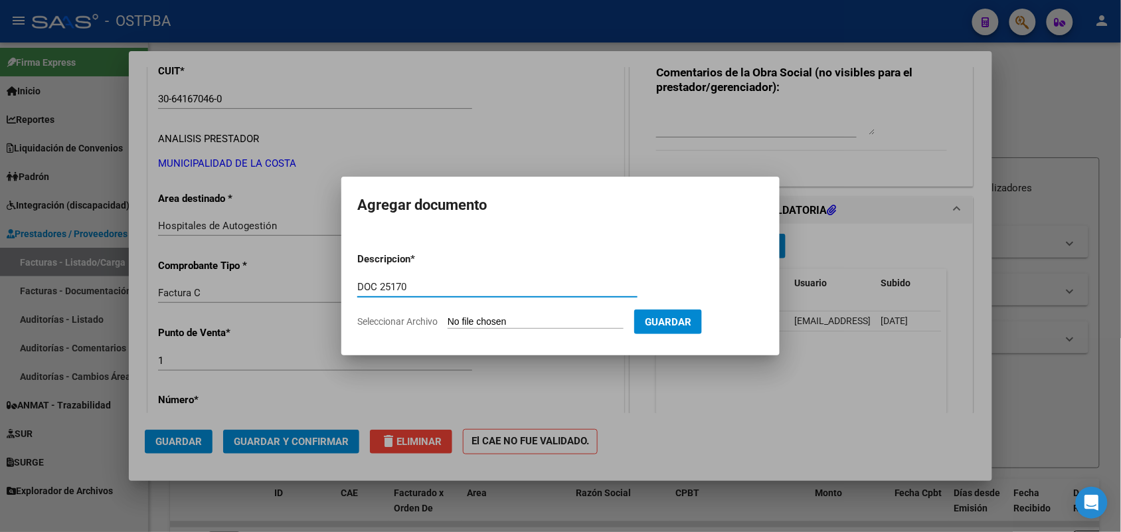
type input "DOC 25170"
click at [462, 320] on input "Seleccionar Archivo" at bounding box center [536, 322] width 176 height 13
type input "C:\fakepath\DOC 25170.pdf"
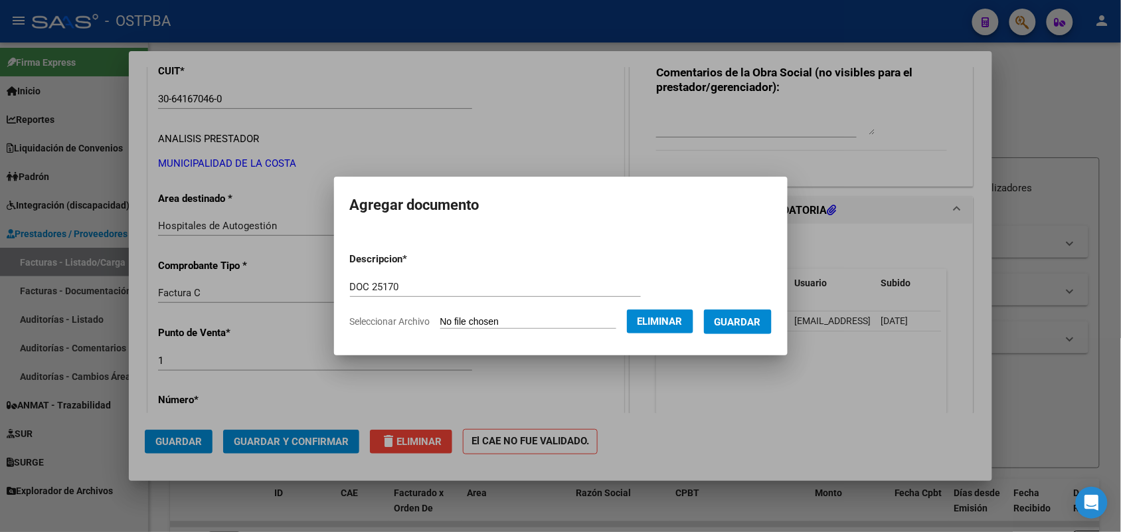
click at [748, 313] on button "Guardar" at bounding box center [738, 321] width 68 height 25
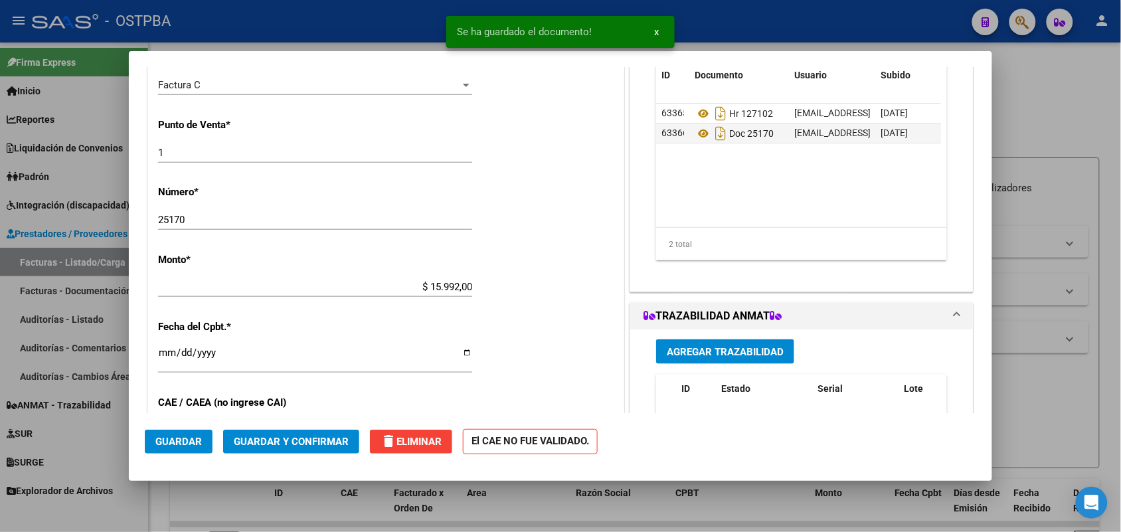
scroll to position [415, 0]
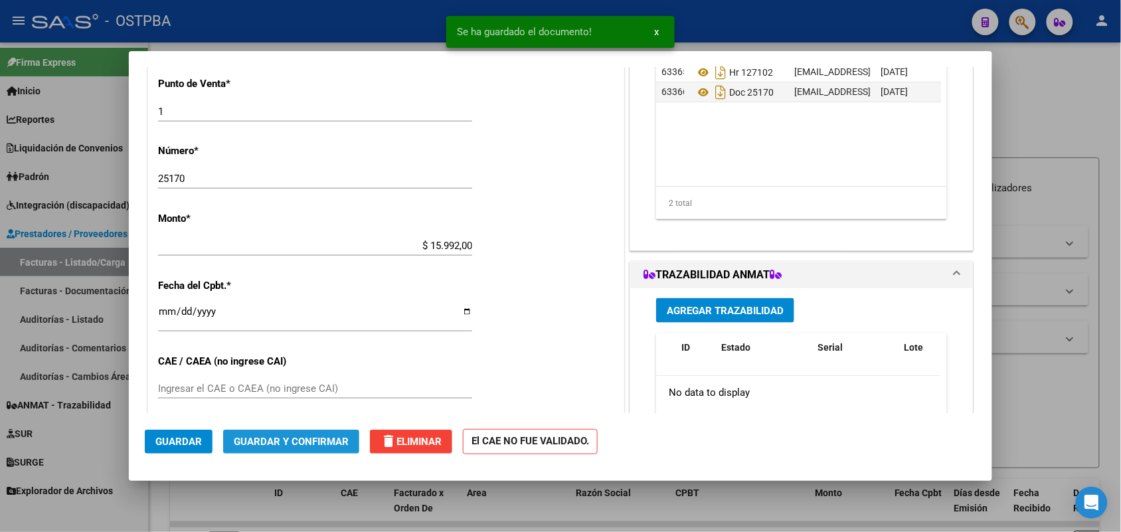
click at [299, 440] on span "Guardar y Confirmar" at bounding box center [291, 442] width 115 height 12
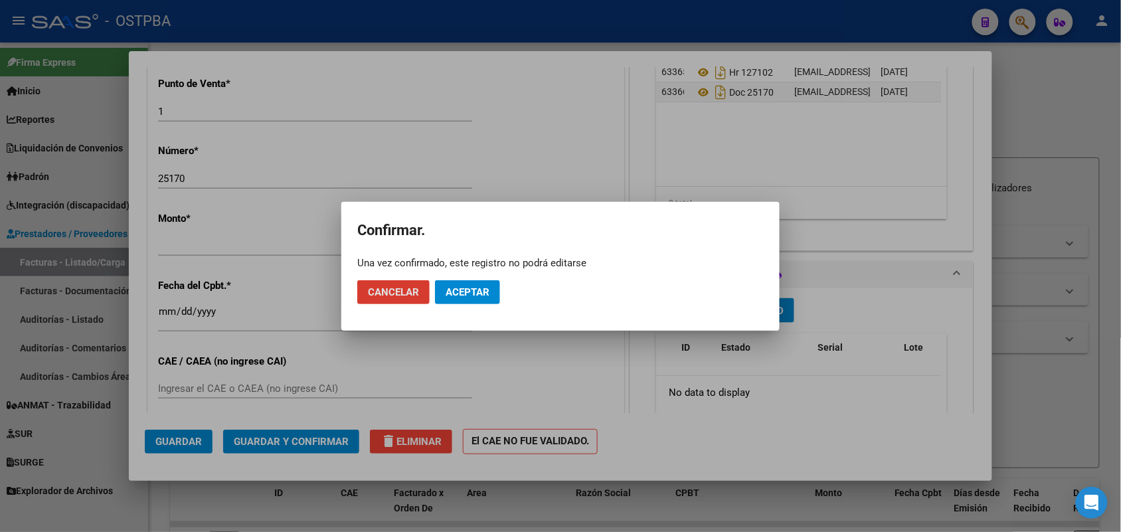
click at [469, 291] on span "Aceptar" at bounding box center [468, 292] width 44 height 12
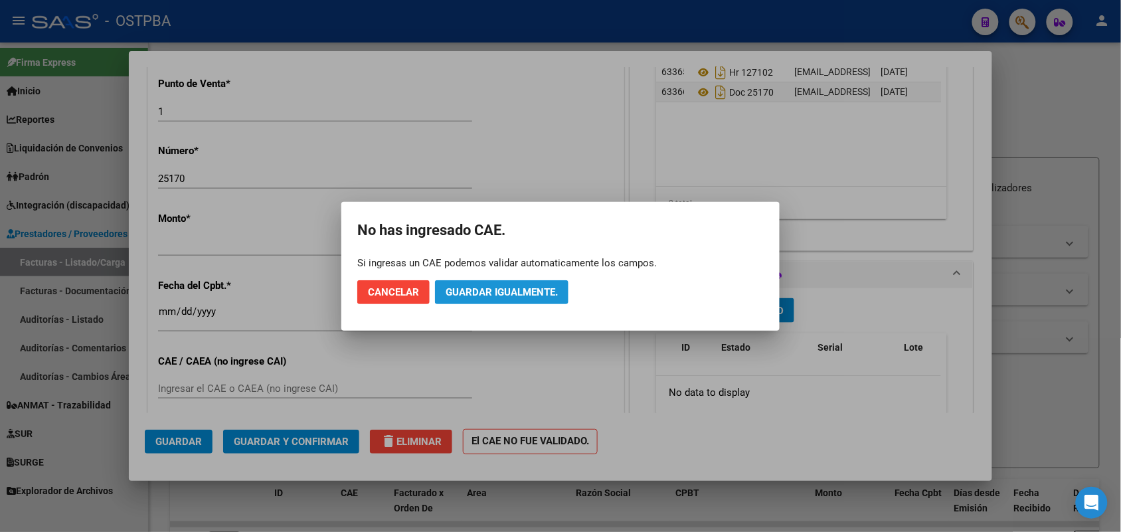
click at [493, 291] on span "Guardar igualmente." at bounding box center [502, 292] width 112 height 12
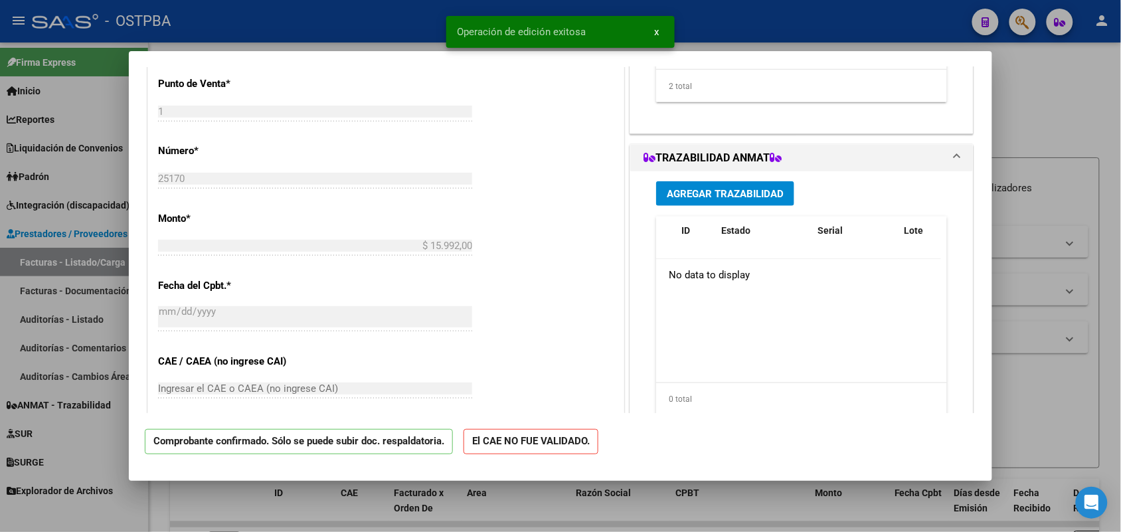
click at [74, 315] on div at bounding box center [560, 266] width 1121 height 532
type input "$ 0,00"
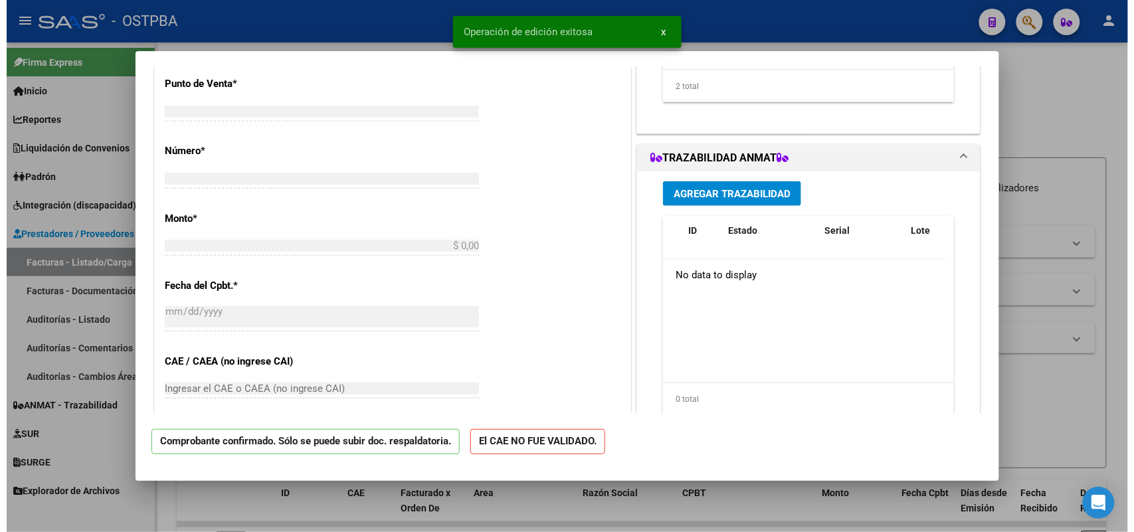
scroll to position [486, 0]
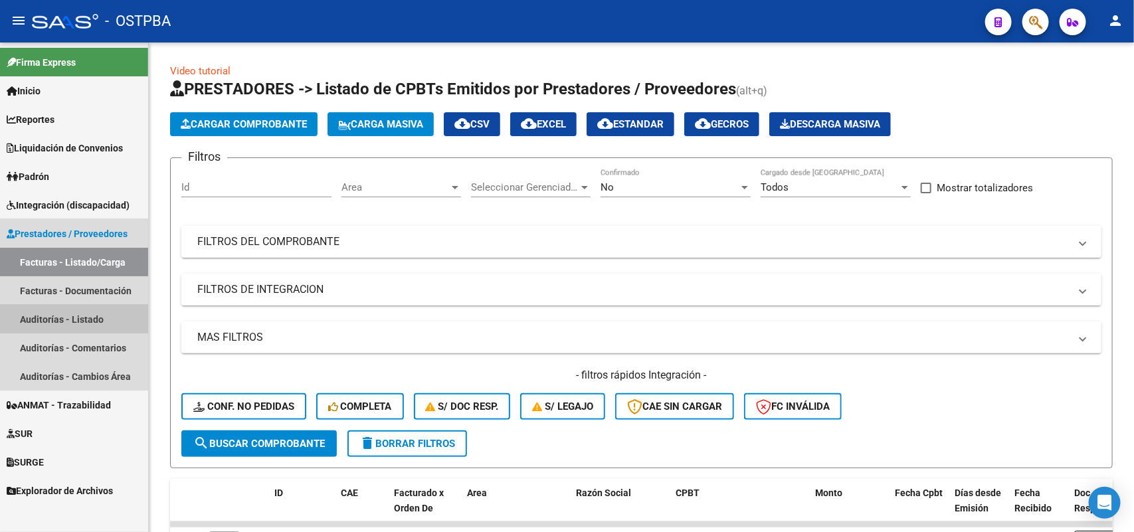
click at [64, 315] on link "Auditorías - Listado" at bounding box center [74, 319] width 148 height 29
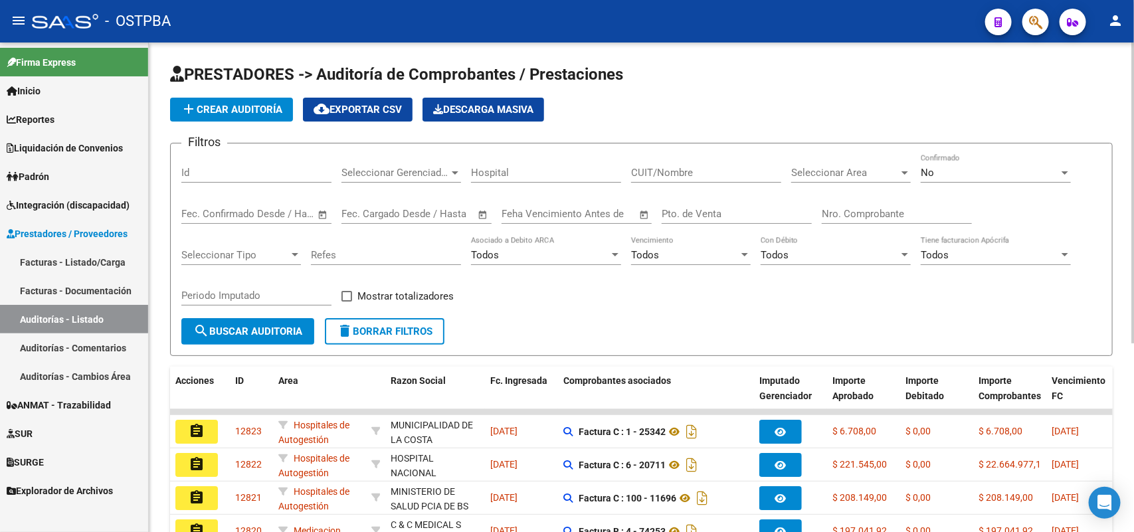
click at [256, 110] on span "add Crear Auditoría" at bounding box center [232, 110] width 102 height 12
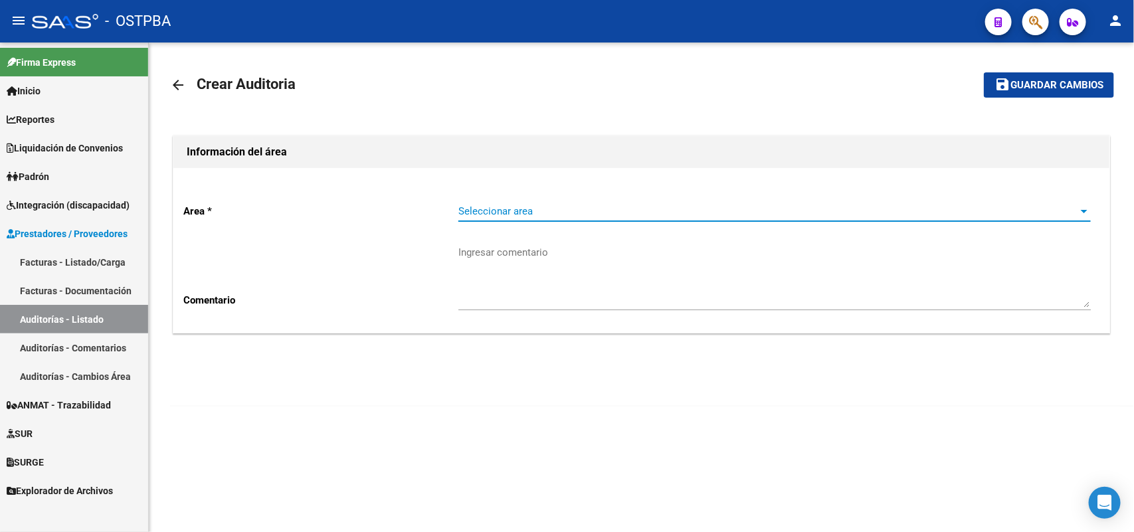
click at [500, 209] on span "Seleccionar area" at bounding box center [768, 211] width 620 height 12
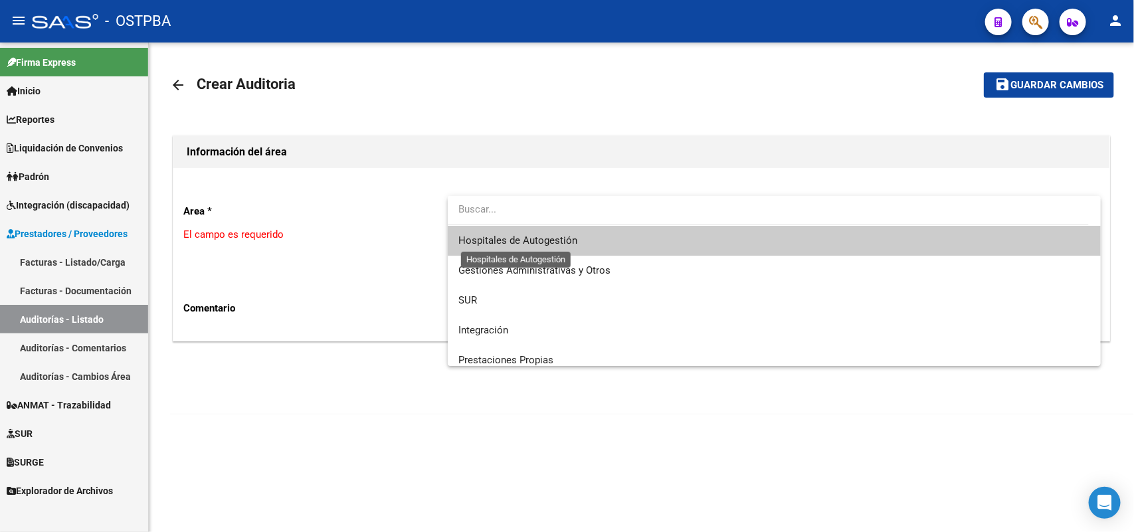
click at [507, 237] on span "Hospitales de Autogestión" at bounding box center [517, 240] width 119 height 12
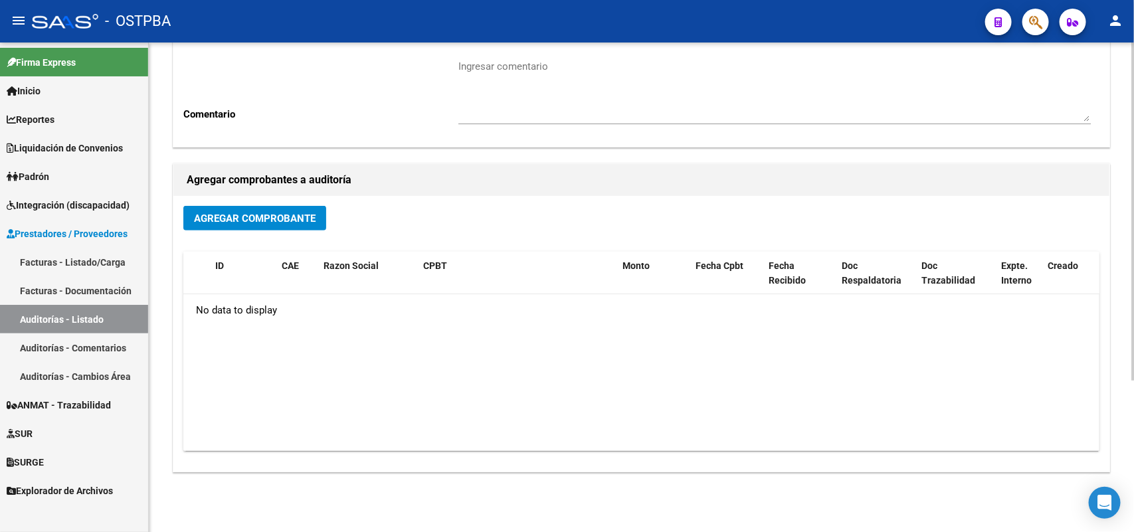
scroll to position [219, 0]
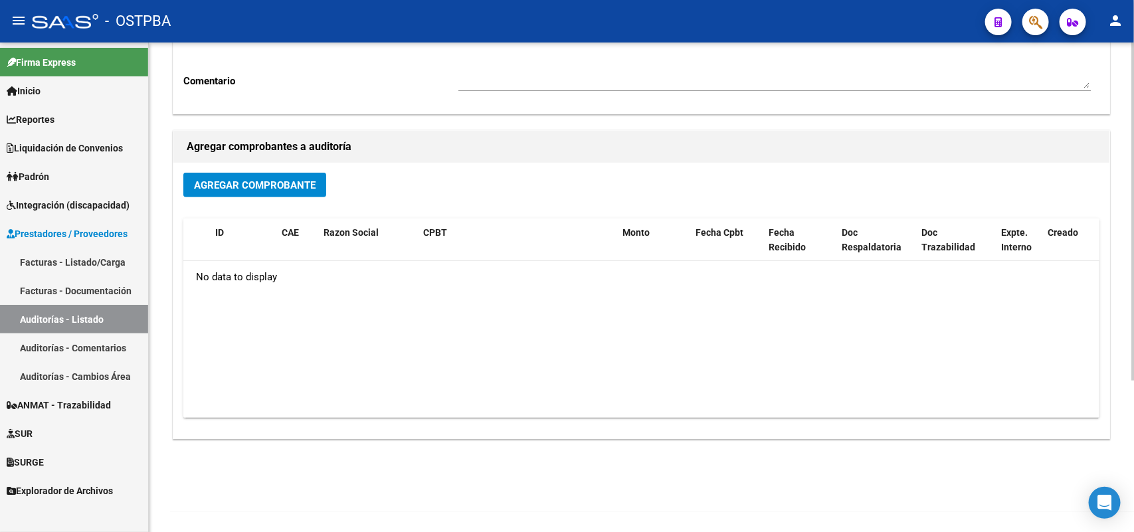
click at [254, 183] on span "Agregar Comprobante" at bounding box center [255, 185] width 122 height 12
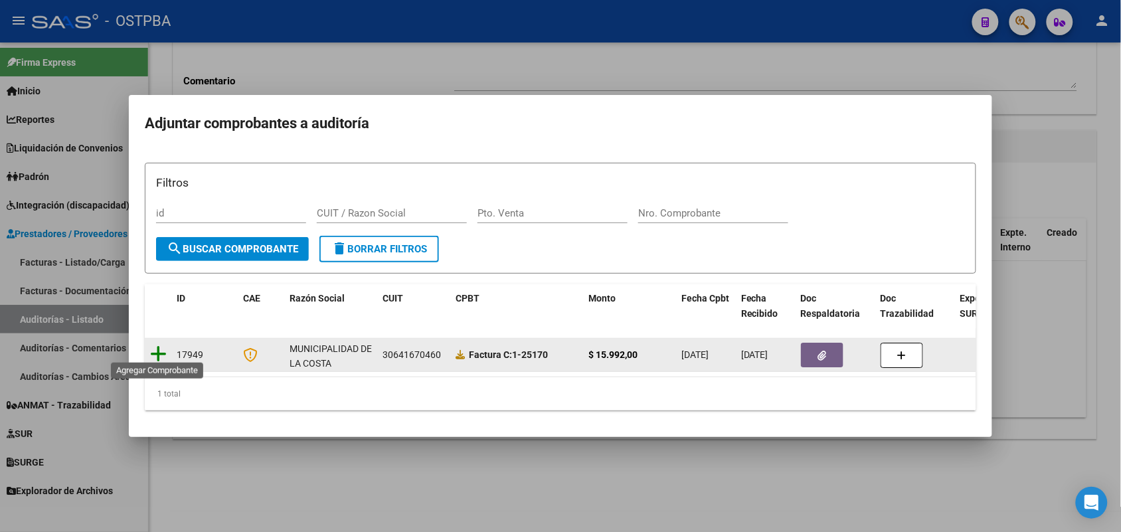
click at [155, 345] on icon at bounding box center [158, 354] width 17 height 19
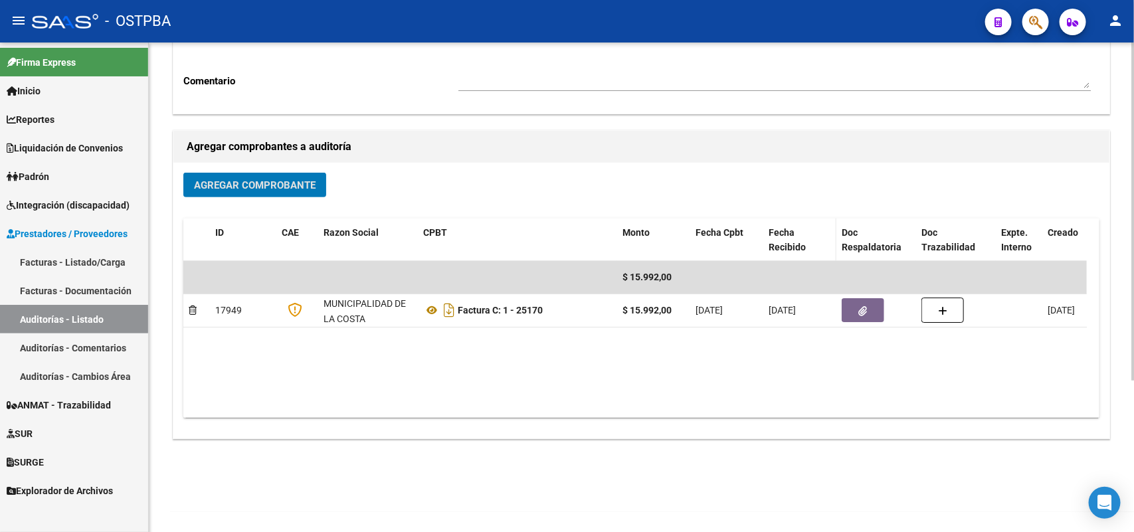
scroll to position [0, 0]
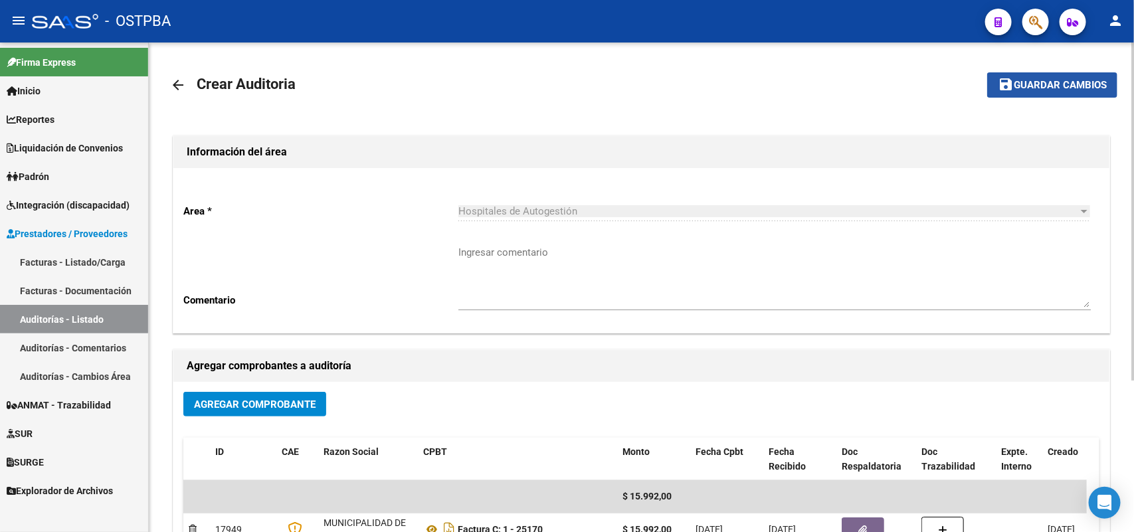
click at [1077, 80] on span "Guardar cambios" at bounding box center [1059, 86] width 93 height 12
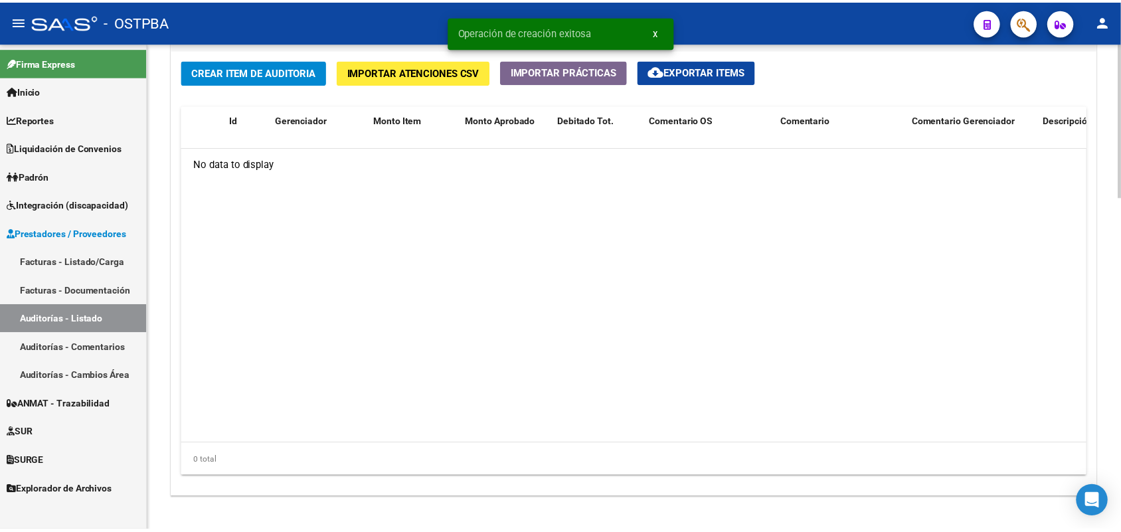
scroll to position [996, 0]
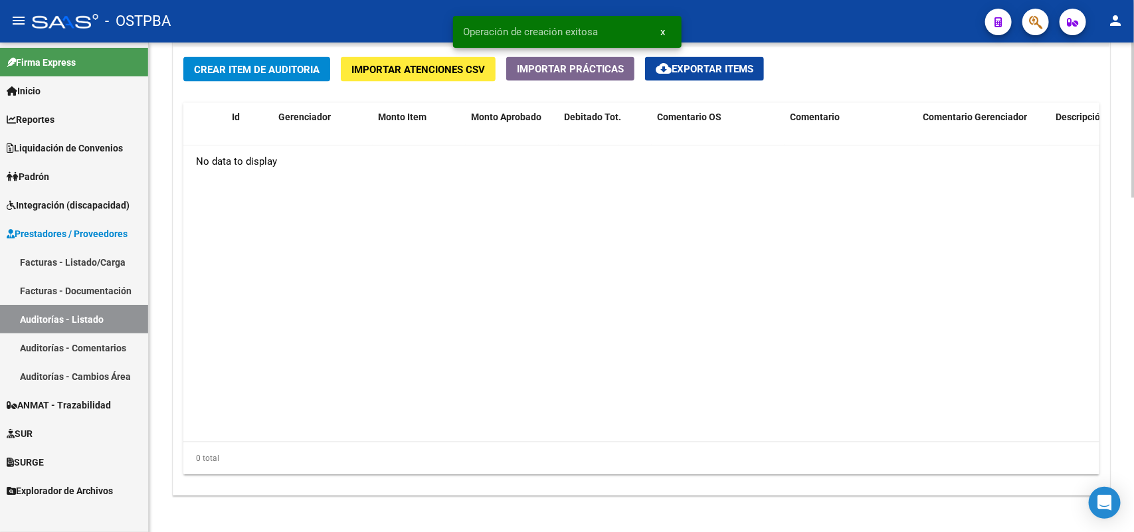
click at [296, 68] on span "Crear Item de Auditoria" at bounding box center [257, 70] width 126 height 12
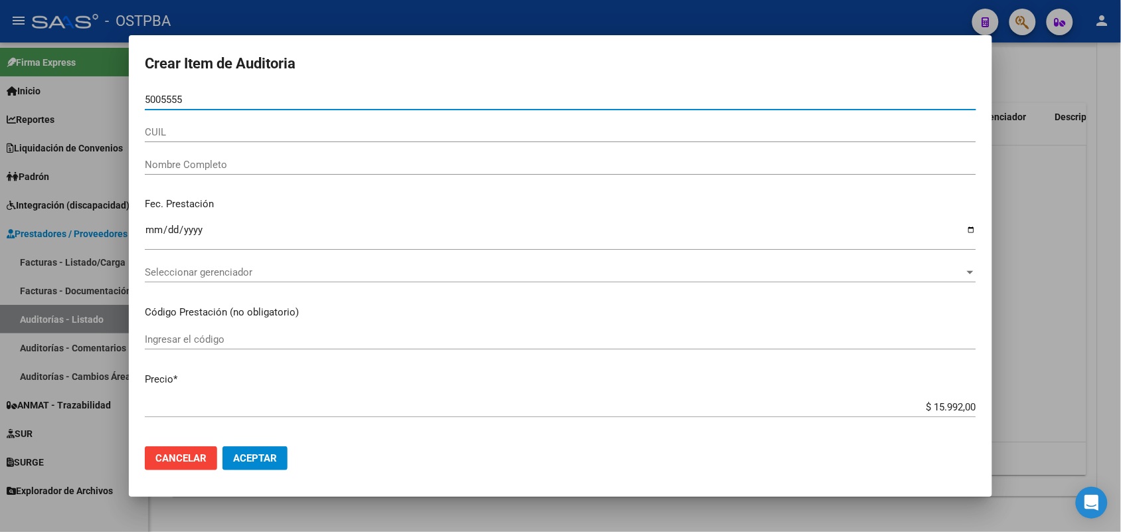
type input "50055554"
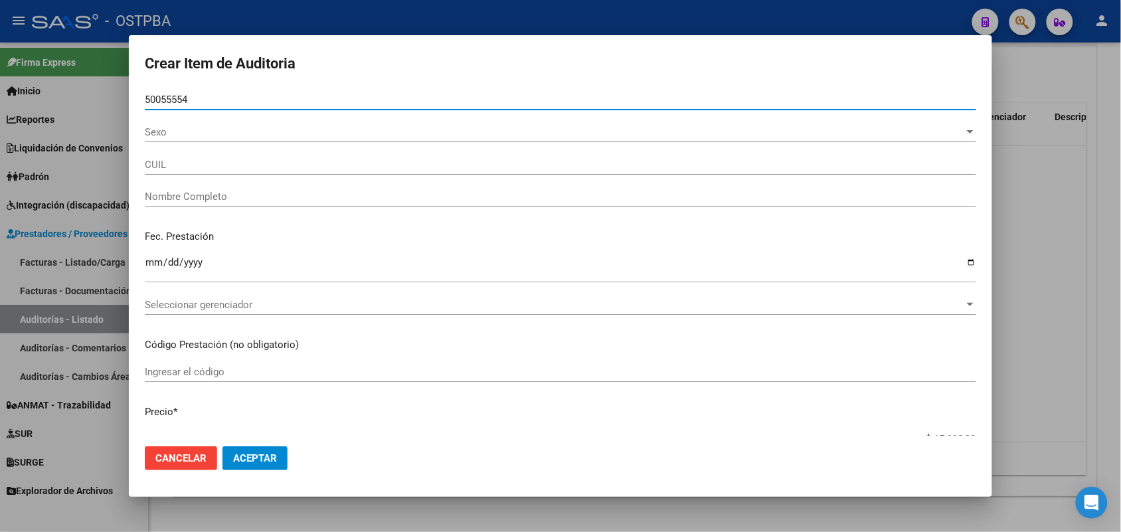
type input "27500555543"
type input "FERNANDEZ ABIGAIL BRENDA"
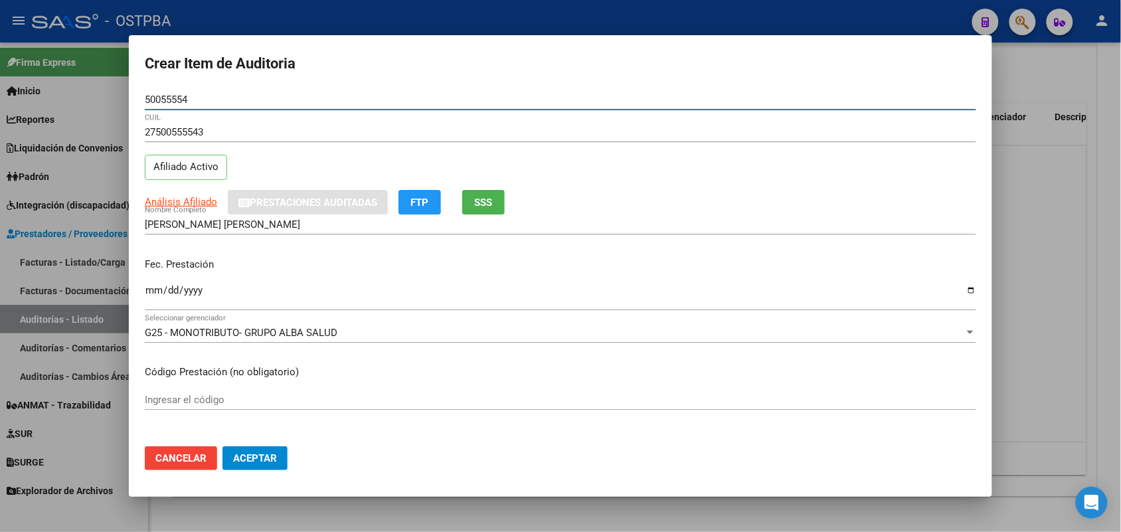
type input "50055554"
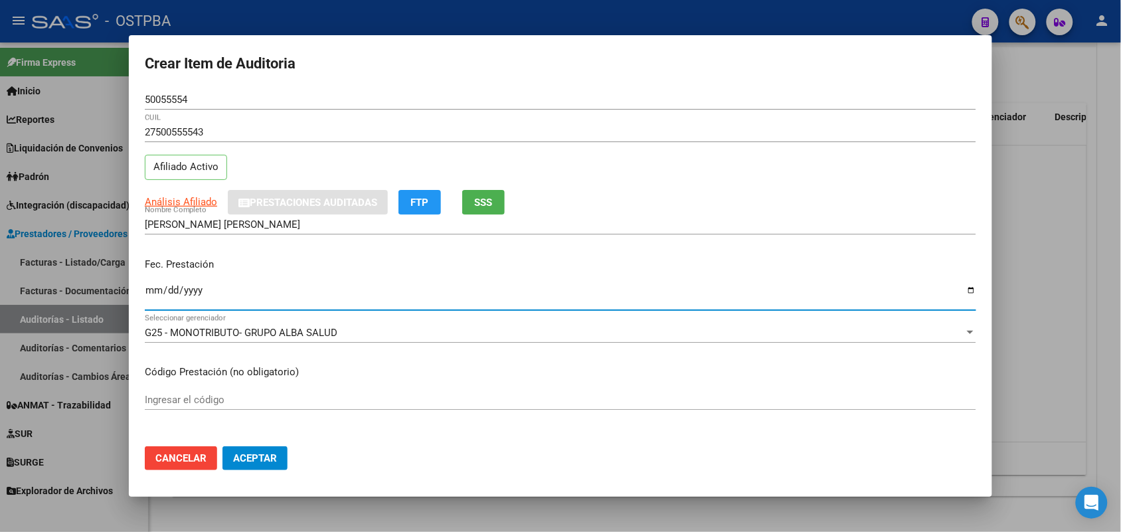
click at [151, 299] on input "Ingresar la fecha" at bounding box center [560, 295] width 831 height 21
type input "2025-06-01"
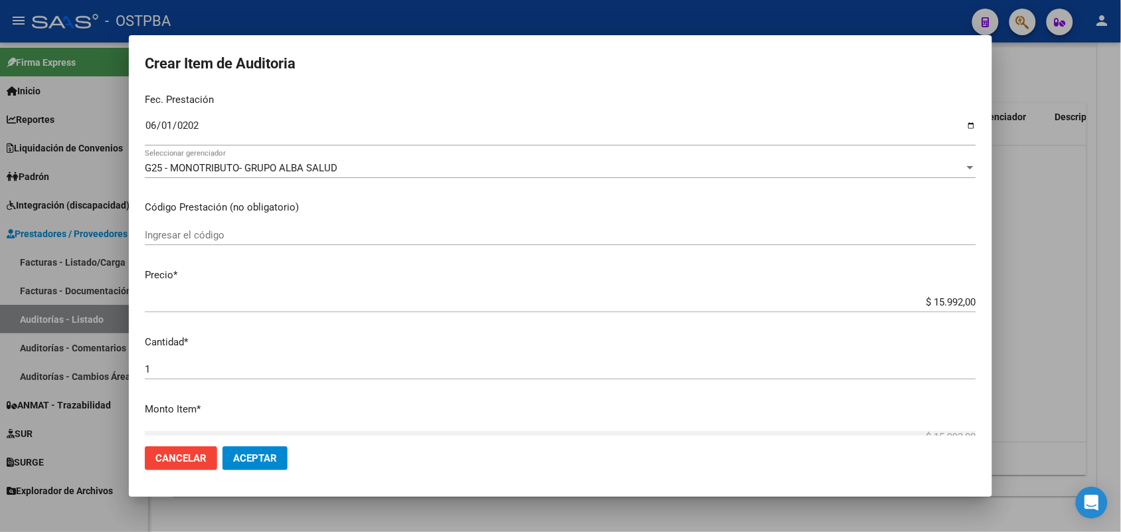
scroll to position [166, 0]
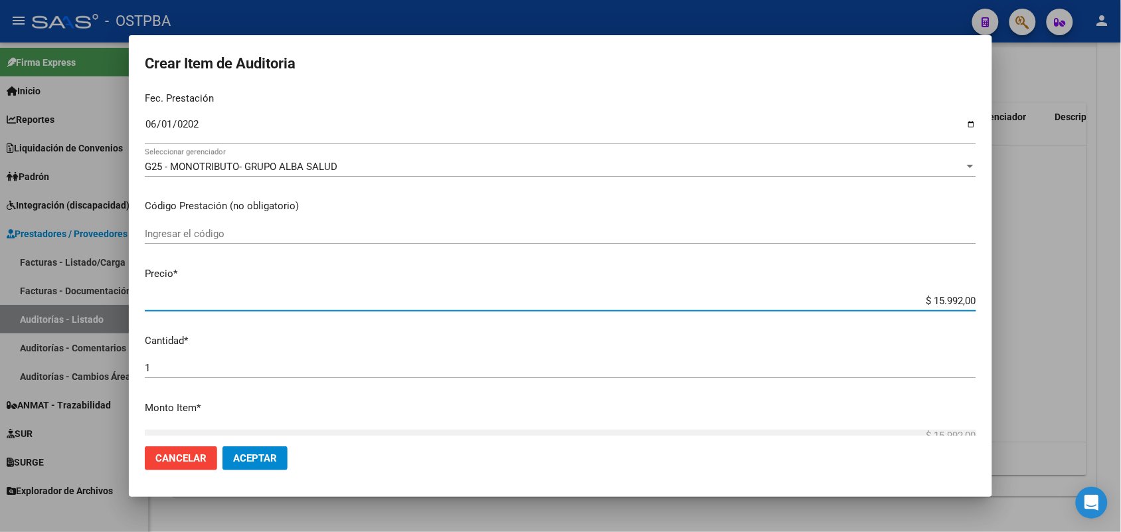
drag, startPoint x: 902, startPoint y: 297, endPoint x: 1031, endPoint y: 304, distance: 129.0
click at [1031, 304] on div "Crear Item de Auditoria 50055554 Nro Documento 27500555543 CUIL Afiliado Activo…" at bounding box center [560, 266] width 1121 height 532
type input "$ 0,03"
type input "$ 0,39"
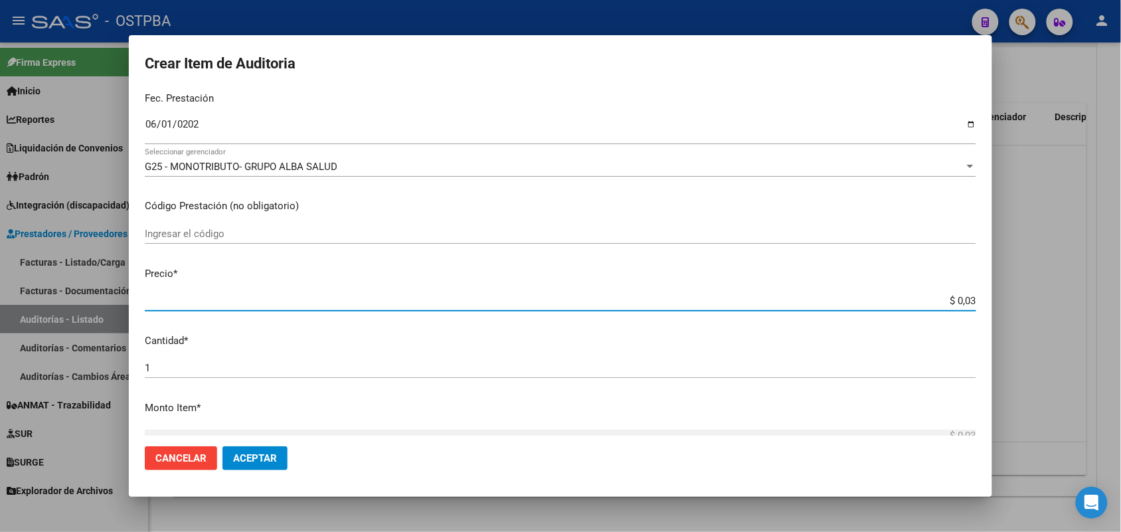
type input "$ 0,39"
type input "$ 3,99"
type input "$ 39,98"
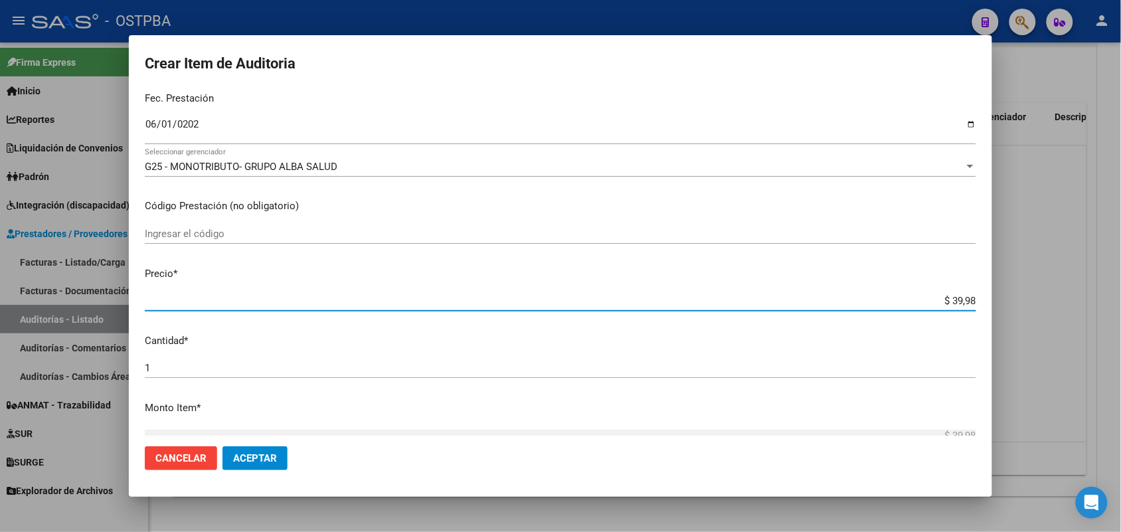
type input "$ 399,80"
type input "$ 3.998,00"
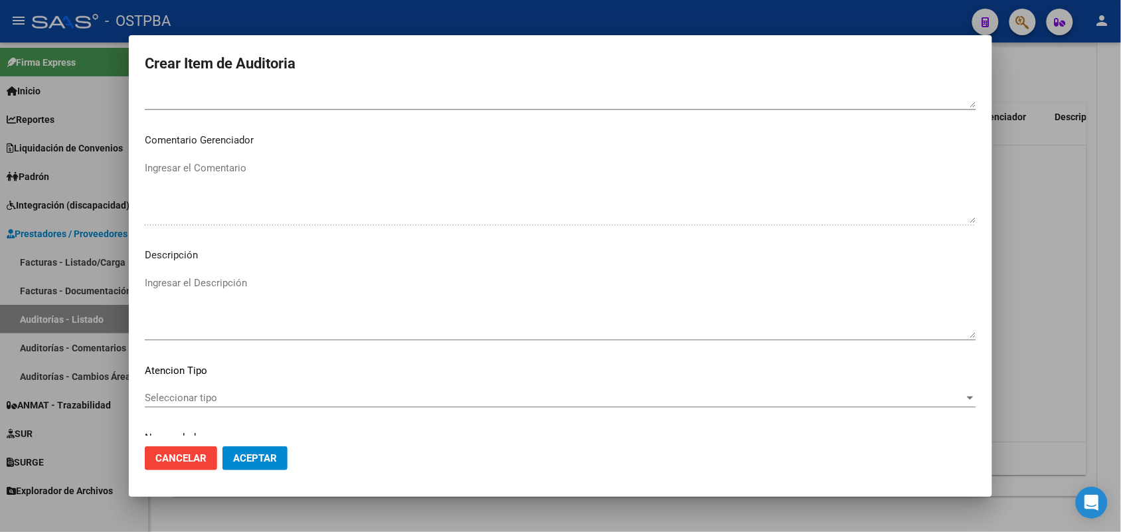
scroll to position [849, 0]
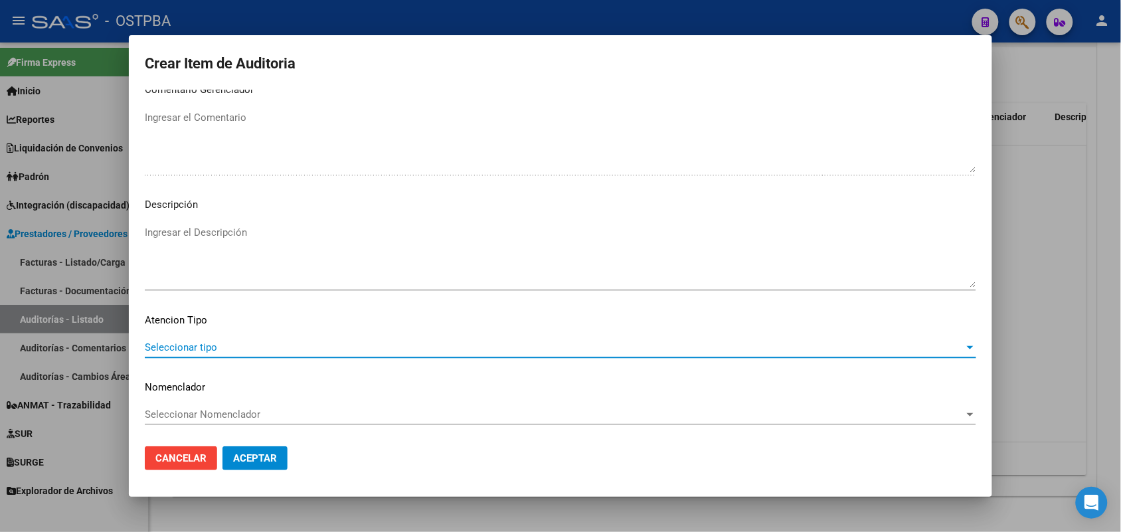
click at [203, 349] on span "Seleccionar tipo" at bounding box center [554, 347] width 819 height 12
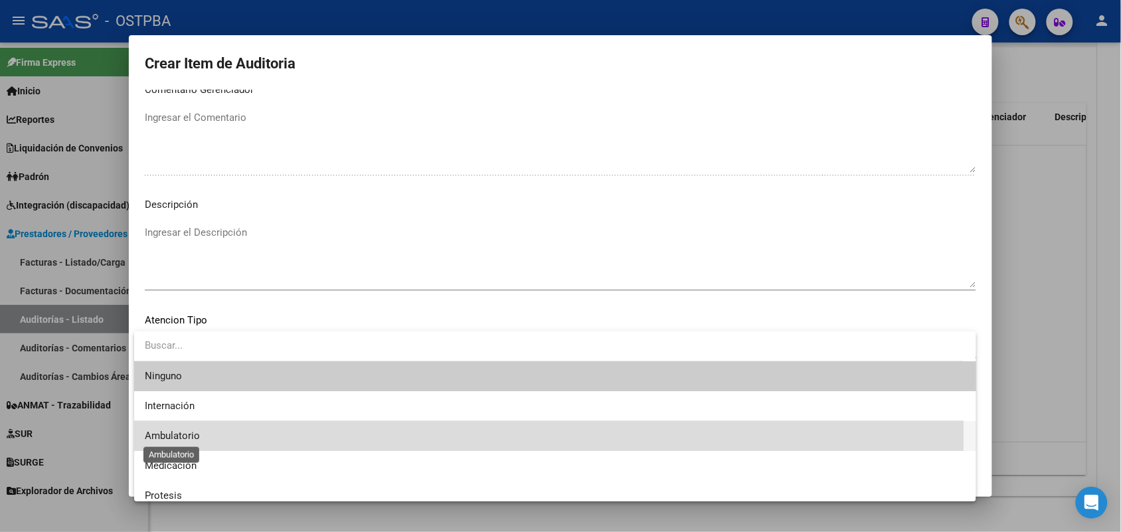
click at [183, 434] on span "Ambulatorio" at bounding box center [172, 436] width 55 height 12
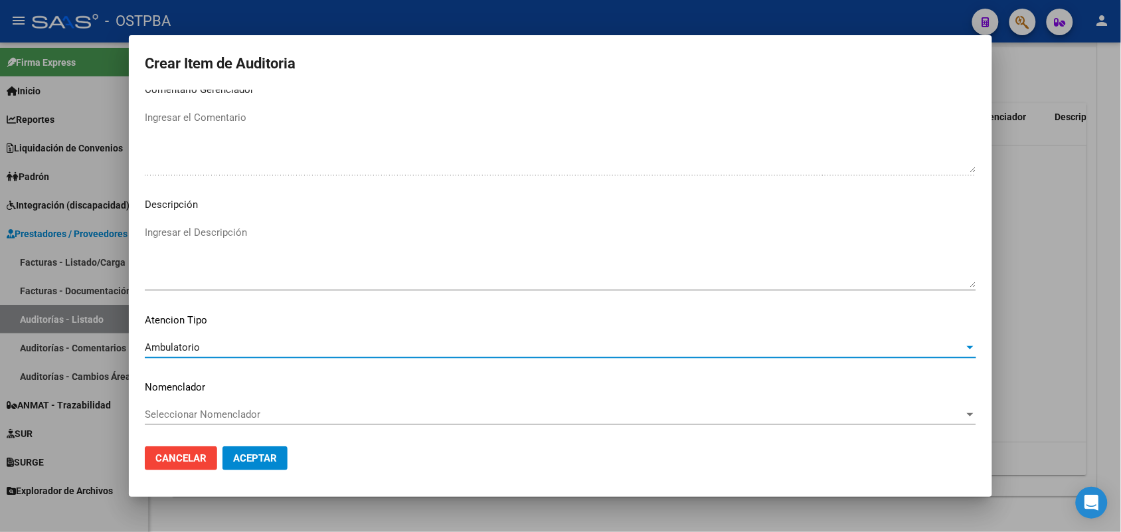
click at [249, 460] on span "Aceptar" at bounding box center [255, 458] width 44 height 12
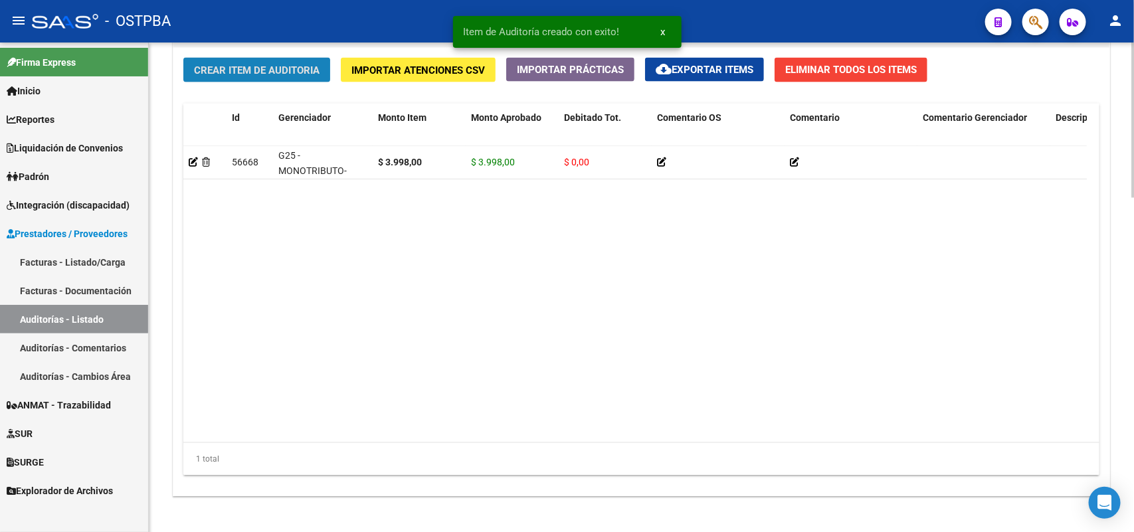
click at [311, 70] on span "Crear Item de Auditoria" at bounding box center [257, 70] width 126 height 12
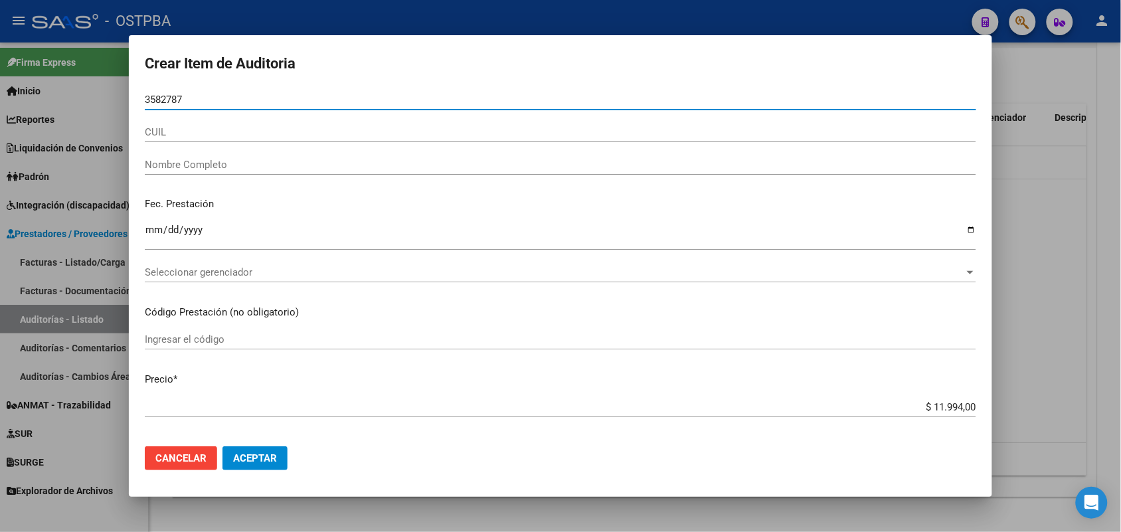
type input "35827878"
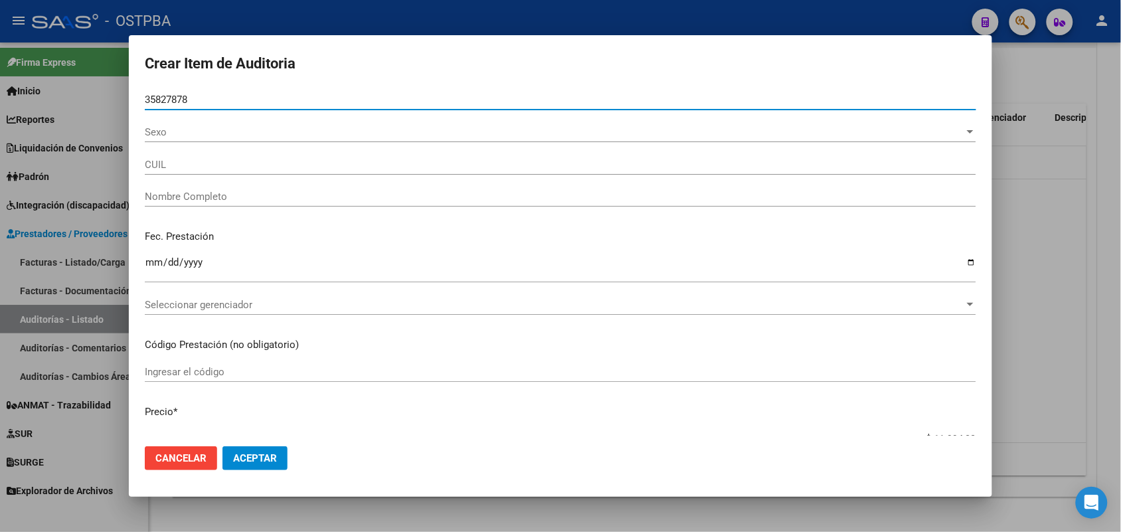
type input "20358278788"
type input "GUTIERREZ ACUÑA FRANCO NATANAEL"
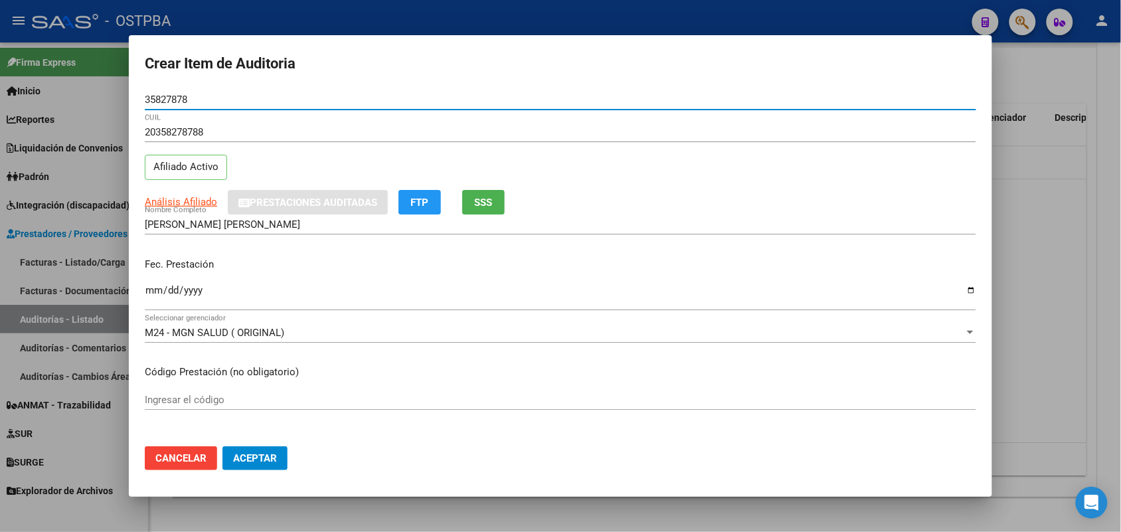
type input "35827878"
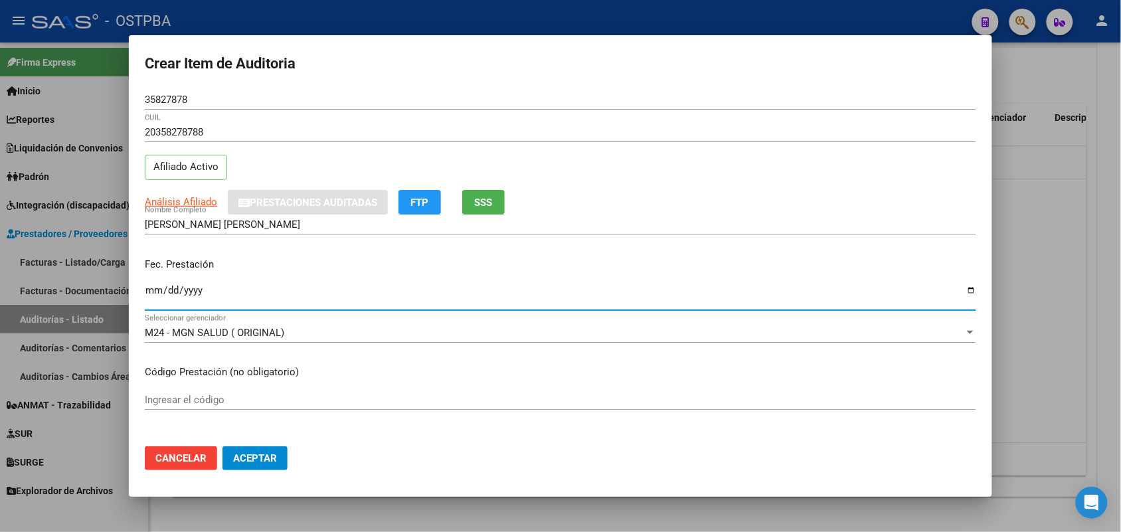
click at [155, 298] on input "Ingresar la fecha" at bounding box center [560, 295] width 831 height 21
type input "2025-06-15"
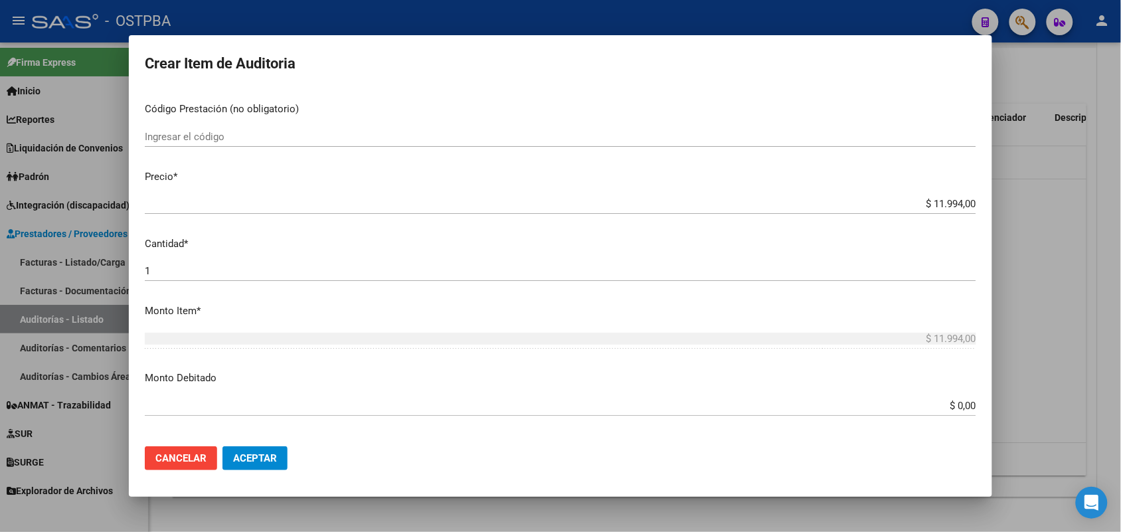
scroll to position [249, 0]
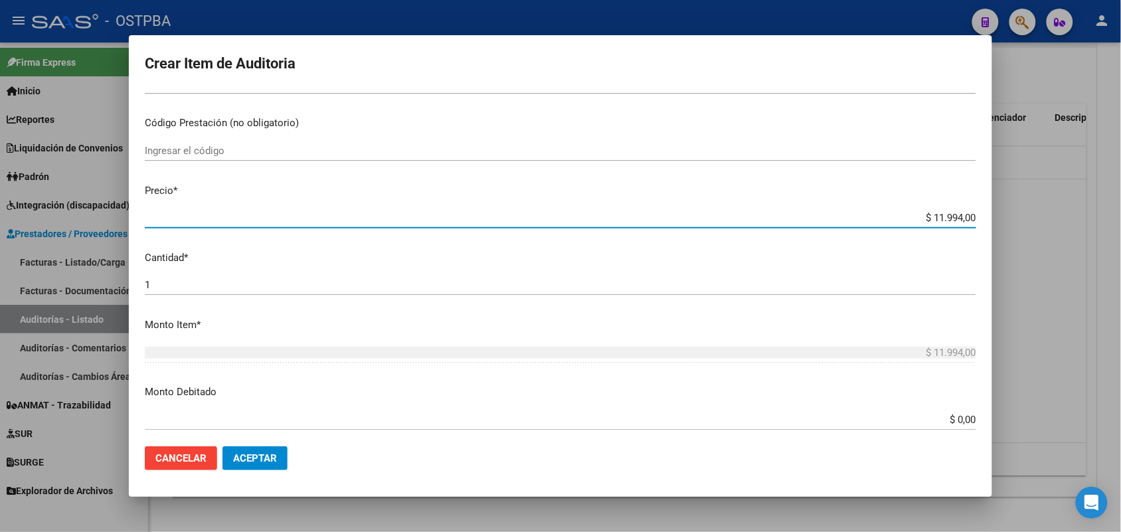
drag, startPoint x: 907, startPoint y: 220, endPoint x: 1006, endPoint y: 220, distance: 98.9
click at [1006, 220] on div "Crear Item de Auditoria 35827878 Nro Documento 20358278788 CUIL Afiliado Activo…" at bounding box center [560, 266] width 1121 height 532
type input "$ 0,03"
type input "$ 0,39"
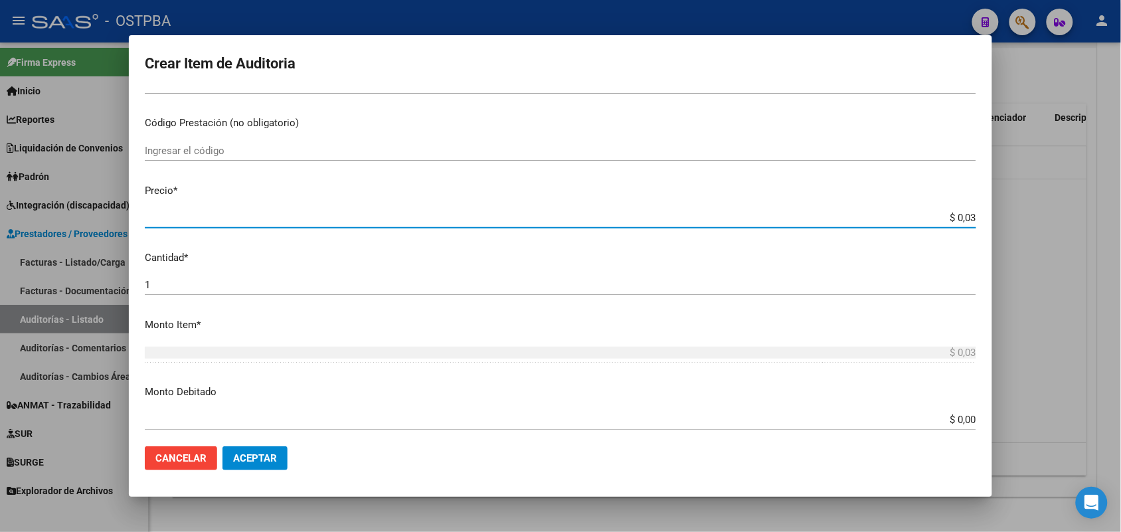
type input "$ 0,39"
type input "$ 3,99"
type input "$ 39,98"
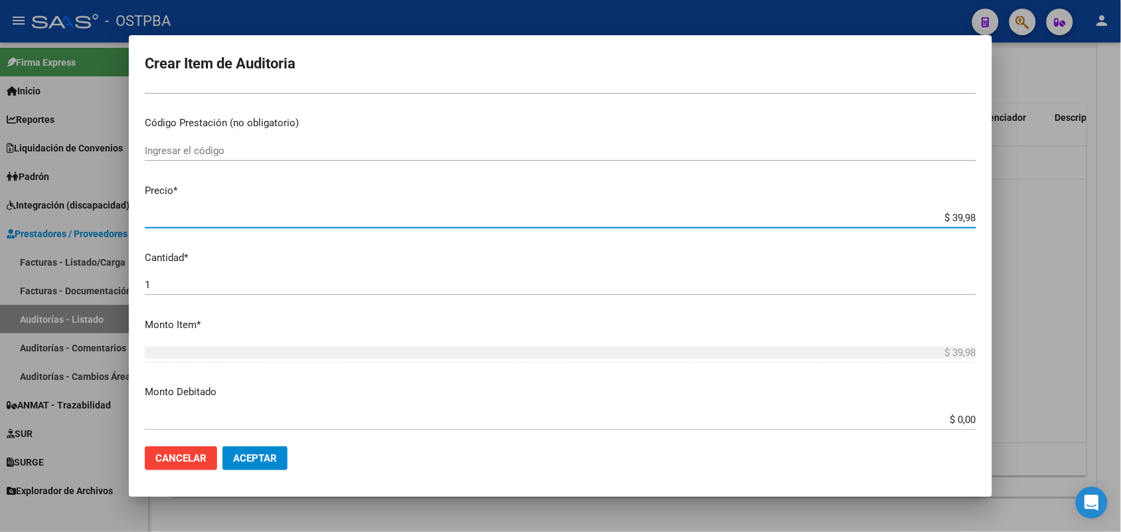
type input "$ 399,80"
type input "$ 3.998,00"
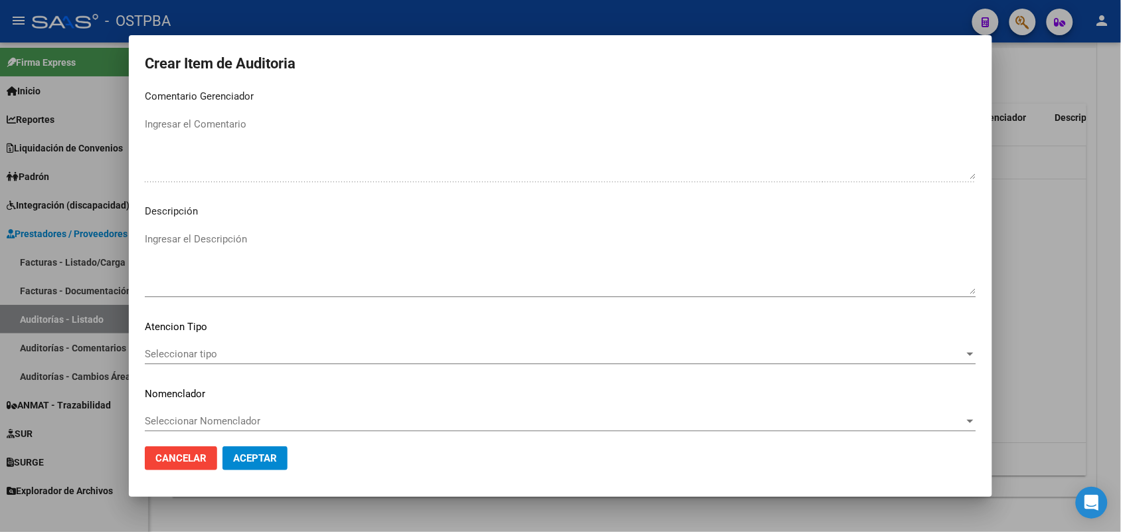
scroll to position [849, 0]
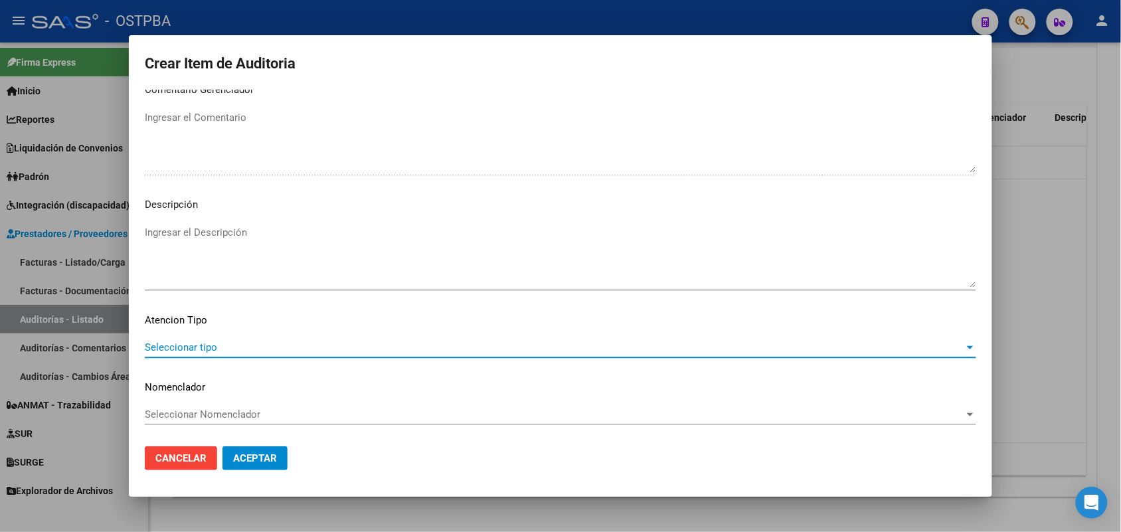
click at [200, 346] on span "Seleccionar tipo" at bounding box center [554, 347] width 819 height 12
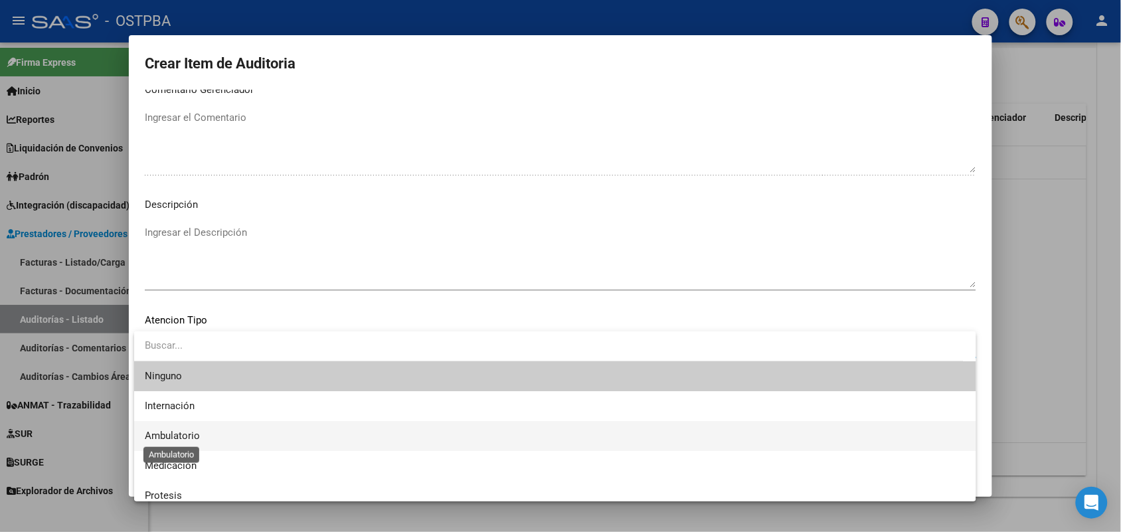
click at [177, 435] on span "Ambulatorio" at bounding box center [172, 436] width 55 height 12
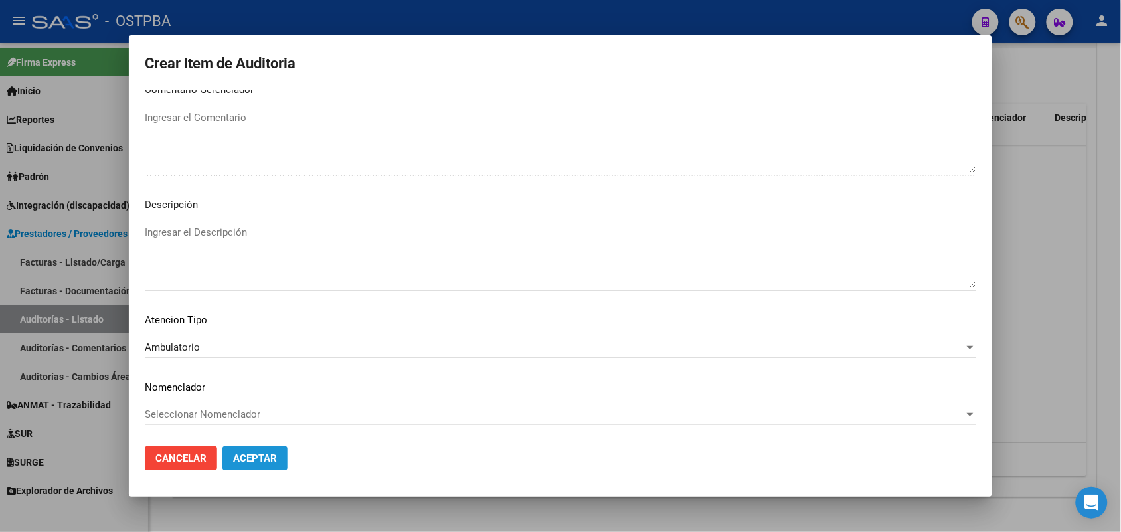
click at [242, 456] on span "Aceptar" at bounding box center [255, 458] width 44 height 12
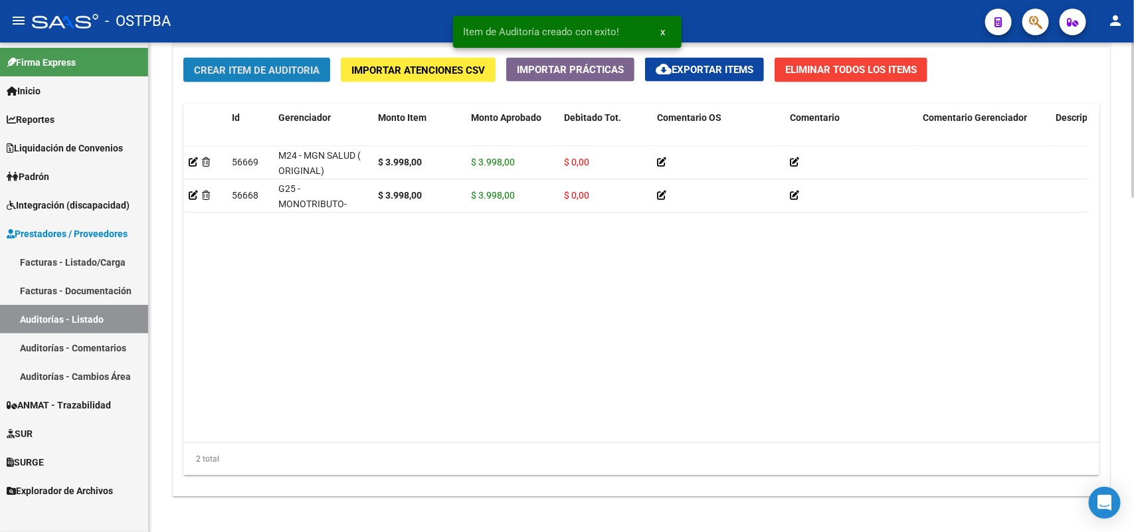
click at [313, 60] on button "Crear Item de Auditoria" at bounding box center [256, 70] width 147 height 25
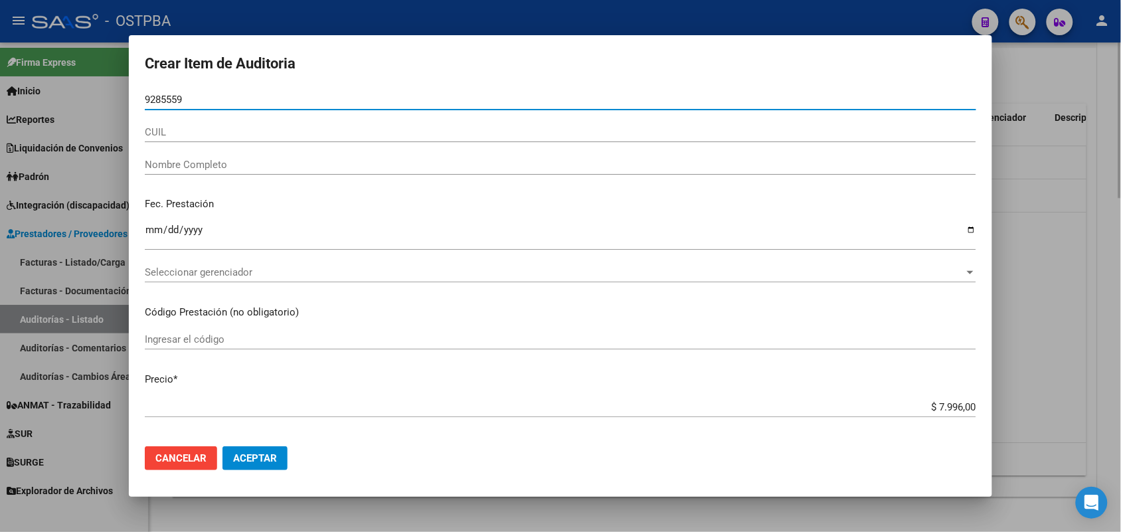
type input "92855595"
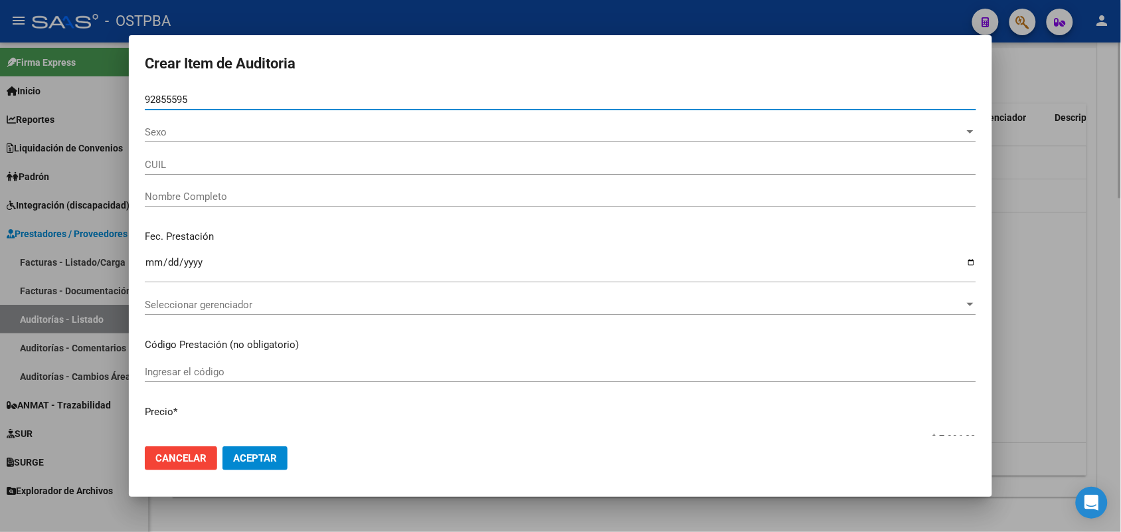
type input "27928555955"
type input "SILVERA MONICA LETICIA"
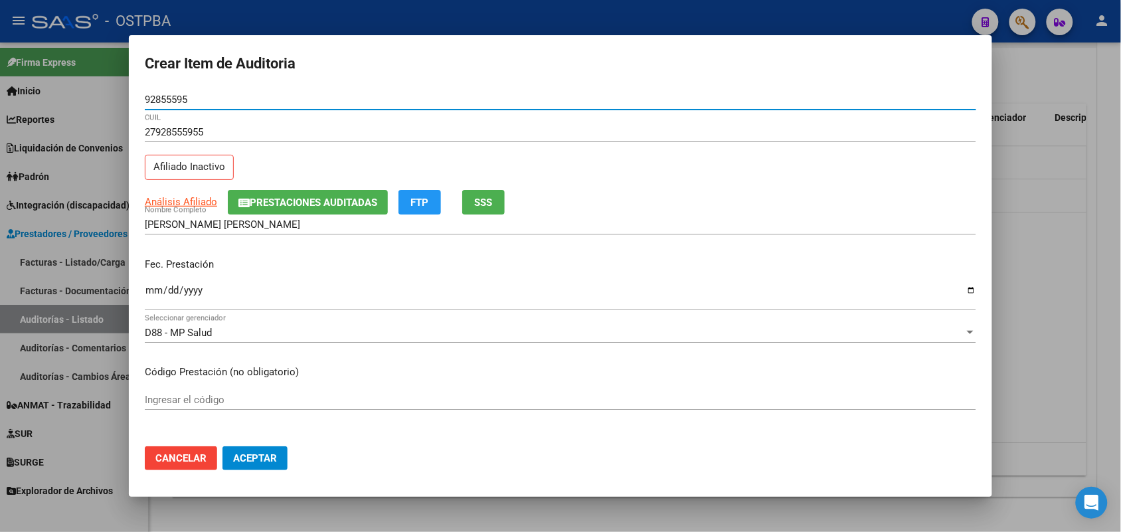
type input "92855595"
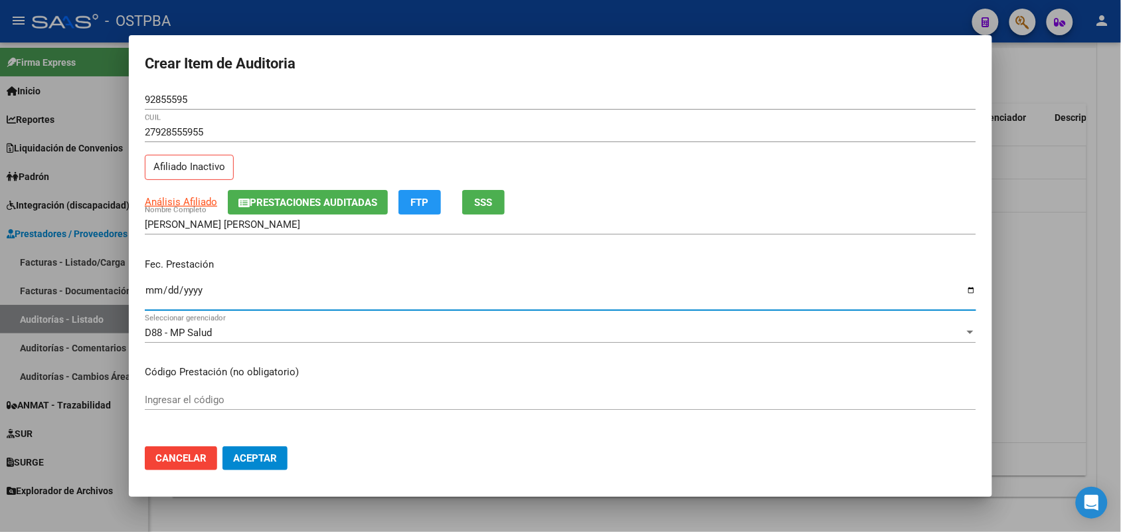
drag, startPoint x: 155, startPoint y: 296, endPoint x: 354, endPoint y: 327, distance: 201.7
click at [159, 296] on input "Ingresar la fecha" at bounding box center [560, 295] width 831 height 21
type input "2025-06-28"
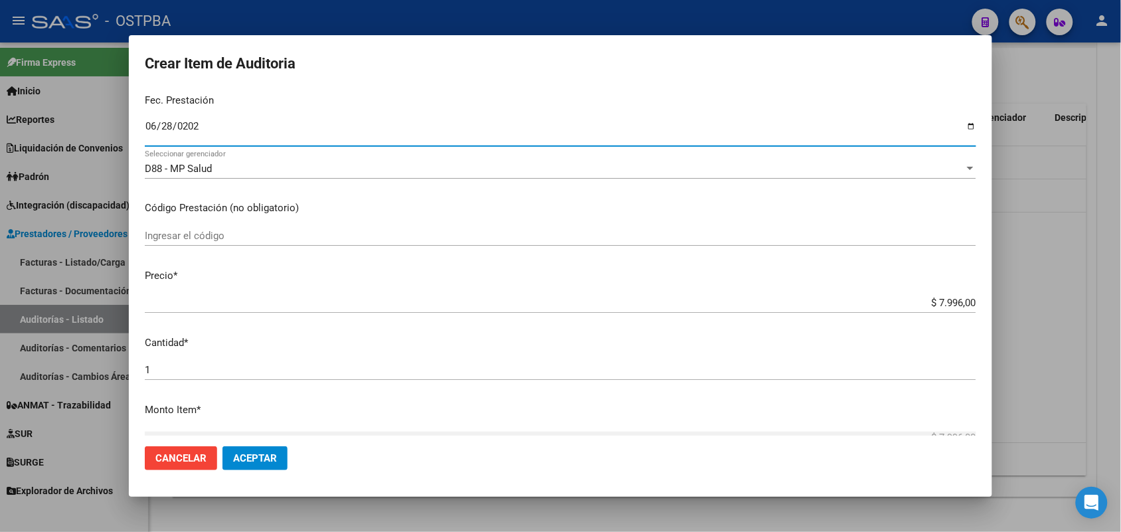
scroll to position [166, 0]
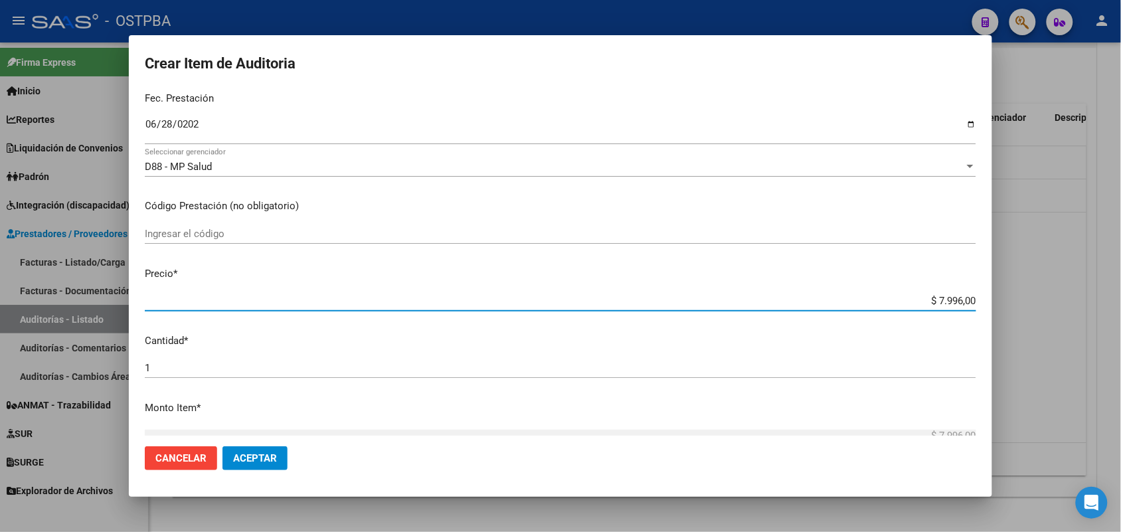
drag, startPoint x: 887, startPoint y: 301, endPoint x: 1003, endPoint y: 300, distance: 116.2
click at [1003, 300] on div "Crear Item de Auditoria 92855595 Nro Documento 27928555955 CUIL Afiliado Inacti…" at bounding box center [560, 266] width 1121 height 532
type input "$ 0,03"
type input "$ 0,39"
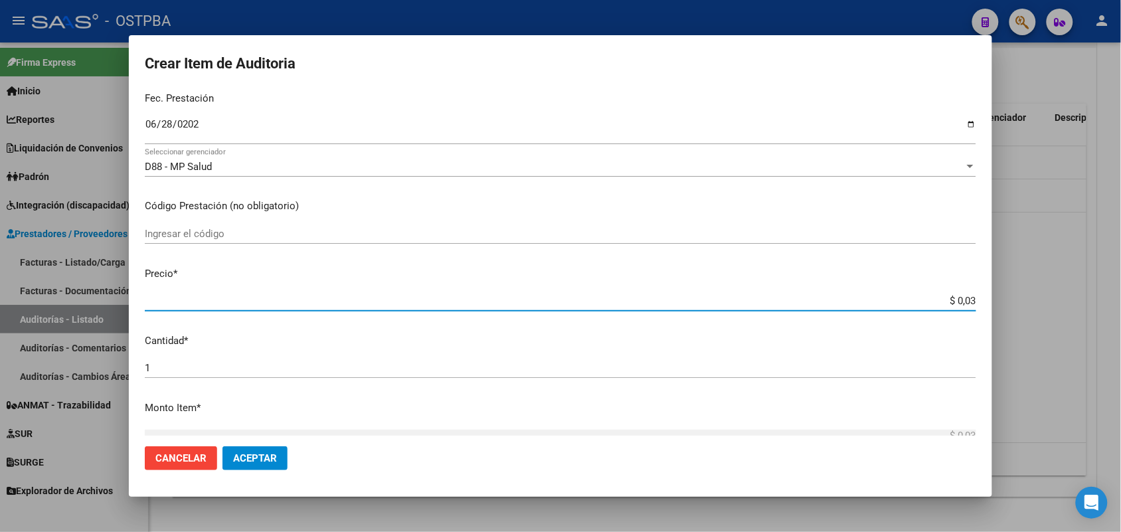
type input "$ 0,39"
type input "$ 3,99"
type input "$ 39,98"
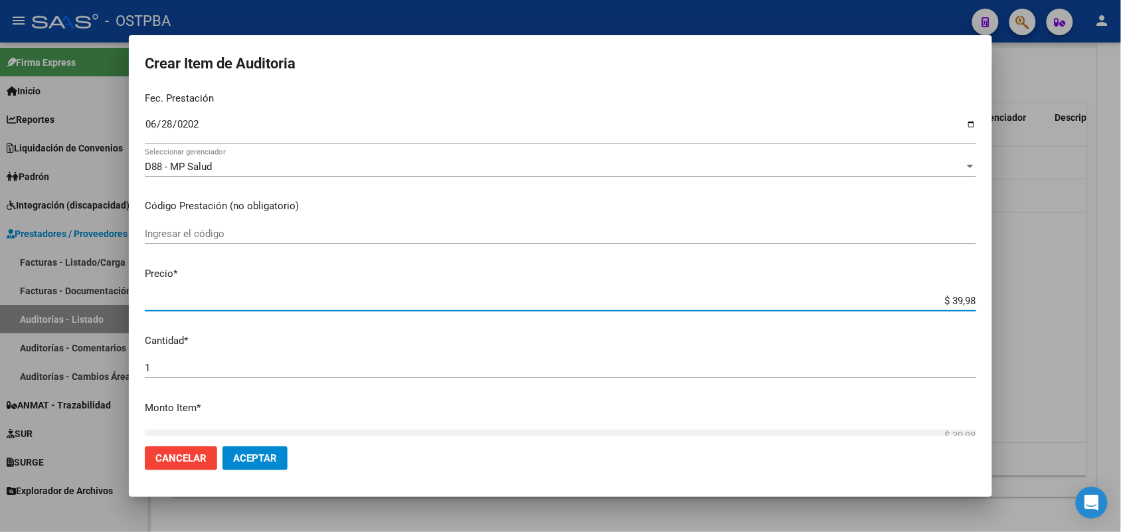
type input "$ 399,80"
type input "$ 3.998,00"
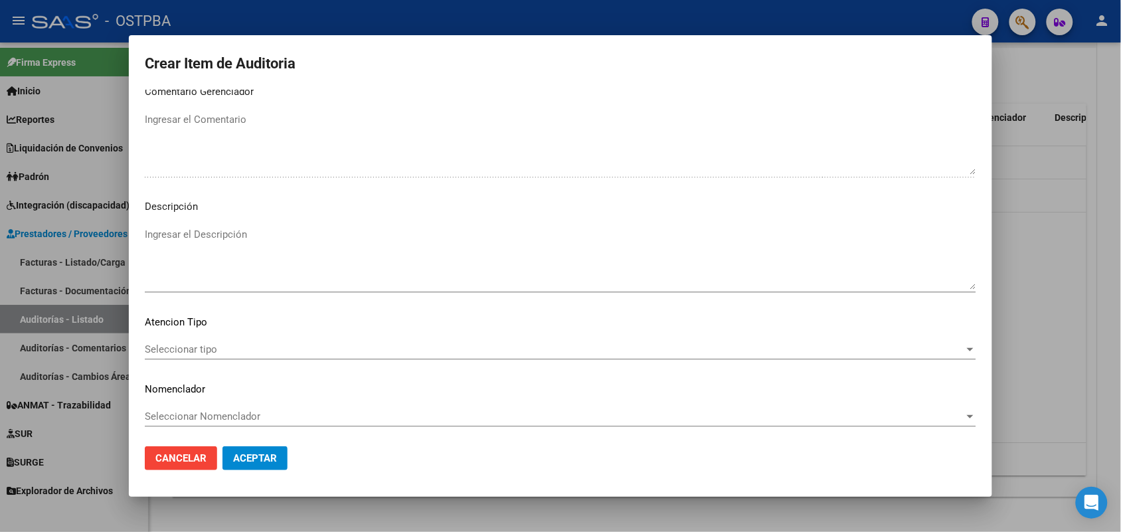
scroll to position [849, 0]
click at [206, 345] on span "Seleccionar tipo" at bounding box center [554, 347] width 819 height 12
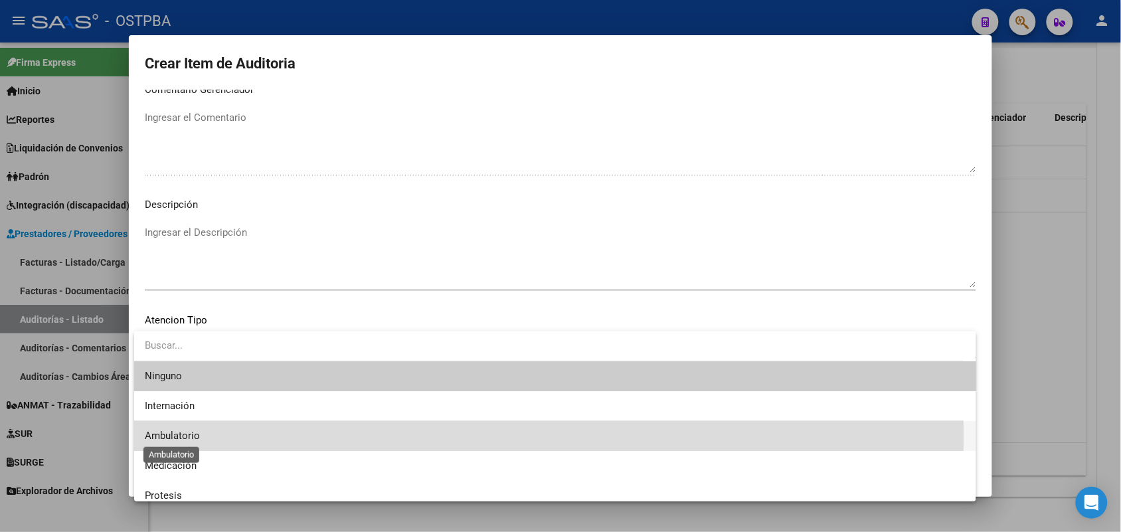
click at [199, 436] on span "Ambulatorio" at bounding box center [172, 436] width 55 height 12
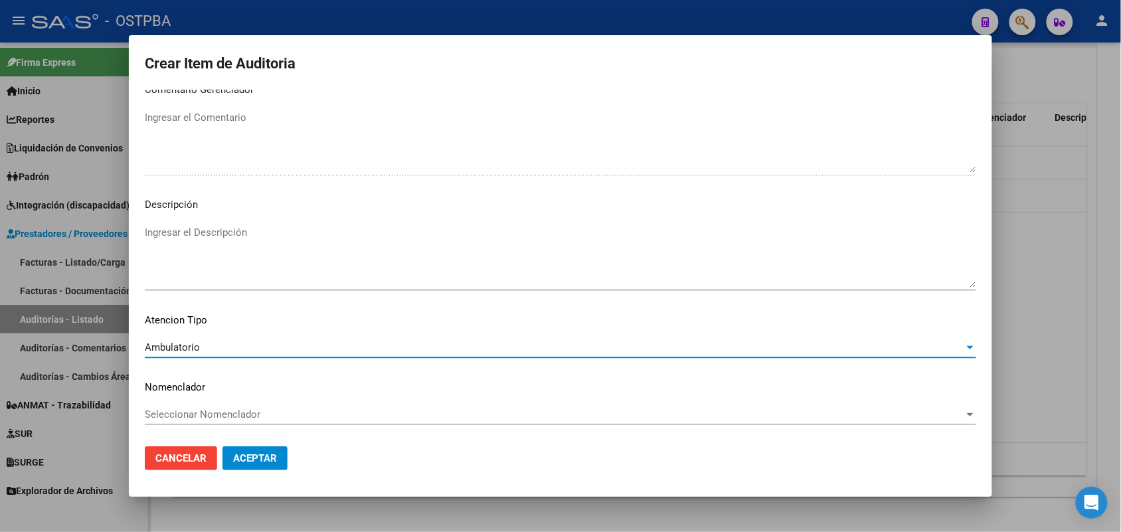
click at [256, 452] on span "Aceptar" at bounding box center [255, 458] width 44 height 12
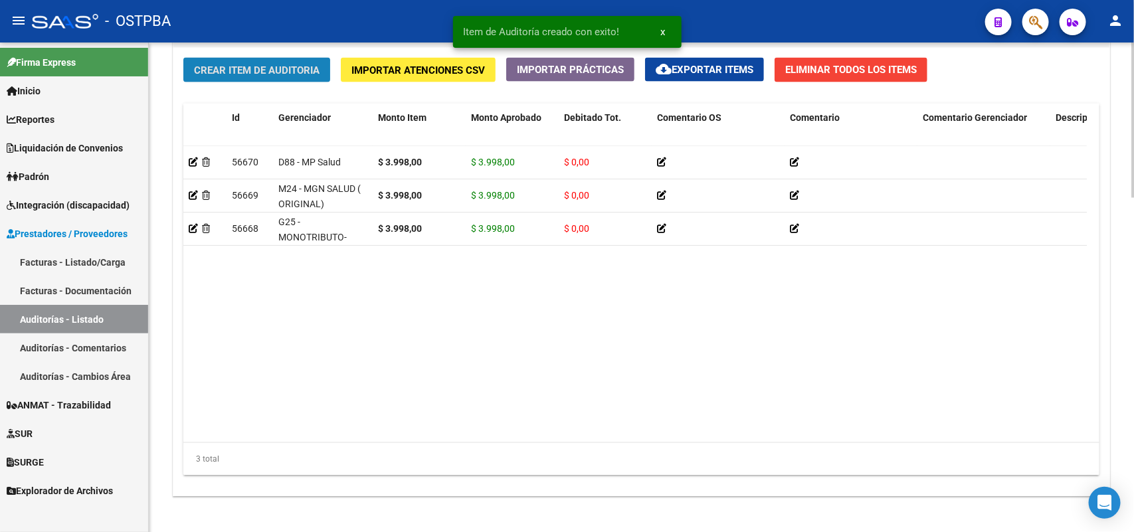
click at [319, 68] on span "Crear Item de Auditoria" at bounding box center [257, 70] width 126 height 12
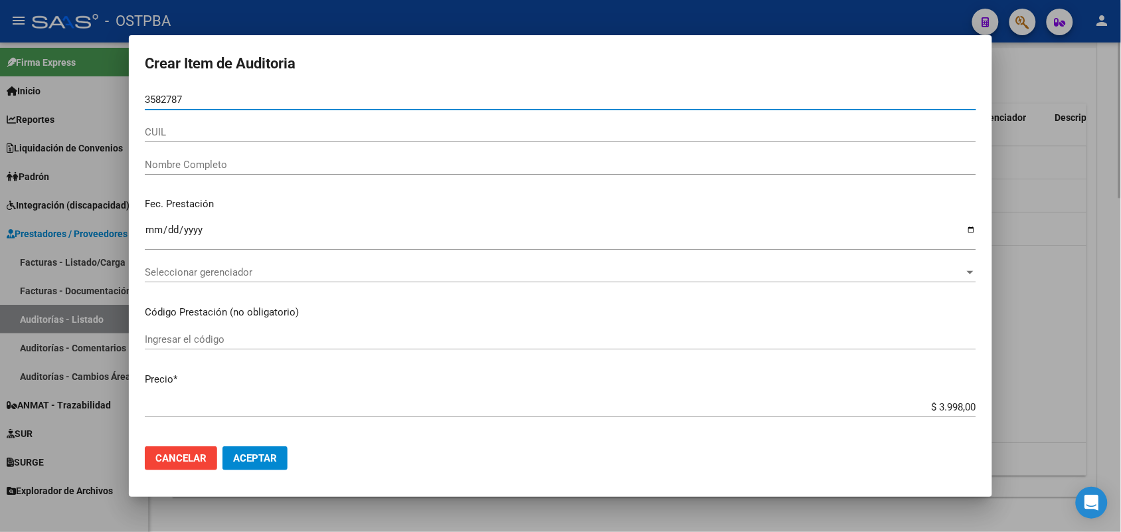
type input "35827878"
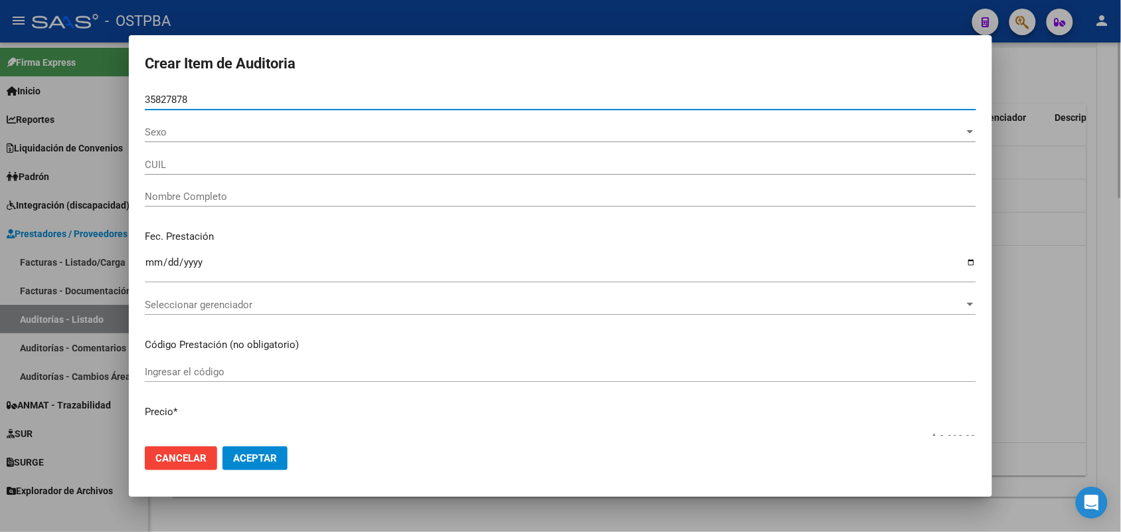
type input "20358278788"
type input "GUTIERREZ ACUÑA FRANCO NATANAEL"
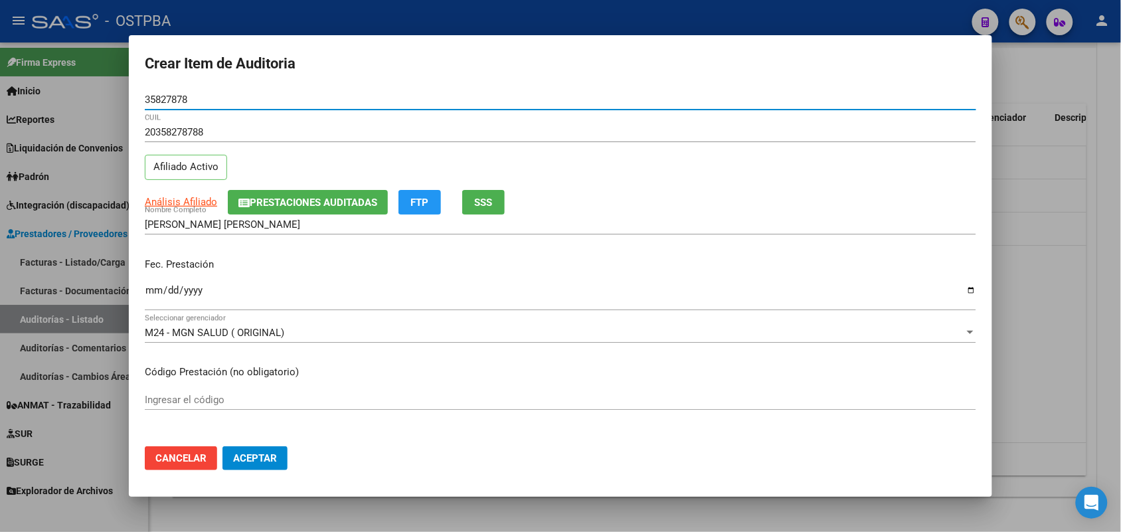
type input "35827878"
click at [153, 296] on input "Ingresar la fecha" at bounding box center [560, 295] width 831 height 21
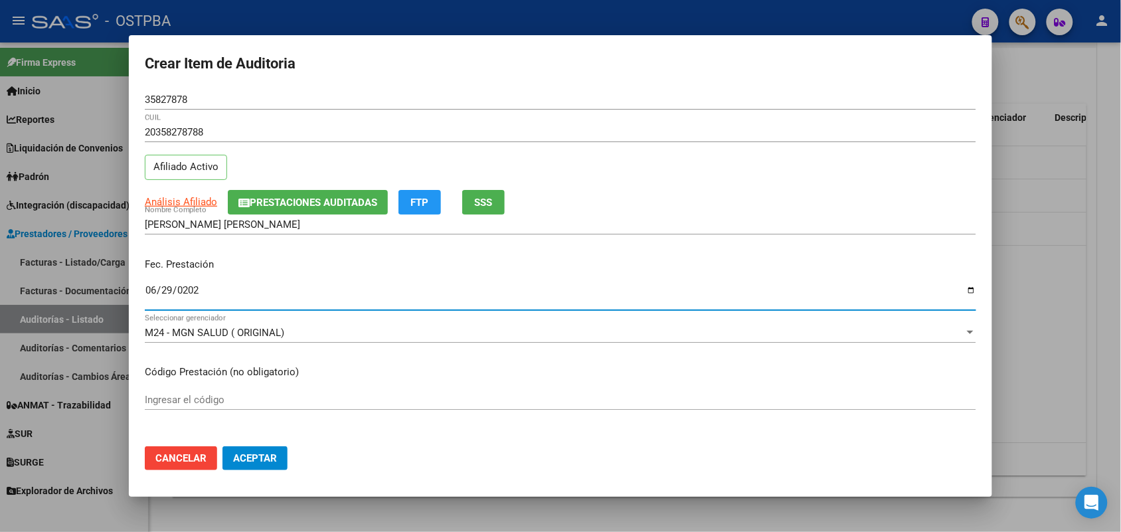
type input "2025-06-29"
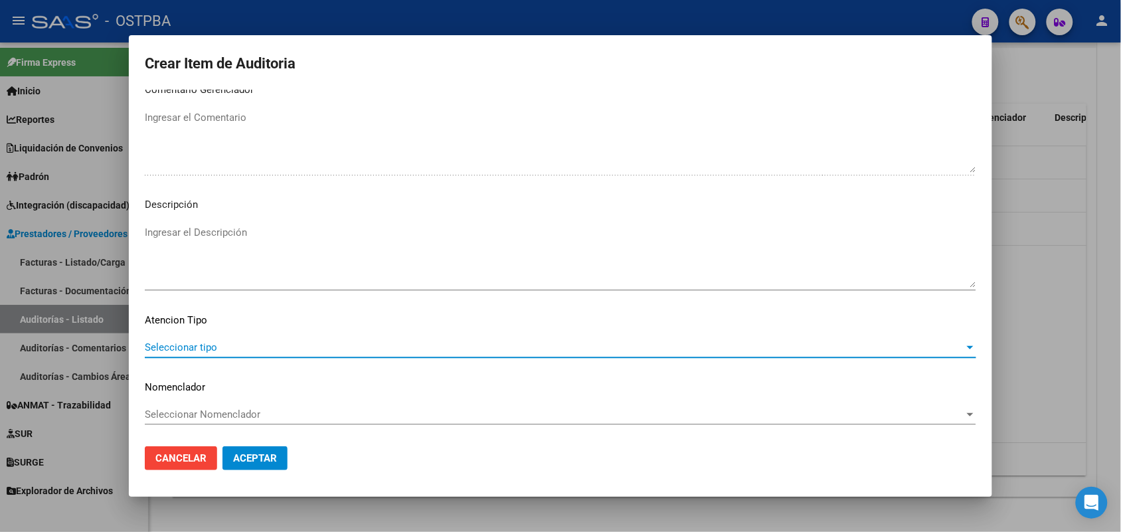
click at [161, 346] on span "Seleccionar tipo" at bounding box center [554, 347] width 819 height 12
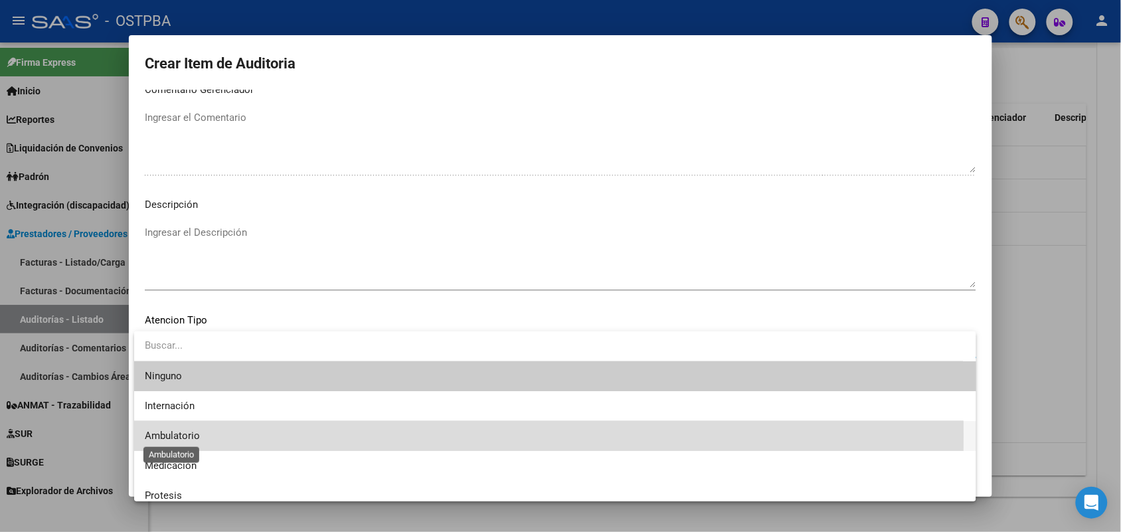
click at [193, 435] on span "Ambulatorio" at bounding box center [172, 436] width 55 height 12
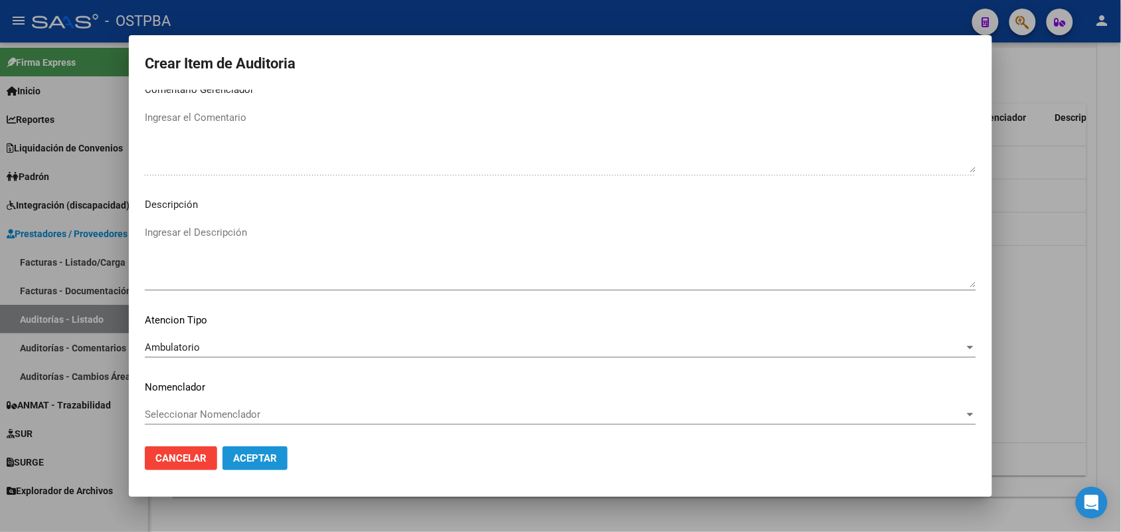
click at [266, 462] on span "Aceptar" at bounding box center [255, 458] width 44 height 12
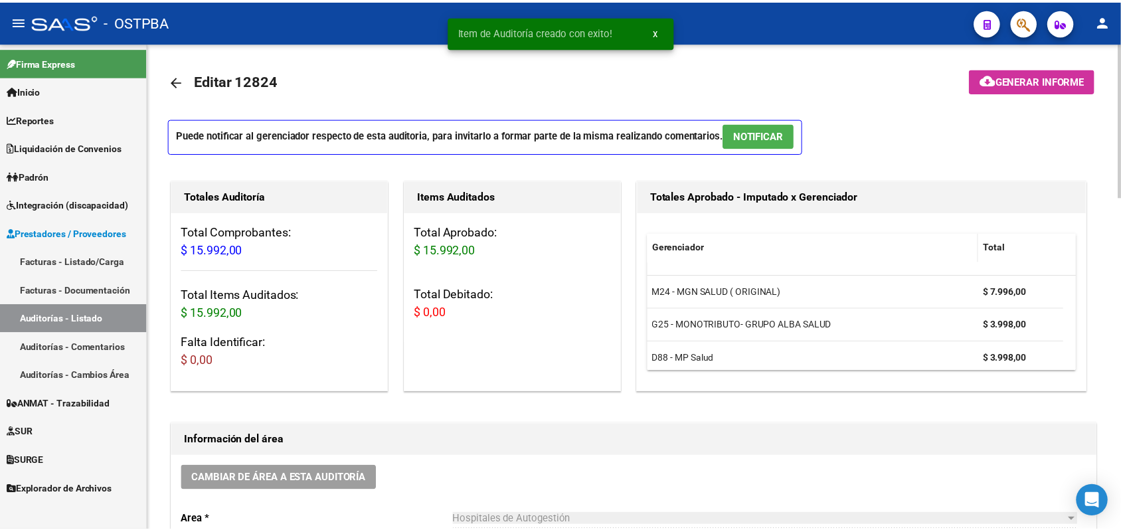
scroll to position [0, 0]
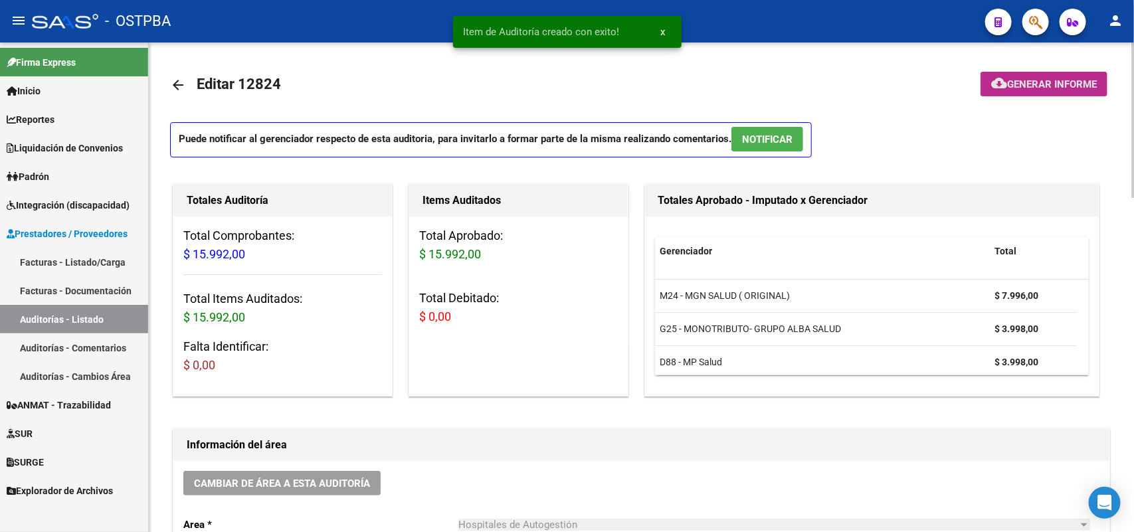
click at [1038, 81] on span "Generar informe" at bounding box center [1052, 84] width 90 height 12
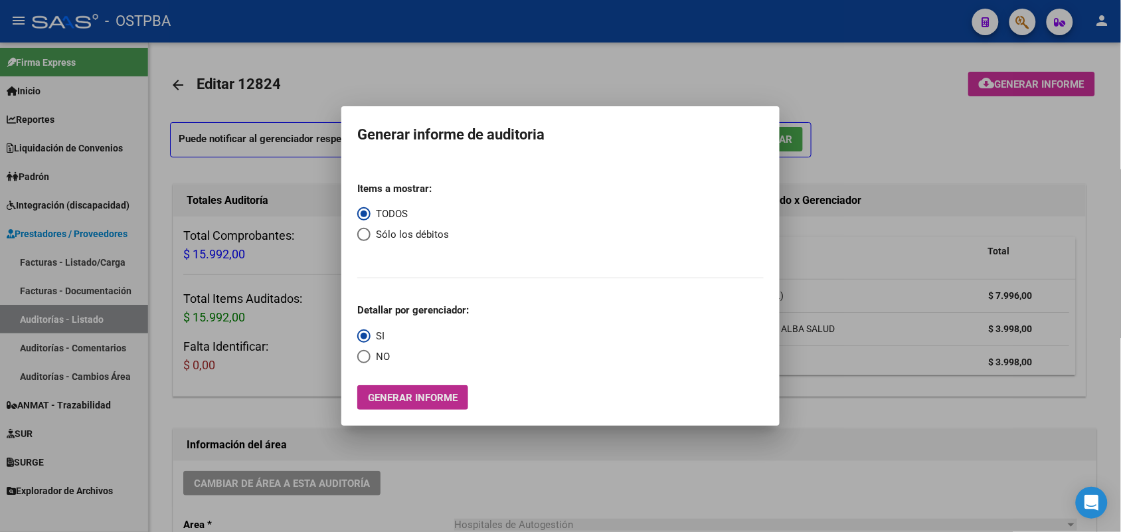
click at [420, 402] on span "Generar informe" at bounding box center [413, 398] width 90 height 12
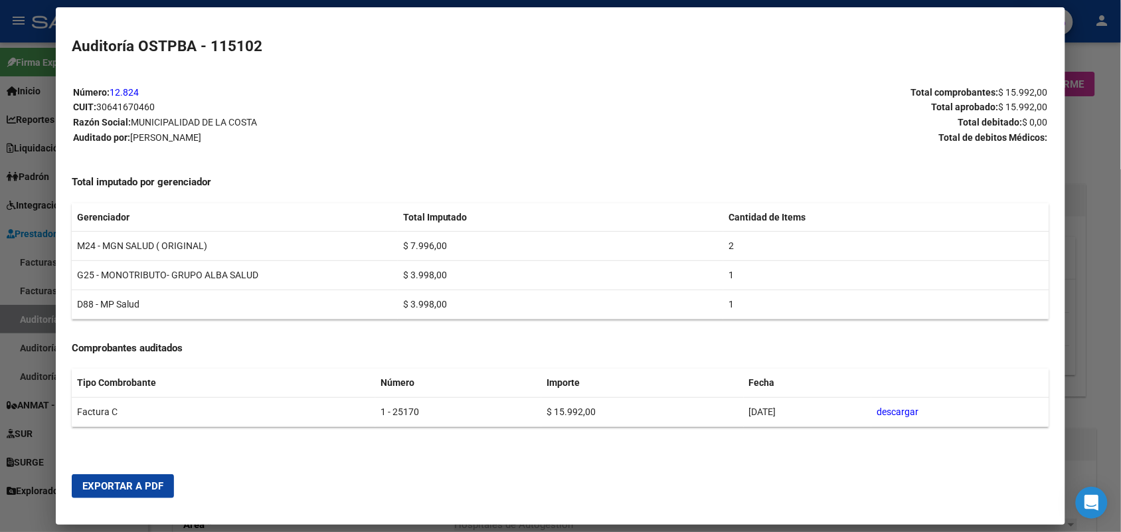
click at [138, 485] on span "Exportar a PDF" at bounding box center [122, 486] width 81 height 12
click at [1096, 72] on div at bounding box center [560, 266] width 1121 height 532
